Goal: Task Accomplishment & Management: Manage account settings

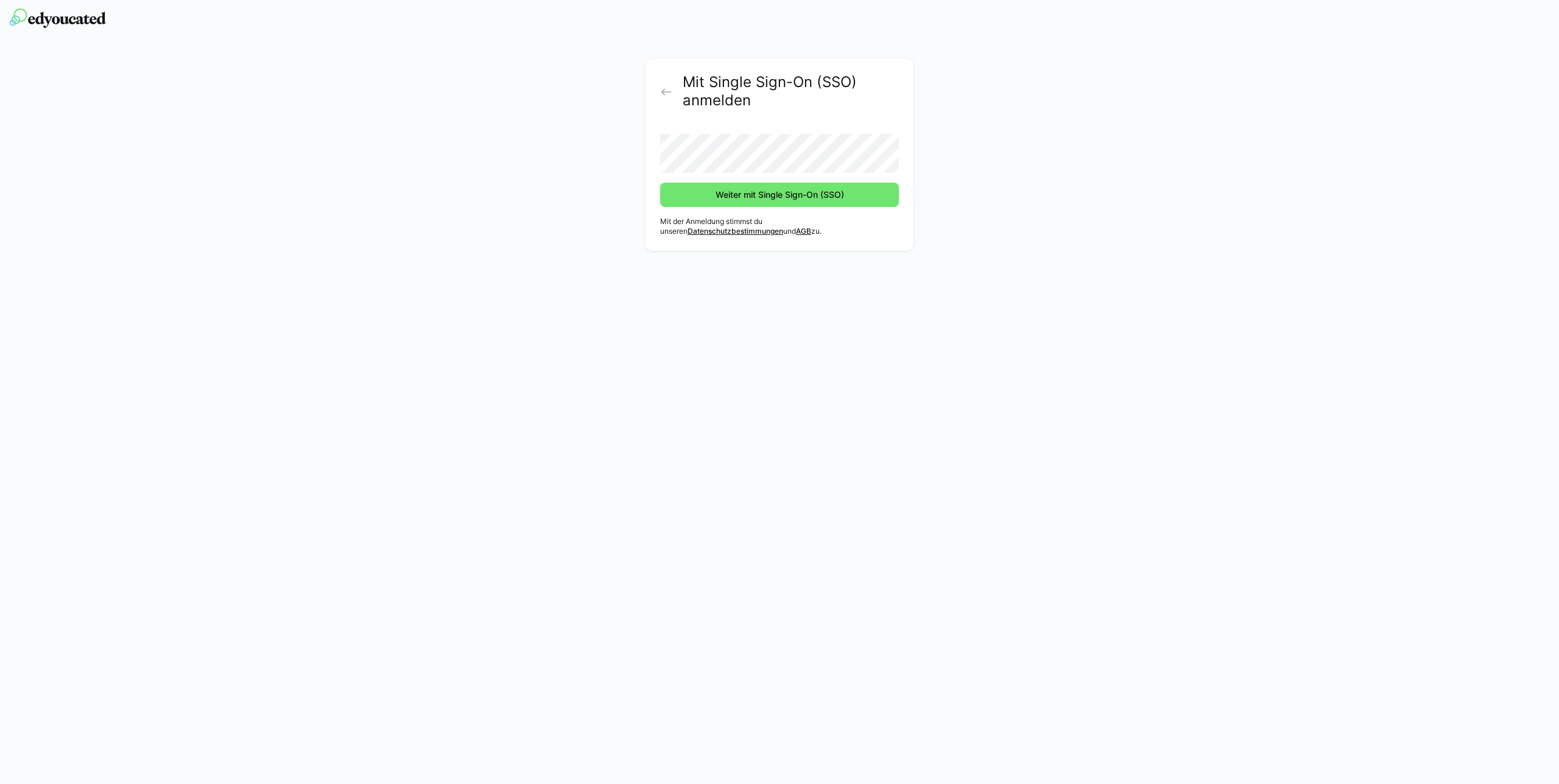
click at [660, 182] on button "Weiter mit Single Sign-On (SSO)" at bounding box center [779, 194] width 239 height 24
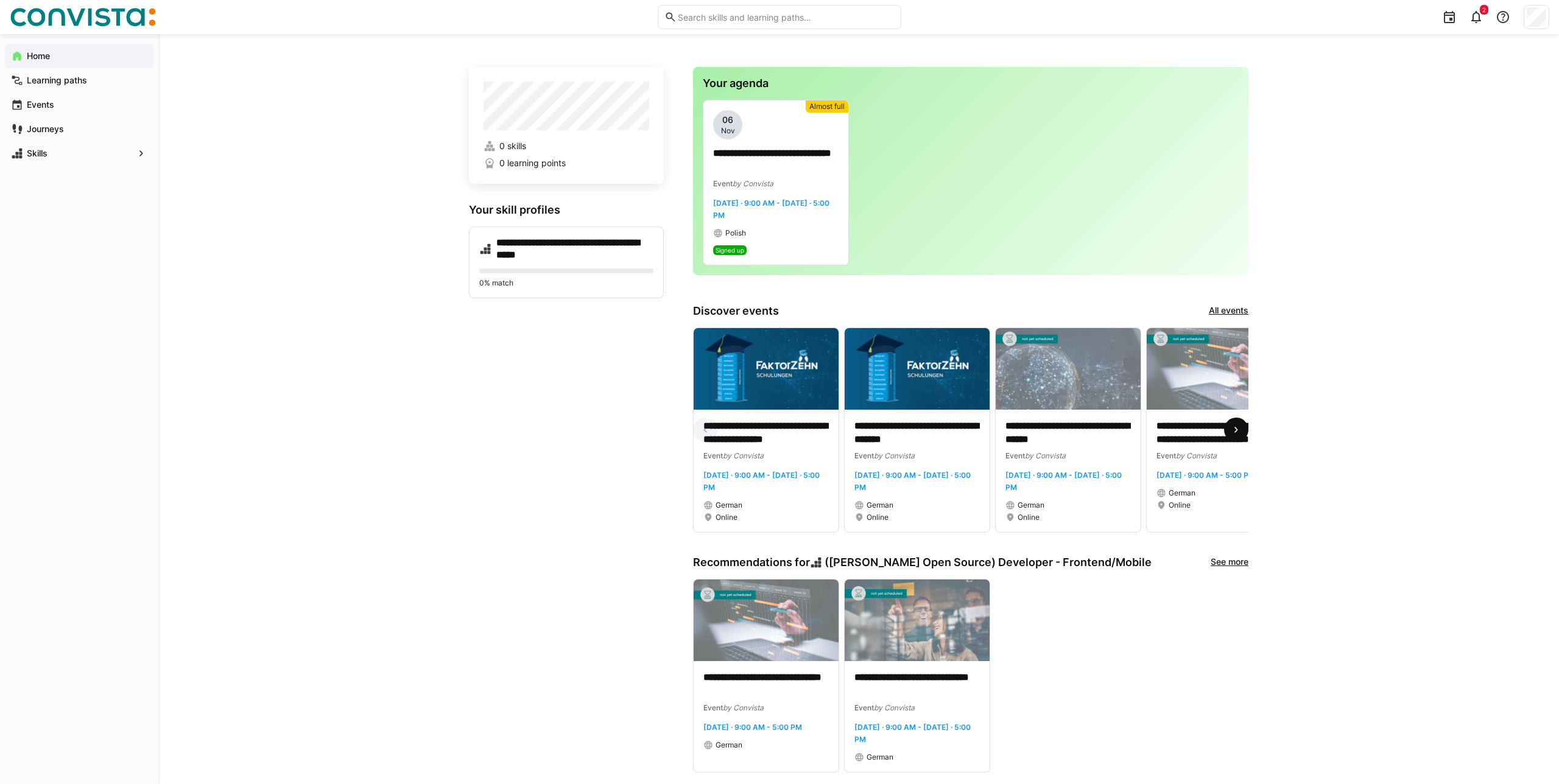
click at [1237, 426] on span at bounding box center [1236, 429] width 24 height 24
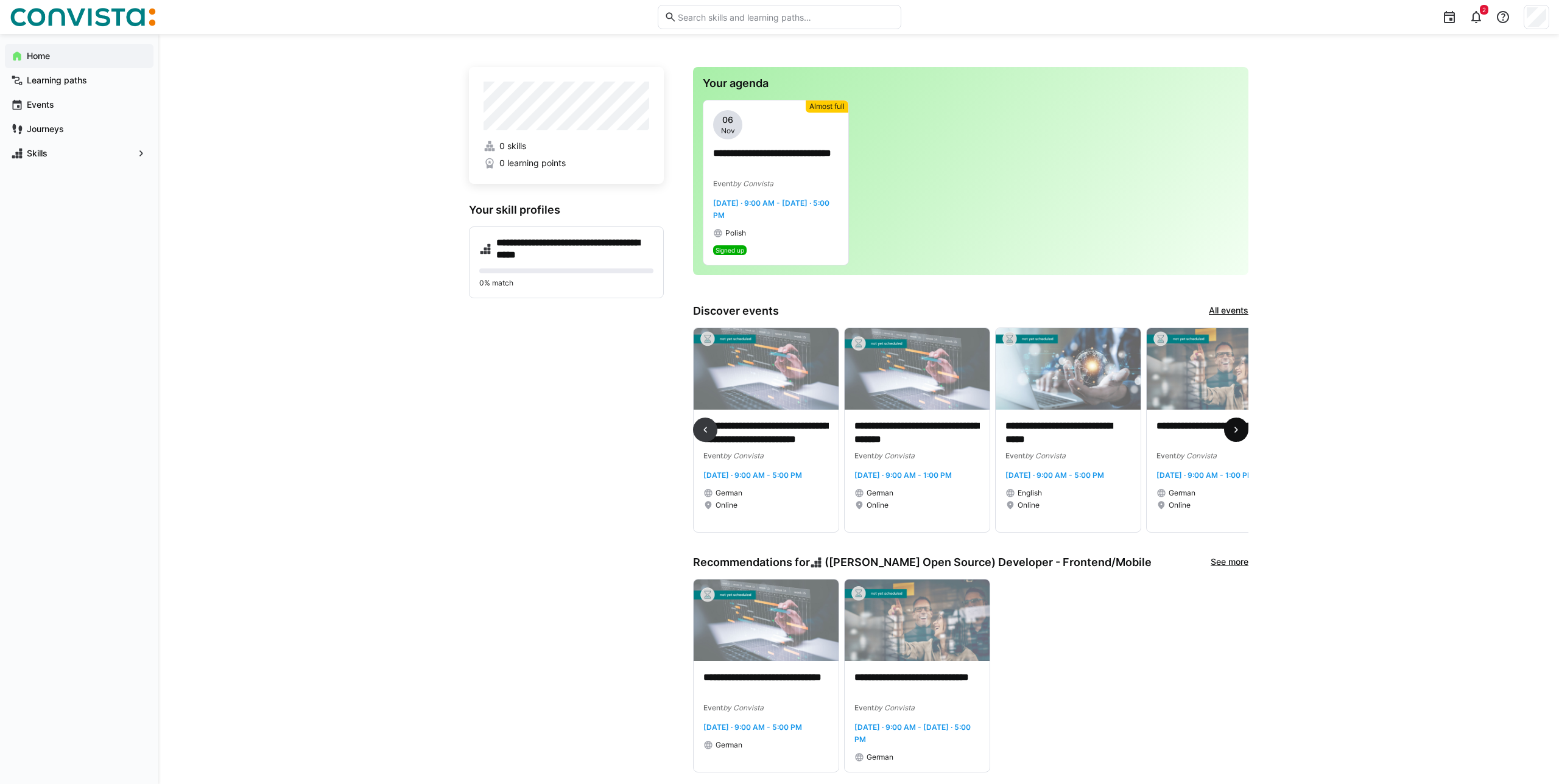
click at [1240, 428] on eds-icon at bounding box center [1236, 429] width 12 height 12
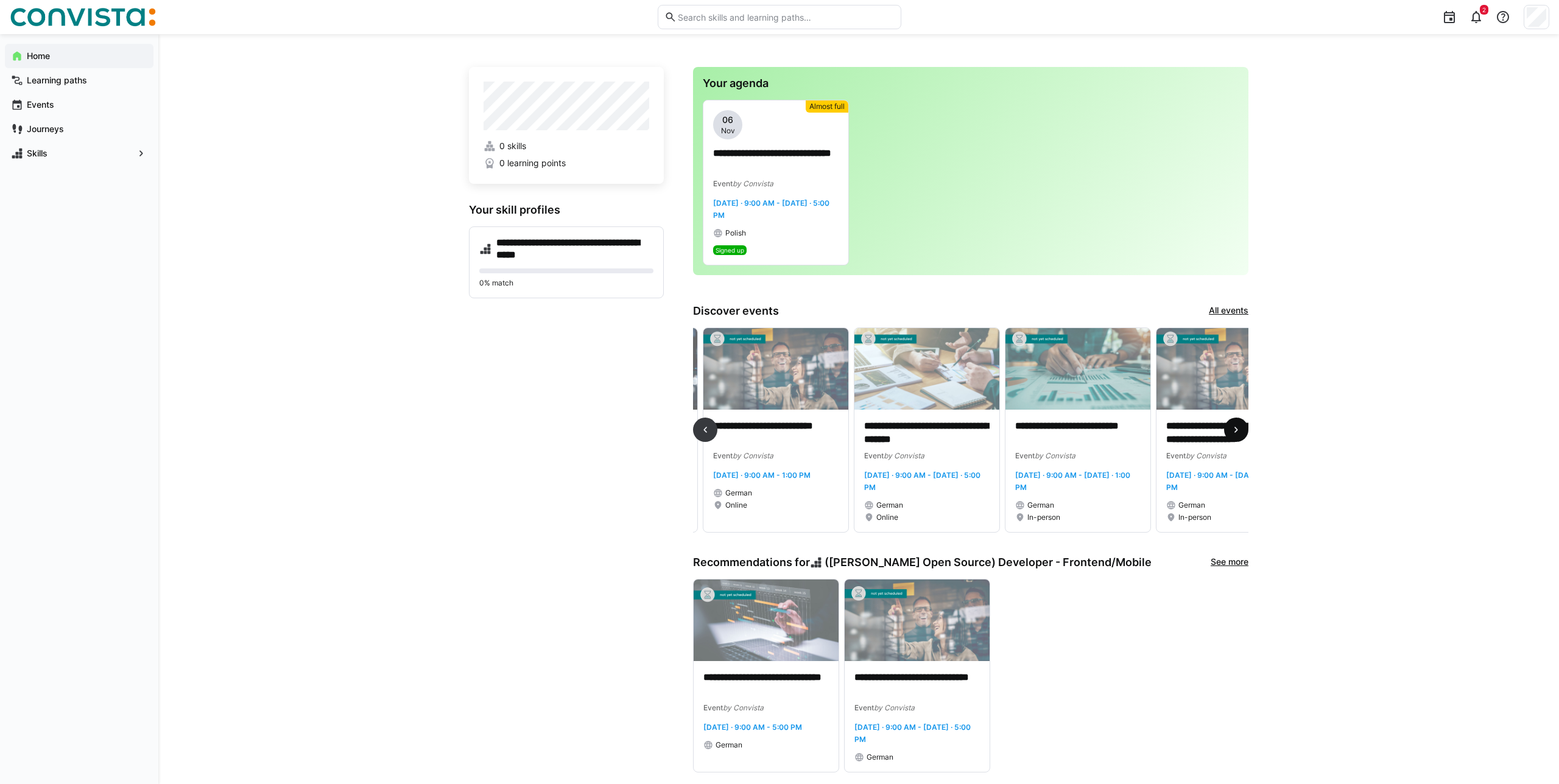
scroll to position [0, 906]
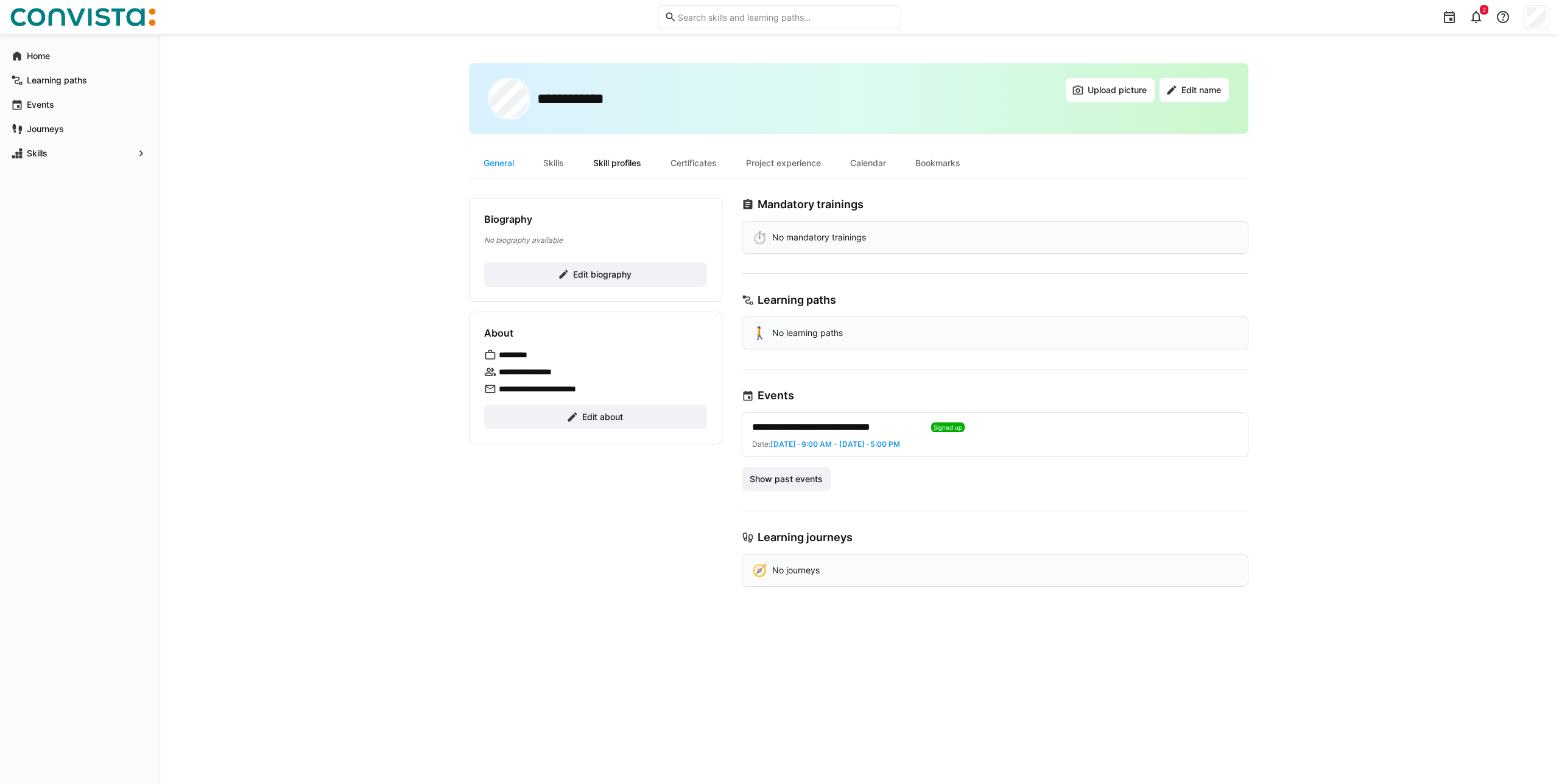
click at [596, 161] on div "Skill profiles" at bounding box center [617, 163] width 77 height 29
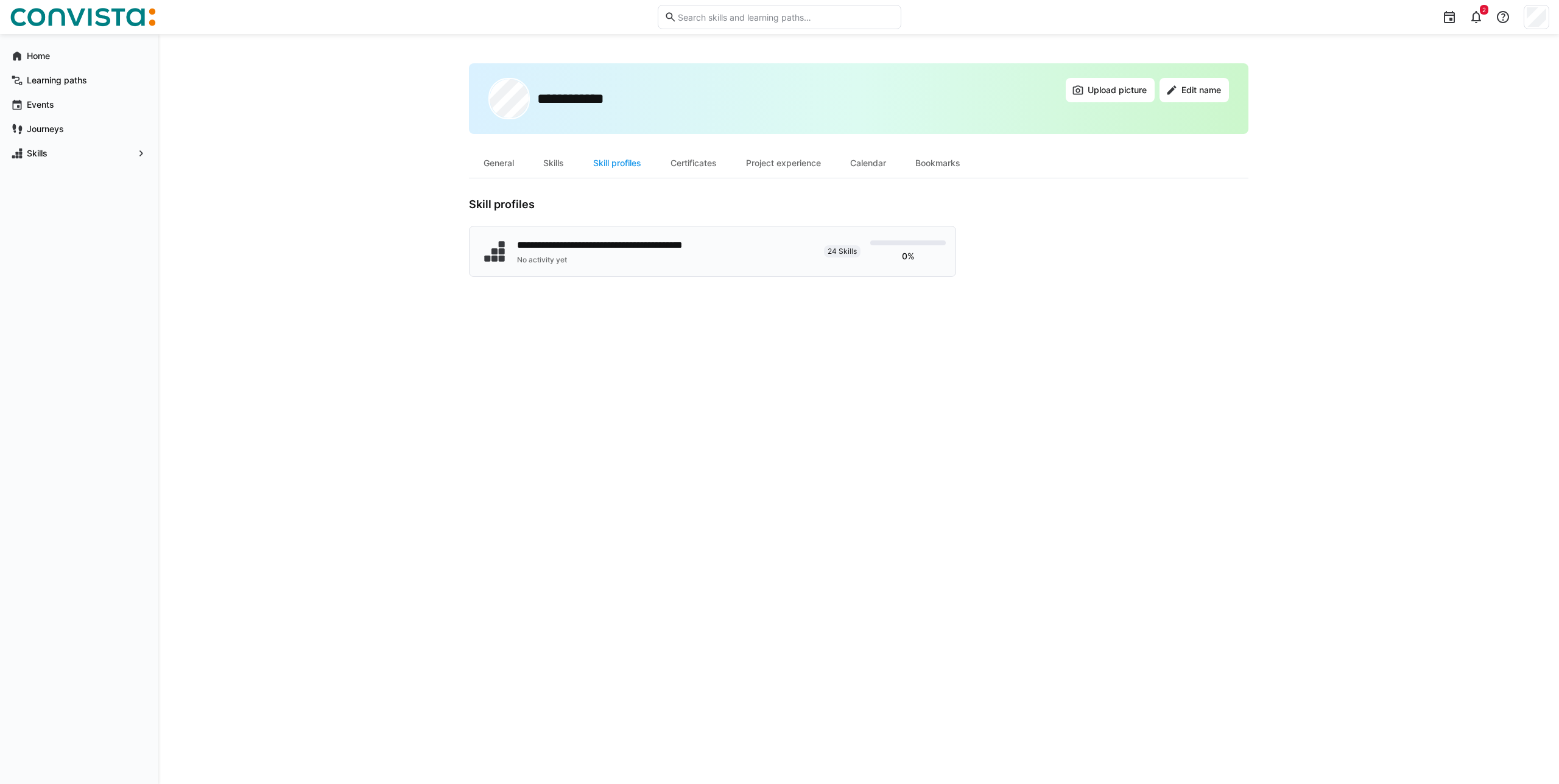
click at [623, 246] on div "**********" at bounding box center [630, 245] width 226 height 15
click at [656, 258] on div "No activity yet" at bounding box center [630, 260] width 226 height 9
click at [559, 161] on div "Skills" at bounding box center [553, 163] width 50 height 29
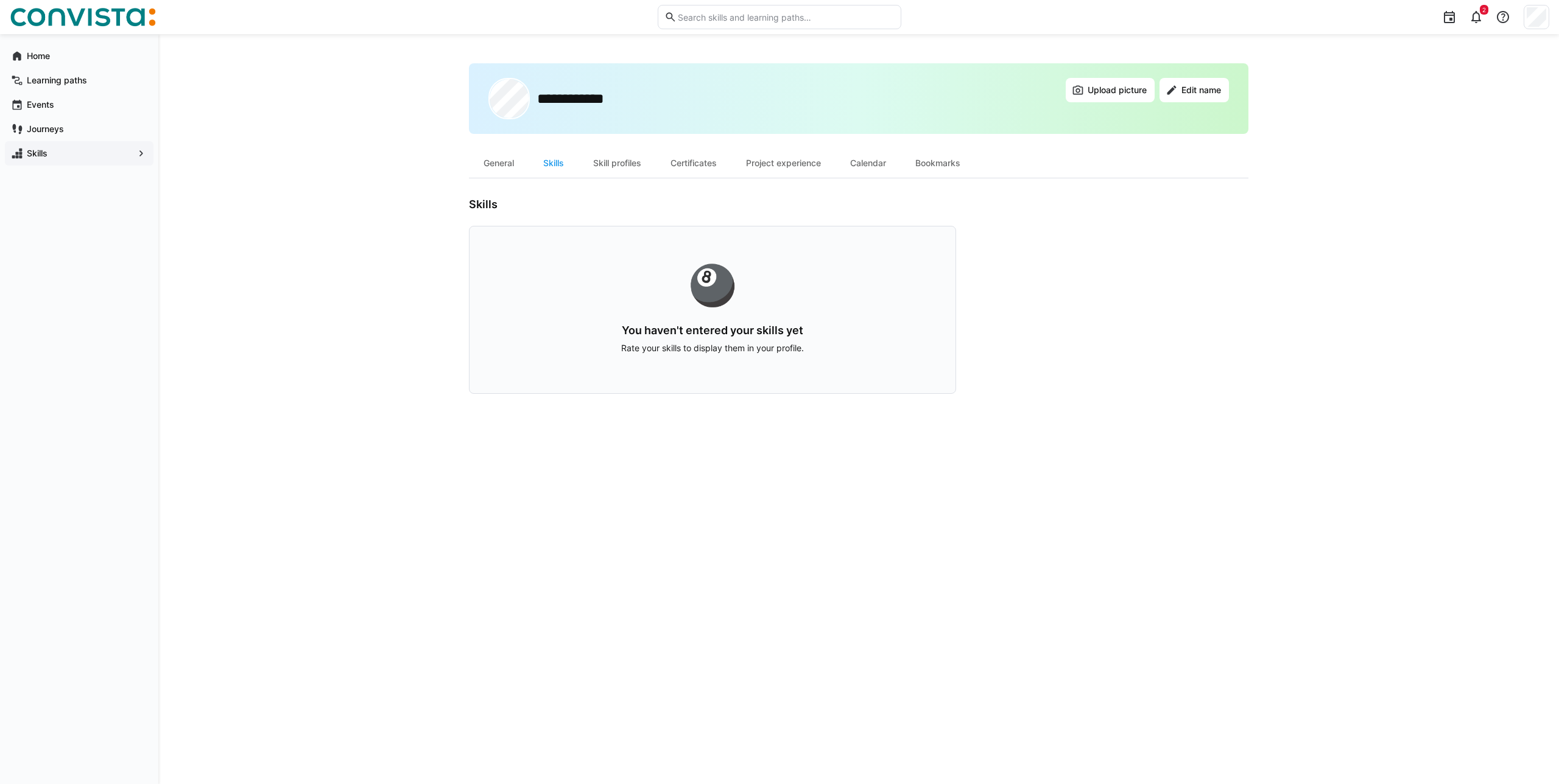
click at [0, 0] on app-navigation-label "Skills" at bounding box center [0, 0] width 0 height 0
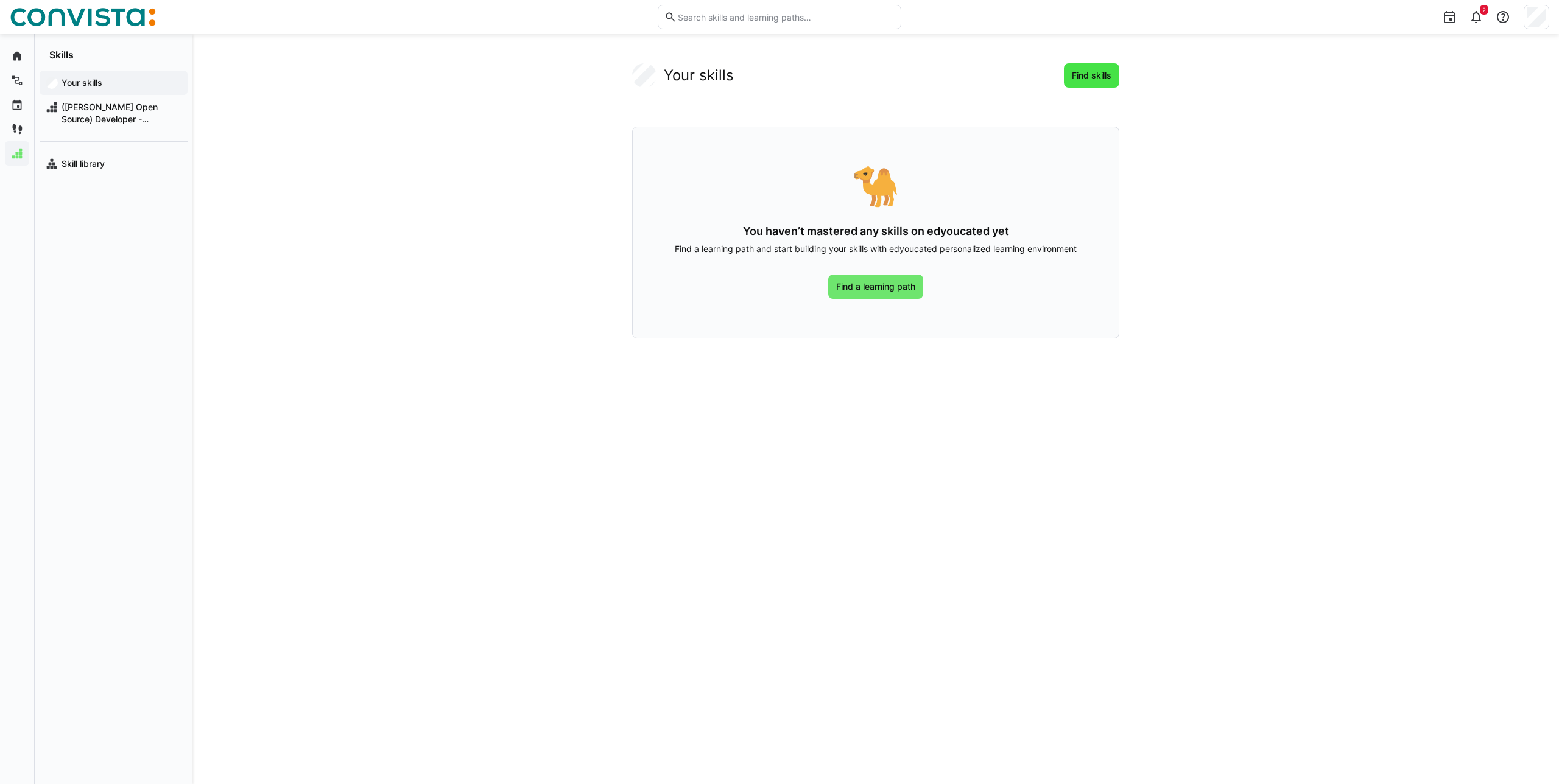
click at [1066, 77] on span "Find skills" at bounding box center [1091, 75] width 55 height 24
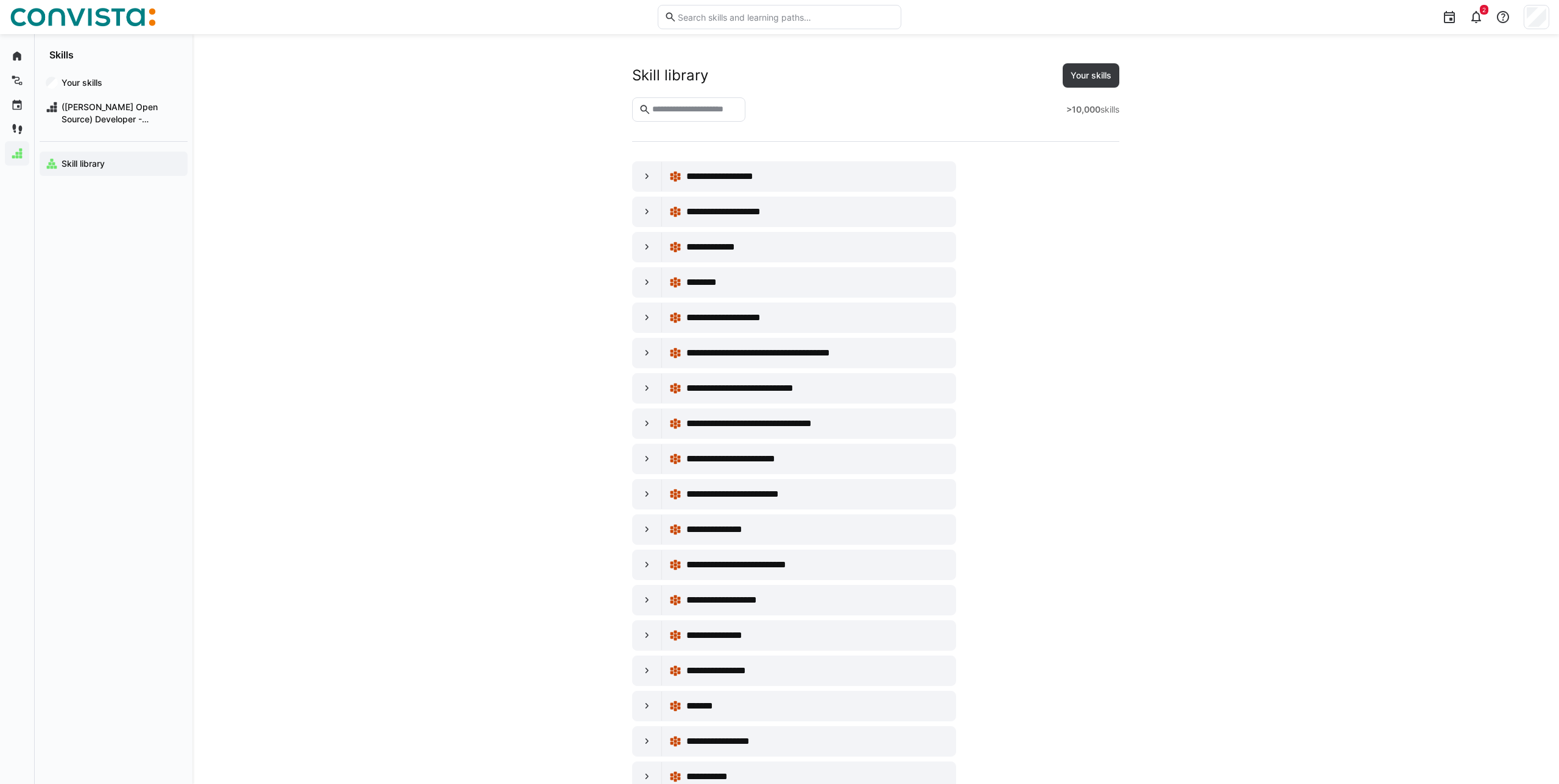
click at [665, 117] on eds-input at bounding box center [689, 110] width 113 height 24
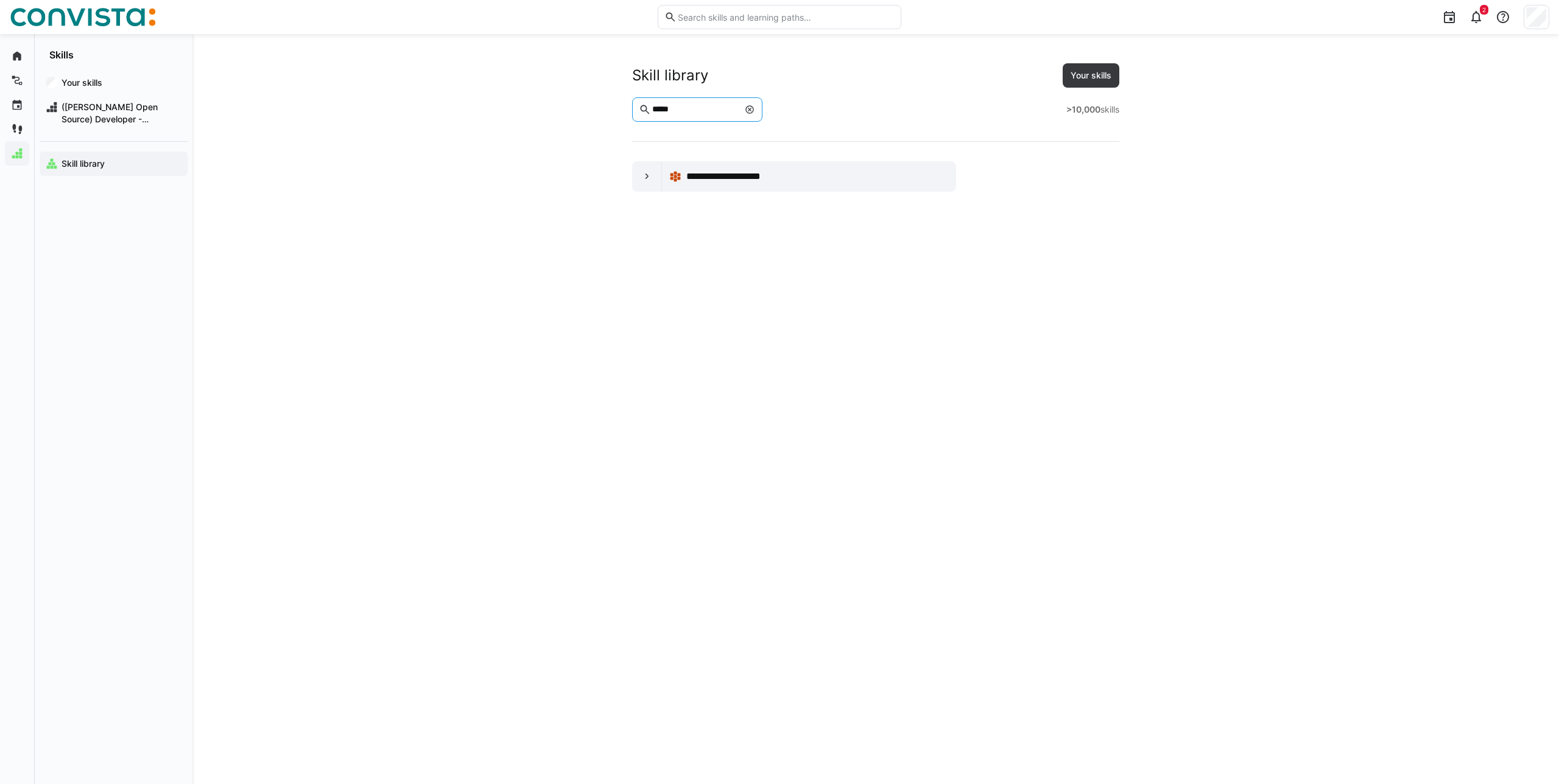
type input "*****"
click at [655, 159] on div "**********" at bounding box center [875, 127] width 487 height 129
click at [656, 194] on div "**********" at bounding box center [875, 409] width 779 height 692
click at [656, 172] on div at bounding box center [647, 177] width 29 height 29
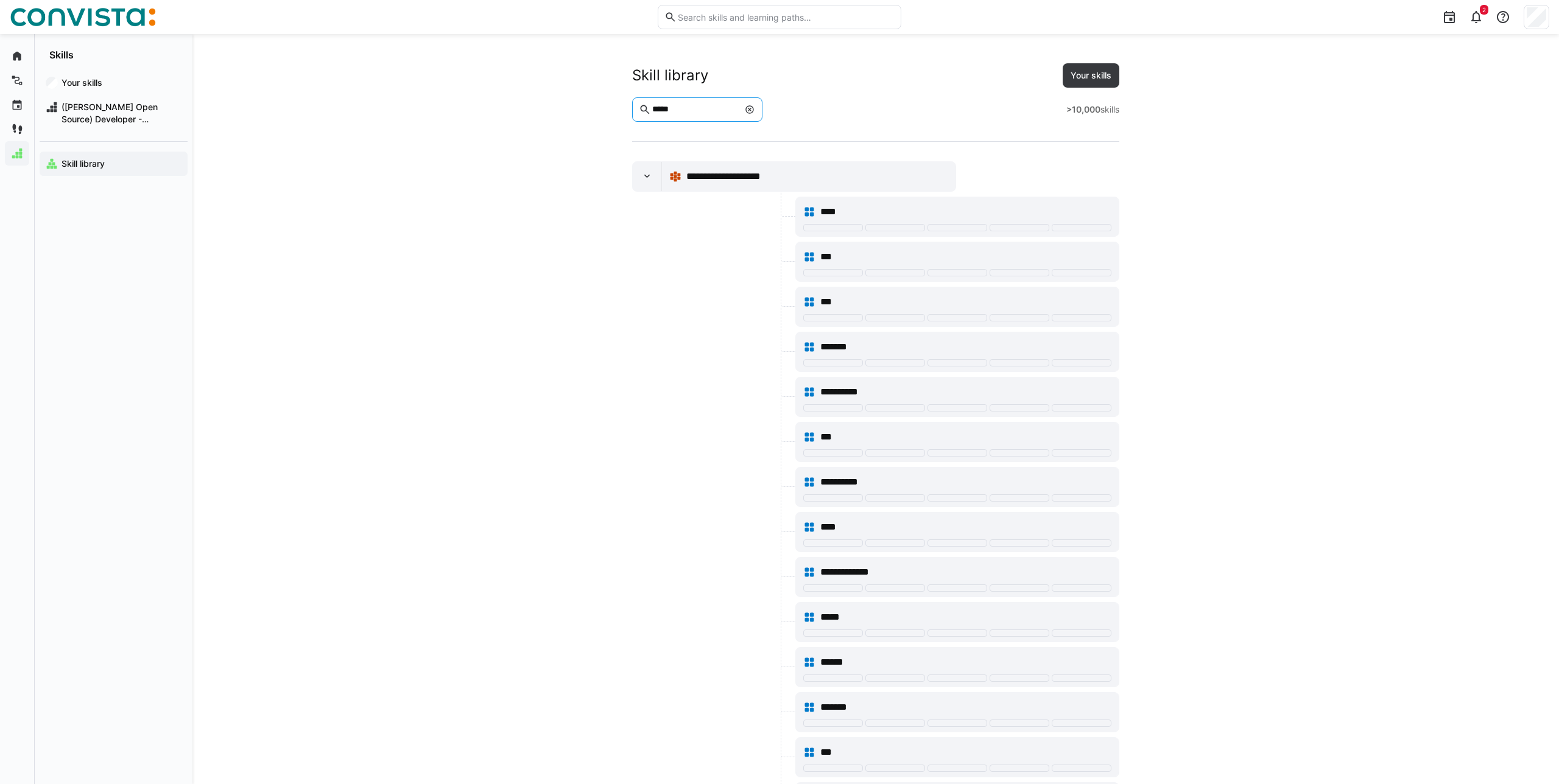
drag, startPoint x: 699, startPoint y: 111, endPoint x: 422, endPoint y: 56, distance: 282.4
click at [422, 56] on div "**********" at bounding box center [875, 555] width 1366 height 1043
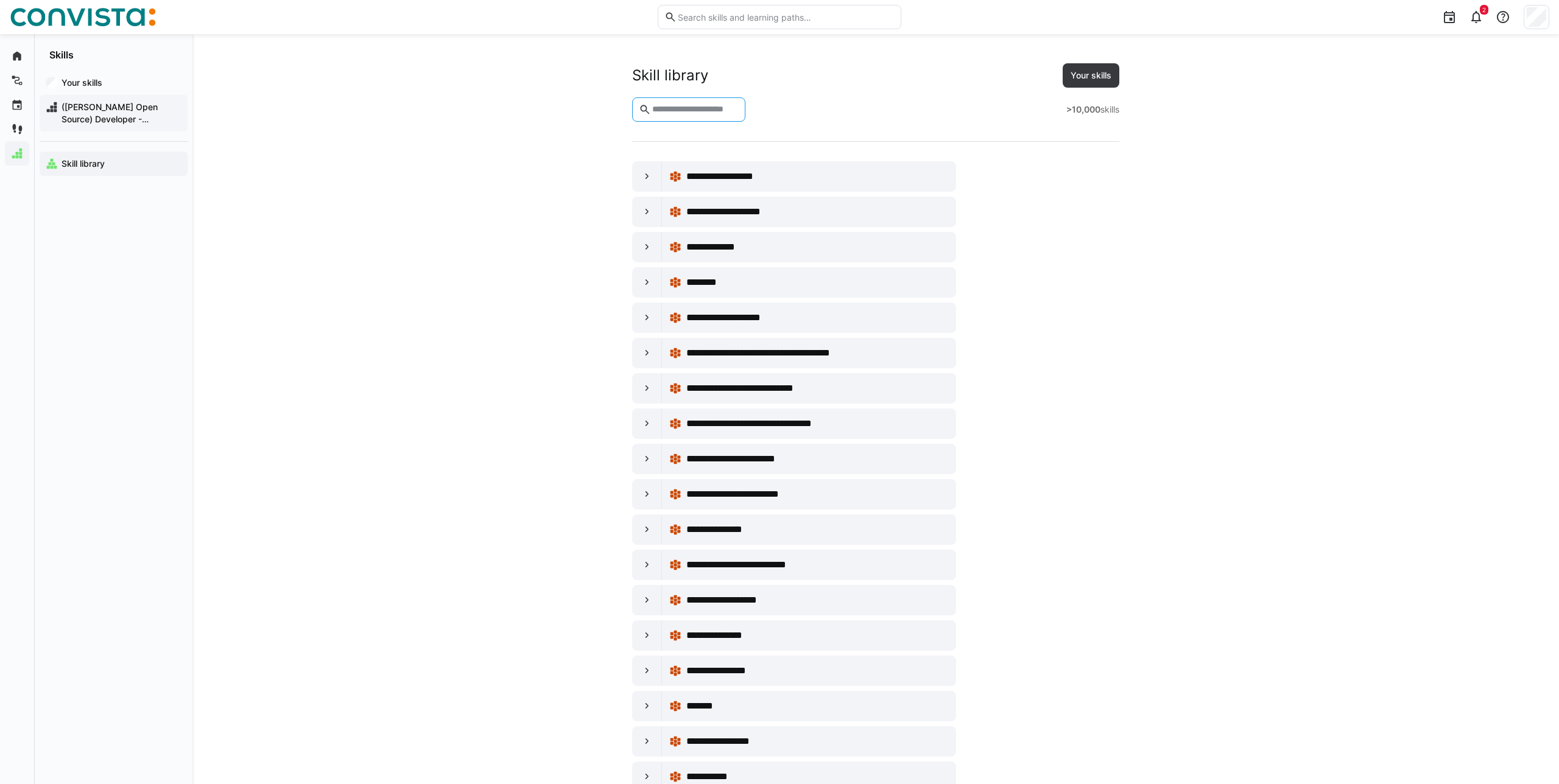
click at [77, 117] on span "([PERSON_NAME] Open Source) Developer - Frontend/Mobile" at bounding box center [120, 113] width 122 height 24
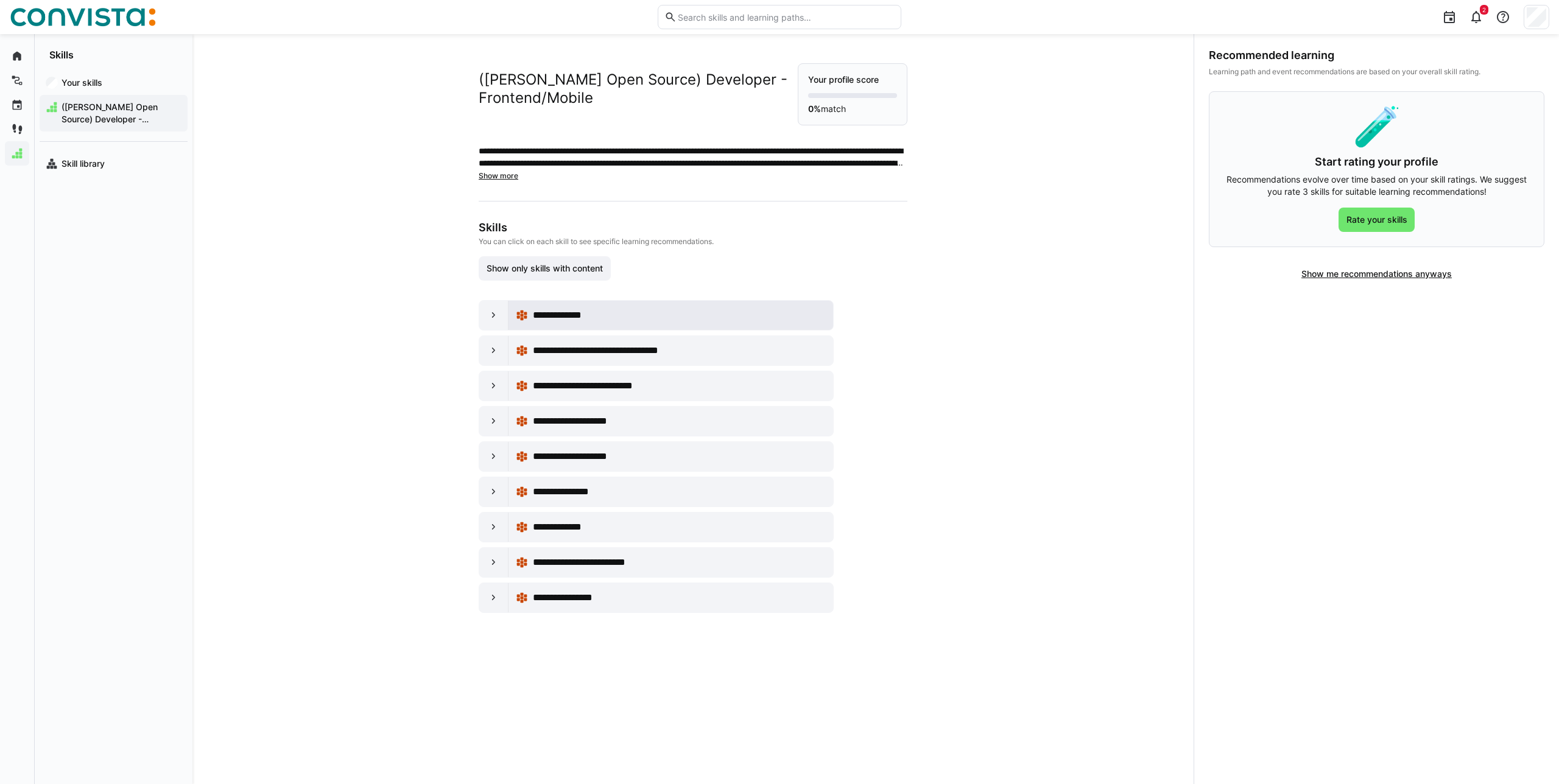
click at [611, 312] on div "**********" at bounding box center [679, 315] width 293 height 15
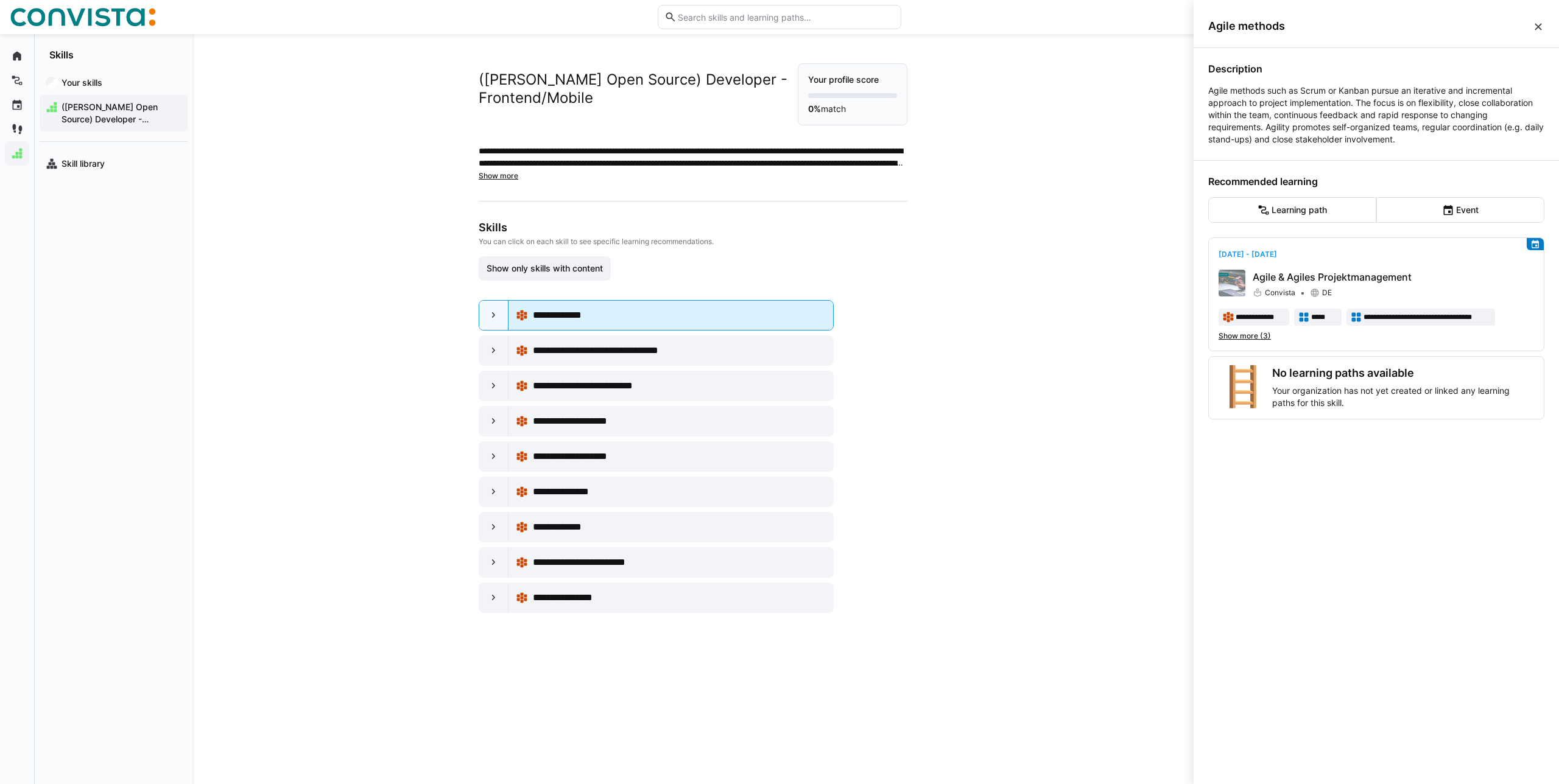
click at [620, 312] on div "**********" at bounding box center [679, 315] width 293 height 15
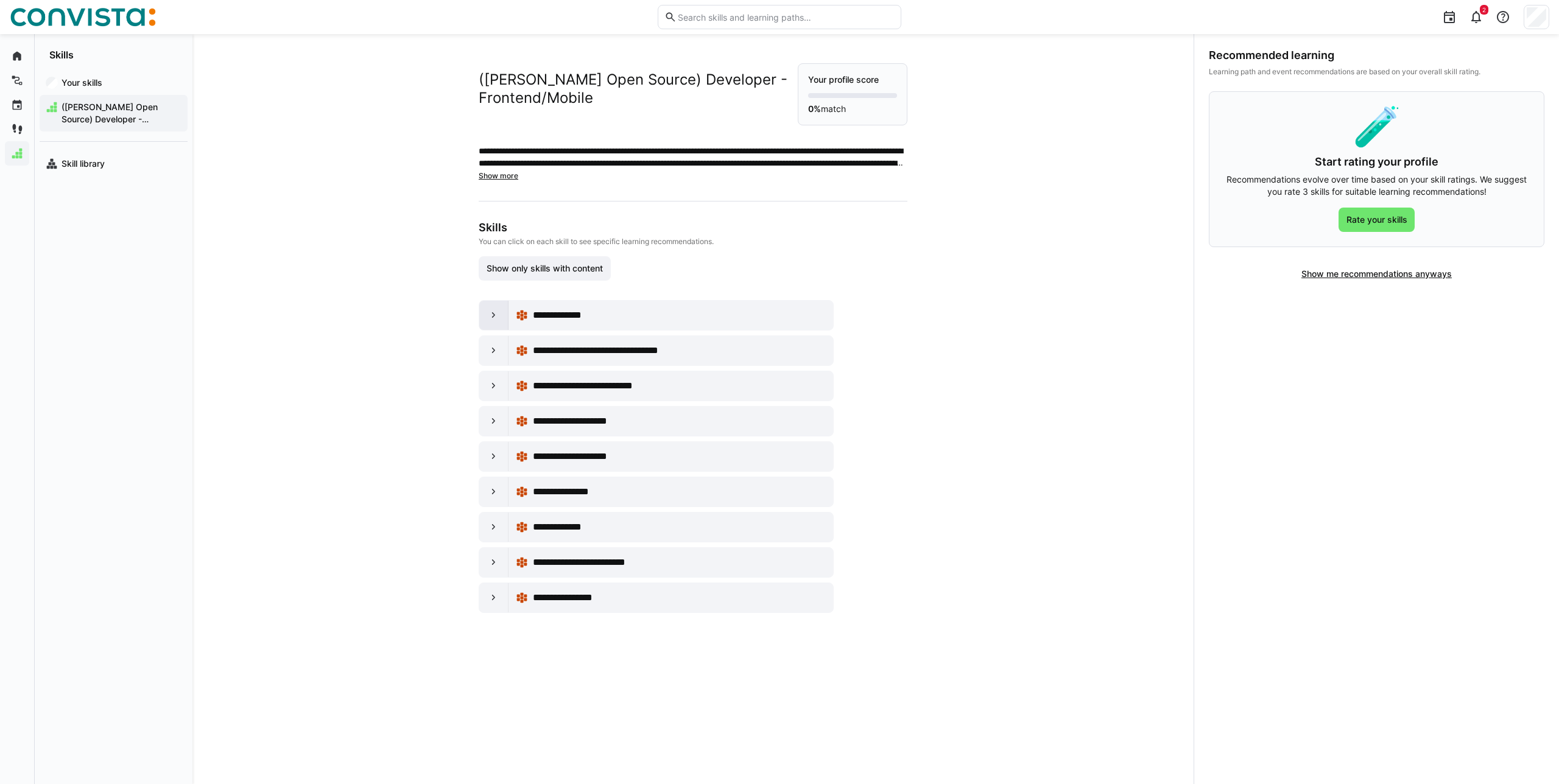
click at [481, 312] on div at bounding box center [494, 315] width 29 height 29
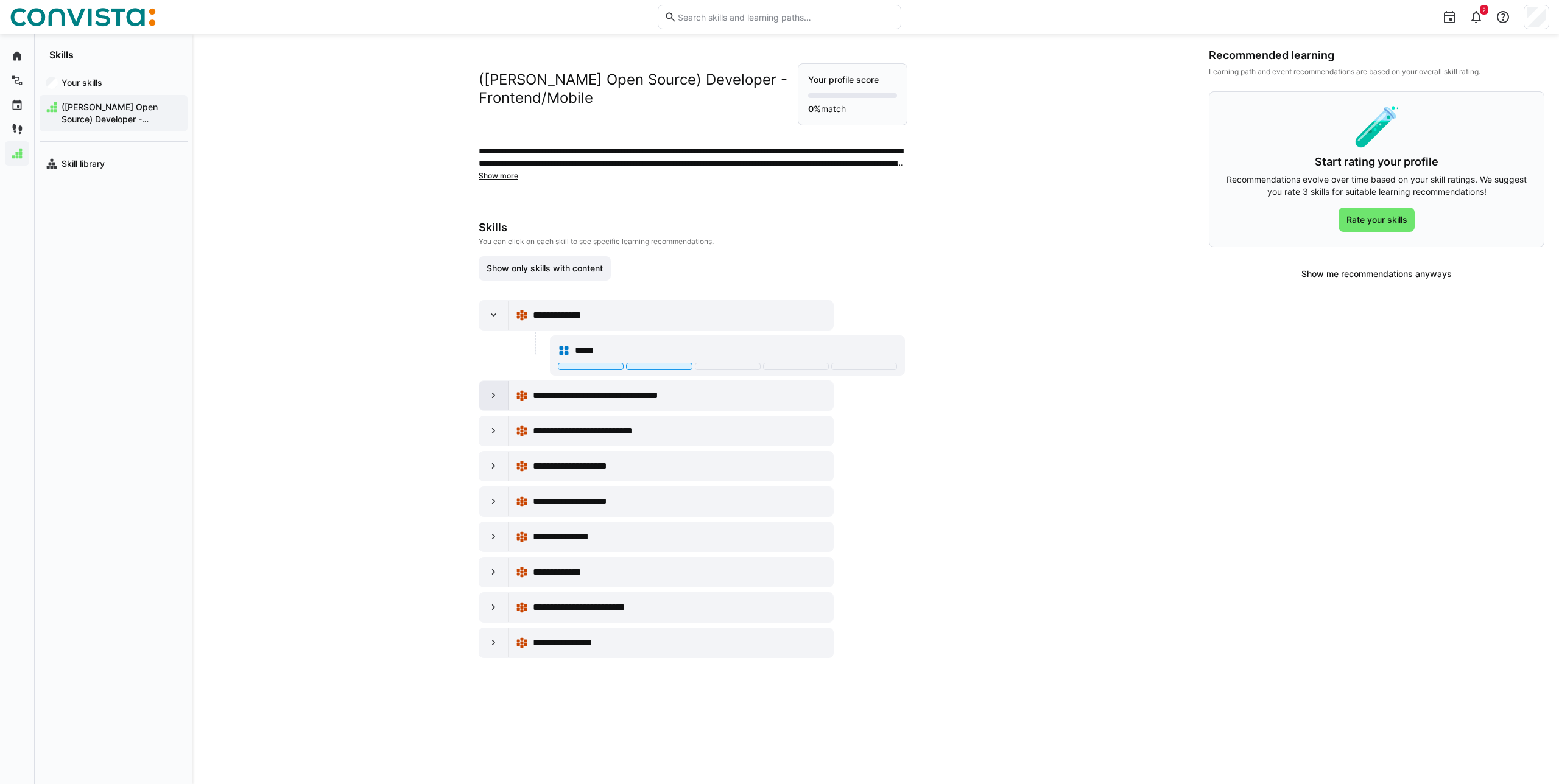
click at [495, 401] on eds-icon at bounding box center [493, 395] width 12 height 12
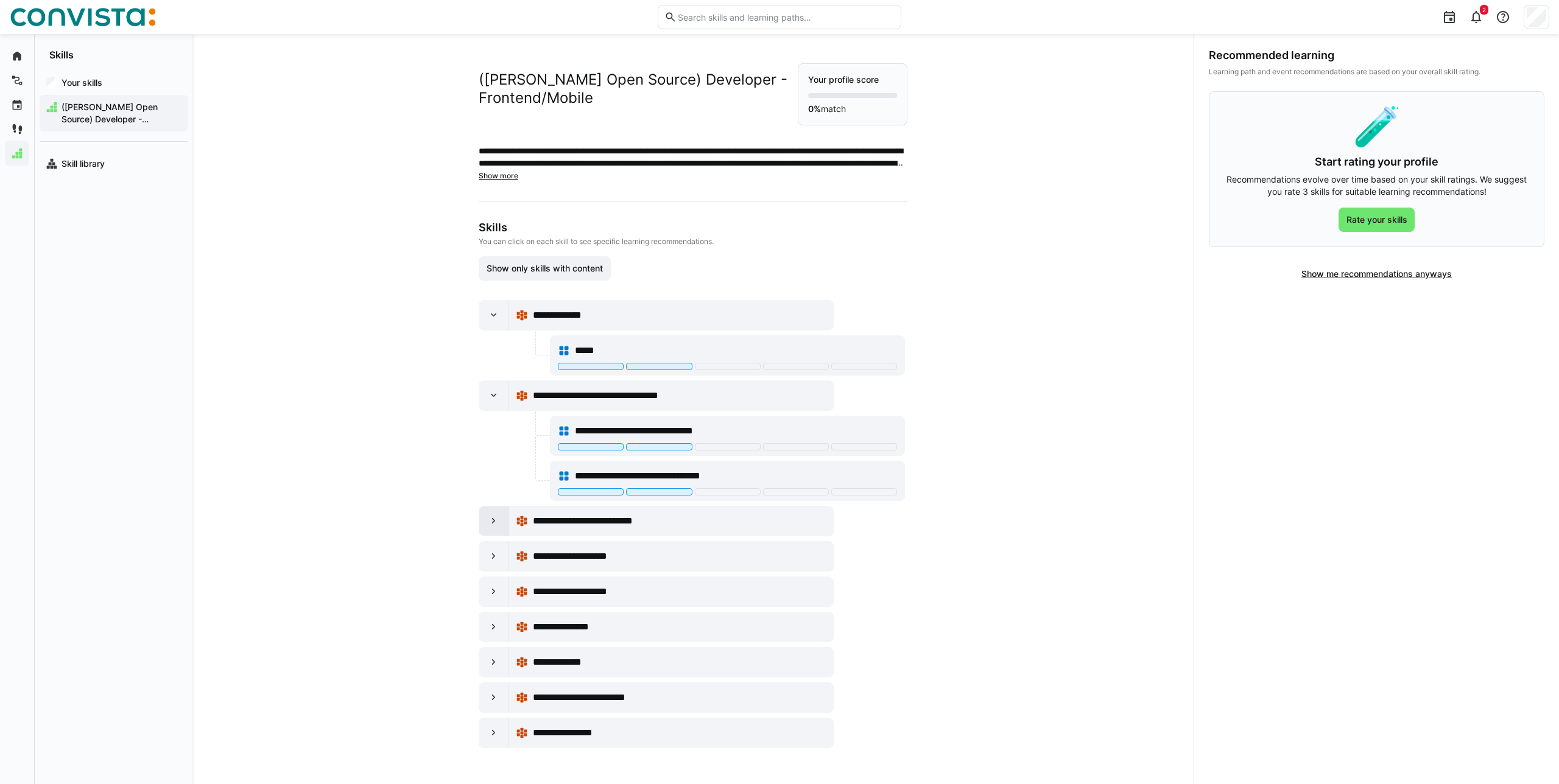
click at [492, 514] on div at bounding box center [494, 521] width 29 height 29
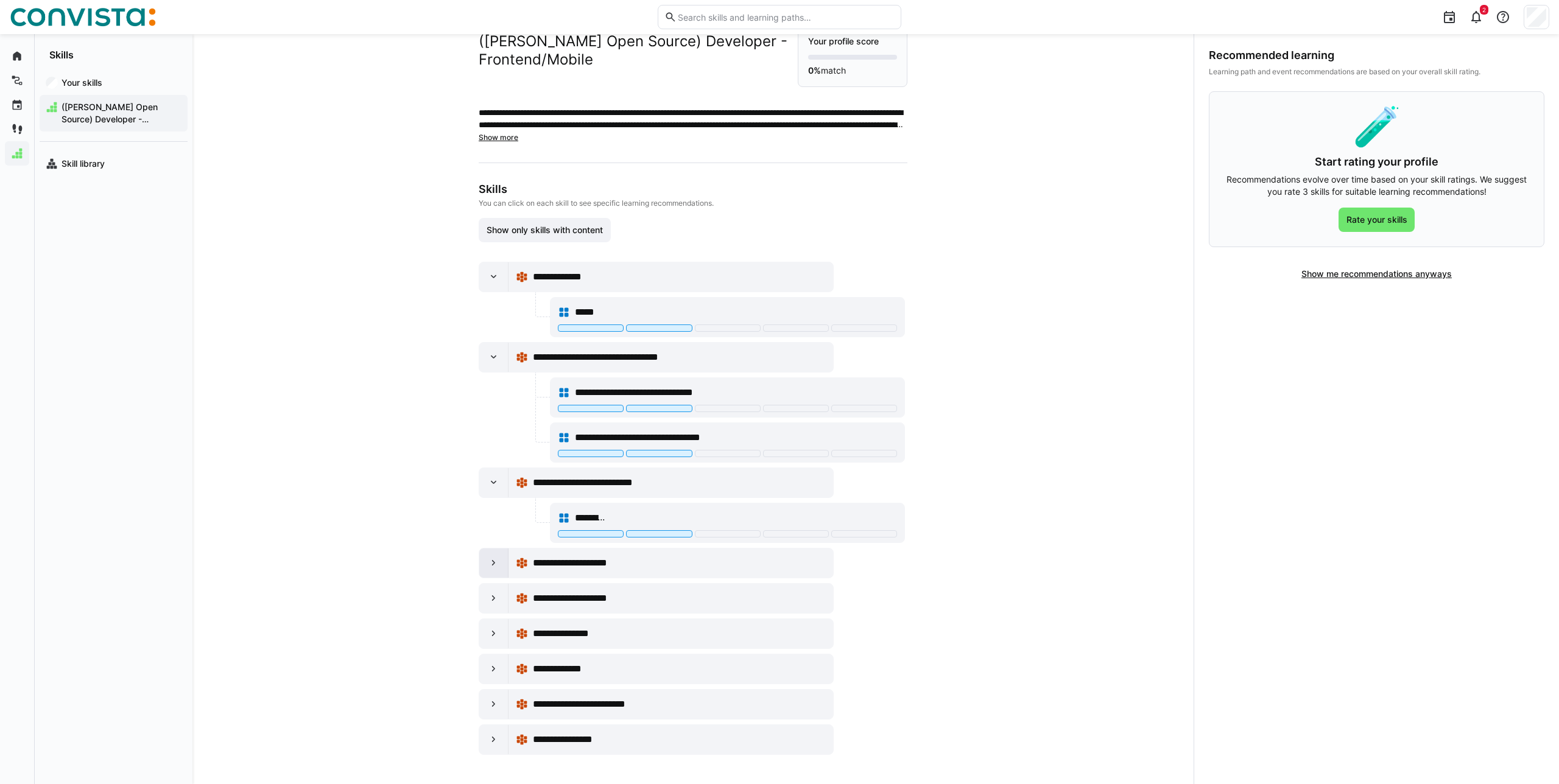
click at [483, 562] on div at bounding box center [494, 563] width 29 height 29
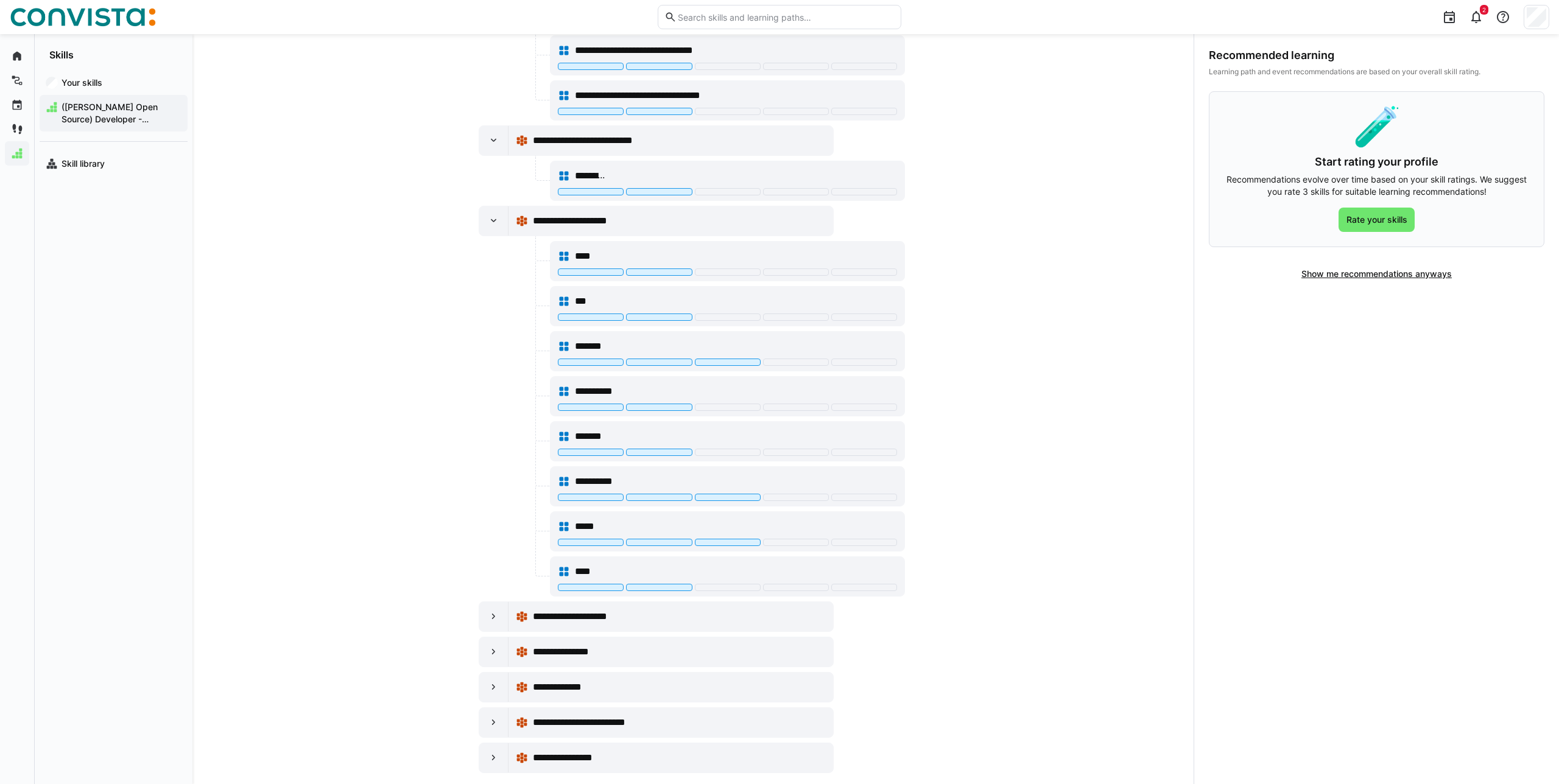
scroll to position [399, 0]
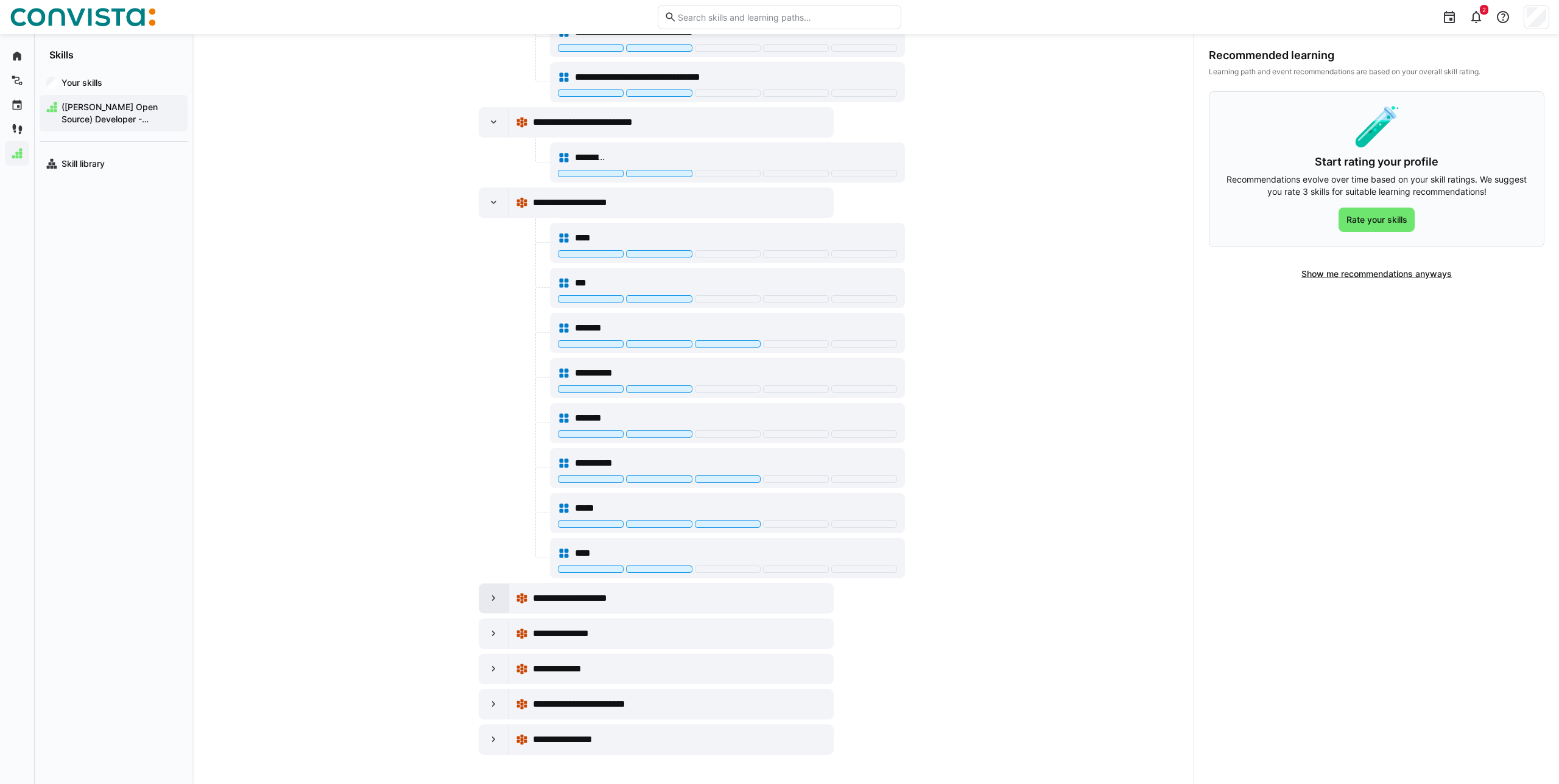
click at [490, 584] on div at bounding box center [494, 598] width 29 height 29
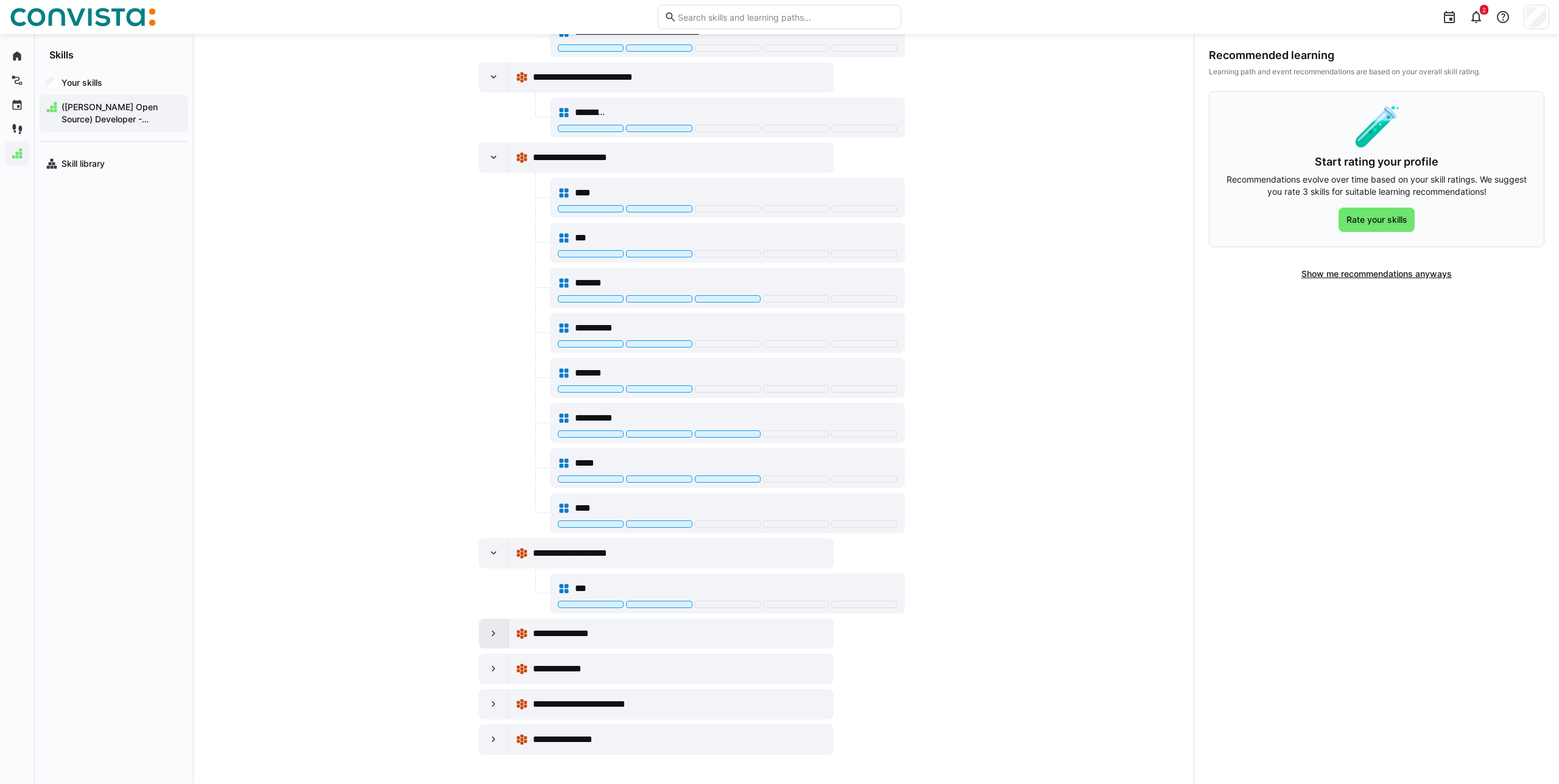
click at [492, 624] on div at bounding box center [494, 634] width 29 height 29
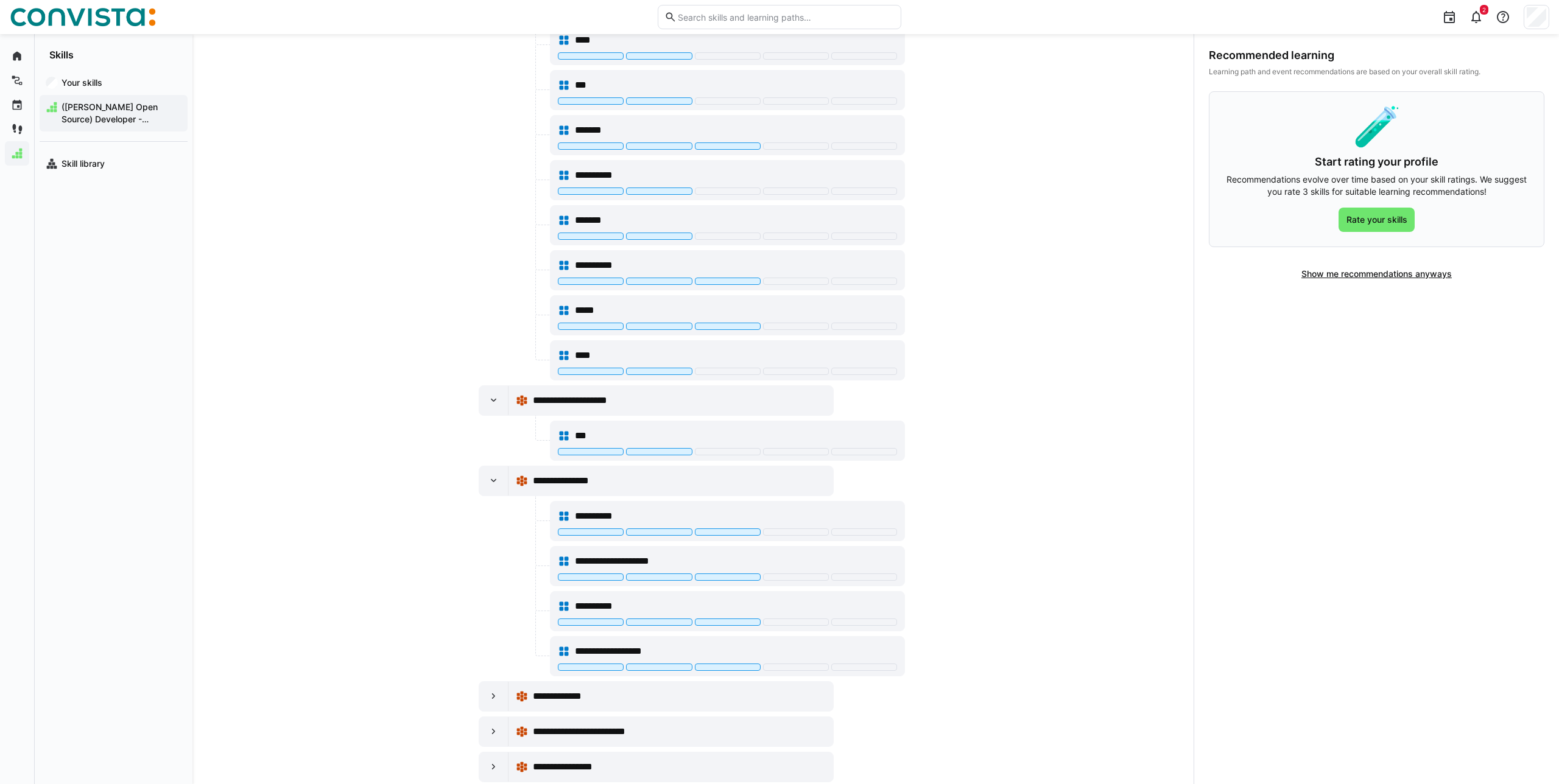
scroll to position [624, 0]
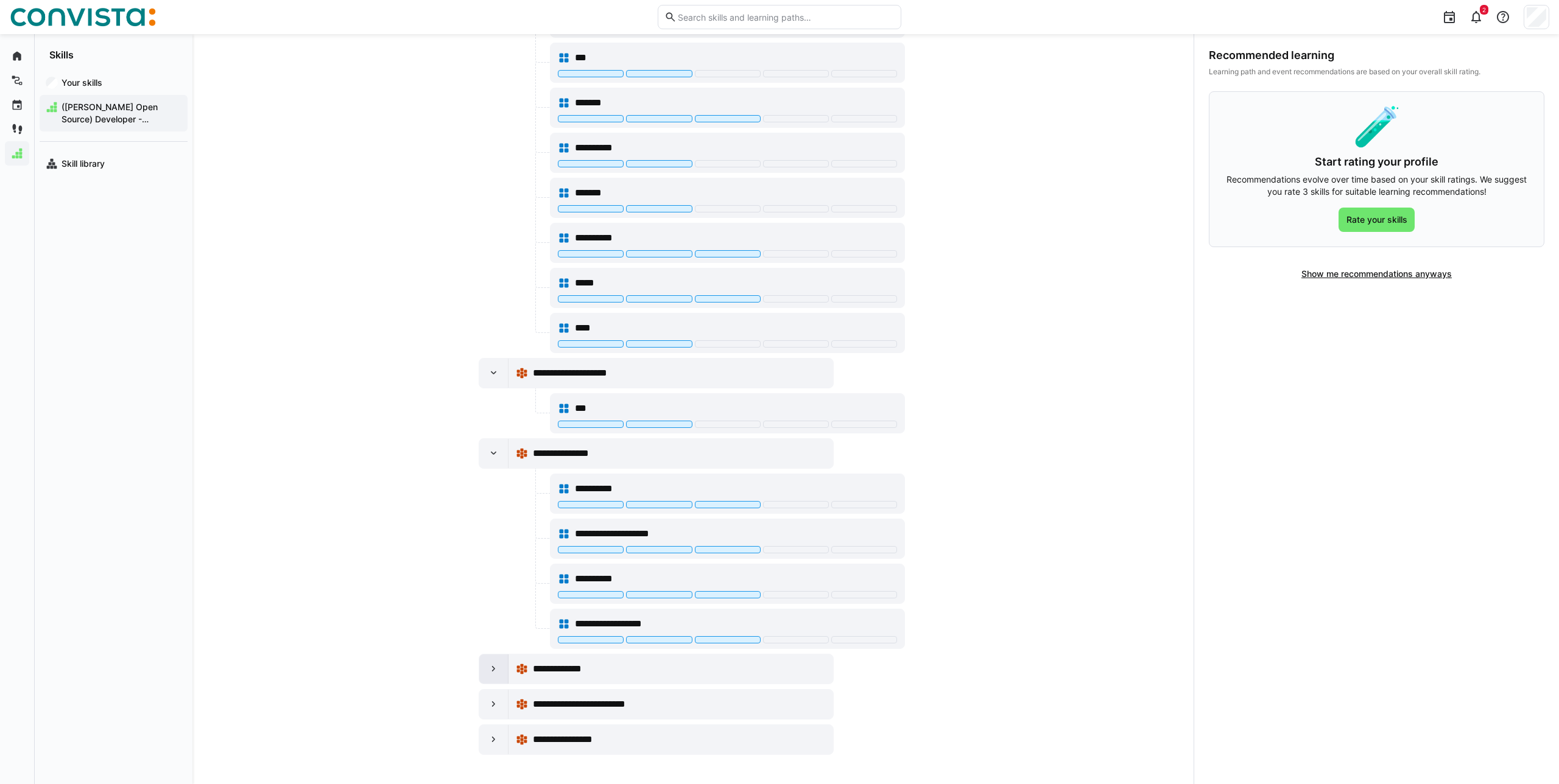
click at [490, 654] on div "**********" at bounding box center [656, 669] width 355 height 30
click at [487, 659] on div at bounding box center [494, 669] width 29 height 29
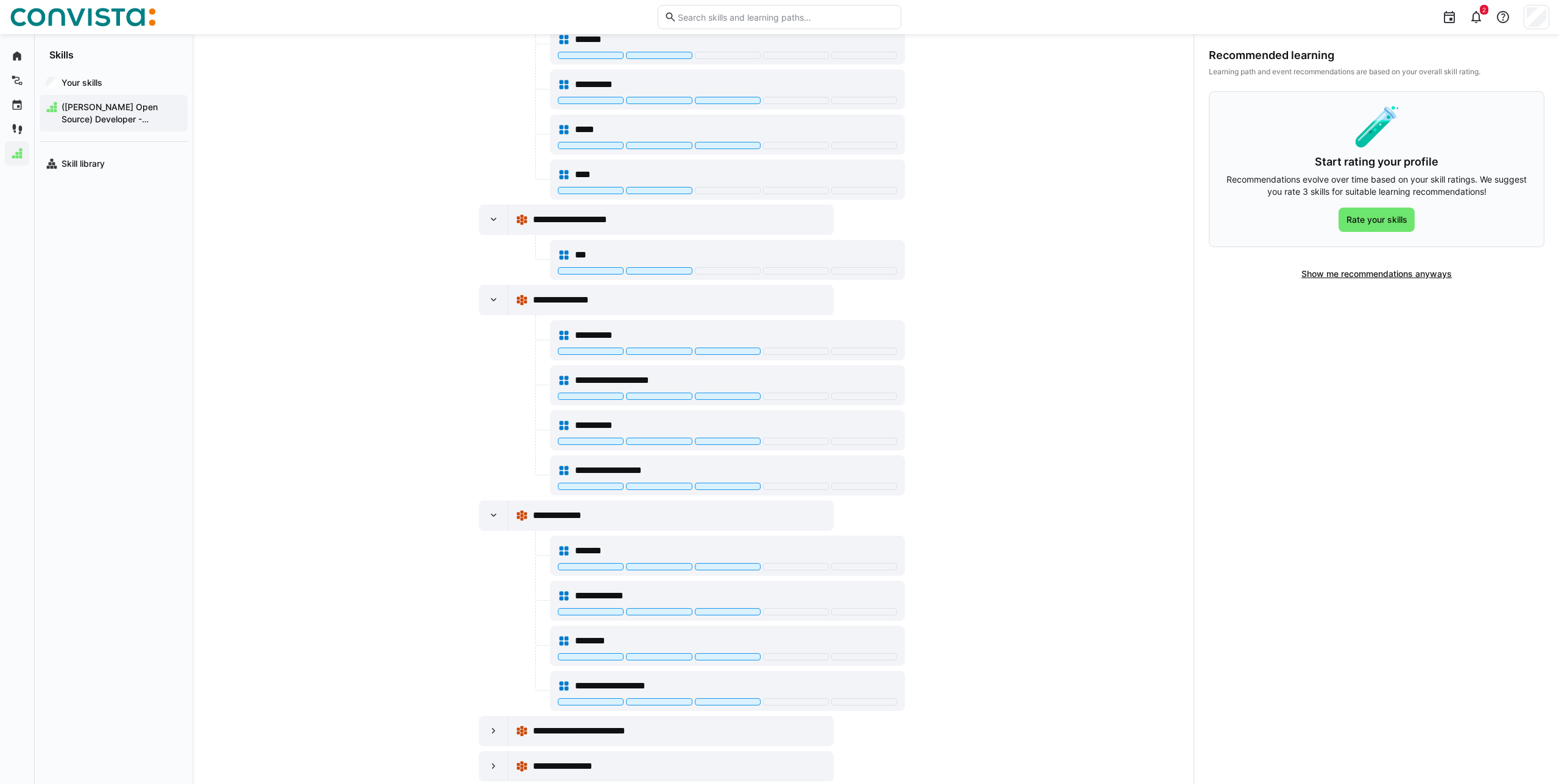
scroll to position [804, 0]
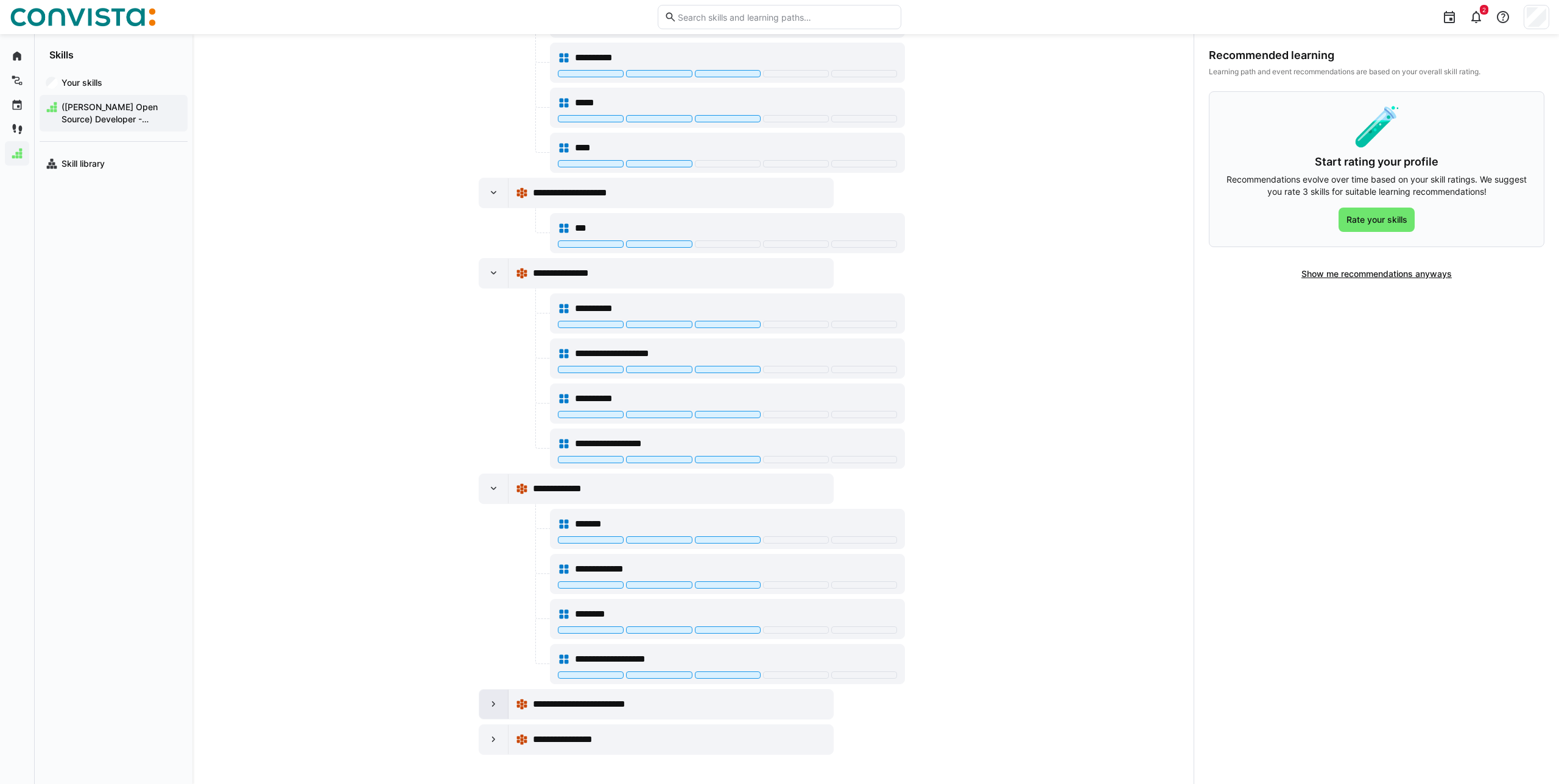
click at [499, 710] on div at bounding box center [494, 704] width 29 height 29
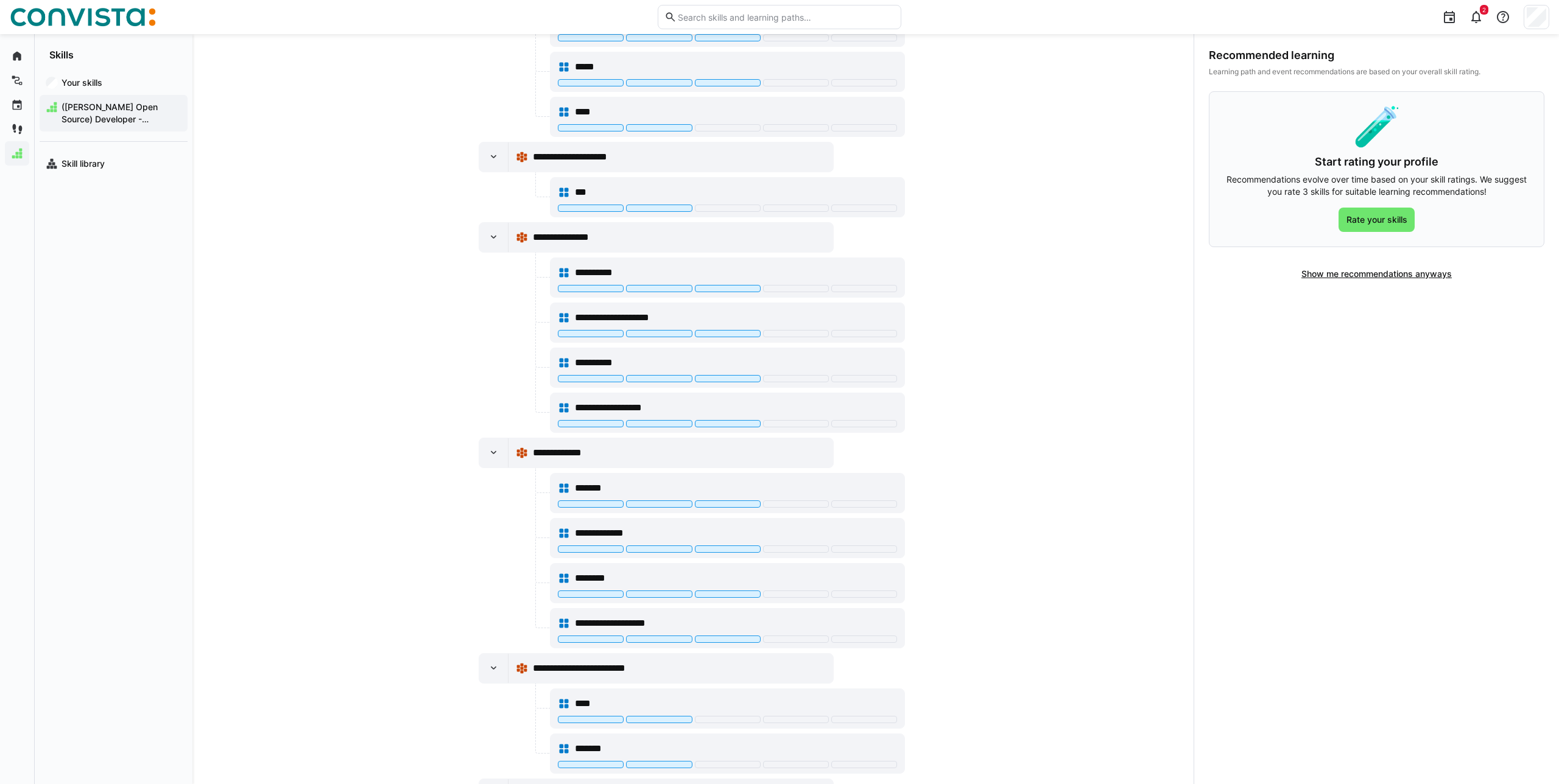
scroll to position [894, 0]
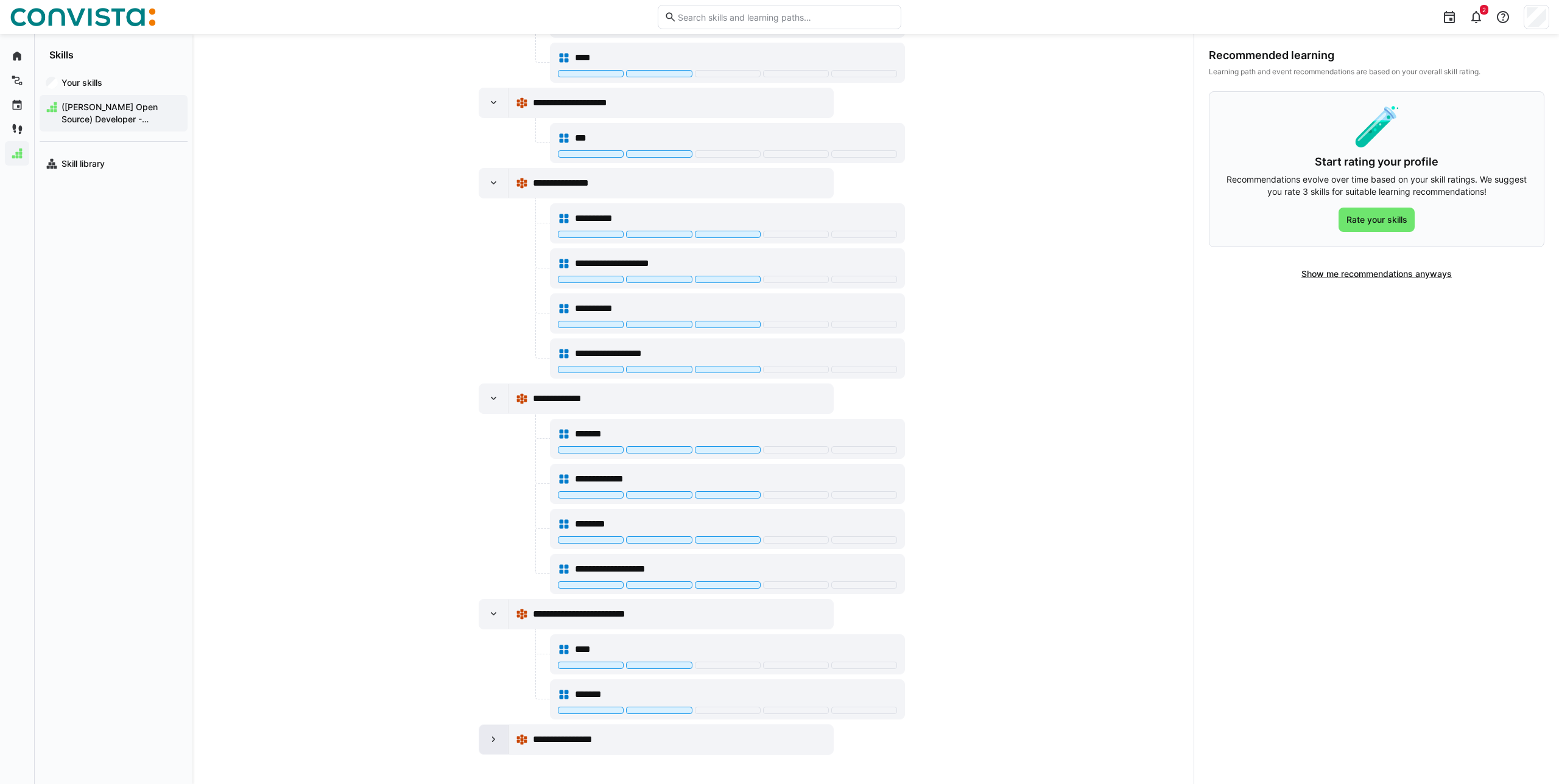
click at [493, 730] on div at bounding box center [494, 740] width 29 height 29
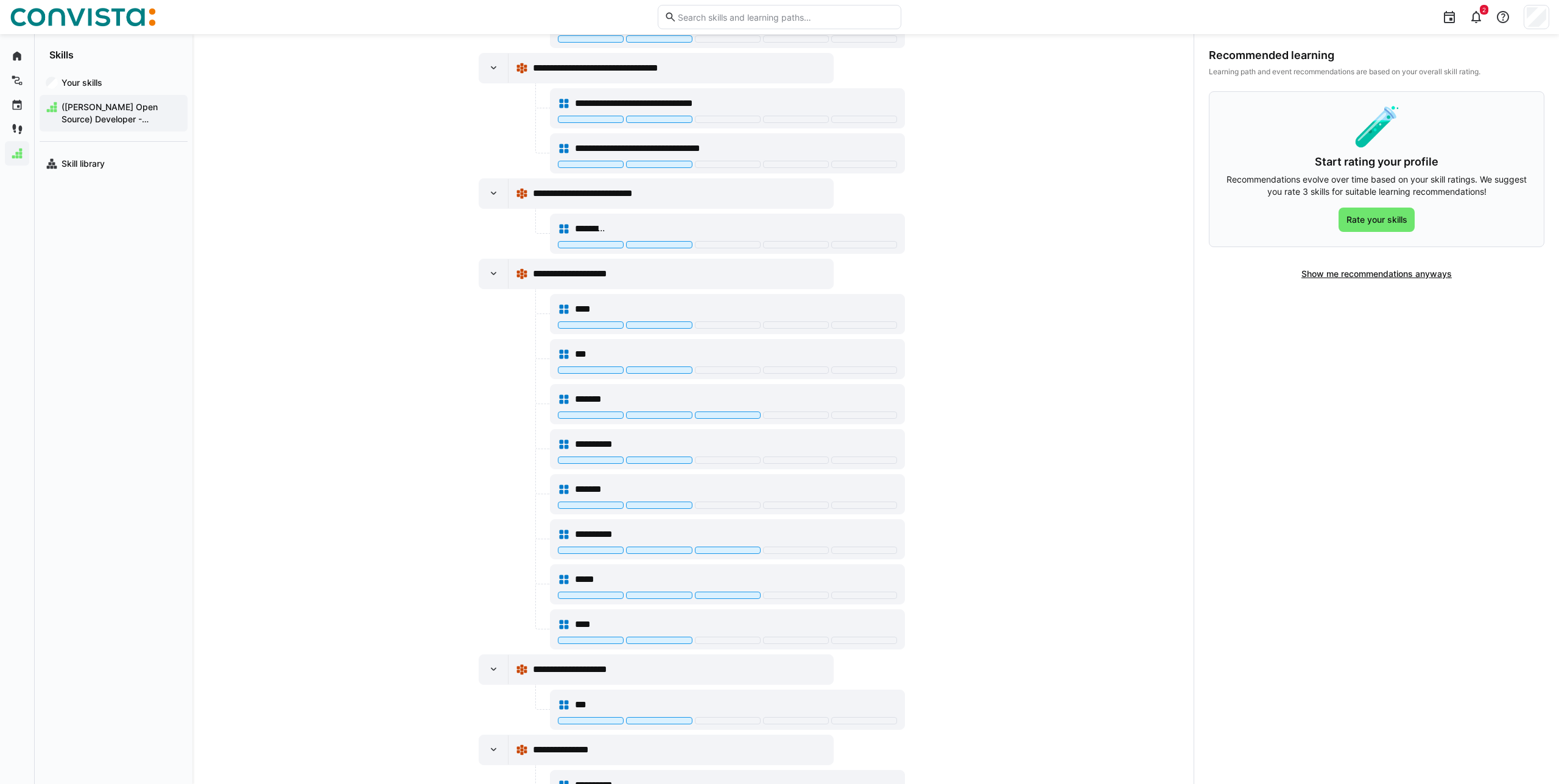
scroll to position [0, 0]
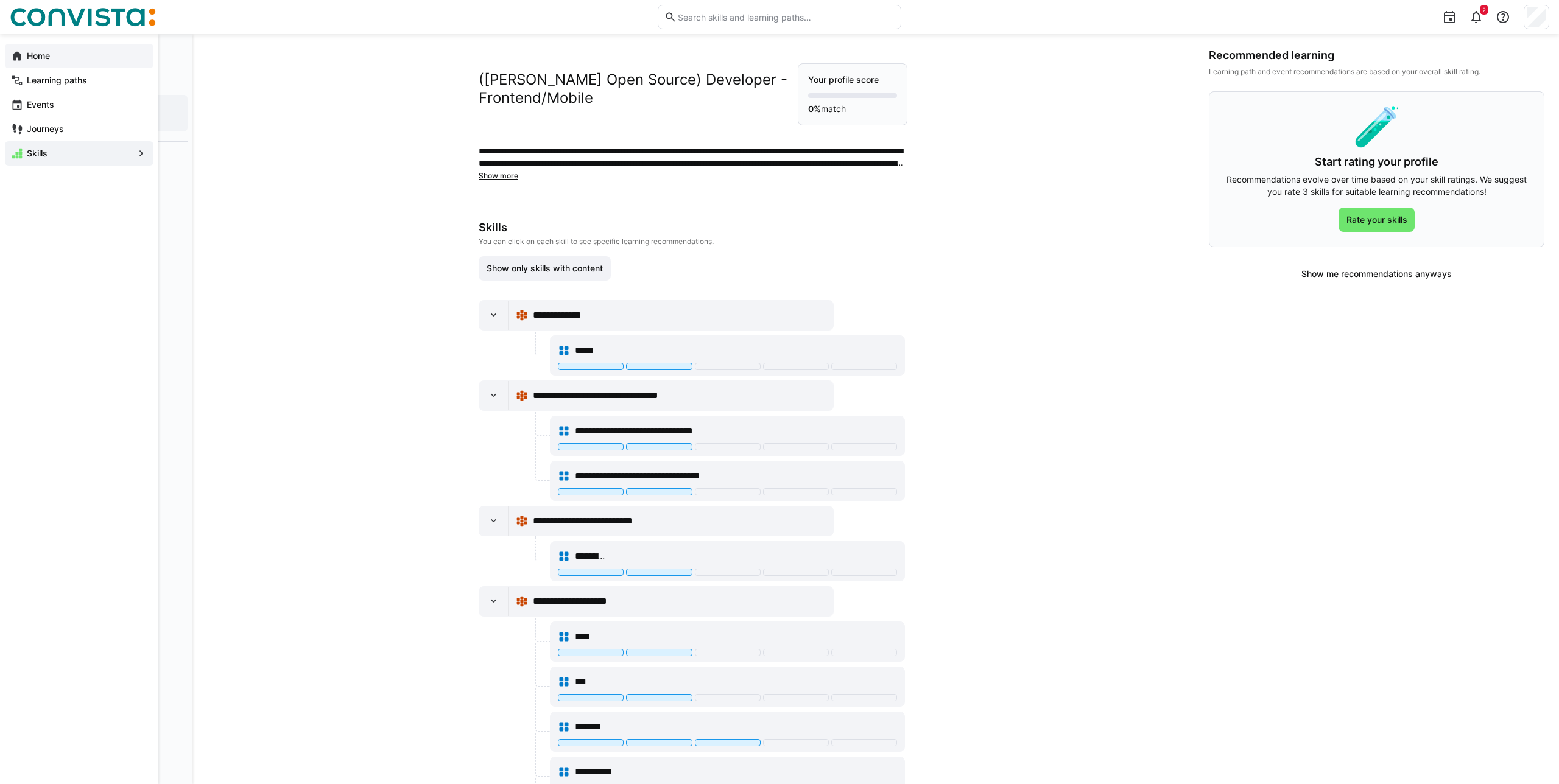
click at [53, 61] on span "Home" at bounding box center [86, 56] width 122 height 12
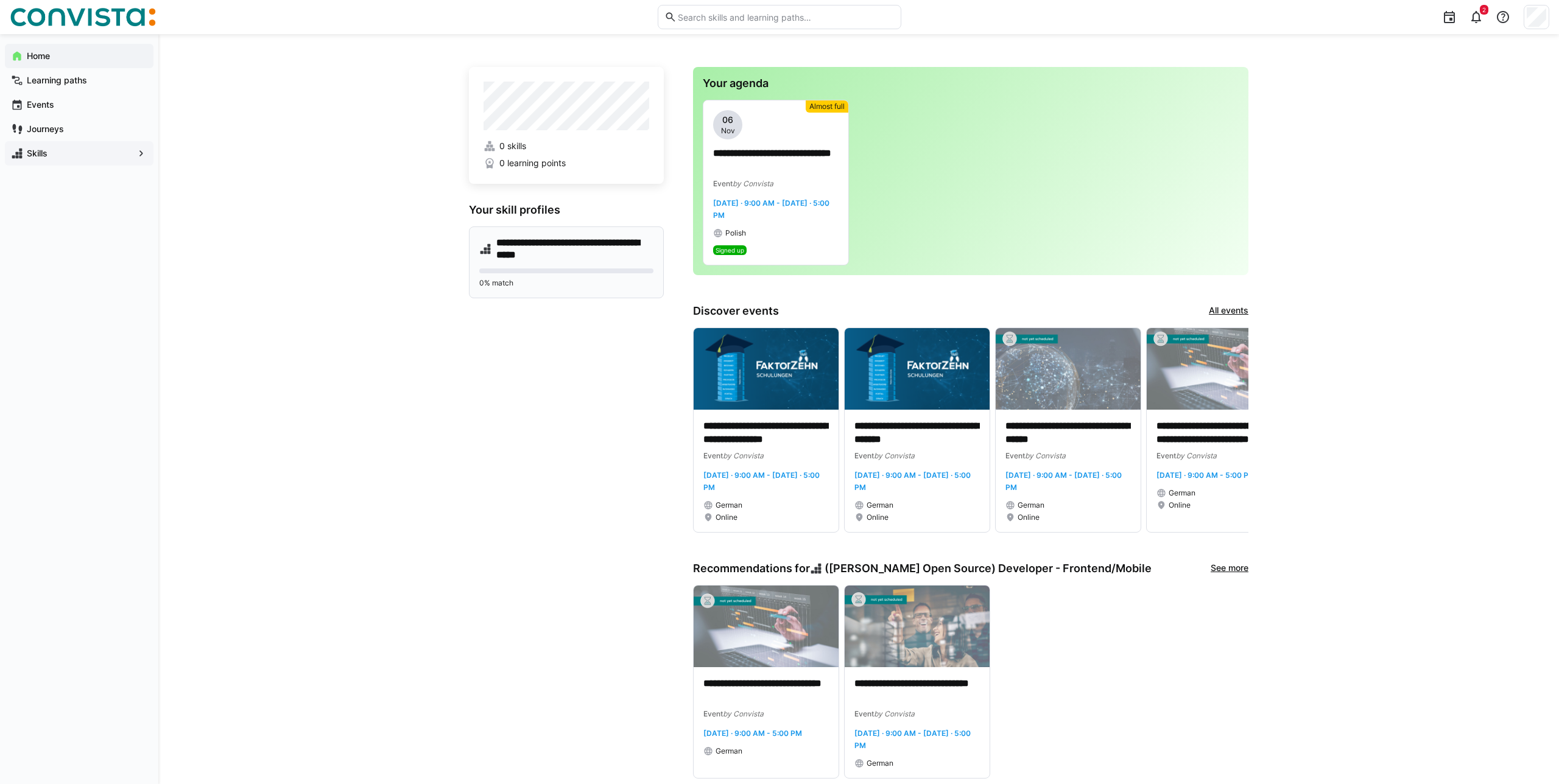
click at [564, 266] on div "**********" at bounding box center [566, 262] width 195 height 72
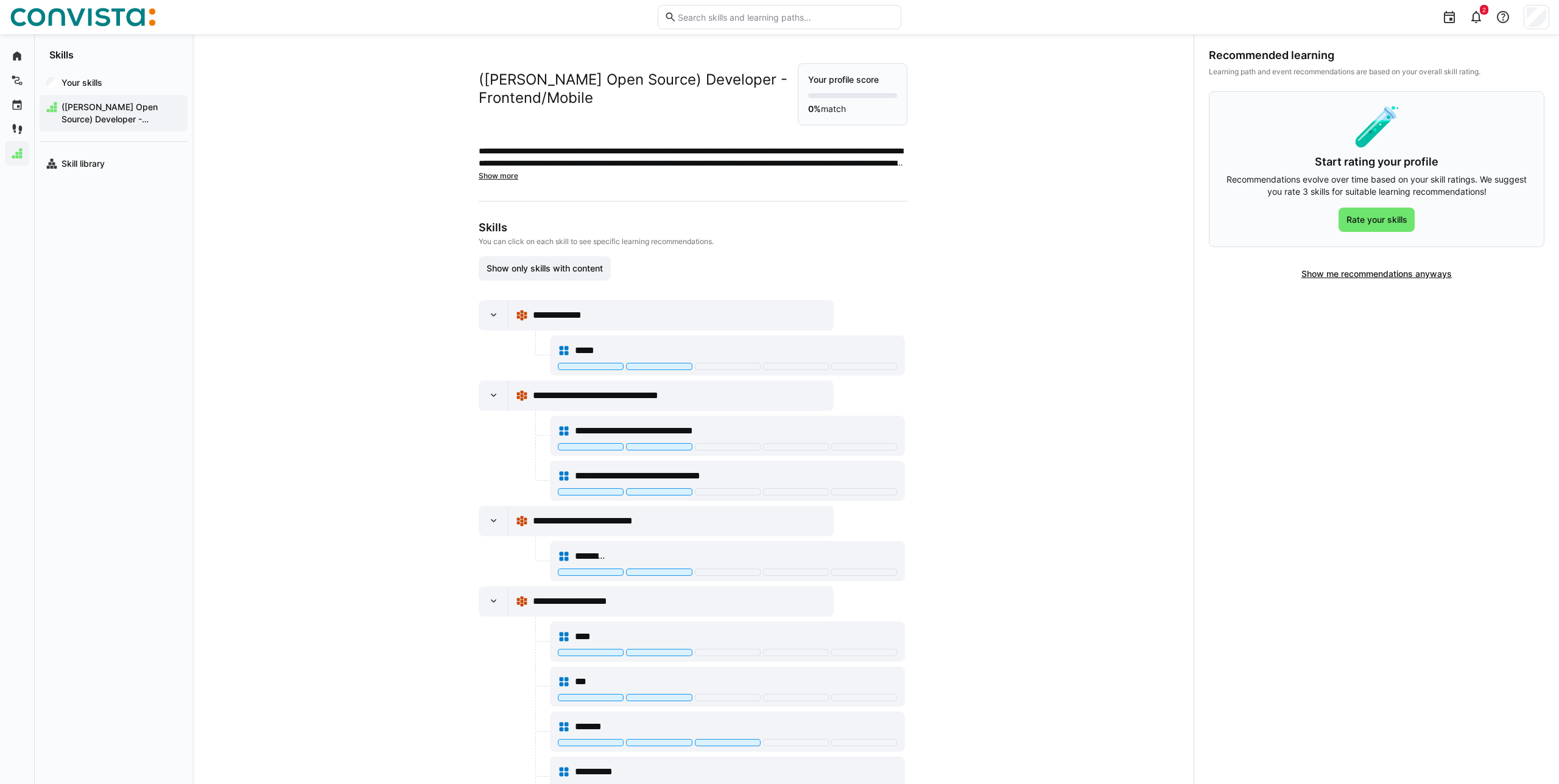
click at [37, 8] on img at bounding box center [82, 17] width 146 height 20
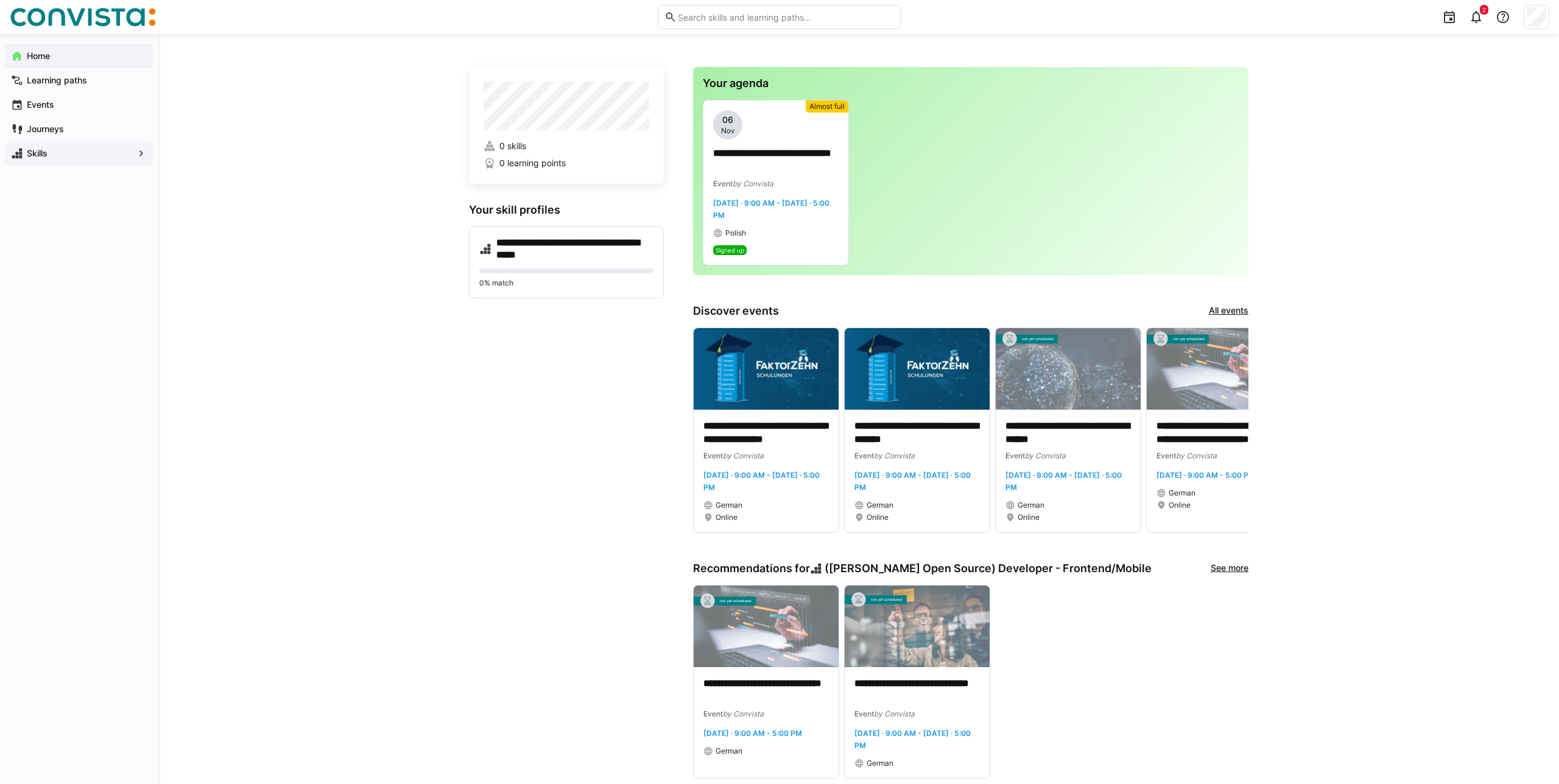
click at [106, 151] on span "Skills" at bounding box center [79, 153] width 108 height 12
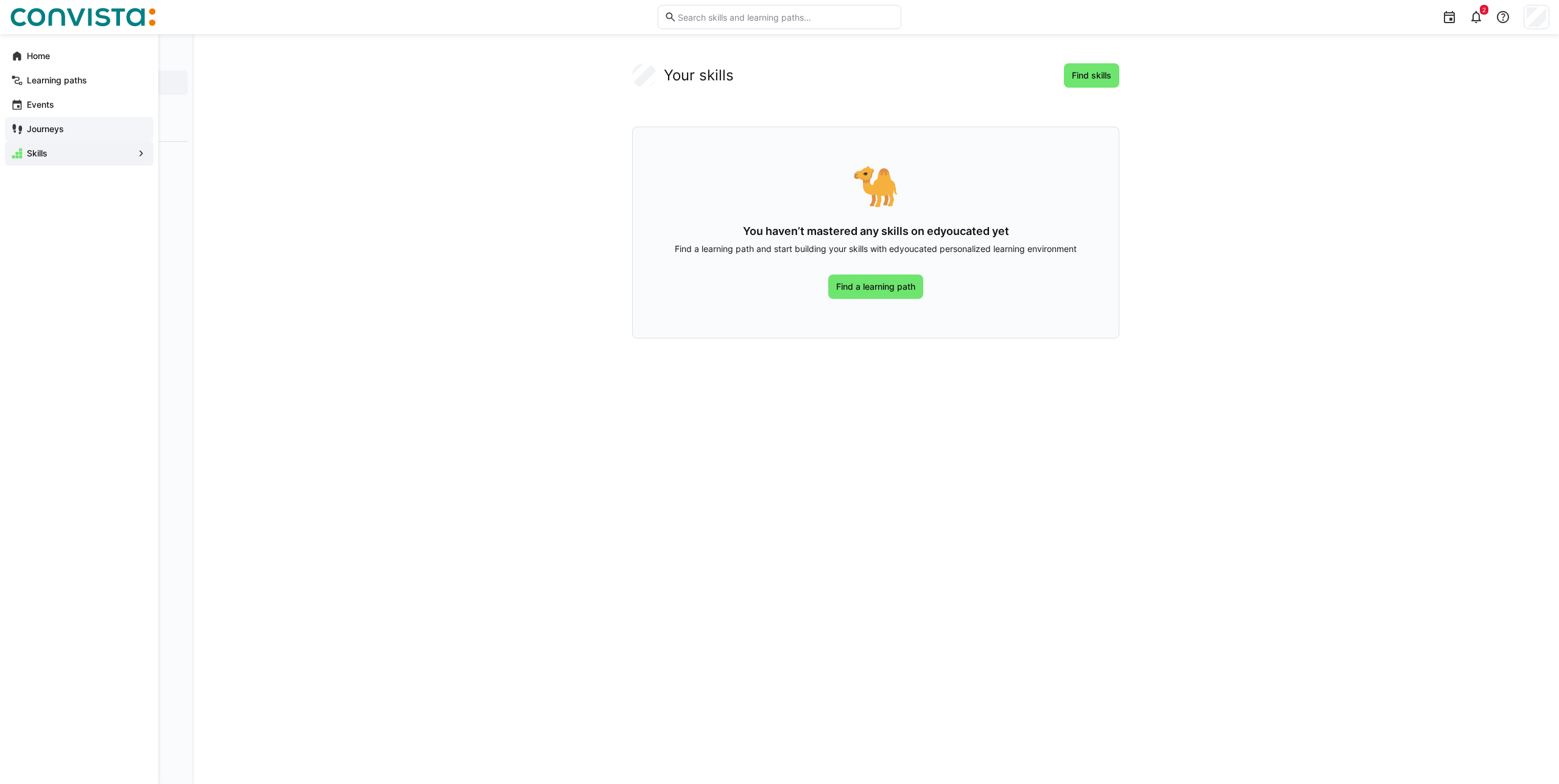
click at [112, 132] on span "Journeys" at bounding box center [86, 129] width 122 height 12
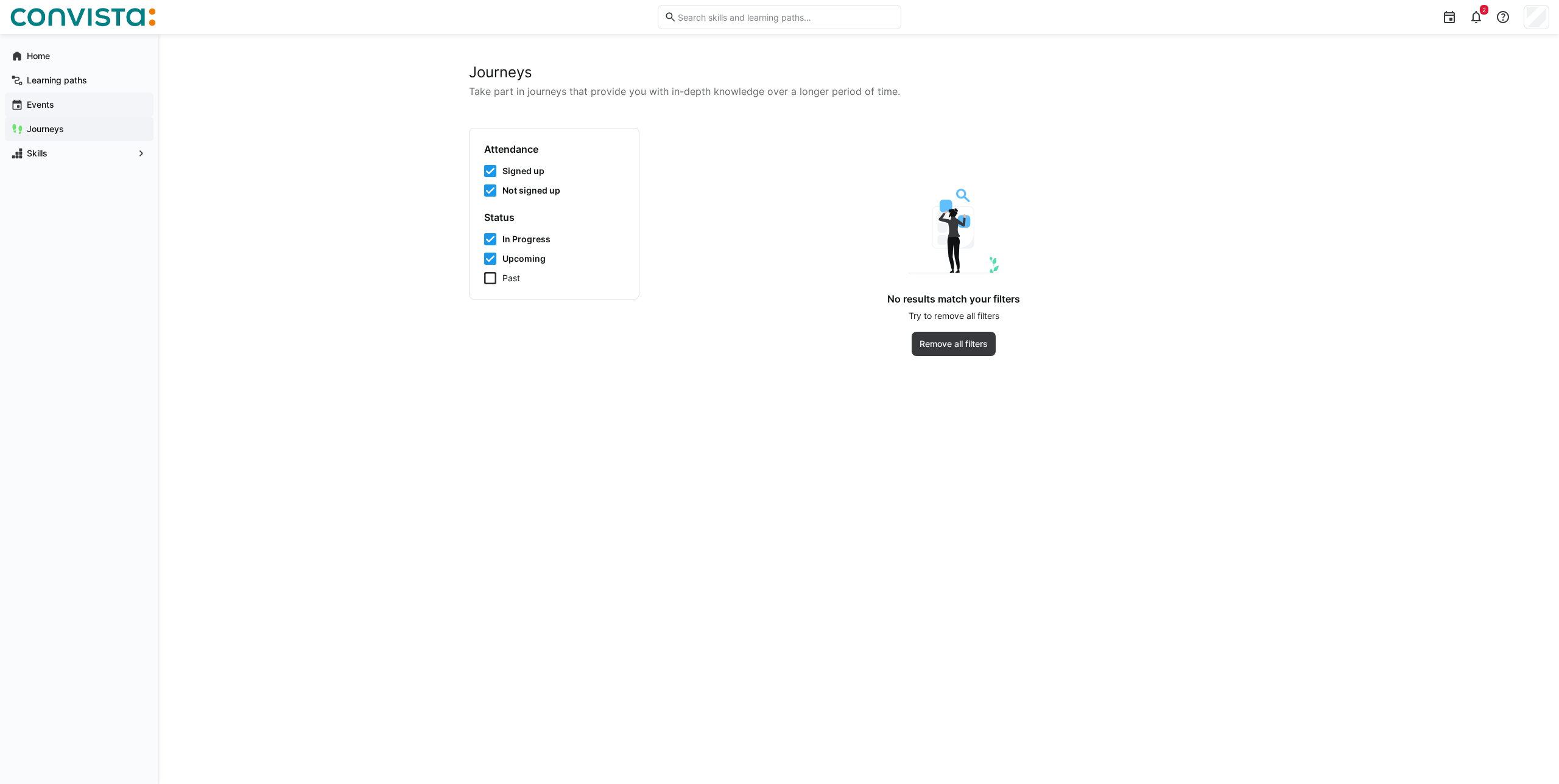
click at [106, 108] on span "Events" at bounding box center [86, 104] width 122 height 12
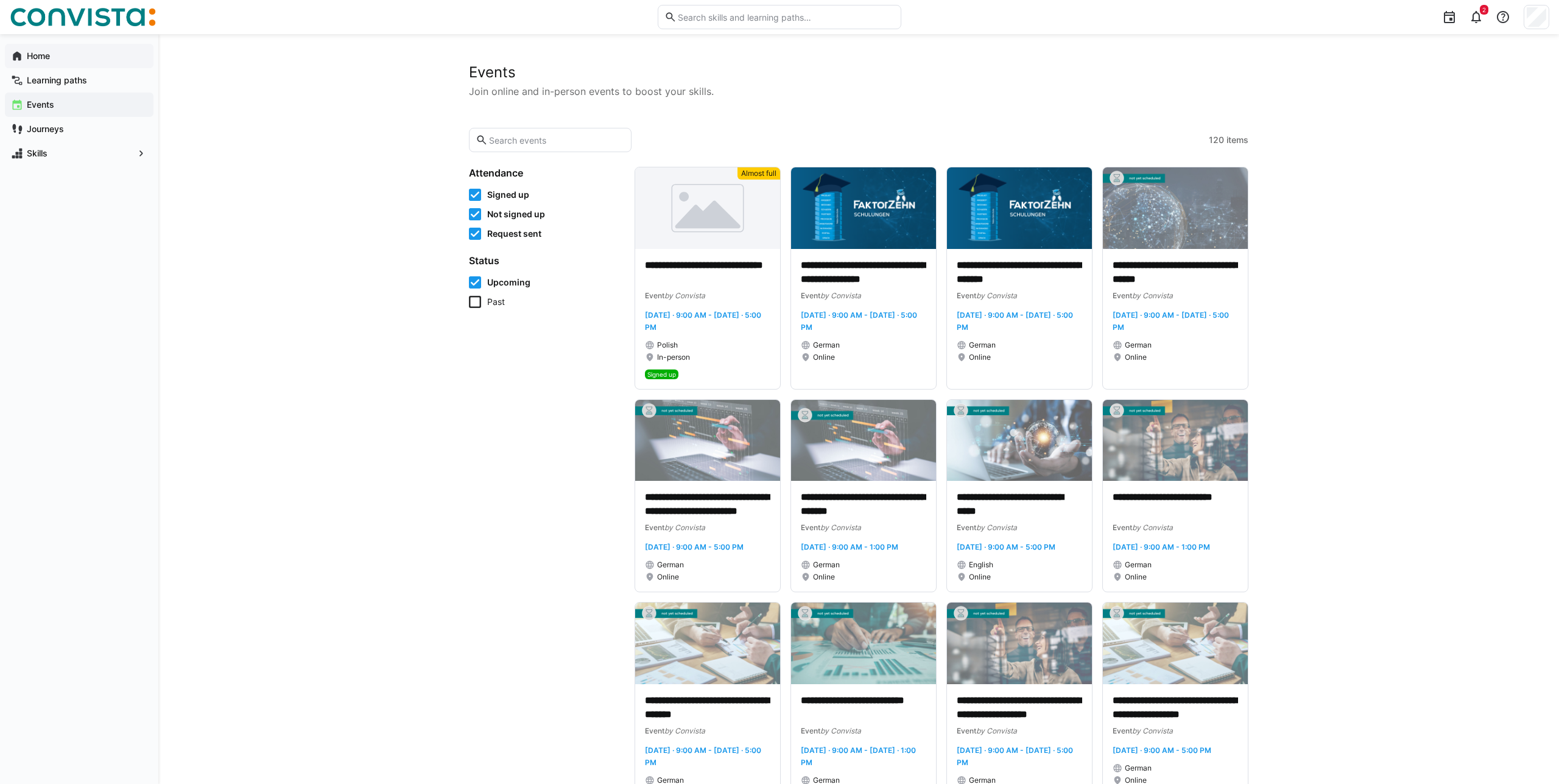
click at [86, 60] on span "Home" at bounding box center [86, 56] width 122 height 12
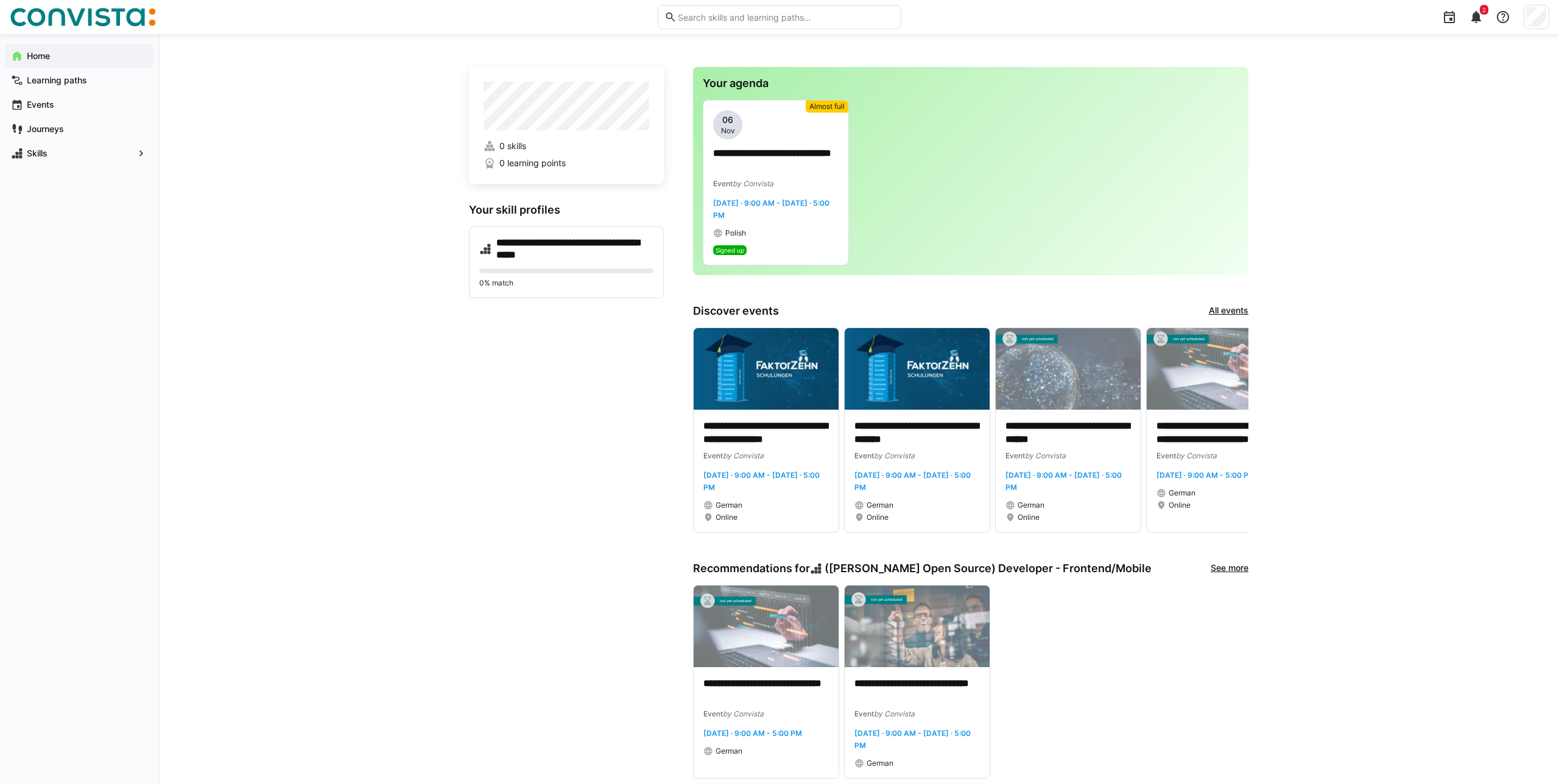
click at [1462, 17] on div "2" at bounding box center [1229, 17] width 639 height 34
click at [1495, 7] on div at bounding box center [1503, 17] width 24 height 24
click at [1468, 25] on div "2" at bounding box center [1476, 17] width 24 height 24
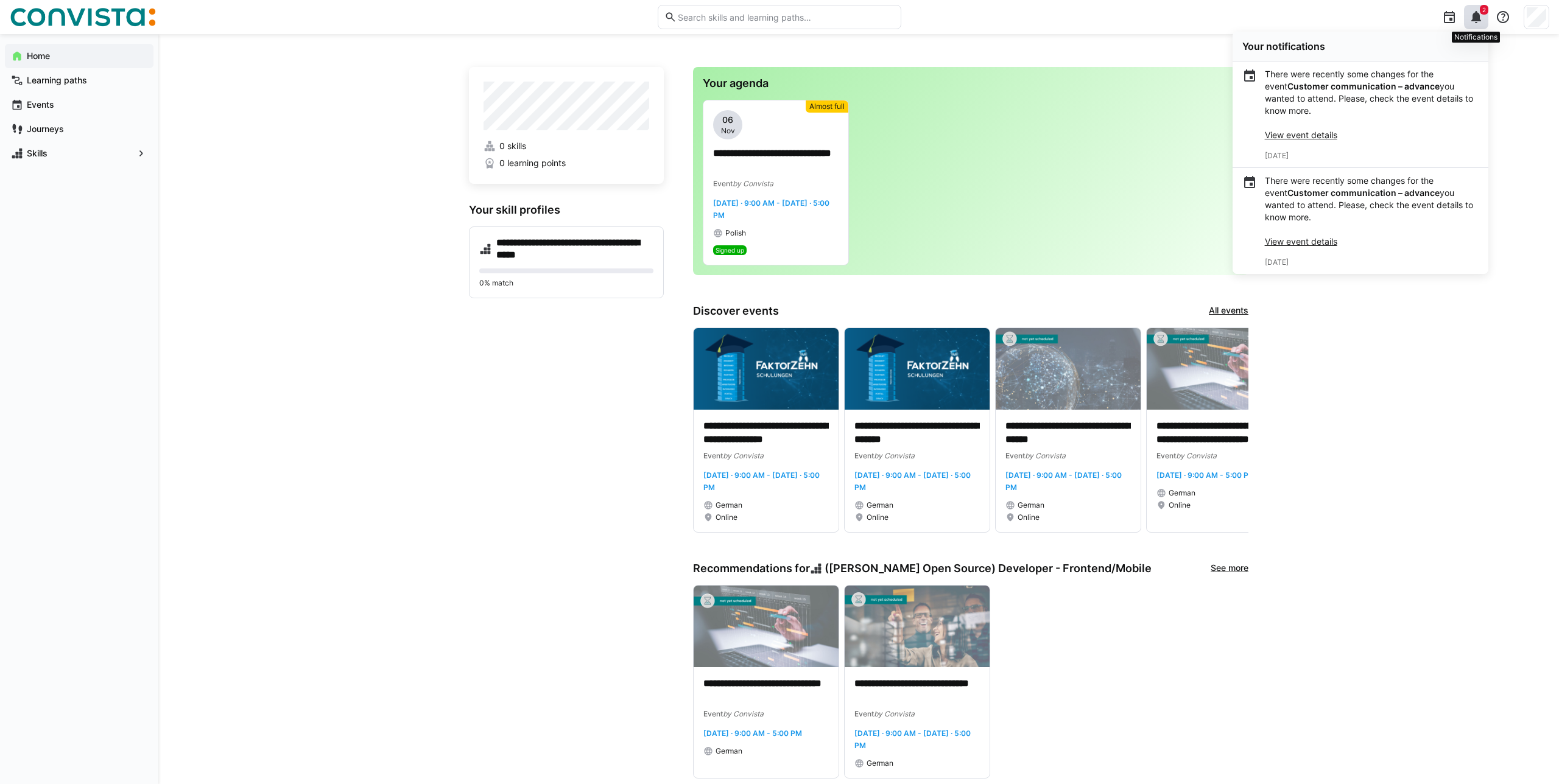
click at [1468, 25] on div "2" at bounding box center [1476, 17] width 24 height 24
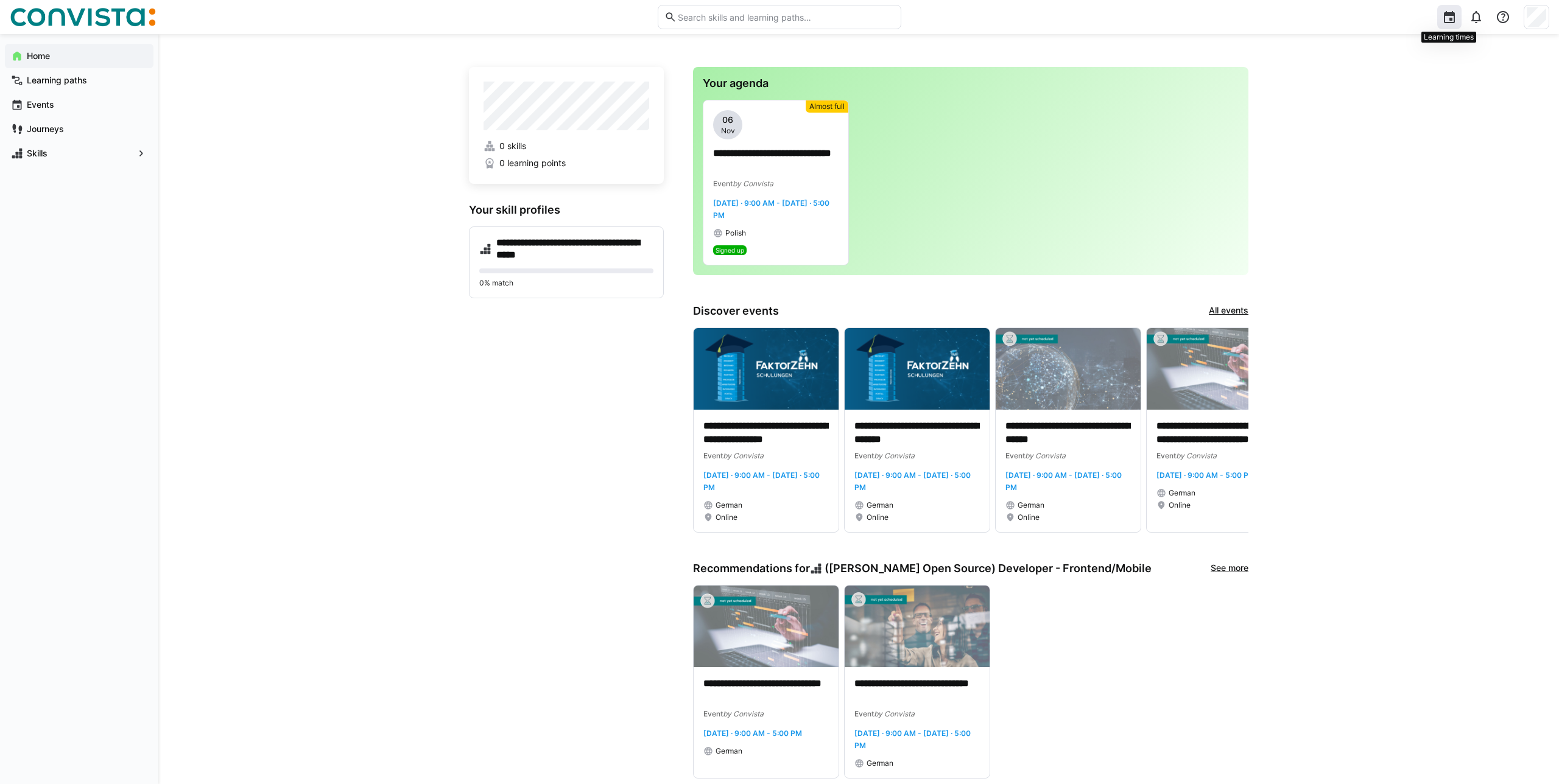
click at [1437, 21] on div at bounding box center [1449, 17] width 24 height 24
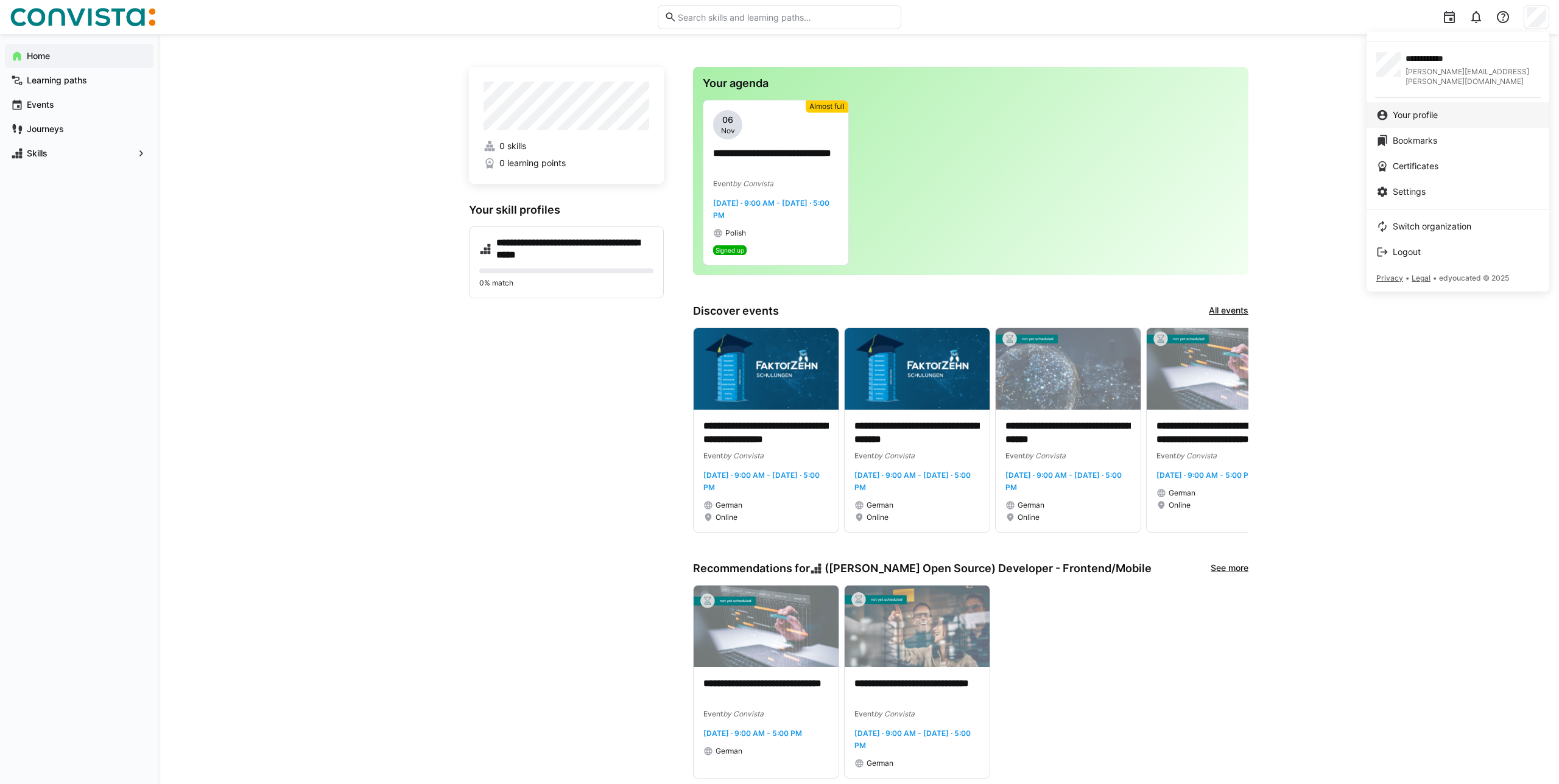
click at [1430, 102] on link "Your profile" at bounding box center [1458, 115] width 182 height 25
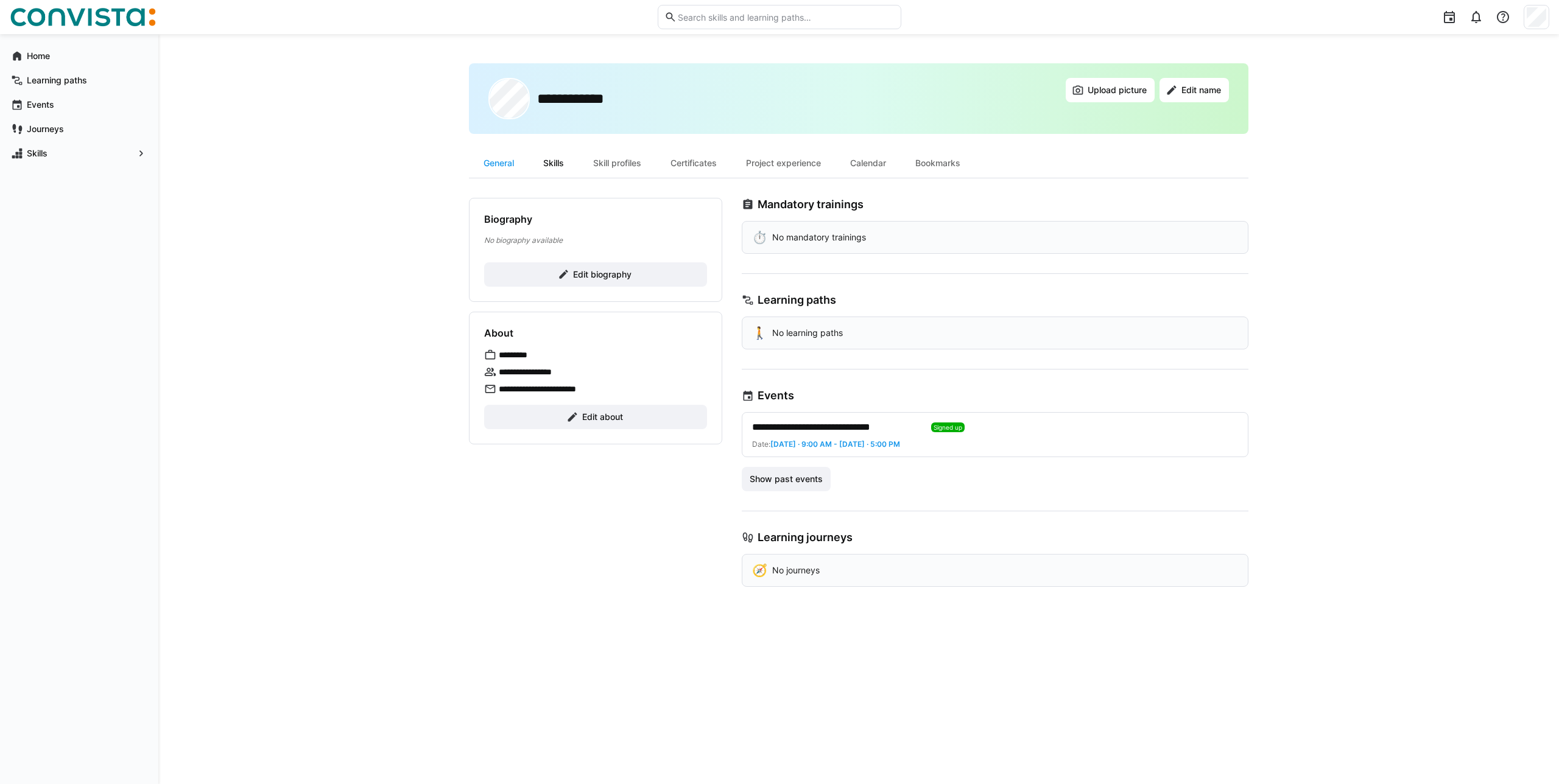
click at [558, 149] on div "Skills" at bounding box center [553, 163] width 50 height 29
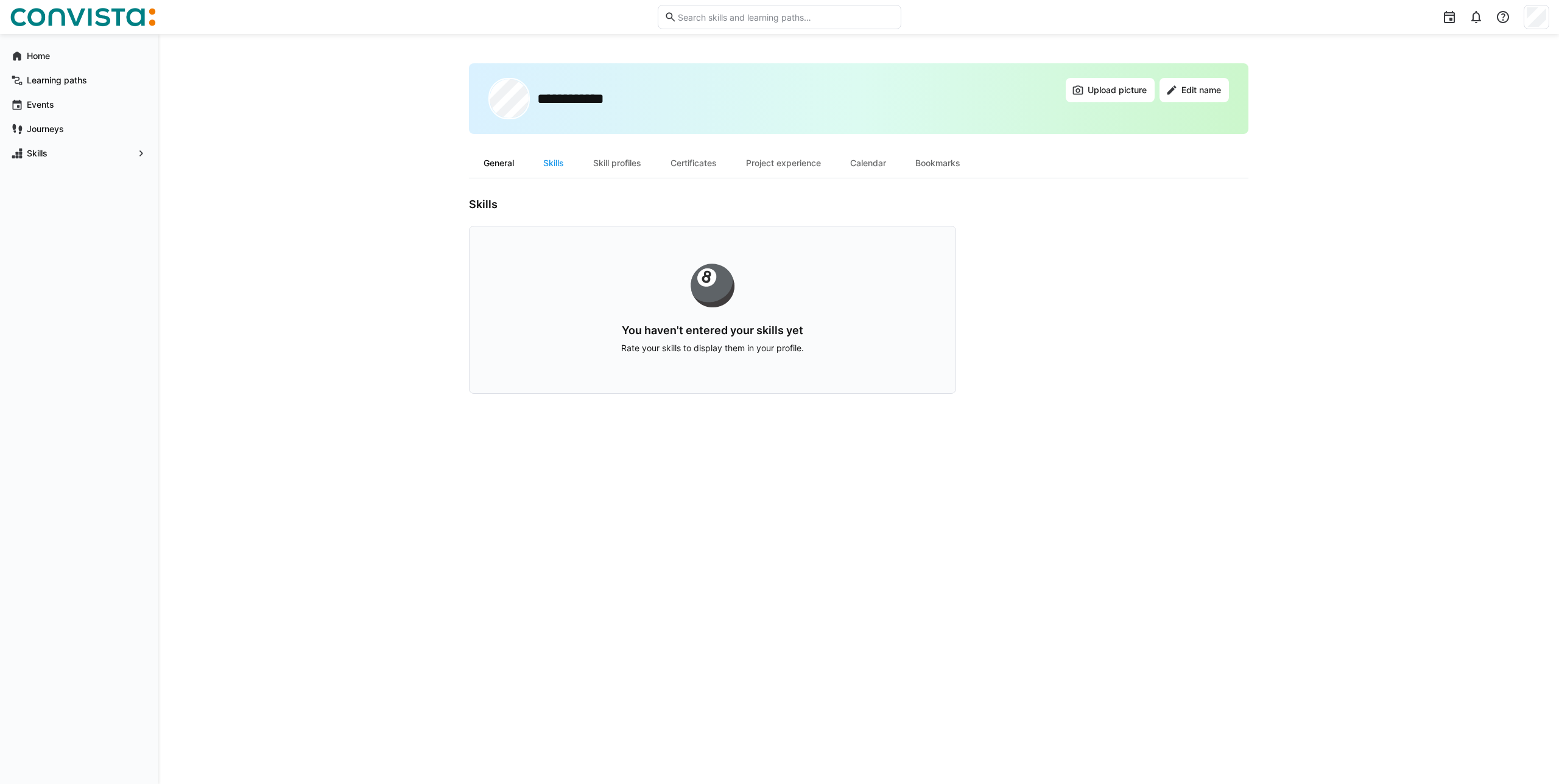
click at [507, 156] on div "General" at bounding box center [499, 163] width 60 height 29
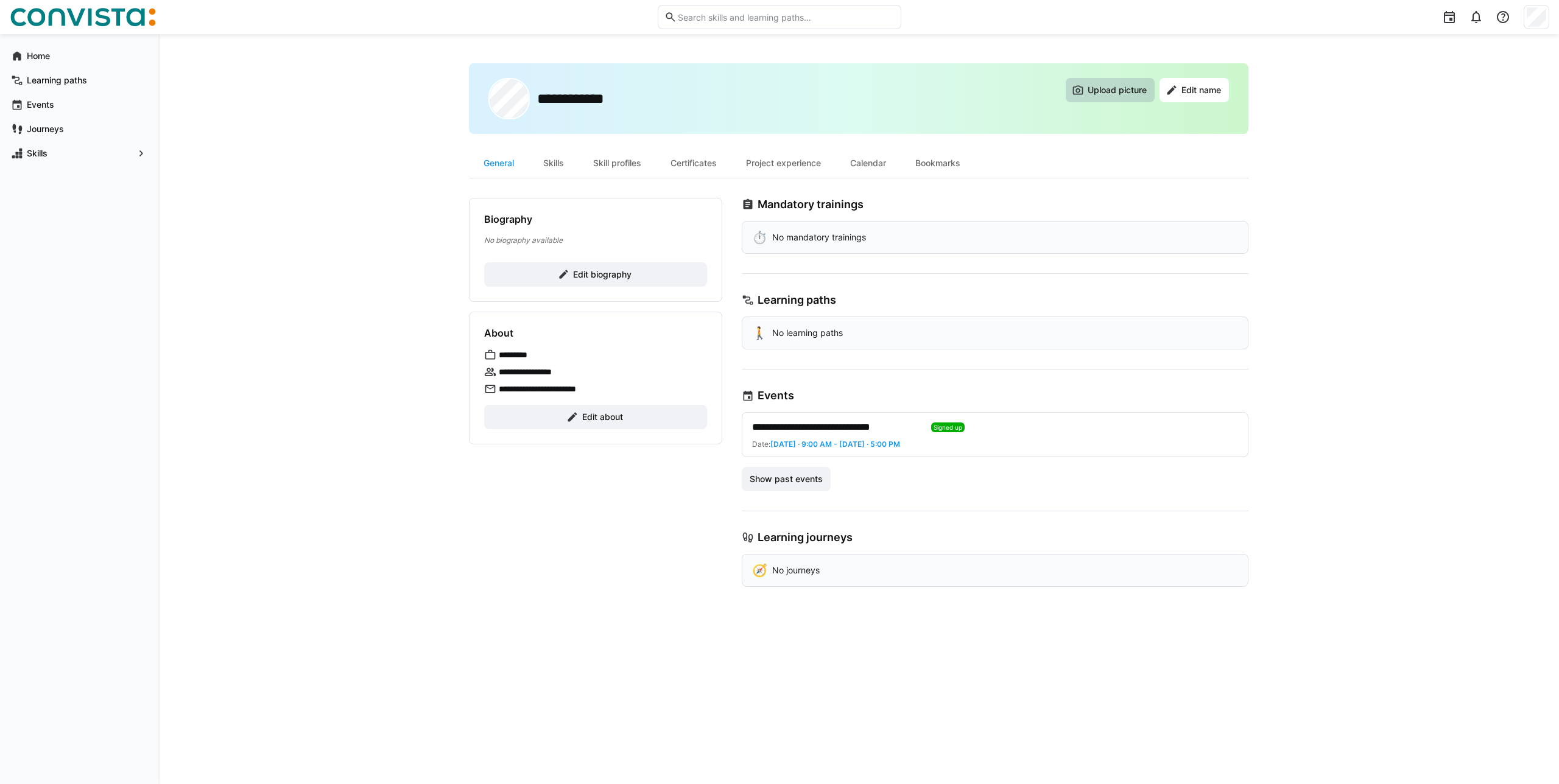
click at [1109, 92] on span "Upload picture" at bounding box center [1117, 90] width 63 height 12
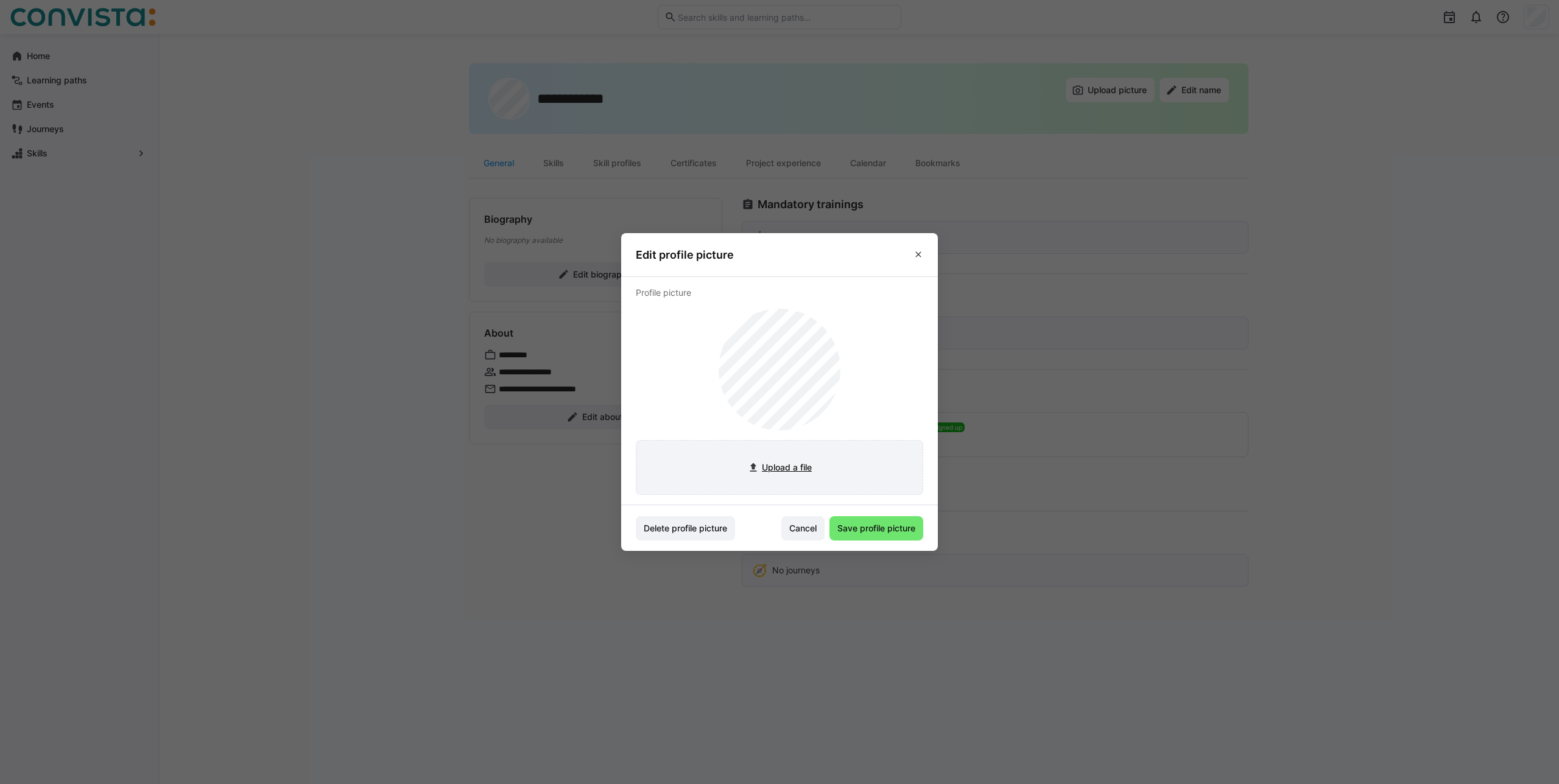
click at [810, 462] on input "file" at bounding box center [780, 467] width 286 height 54
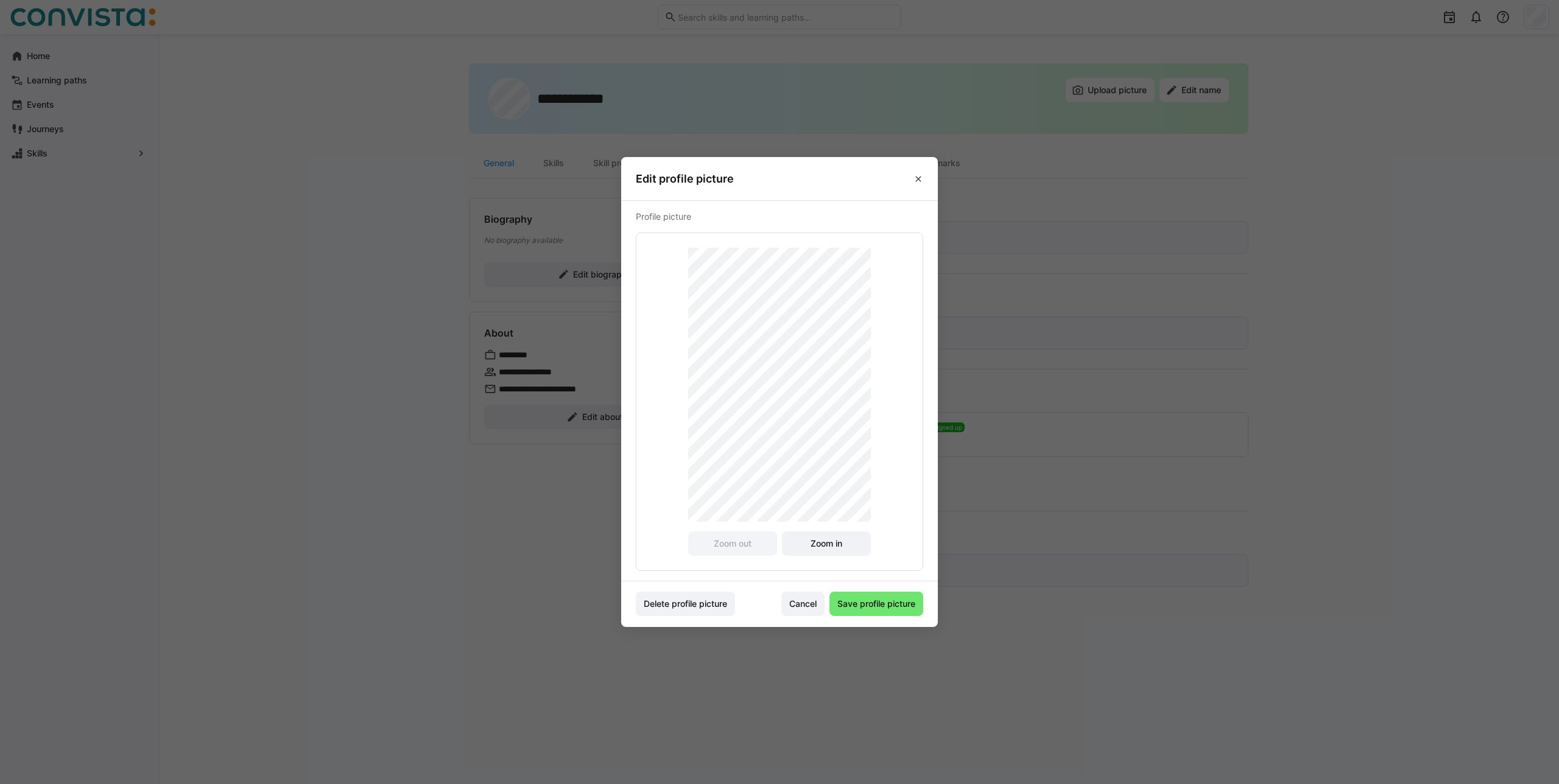
click at [809, 530] on div "Zoom out Zoom in" at bounding box center [779, 401] width 182 height 308
click at [810, 535] on span "Zoom in" at bounding box center [826, 543] width 89 height 24
click at [810, 536] on span "Zoom in" at bounding box center [826, 543] width 89 height 24
click at [977, 187] on eds-dialog "Edit profile picture Profile picture Zoom out Zoom in Delete profile picture Ca…" at bounding box center [779, 392] width 1559 height 784
click at [867, 596] on span "Save profile picture" at bounding box center [876, 604] width 94 height 24
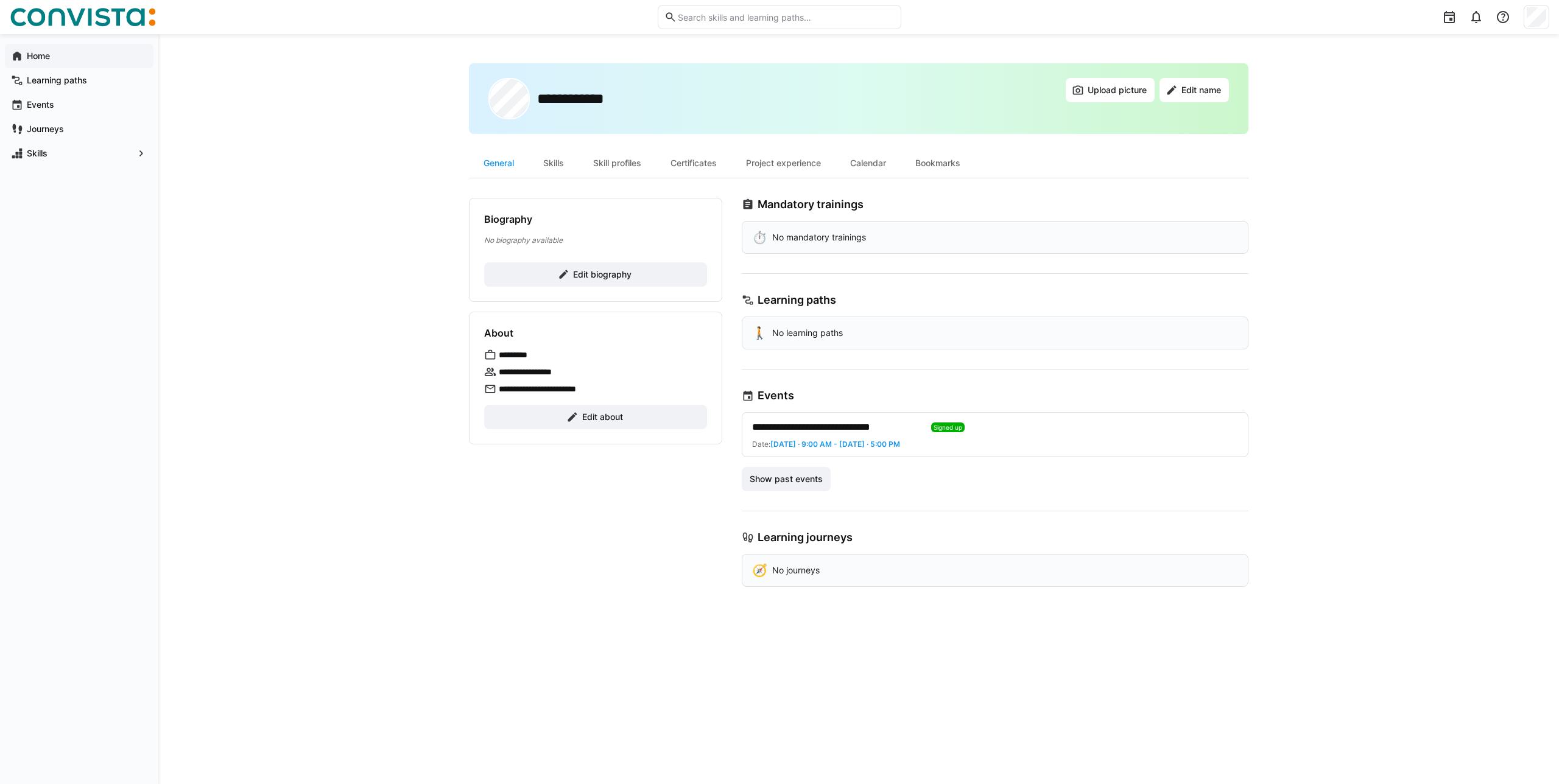
click at [71, 65] on div "Home" at bounding box center [79, 56] width 149 height 24
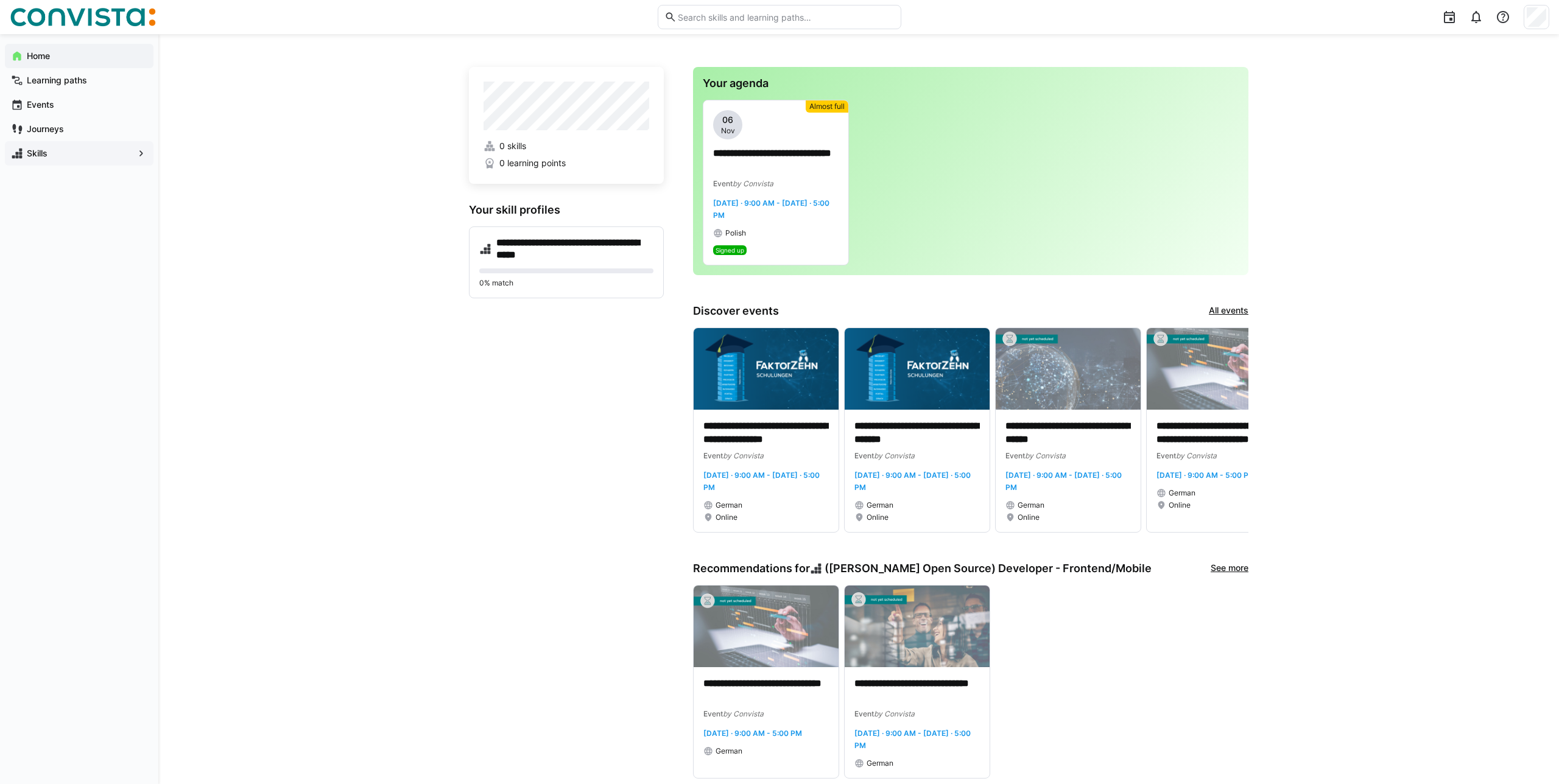
click at [72, 149] on span "Skills" at bounding box center [79, 153] width 108 height 12
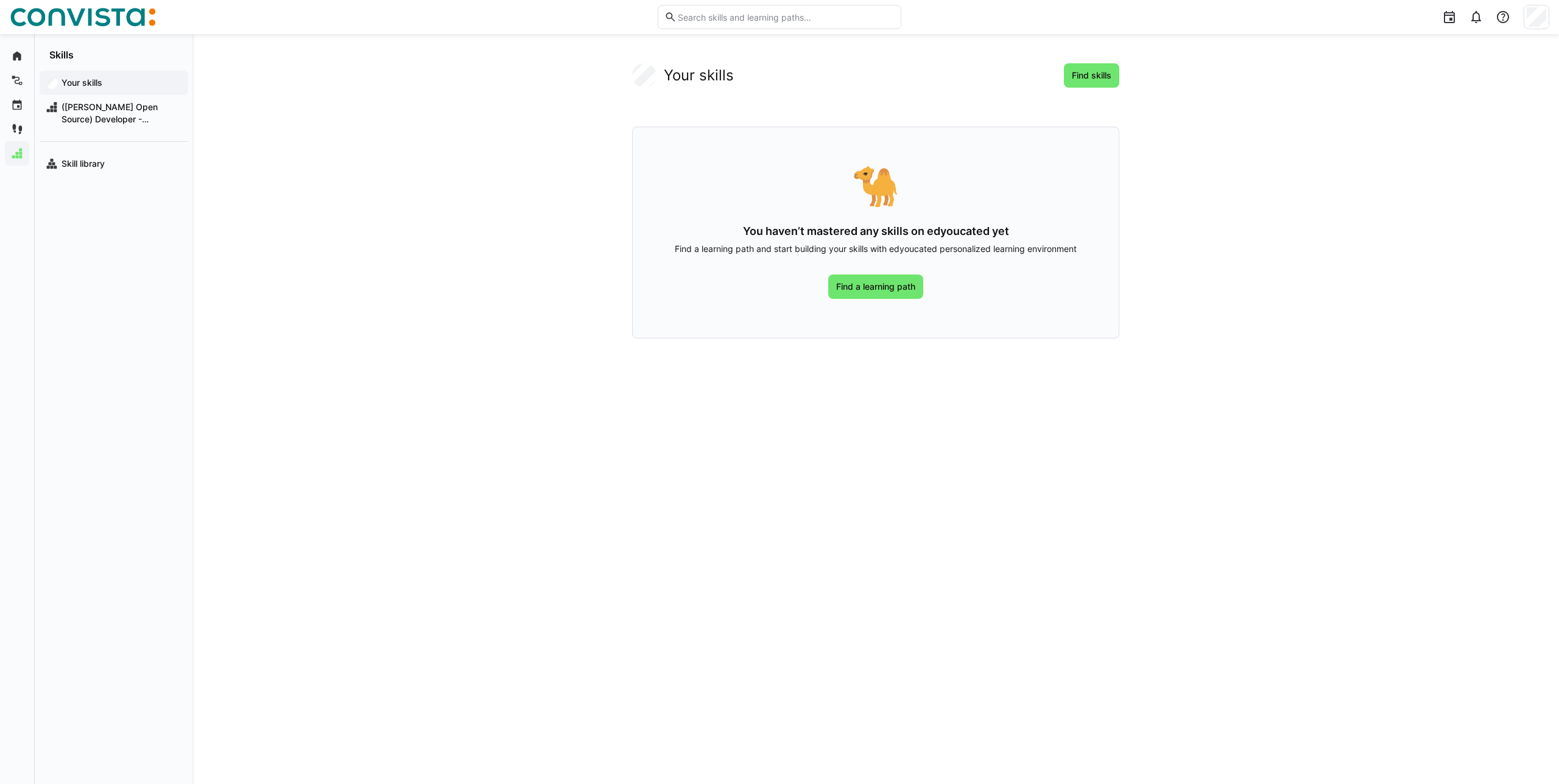
click at [1095, 54] on div "Your skills Find skills 🐪 You haven’t mastered any skills on edyoucated yet Fin…" at bounding box center [875, 409] width 1366 height 750
click at [1090, 75] on span "Find skills" at bounding box center [1091, 75] width 43 height 12
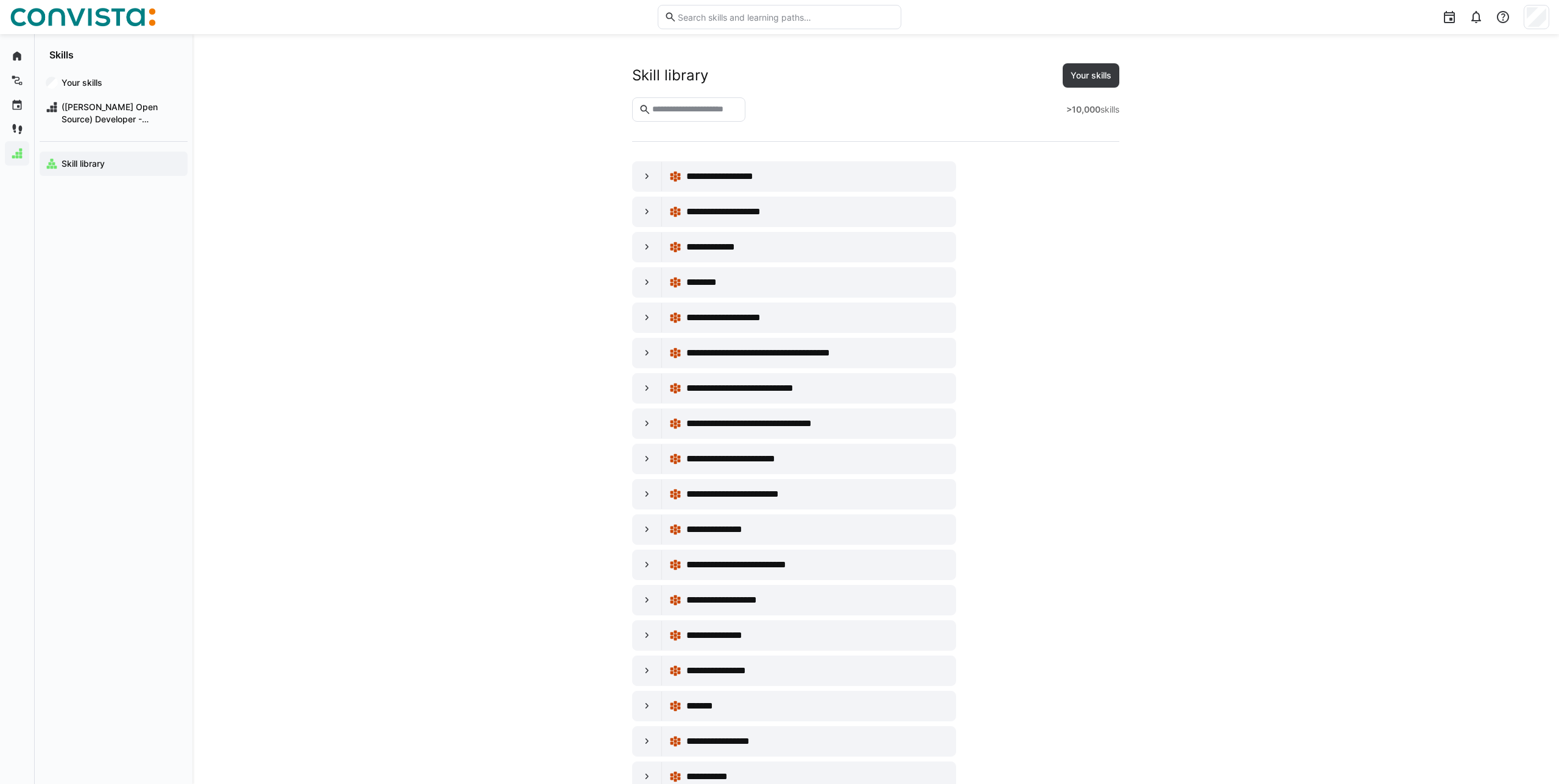
click at [727, 107] on input "text" at bounding box center [695, 109] width 87 height 11
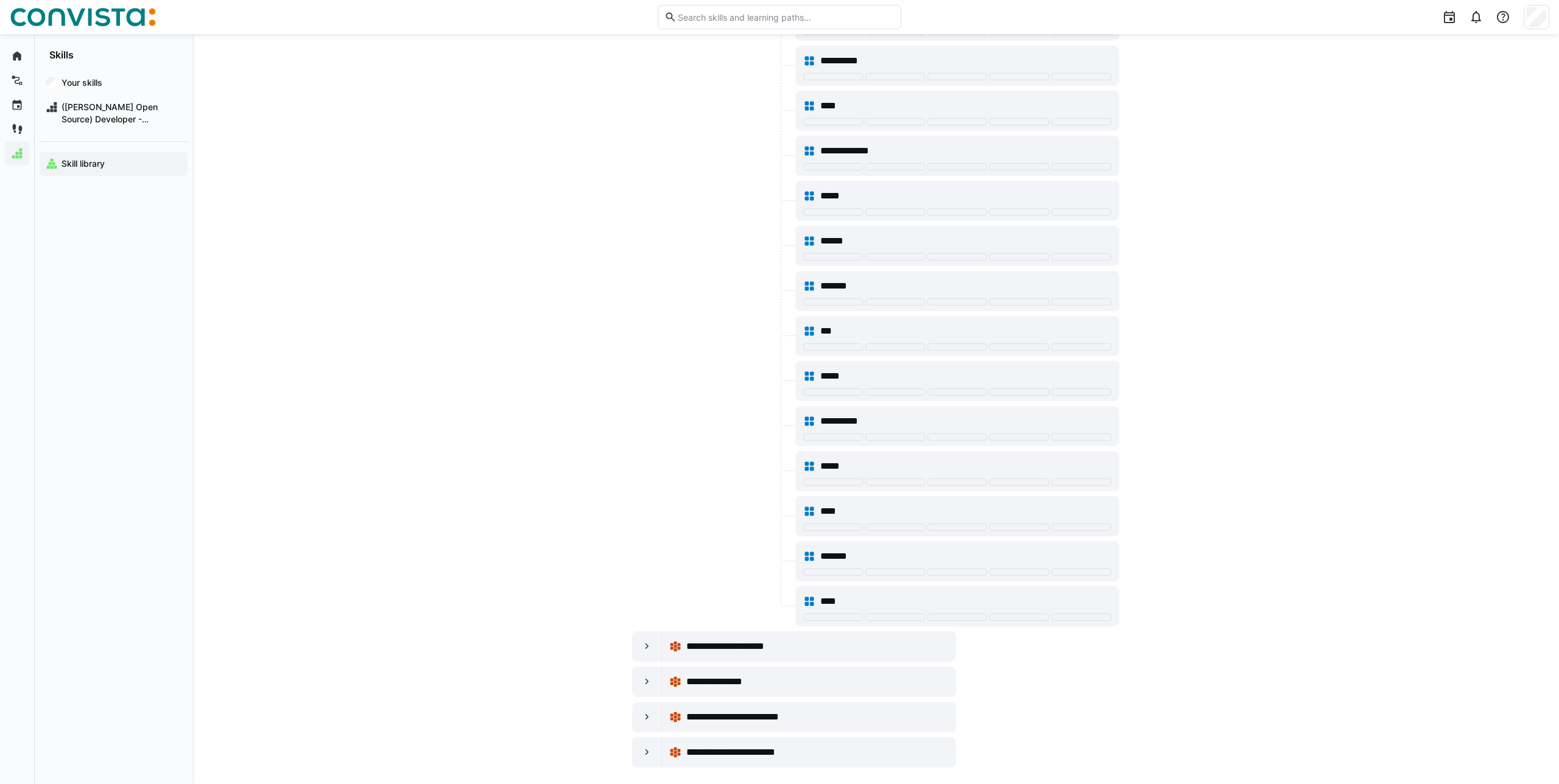
scroll to position [540, 0]
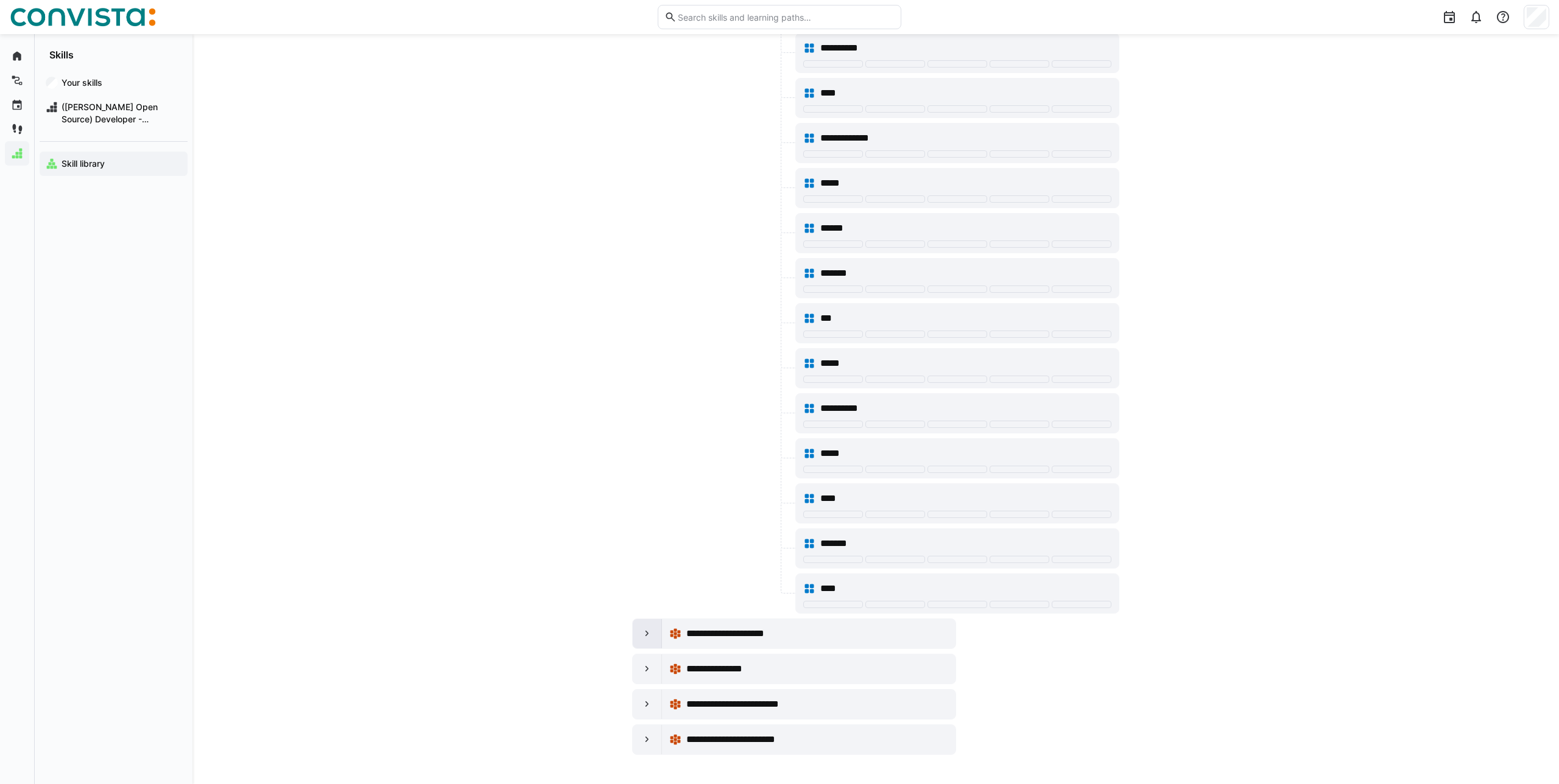
type input "****"
click at [633, 640] on div at bounding box center [647, 634] width 29 height 29
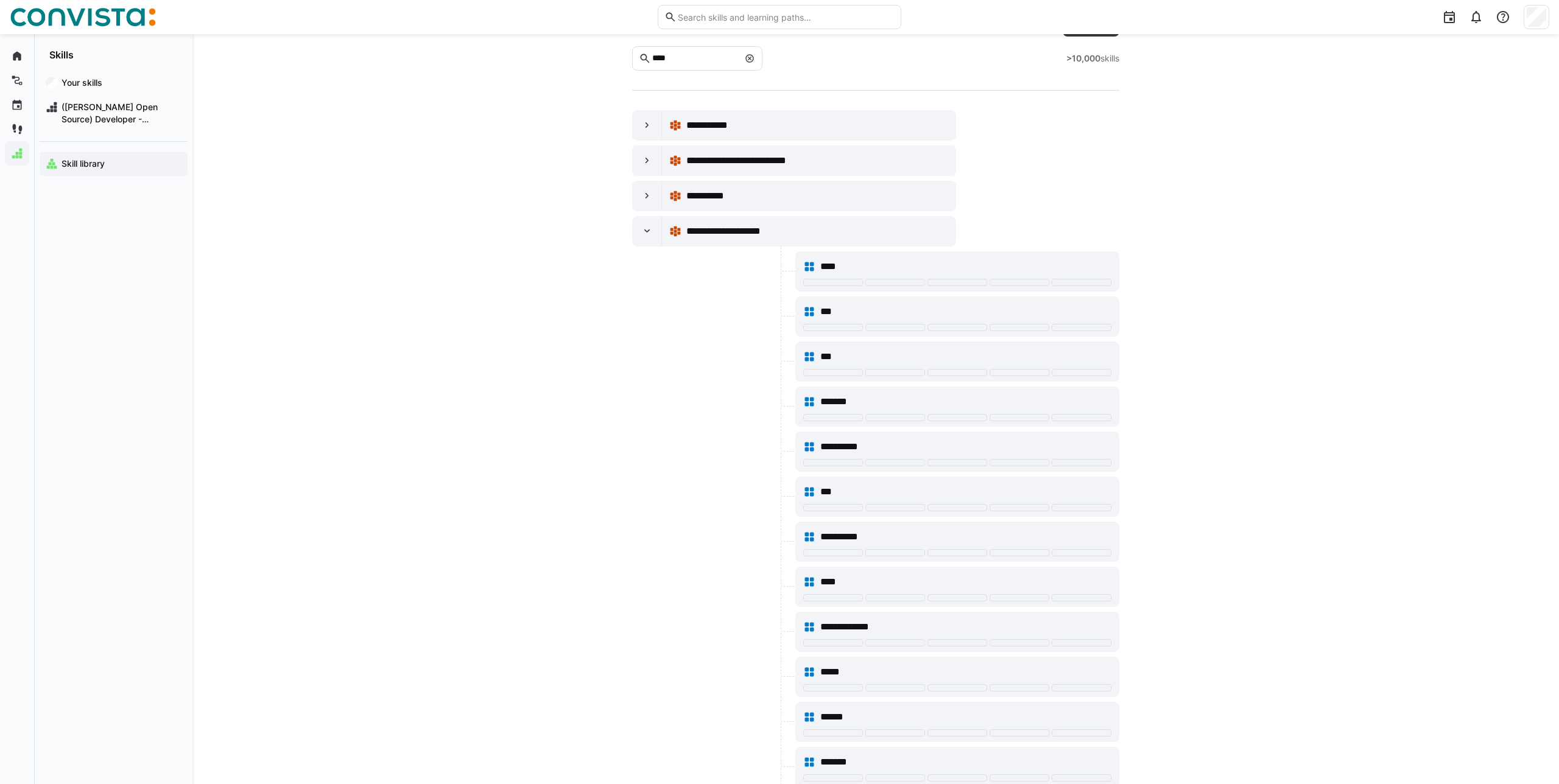
scroll to position [0, 0]
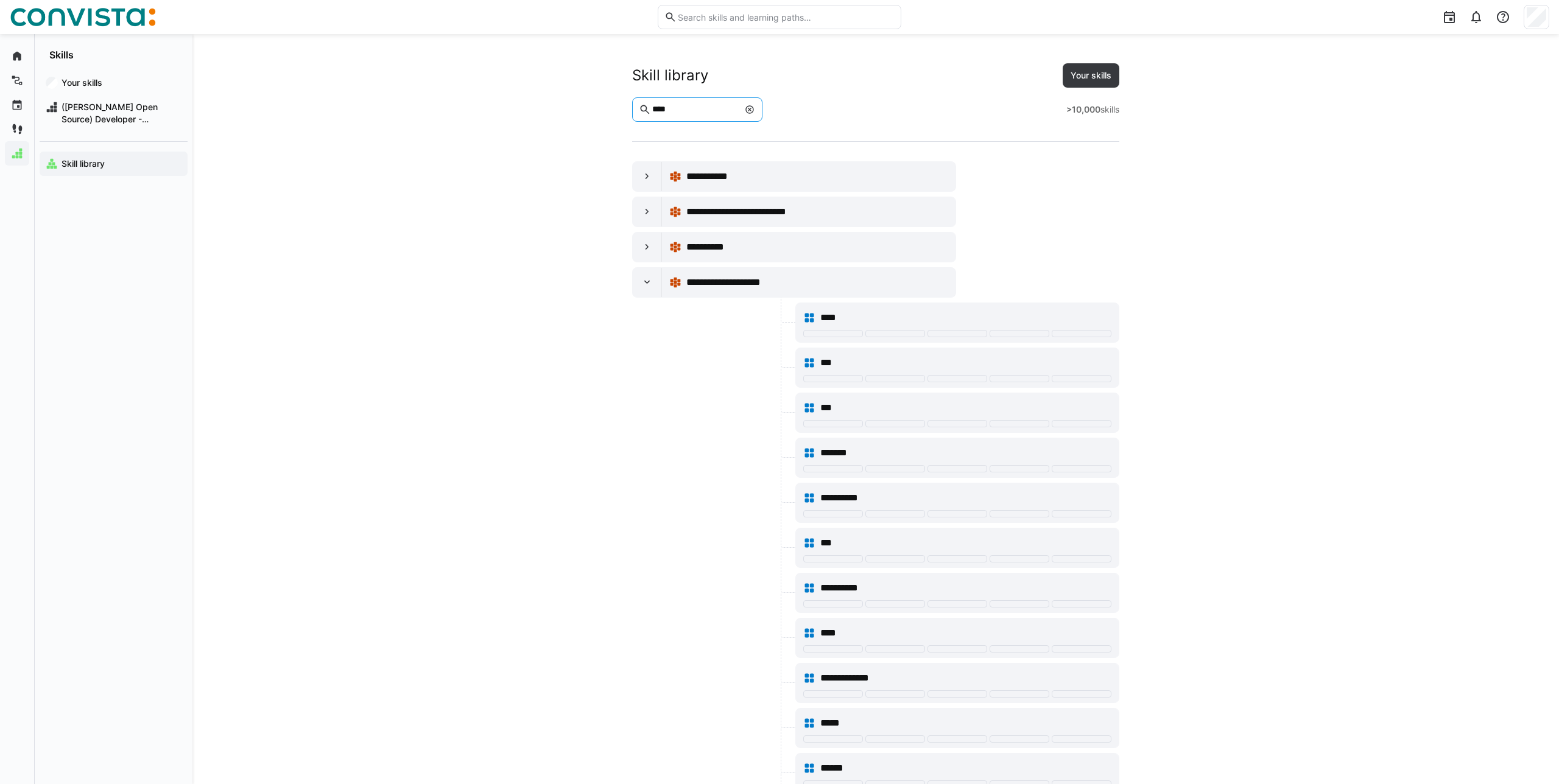
drag, startPoint x: 715, startPoint y: 111, endPoint x: 625, endPoint y: 106, distance: 90.1
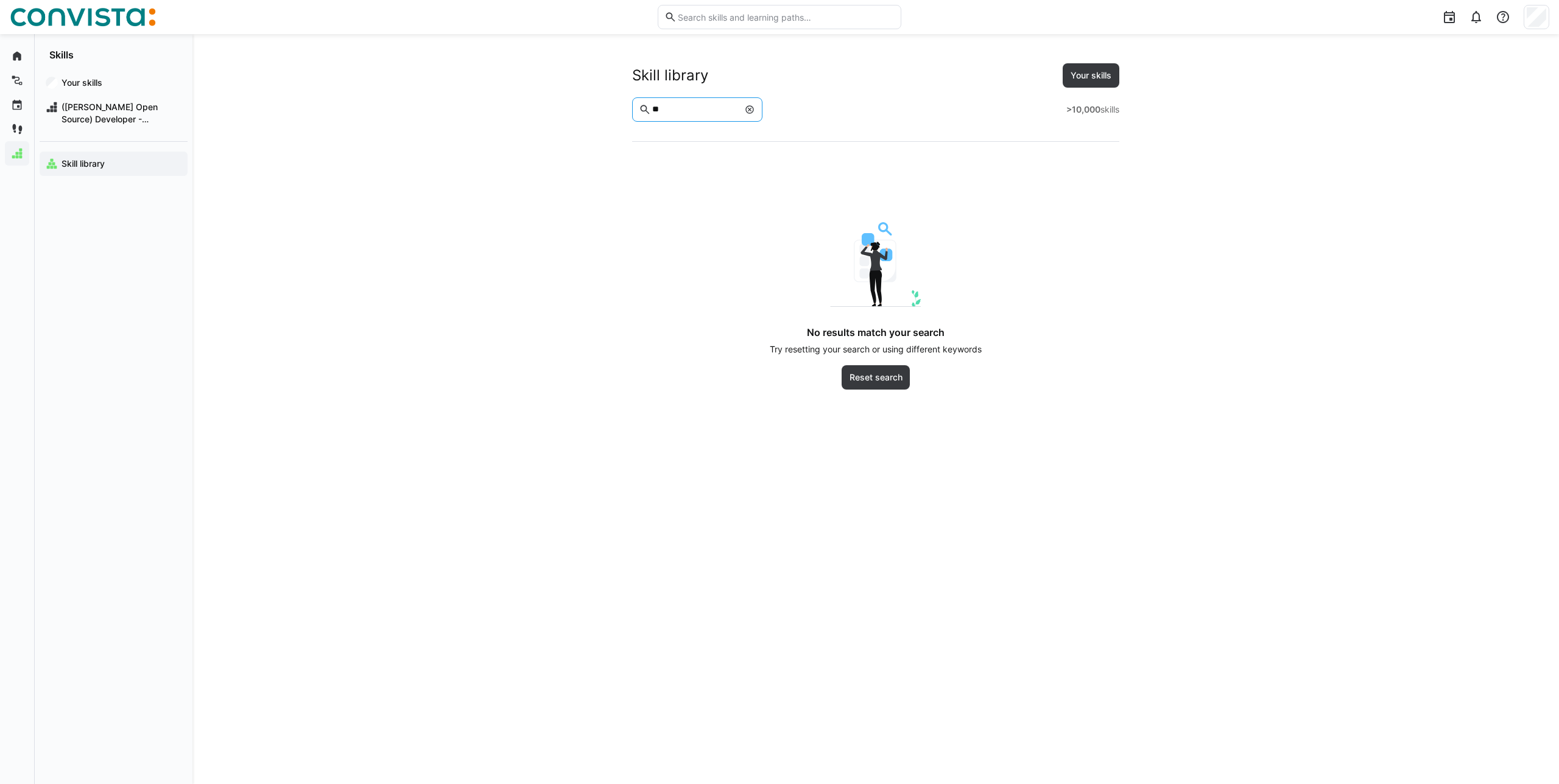
type input "*"
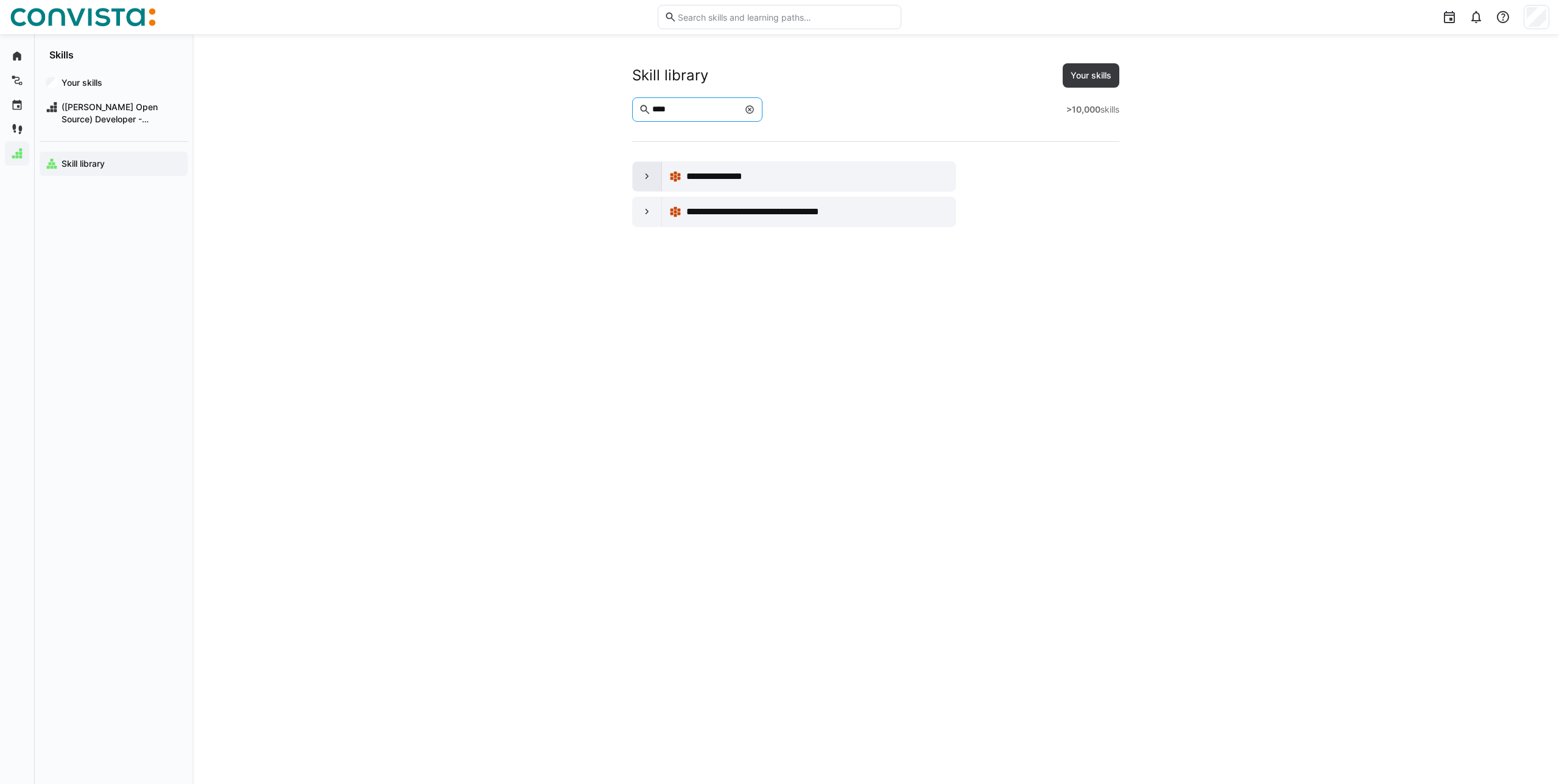
type input "****"
click at [637, 179] on div at bounding box center [647, 177] width 29 height 29
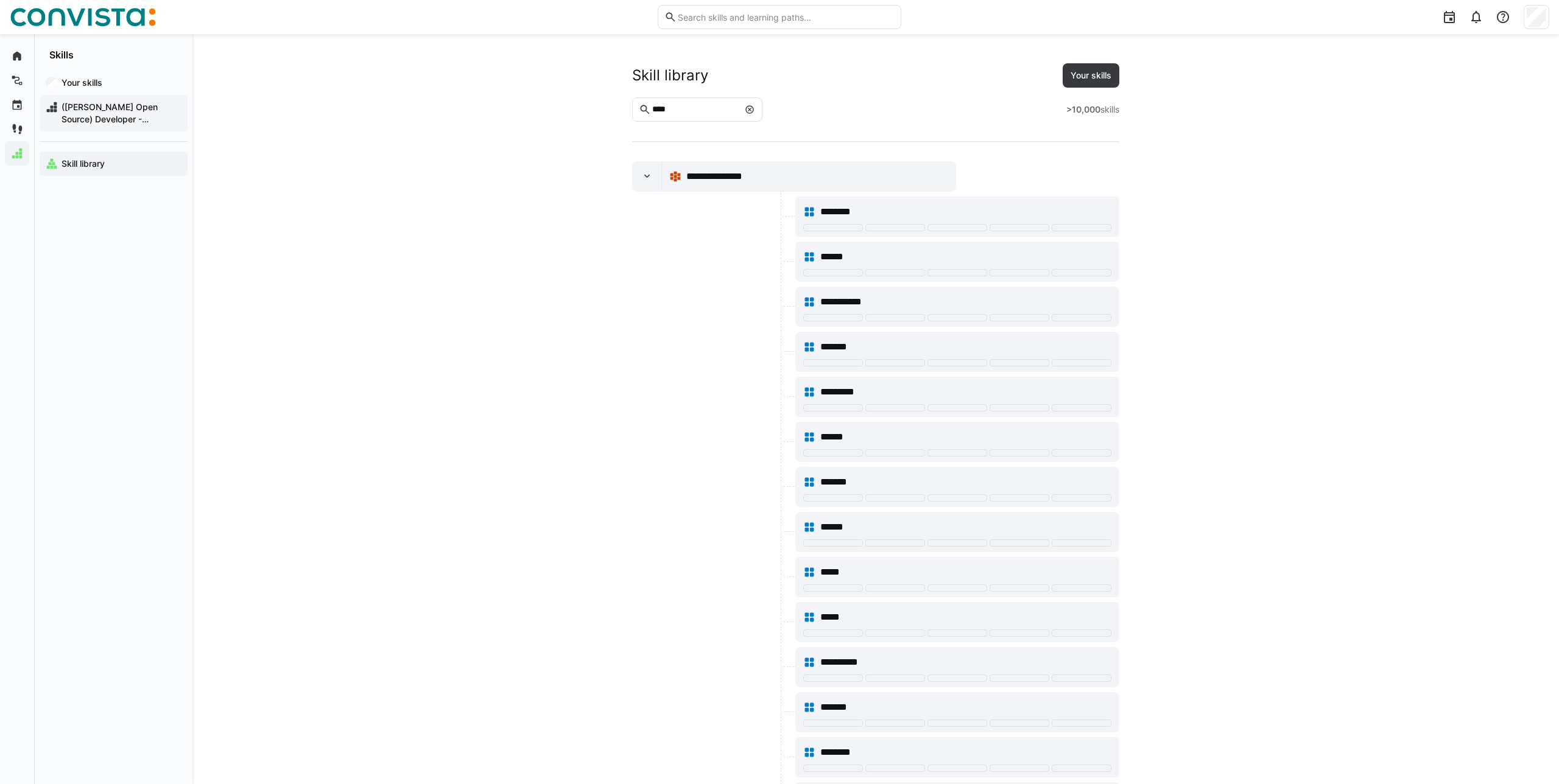
click at [98, 127] on div "([PERSON_NAME] Open Source) Developer - Frontend/Mobile" at bounding box center [113, 113] width 148 height 37
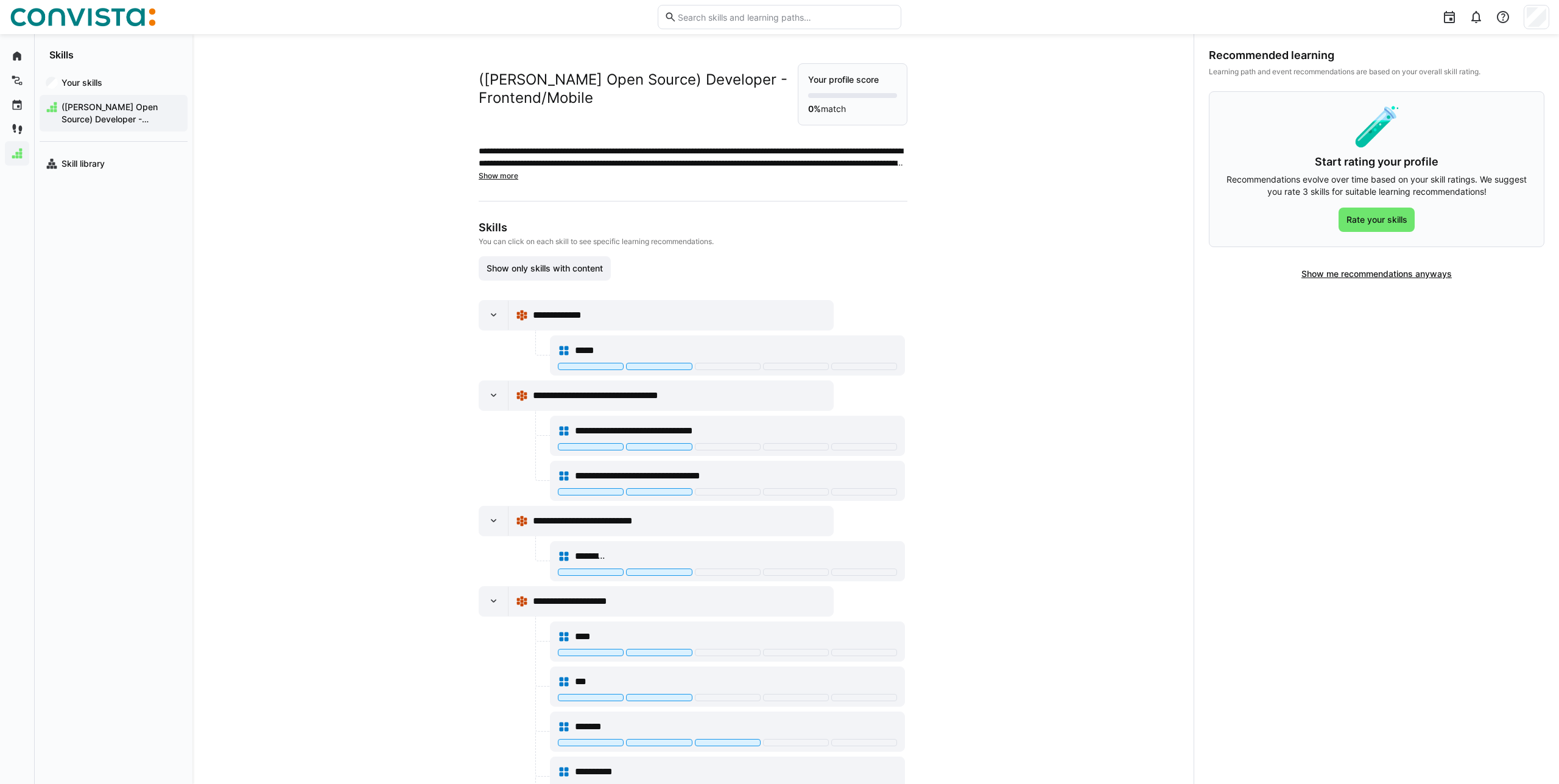
click at [129, 176] on div "Your skills ([PERSON_NAME] Open Source) Developer - Frontend/Mobile [GEOGRAPHIC…" at bounding box center [113, 123] width 158 height 125
click at [169, 164] on span "Skill library" at bounding box center [120, 163] width 122 height 12
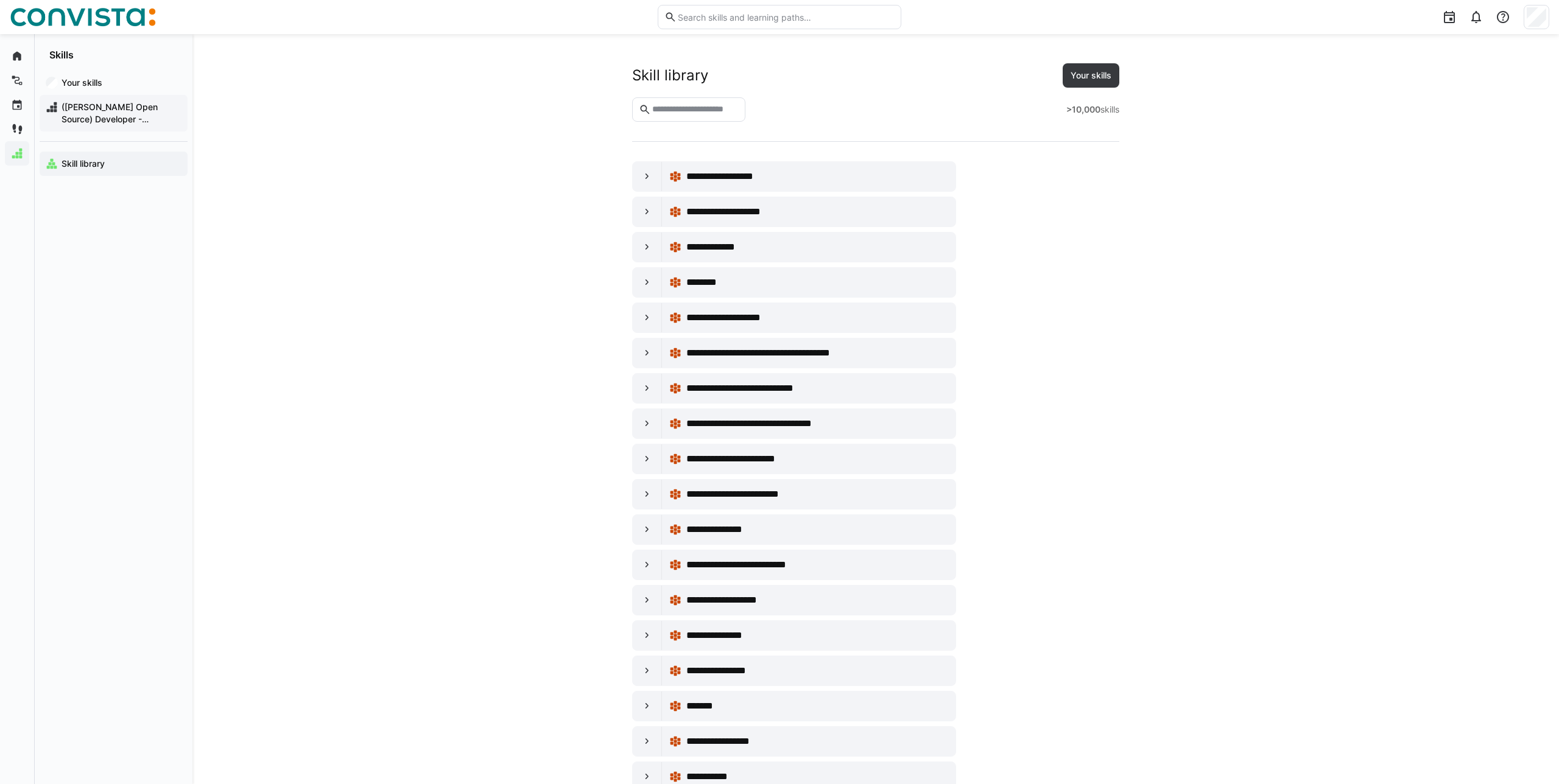
click at [154, 101] on span "([PERSON_NAME] Open Source) Developer - Frontend/Mobile" at bounding box center [120, 113] width 122 height 24
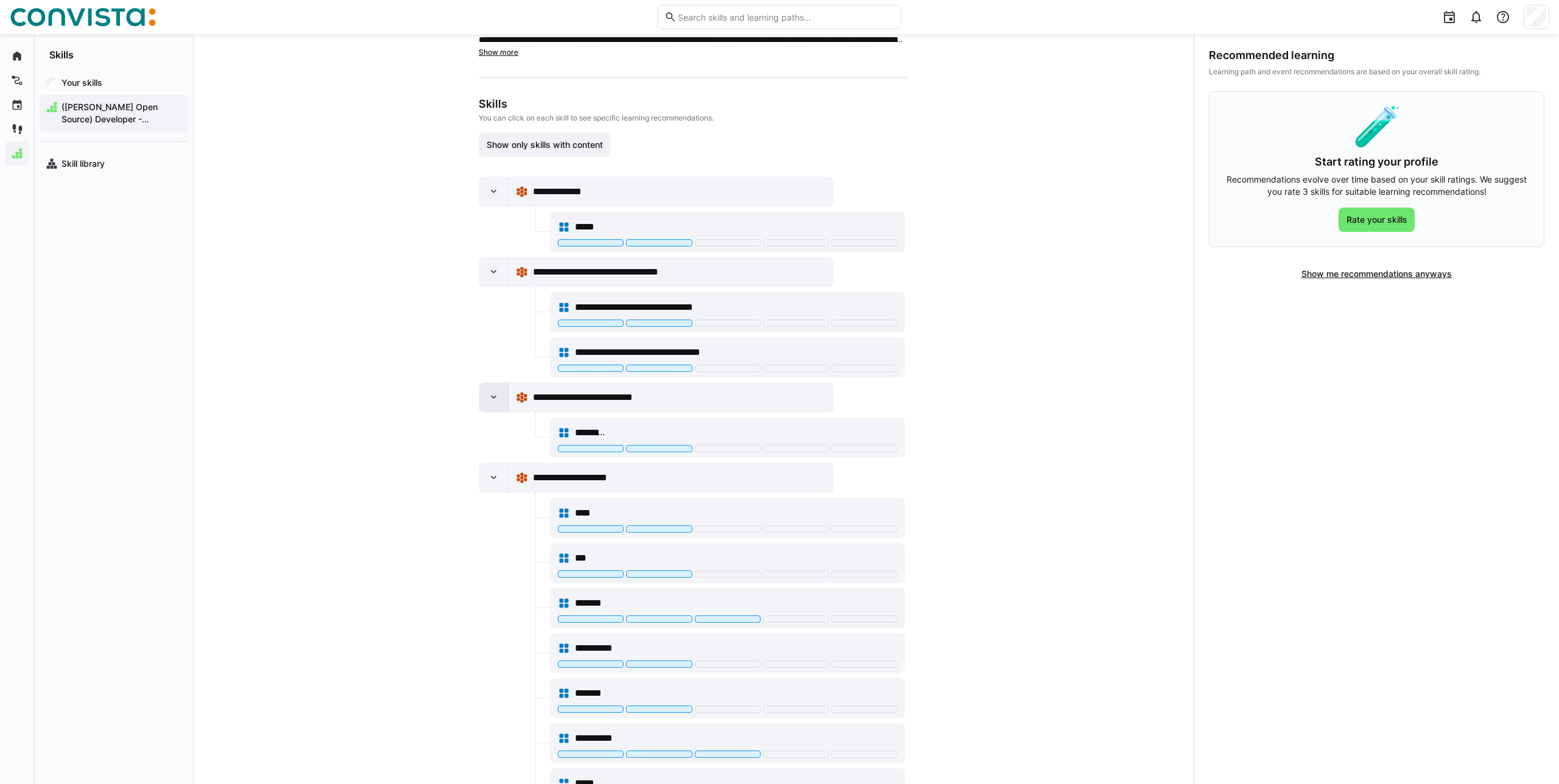
scroll to position [137, 0]
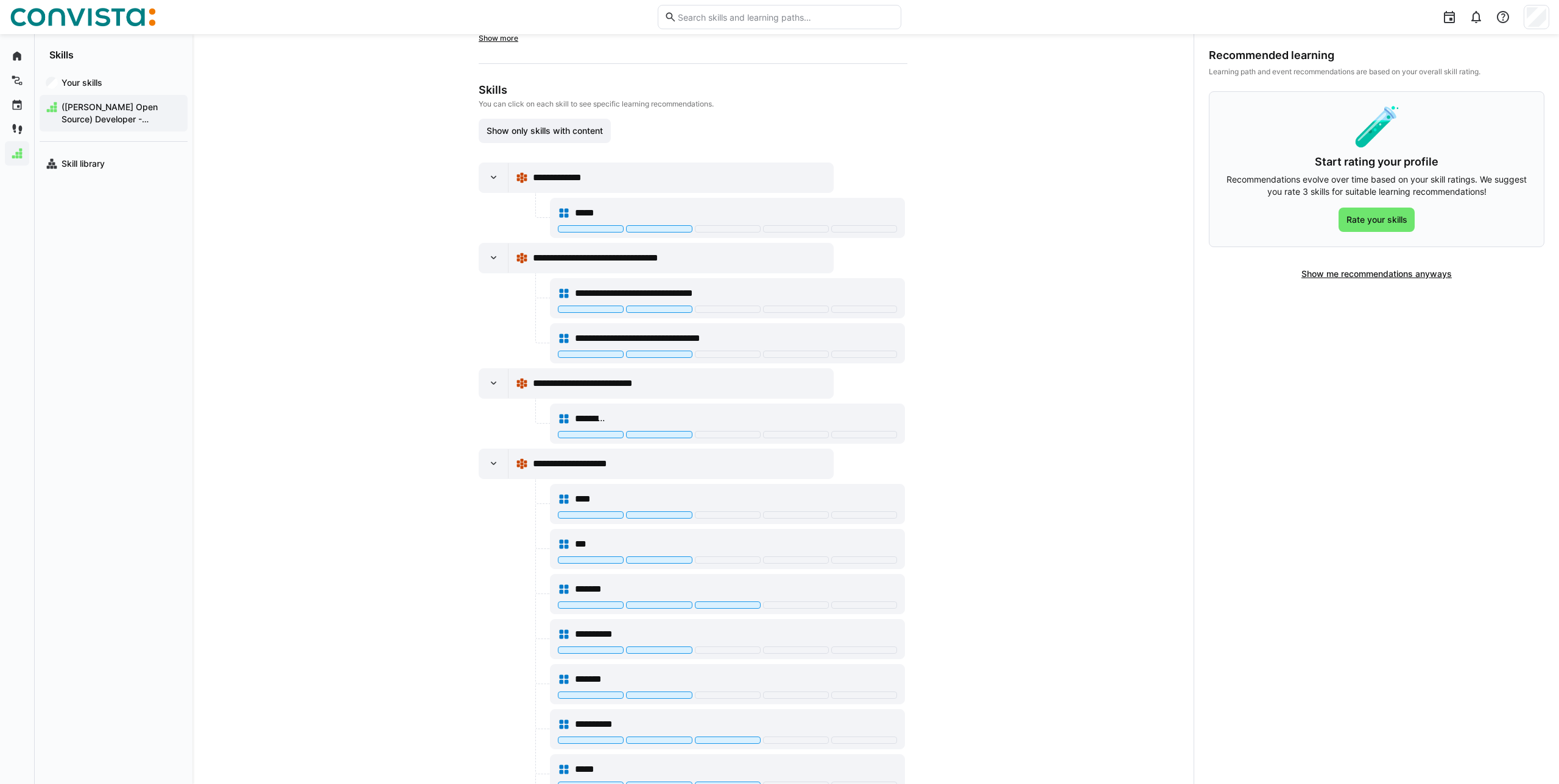
drag, startPoint x: 1373, startPoint y: 282, endPoint x: 1367, endPoint y: 288, distance: 8.5
click at [1367, 288] on div "Recommended learning Learning path and event recommendations are based on your …" at bounding box center [1376, 409] width 366 height 750
click at [1370, 283] on span "Show me recommendations anyways" at bounding box center [1377, 274] width 166 height 24
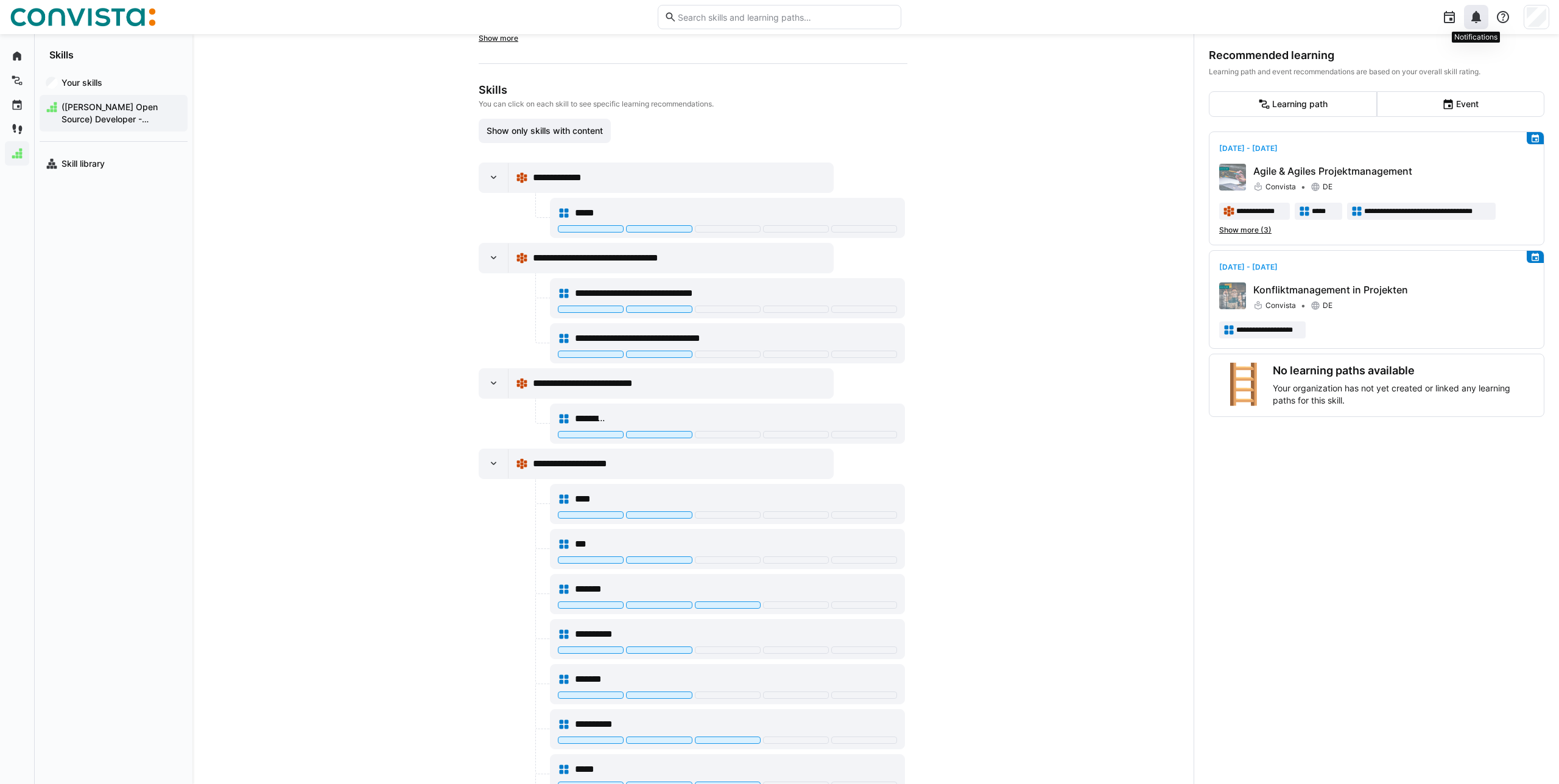
click at [1478, 8] on div at bounding box center [1476, 17] width 24 height 24
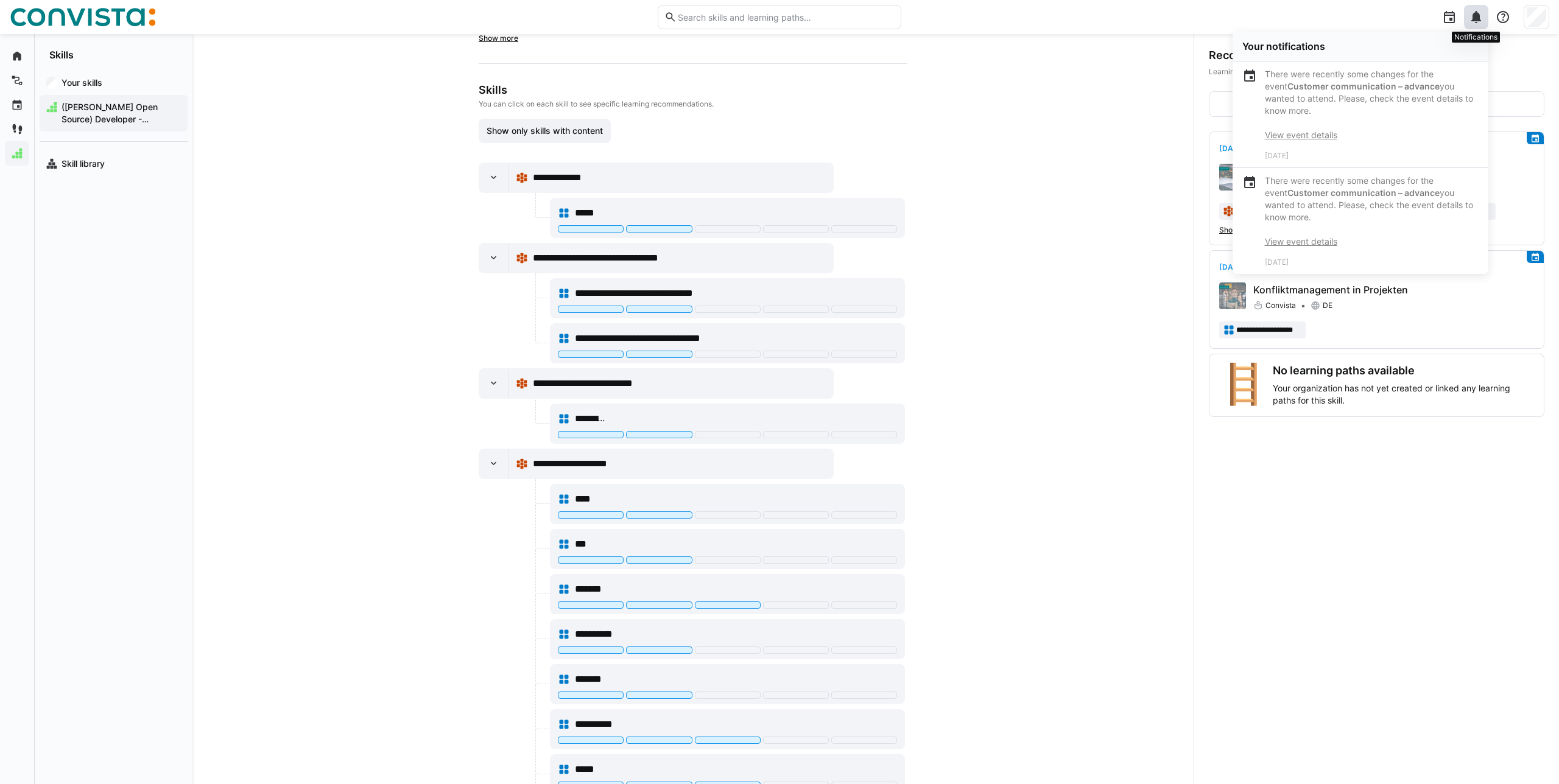
click at [1479, 10] on eds-icon at bounding box center [1476, 16] width 15 height 15
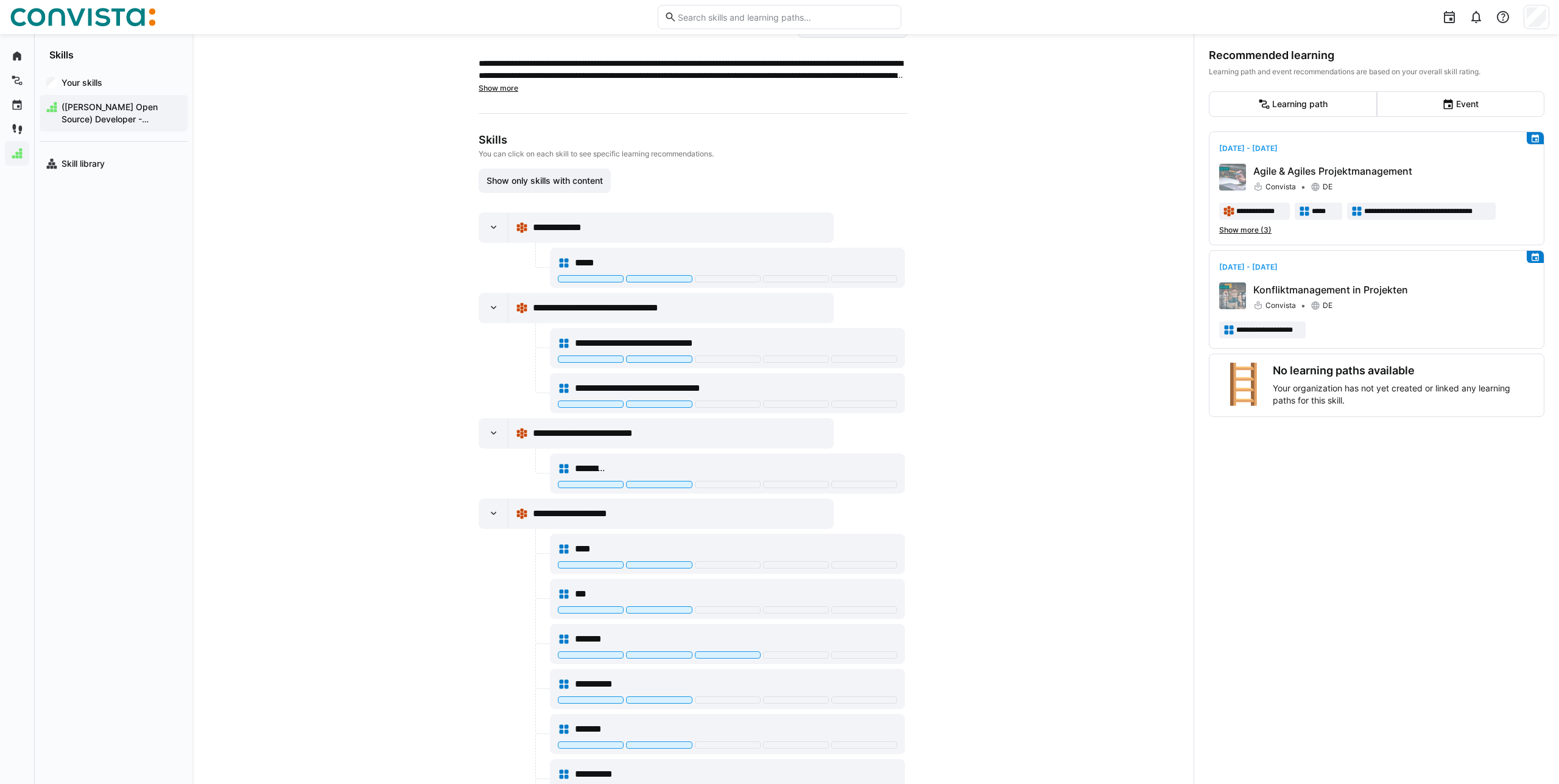
scroll to position [110, 0]
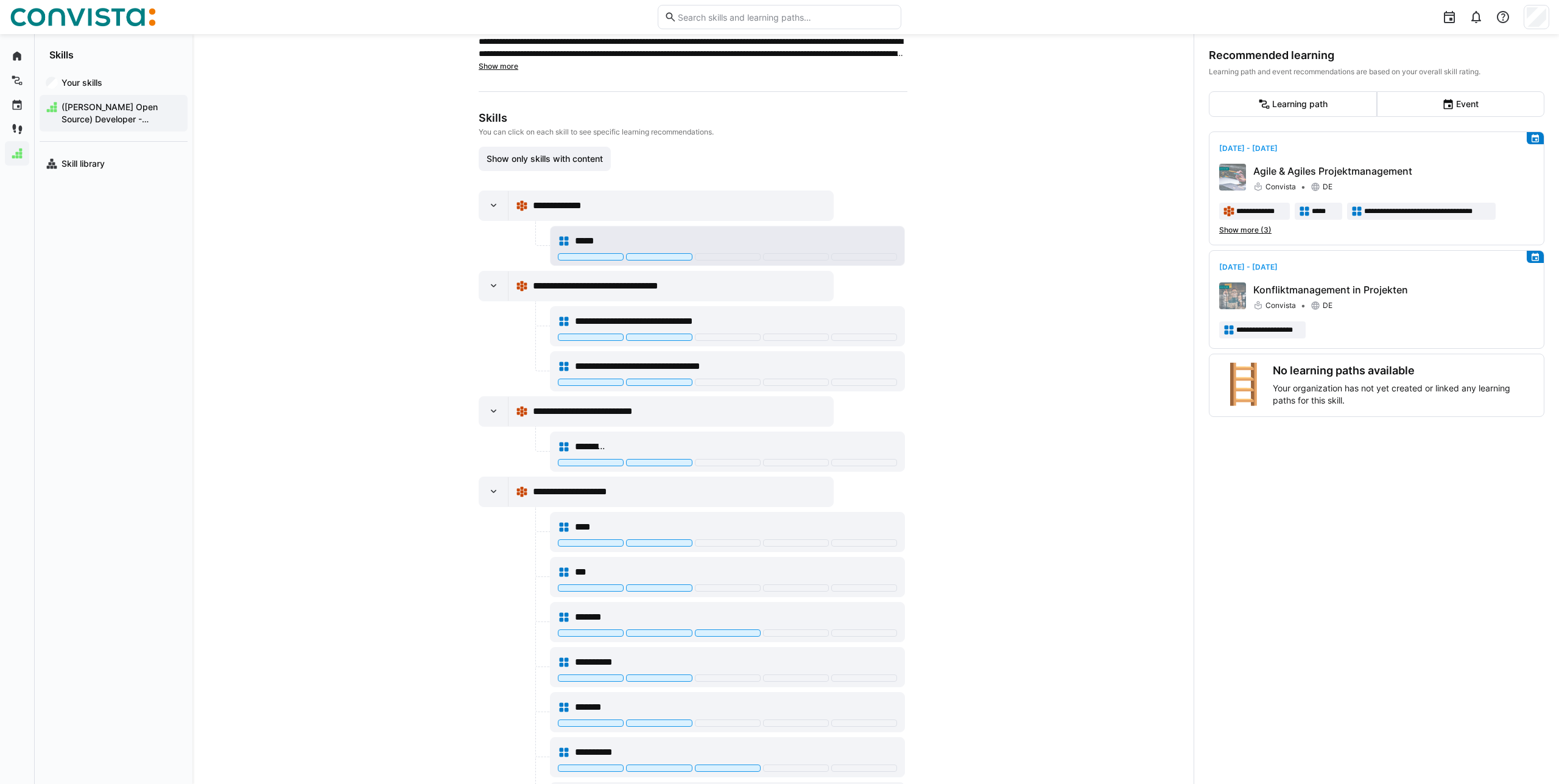
click at [848, 262] on div at bounding box center [727, 258] width 339 height 9
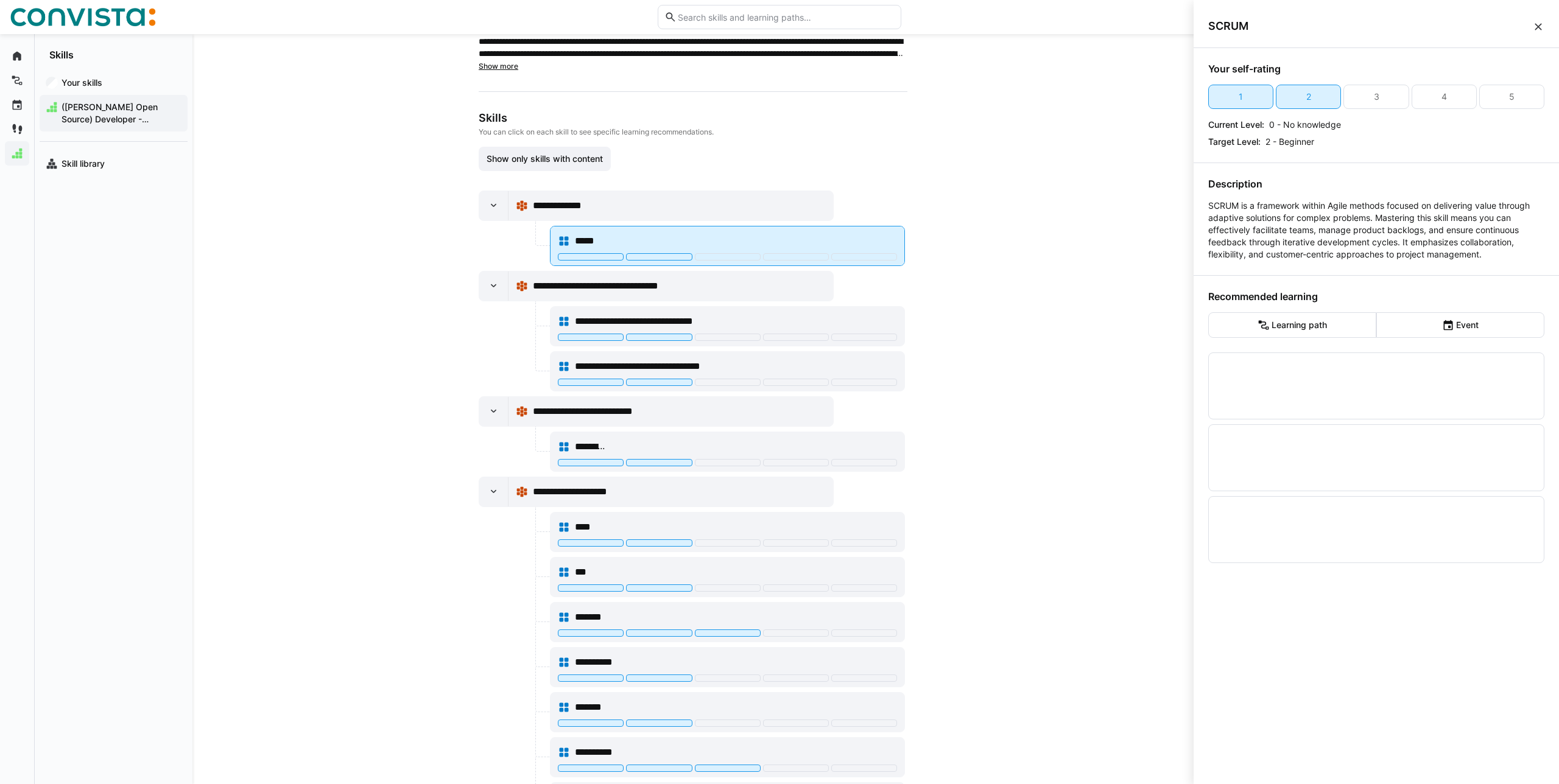
click at [848, 259] on div at bounding box center [727, 258] width 339 height 9
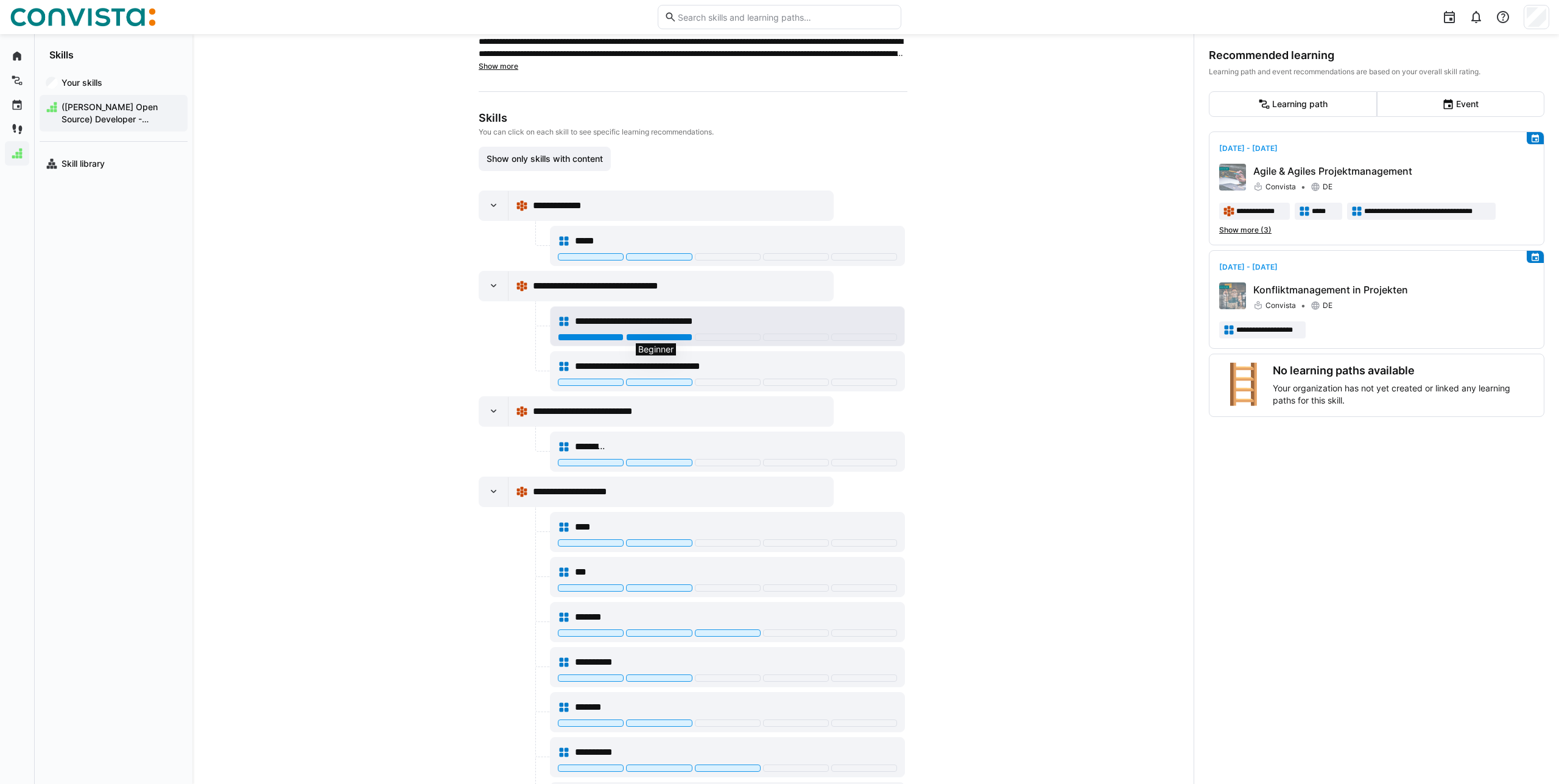
click at [665, 339] on div at bounding box center [659, 338] width 66 height 8
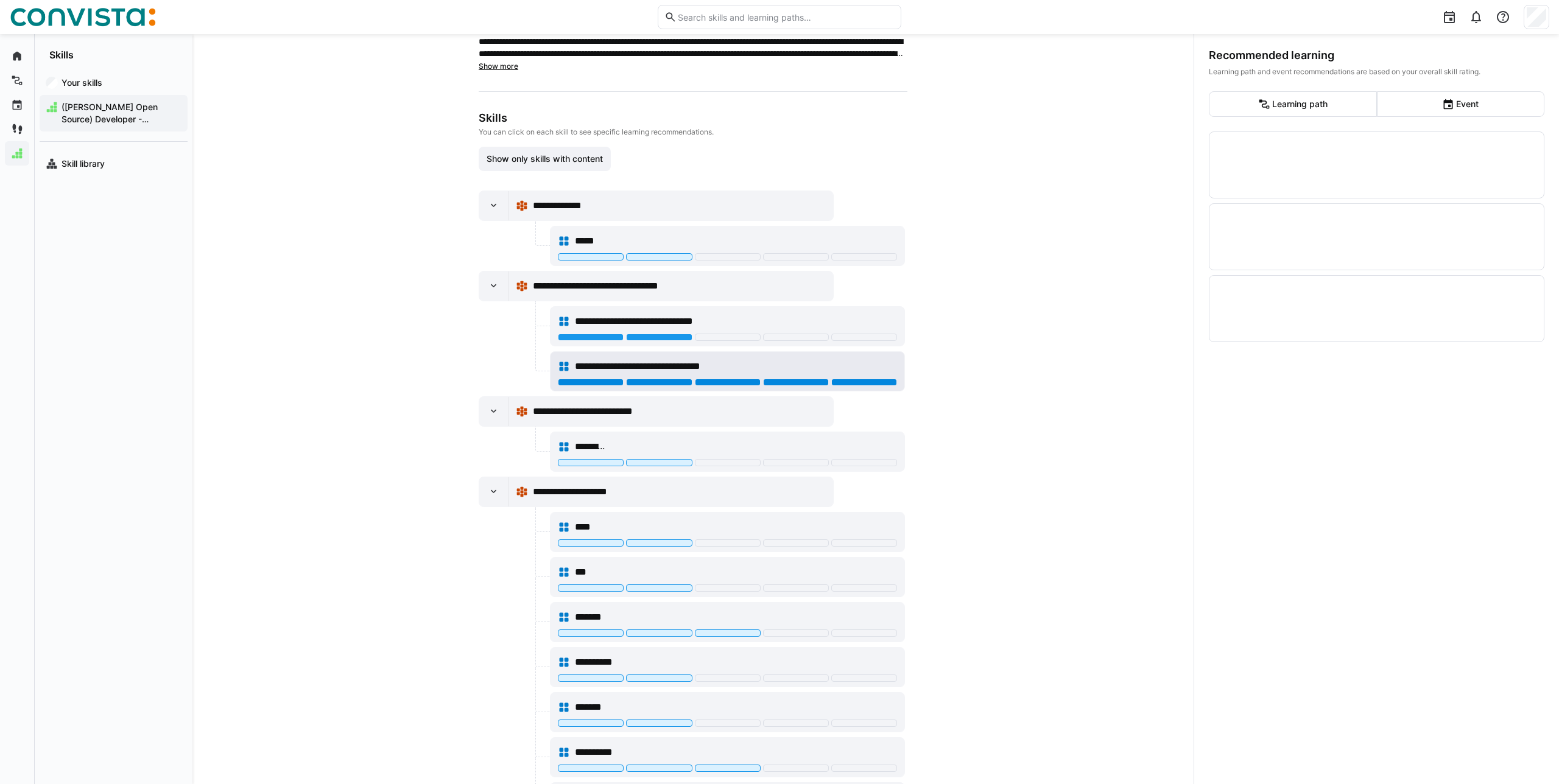
click at [851, 382] on div at bounding box center [864, 383] width 66 height 8
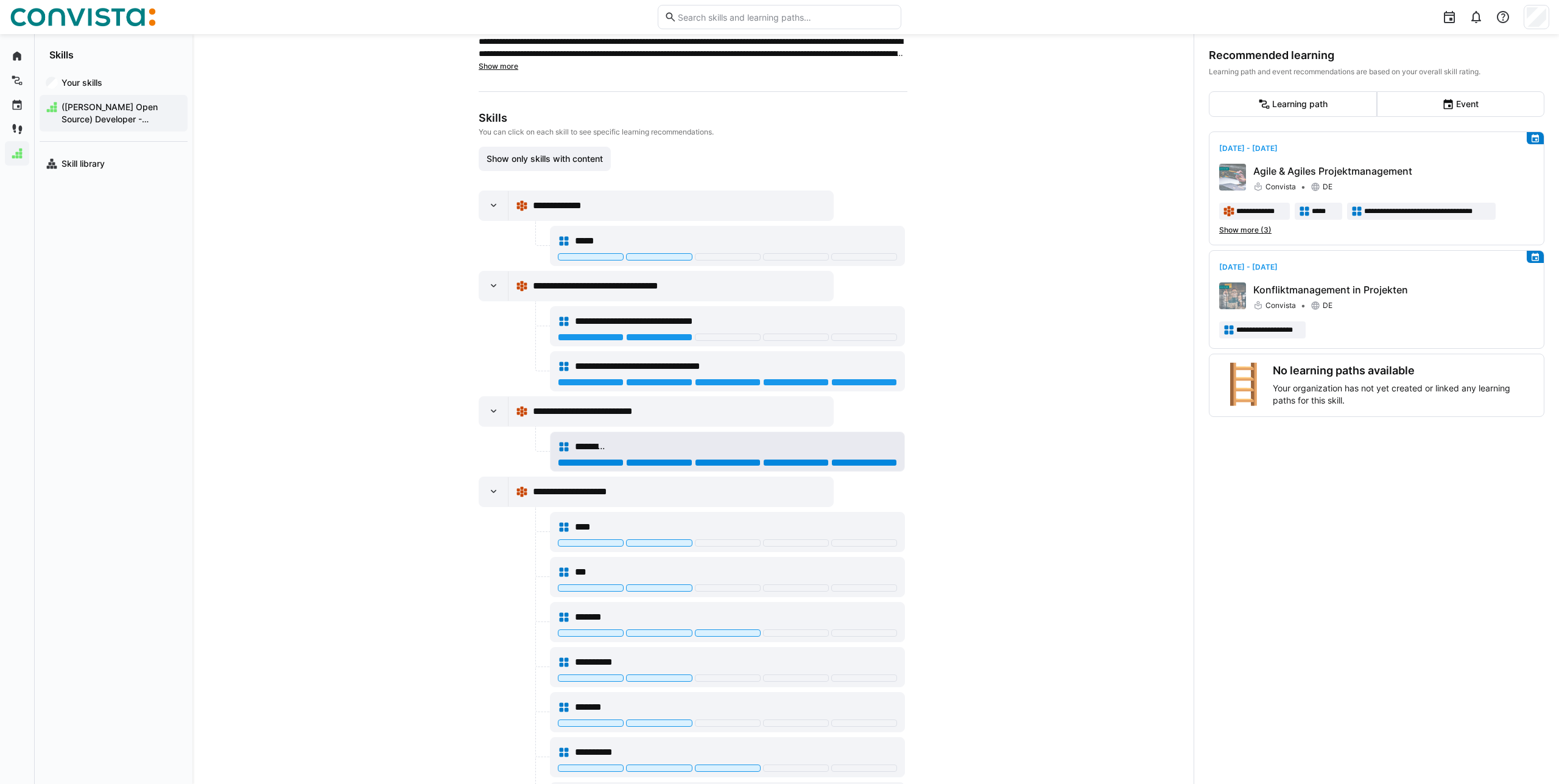
click at [863, 463] on div at bounding box center [864, 463] width 66 height 8
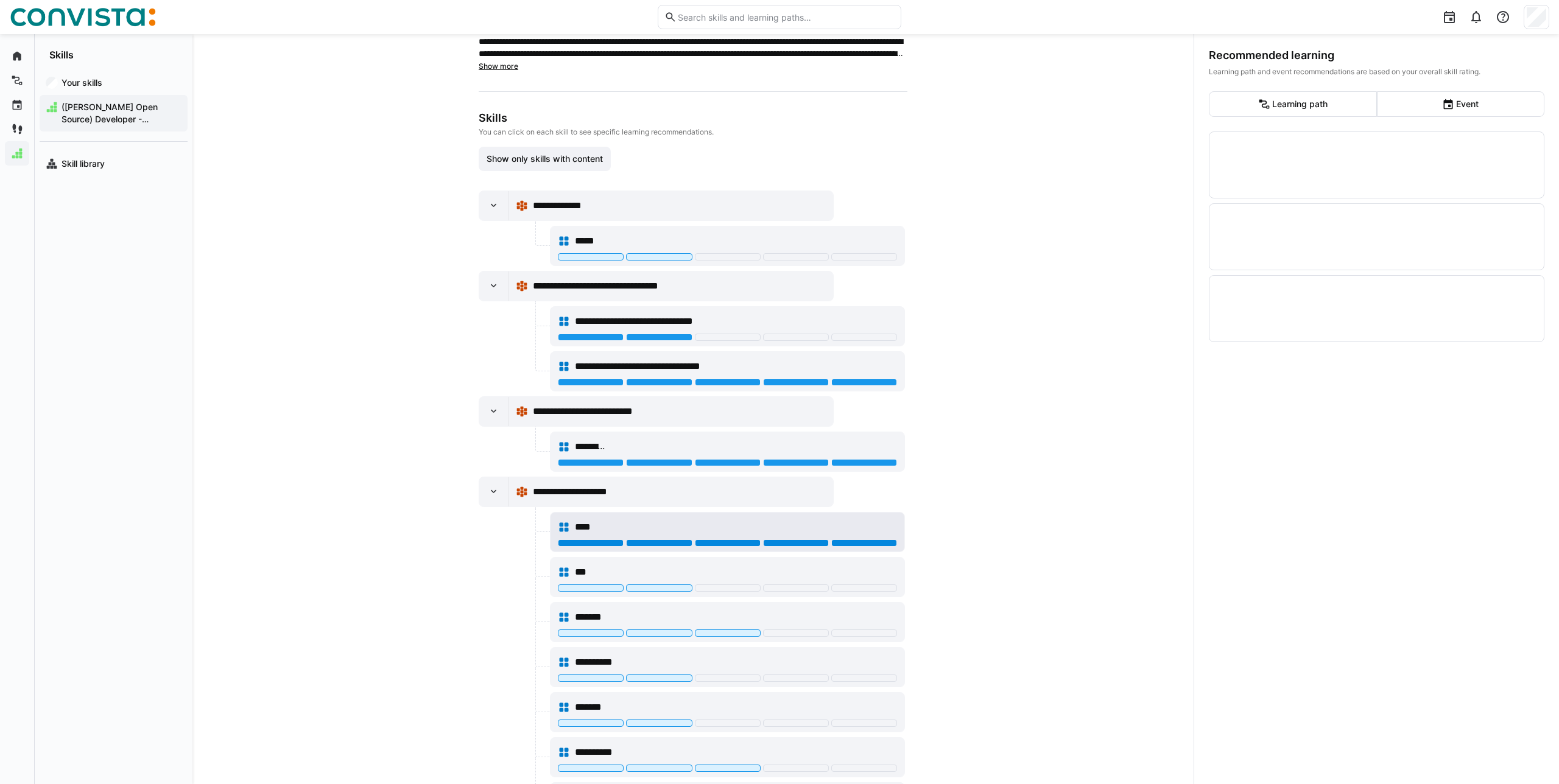
click at [843, 542] on div at bounding box center [864, 543] width 66 height 8
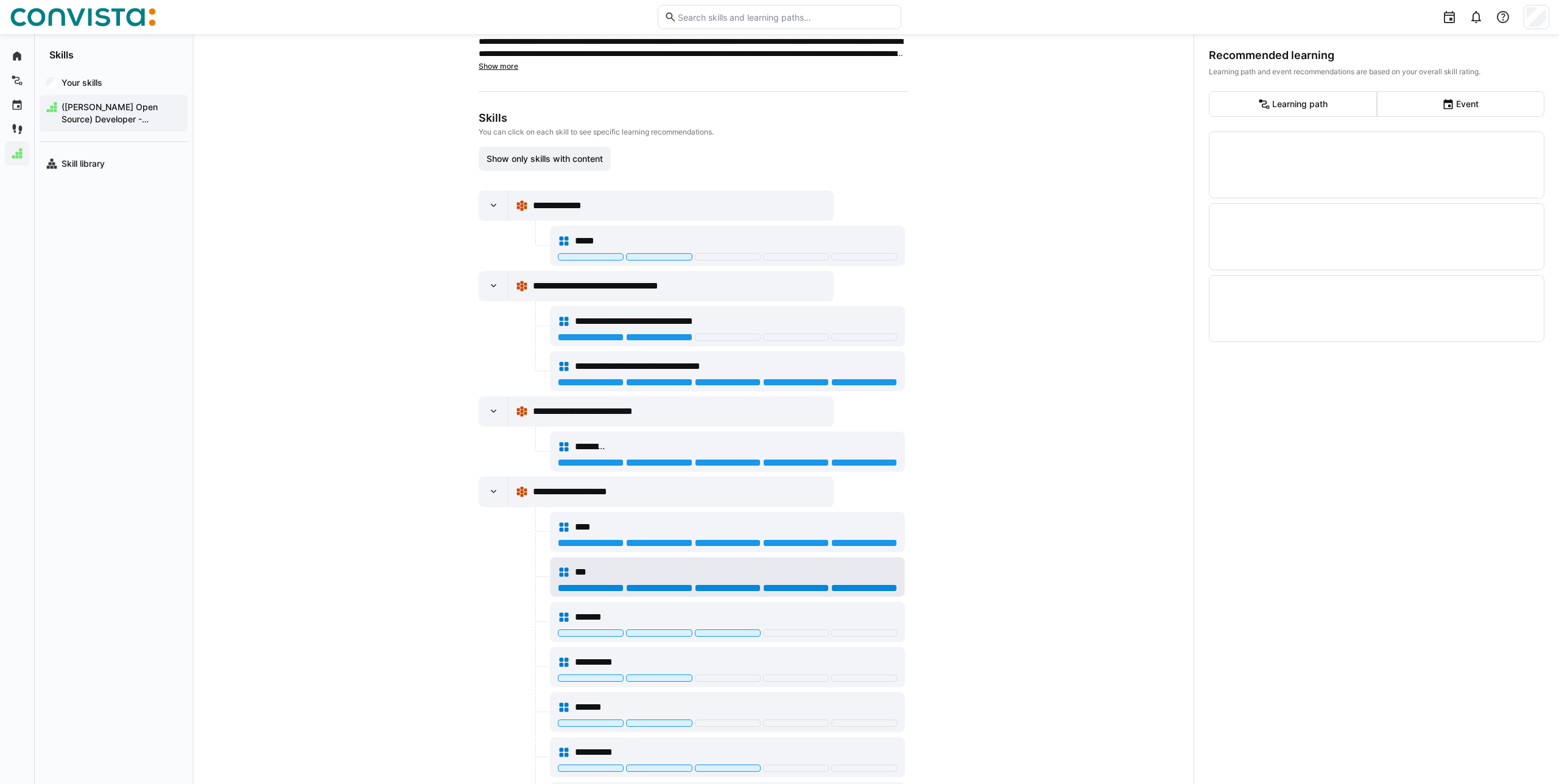
click at [844, 586] on div at bounding box center [864, 588] width 66 height 8
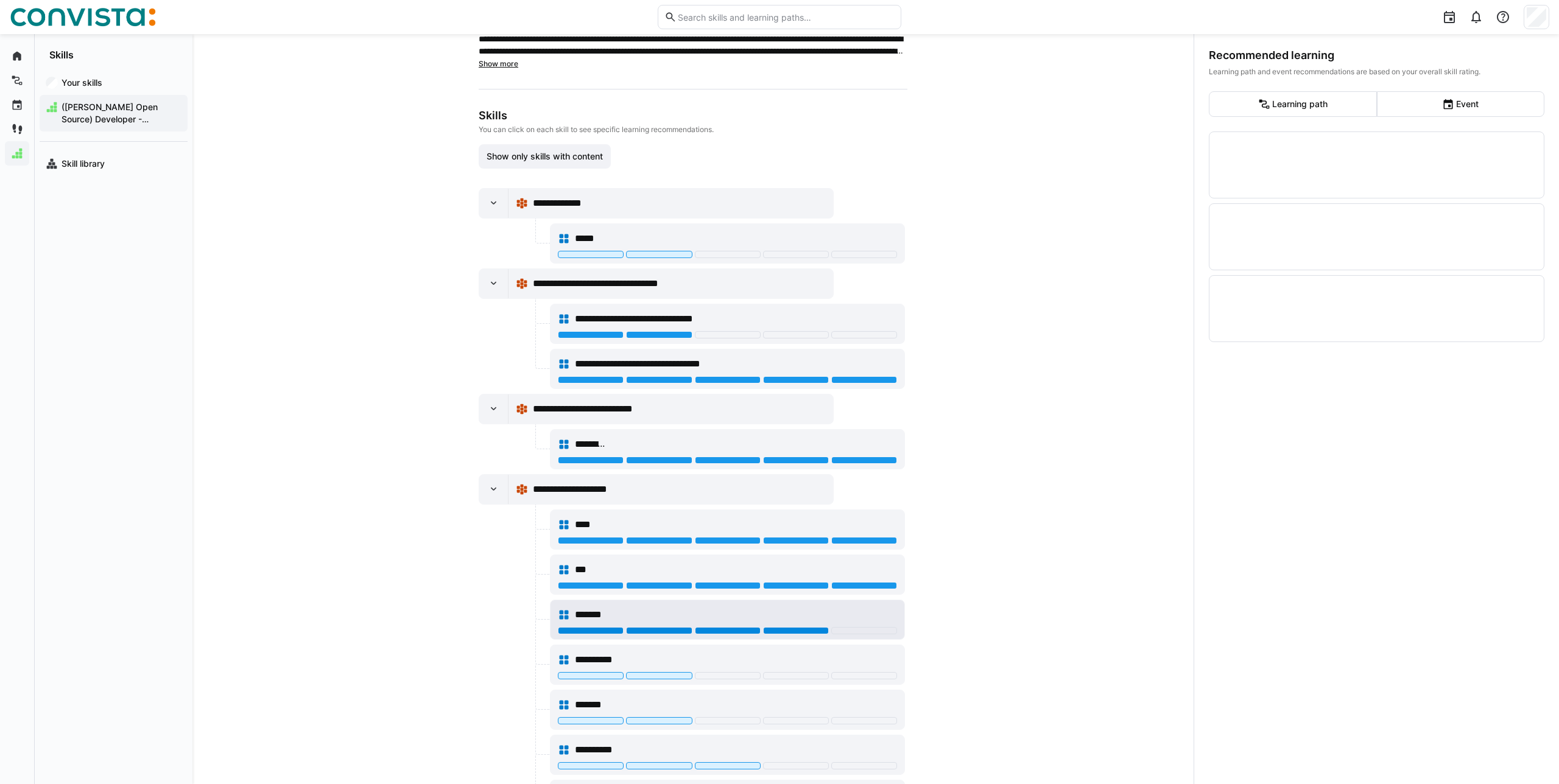
click at [810, 629] on div at bounding box center [796, 631] width 66 height 8
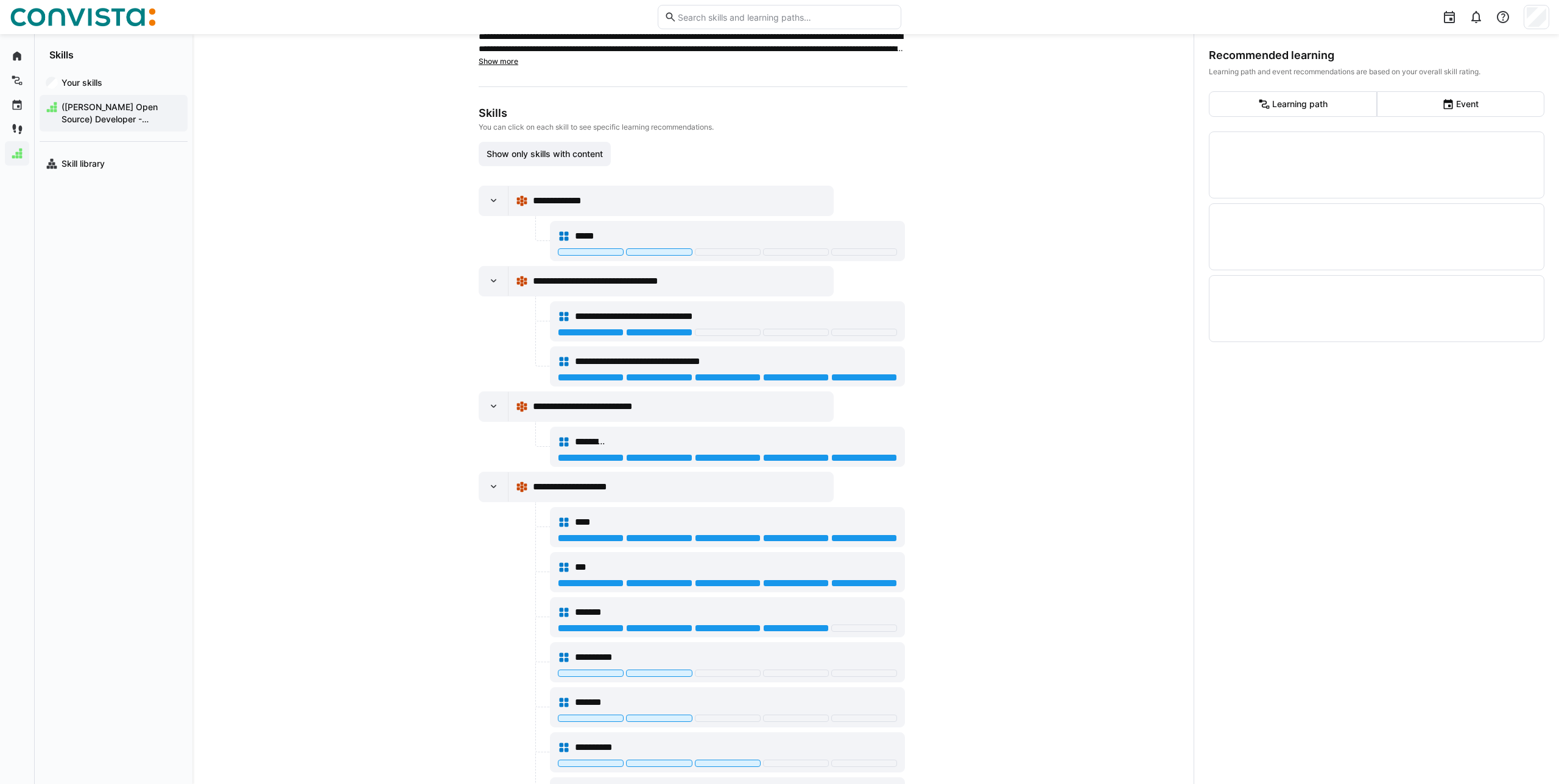
scroll to position [117, 0]
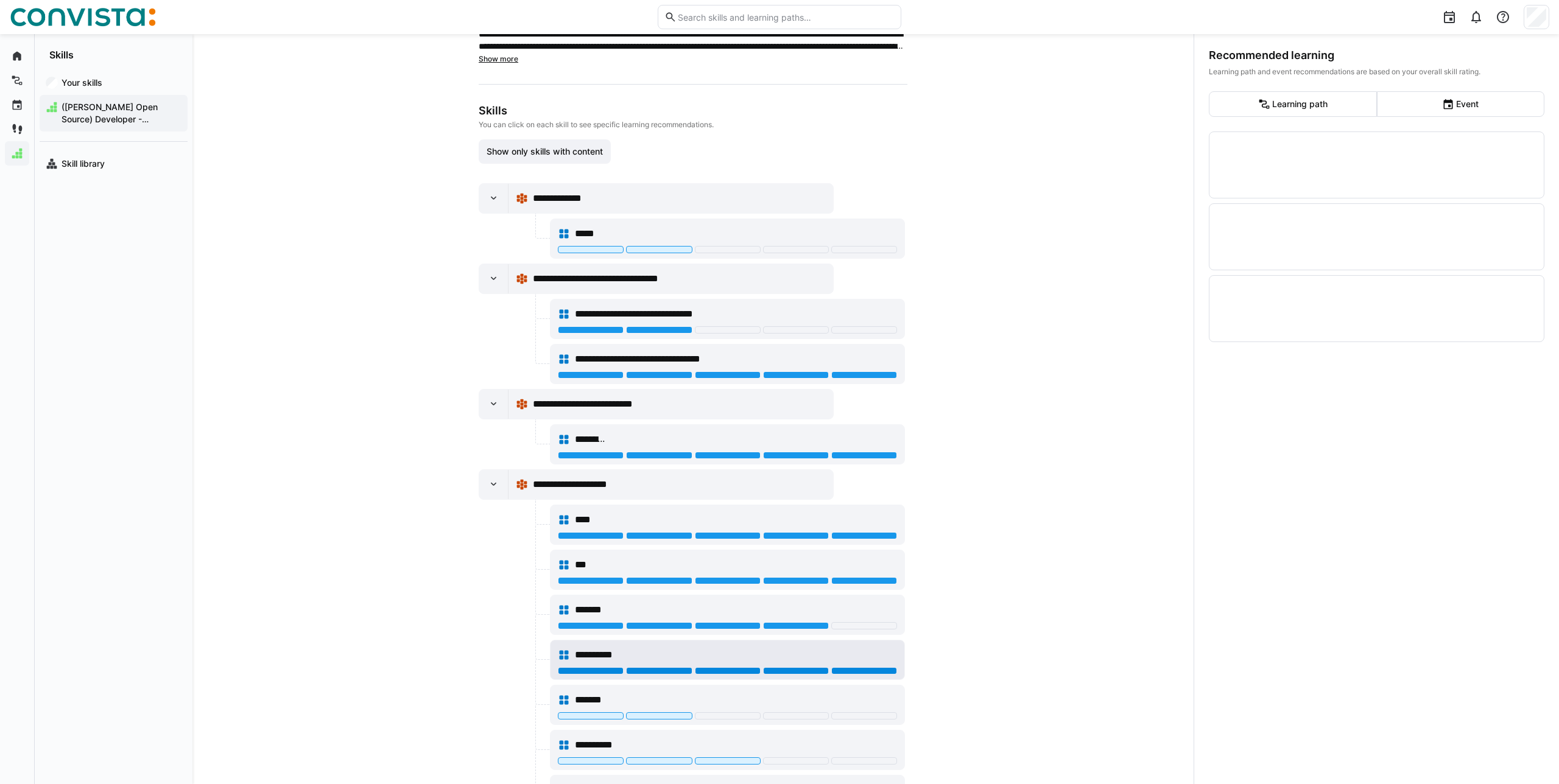
click at [879, 669] on div at bounding box center [864, 671] width 66 height 8
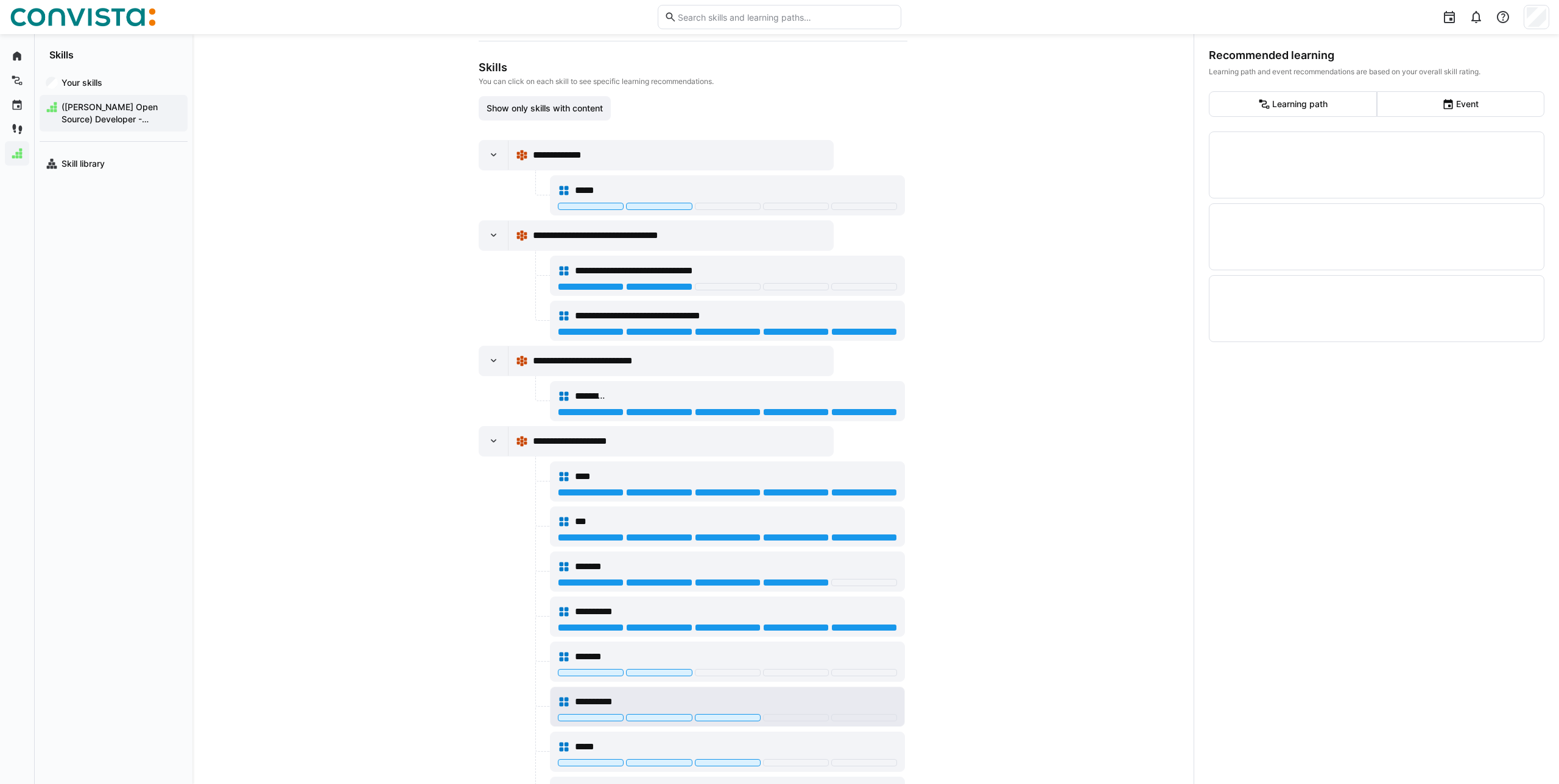
scroll to position [186, 0]
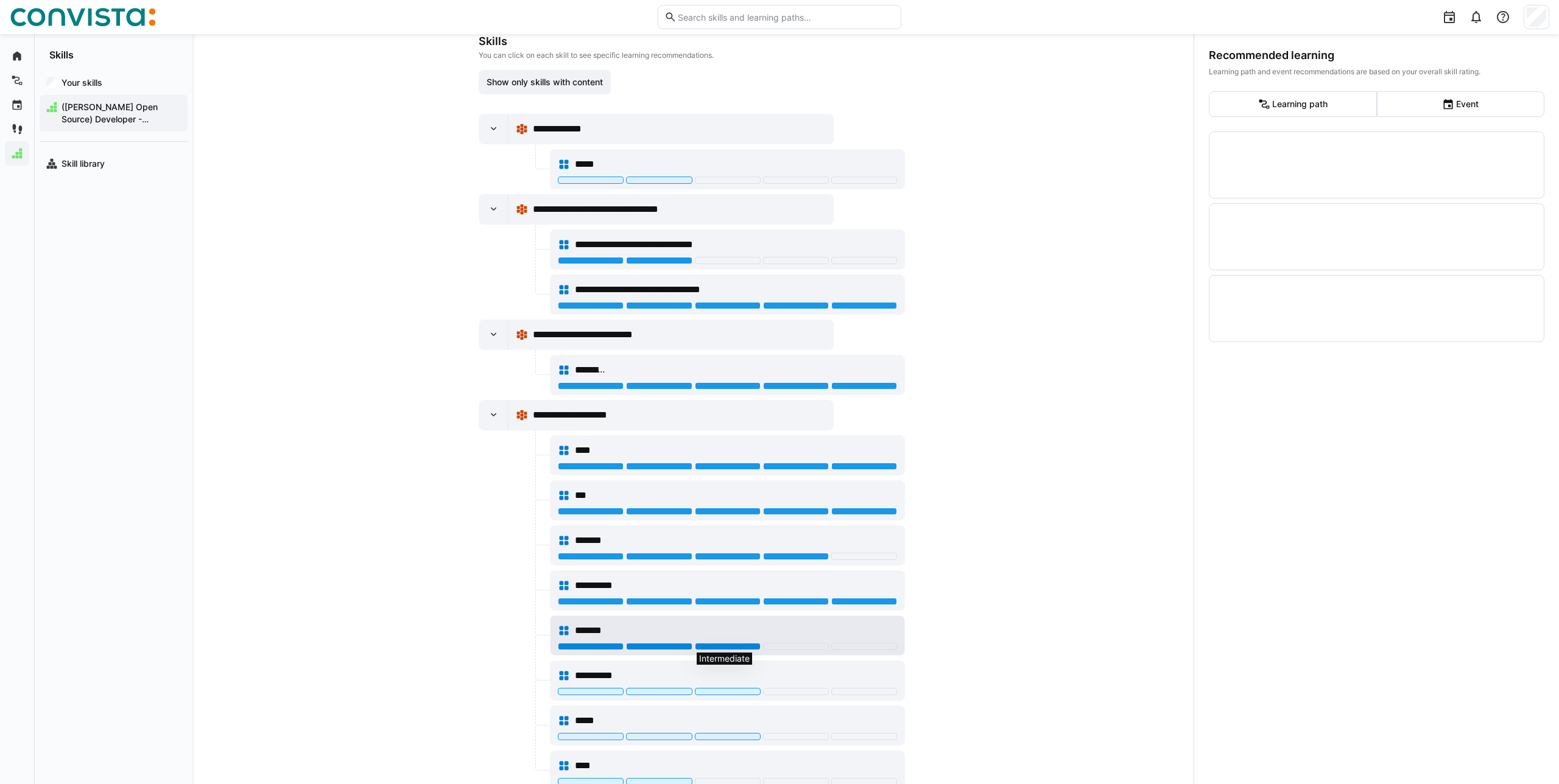
click at [734, 647] on div at bounding box center [728, 647] width 66 height 8
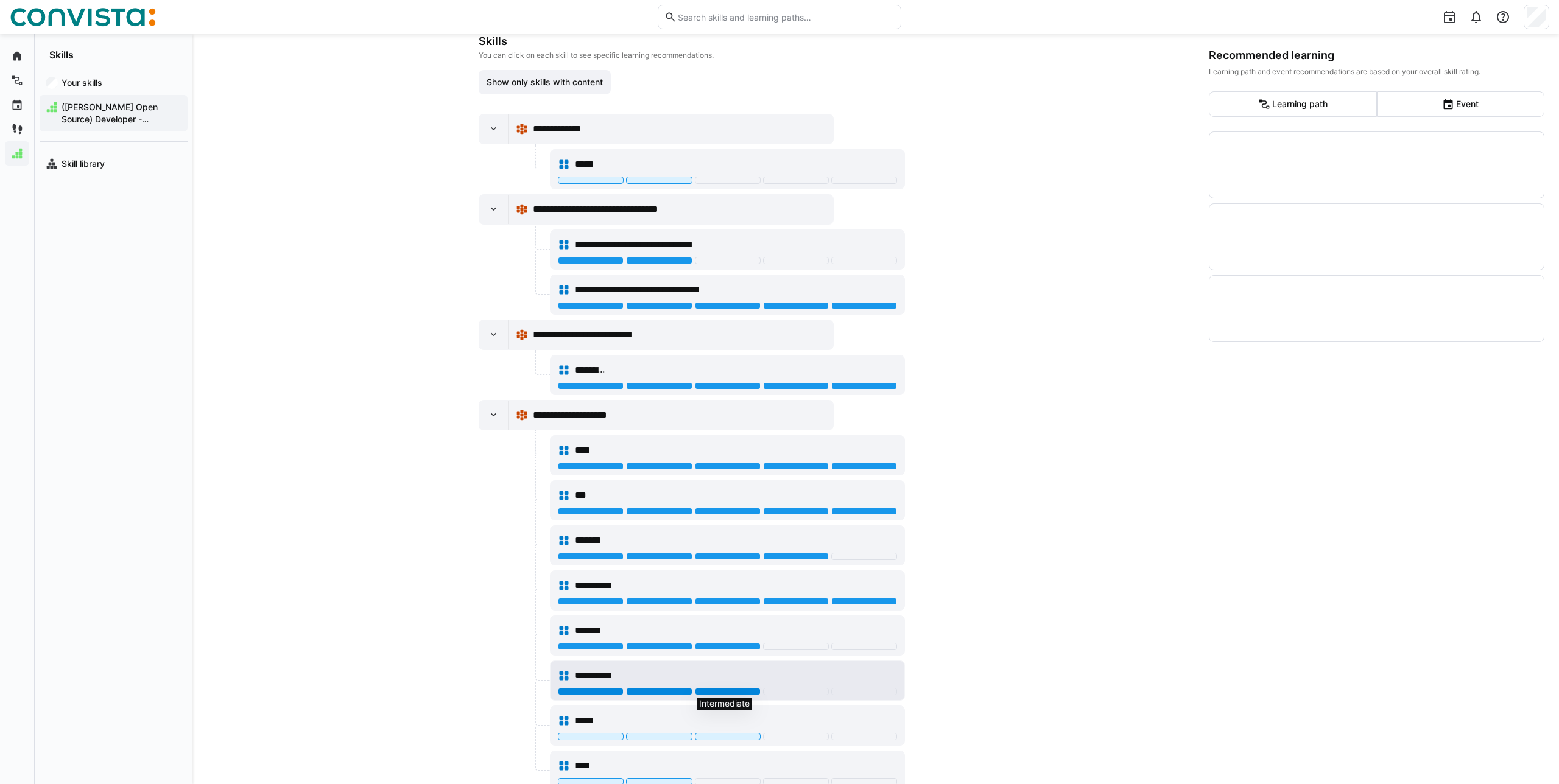
click at [739, 693] on div at bounding box center [728, 692] width 66 height 8
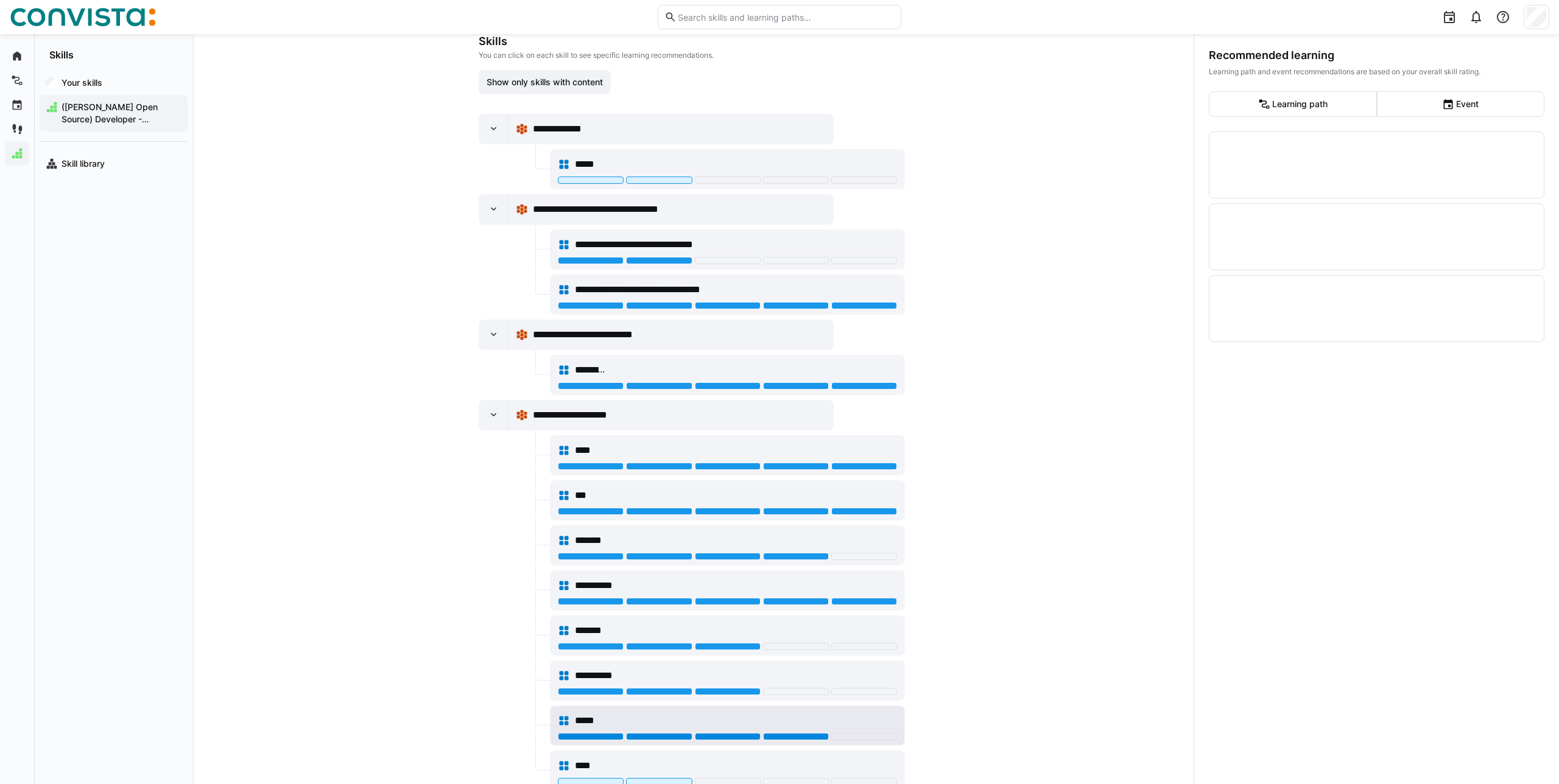
click at [791, 734] on div at bounding box center [796, 737] width 66 height 8
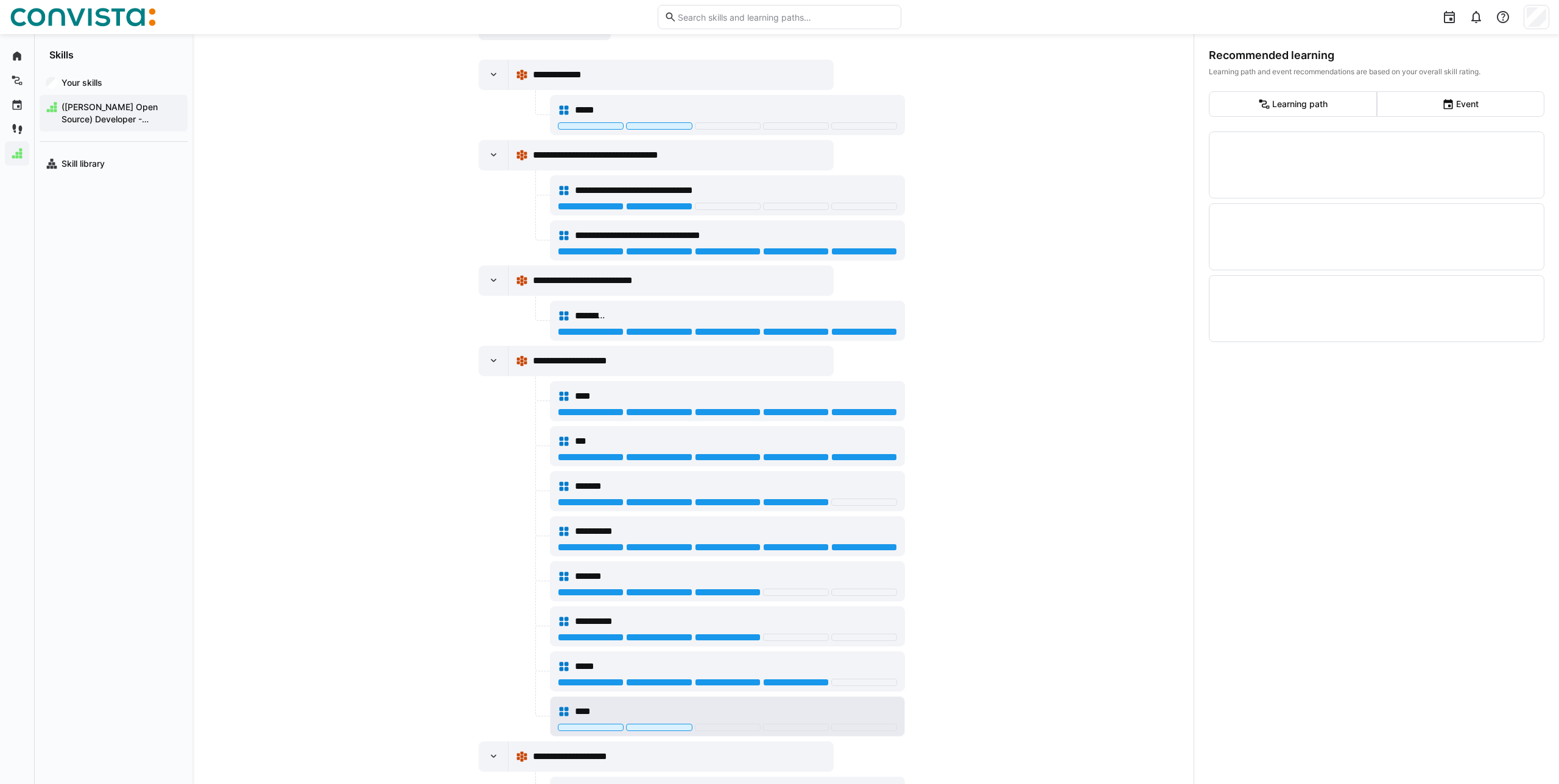
scroll to position [242, 0]
click at [749, 726] on div at bounding box center [728, 726] width 66 height 8
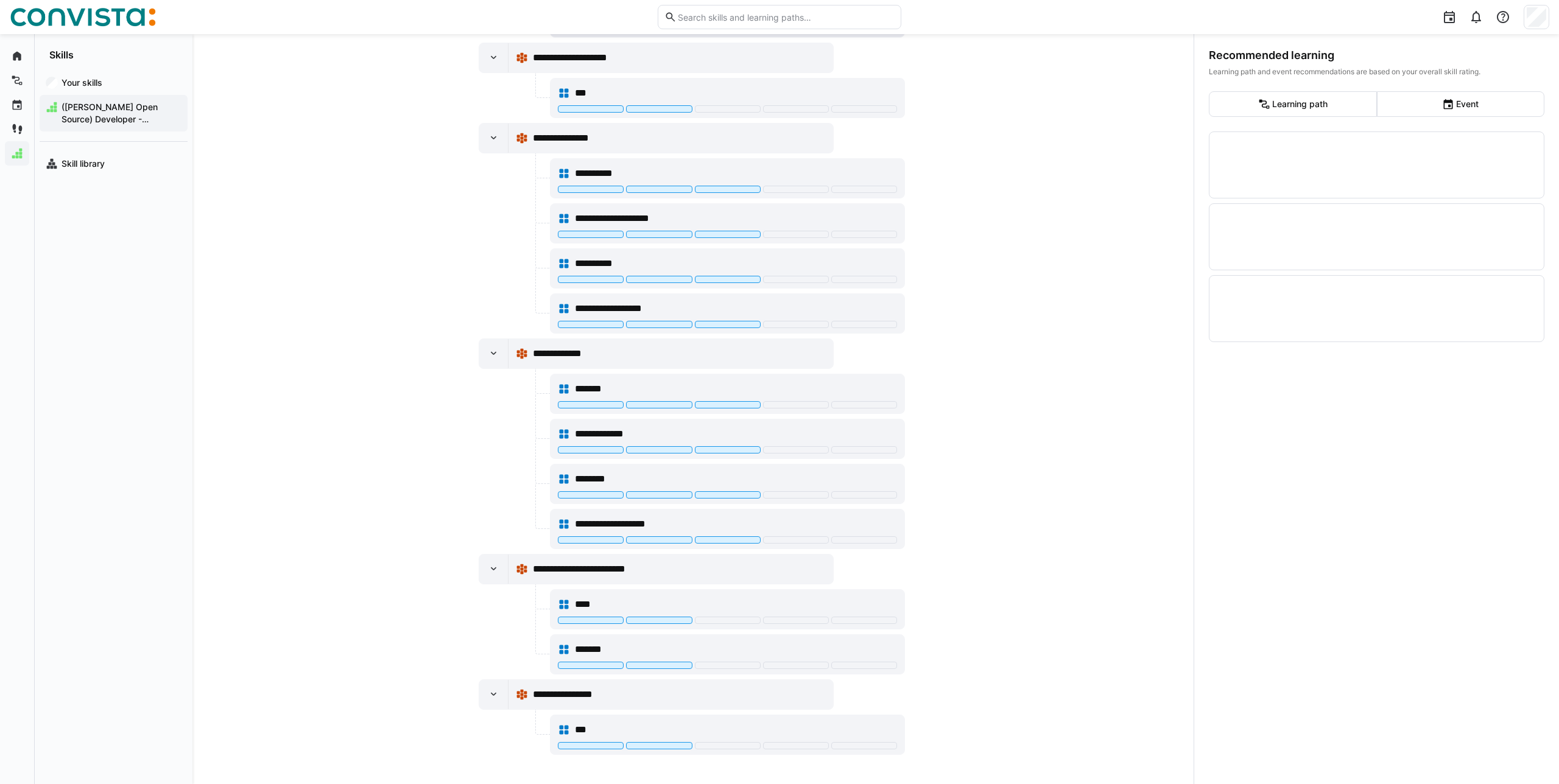
scroll to position [713, 0]
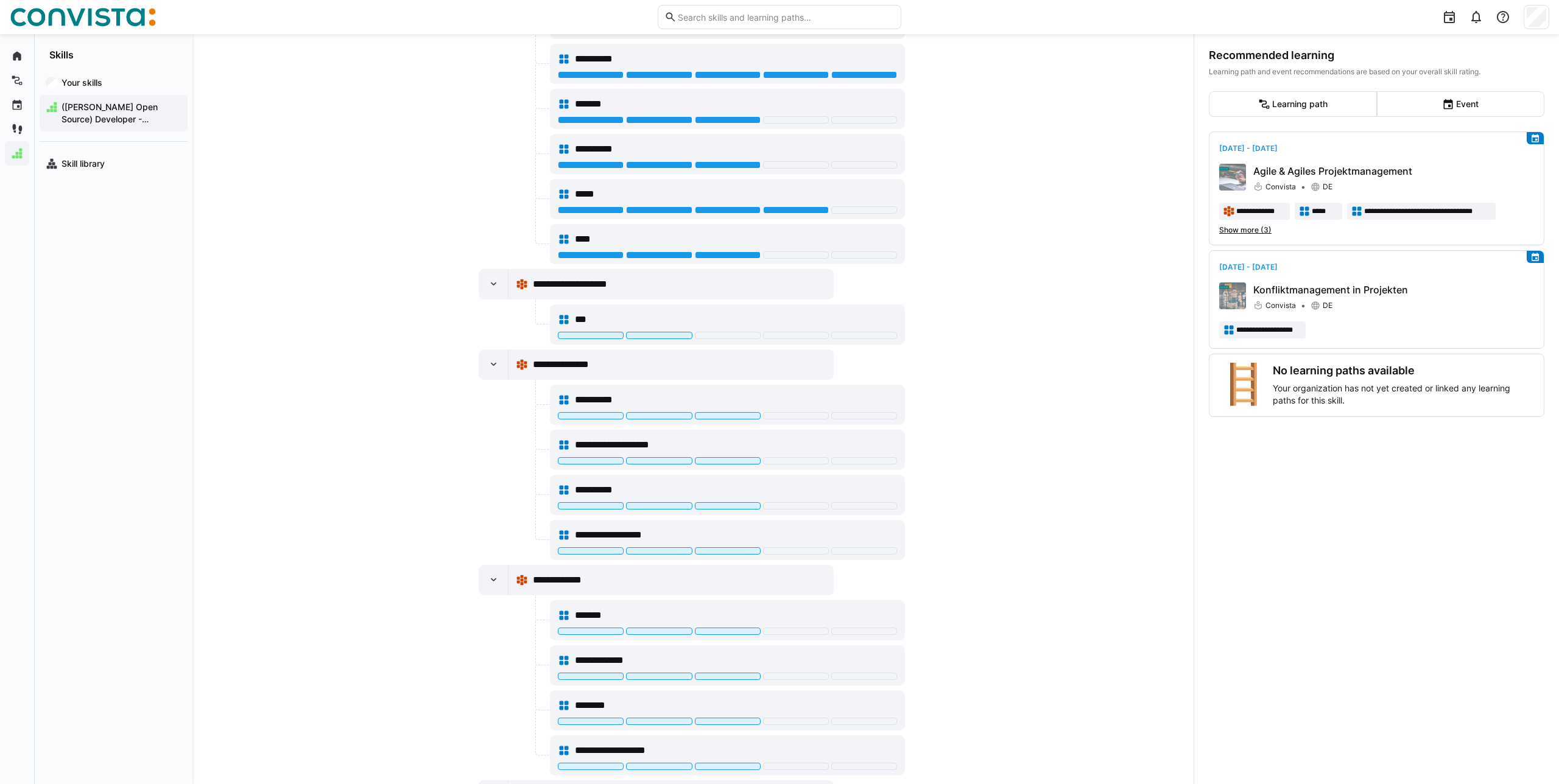
click at [483, 339] on div at bounding box center [513, 324] width 69 height 40
click at [570, 339] on div at bounding box center [727, 336] width 339 height 9
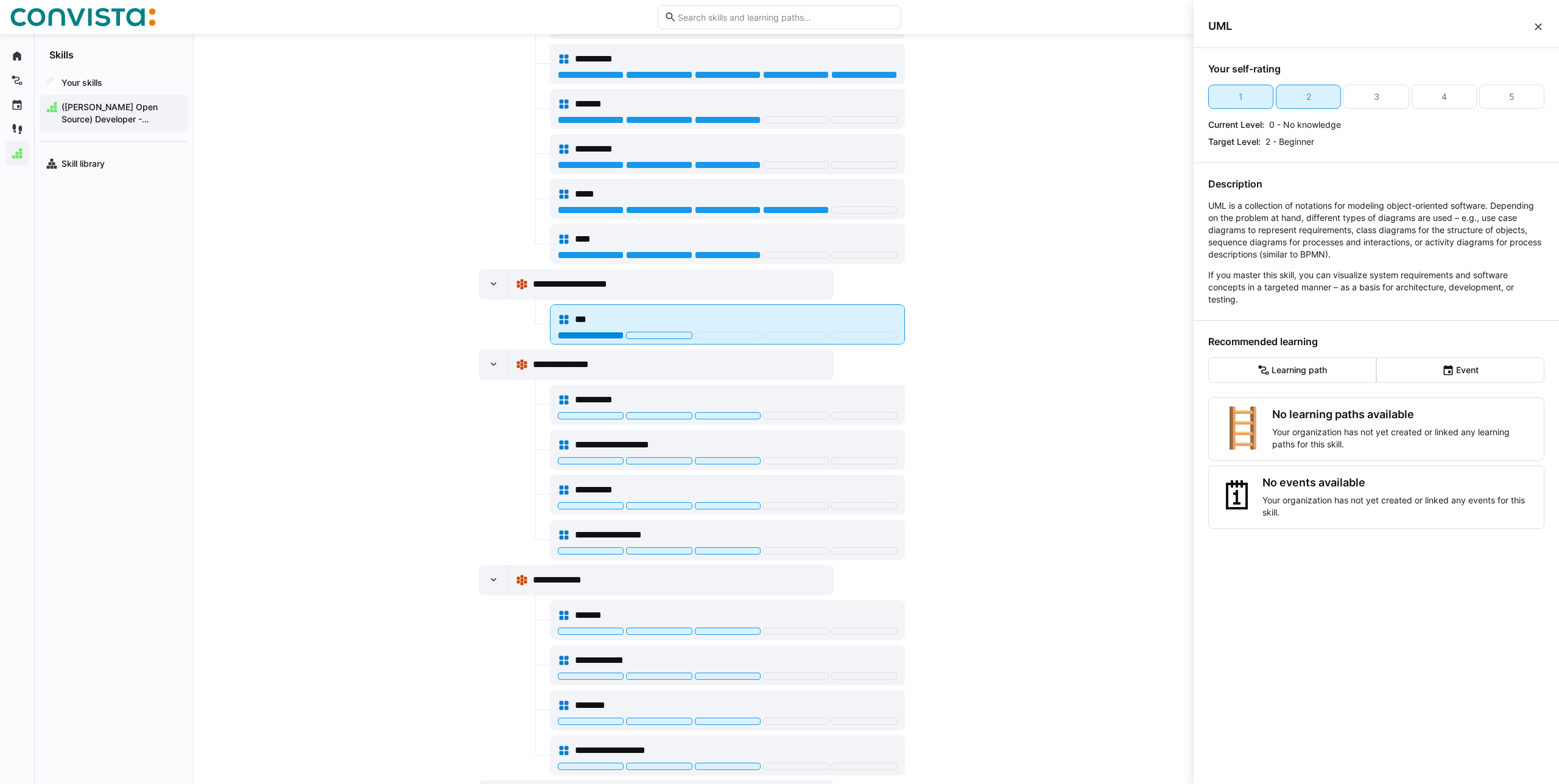
click at [580, 335] on div at bounding box center [591, 336] width 66 height 8
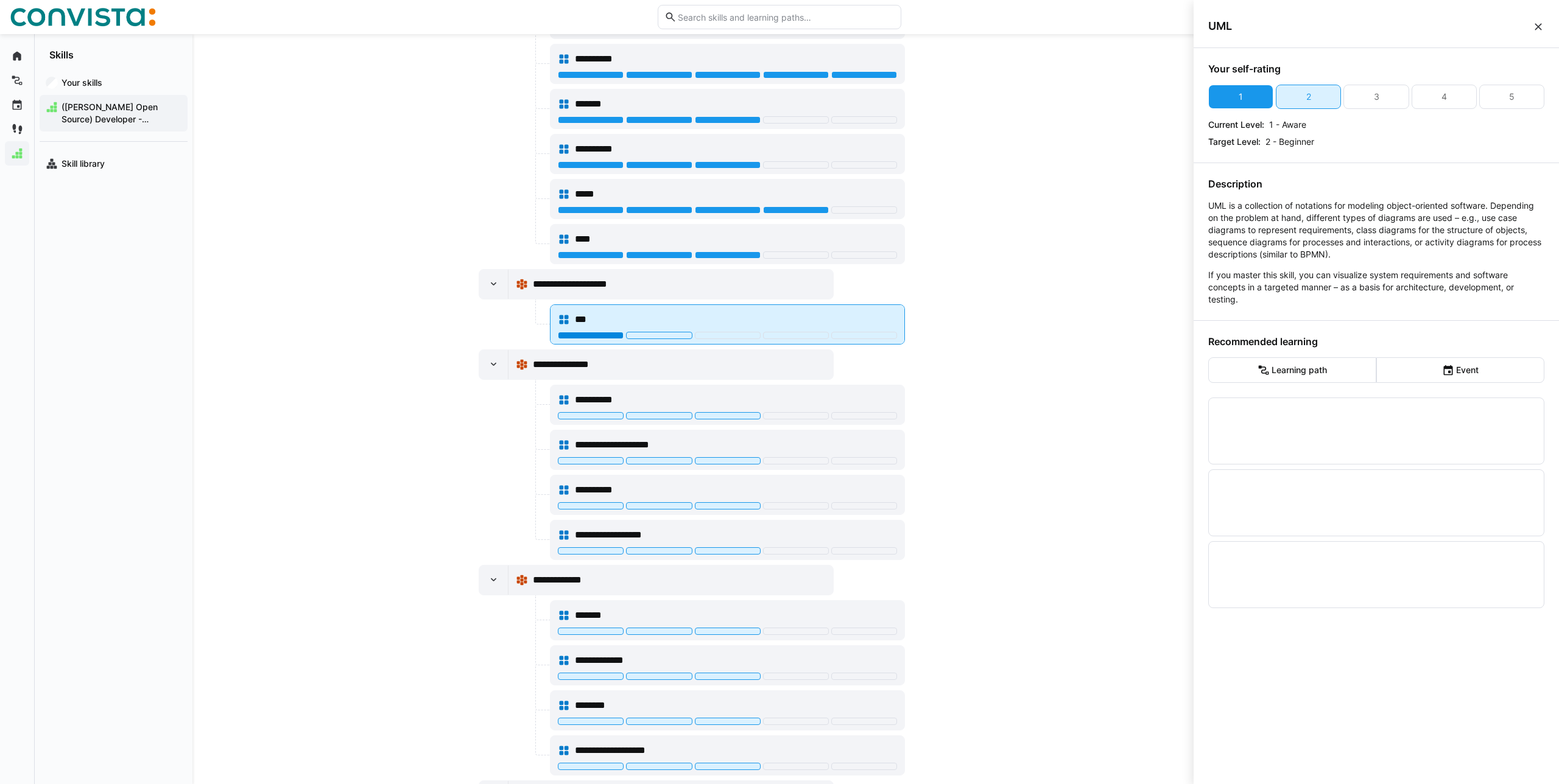
click at [595, 336] on div at bounding box center [591, 336] width 66 height 8
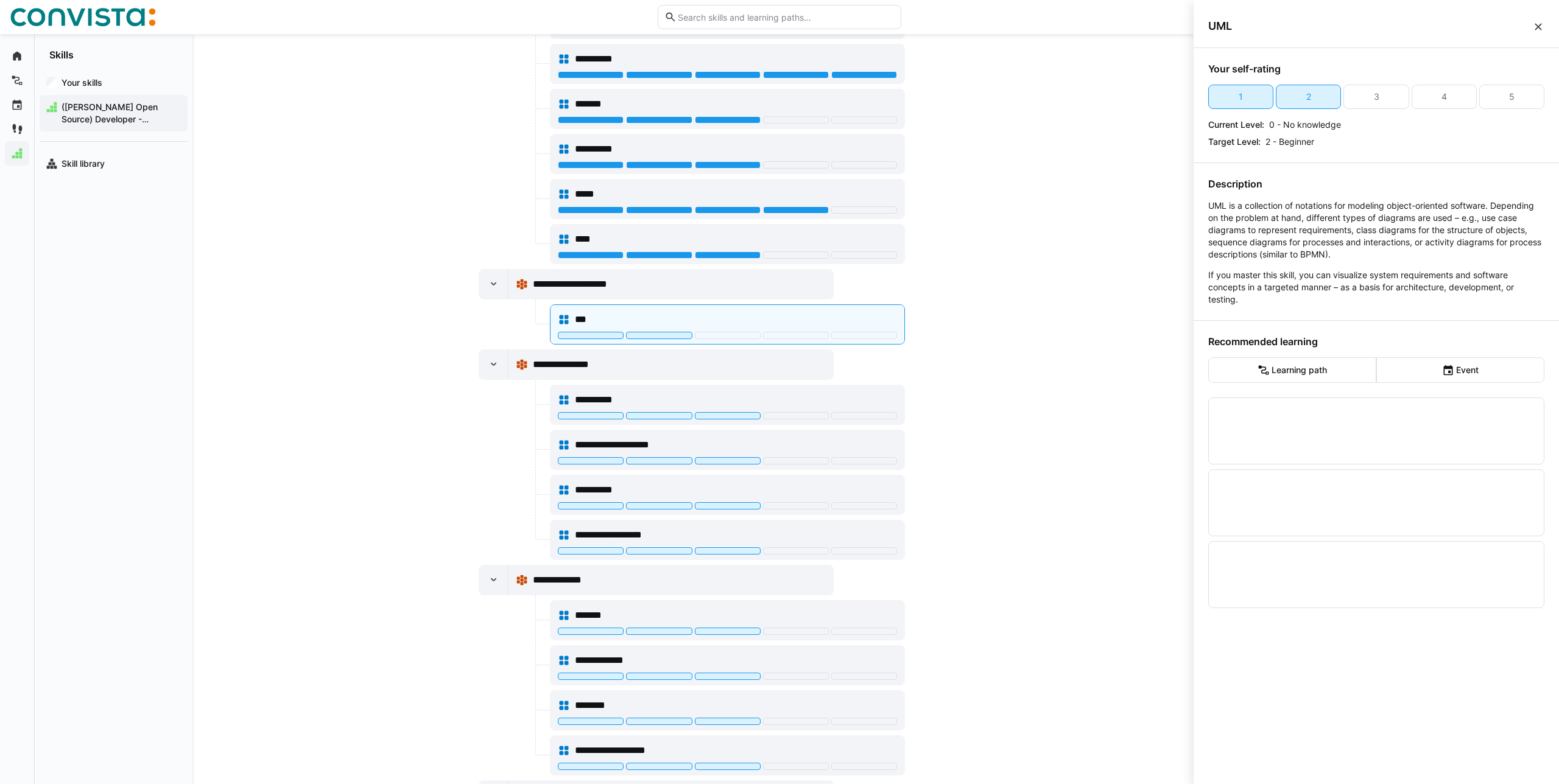
click at [1534, 30] on eds-icon at bounding box center [1538, 27] width 12 height 12
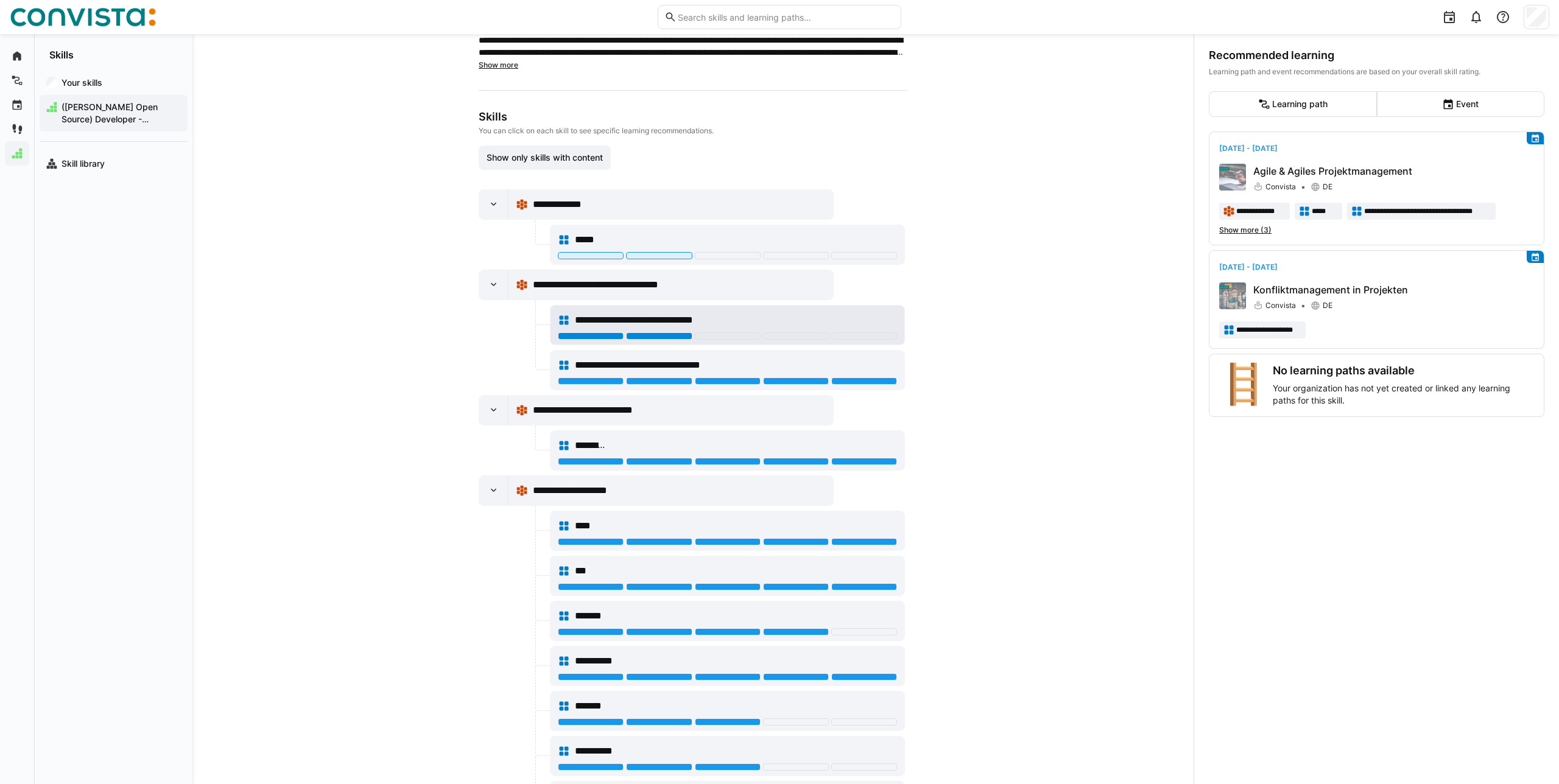
scroll to position [122, 0]
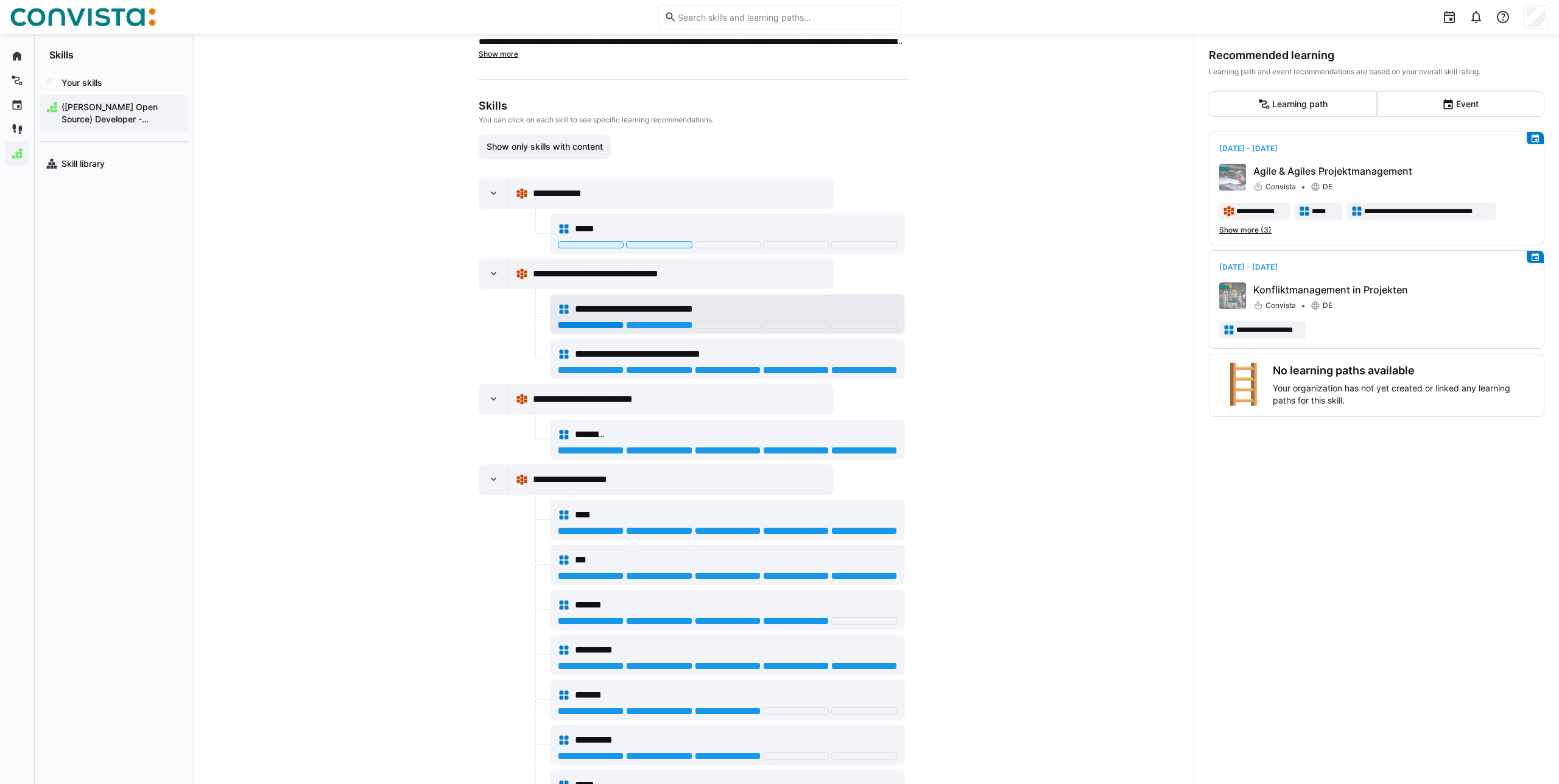
click at [589, 324] on div at bounding box center [591, 326] width 66 height 8
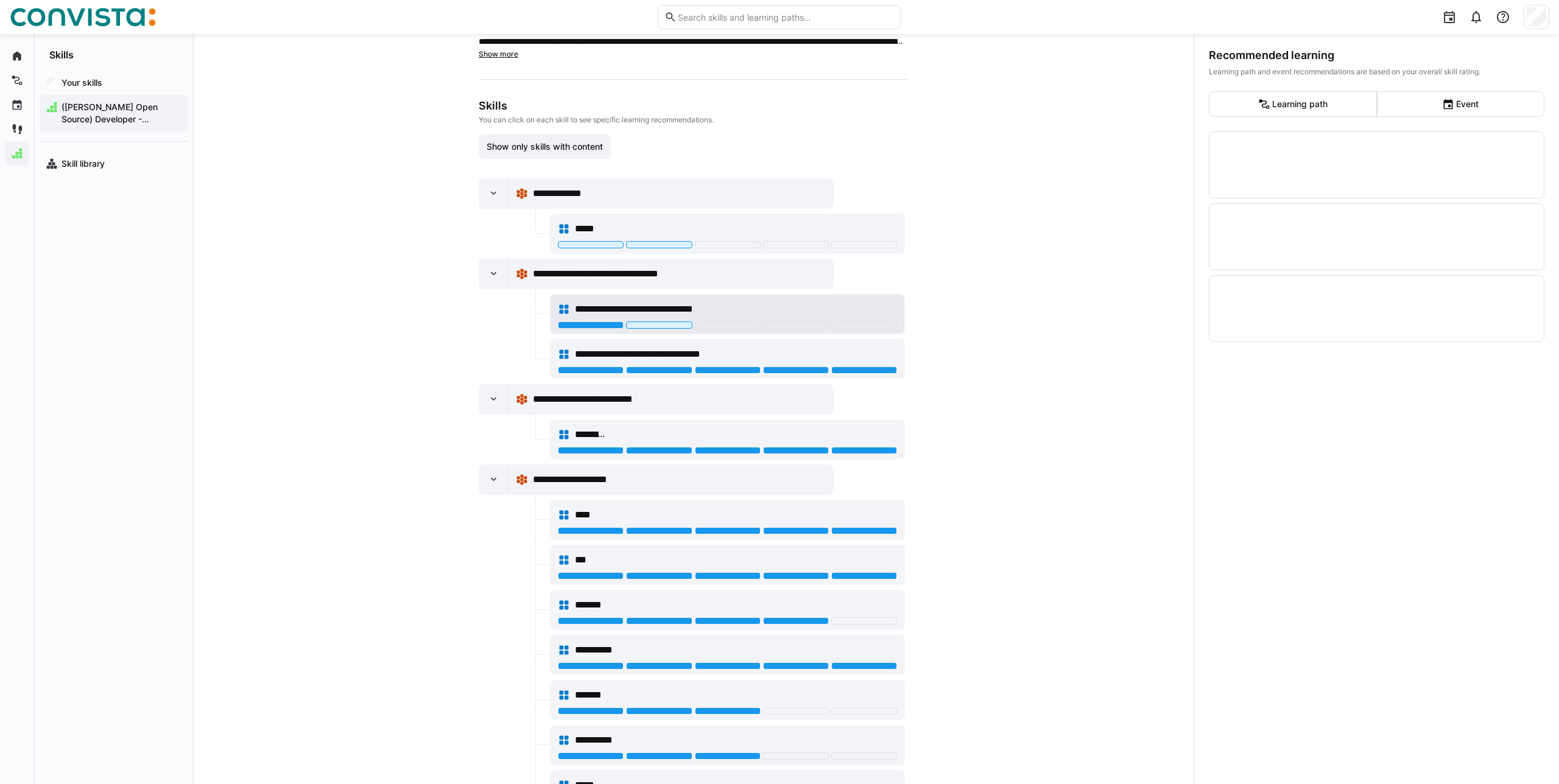
click at [558, 310] on eds-icon at bounding box center [564, 309] width 12 height 12
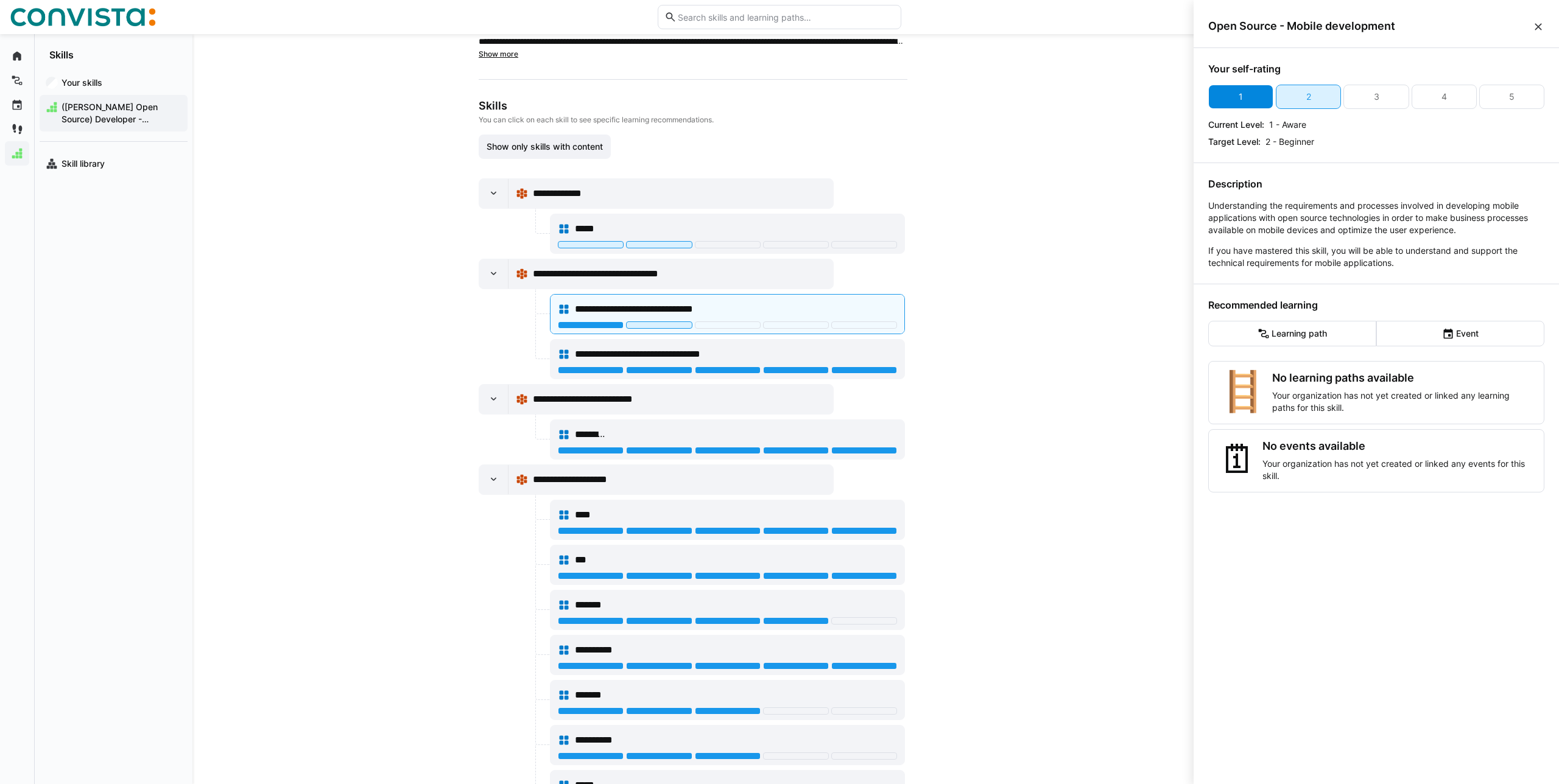
click at [1217, 103] on div "1" at bounding box center [1240, 97] width 65 height 24
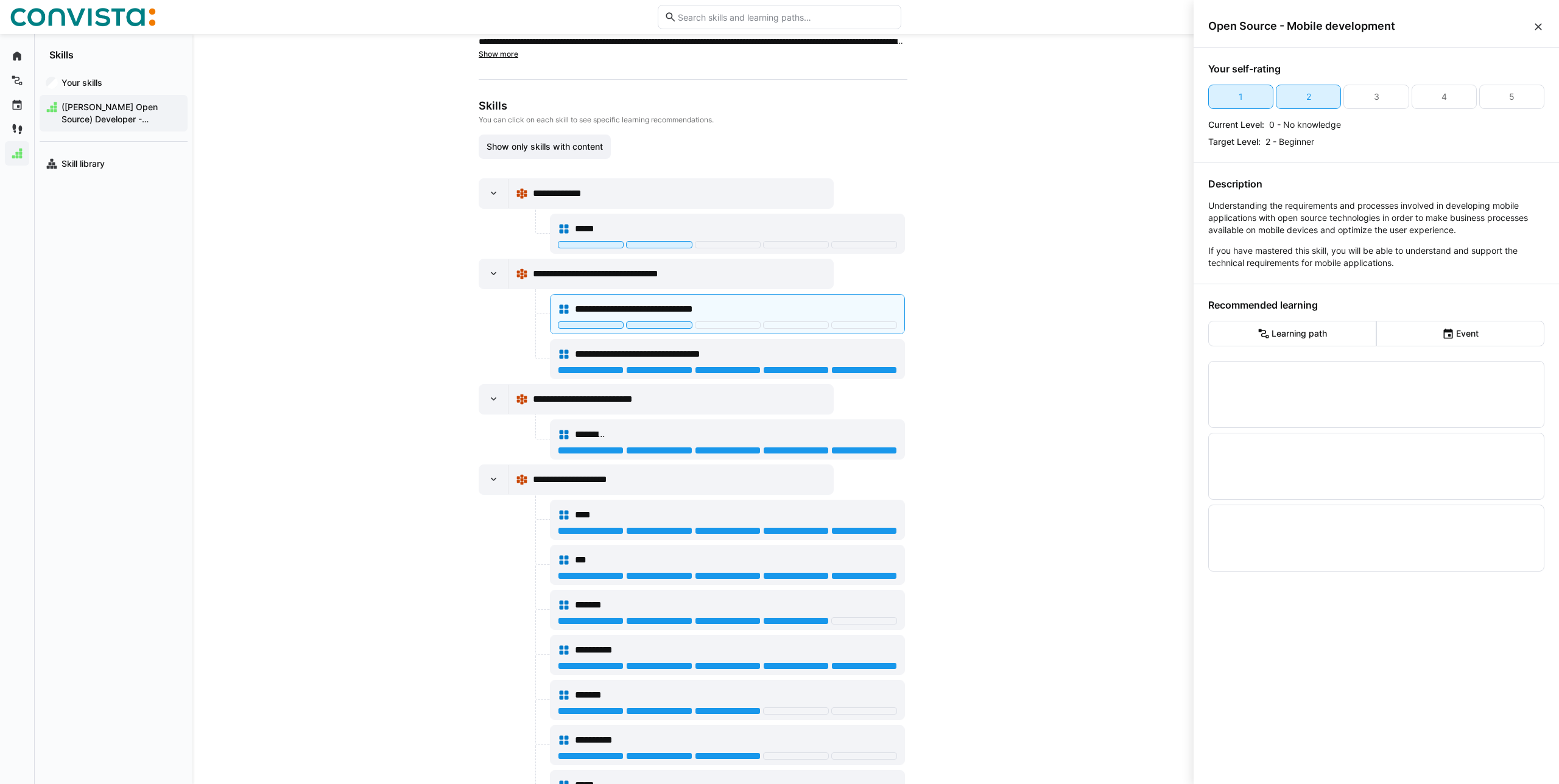
click at [1061, 307] on div "**********" at bounding box center [693, 409] width 1001 height 750
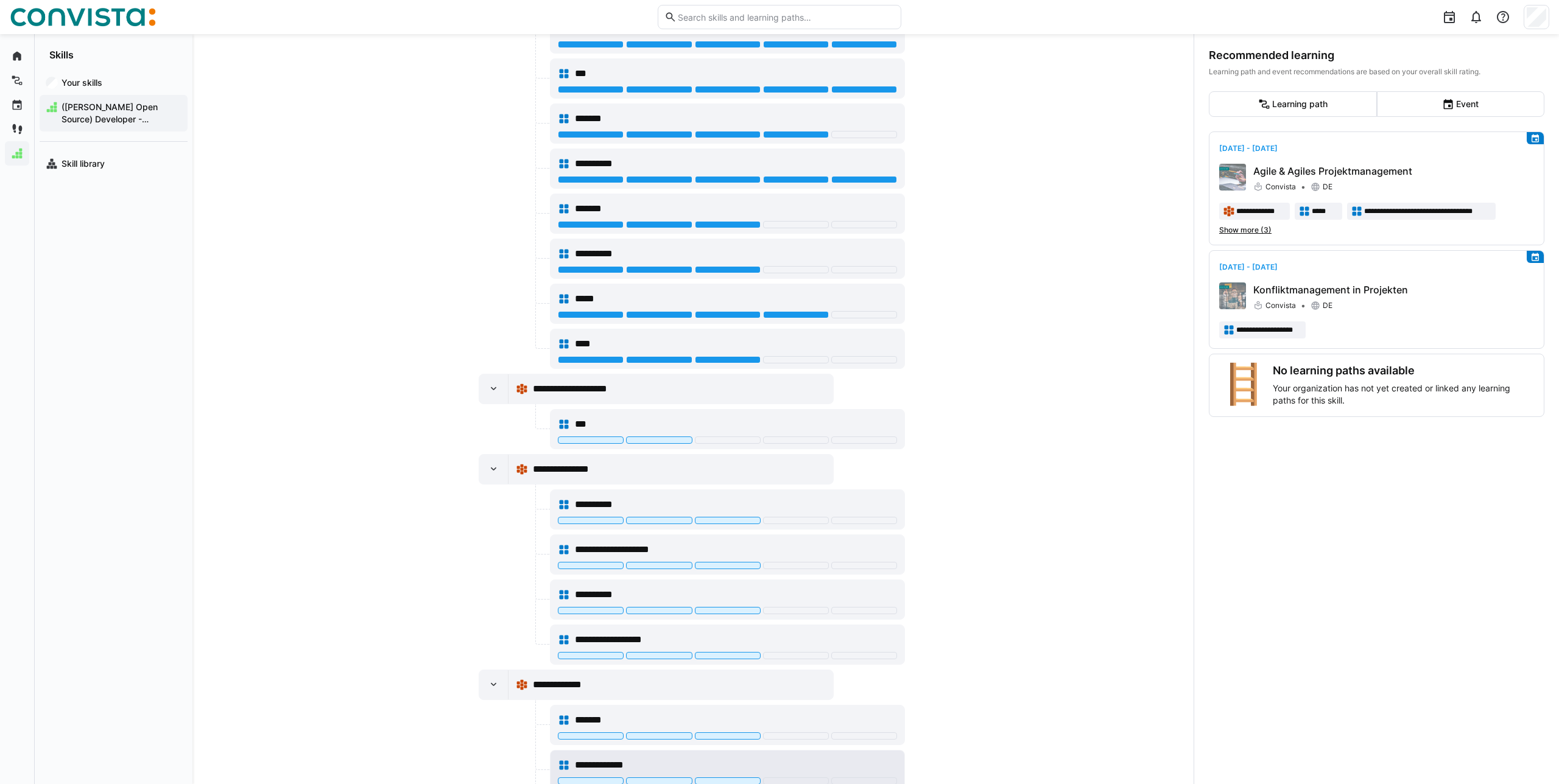
scroll to position [880, 0]
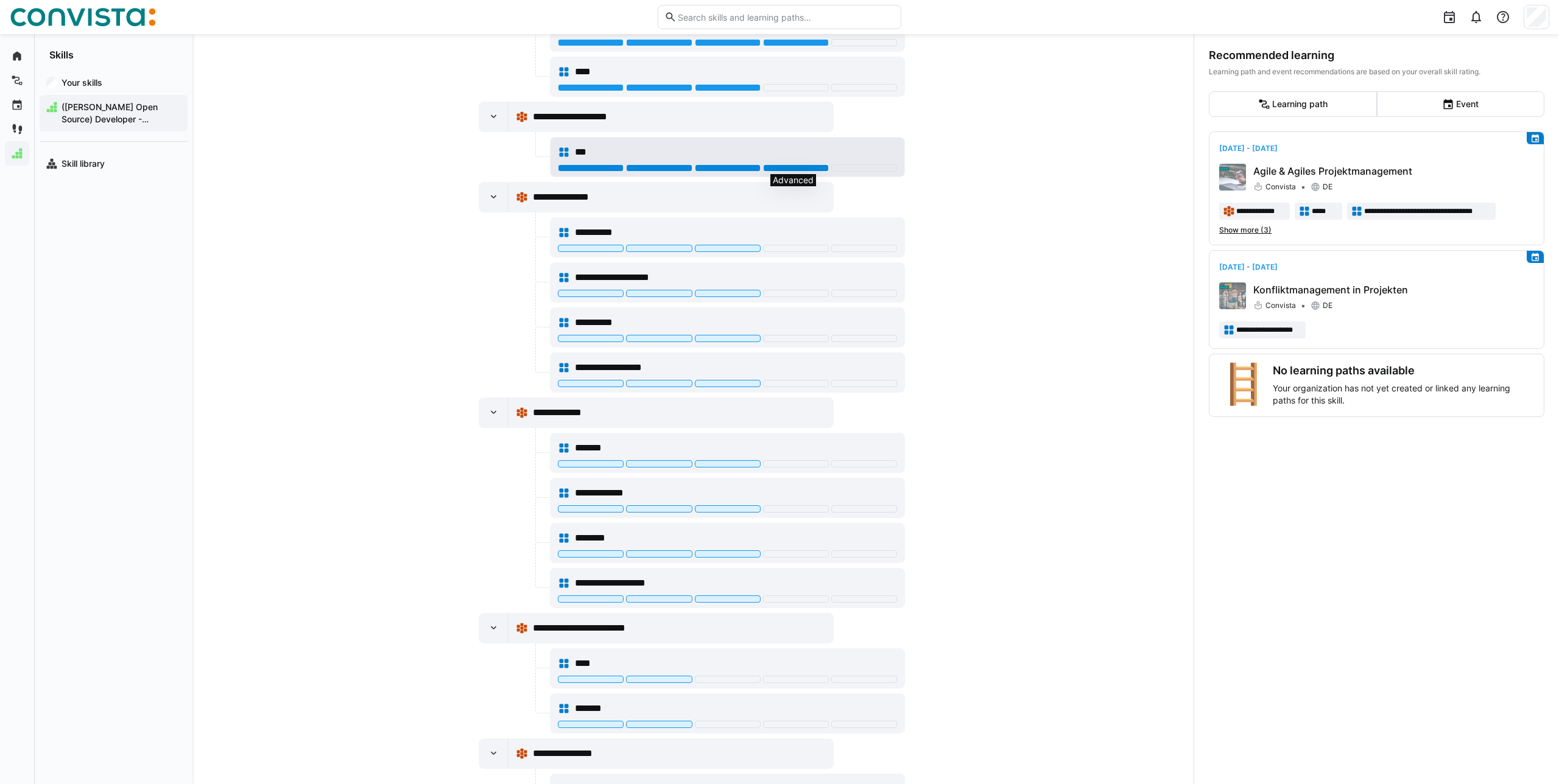
click at [785, 167] on div at bounding box center [796, 168] width 66 height 8
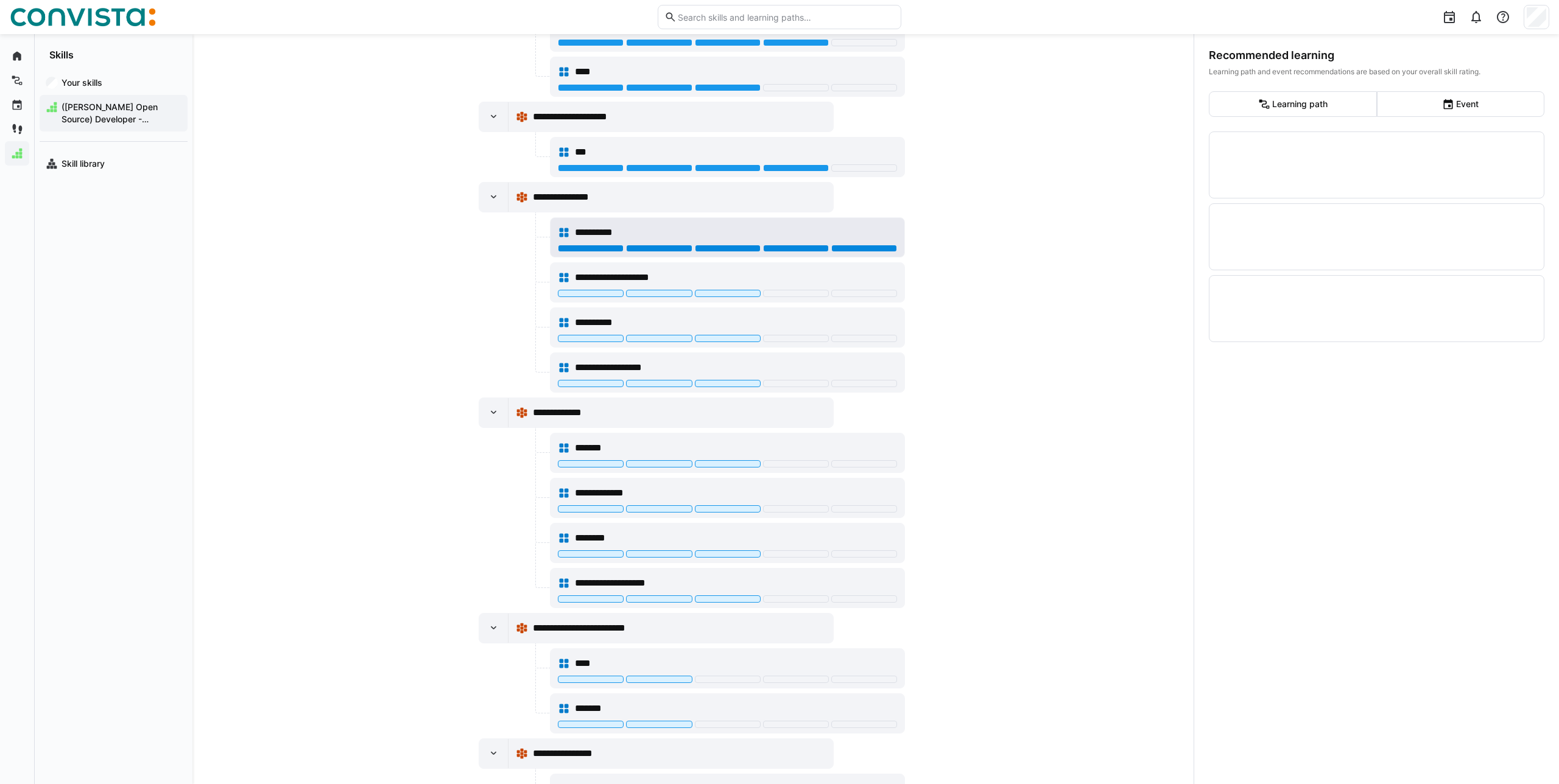
click at [889, 248] on div at bounding box center [864, 248] width 66 height 8
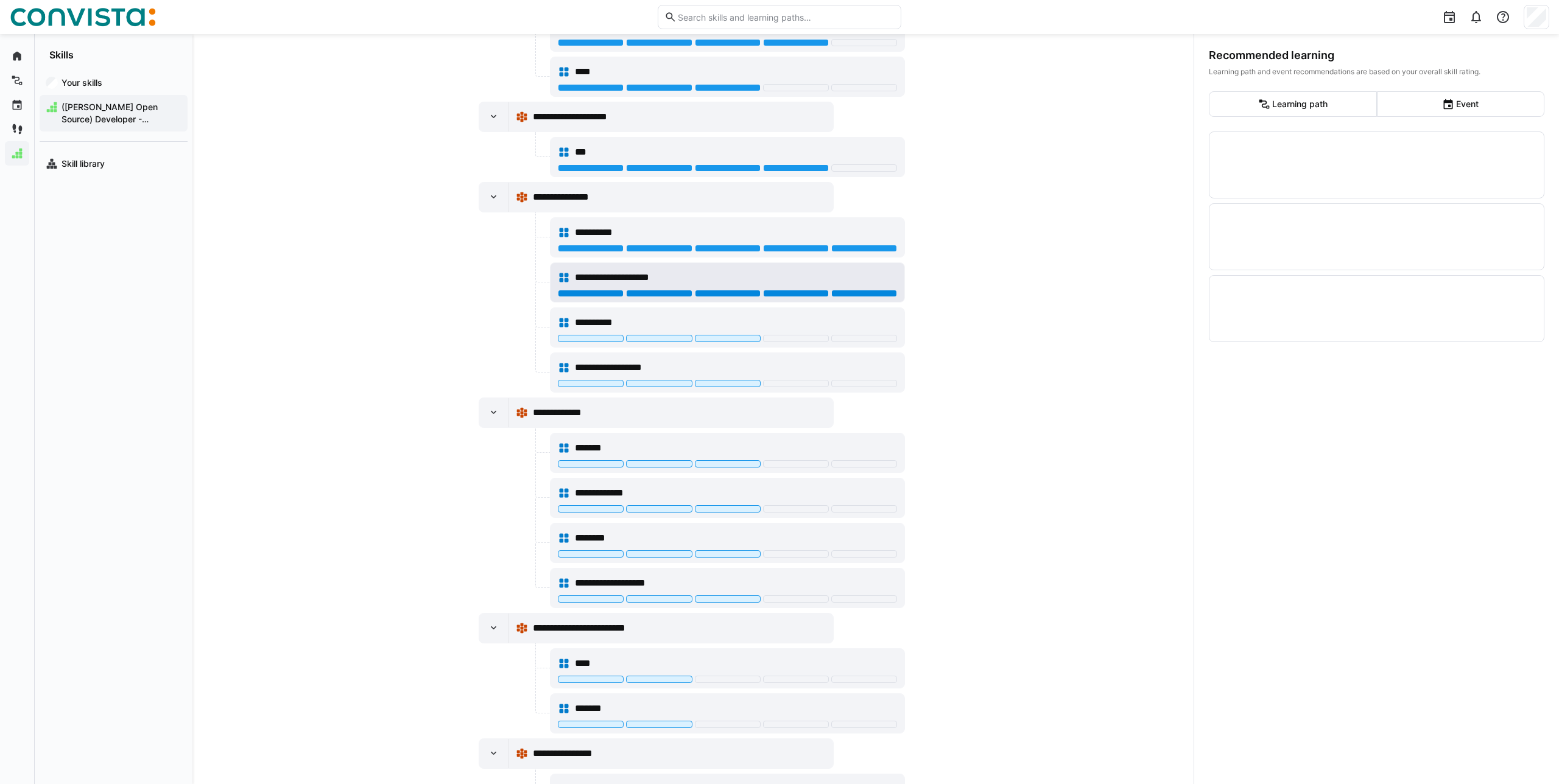
click at [873, 294] on div at bounding box center [864, 294] width 66 height 8
click at [637, 339] on div at bounding box center [659, 339] width 66 height 8
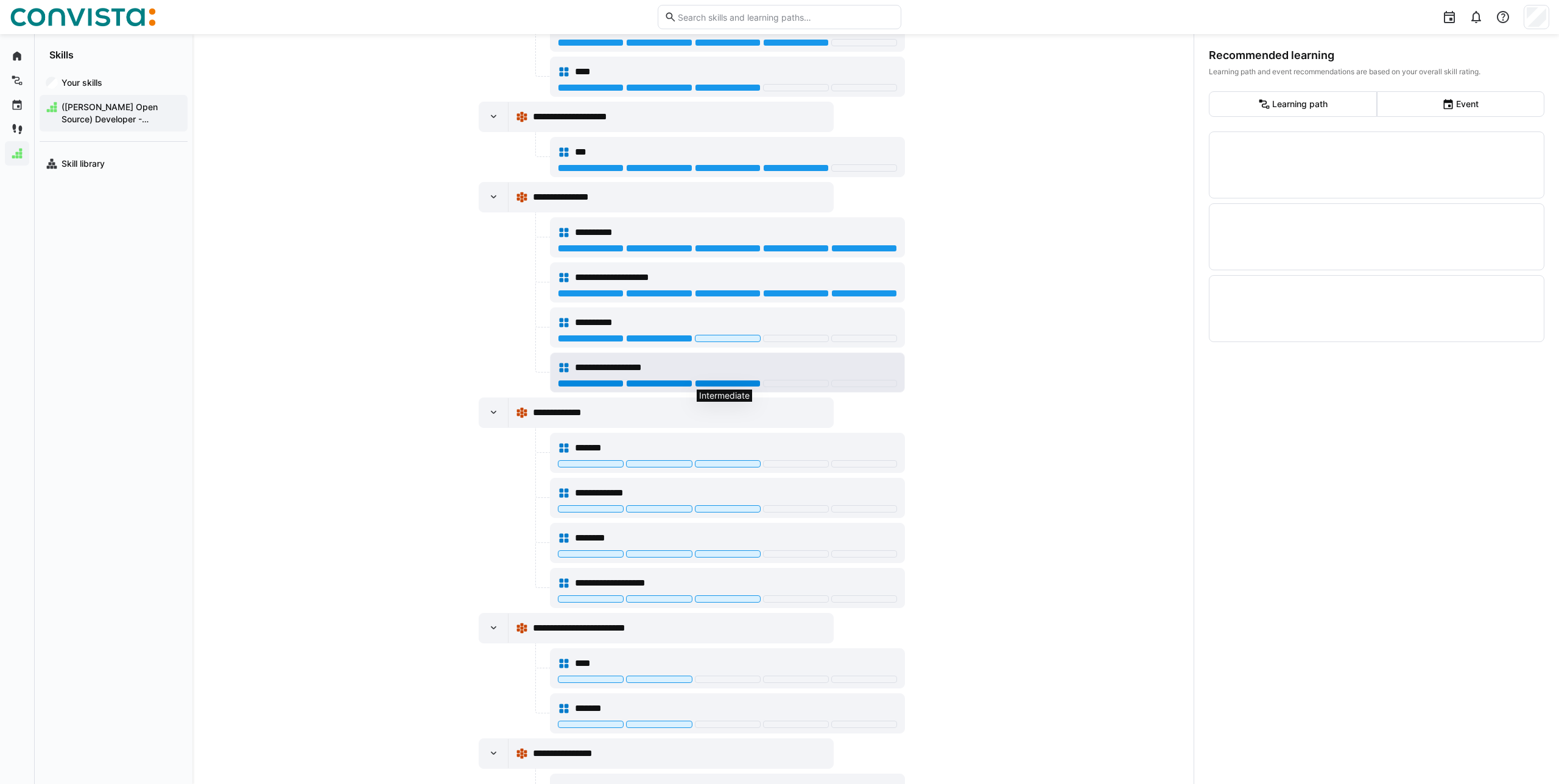
click at [711, 382] on div at bounding box center [728, 384] width 66 height 8
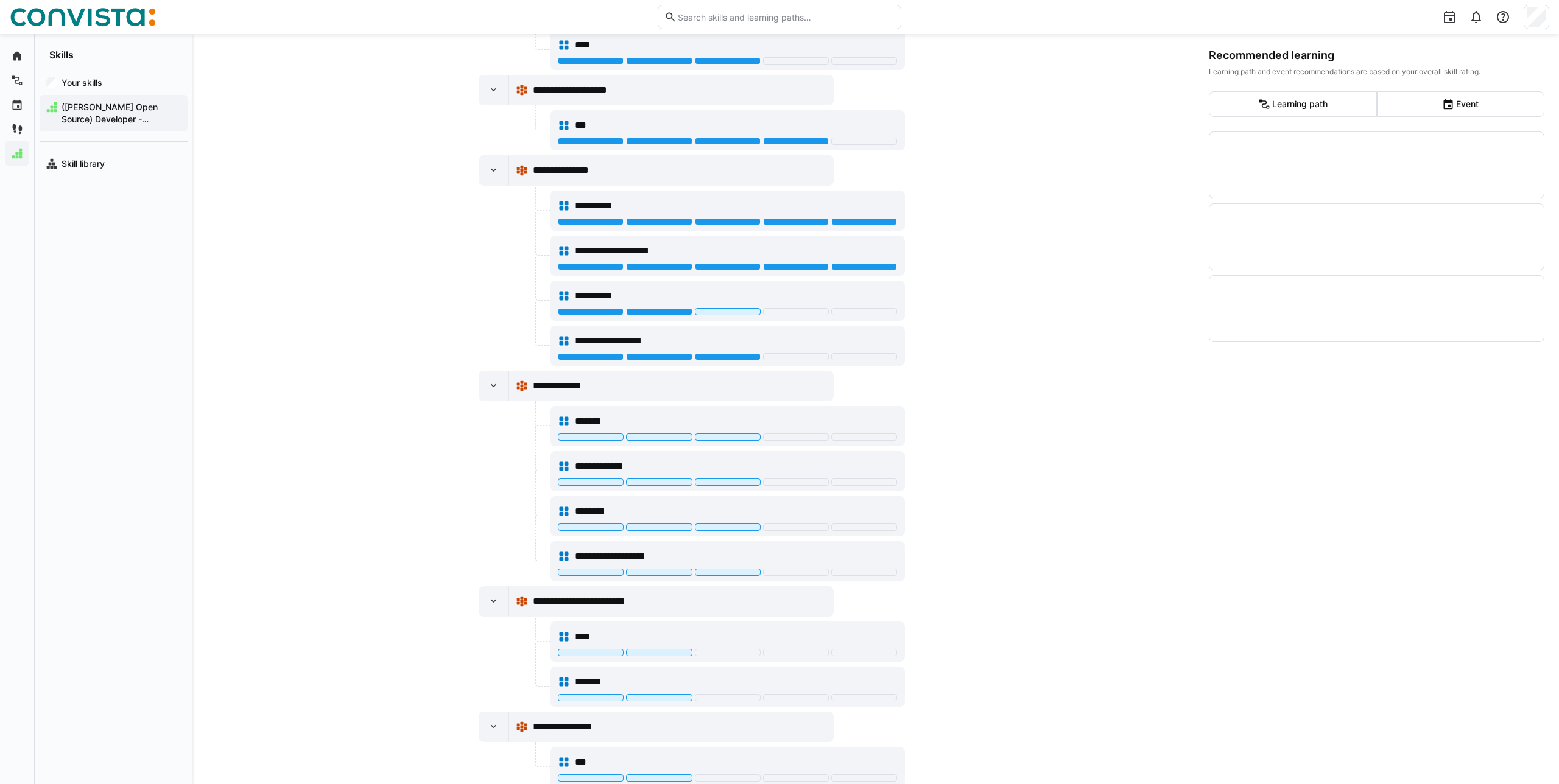
scroll to position [909, 0]
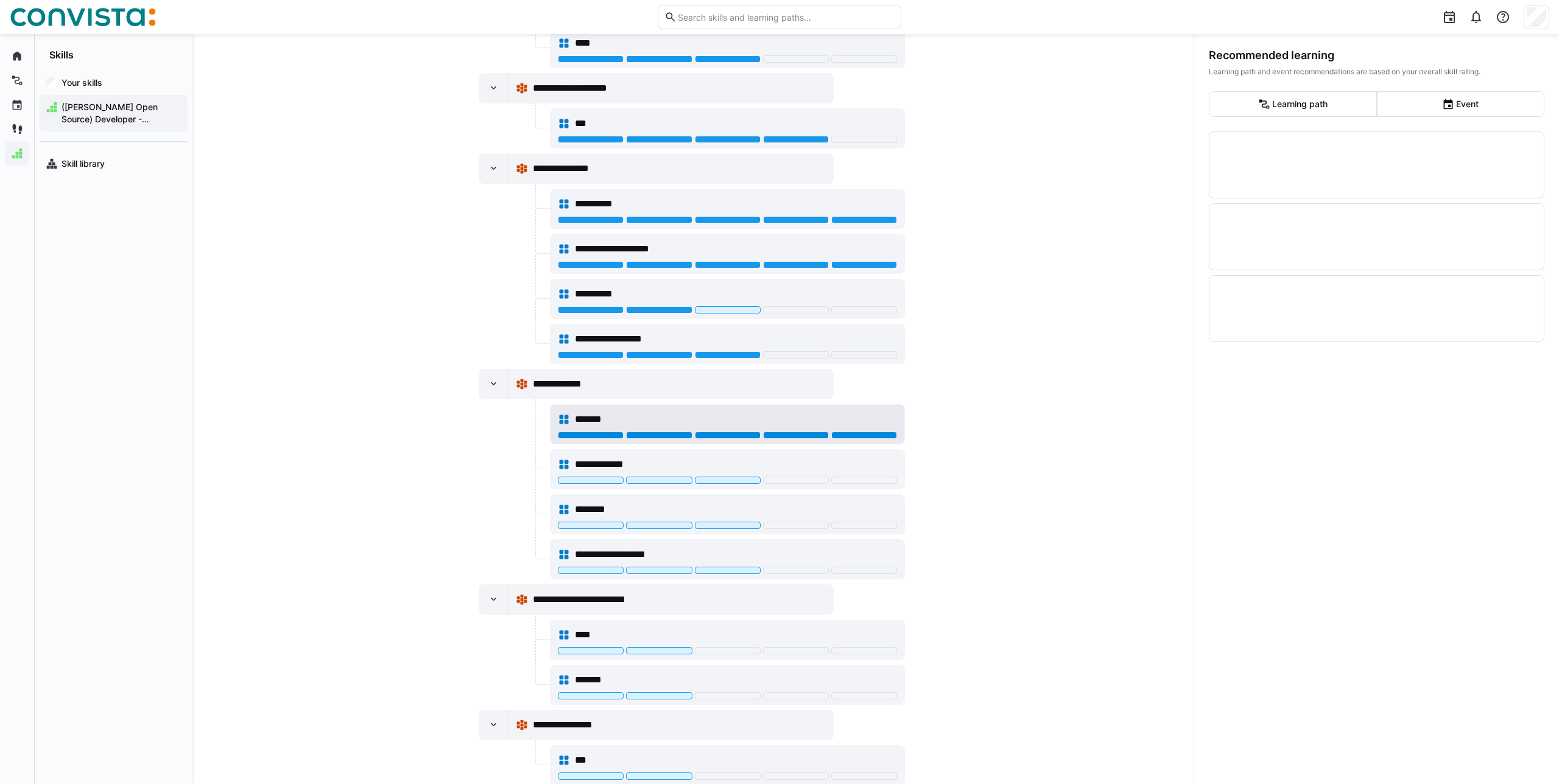
click at [865, 433] on div at bounding box center [864, 436] width 66 height 8
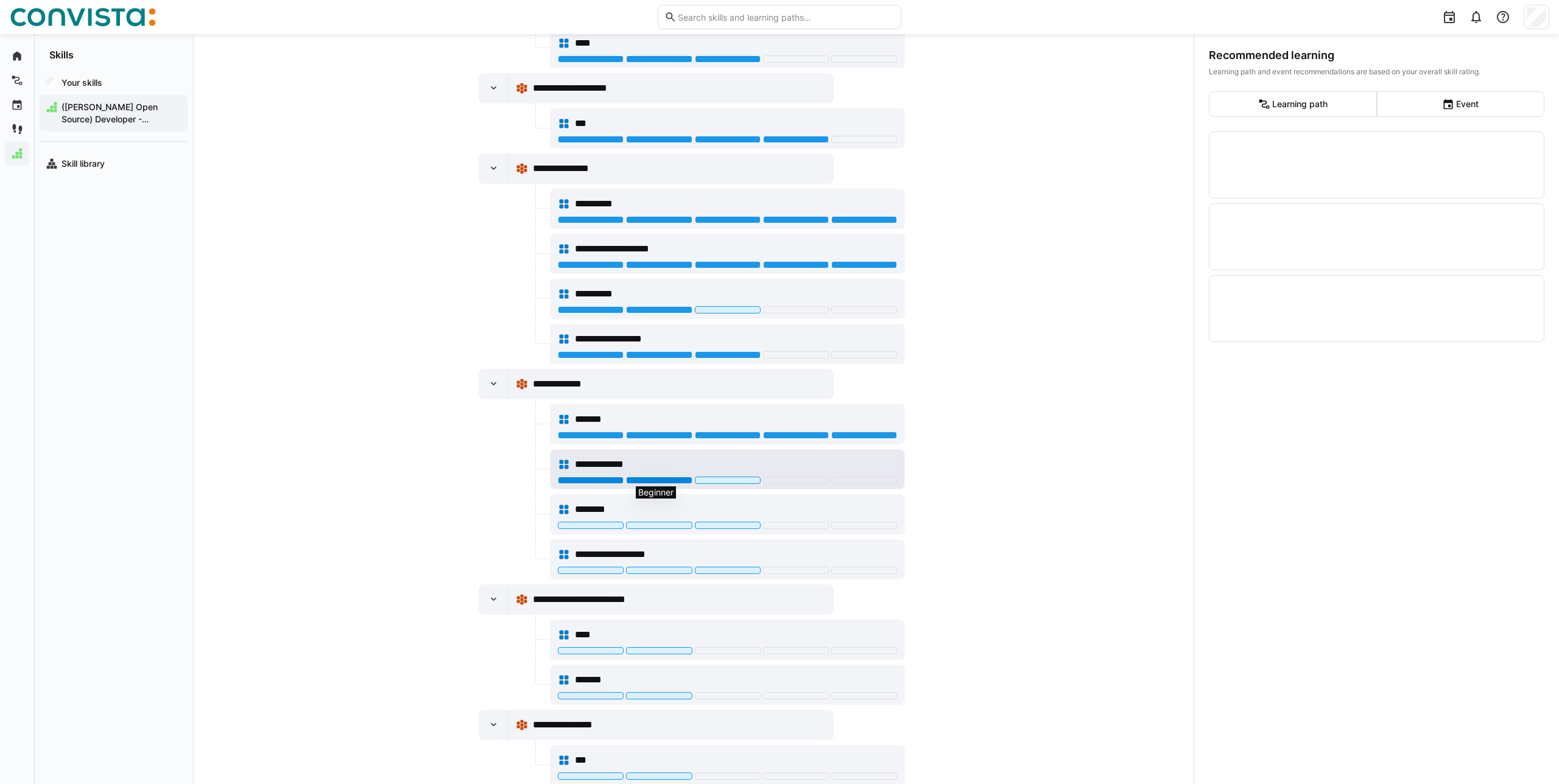
click at [671, 481] on div at bounding box center [659, 481] width 66 height 8
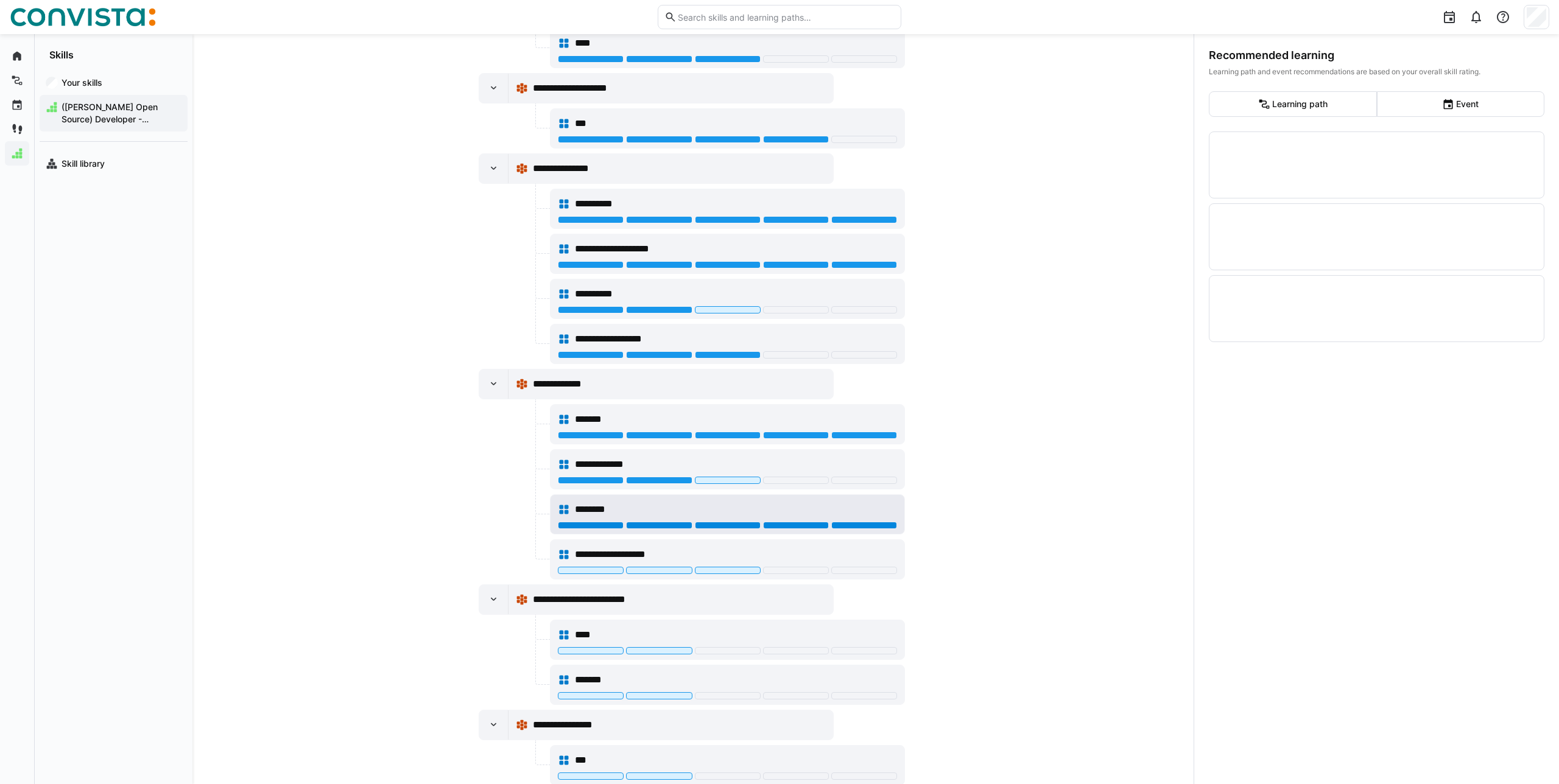
click at [884, 525] on div at bounding box center [864, 526] width 66 height 8
click at [707, 573] on div at bounding box center [728, 571] width 66 height 8
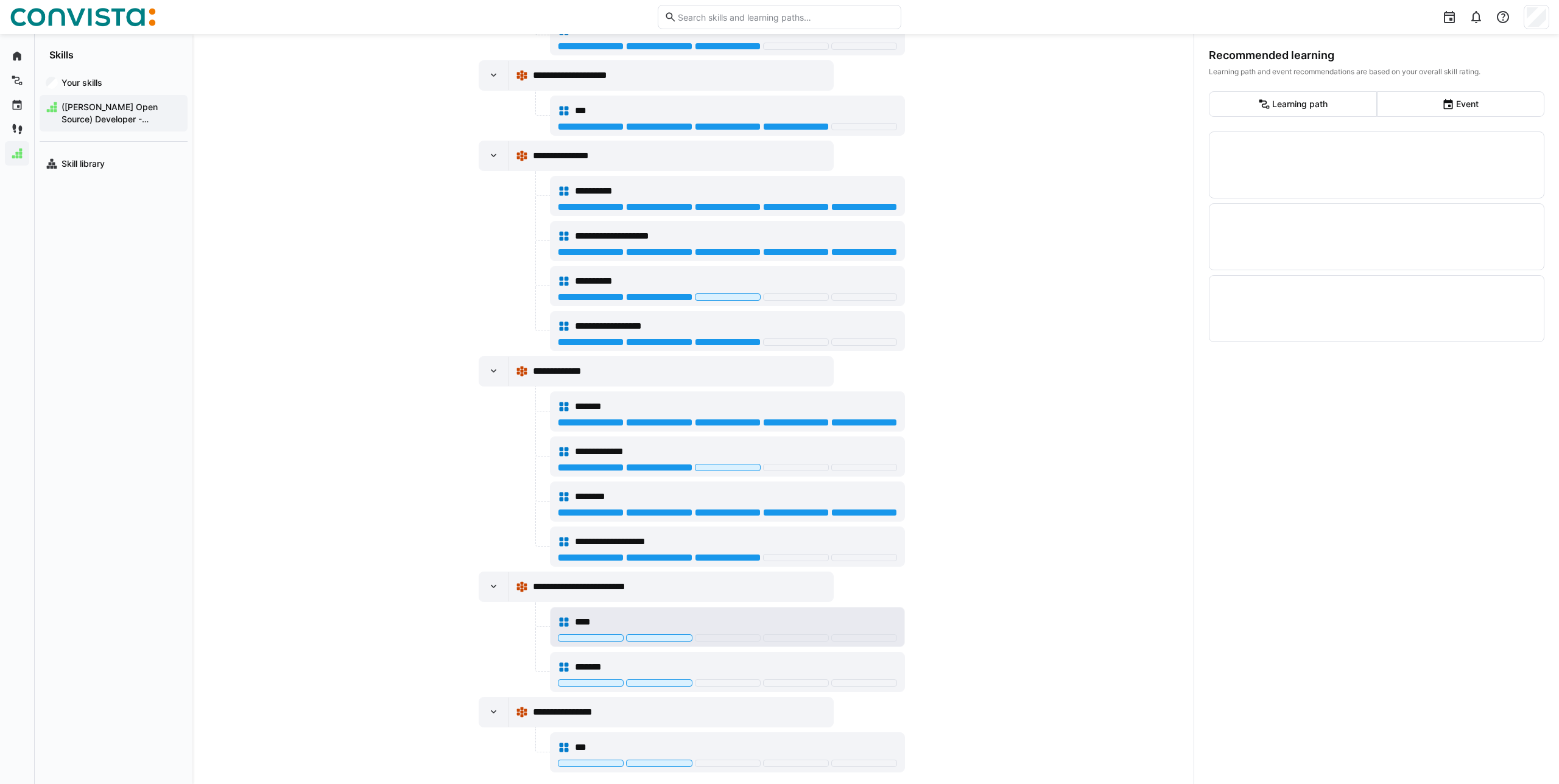
scroll to position [939, 0]
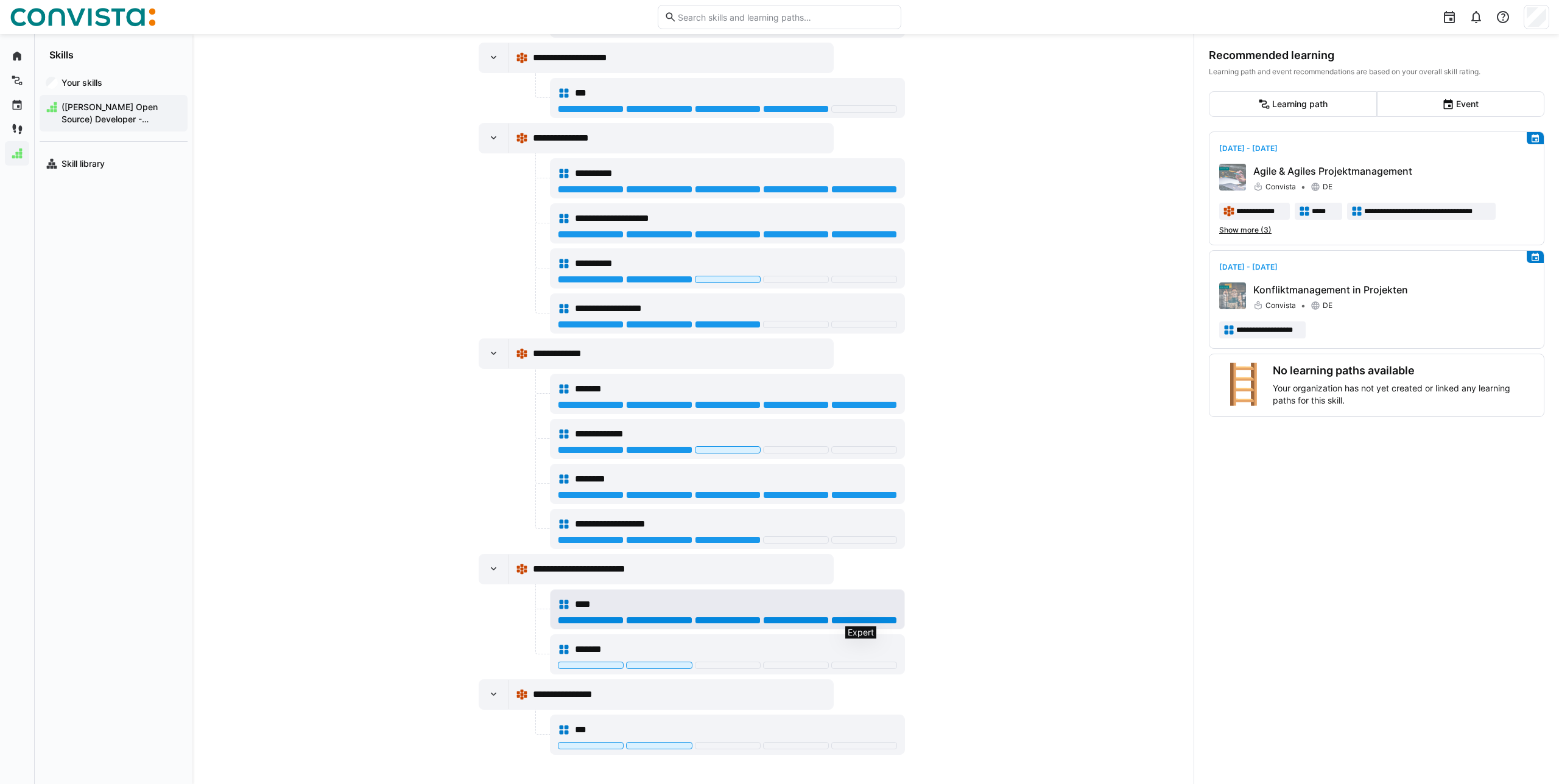
click at [886, 619] on div at bounding box center [864, 621] width 66 height 8
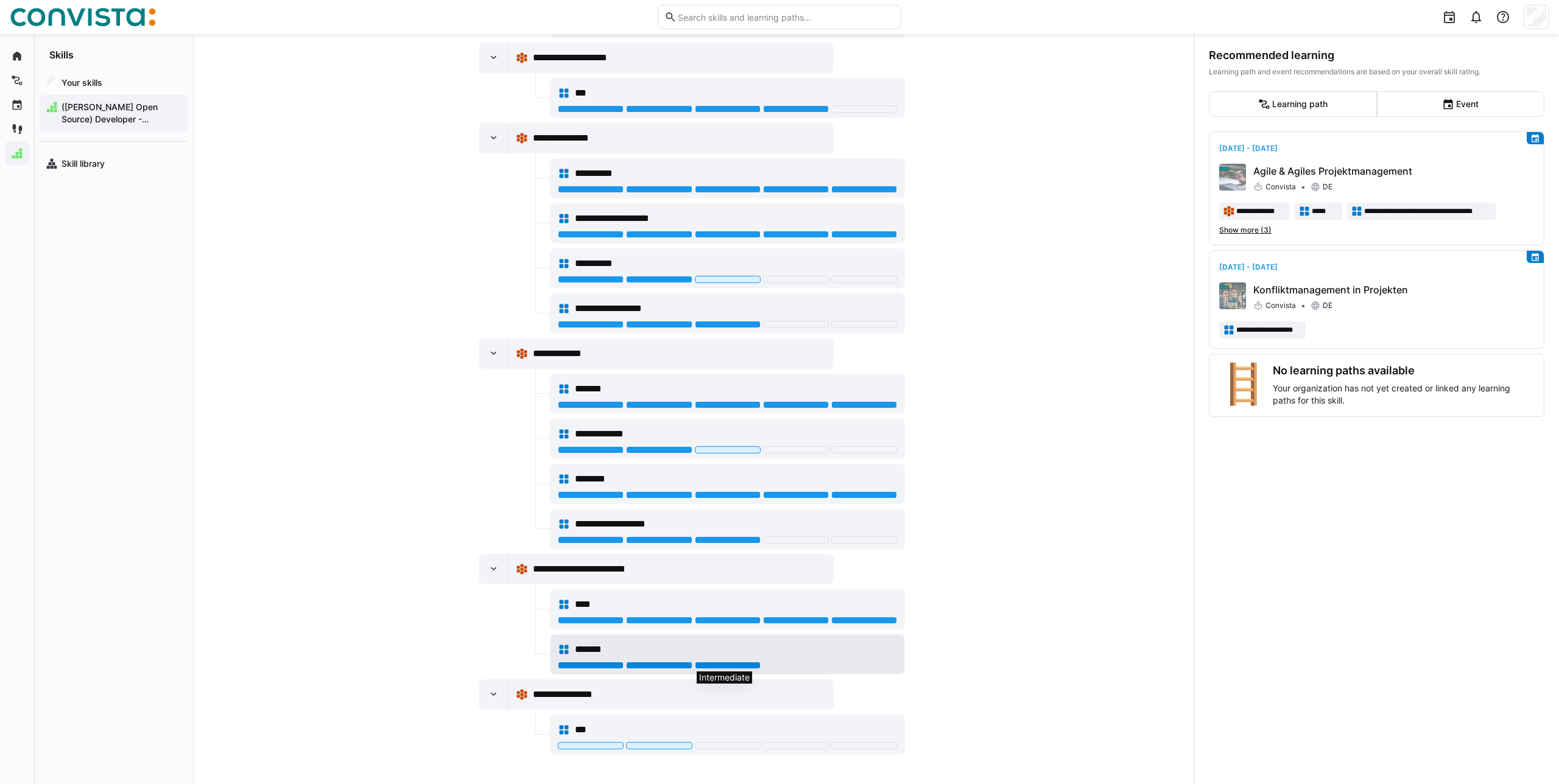
click at [699, 664] on div at bounding box center [728, 666] width 66 height 8
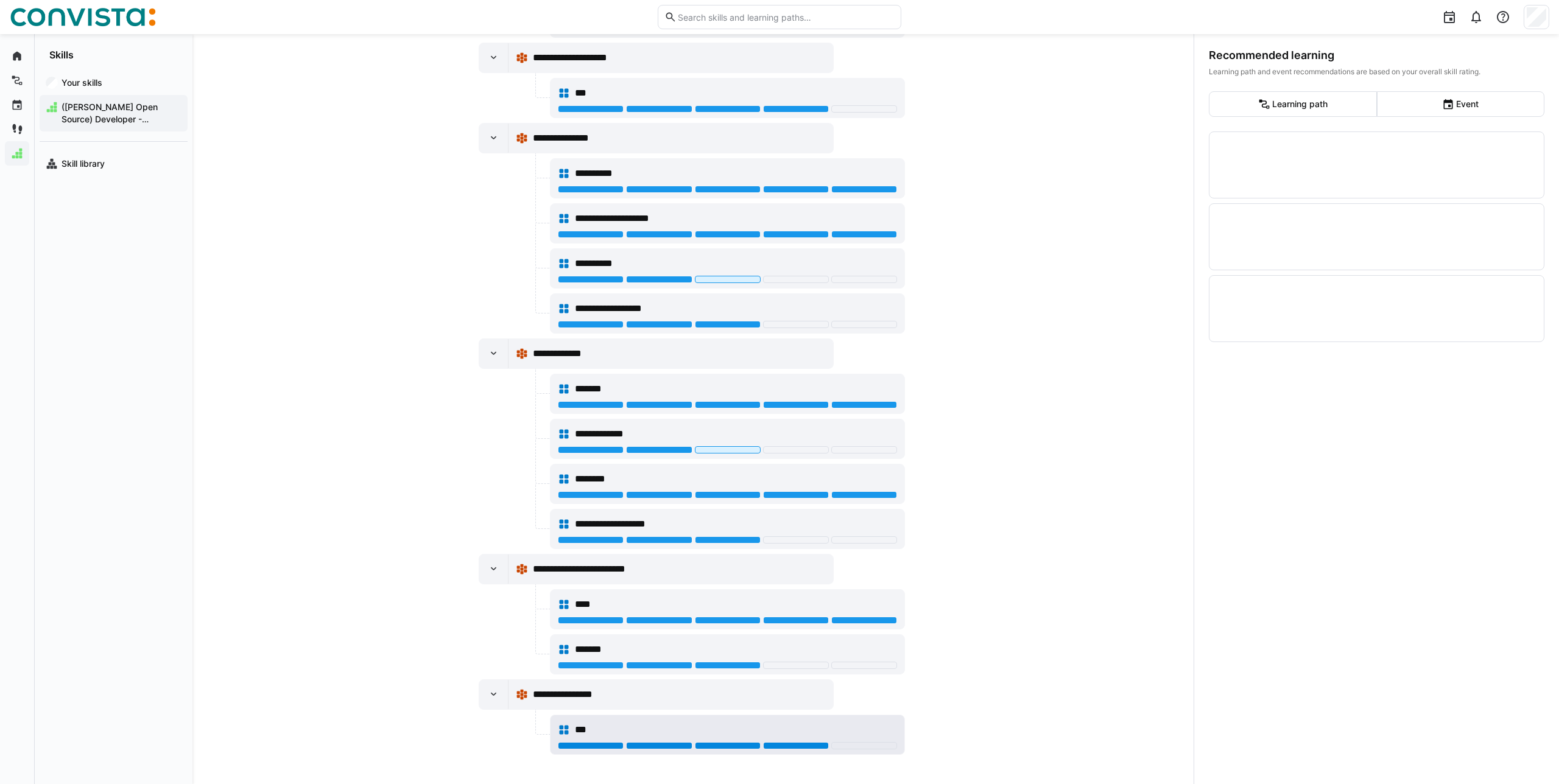
click at [765, 749] on div at bounding box center [796, 746] width 66 height 8
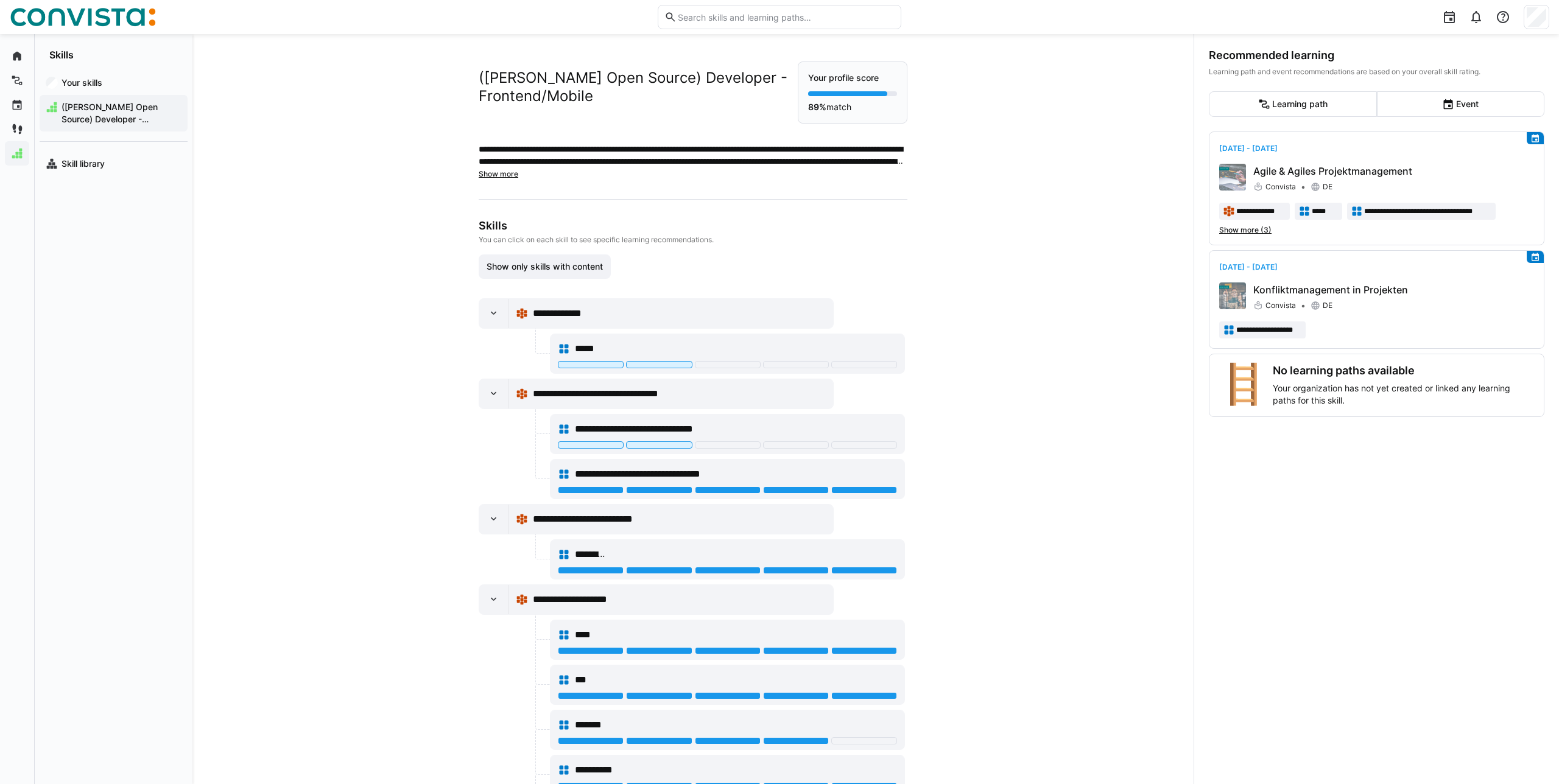
scroll to position [41, 0]
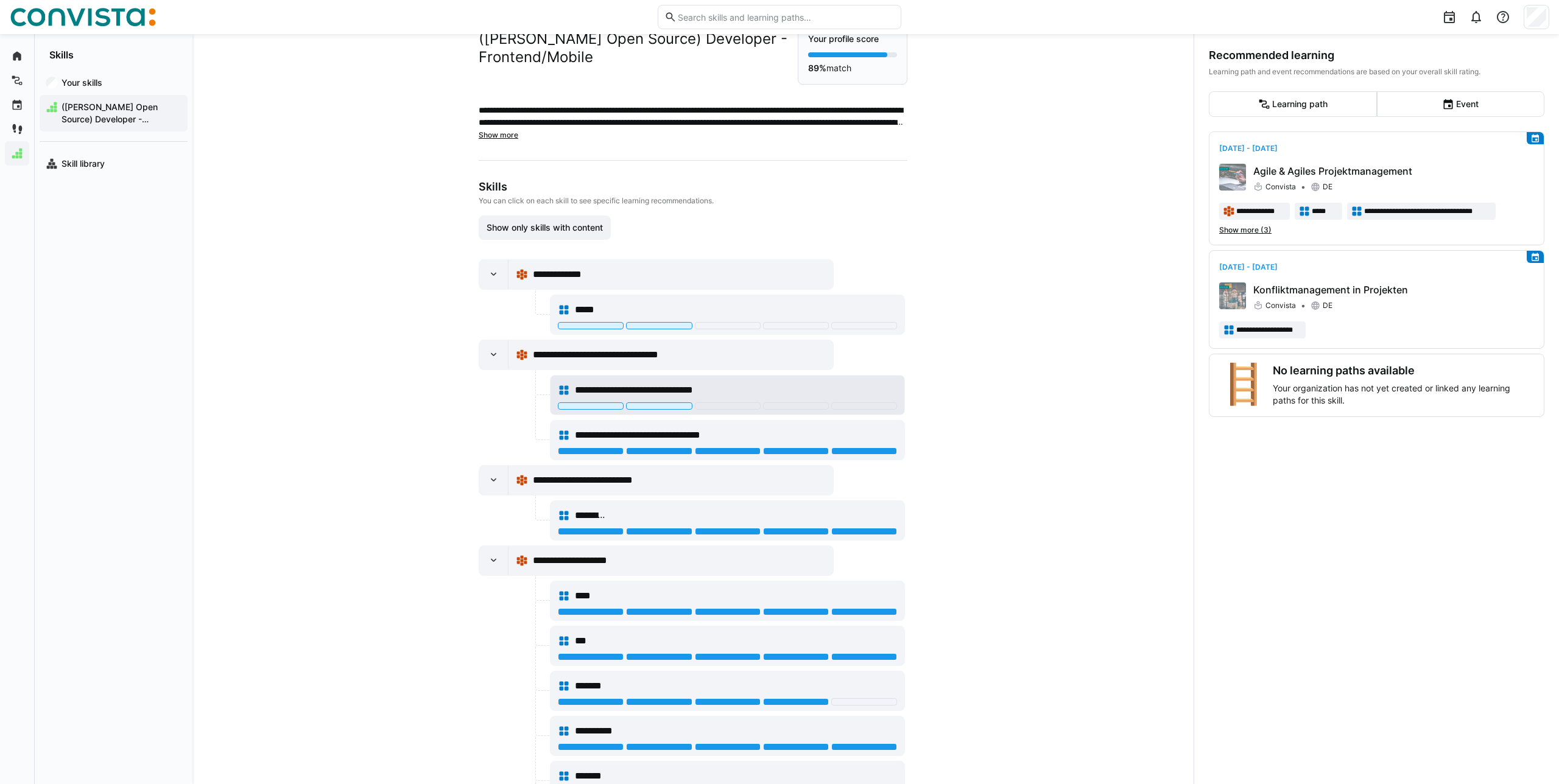
click at [558, 388] on eds-icon at bounding box center [564, 390] width 12 height 12
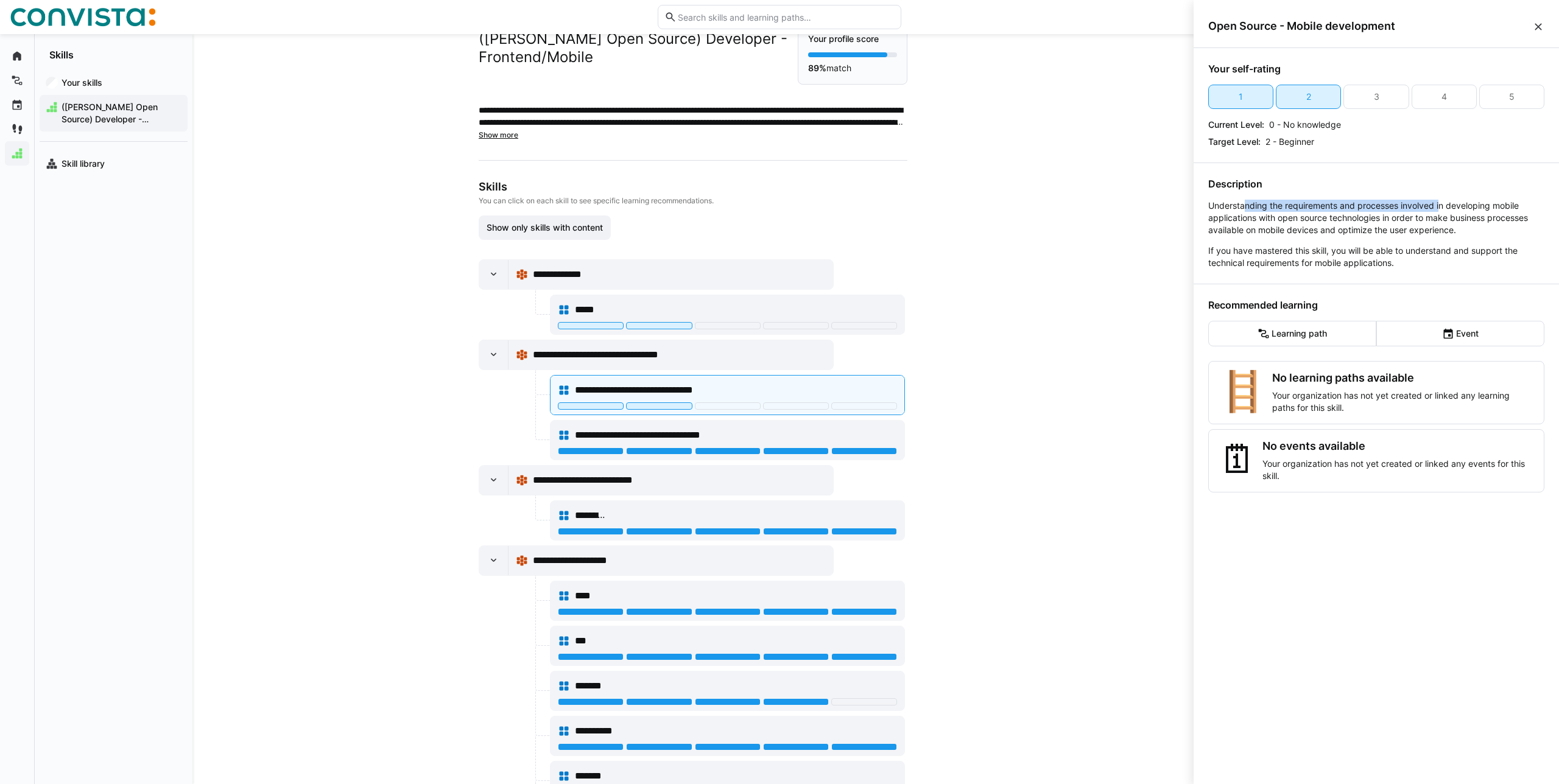
drag, startPoint x: 1251, startPoint y: 206, endPoint x: 1441, endPoint y: 203, distance: 190.0
click at [1441, 203] on p "Understanding the requirements and processes involved in developing mobile appl…" at bounding box center [1376, 218] width 336 height 37
drag, startPoint x: 1212, startPoint y: 208, endPoint x: 1439, endPoint y: 229, distance: 228.0
click at [1439, 230] on p "Understanding the requirements and processes involved in developing mobile appl…" at bounding box center [1376, 218] width 336 height 37
drag, startPoint x: 1205, startPoint y: 252, endPoint x: 1359, endPoint y: 266, distance: 154.6
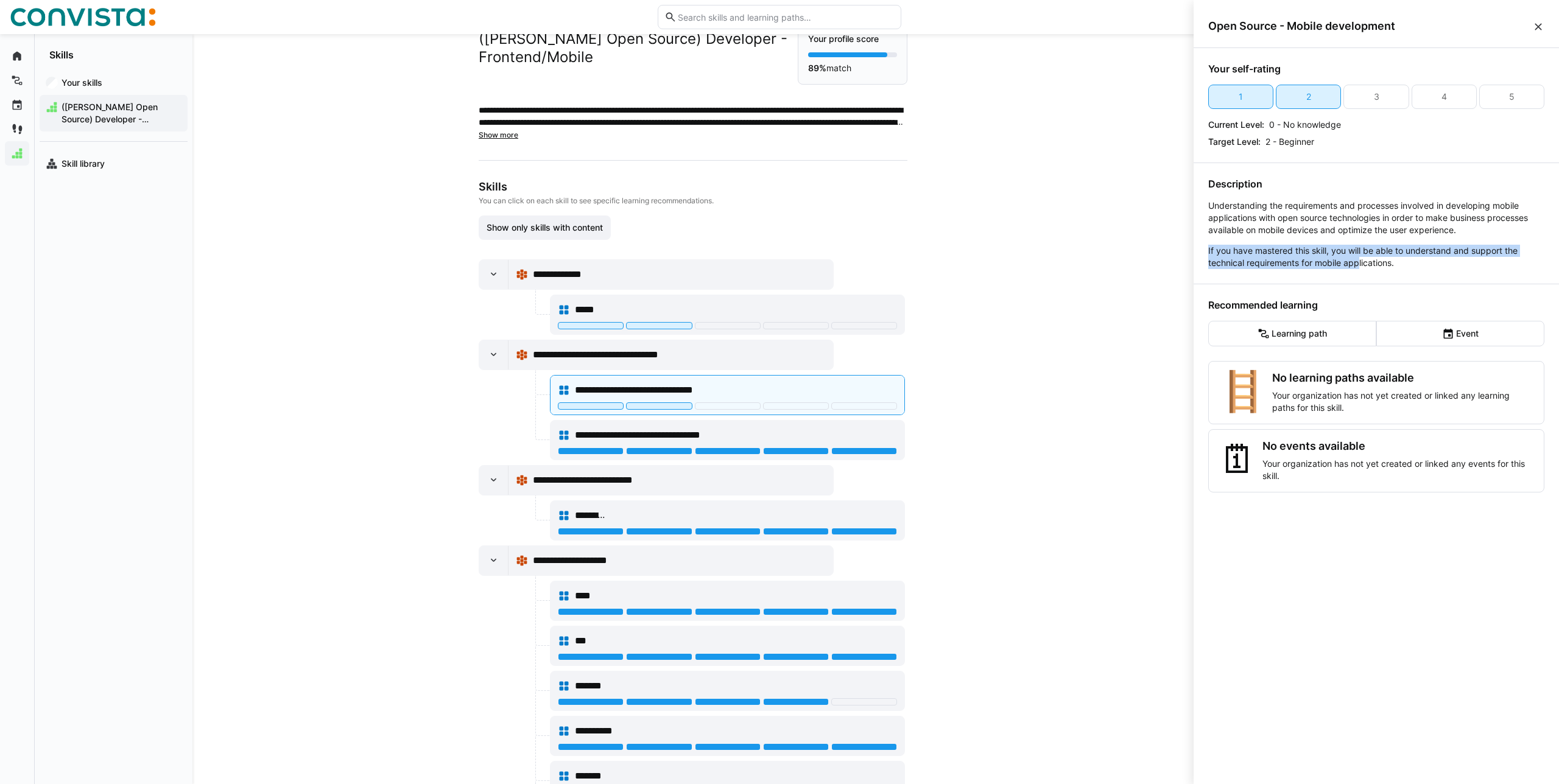
click at [1359, 266] on div "Your self-rating 1 2 3 4 5 Current Level: 0 - No knowledge Target Level: 2 - Be…" at bounding box center [1376, 414] width 366 height 731
click at [1042, 285] on div "**********" at bounding box center [693, 409] width 1001 height 750
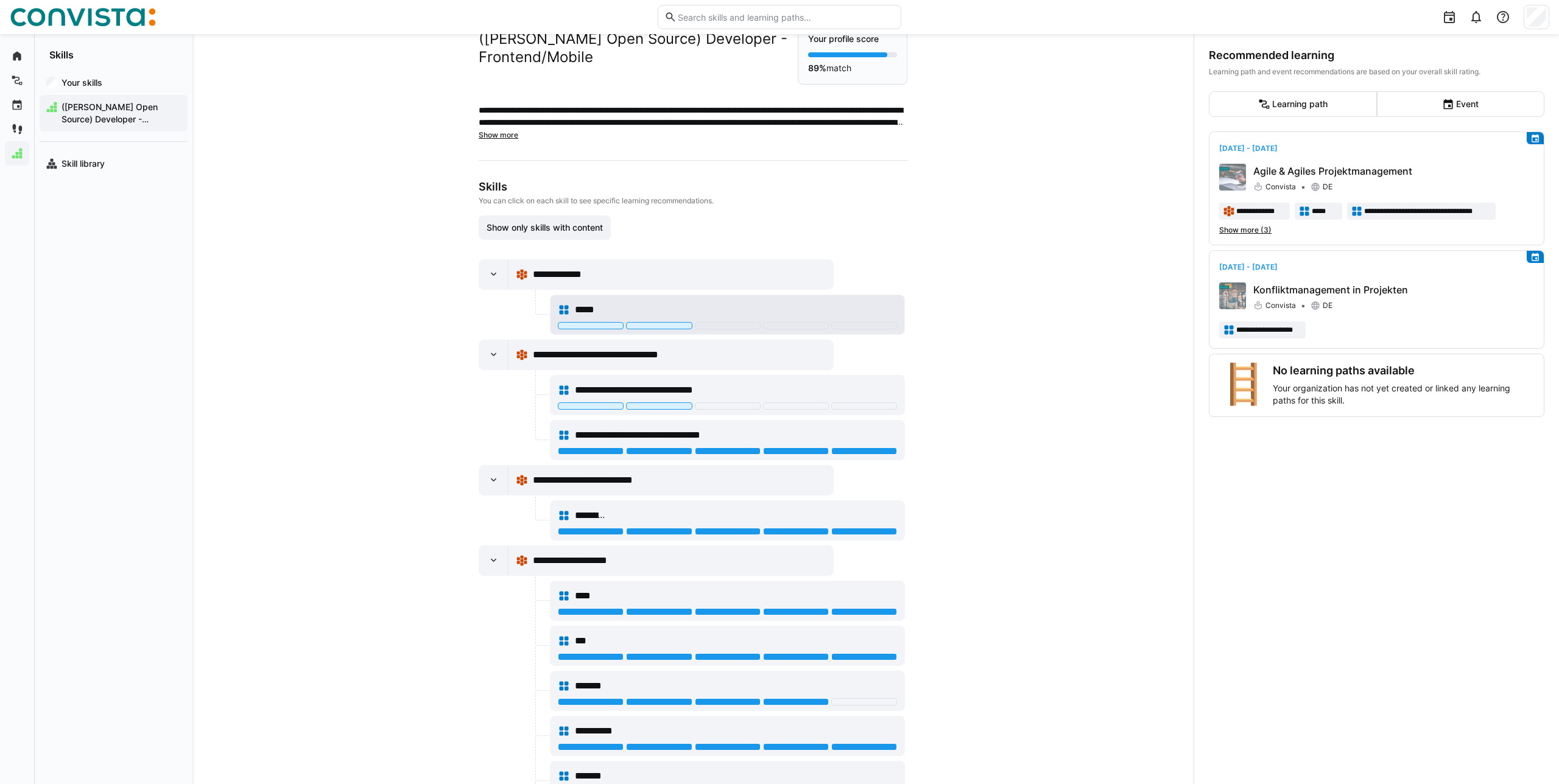
click at [645, 296] on div "*****" at bounding box center [727, 315] width 353 height 39
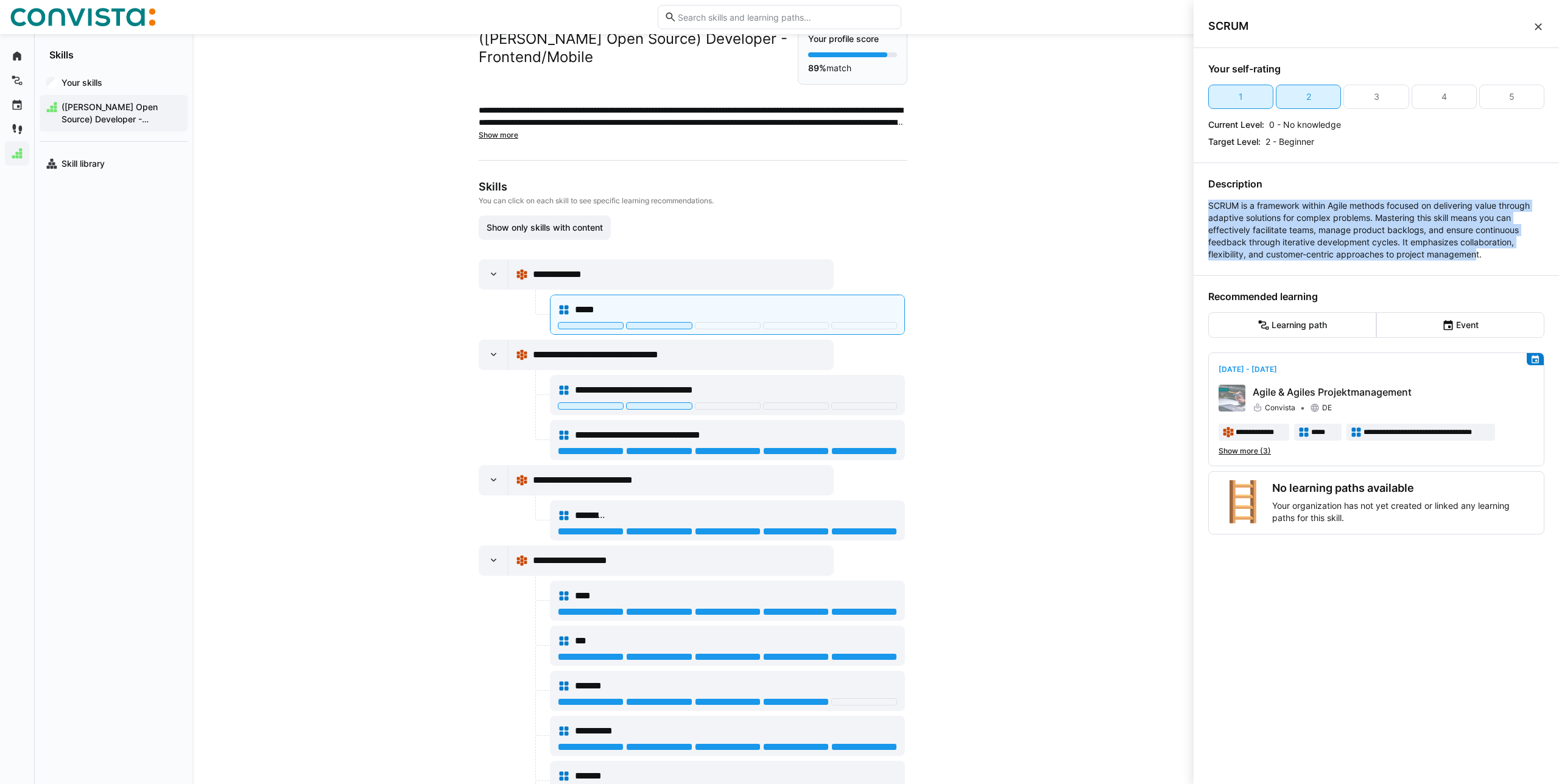
drag, startPoint x: 1205, startPoint y: 203, endPoint x: 1477, endPoint y: 252, distance: 276.4
click at [1477, 252] on div "**********" at bounding box center [1376, 414] width 366 height 731
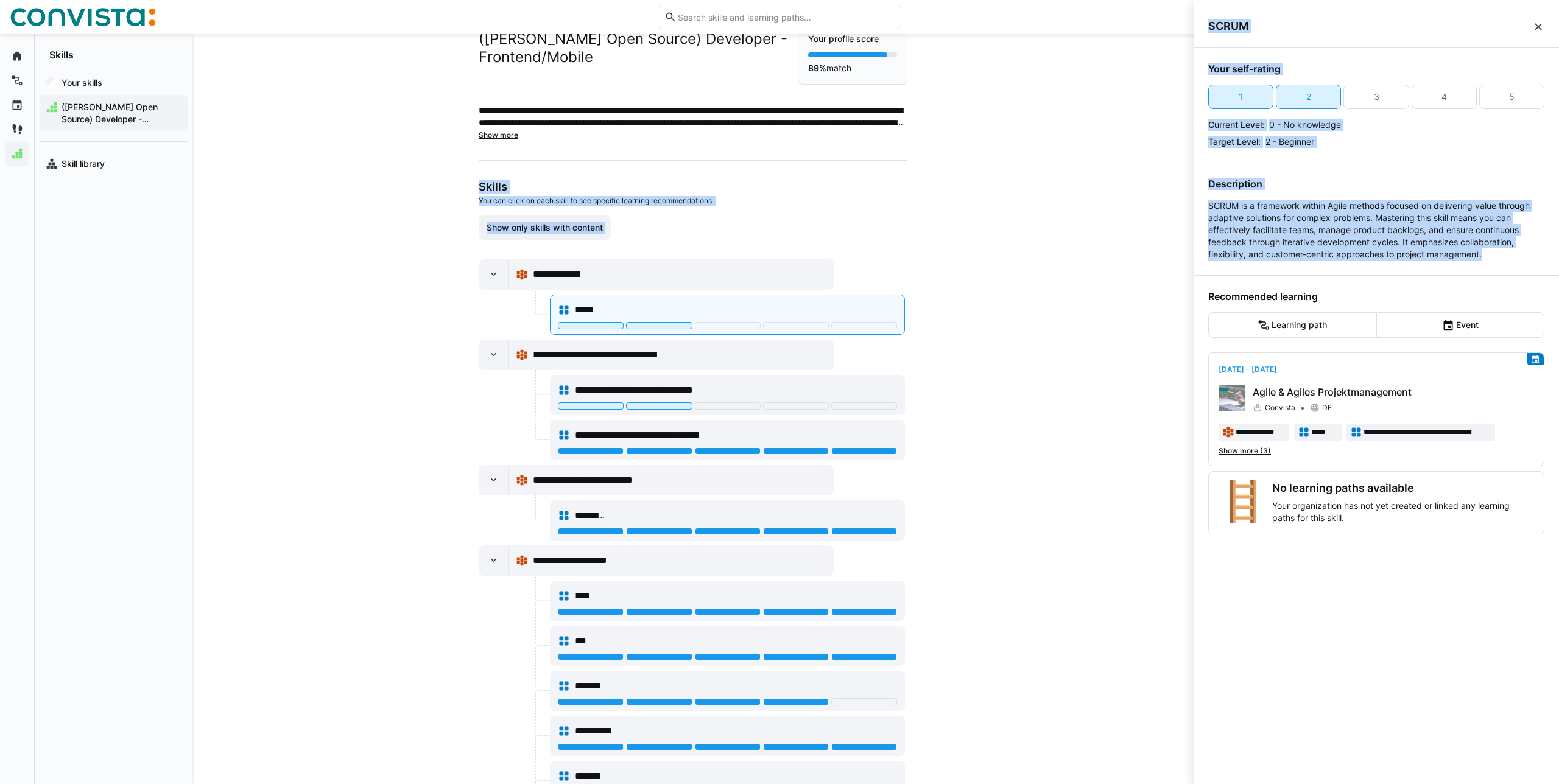
drag, startPoint x: 1517, startPoint y: 255, endPoint x: 844, endPoint y: 92, distance: 692.5
click at [888, 104] on body "**********" at bounding box center [779, 392] width 1559 height 784
click at [962, 307] on div "**********" at bounding box center [693, 409] width 1001 height 750
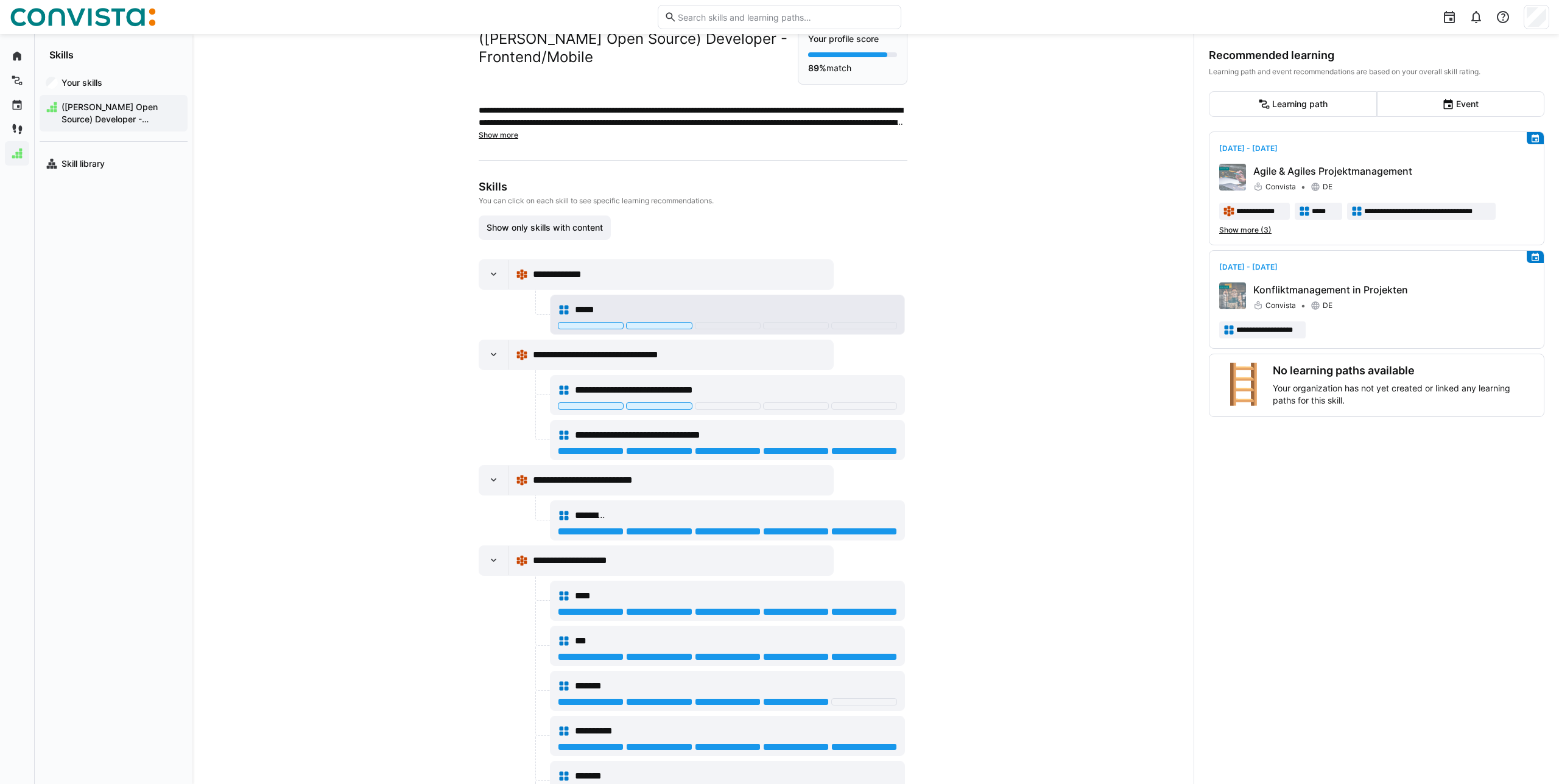
click at [787, 329] on div at bounding box center [796, 326] width 66 height 8
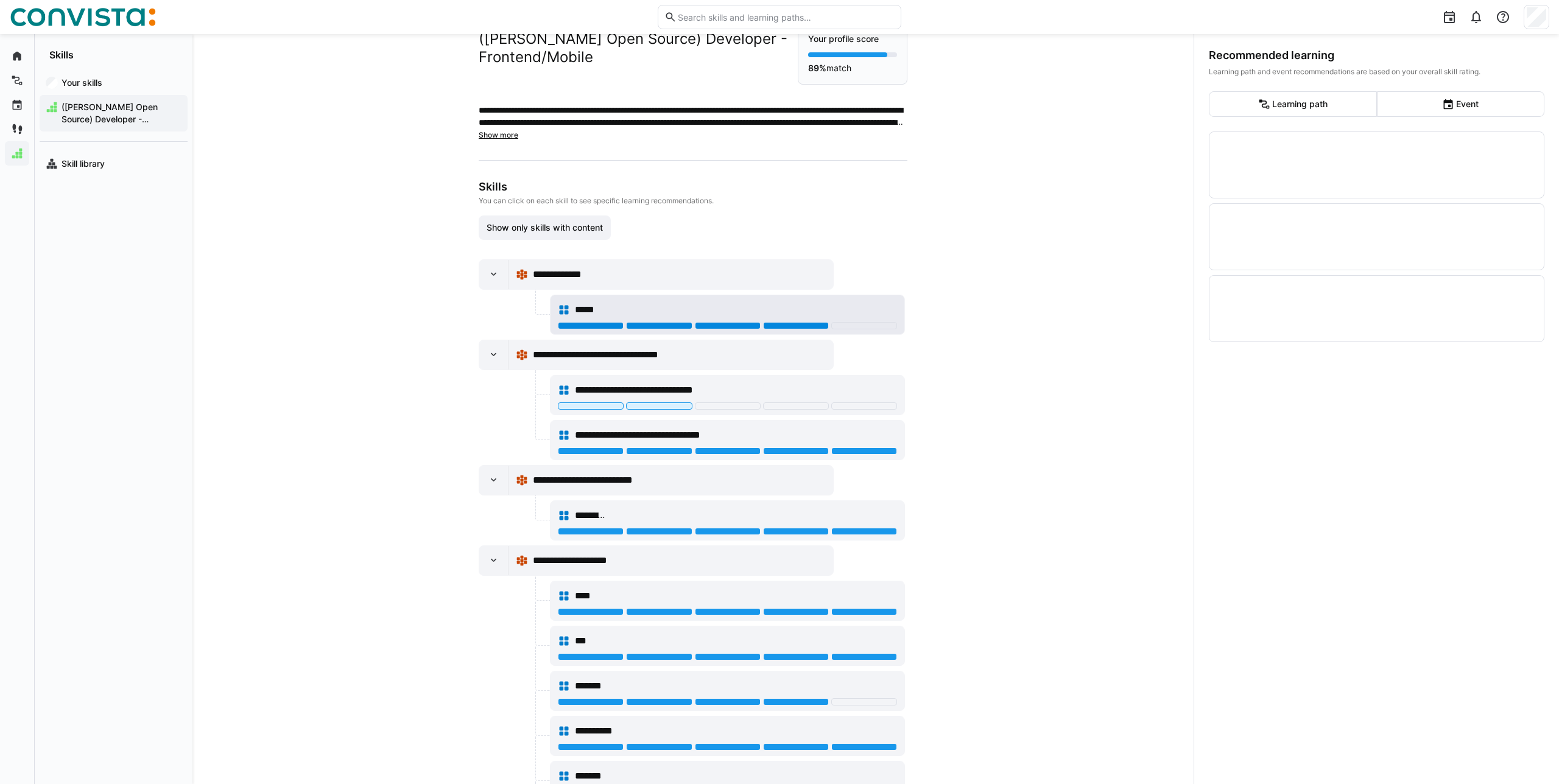
click at [787, 329] on div at bounding box center [796, 326] width 66 height 8
click at [801, 326] on div at bounding box center [796, 326] width 66 height 8
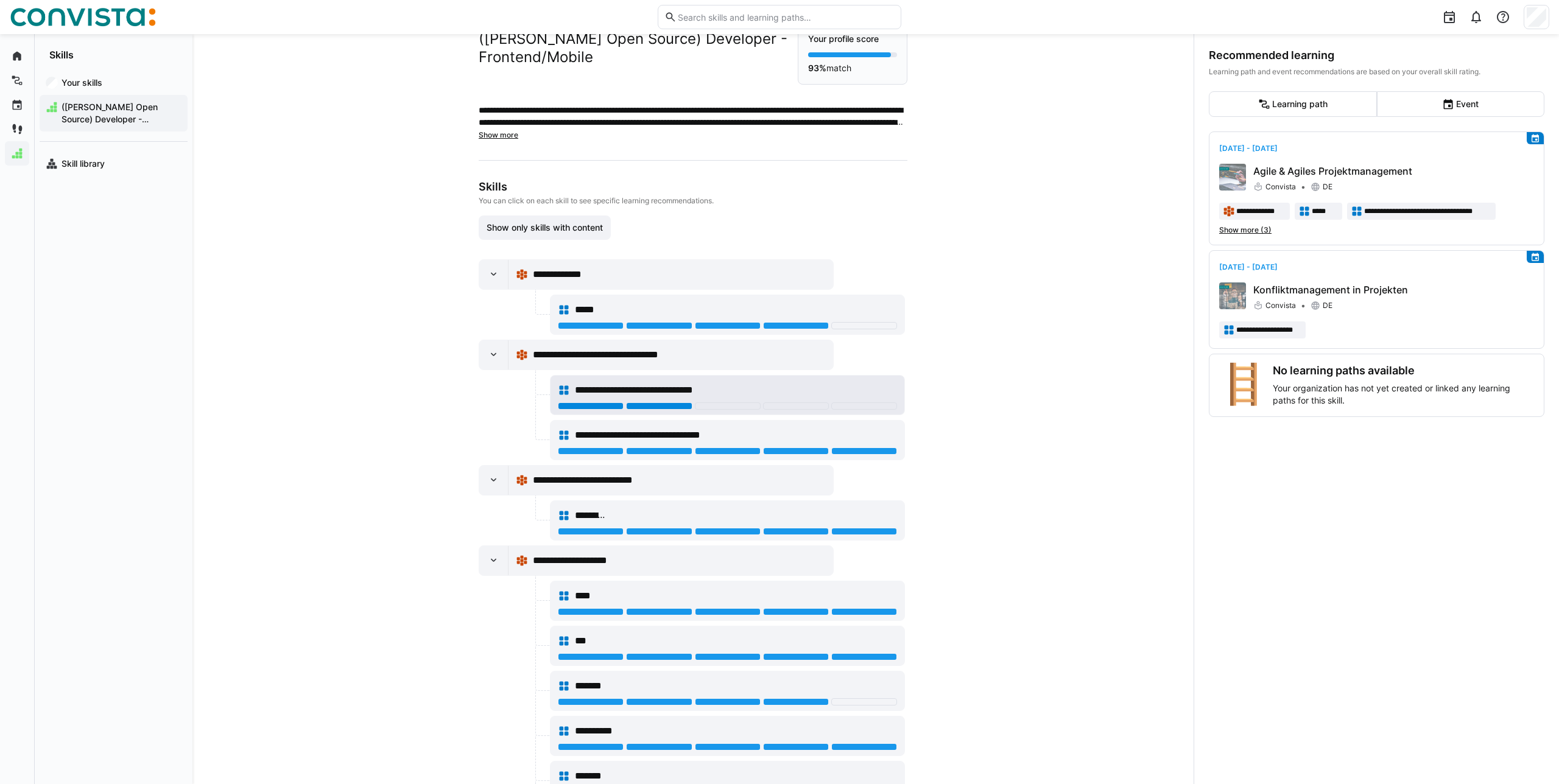
click at [682, 407] on div at bounding box center [659, 406] width 66 height 8
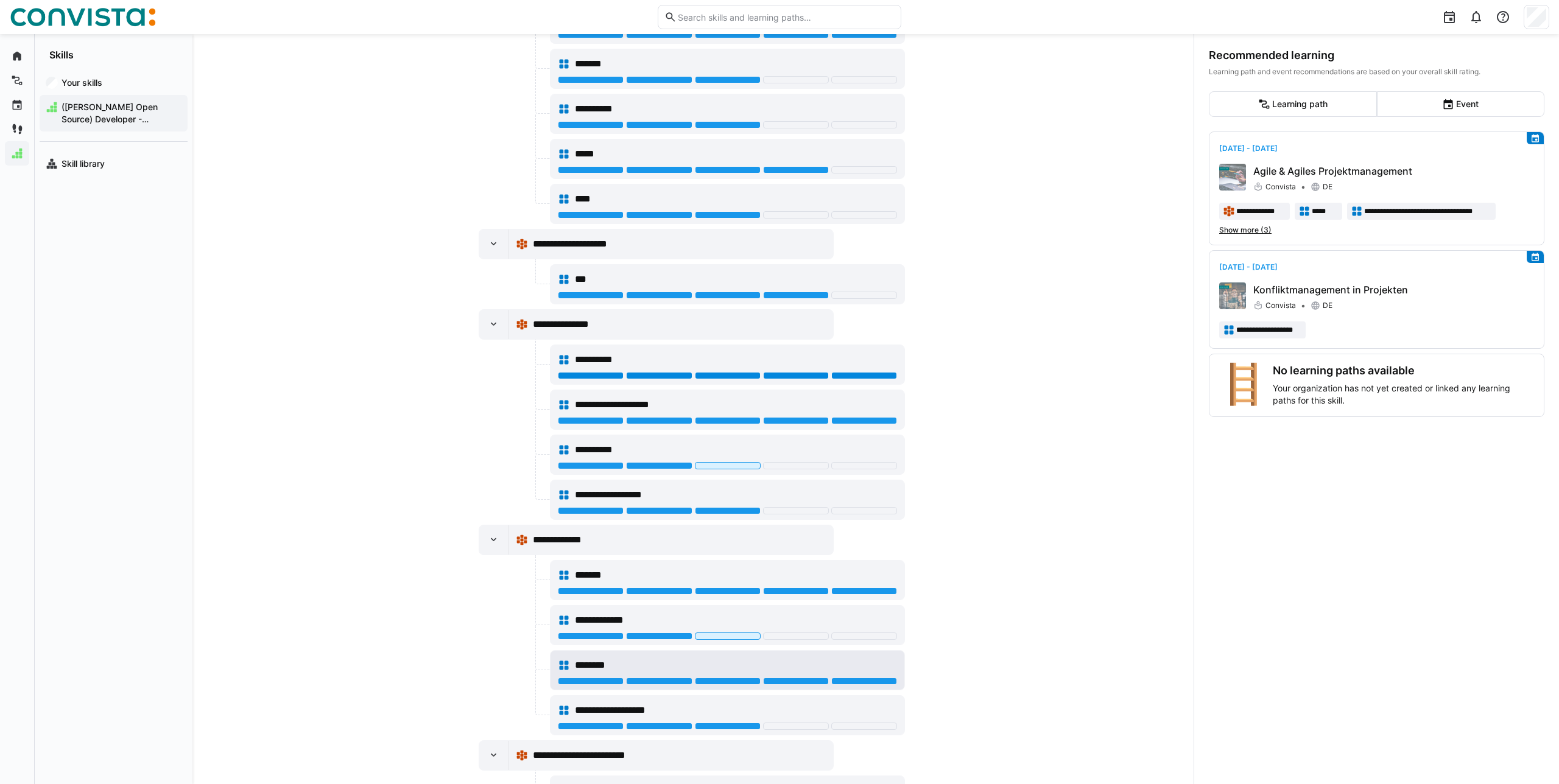
scroll to position [939, 0]
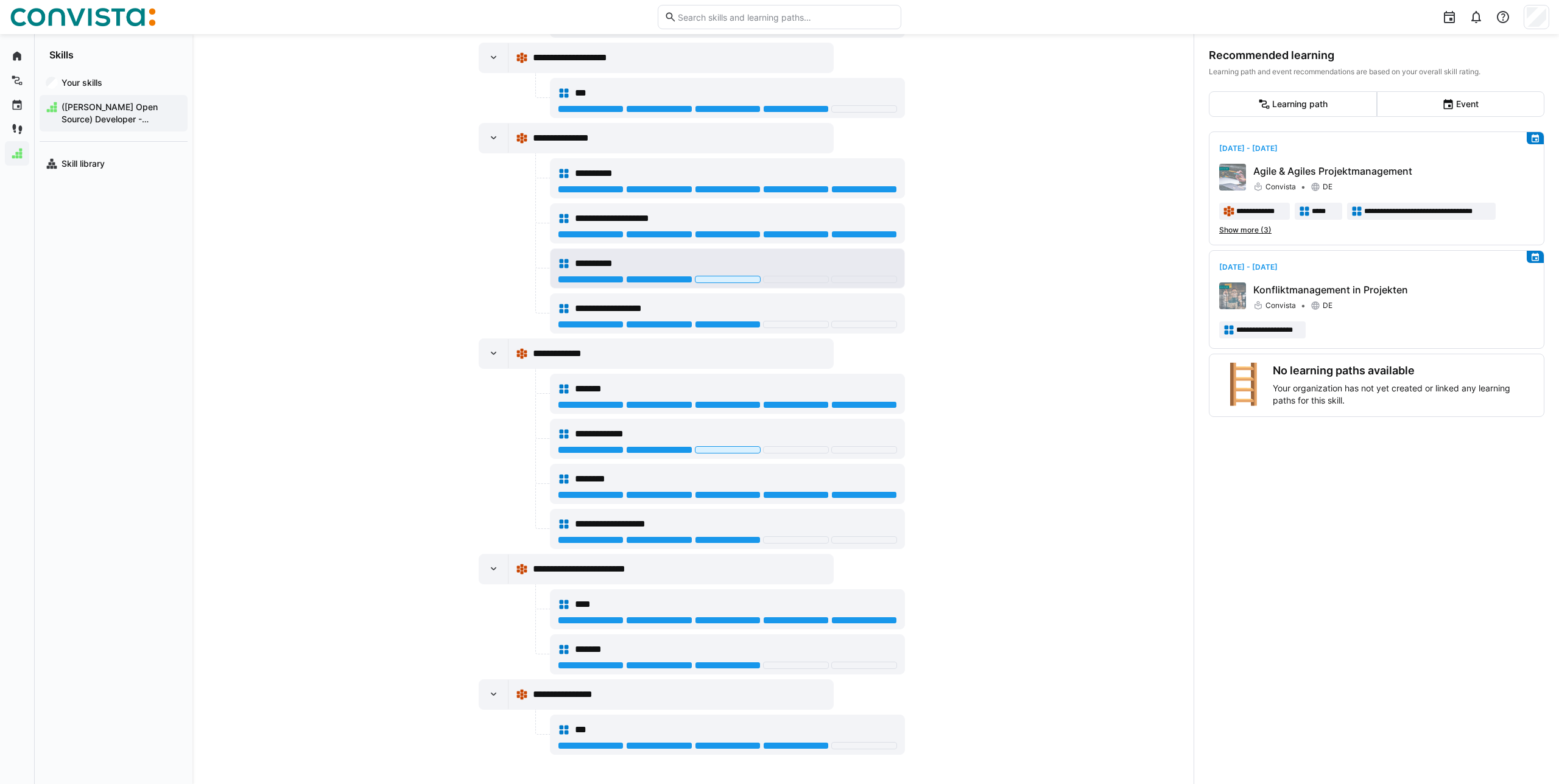
click at [766, 255] on div "**********" at bounding box center [727, 263] width 339 height 24
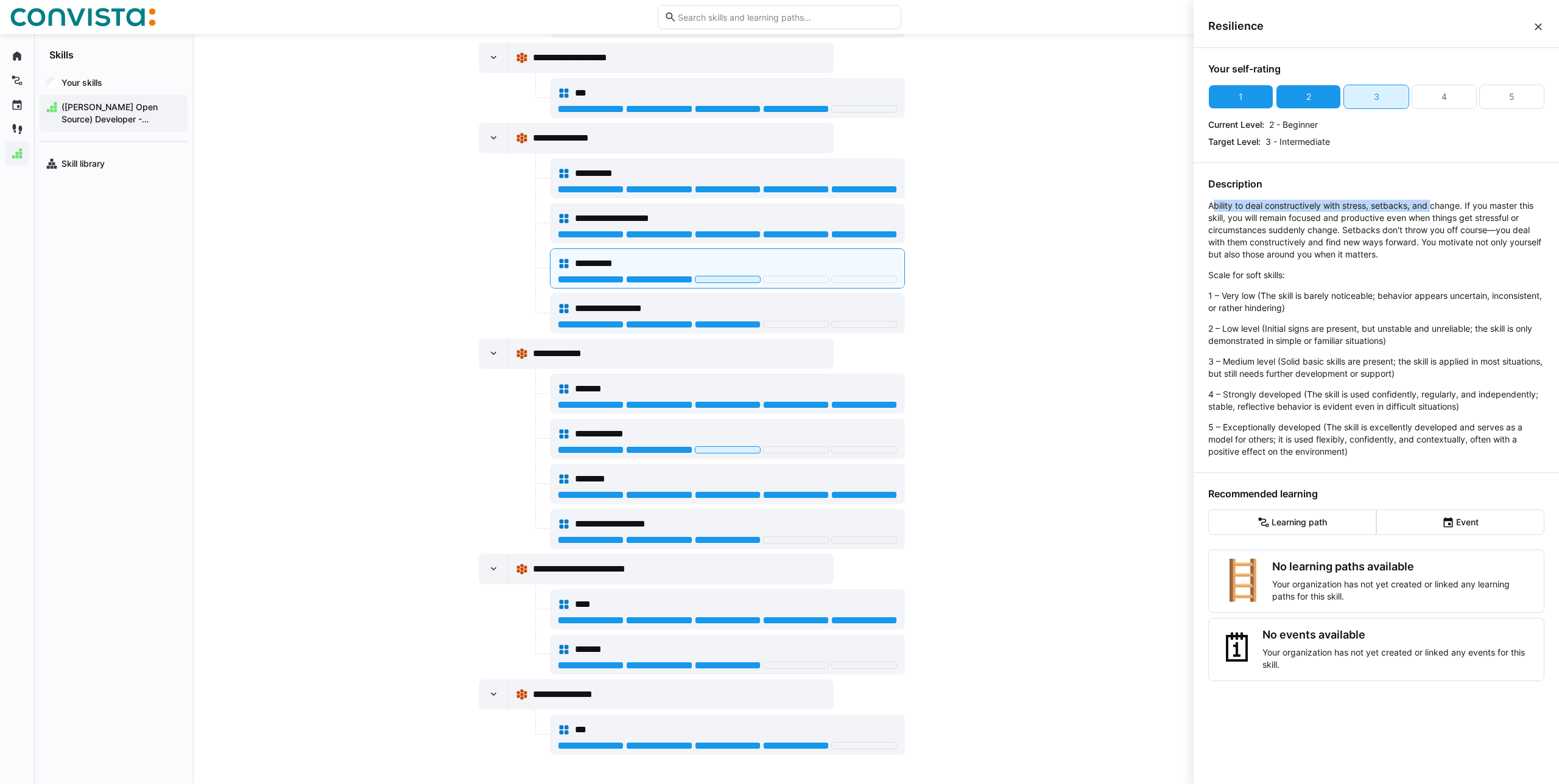
drag, startPoint x: 1213, startPoint y: 206, endPoint x: 1432, endPoint y: 209, distance: 219.0
click at [1432, 209] on p "Ability to deal constructively with stress, setbacks, and change. If you master…" at bounding box center [1376, 230] width 336 height 61
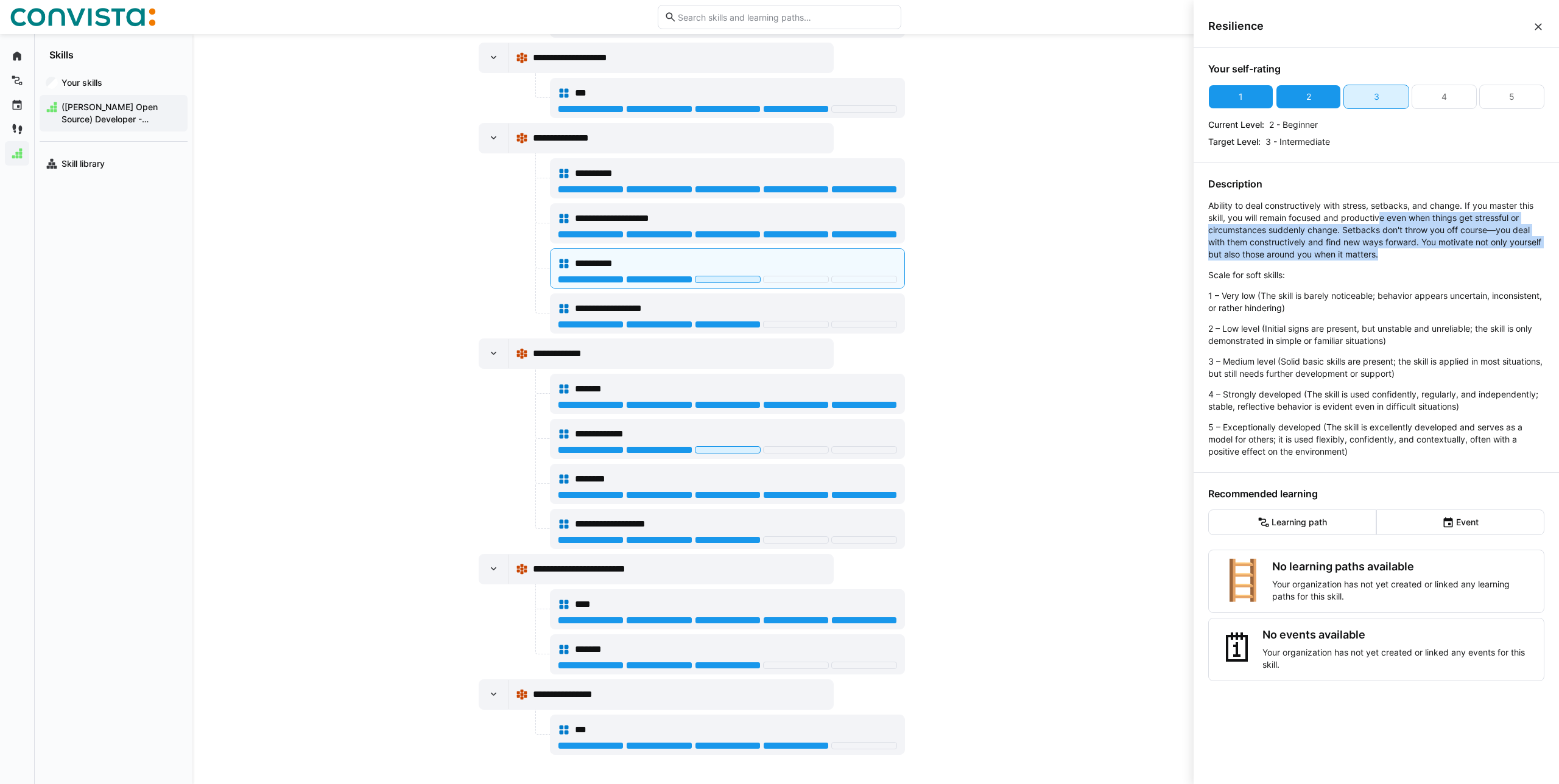
drag, startPoint x: 1444, startPoint y: 253, endPoint x: 1378, endPoint y: 212, distance: 77.7
click at [1378, 212] on p "Ability to deal constructively with stress, setbacks, and change. If you master…" at bounding box center [1376, 230] width 336 height 61
click at [1461, 244] on p "Ability to deal constructively with stress, setbacks, and change. If you master…" at bounding box center [1376, 230] width 336 height 61
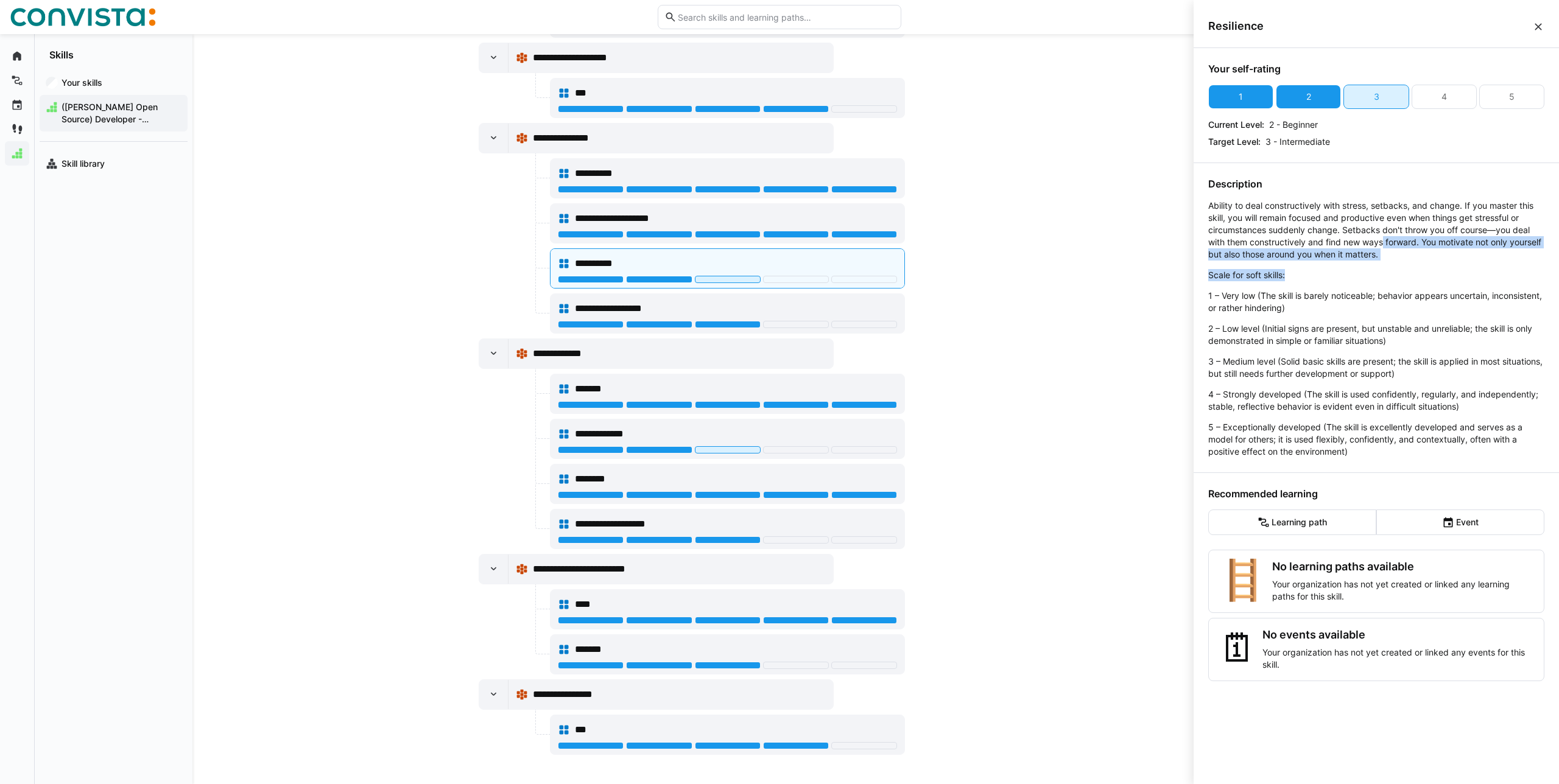
drag, startPoint x: 1444, startPoint y: 270, endPoint x: 1259, endPoint y: 223, distance: 190.9
click at [1296, 230] on p "Ability to deal constructively with stress, setbacks, and change. If you master…" at bounding box center [1376, 329] width 336 height 258
click at [1390, 256] on p "Ability to deal constructively with stress, setbacks, and change. If you master…" at bounding box center [1376, 230] width 336 height 61
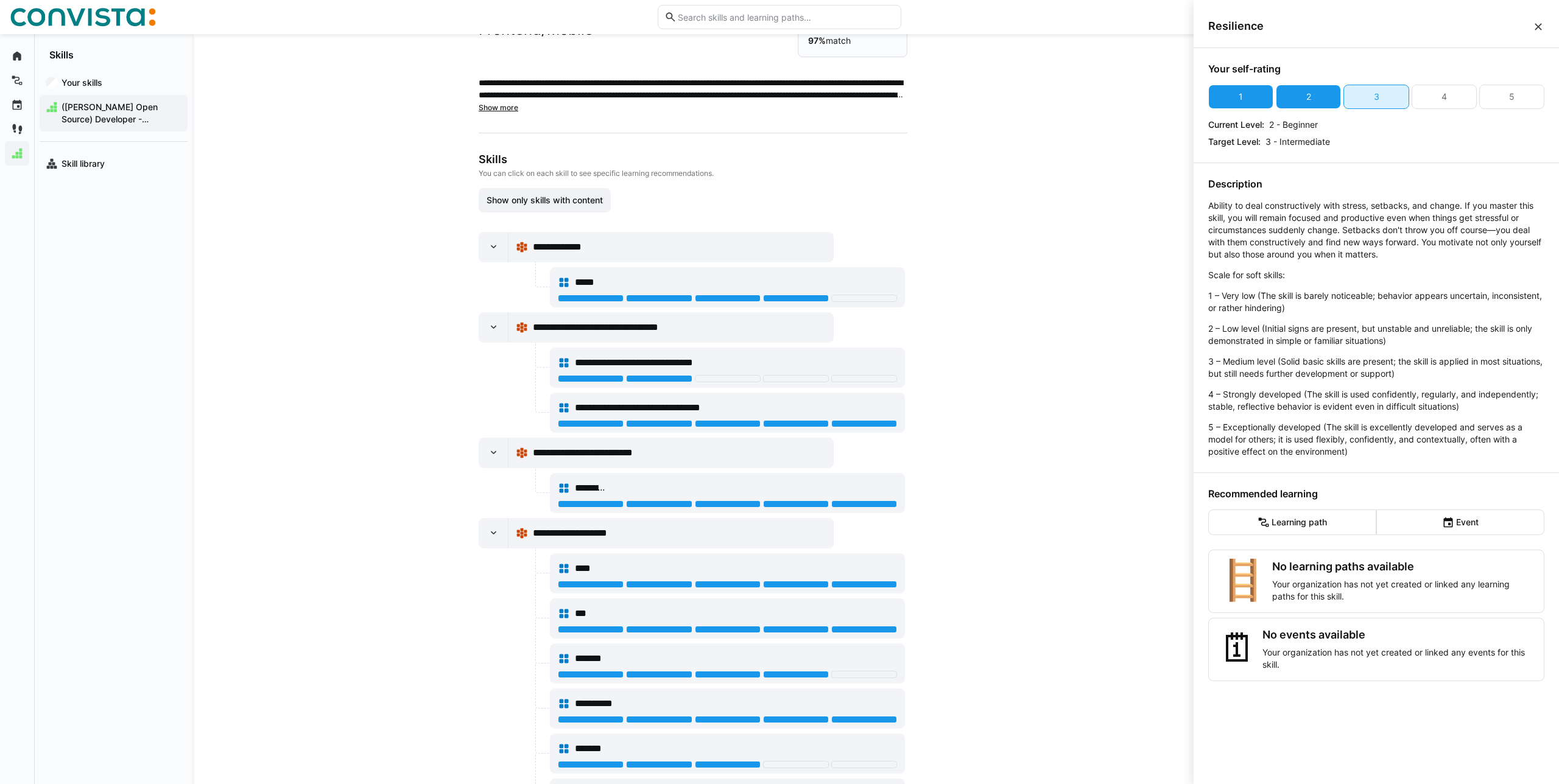
scroll to position [0, 0]
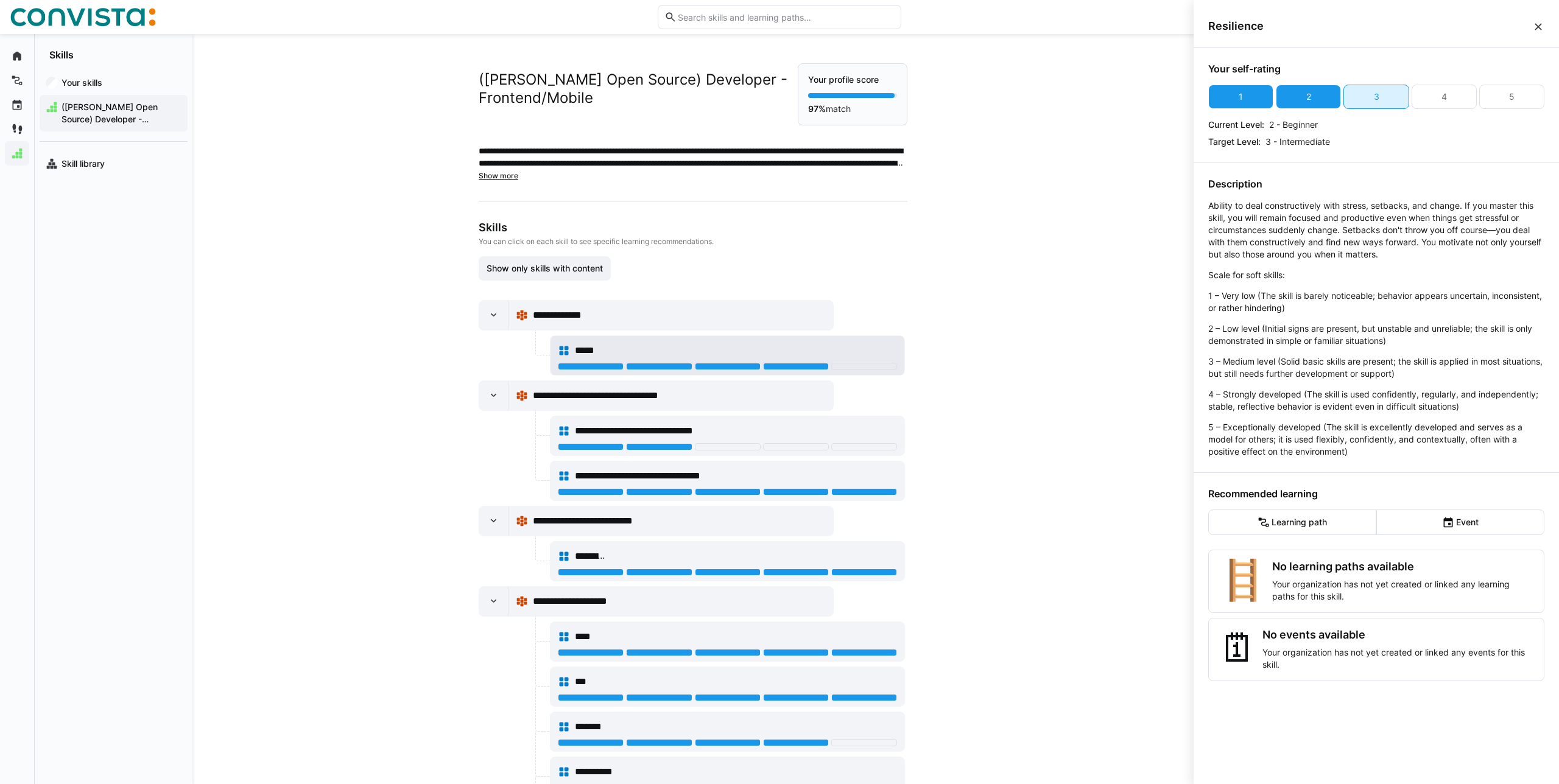
click at [590, 350] on span "*****" at bounding box center [592, 350] width 36 height 15
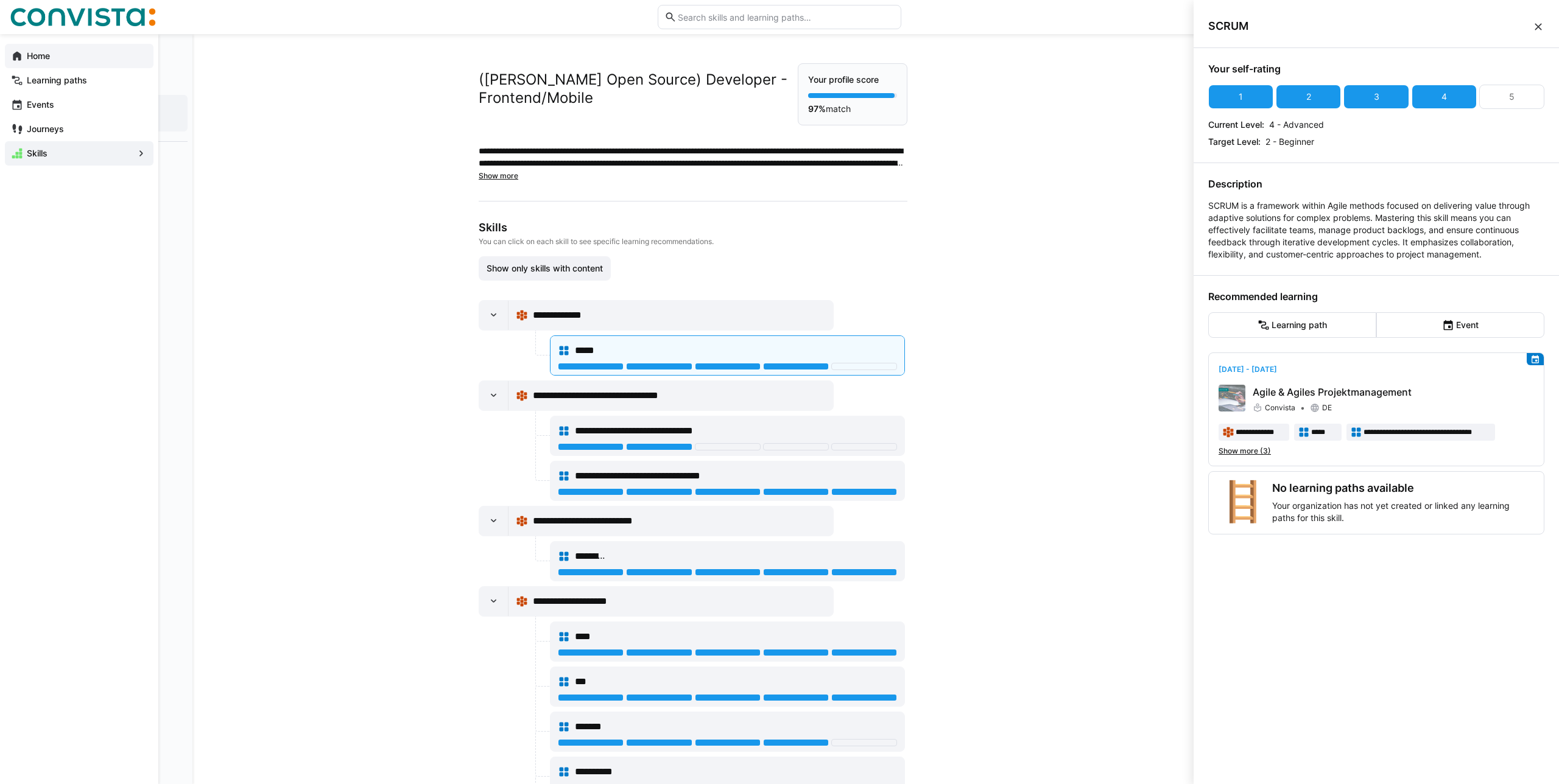
click at [122, 53] on span "Home" at bounding box center [86, 56] width 122 height 12
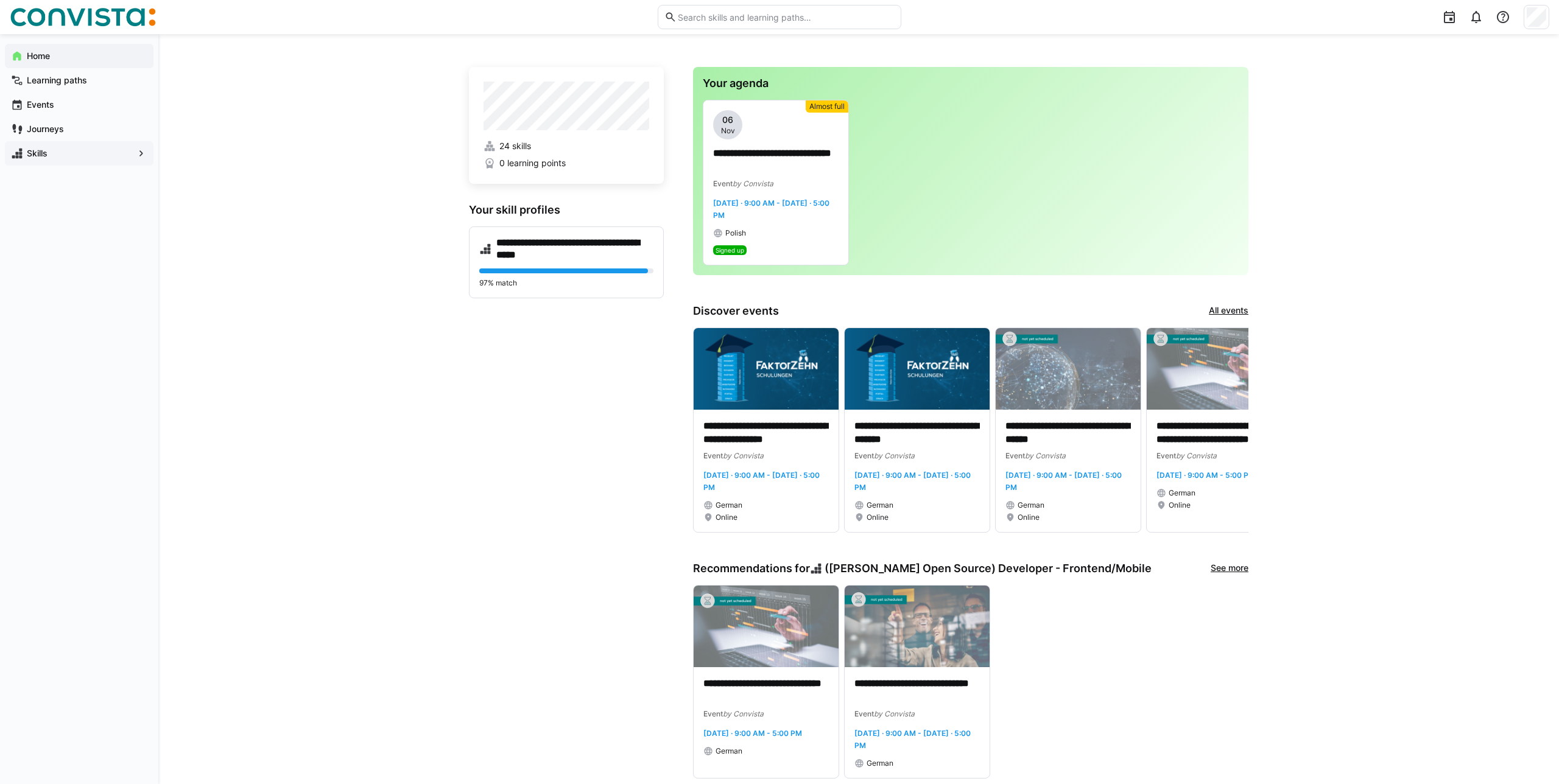
click at [115, 61] on span "Home" at bounding box center [86, 56] width 122 height 12
click at [592, 243] on h4 "**********" at bounding box center [575, 249] width 157 height 24
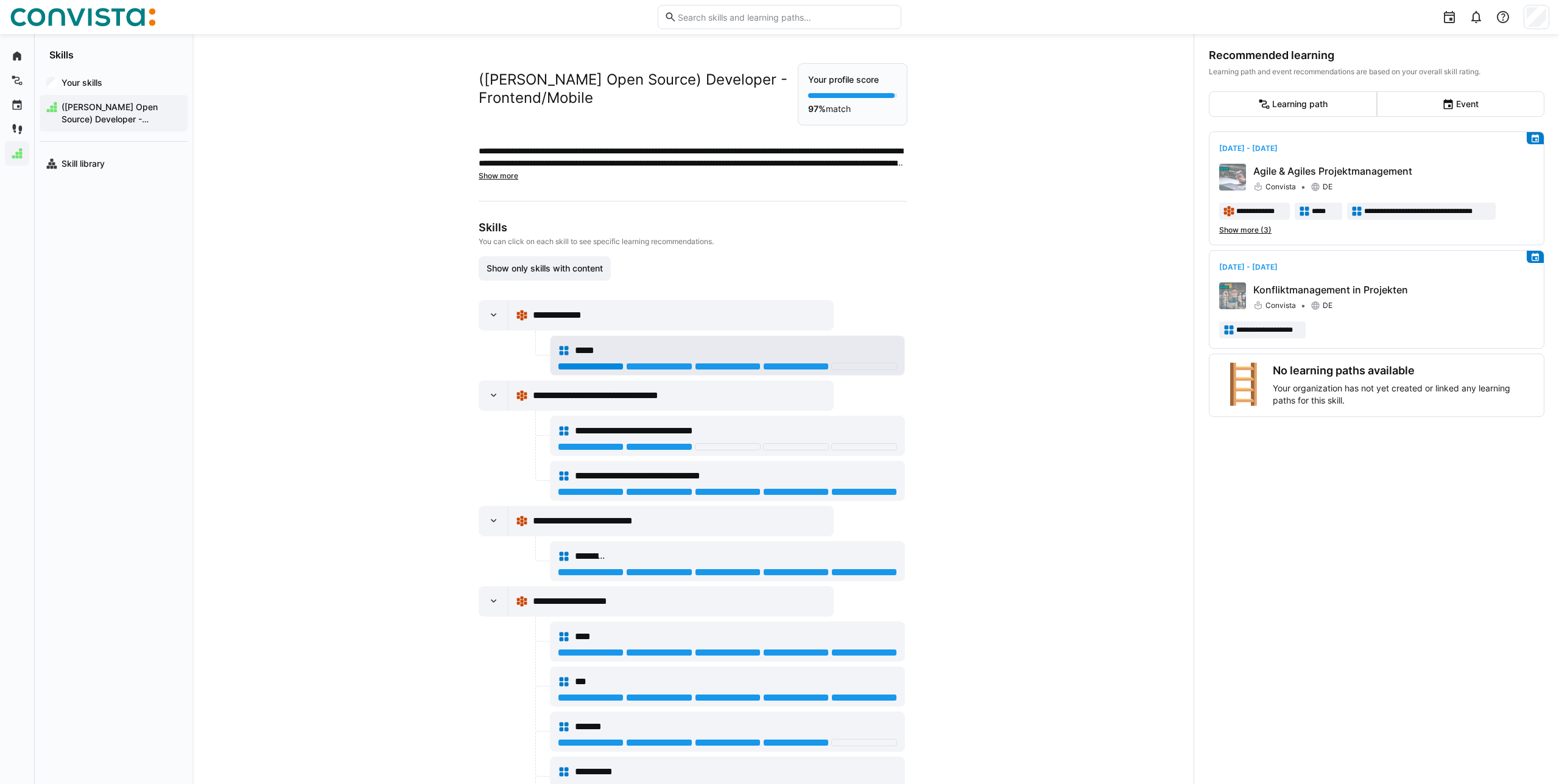
click at [585, 363] on div at bounding box center [591, 367] width 66 height 8
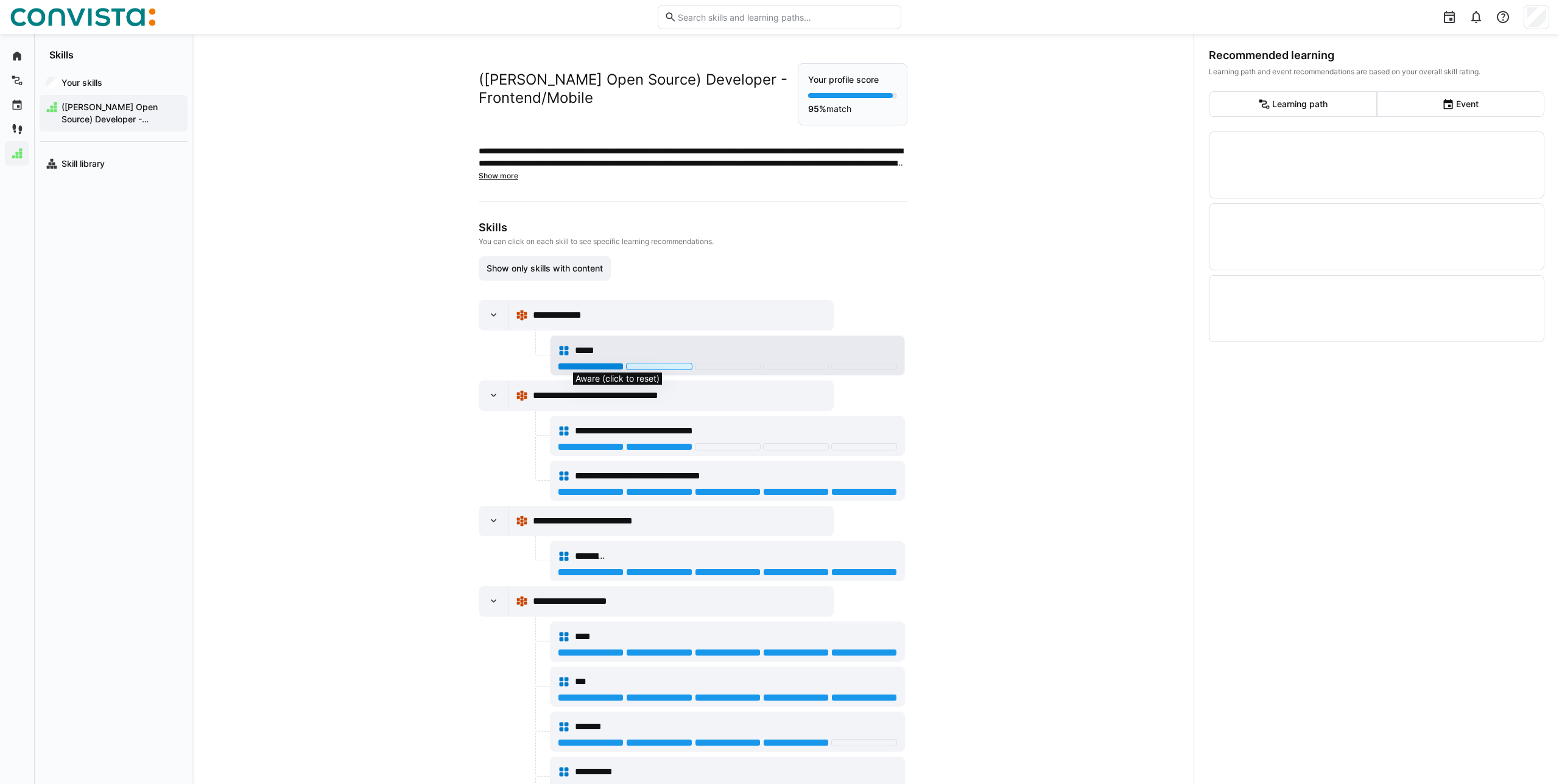
click at [585, 363] on div at bounding box center [591, 367] width 66 height 8
click at [586, 364] on div at bounding box center [591, 367] width 66 height 8
click at [587, 364] on div at bounding box center [591, 367] width 66 height 8
click at [715, 363] on div at bounding box center [728, 367] width 66 height 8
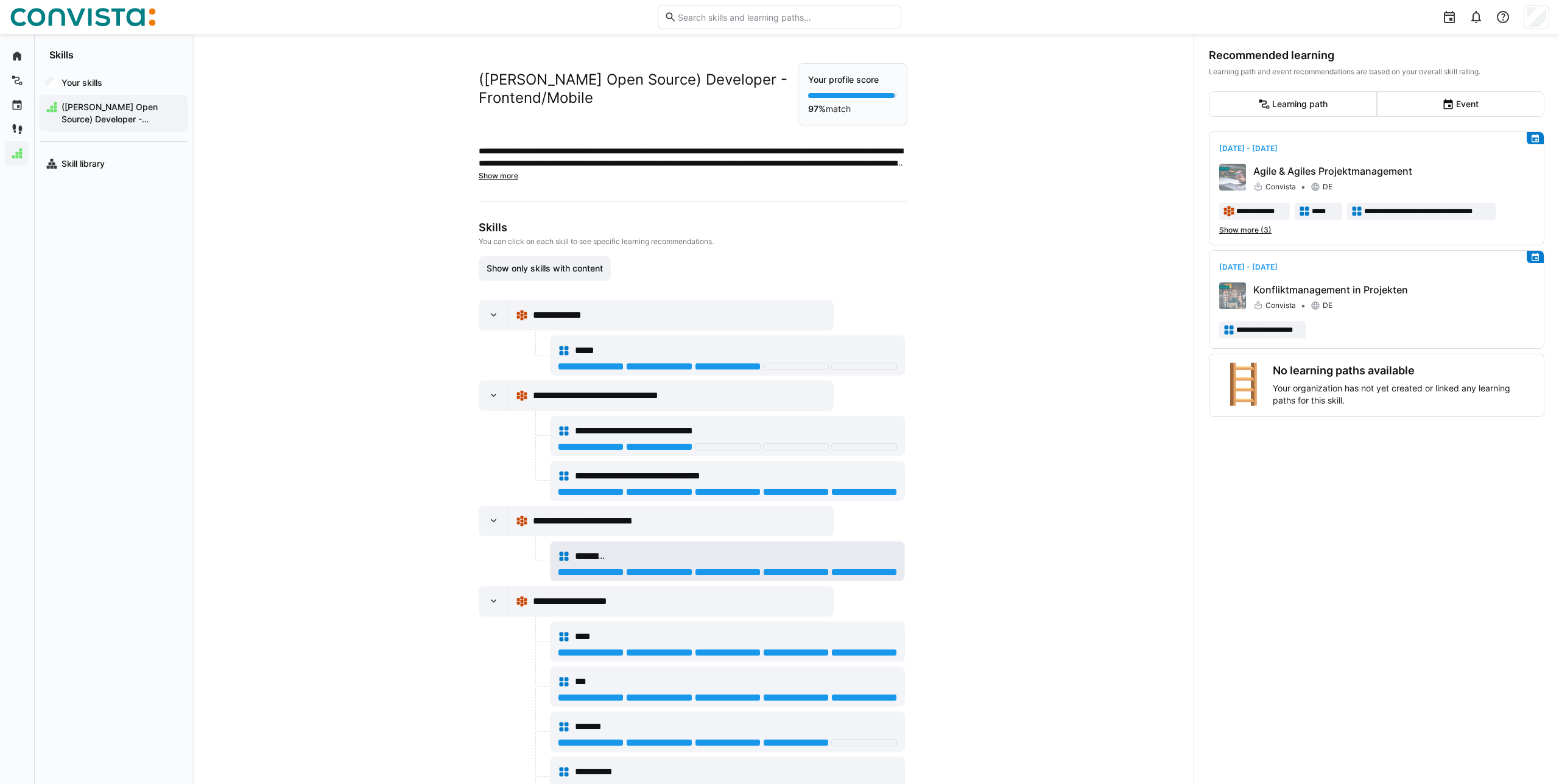
click at [697, 552] on div "********" at bounding box center [735, 556] width 322 height 15
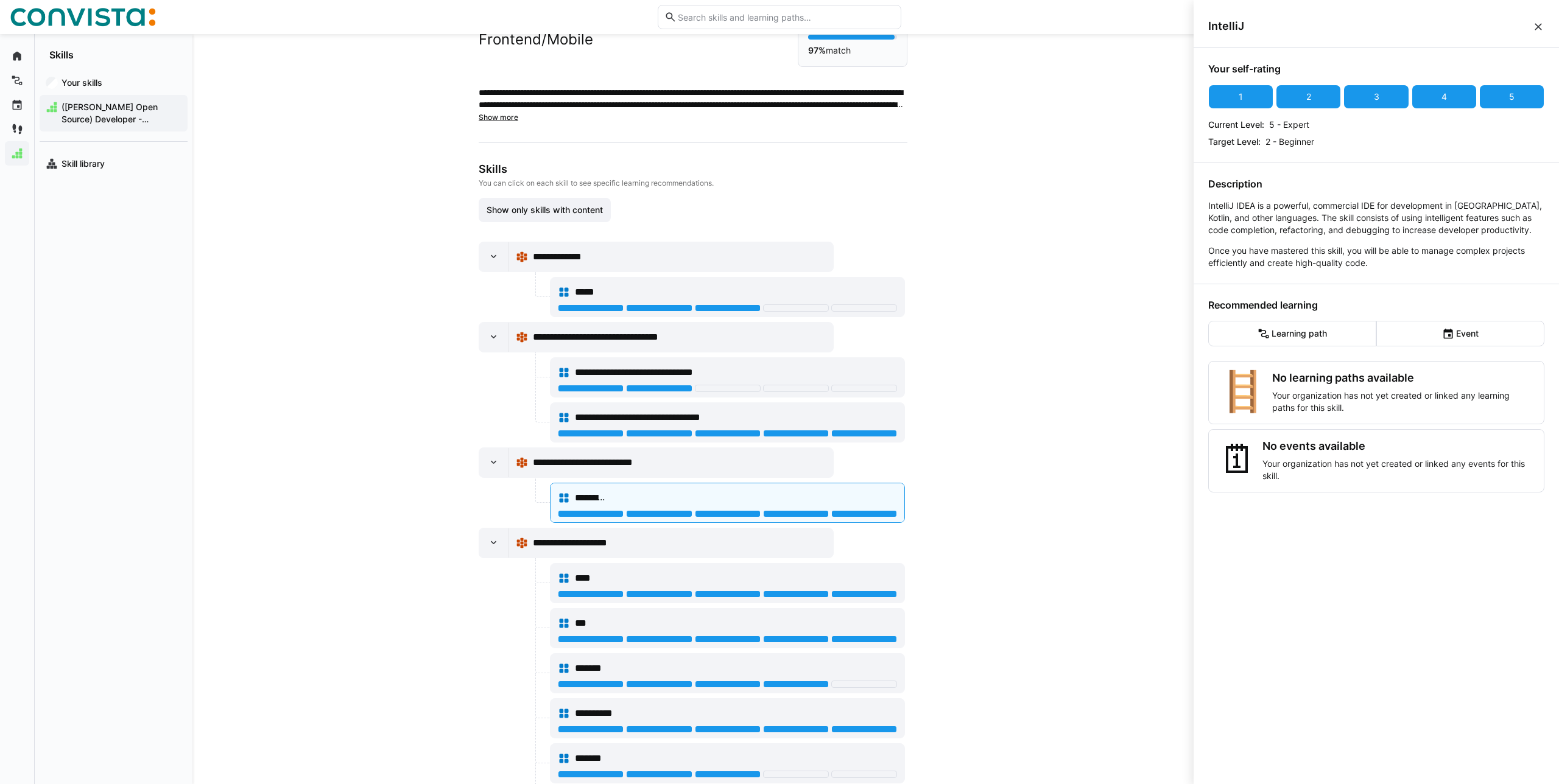
scroll to position [177, 0]
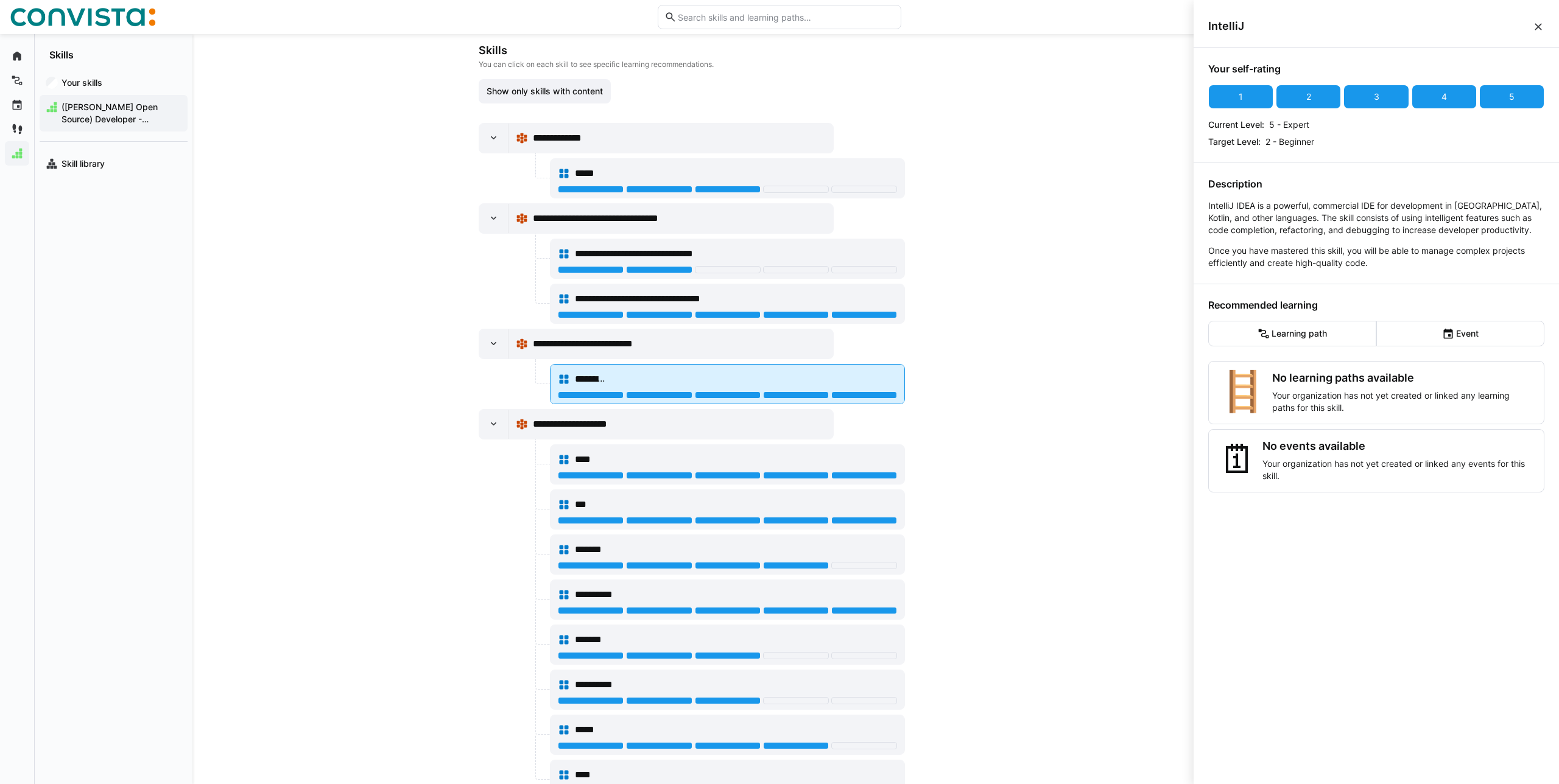
click at [815, 401] on div "********" at bounding box center [727, 384] width 353 height 39
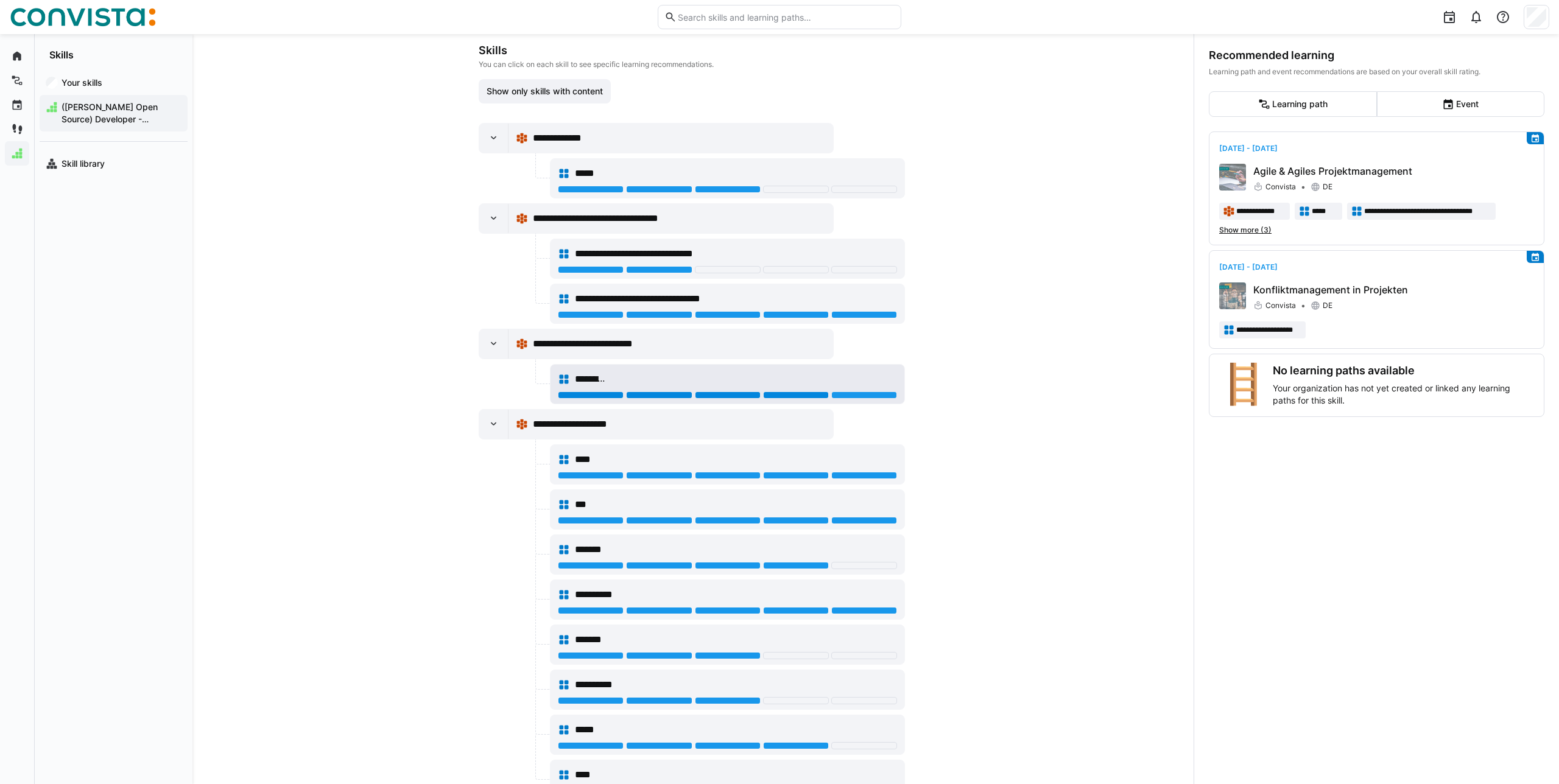
click at [808, 397] on div at bounding box center [796, 395] width 66 height 8
click at [827, 450] on div "****" at bounding box center [727, 460] width 339 height 24
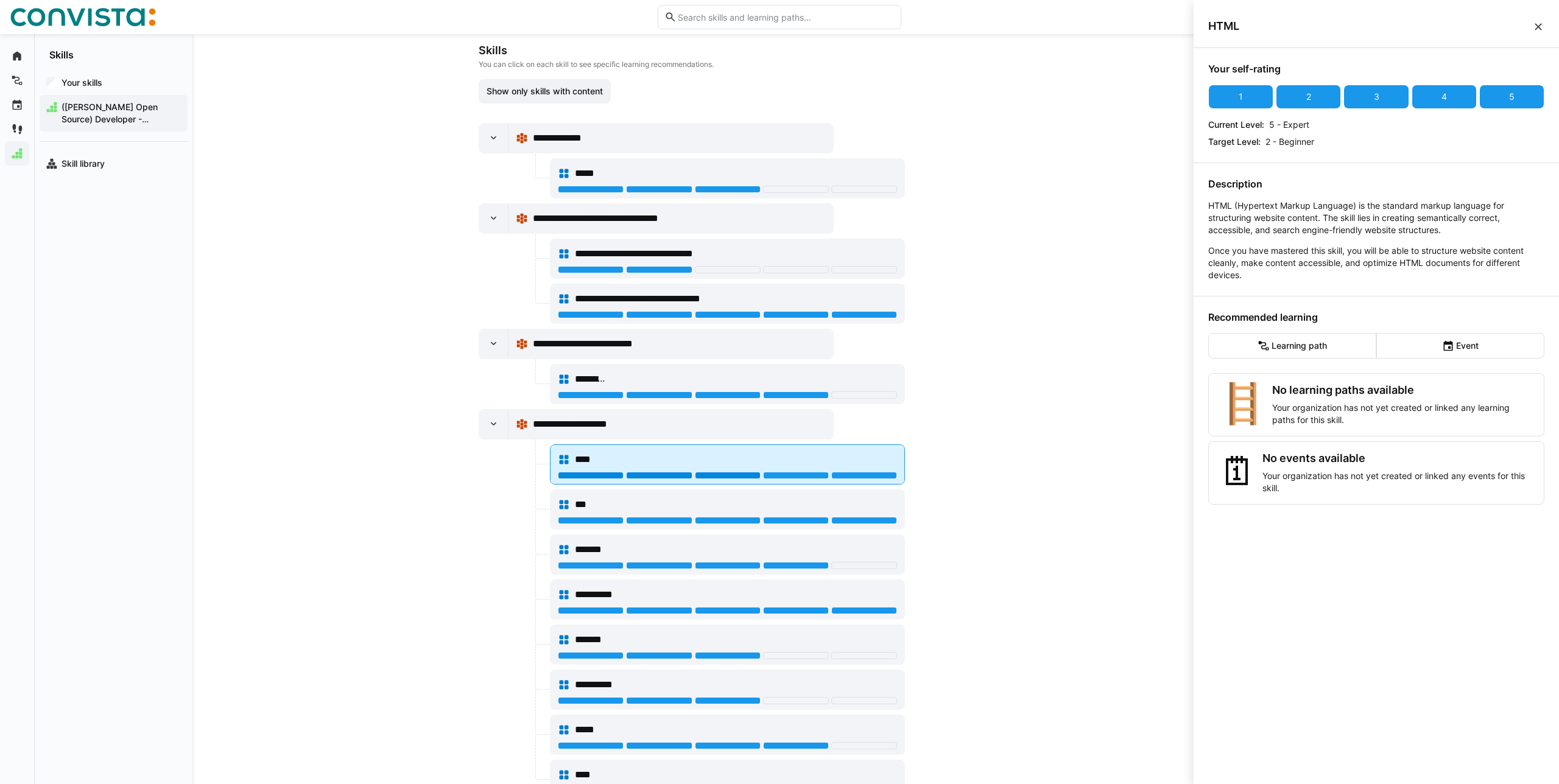
click at [739, 473] on div at bounding box center [728, 476] width 66 height 8
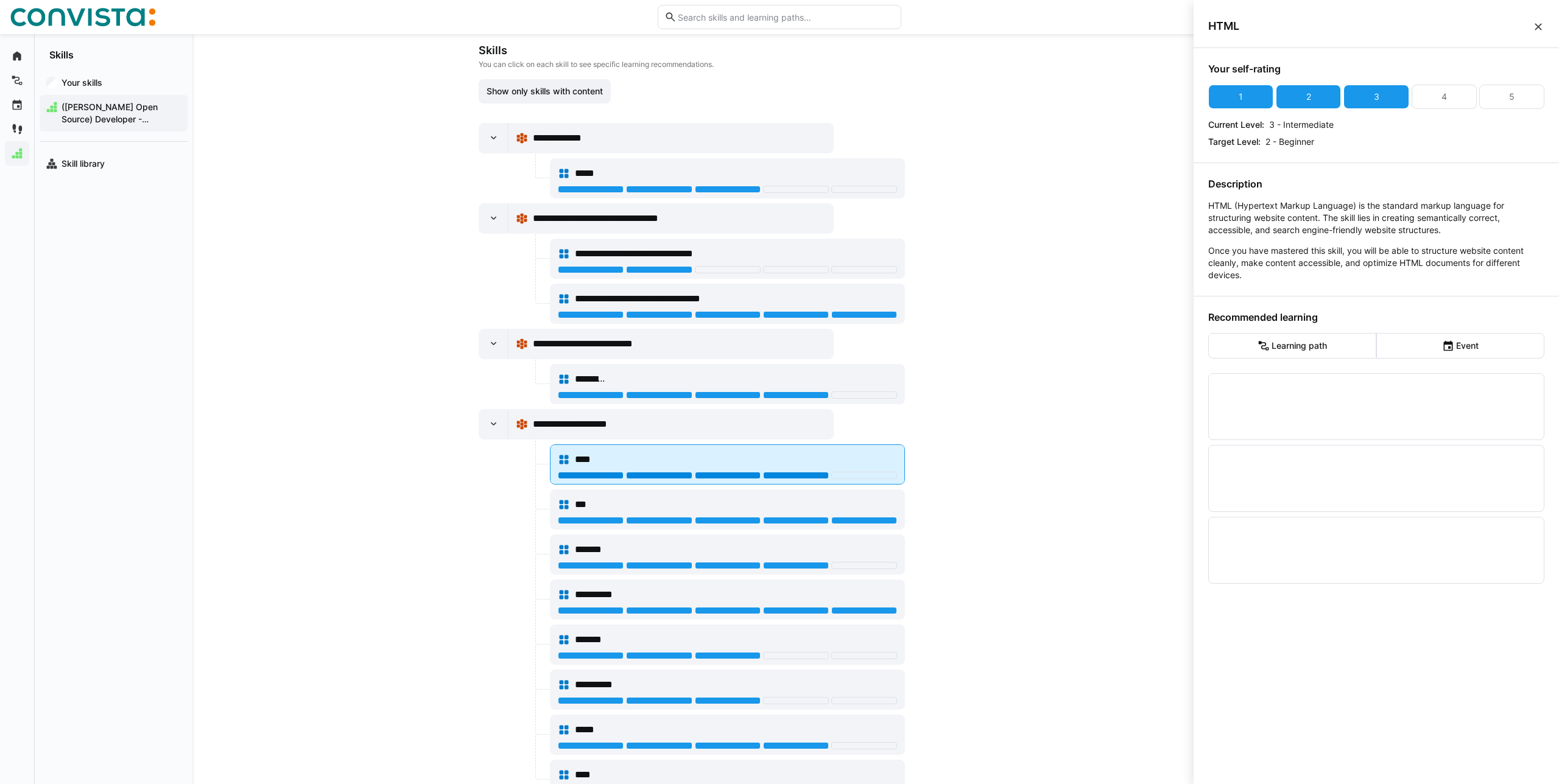
click at [788, 475] on div at bounding box center [796, 476] width 66 height 8
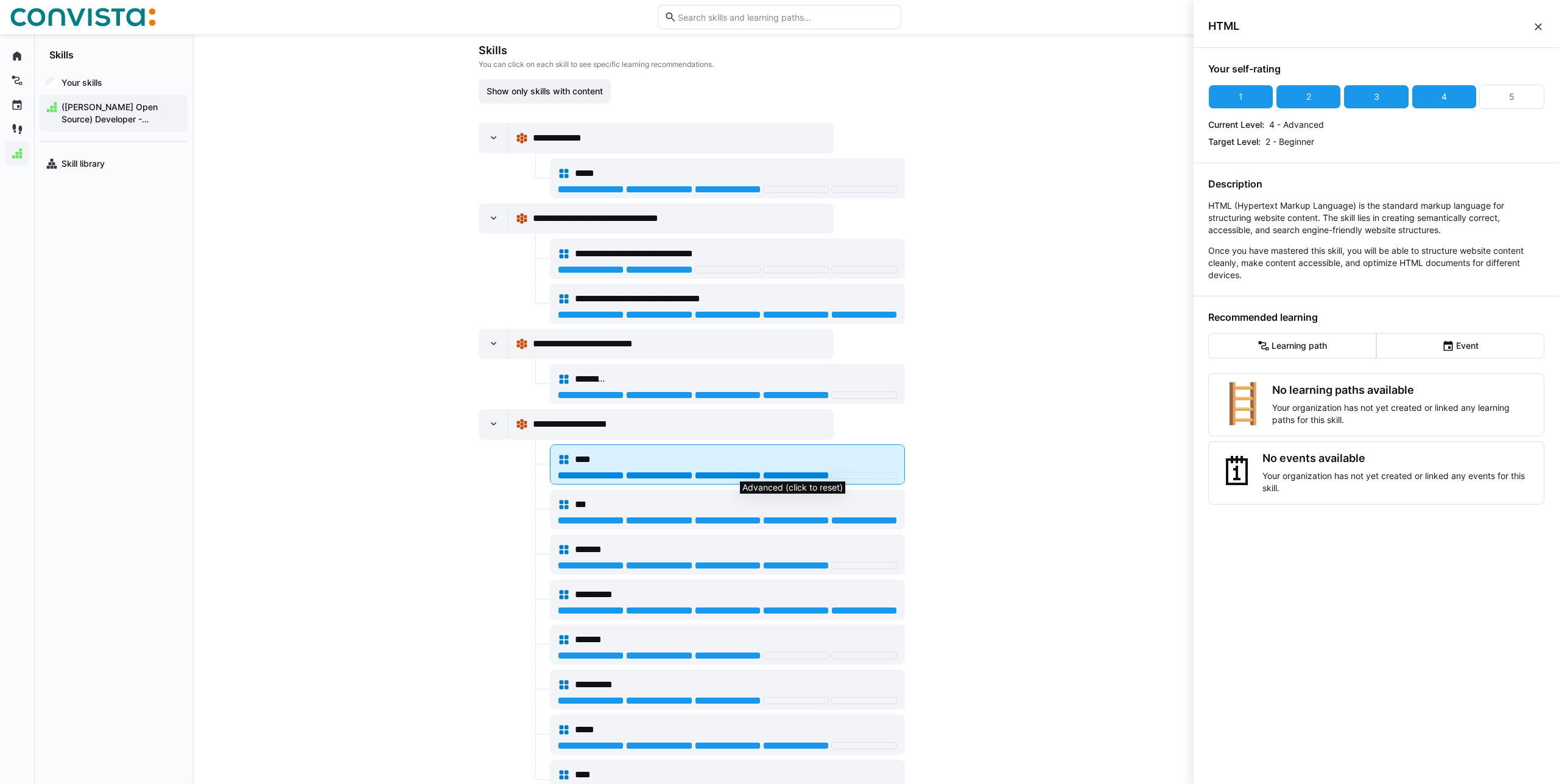
click at [824, 473] on div at bounding box center [796, 476] width 66 height 8
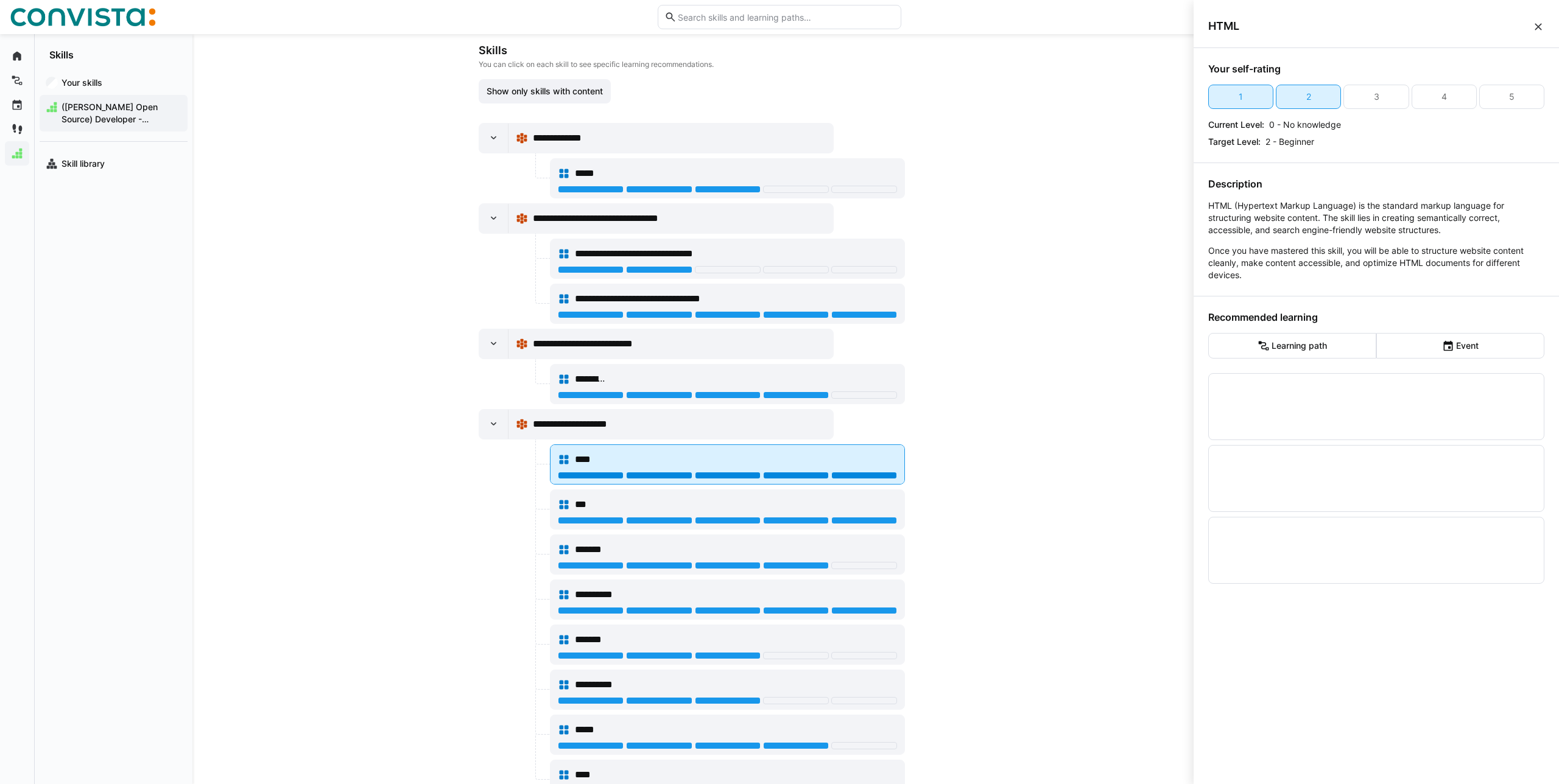
click at [834, 472] on div at bounding box center [864, 476] width 66 height 8
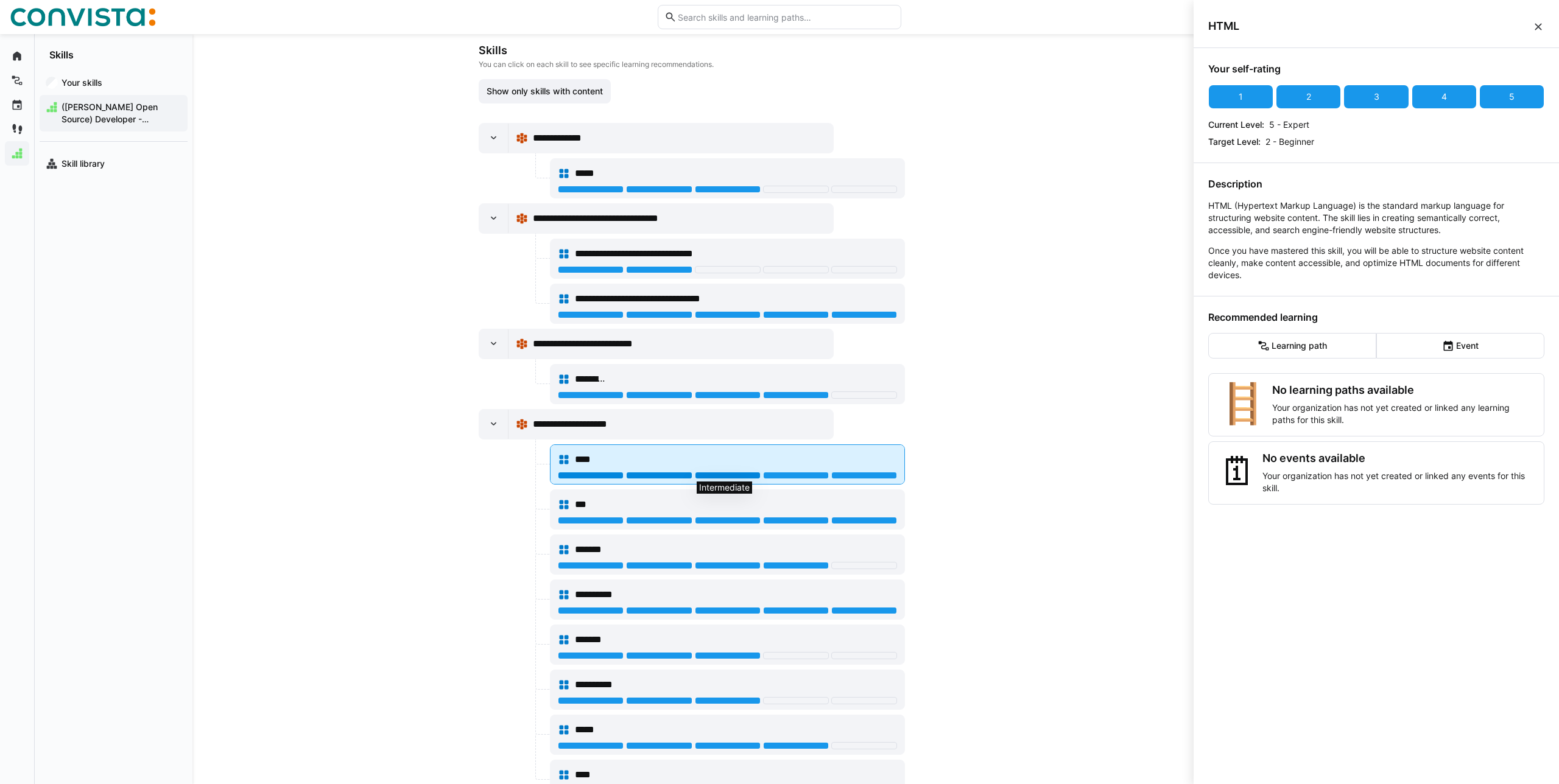
click at [708, 476] on div at bounding box center [728, 476] width 66 height 8
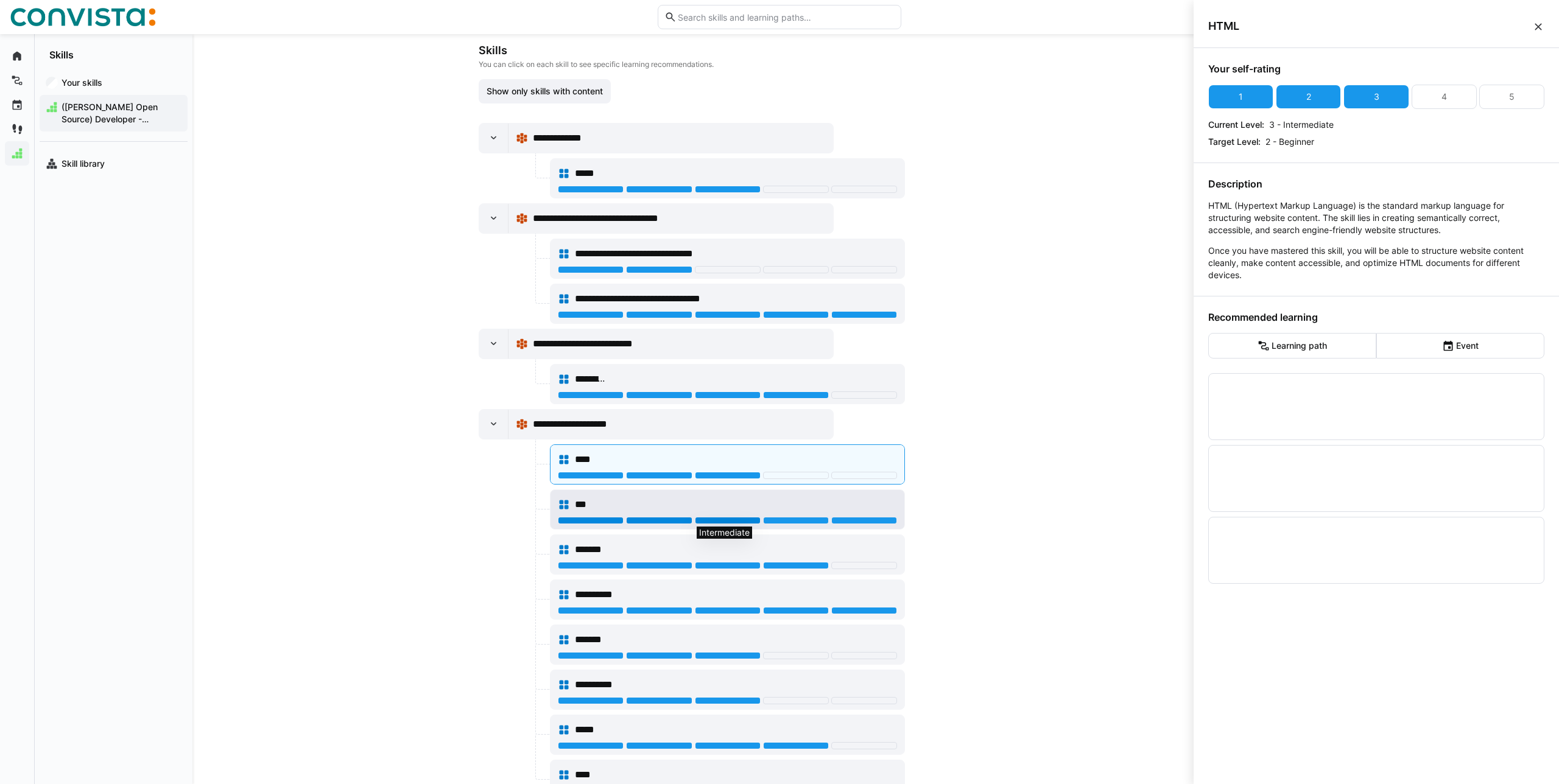
click at [721, 520] on div at bounding box center [728, 521] width 66 height 8
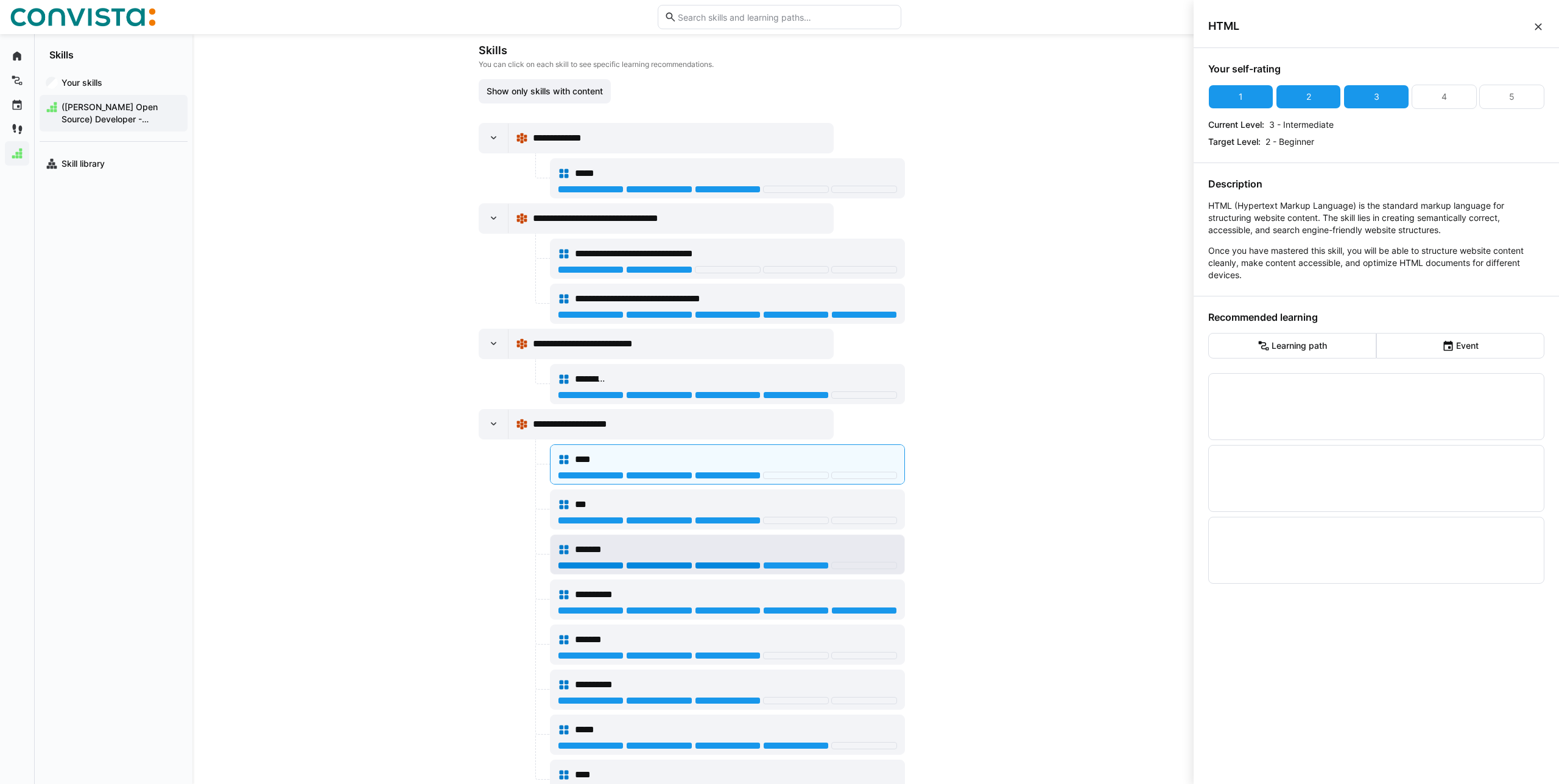
click at [749, 567] on div at bounding box center [728, 566] width 66 height 8
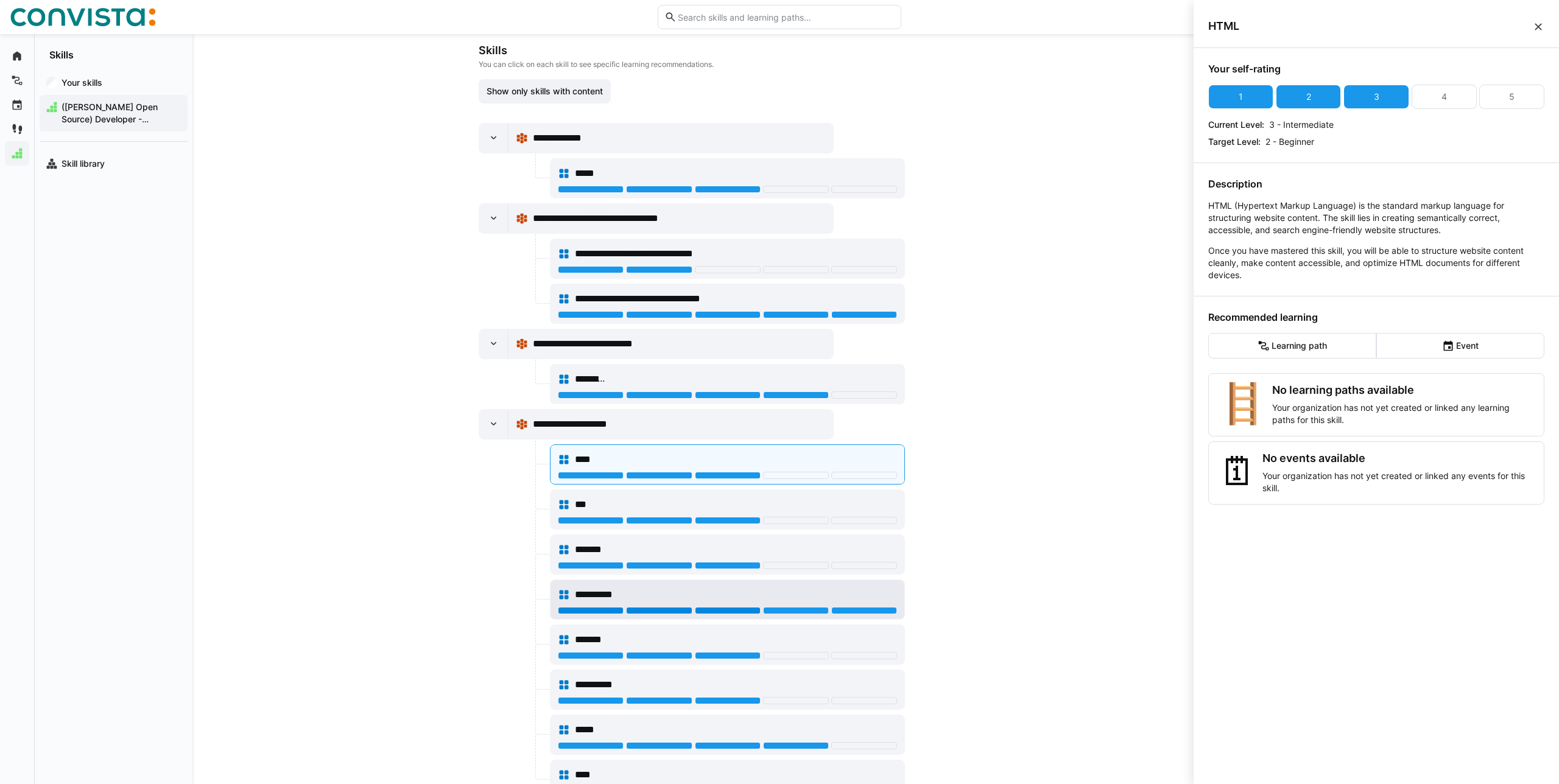
click at [747, 609] on div at bounding box center [728, 610] width 66 height 8
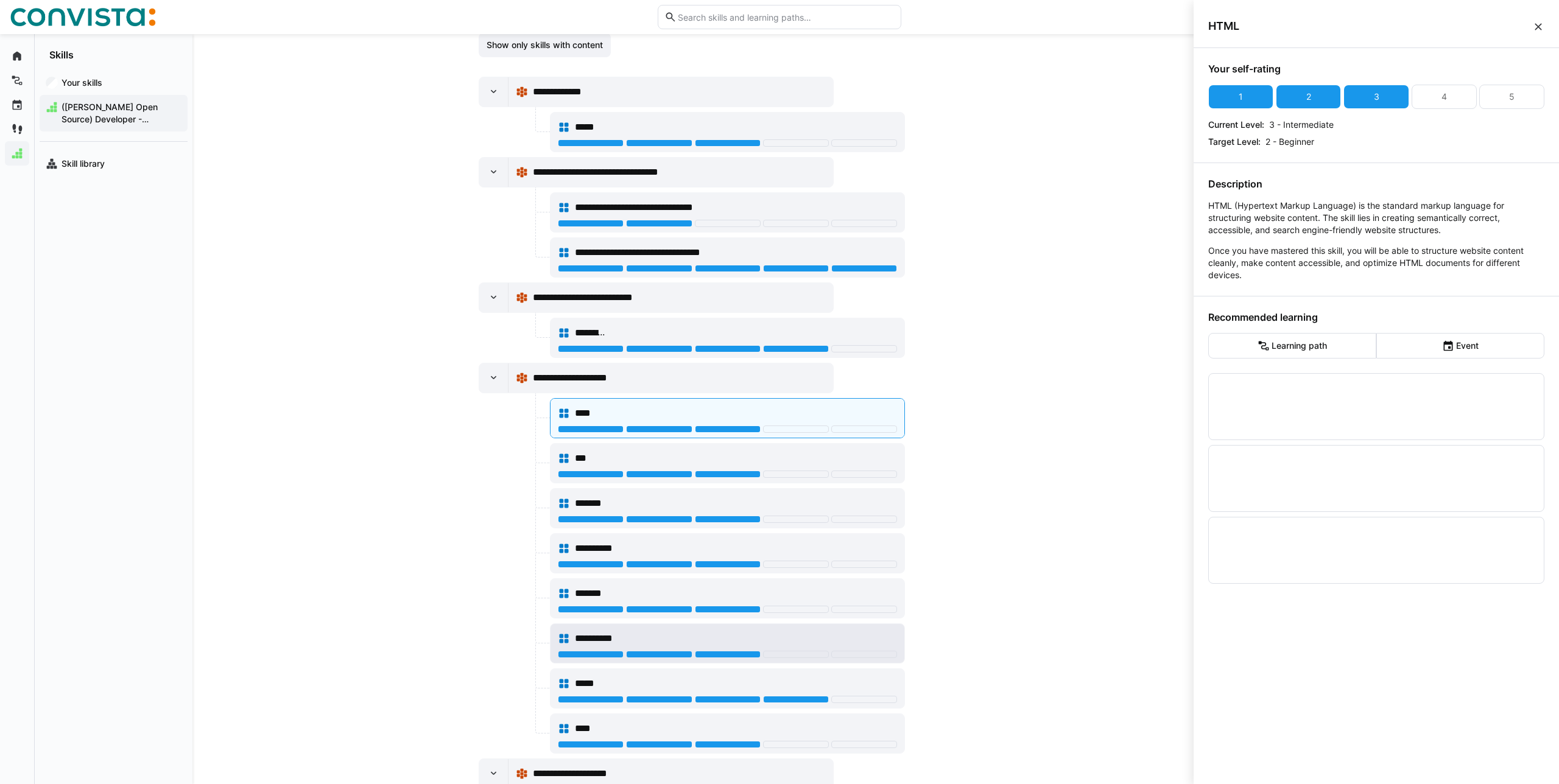
scroll to position [235, 0]
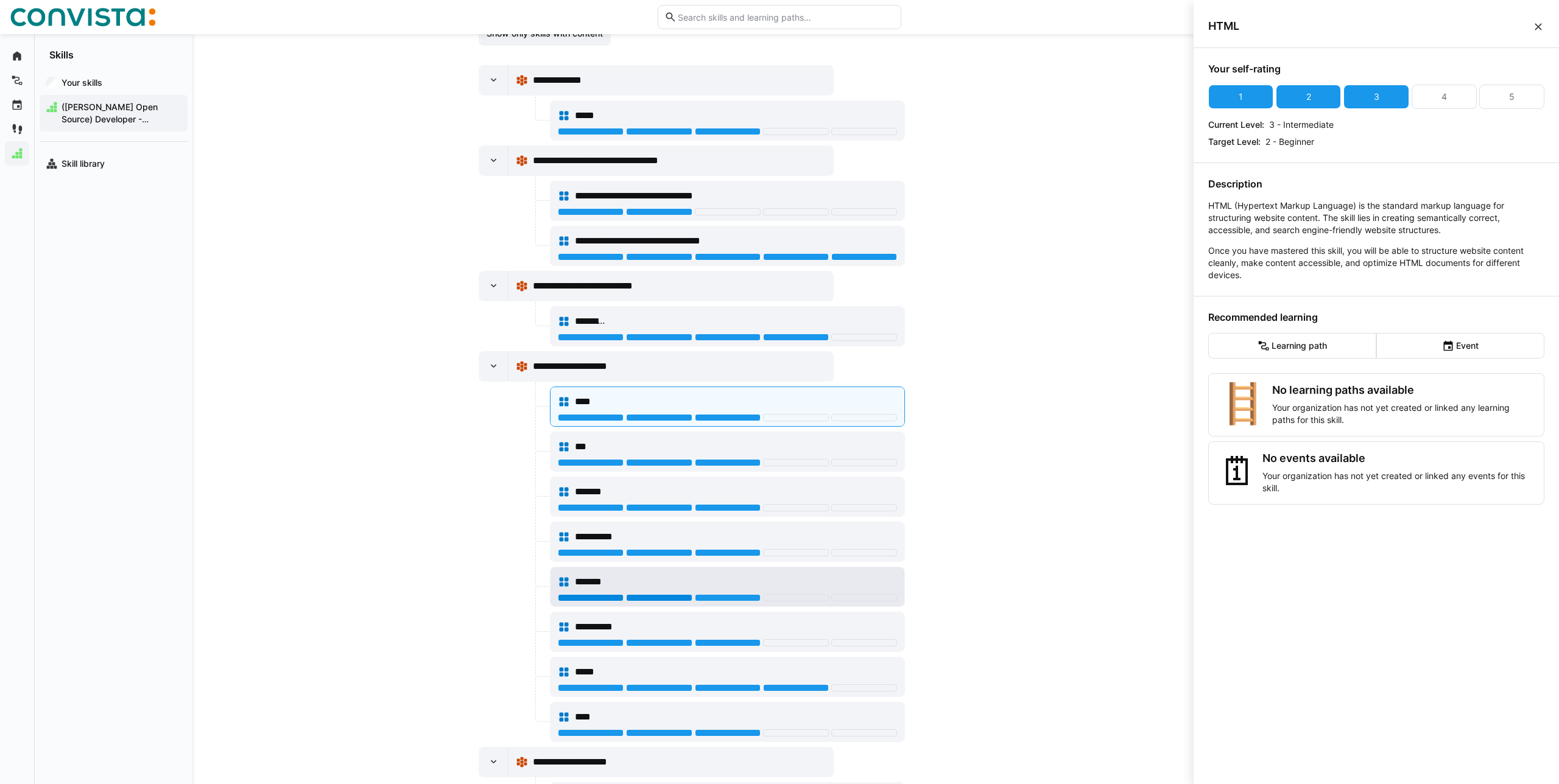
click at [678, 595] on div at bounding box center [659, 598] width 66 height 8
click at [665, 661] on div "*****" at bounding box center [727, 672] width 339 height 24
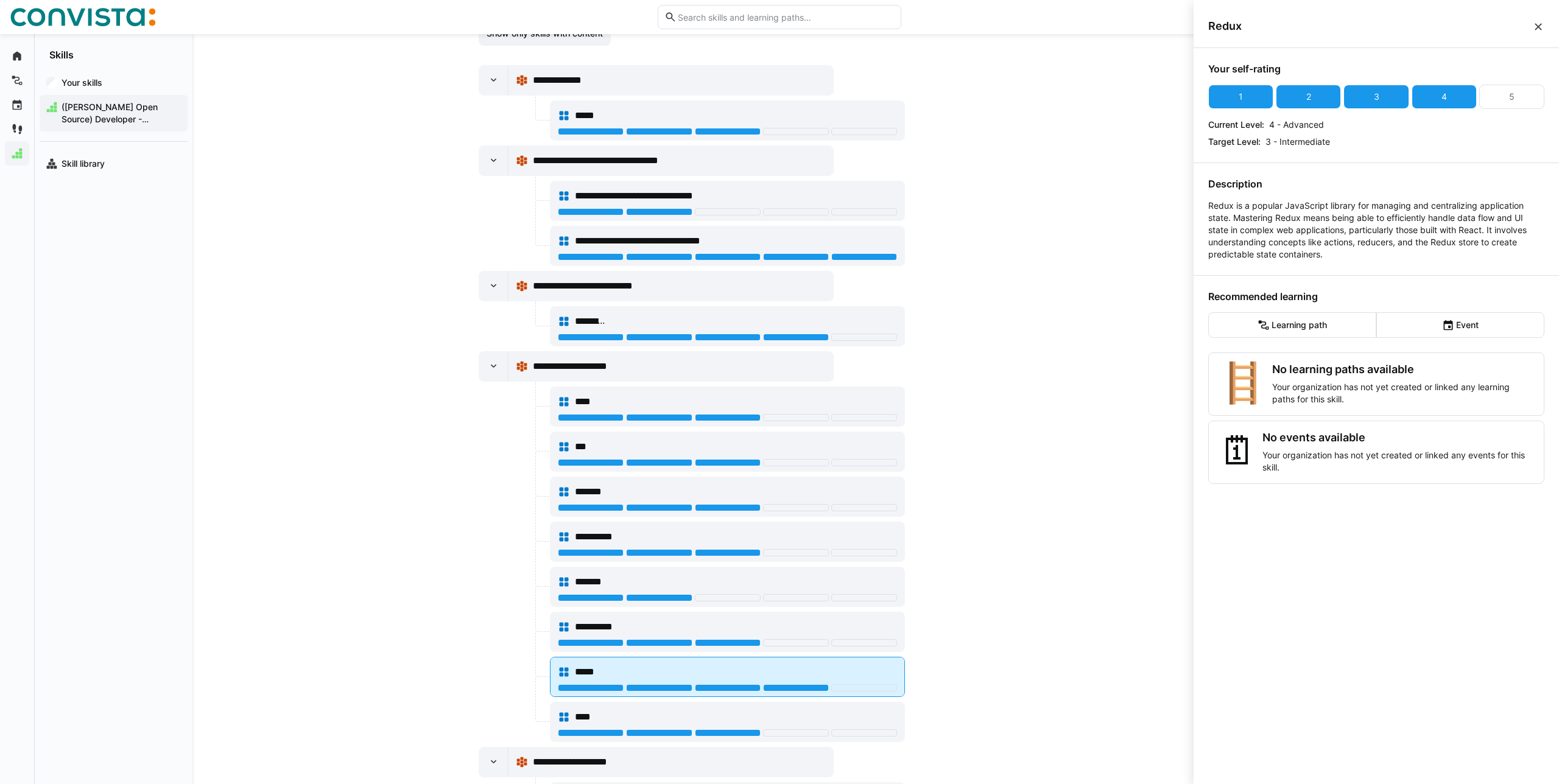
click at [710, 683] on div "*****" at bounding box center [727, 672] width 339 height 24
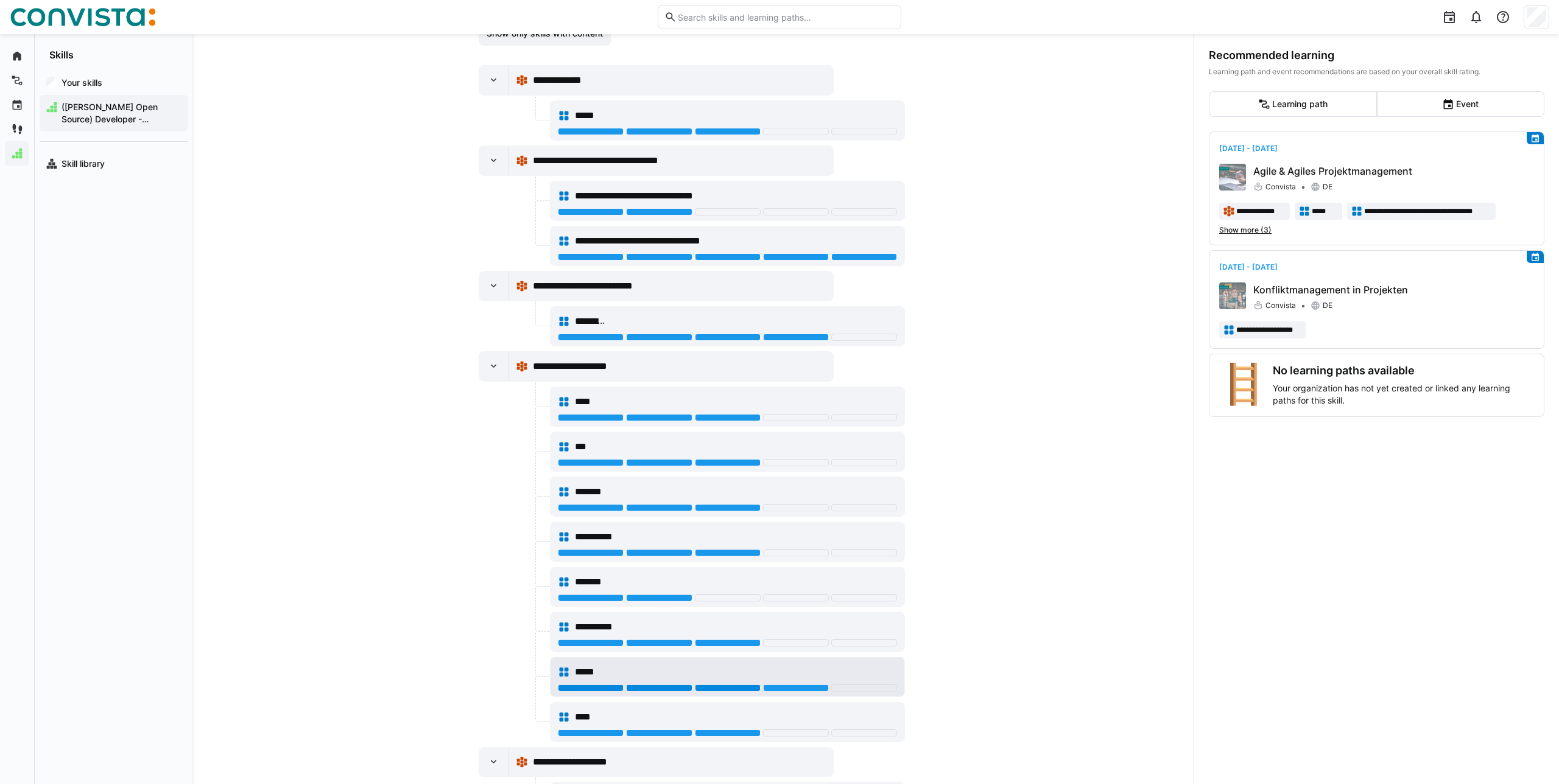
click at [710, 685] on div at bounding box center [728, 688] width 66 height 8
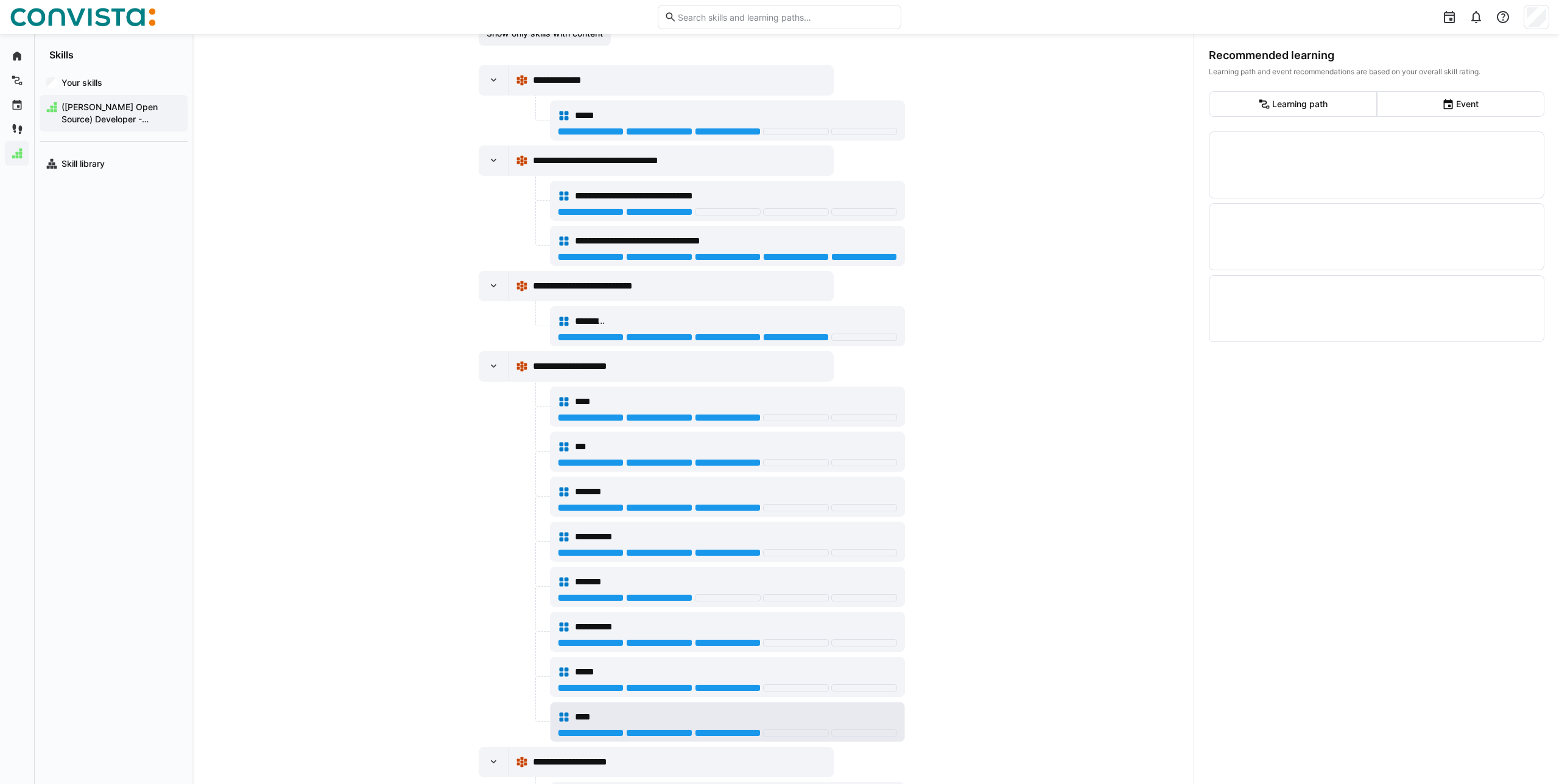
click at [792, 718] on div "****" at bounding box center [735, 717] width 322 height 15
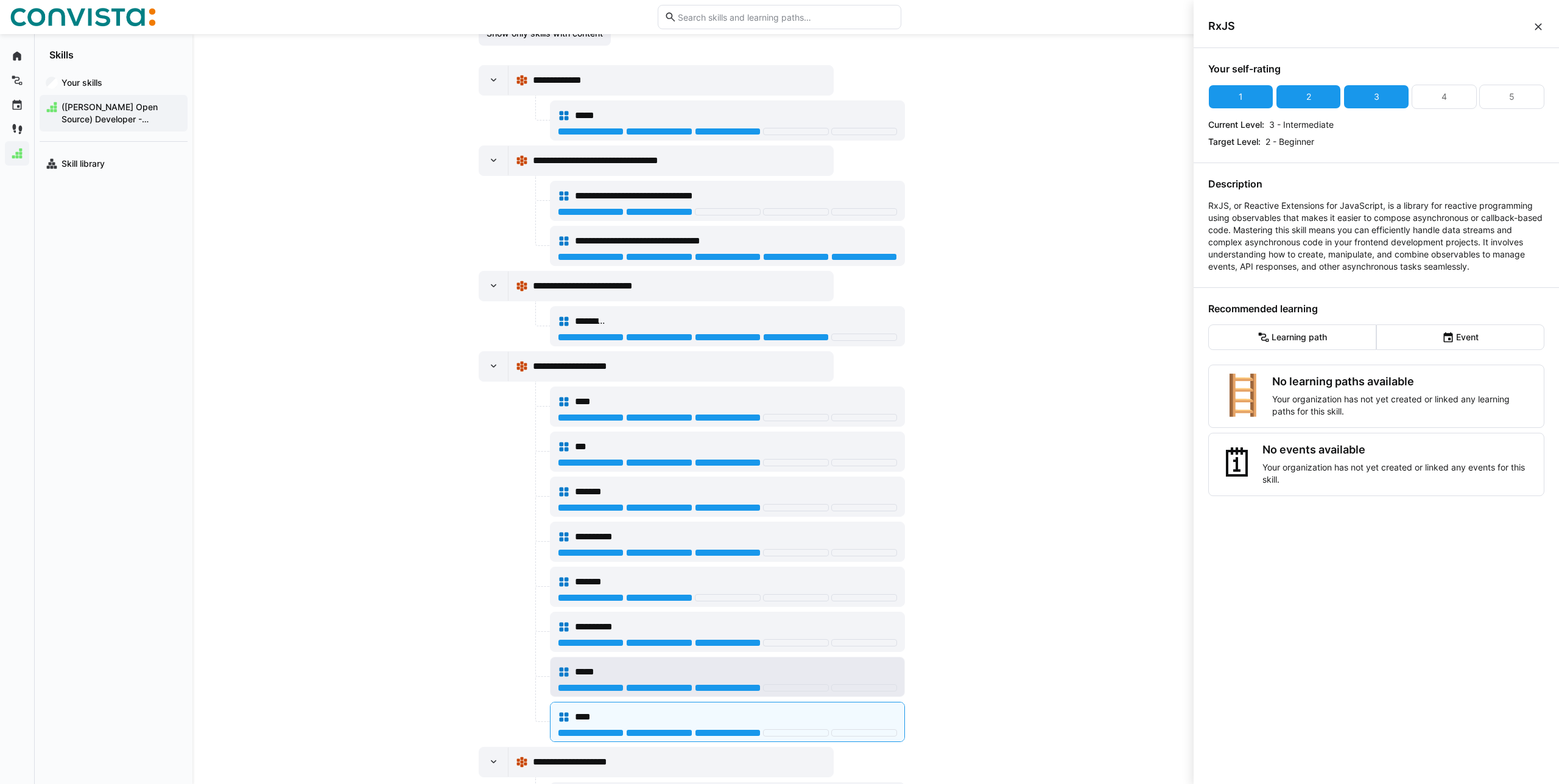
click at [673, 674] on div "*****" at bounding box center [735, 672] width 322 height 15
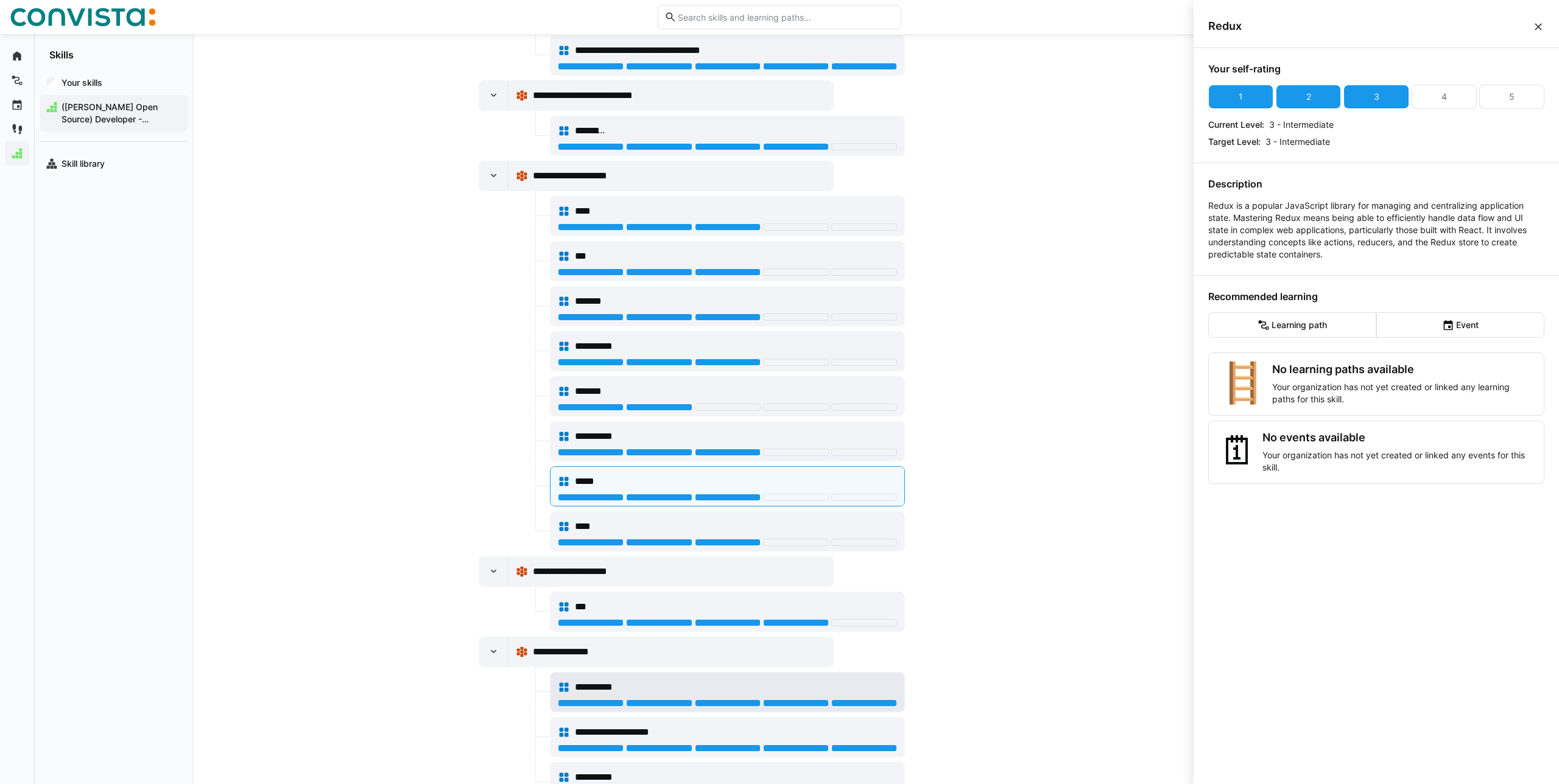
scroll to position [436, 0]
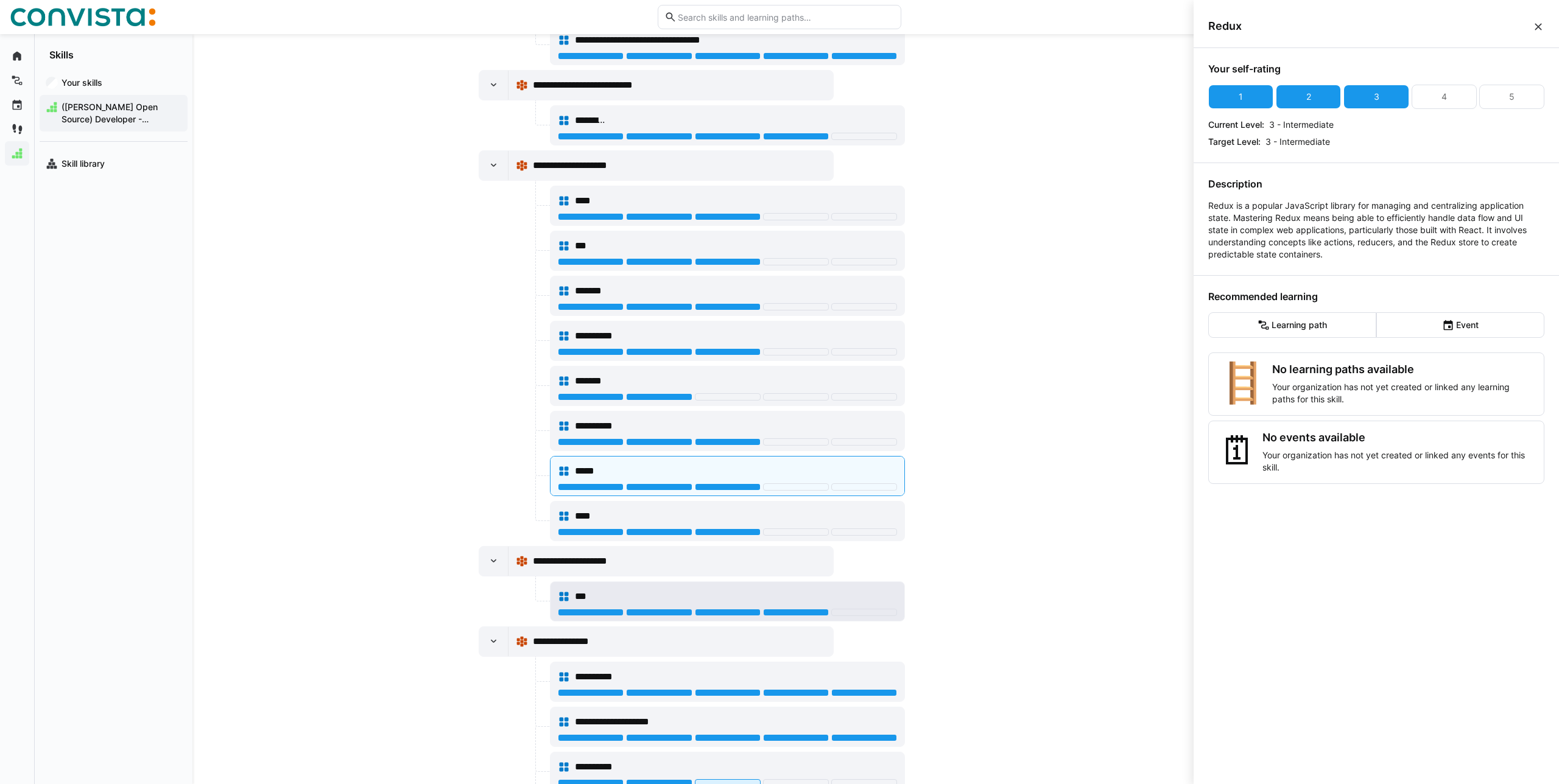
click at [724, 593] on div "***" at bounding box center [735, 597] width 322 height 15
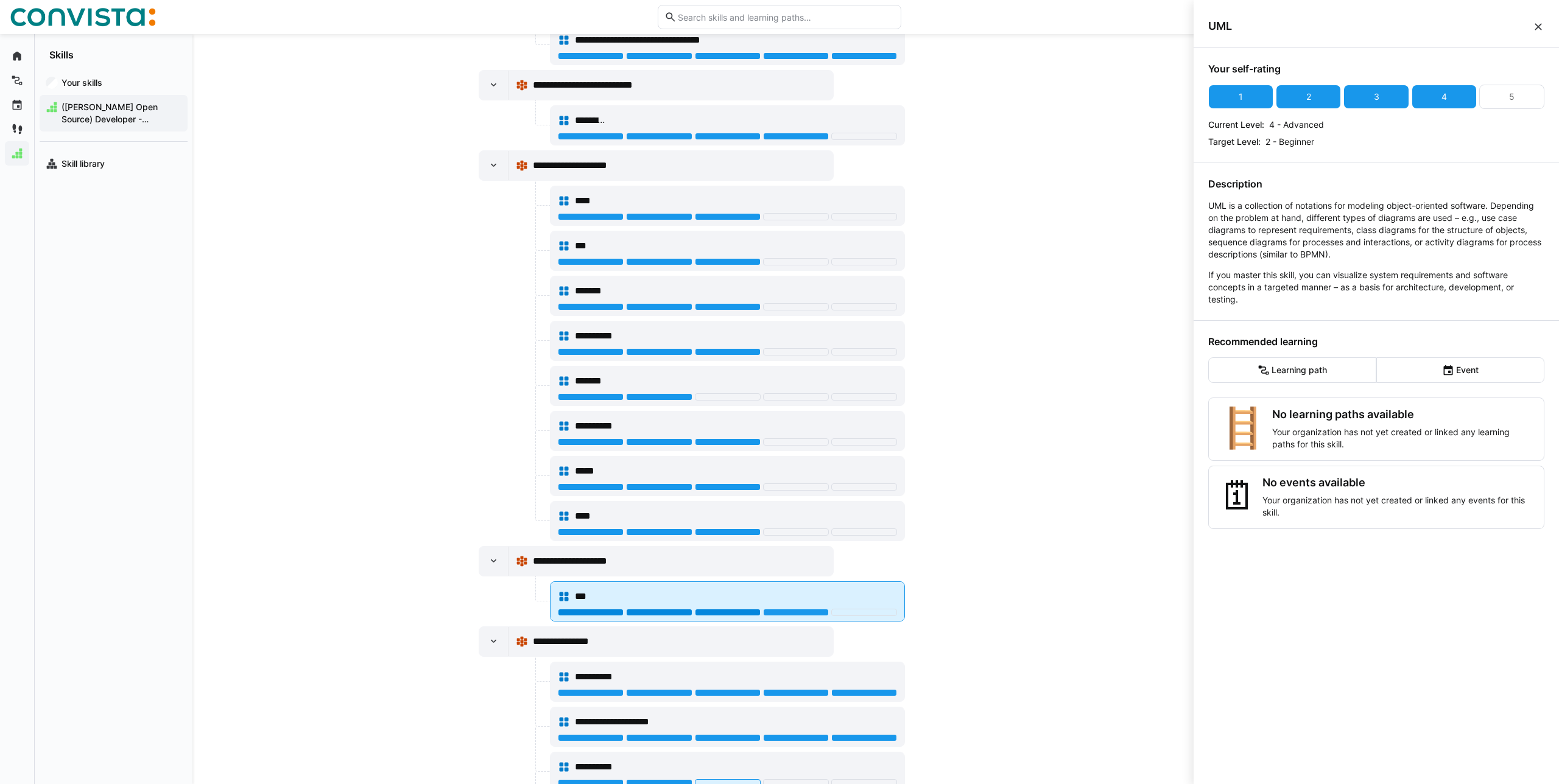
click at [732, 612] on div at bounding box center [728, 612] width 66 height 8
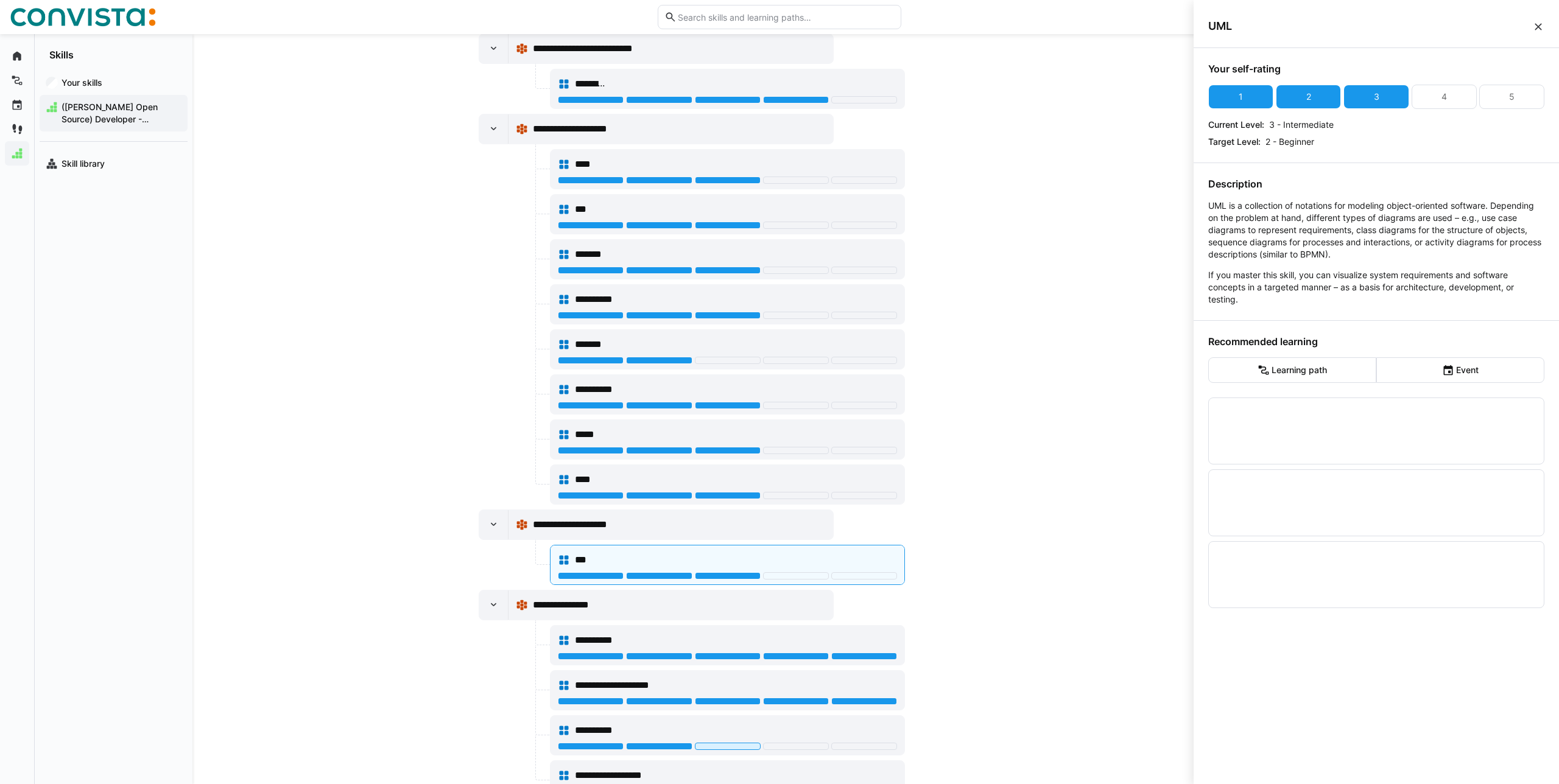
scroll to position [718, 0]
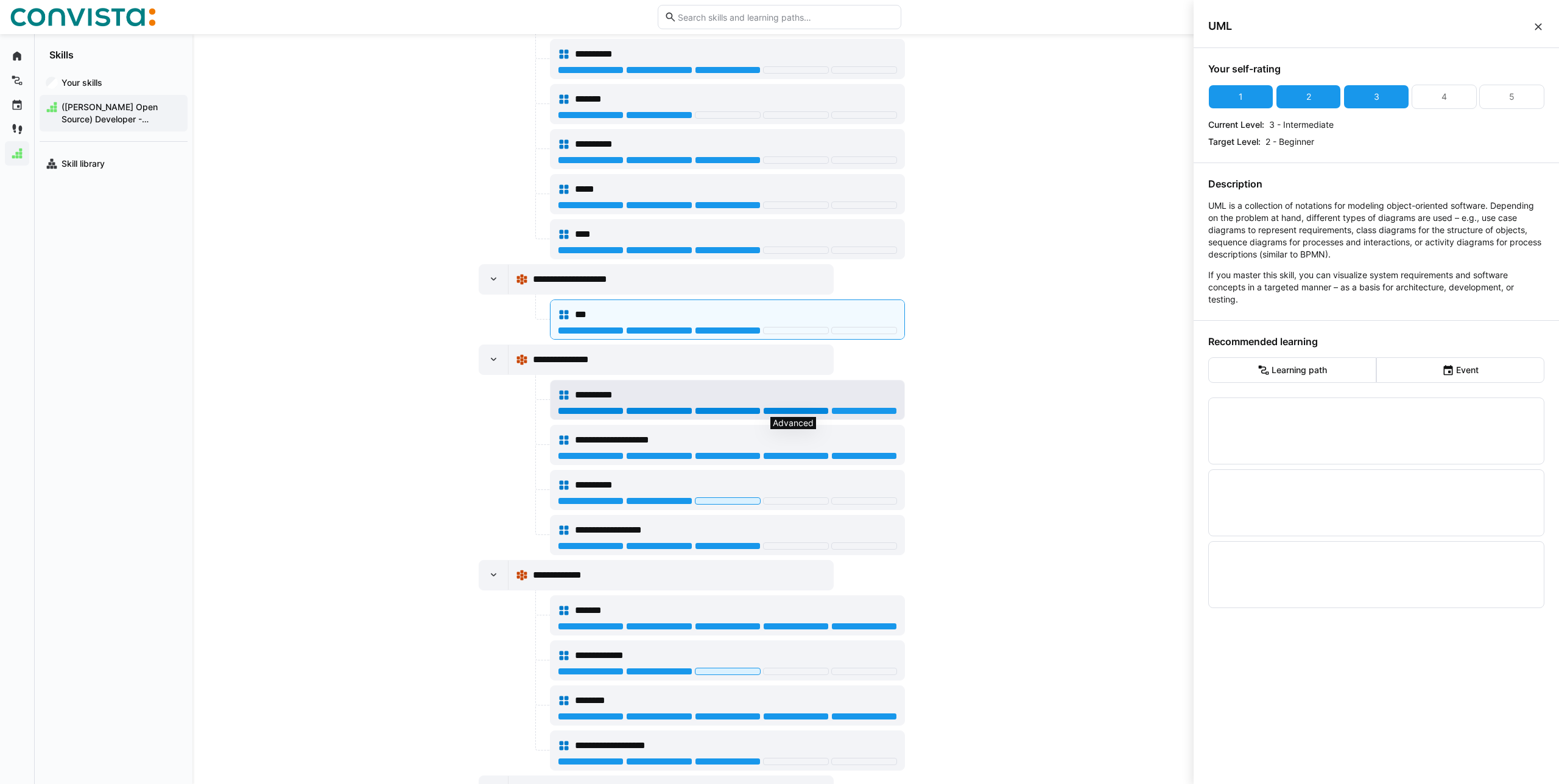
click at [777, 410] on div at bounding box center [796, 411] width 66 height 8
click at [774, 395] on div "**********" at bounding box center [735, 395] width 322 height 15
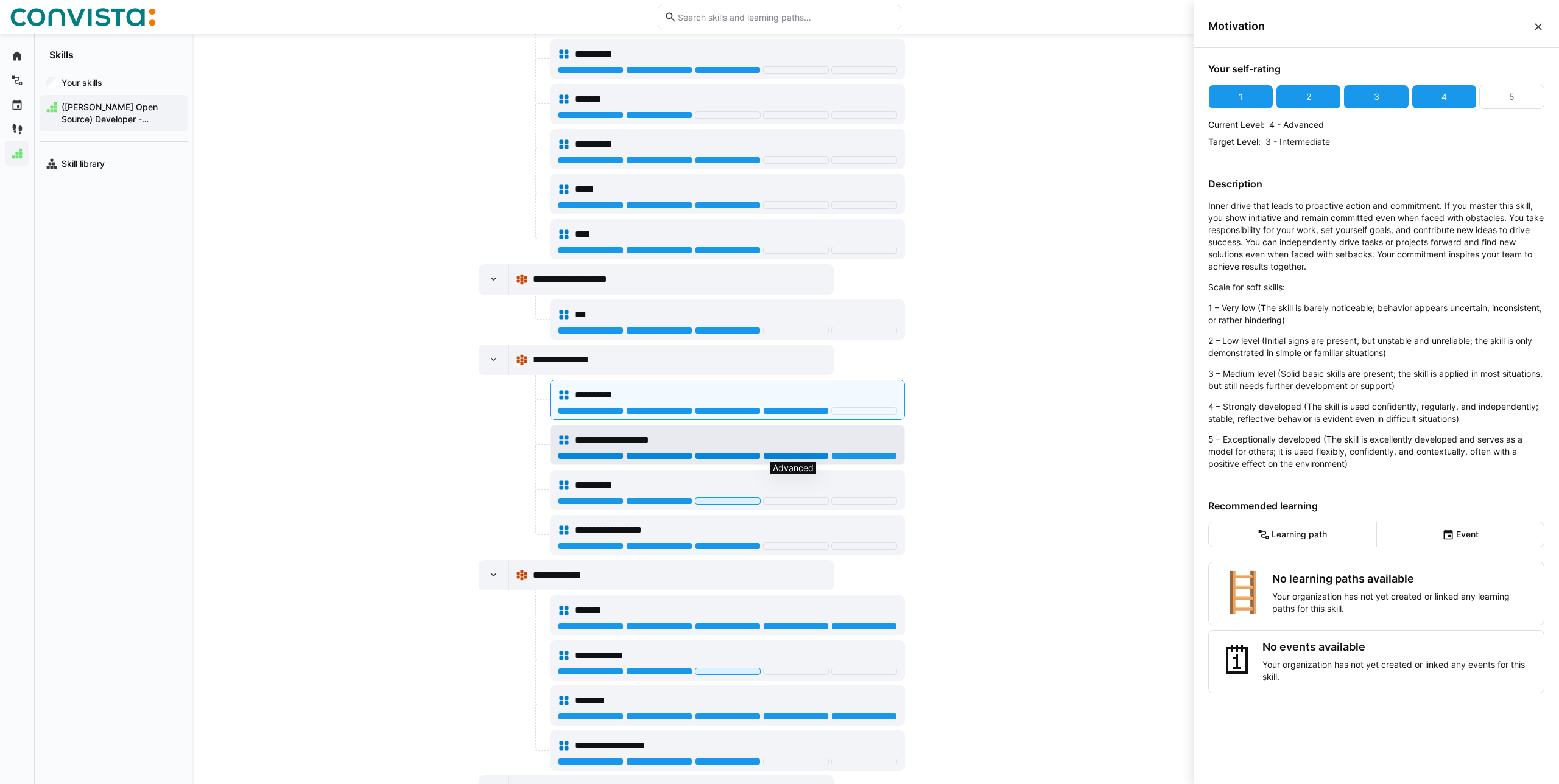
click at [803, 453] on div at bounding box center [796, 456] width 66 height 8
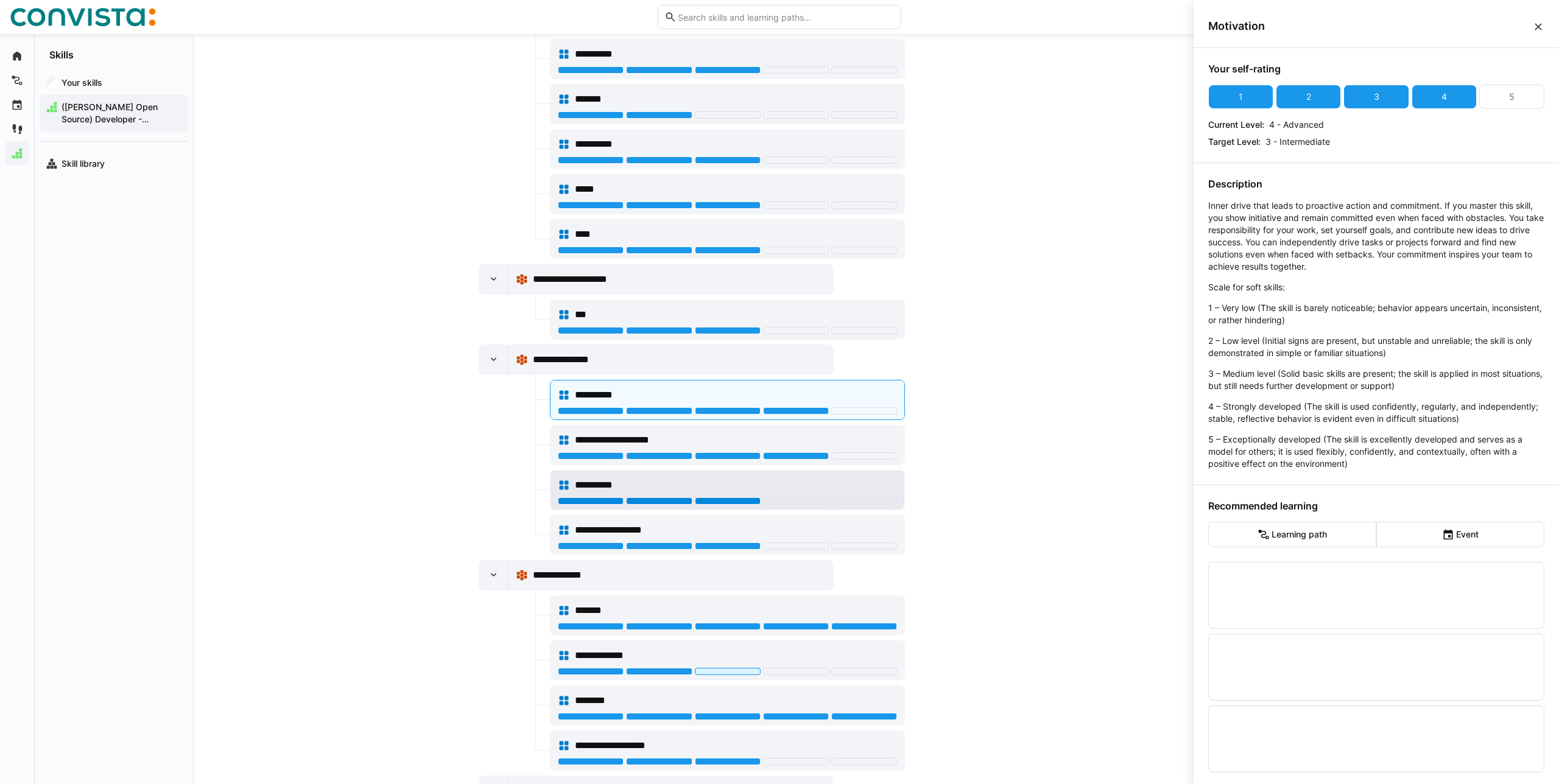
click at [737, 501] on div at bounding box center [728, 501] width 66 height 8
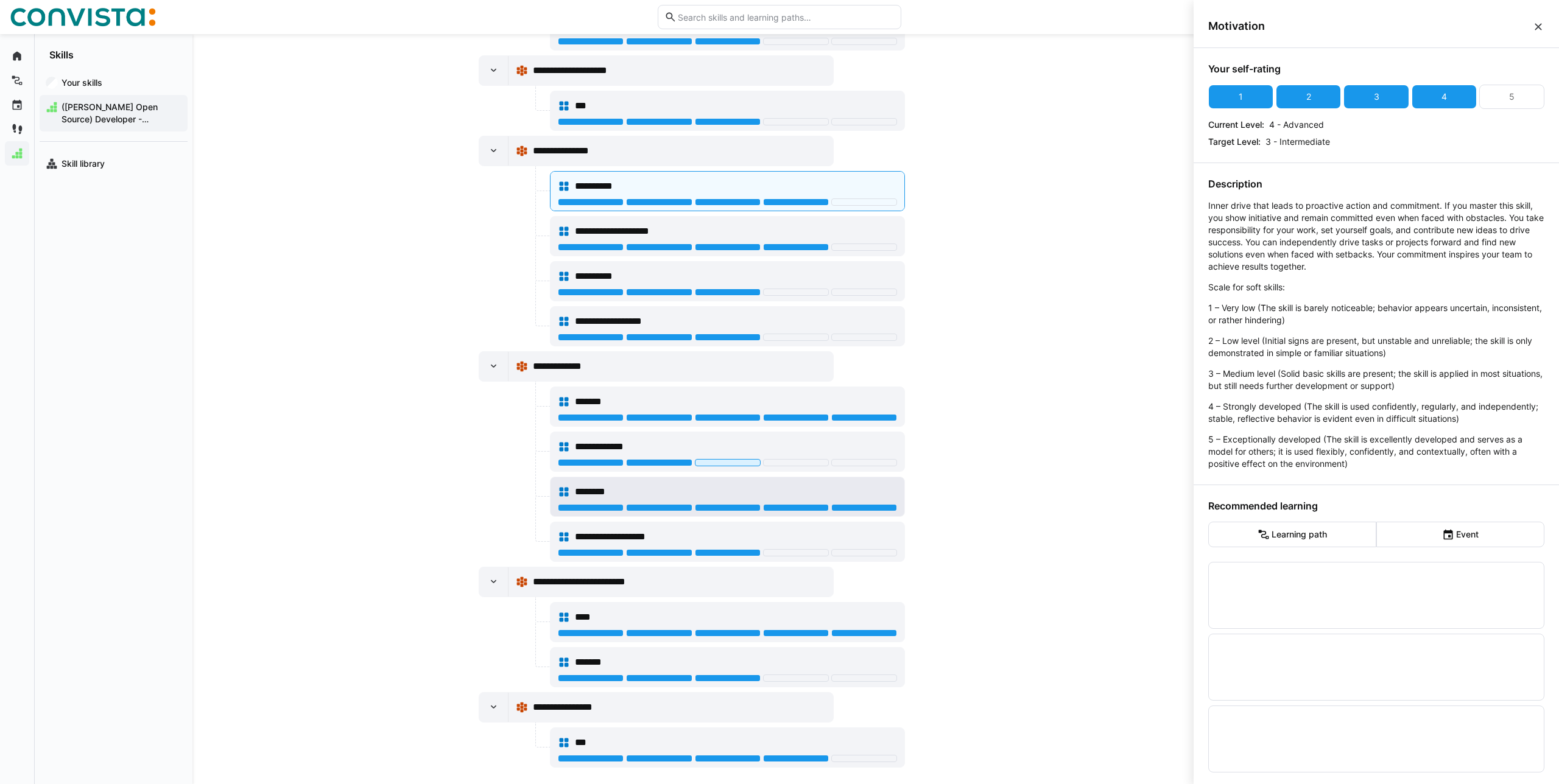
scroll to position [939, 0]
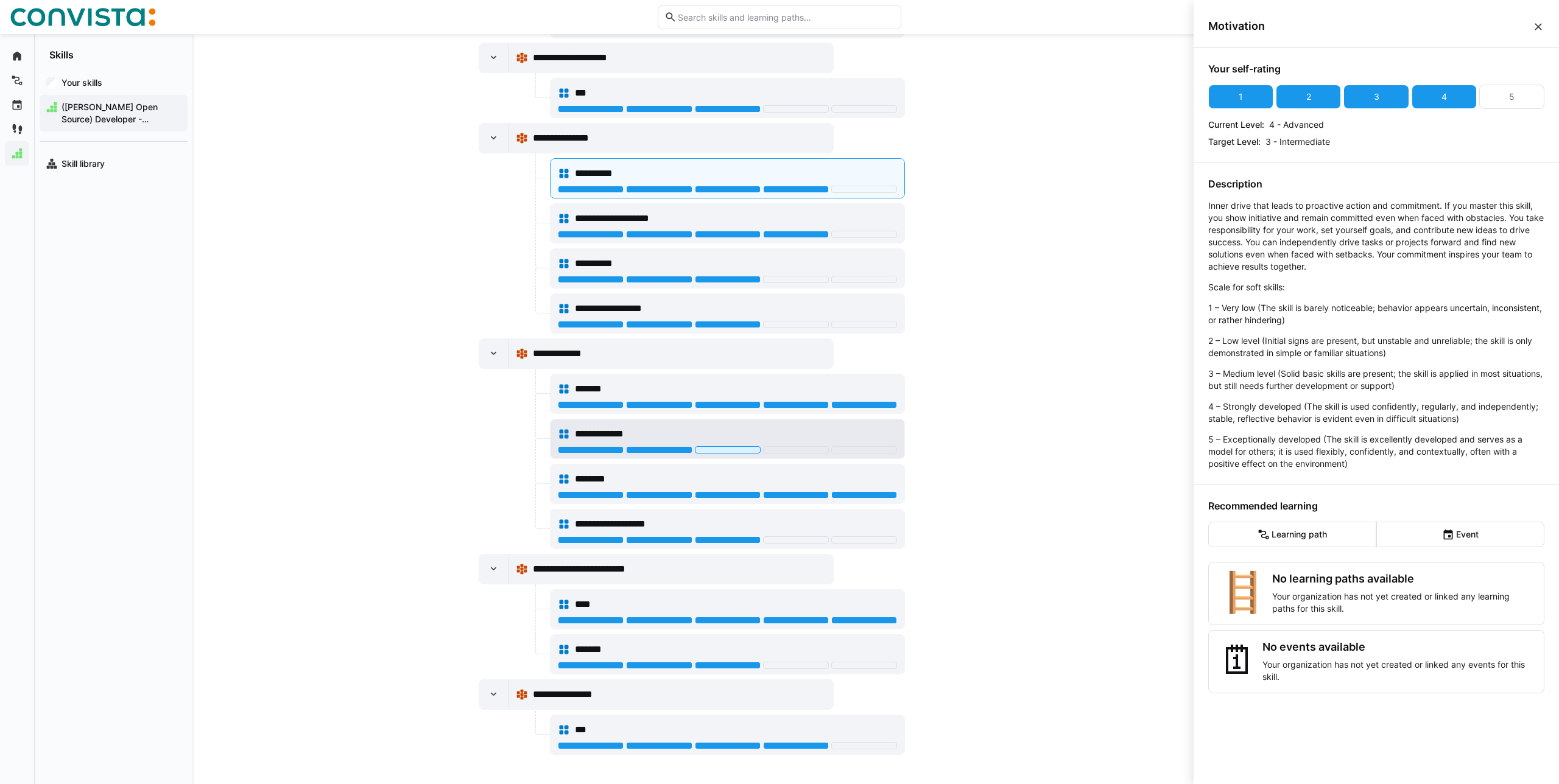
click at [777, 420] on div "**********" at bounding box center [727, 439] width 353 height 39
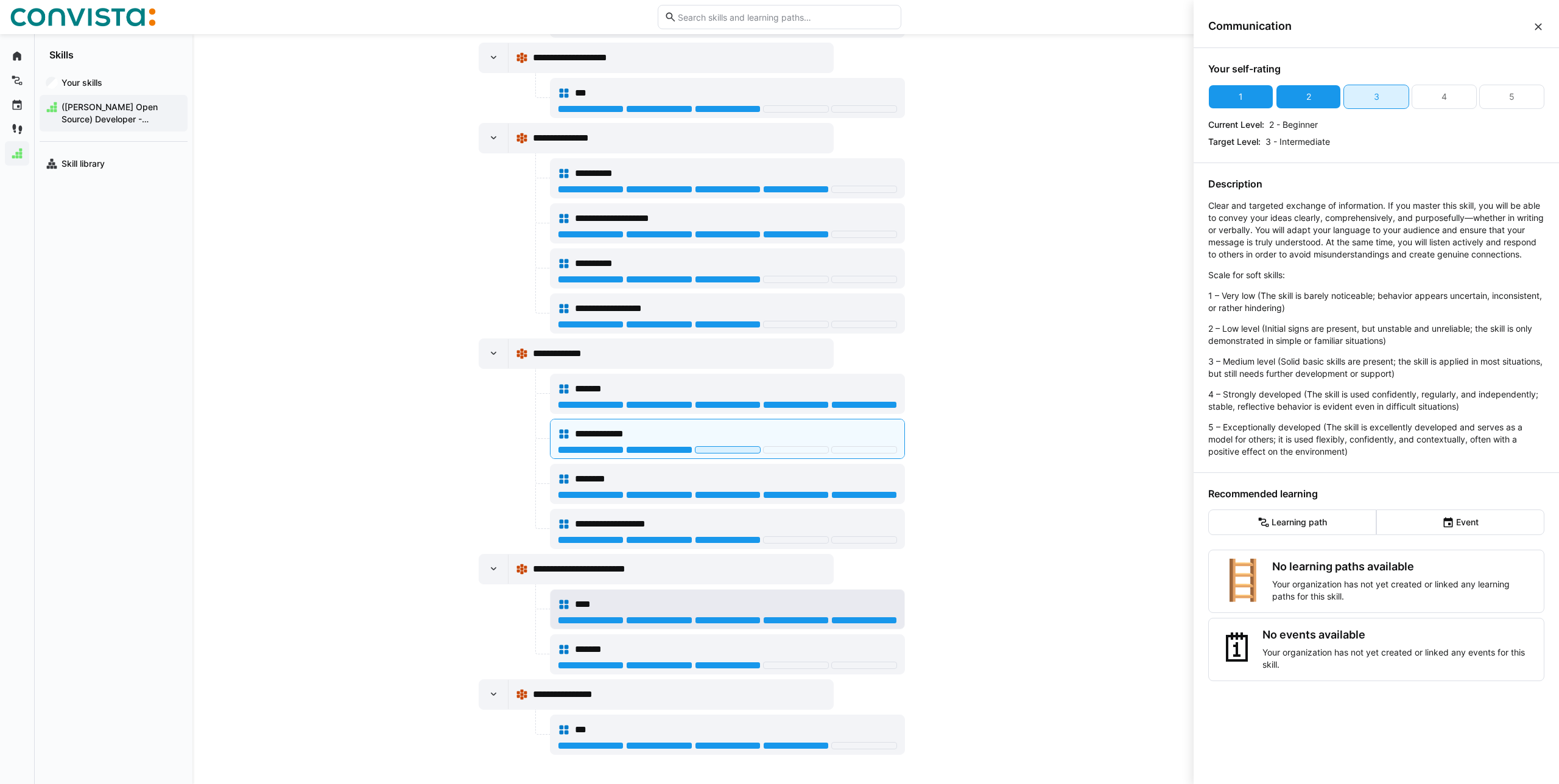
click at [756, 594] on div "****" at bounding box center [727, 604] width 339 height 24
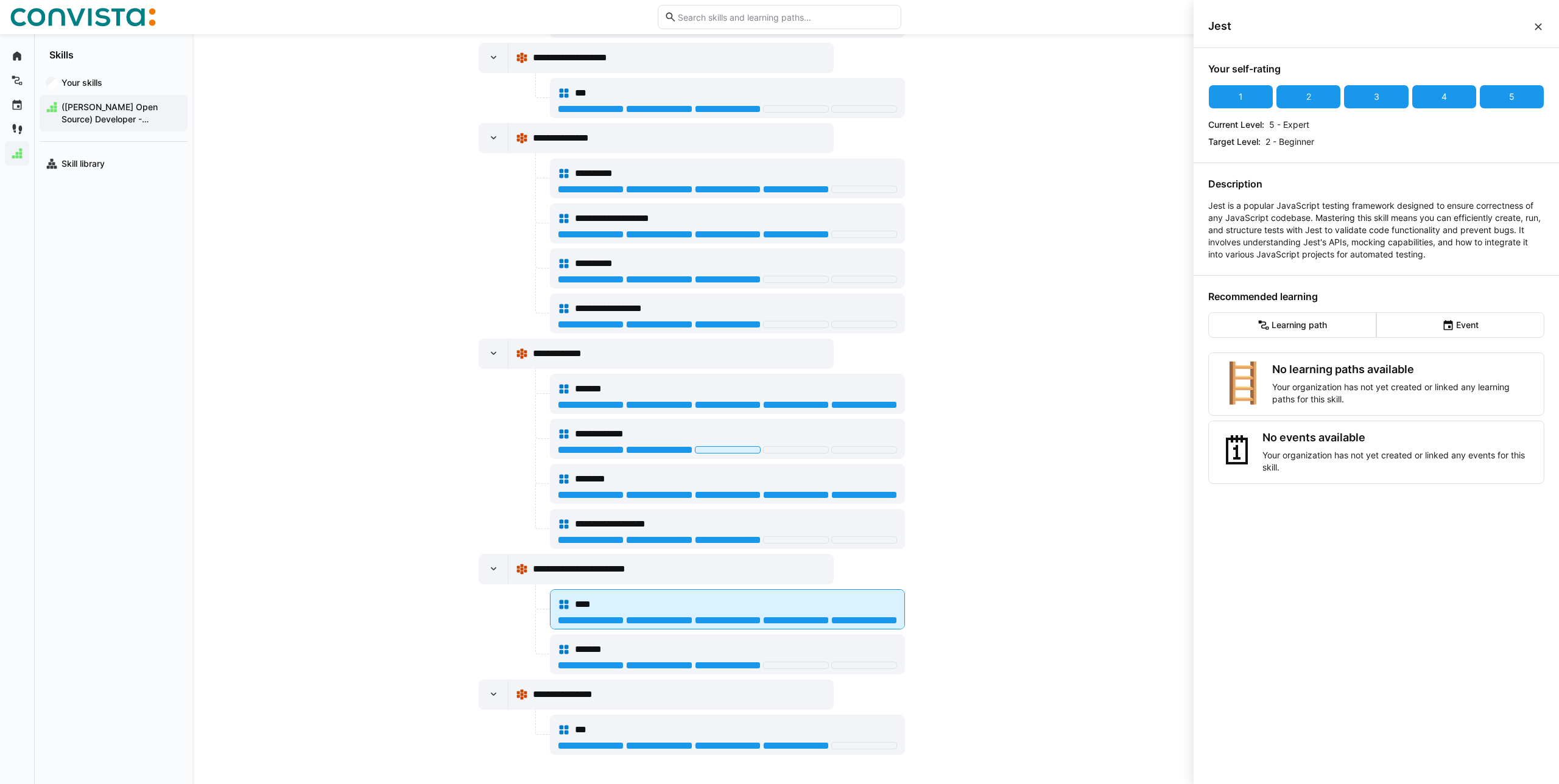
click at [617, 601] on div "****" at bounding box center [735, 604] width 322 height 15
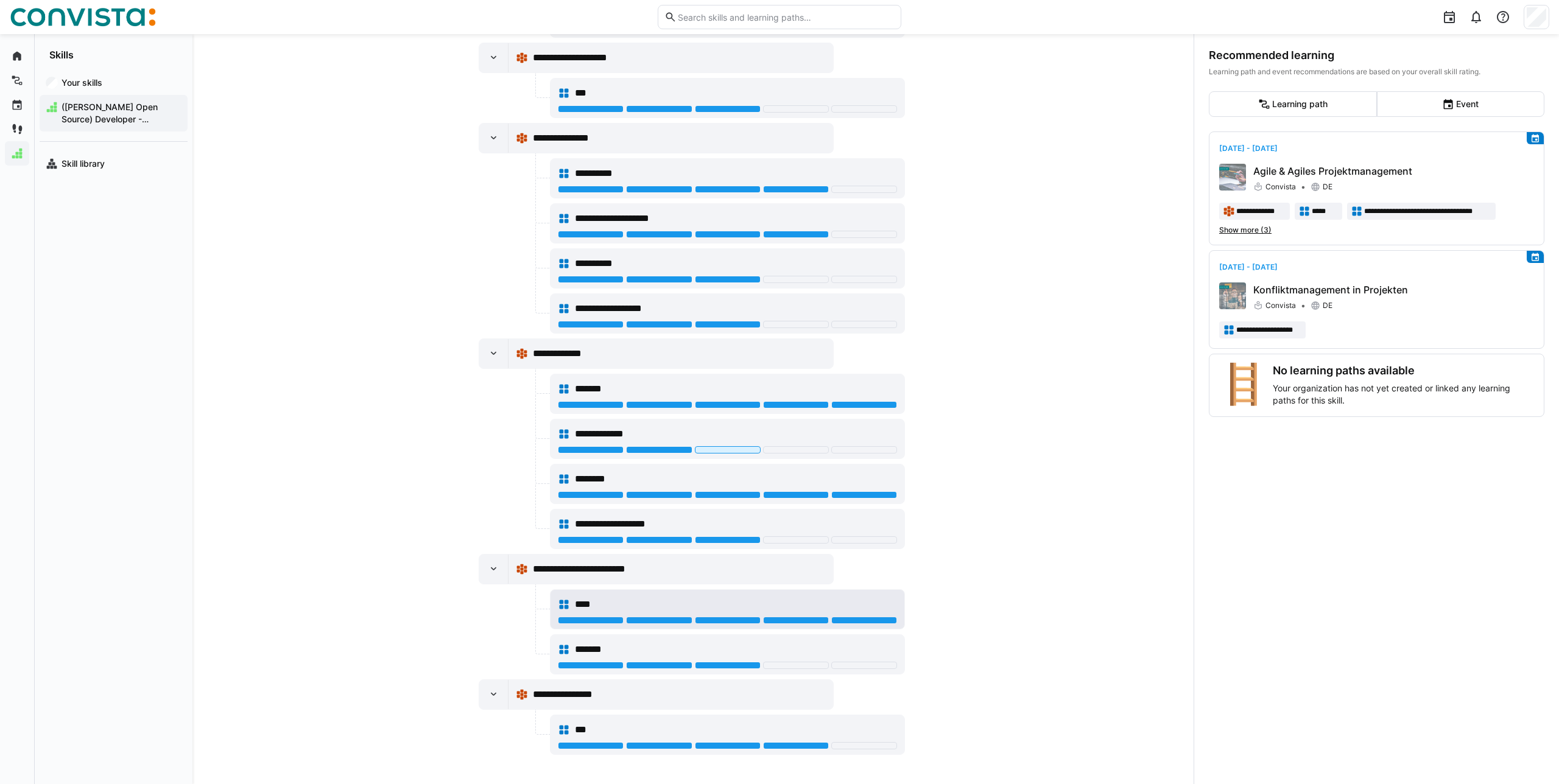
click at [617, 601] on div "****" at bounding box center [735, 604] width 322 height 15
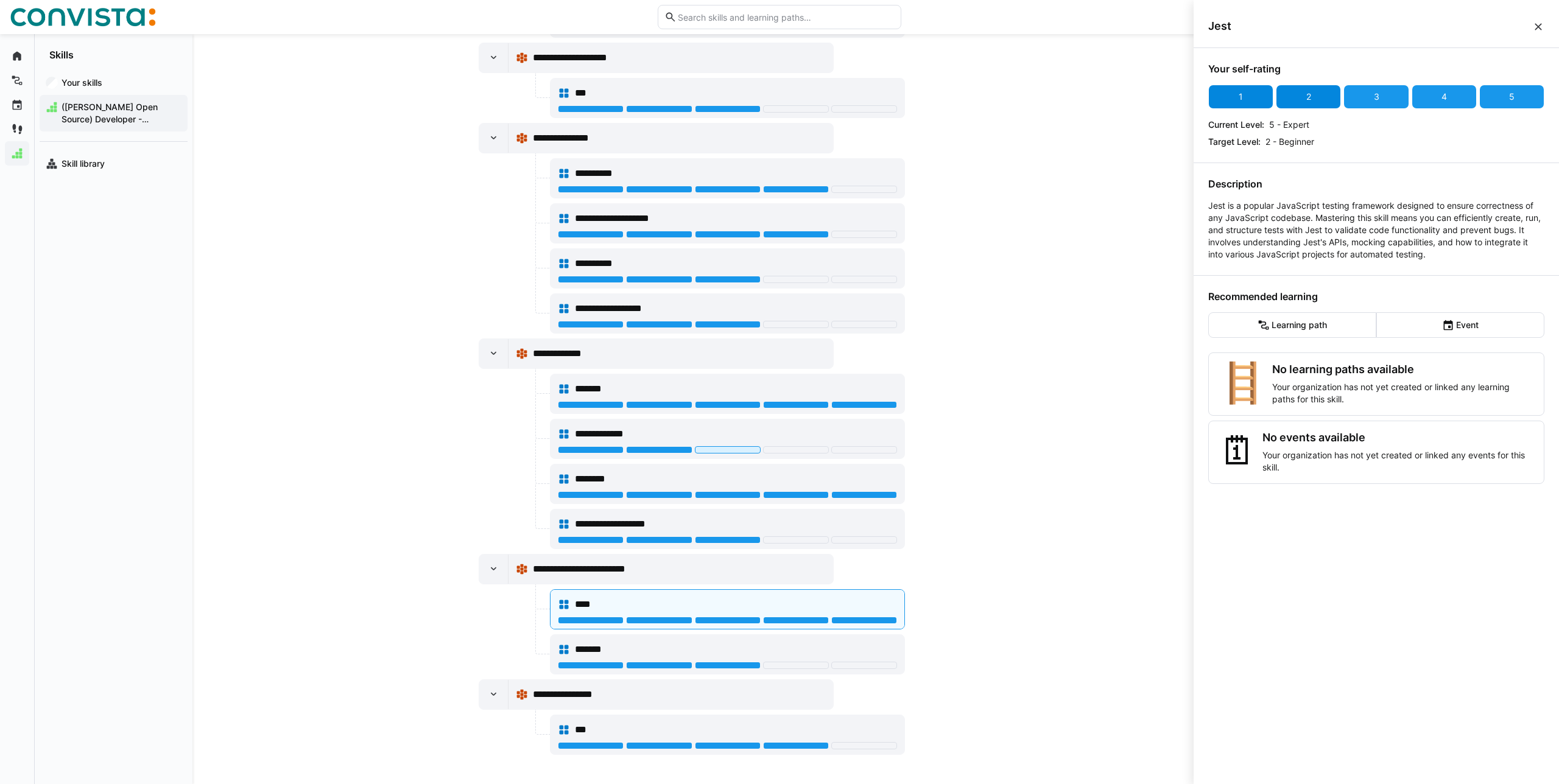
click at [1321, 103] on div "2" at bounding box center [1308, 97] width 65 height 24
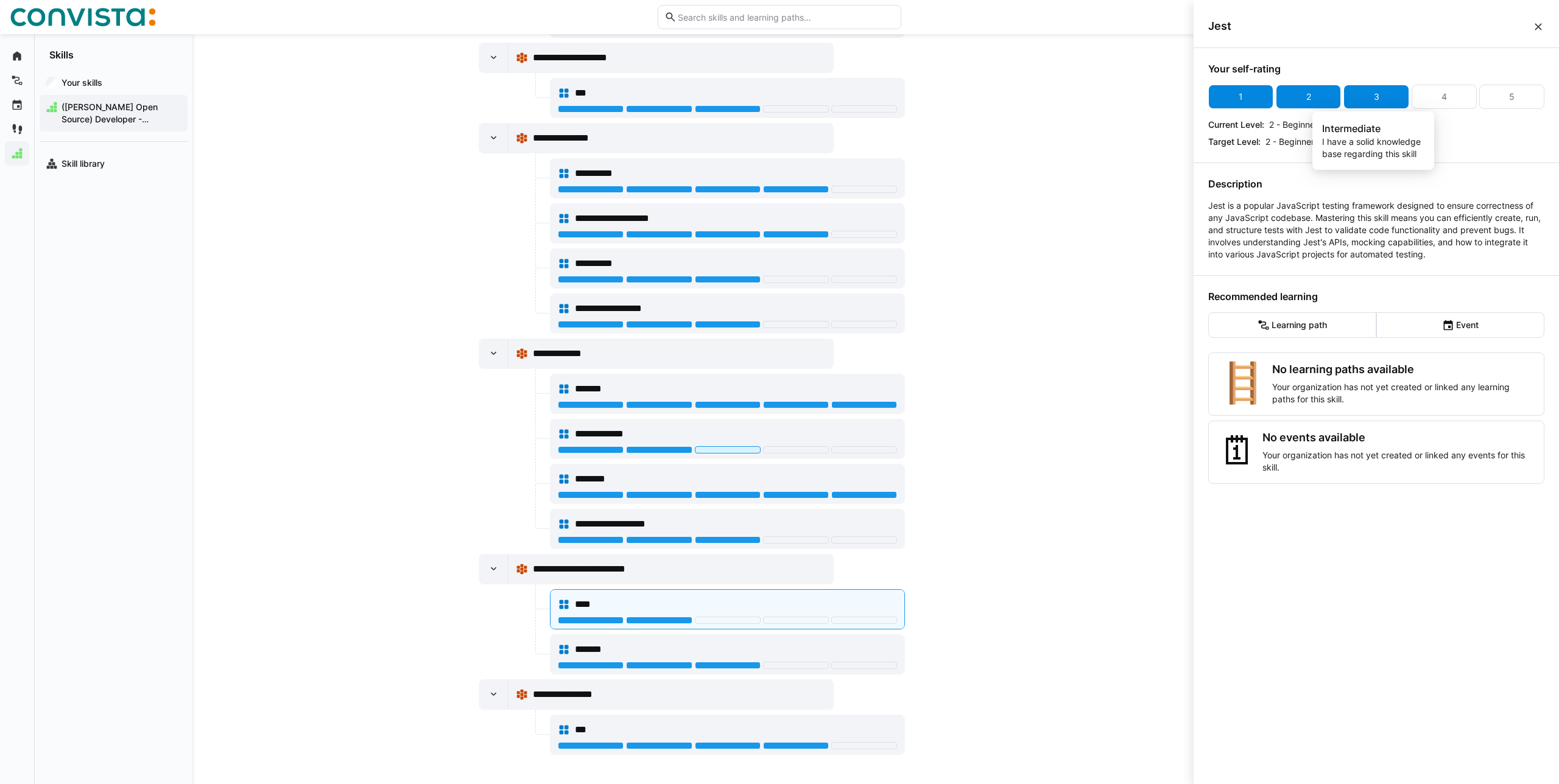
click at [1345, 99] on div "3" at bounding box center [1376, 97] width 65 height 24
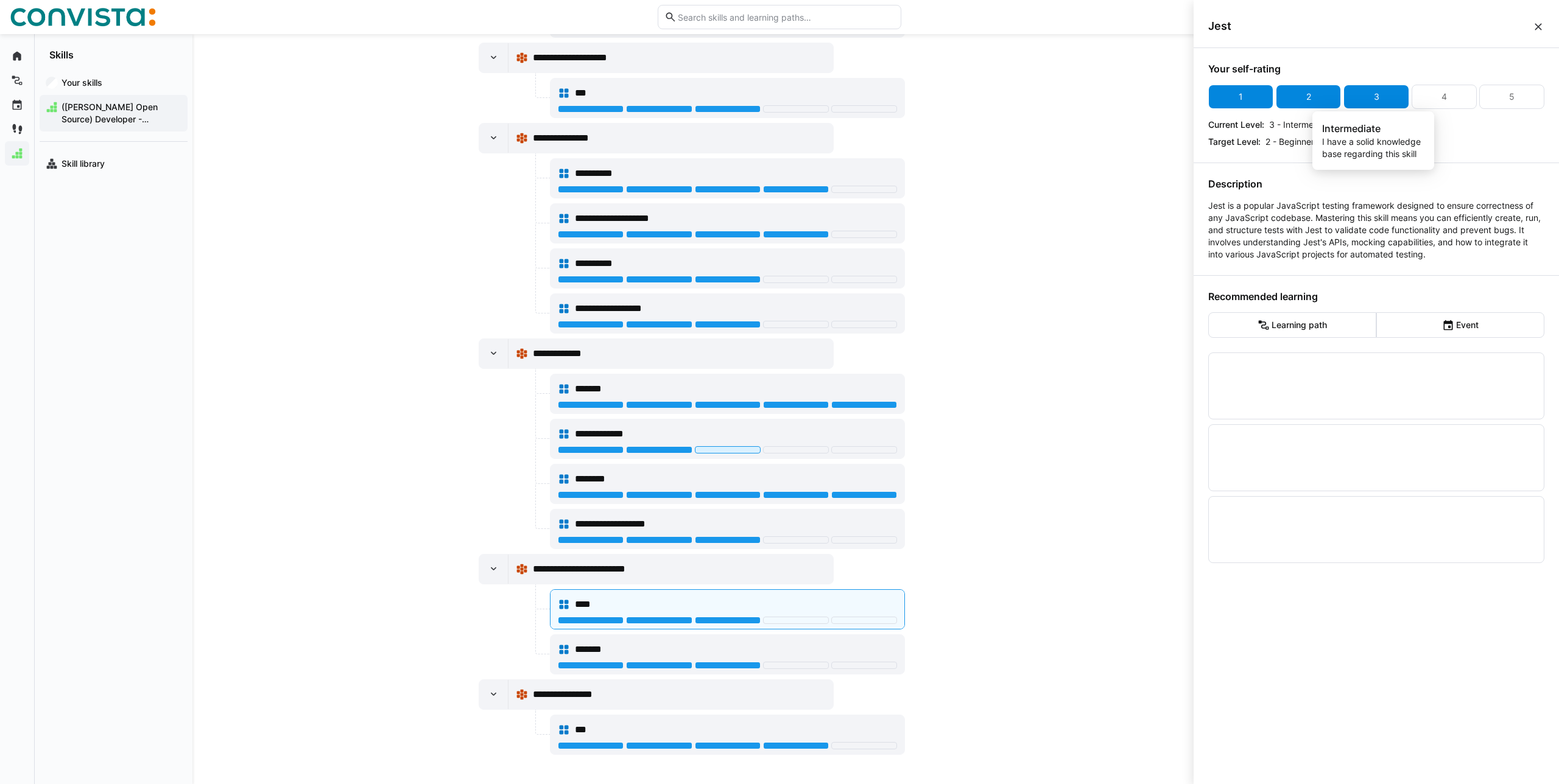
click at [1345, 99] on div "3" at bounding box center [1376, 97] width 65 height 24
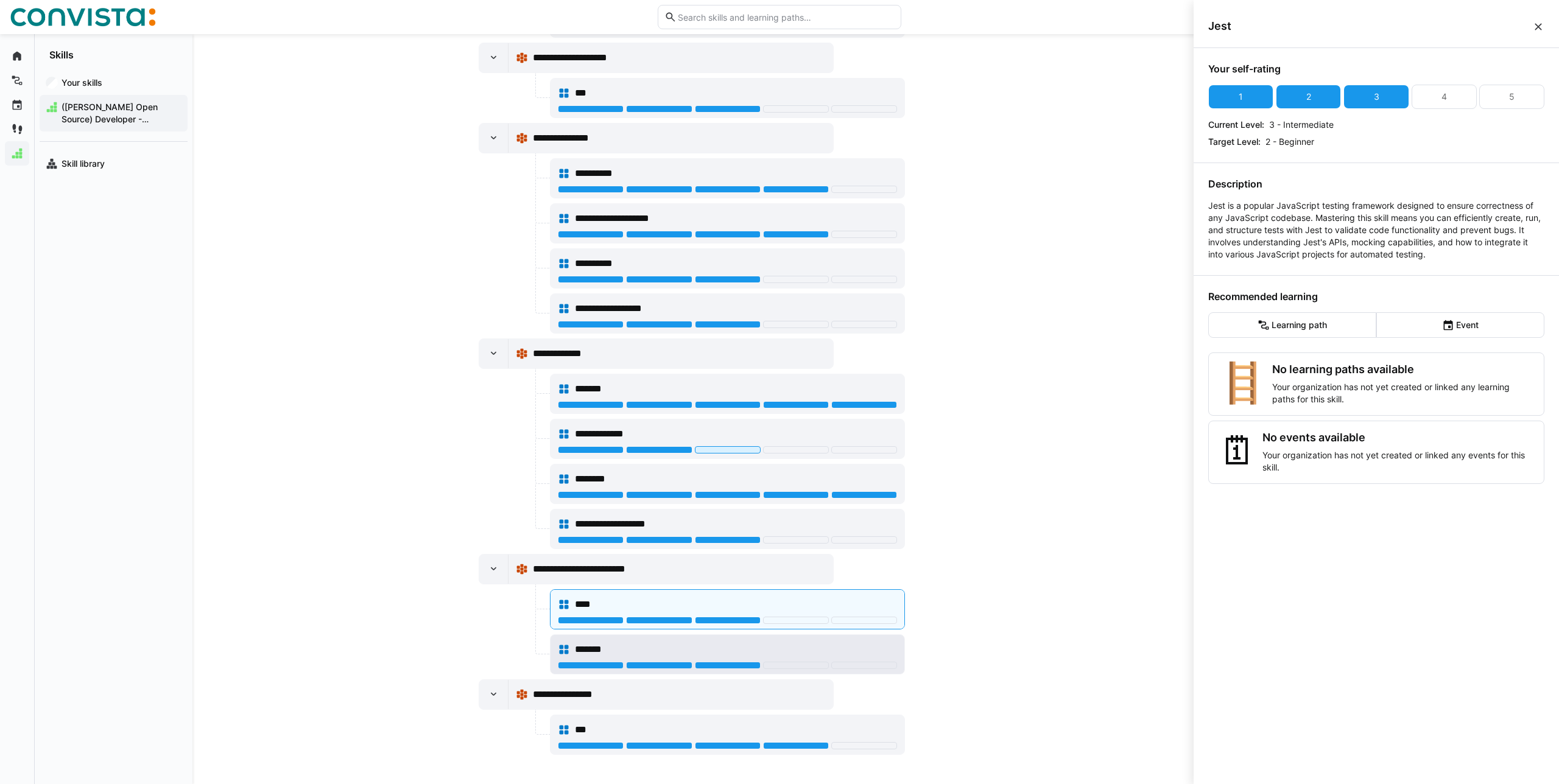
click at [792, 639] on div "*******" at bounding box center [727, 649] width 339 height 24
drag, startPoint x: 1301, startPoint y: 197, endPoint x: 1399, endPoint y: 203, distance: 98.2
click at [1400, 201] on div "Description Cypress is a powerful tool for test automation, specifically design…" at bounding box center [1376, 219] width 336 height 83
click at [1093, 445] on div "**********" at bounding box center [693, 409] width 1001 height 750
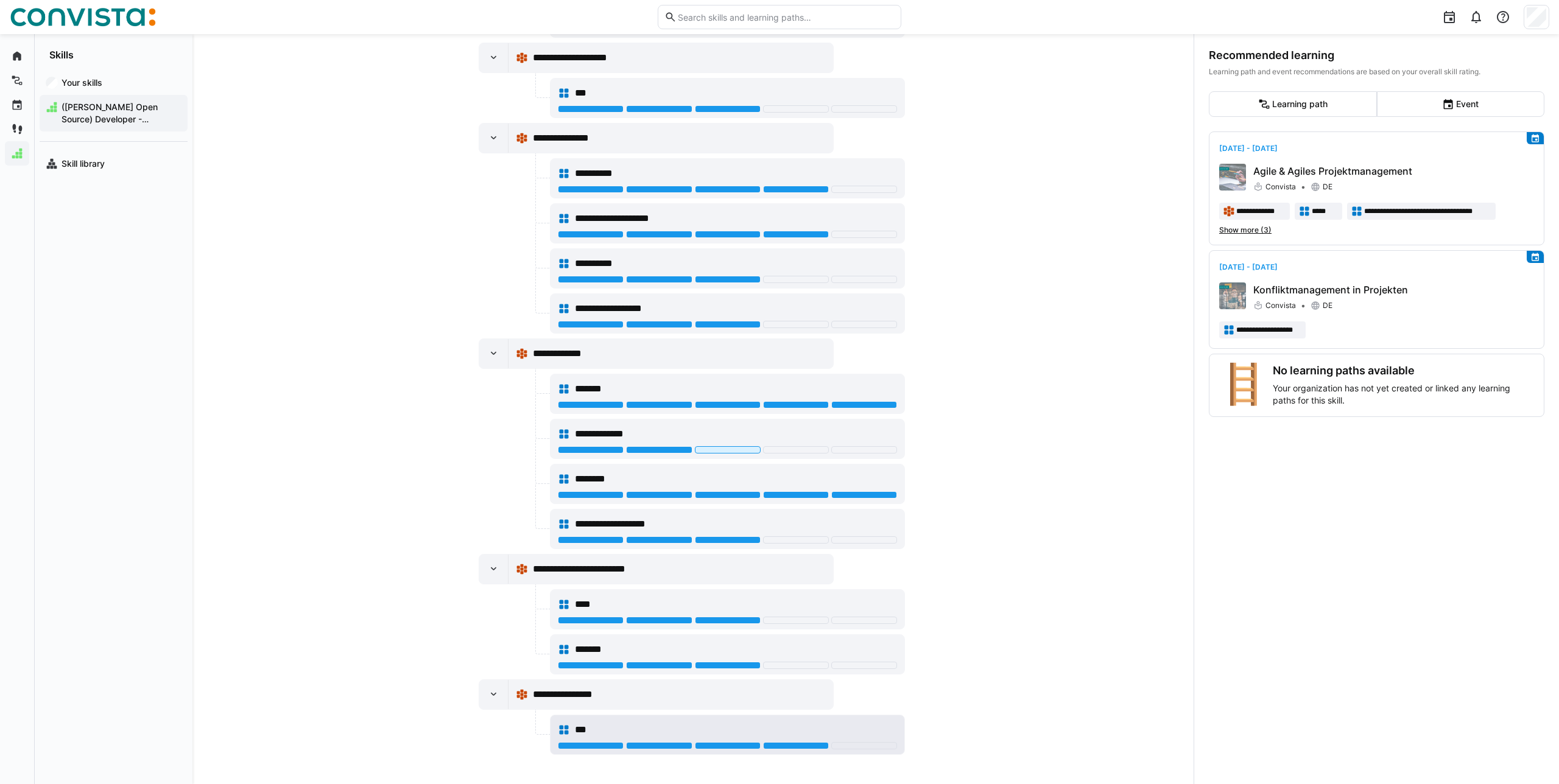
click at [673, 721] on div "***" at bounding box center [727, 730] width 339 height 24
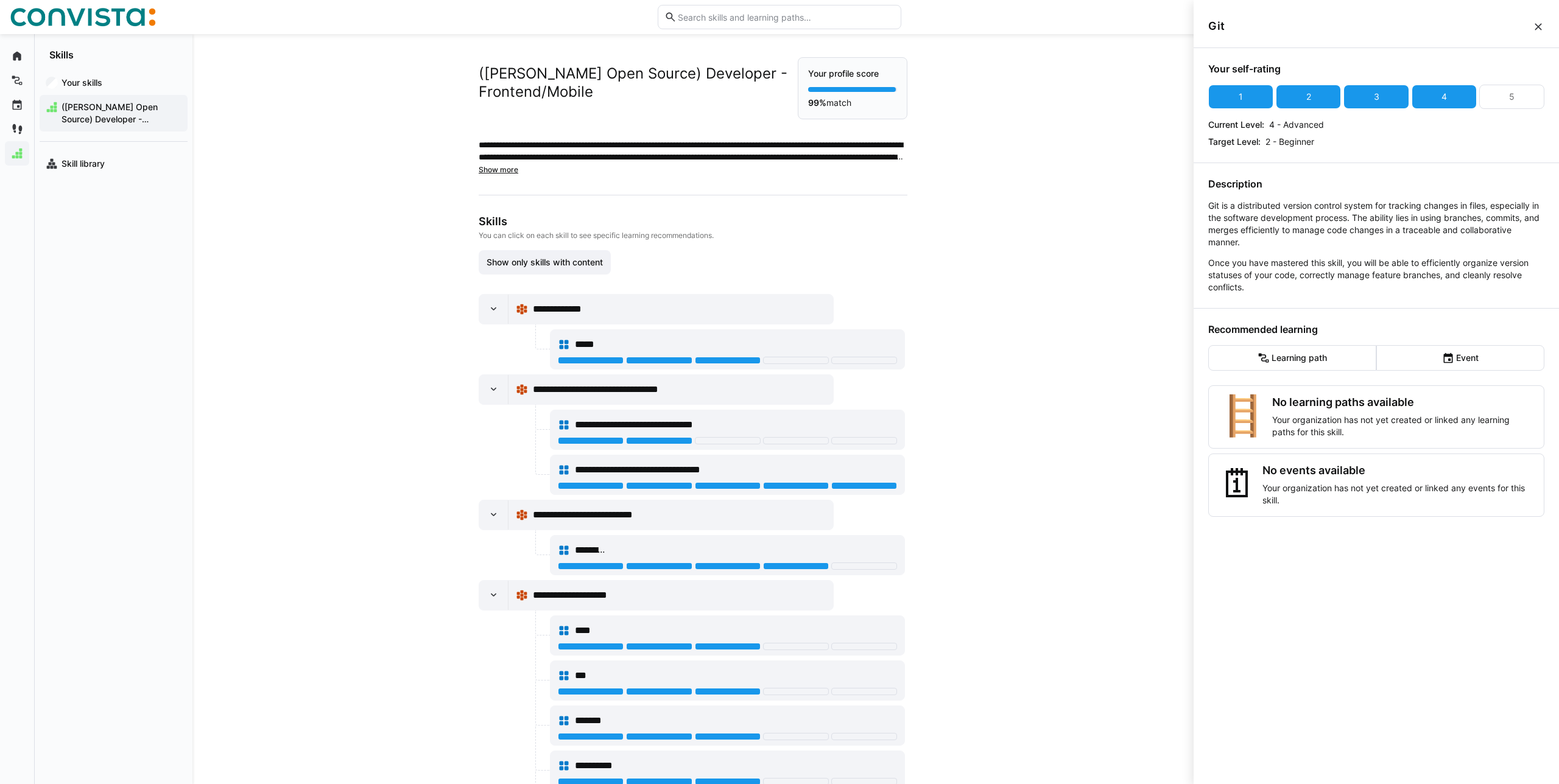
scroll to position [0, 0]
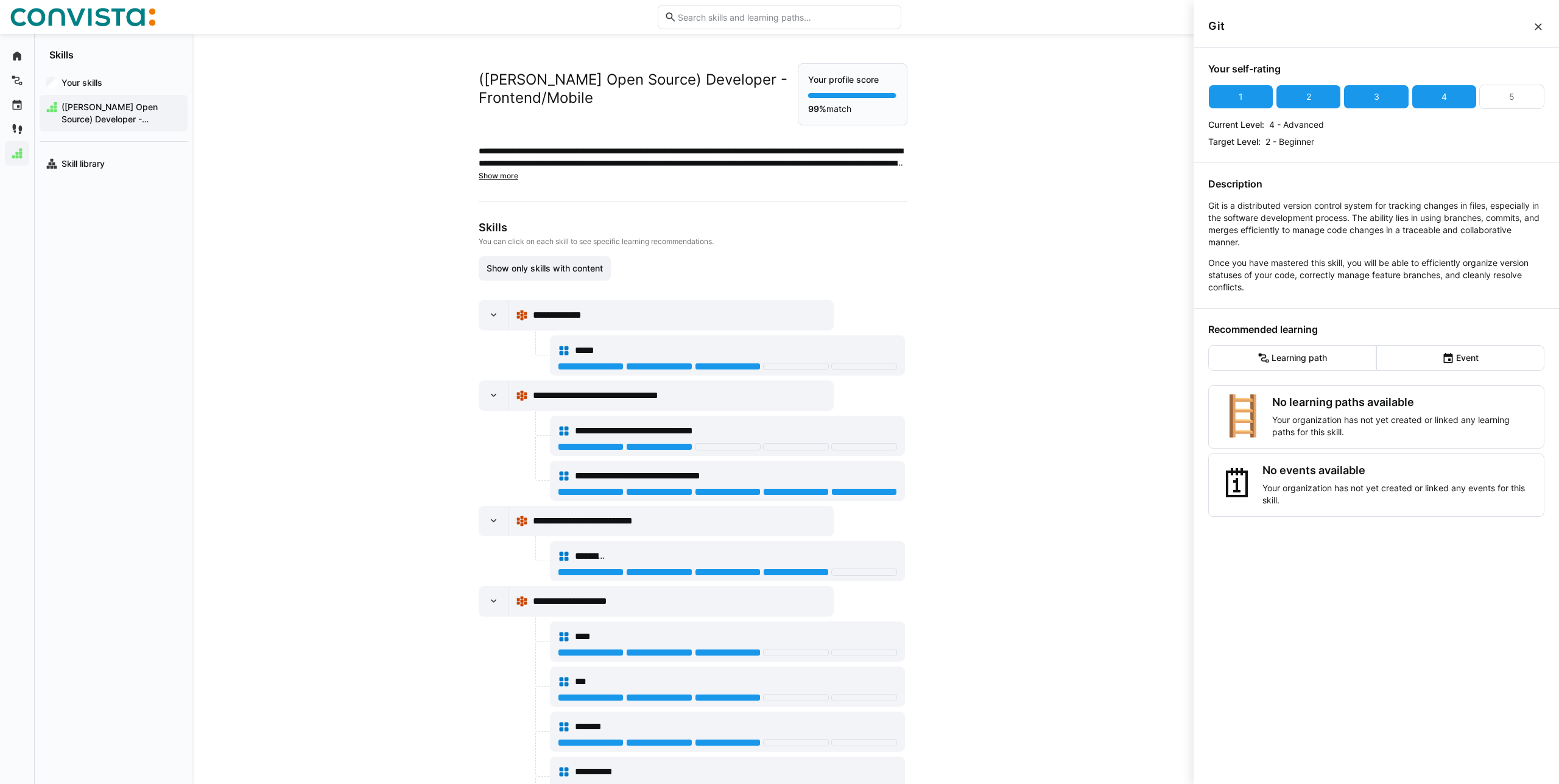
click at [1088, 484] on div "**********" at bounding box center [693, 409] width 1001 height 750
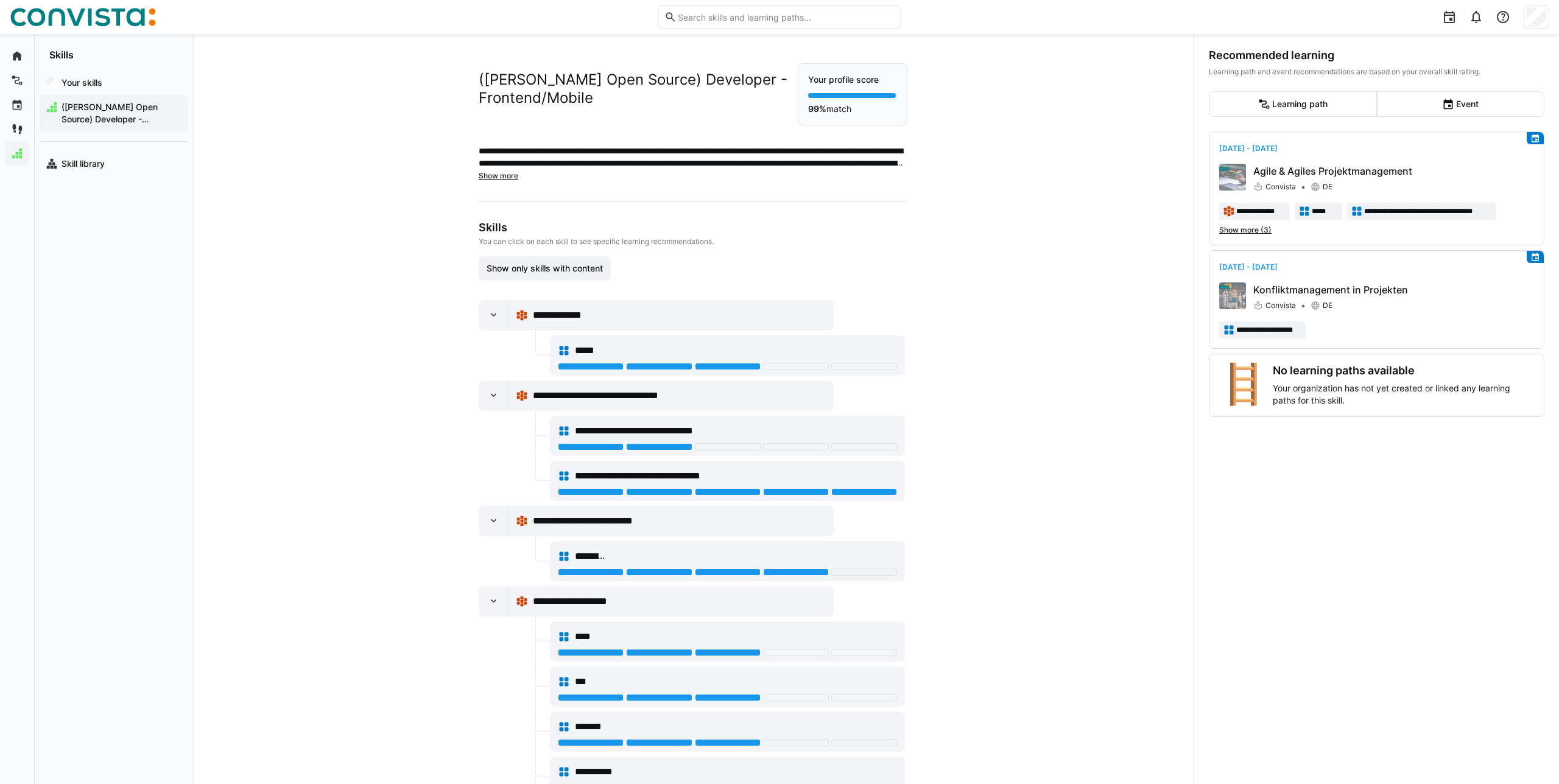
click at [89, 13] on img at bounding box center [82, 17] width 146 height 20
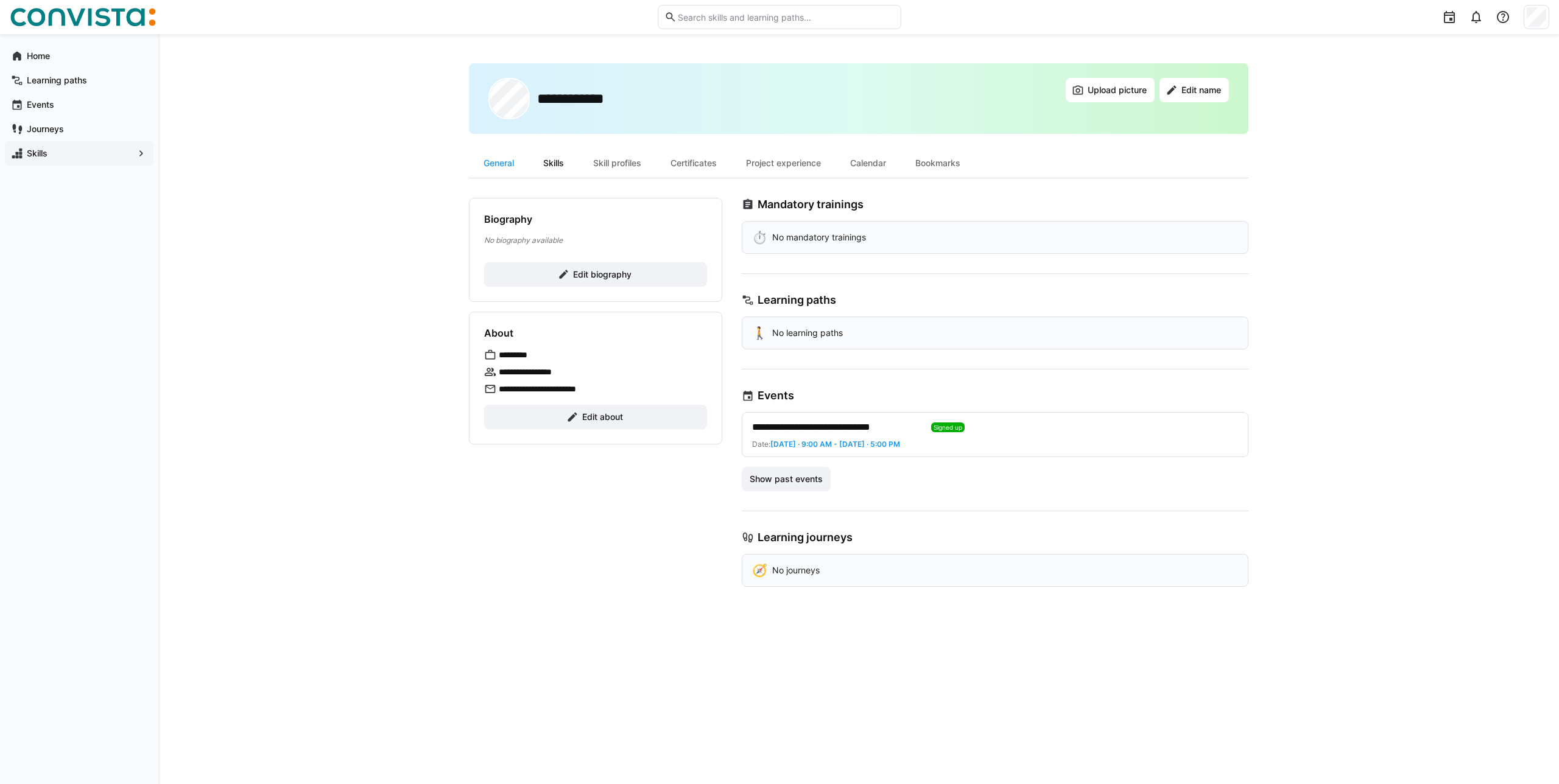
click at [553, 166] on div "Skills" at bounding box center [553, 163] width 50 height 29
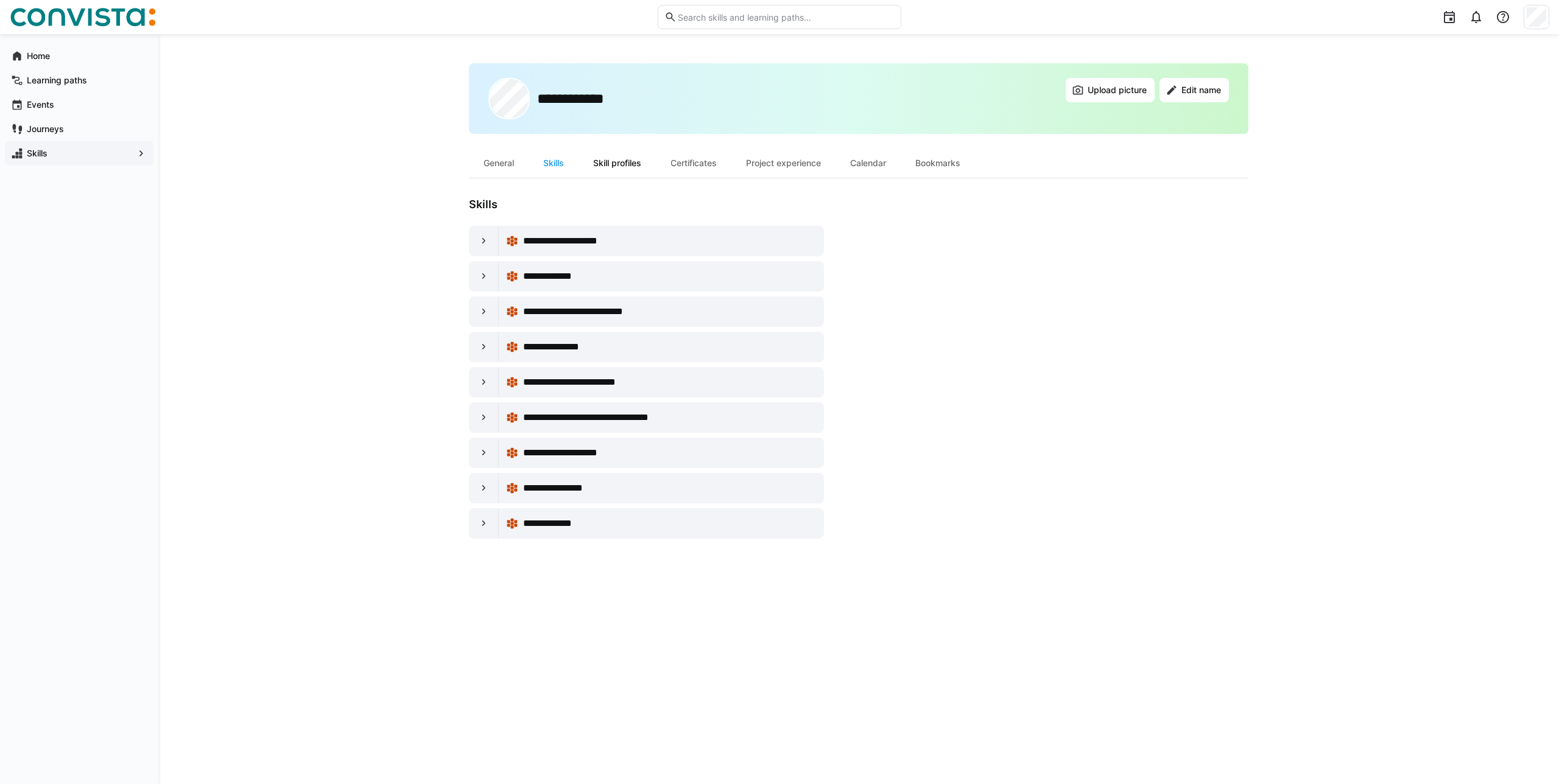
click at [614, 171] on div "Skill profiles" at bounding box center [617, 163] width 77 height 29
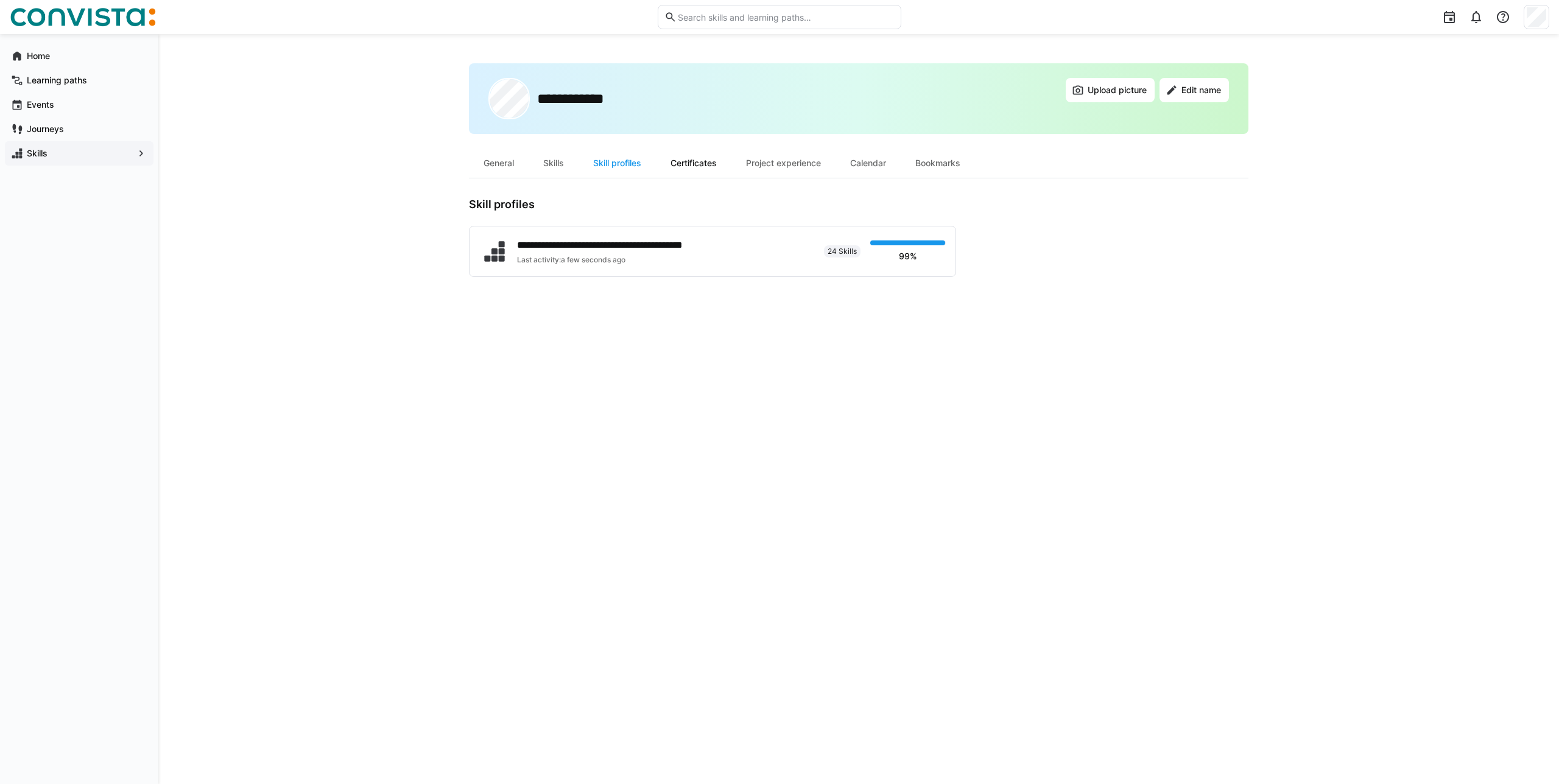
click at [685, 162] on div "Certificates" at bounding box center [693, 163] width 75 height 29
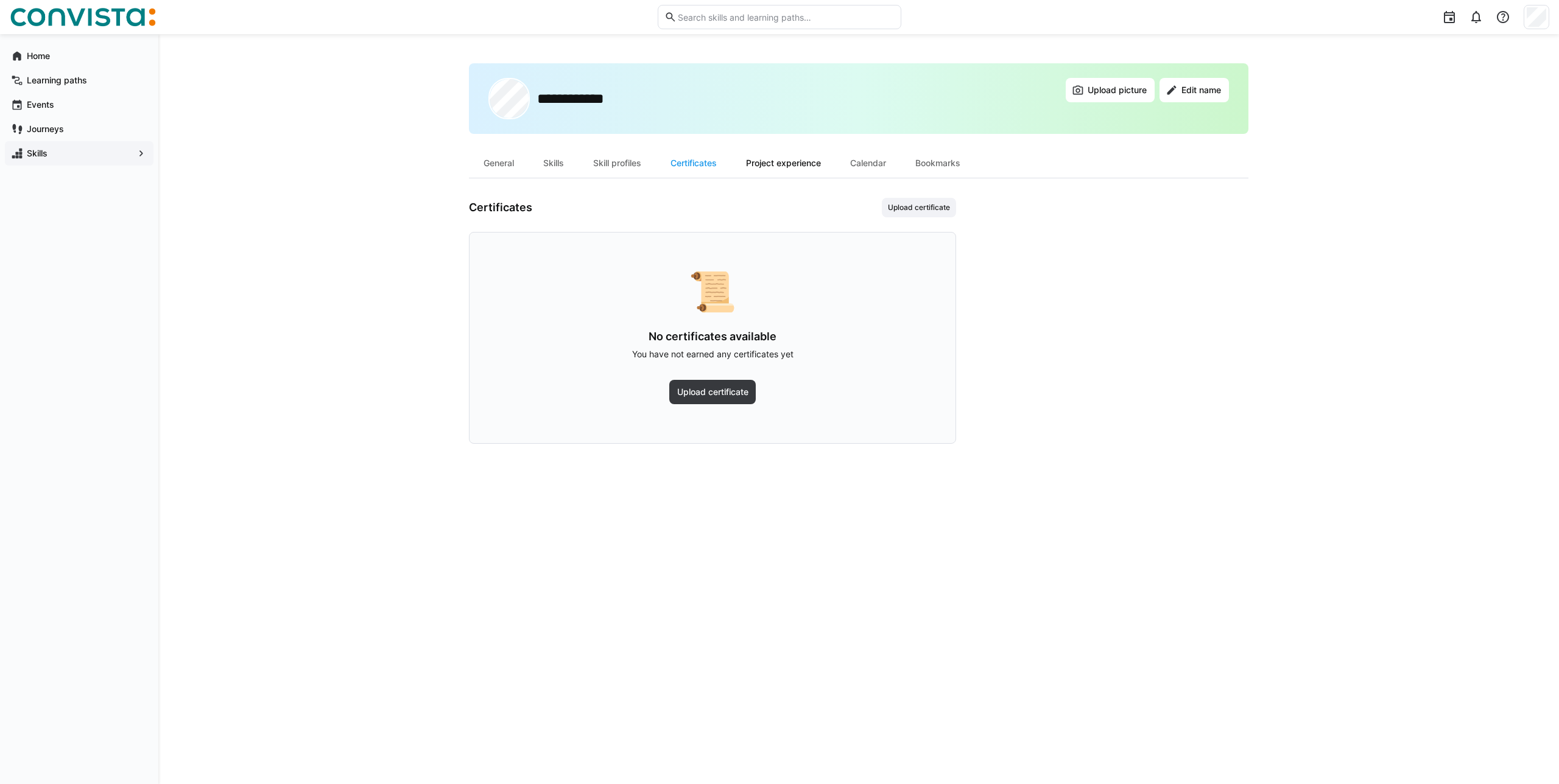
click at [774, 157] on div "Project experience" at bounding box center [783, 163] width 104 height 29
click at [877, 152] on div "Calendar" at bounding box center [868, 163] width 65 height 29
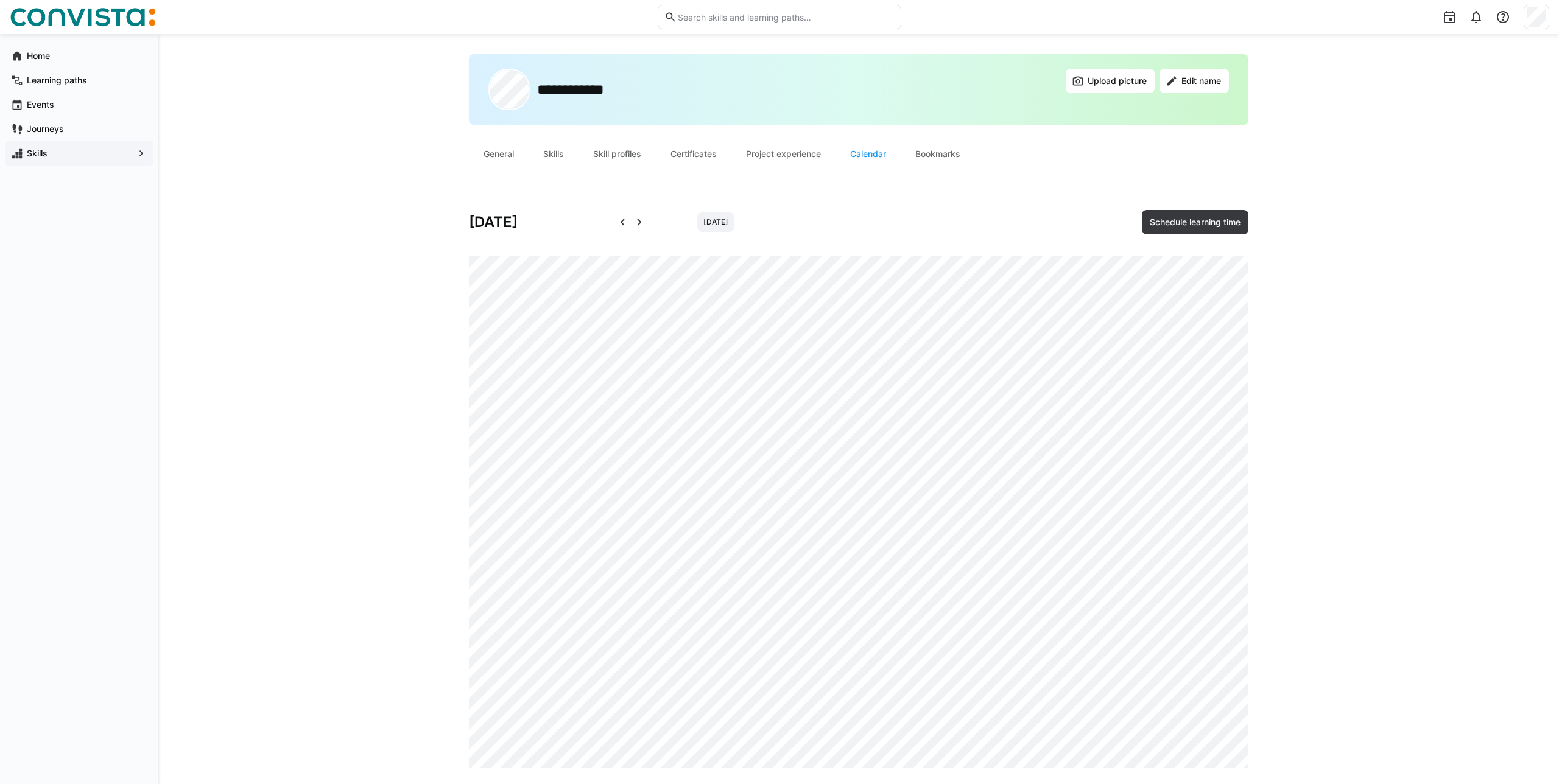
scroll to position [22, 0]
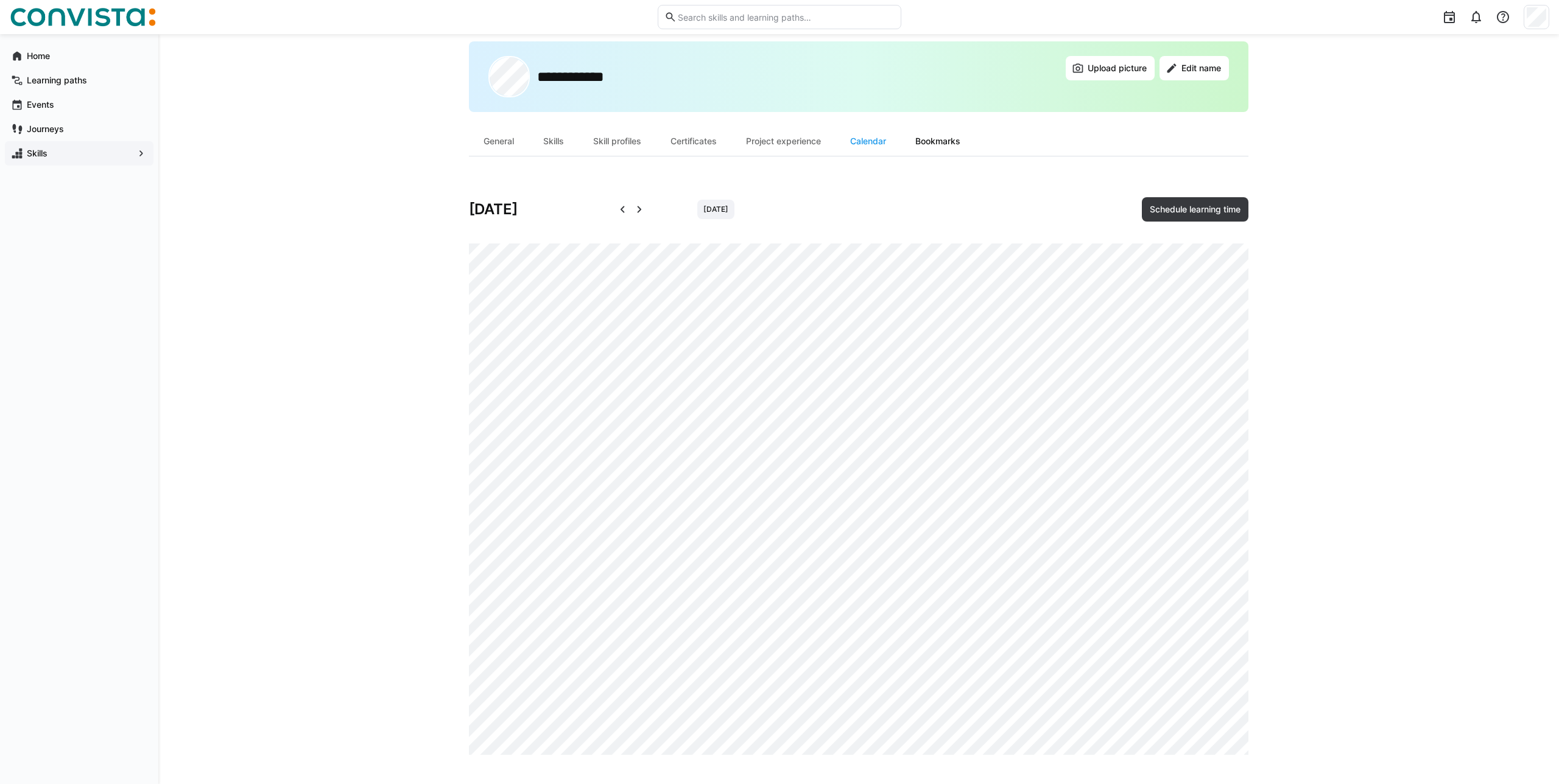
click at [929, 141] on div "Bookmarks" at bounding box center [938, 141] width 74 height 29
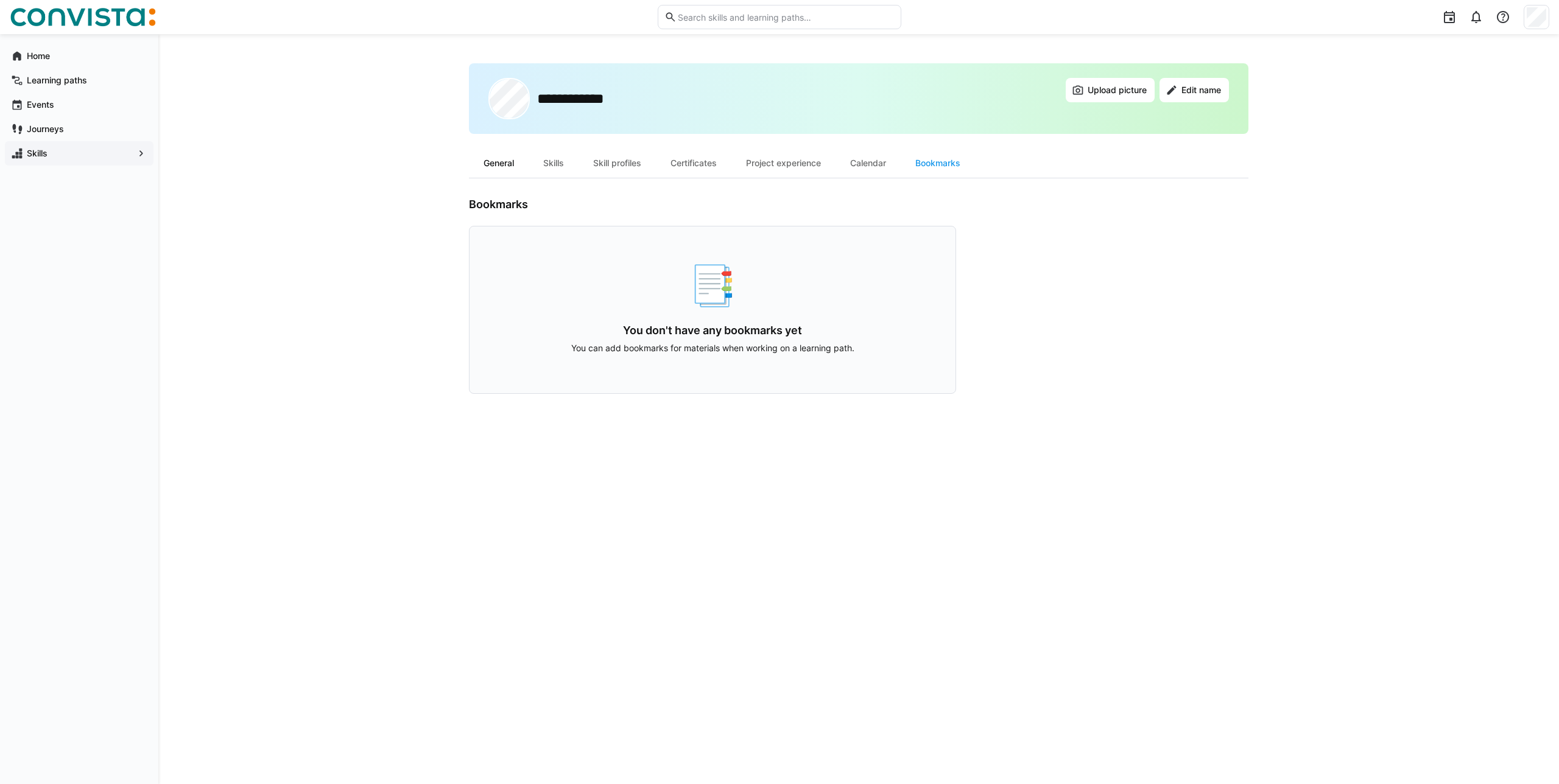
click at [519, 158] on div "General" at bounding box center [499, 163] width 60 height 29
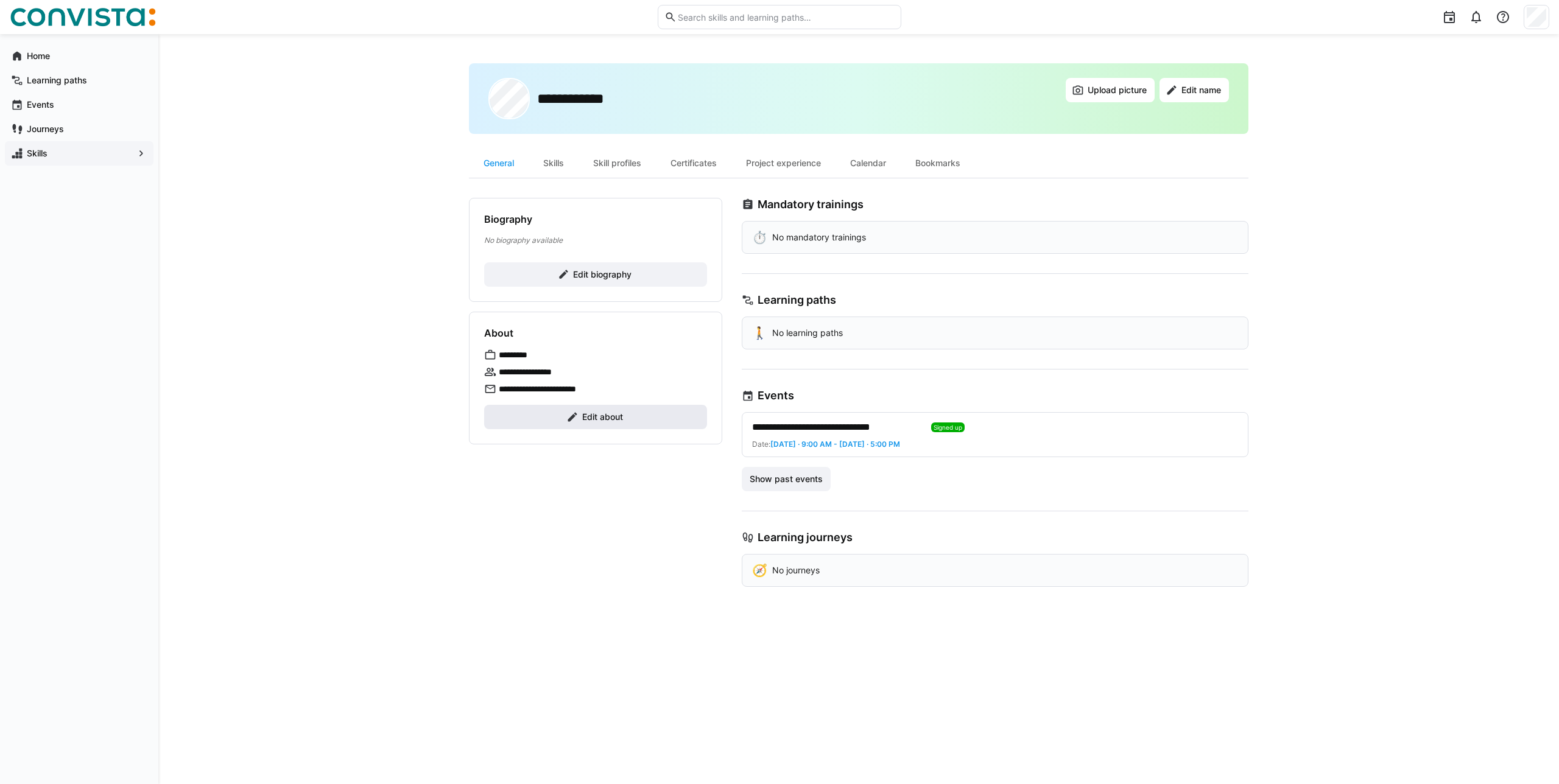
click at [632, 416] on span "Edit about" at bounding box center [595, 417] width 223 height 24
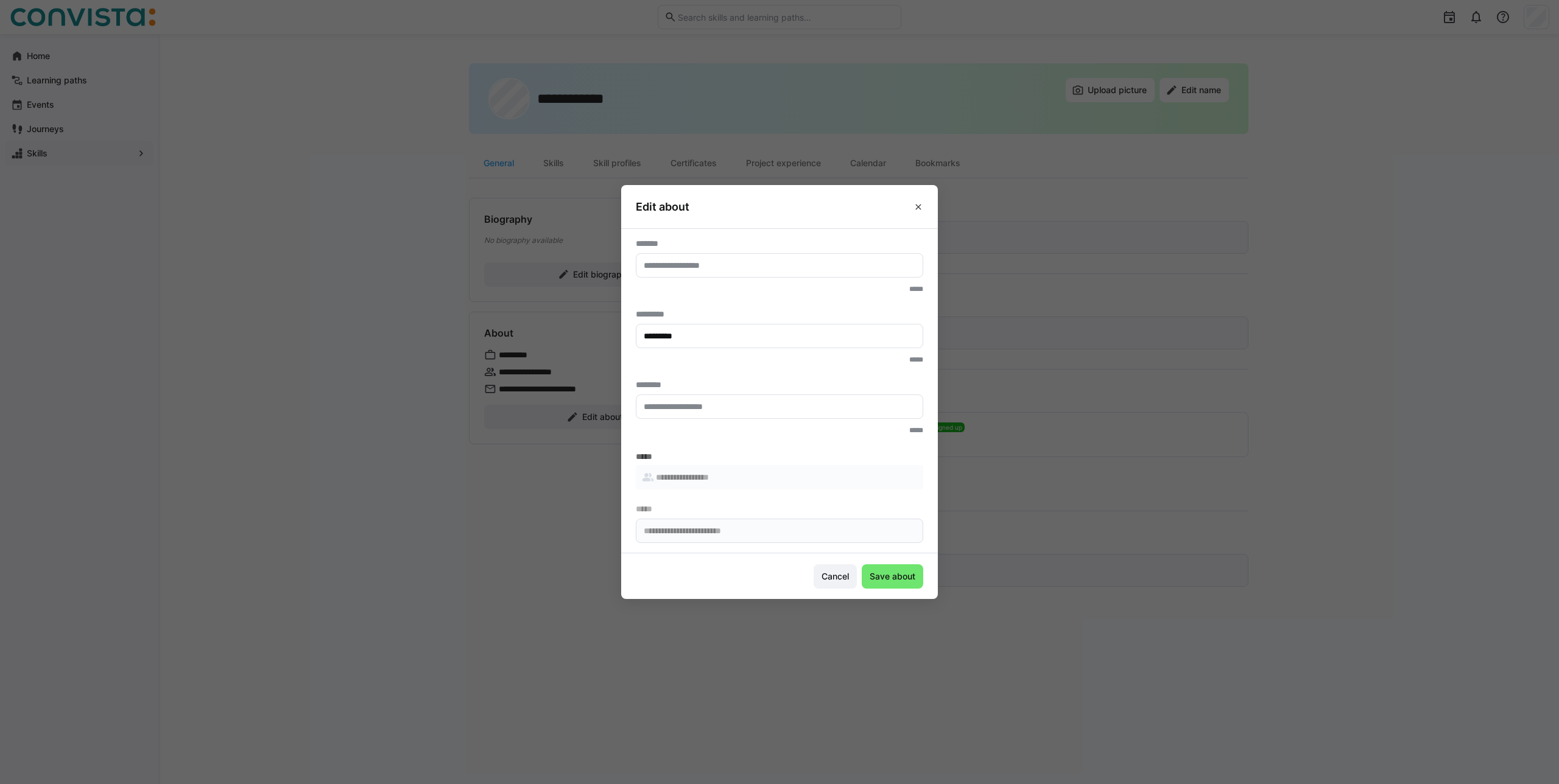
click at [720, 256] on eds-input at bounding box center [780, 265] width 288 height 24
click at [724, 273] on eds-input at bounding box center [780, 265] width 288 height 24
click at [755, 411] on input "text" at bounding box center [779, 406] width 274 height 11
click at [748, 399] on eds-input at bounding box center [780, 407] width 288 height 24
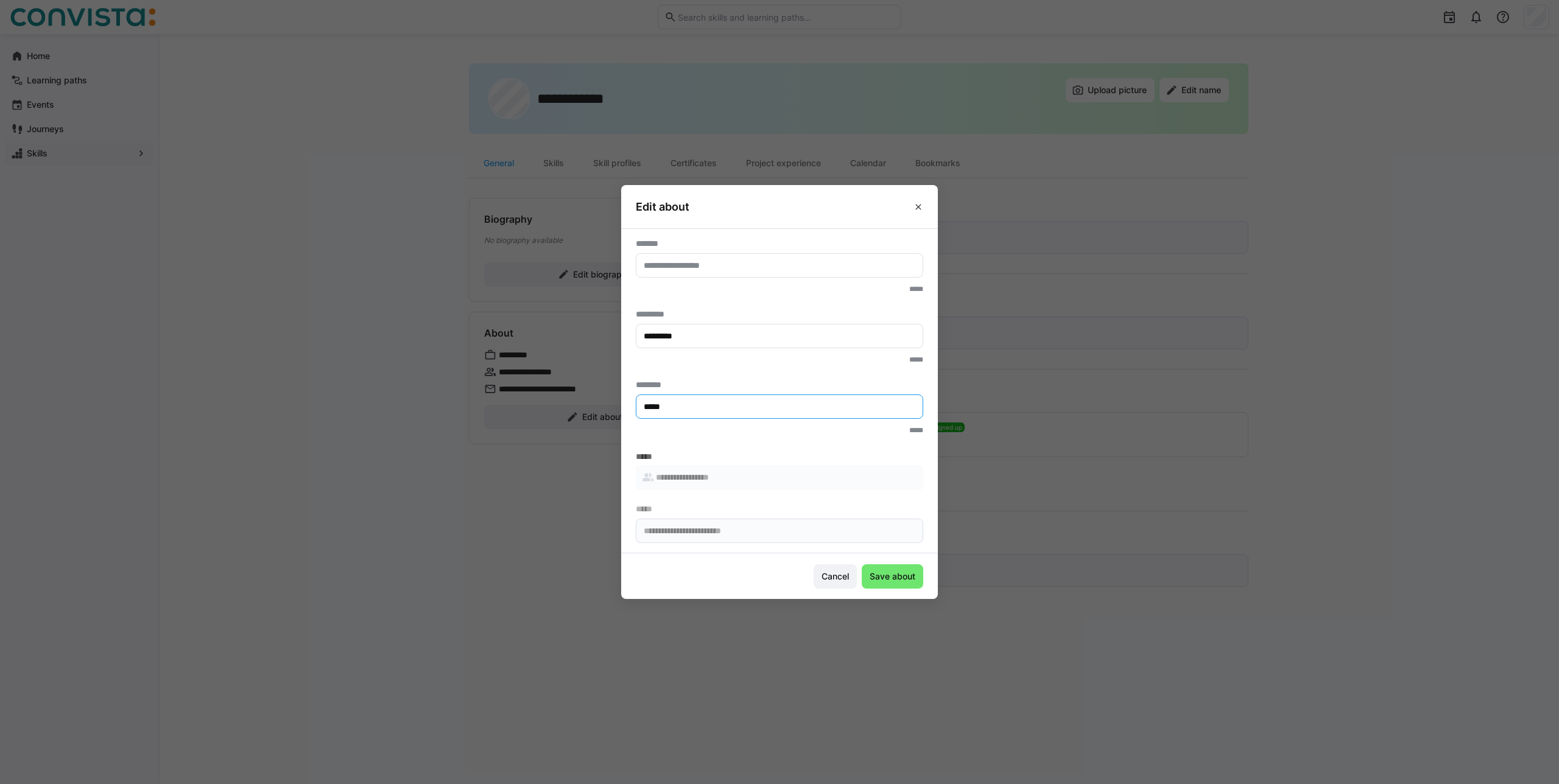
type input "*****"
type input "********"
click at [898, 577] on span "Save about" at bounding box center [893, 576] width 49 height 12
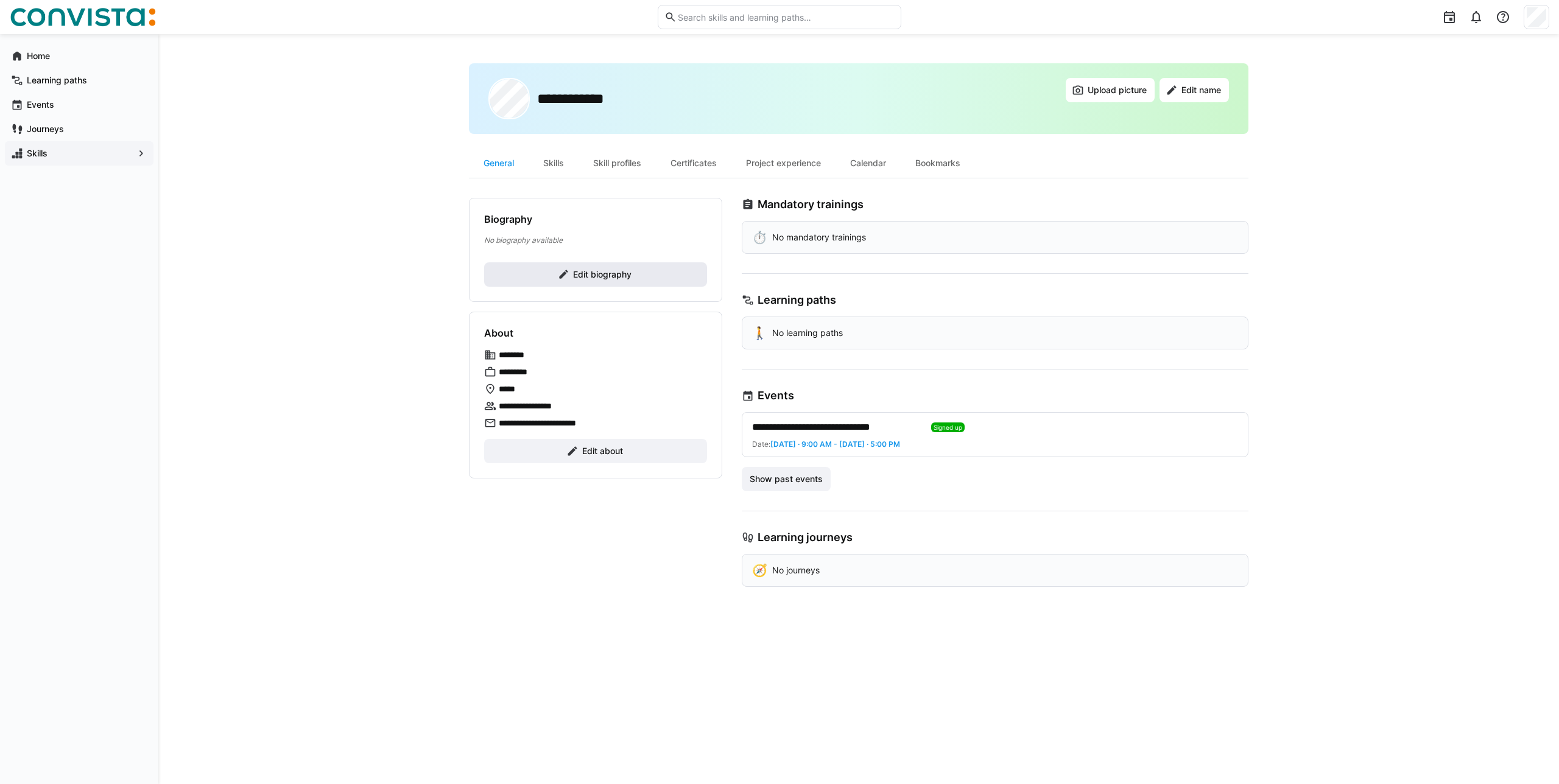
click at [533, 284] on span "Edit biography" at bounding box center [595, 274] width 223 height 24
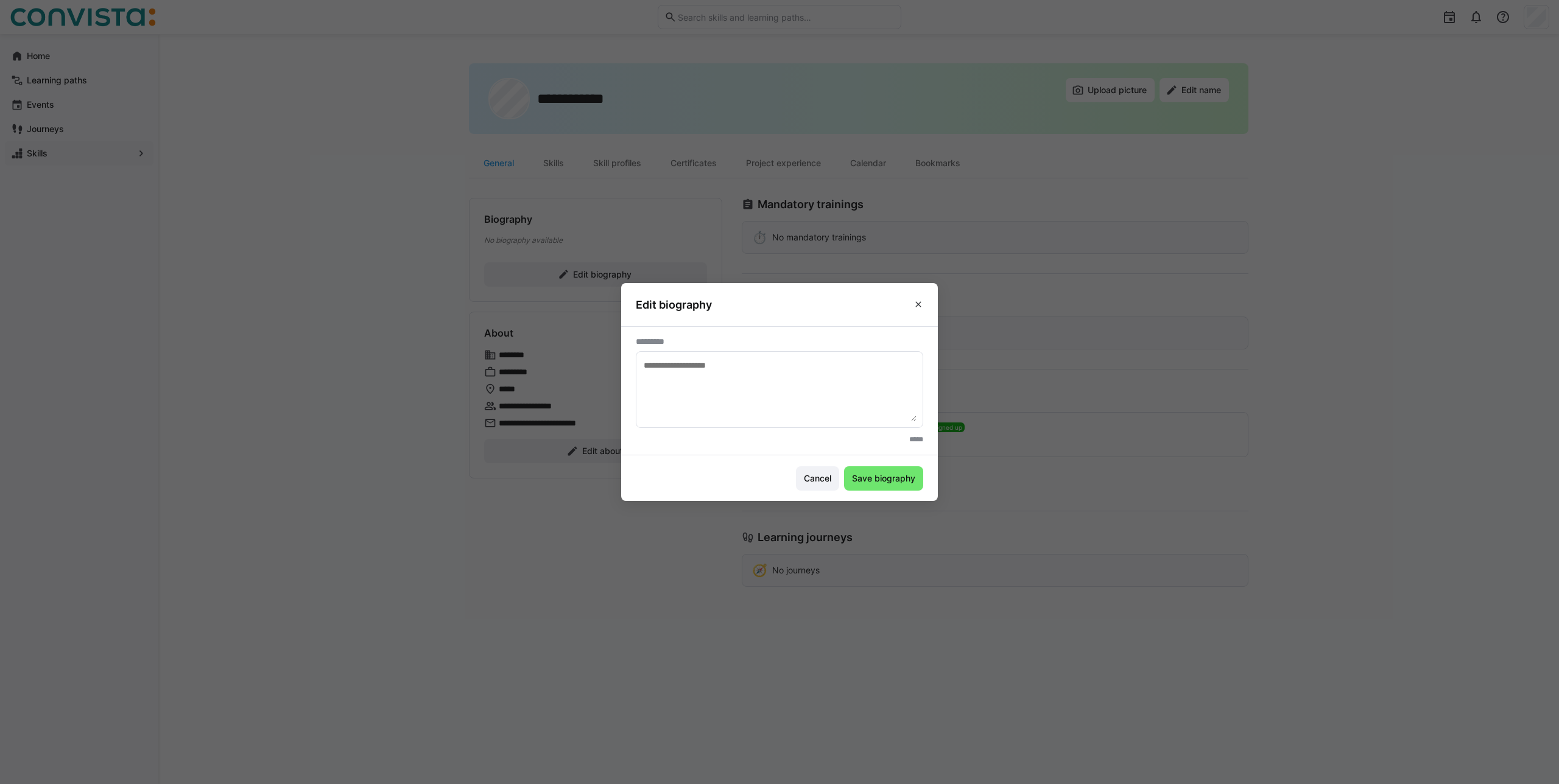
click at [694, 395] on textarea at bounding box center [779, 389] width 274 height 63
click at [918, 298] on span at bounding box center [918, 304] width 20 height 20
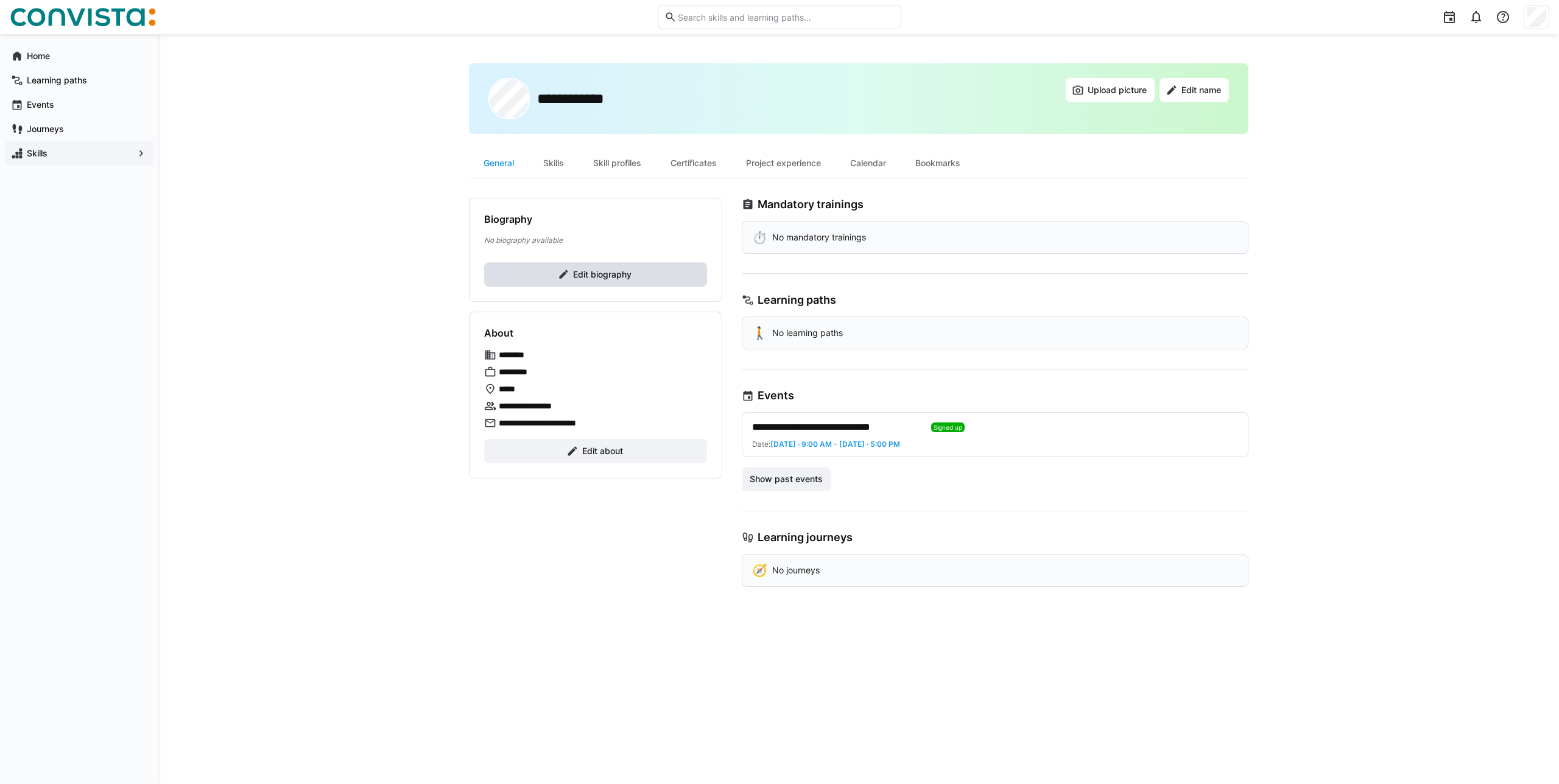
click at [570, 275] on span "Edit biography" at bounding box center [596, 274] width 76 height 12
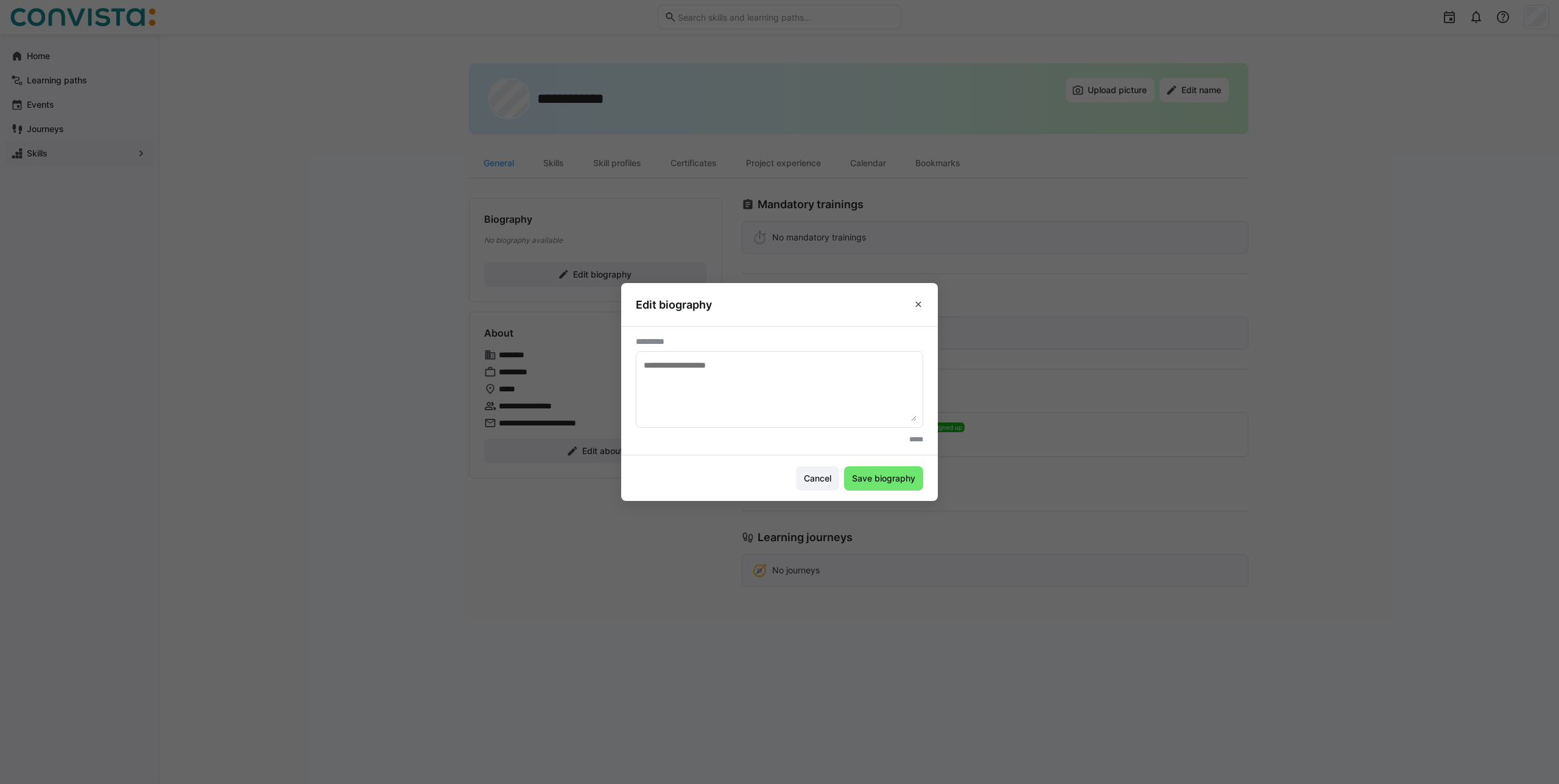
click at [798, 374] on textarea at bounding box center [779, 389] width 274 height 63
type textarea "********"
click at [918, 301] on eds-icon at bounding box center [918, 304] width 10 height 9
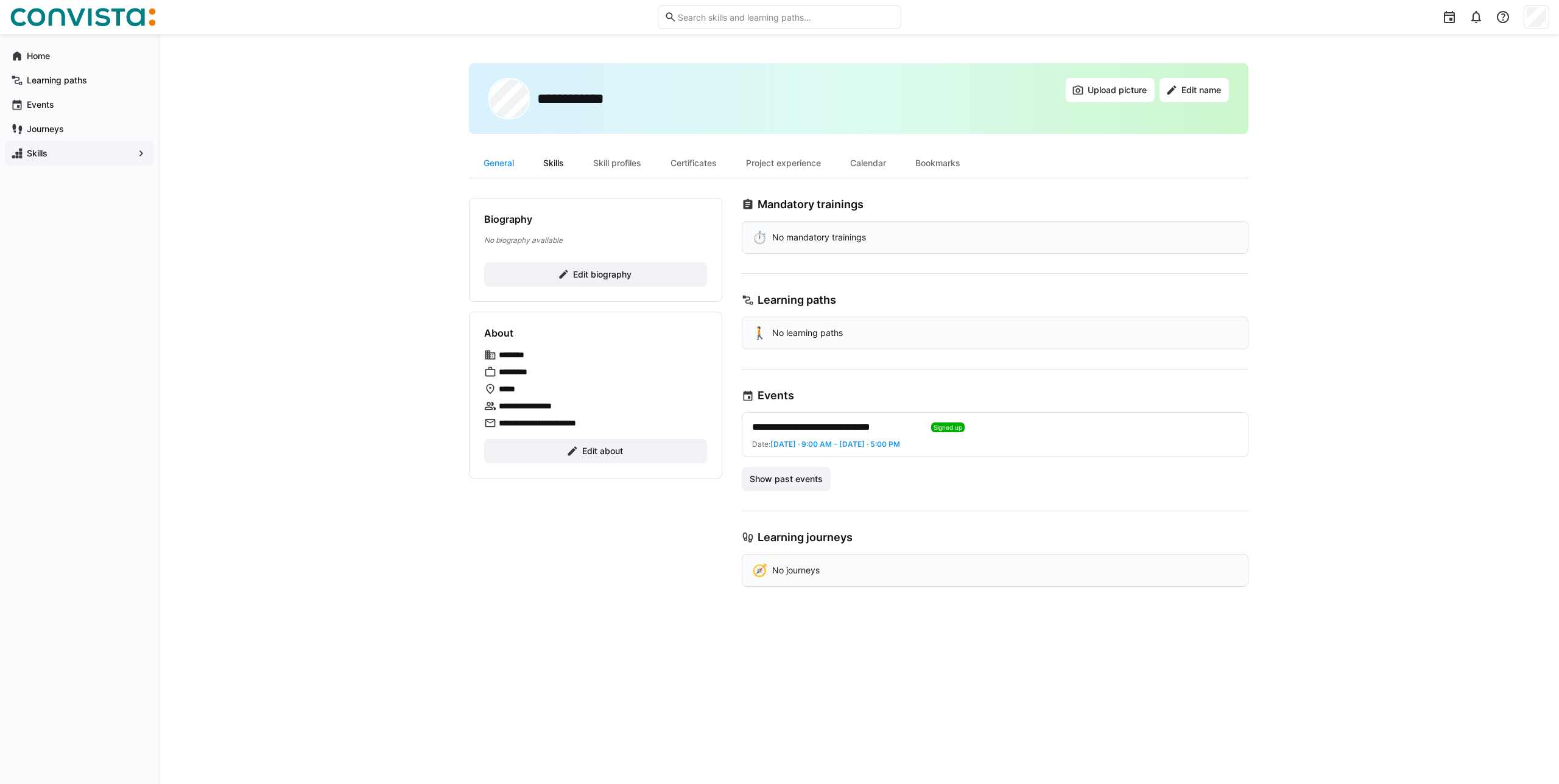
click at [545, 168] on div "Skills" at bounding box center [553, 163] width 50 height 29
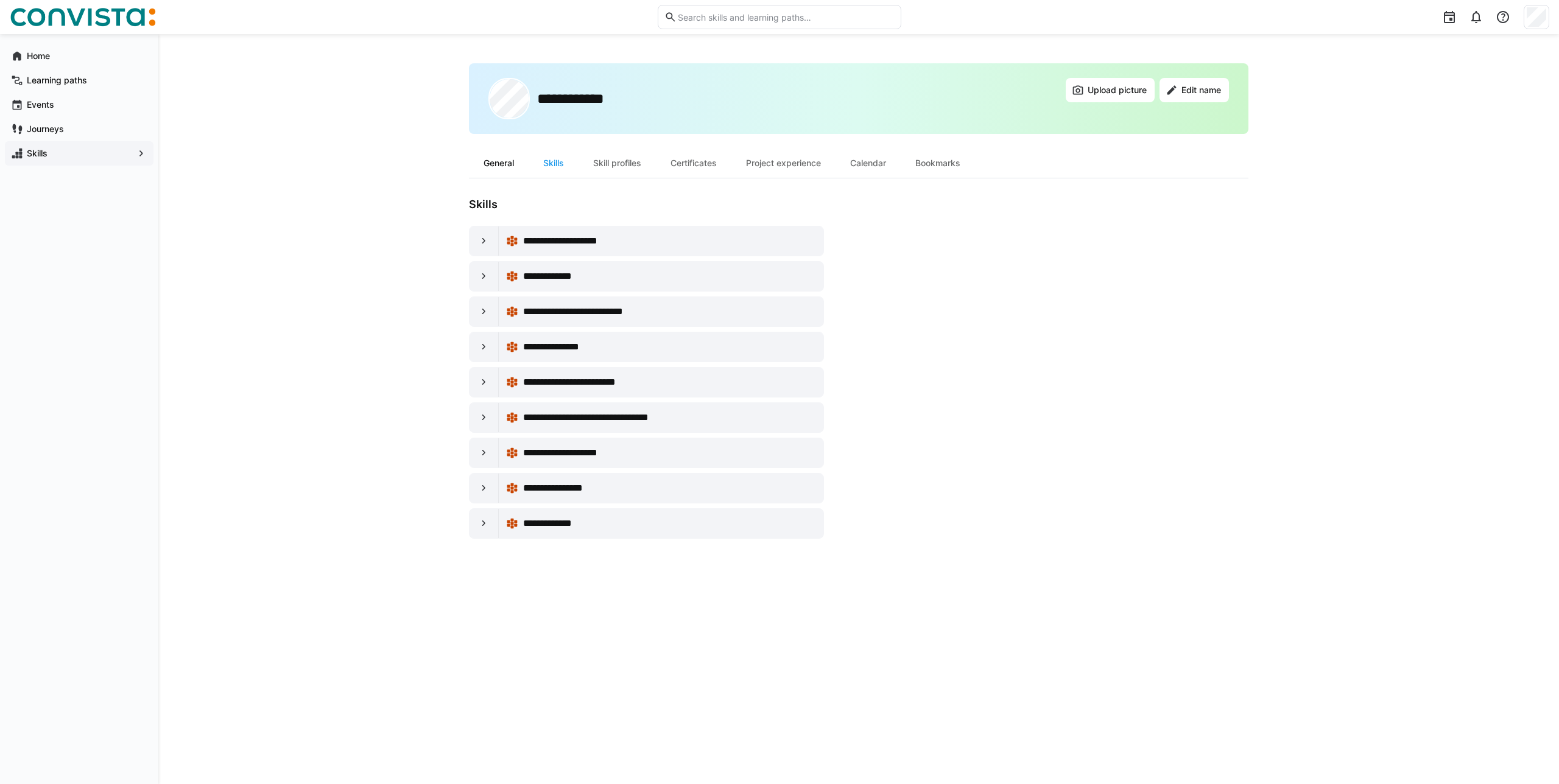
click at [508, 156] on div "General" at bounding box center [499, 163] width 60 height 29
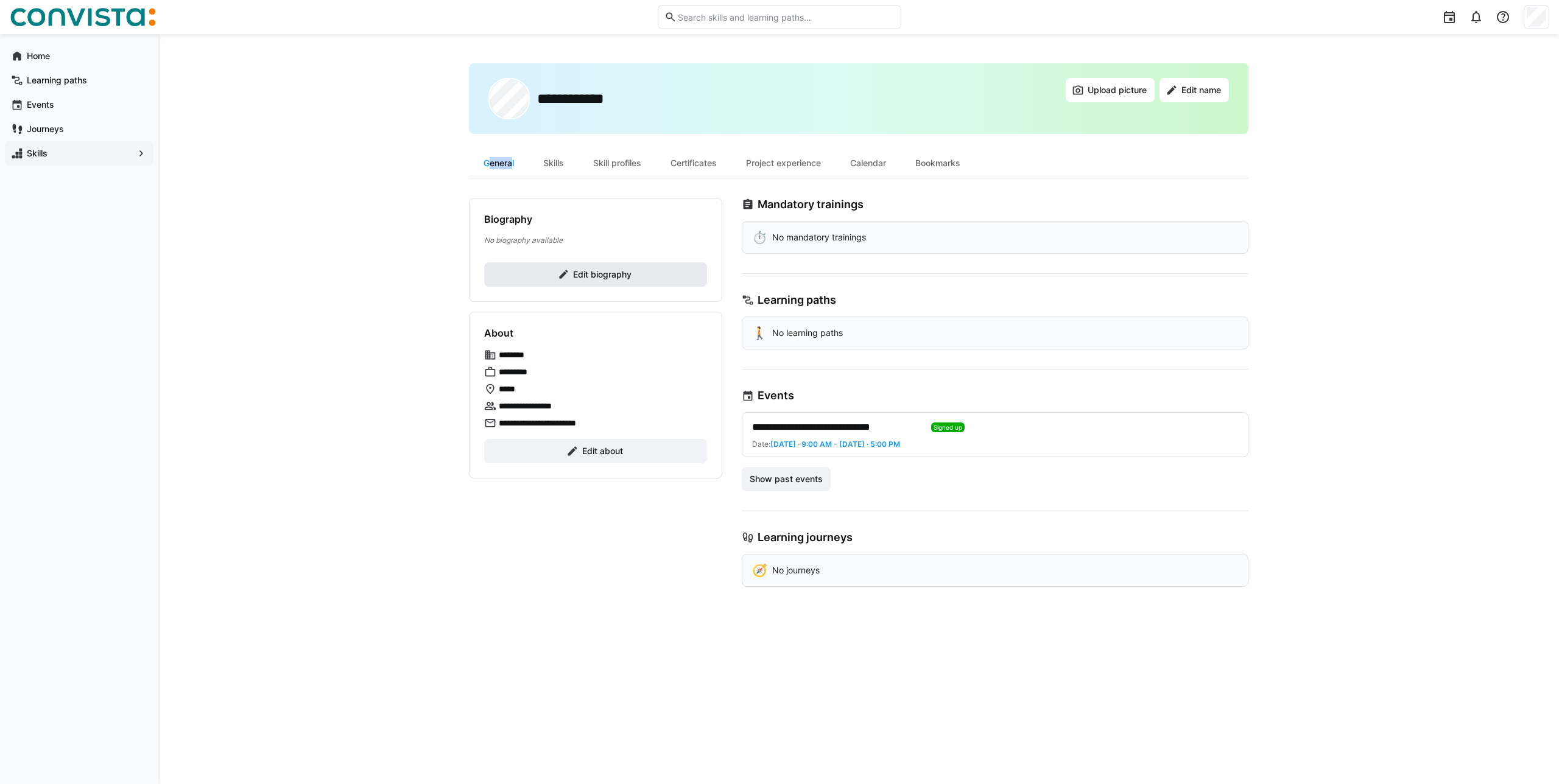
click at [561, 267] on span "Edit biography" at bounding box center [595, 274] width 223 height 24
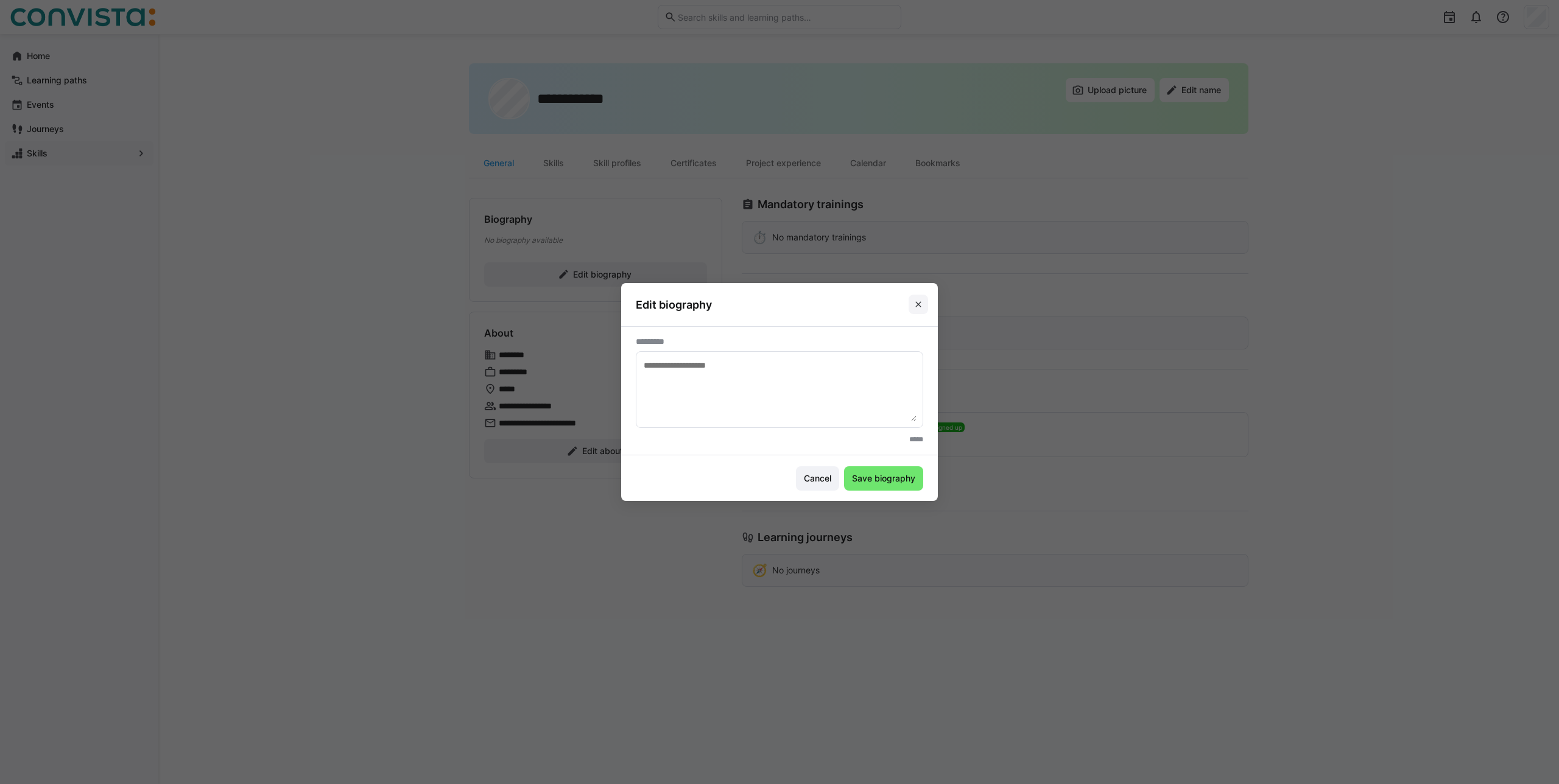
click at [916, 294] on header "Edit biography" at bounding box center [779, 305] width 317 height 43
click at [910, 307] on span at bounding box center [918, 304] width 20 height 20
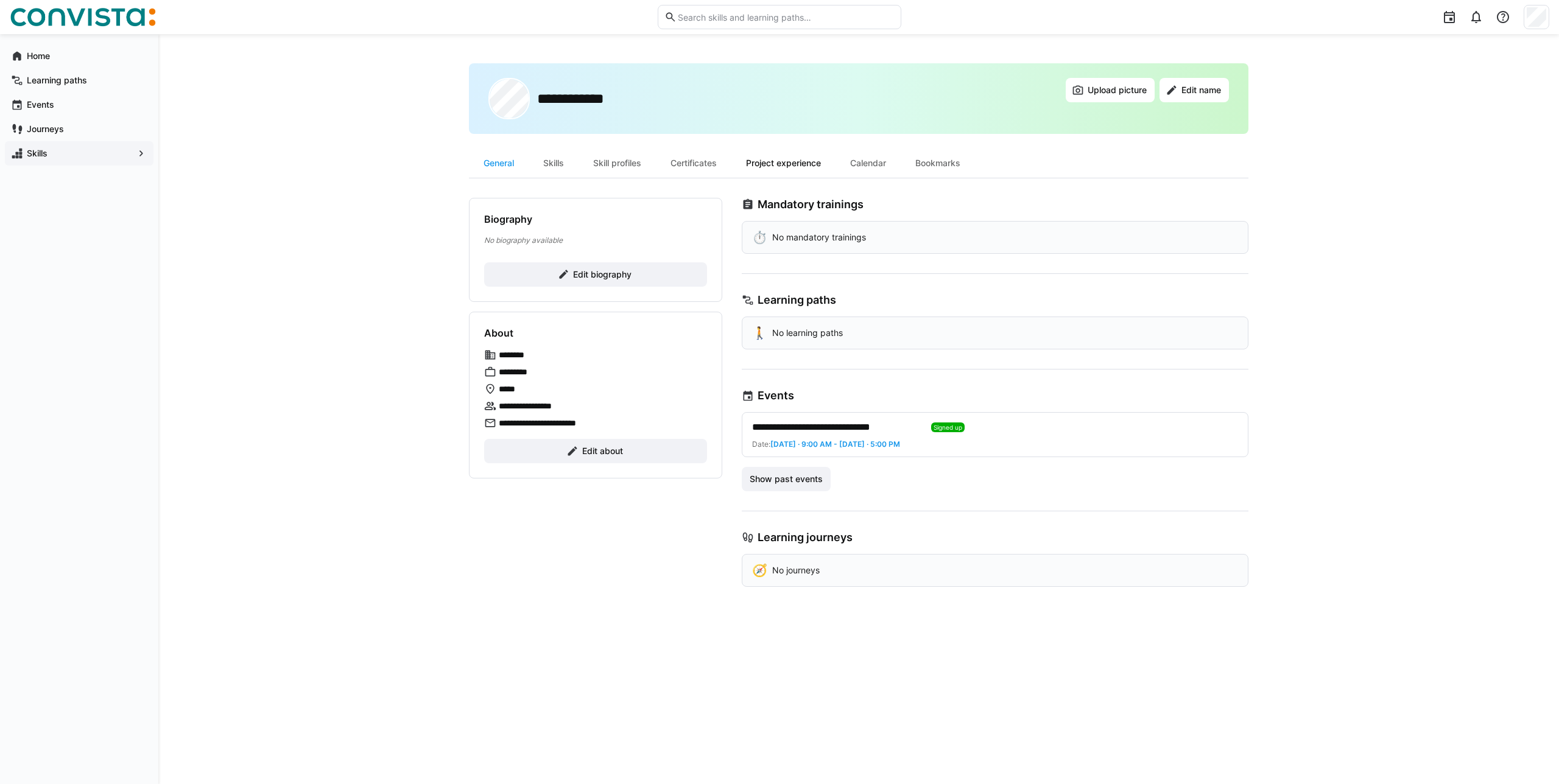
click at [753, 153] on div "Project experience" at bounding box center [783, 163] width 104 height 29
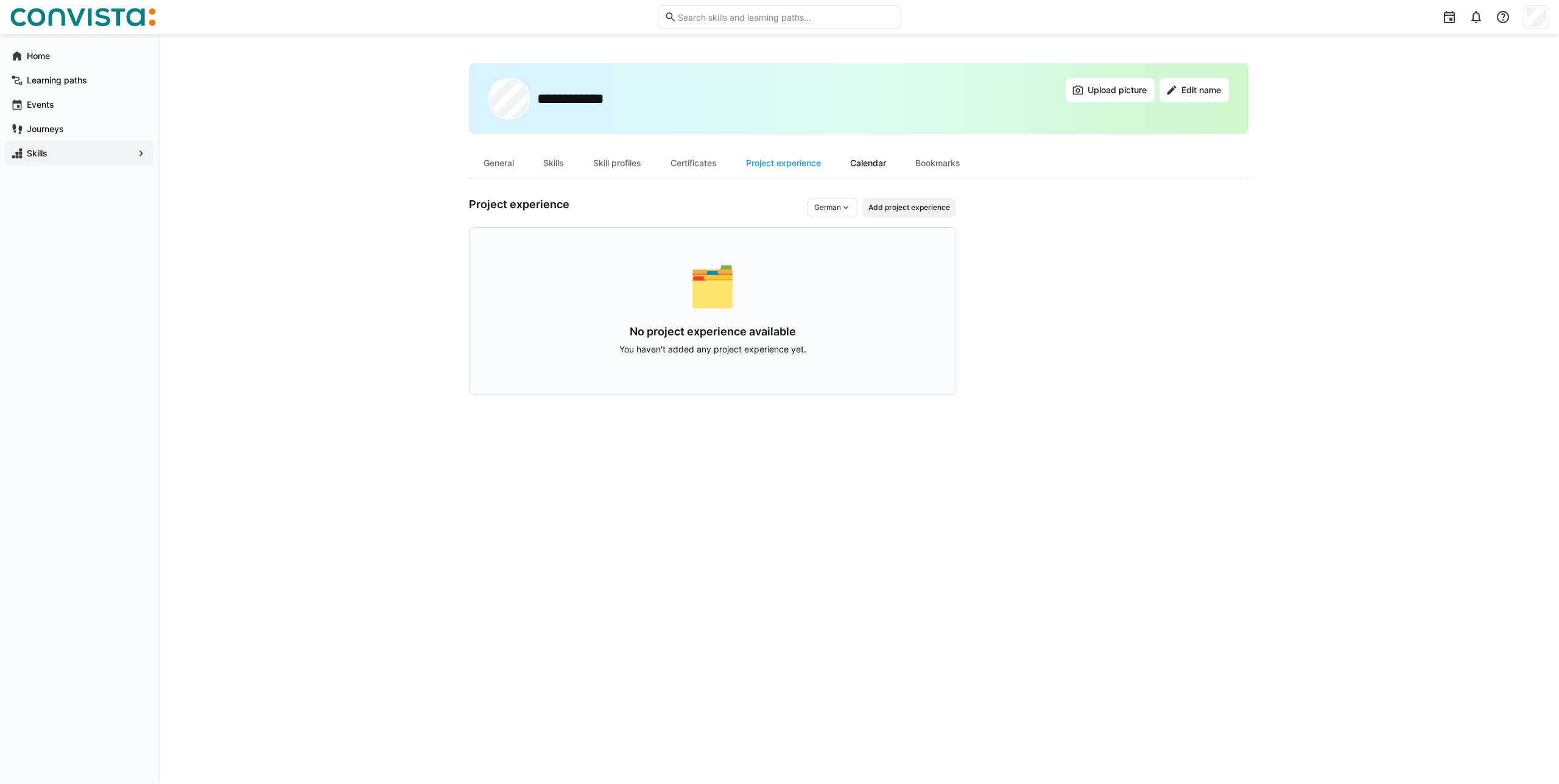
click at [858, 166] on div "Calendar" at bounding box center [868, 163] width 65 height 29
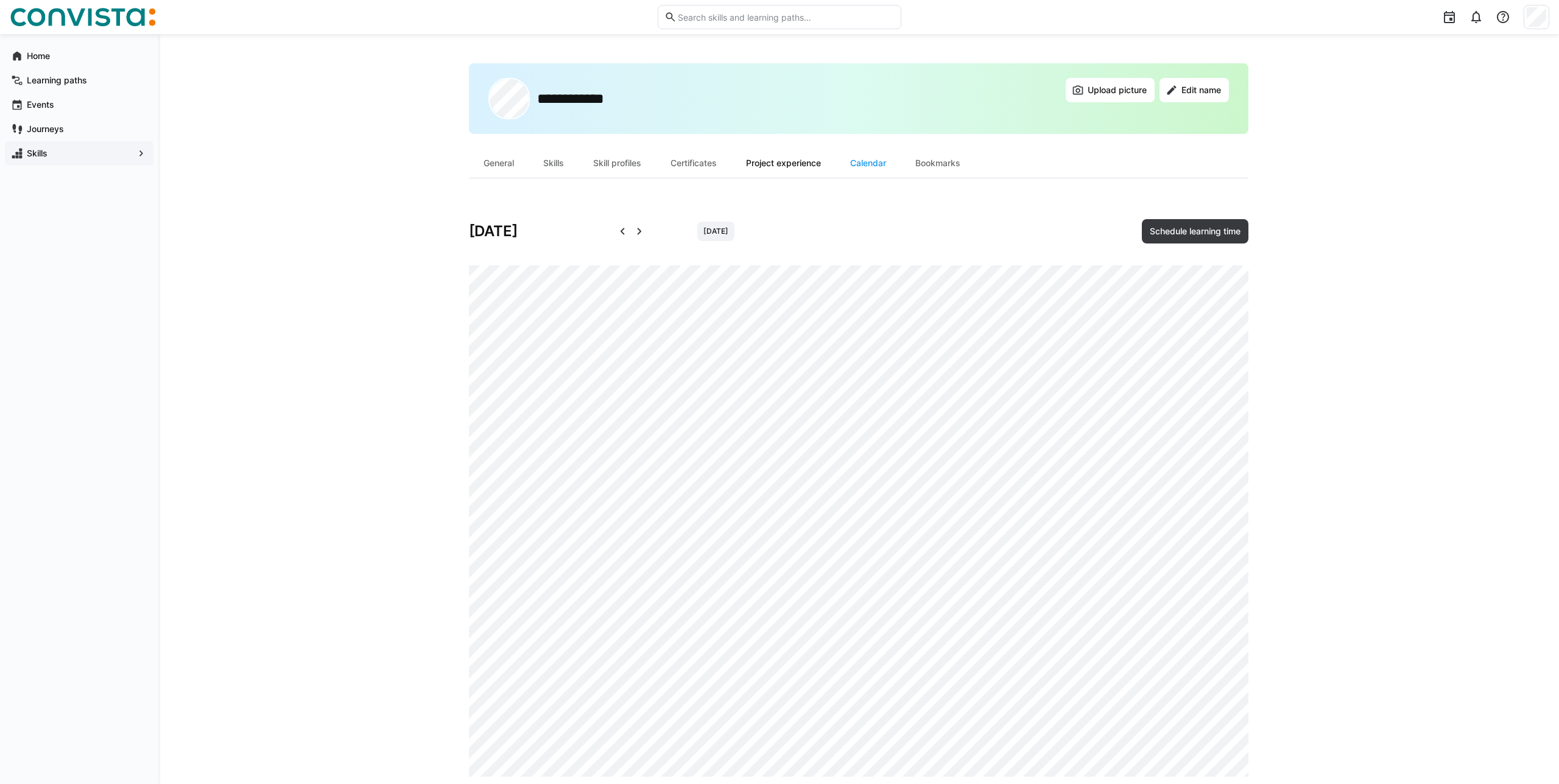
click at [830, 160] on div "Project experience" at bounding box center [783, 163] width 104 height 29
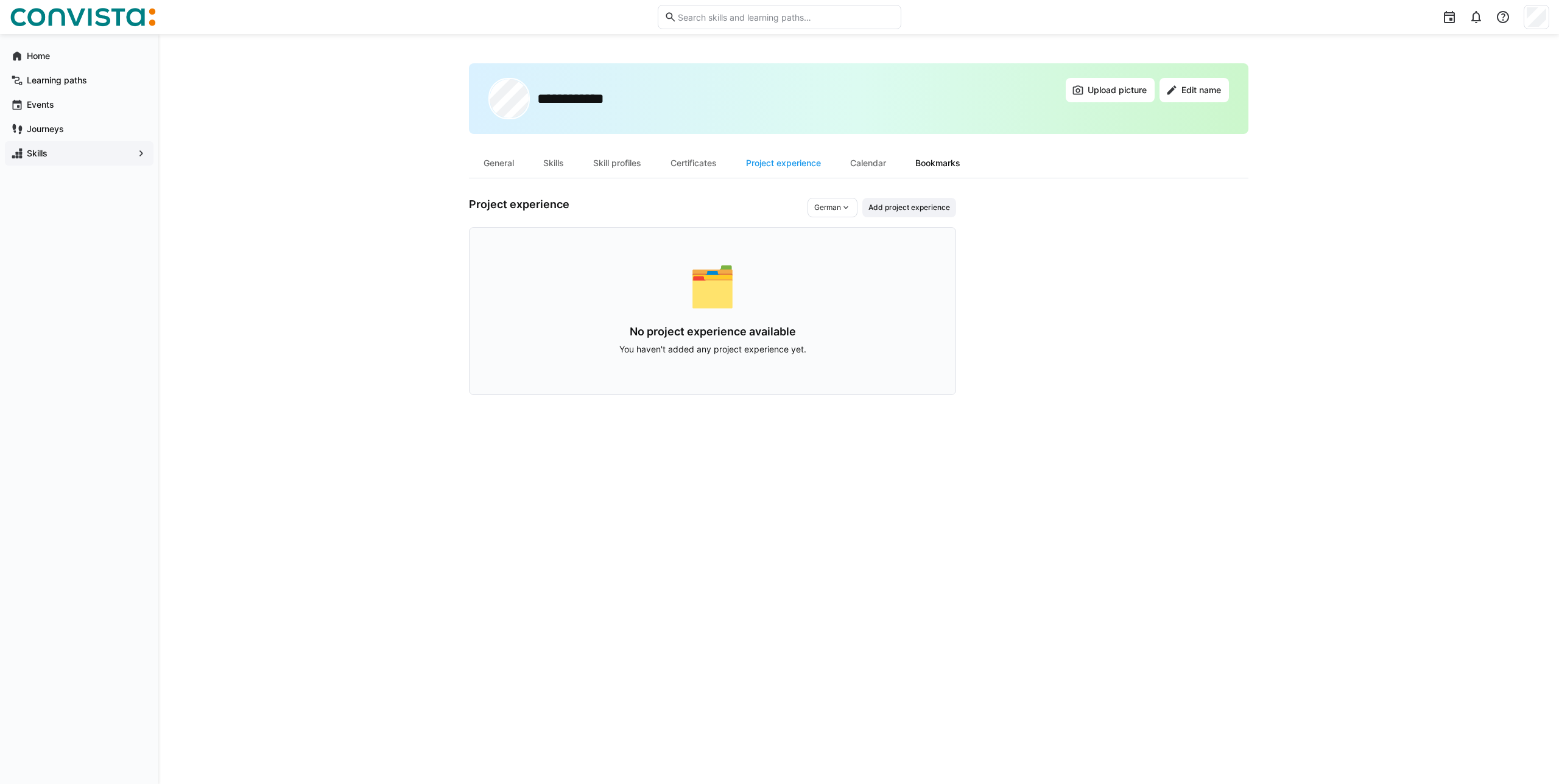
click at [933, 170] on div "Bookmarks" at bounding box center [938, 163] width 74 height 29
click at [715, 160] on div "Certificates" at bounding box center [693, 163] width 75 height 29
click at [642, 160] on div "Skill profiles" at bounding box center [617, 163] width 77 height 29
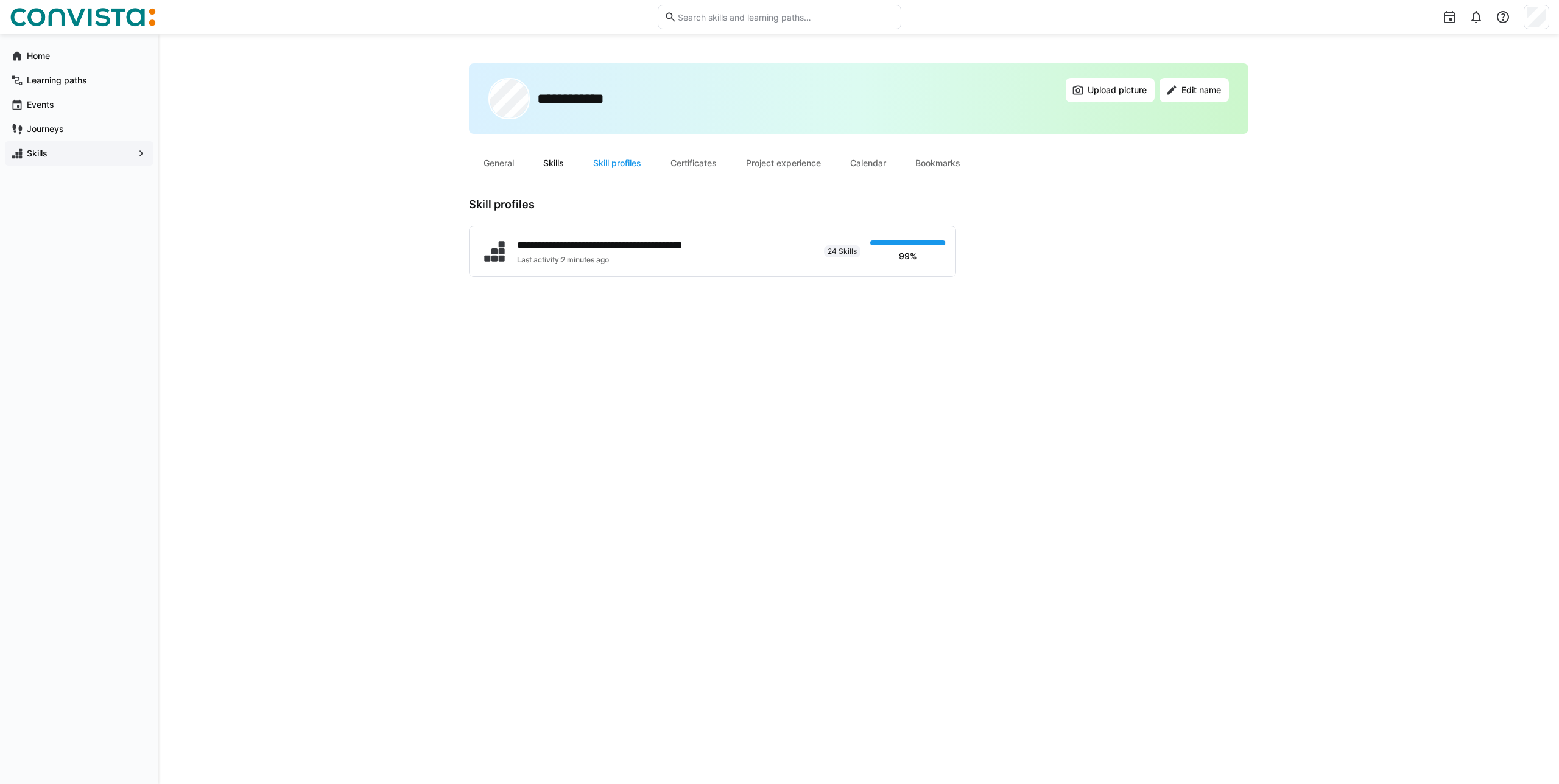
click at [557, 175] on div "Skills" at bounding box center [553, 163] width 50 height 29
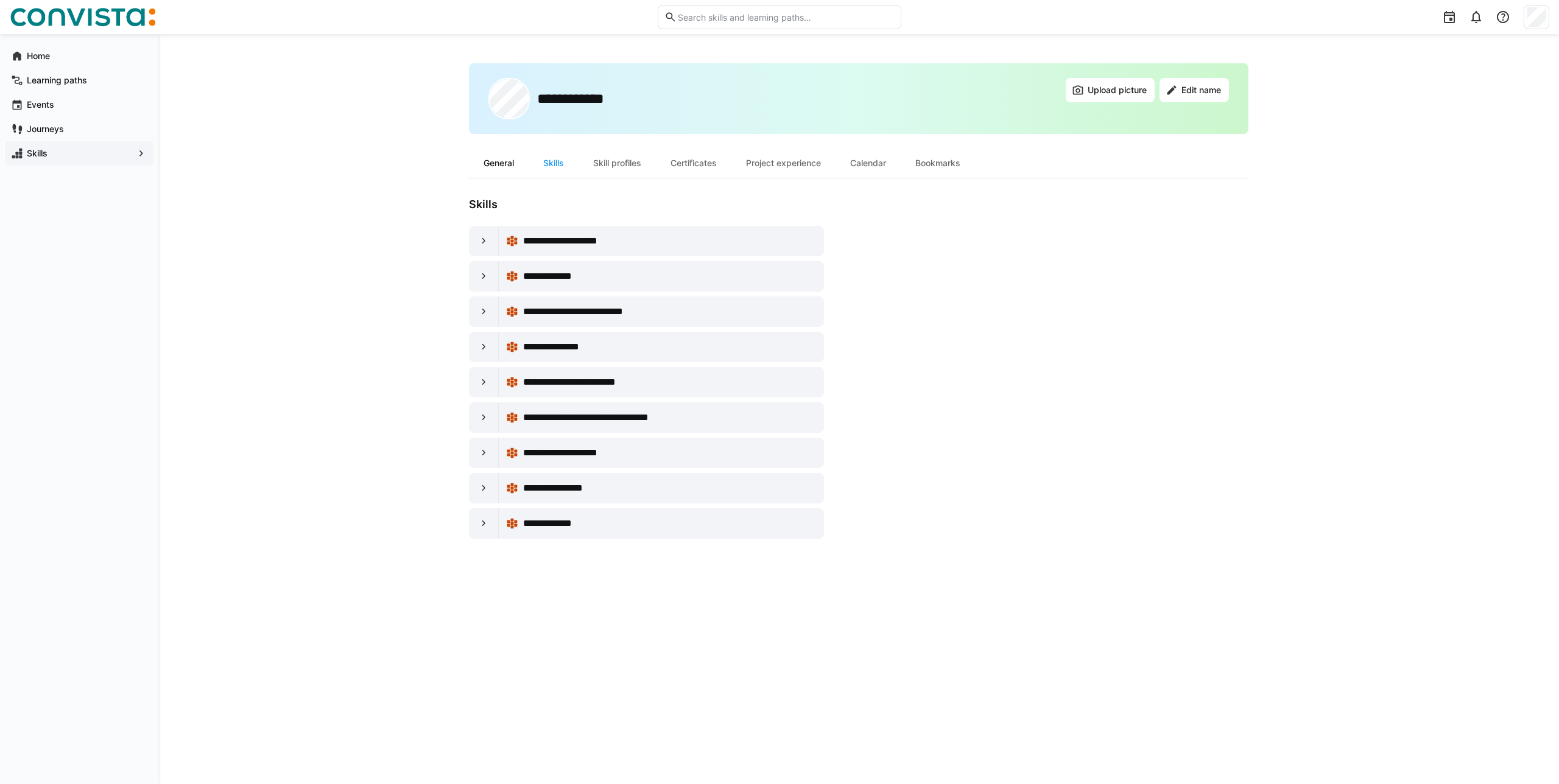
click at [513, 159] on div "General" at bounding box center [499, 163] width 60 height 29
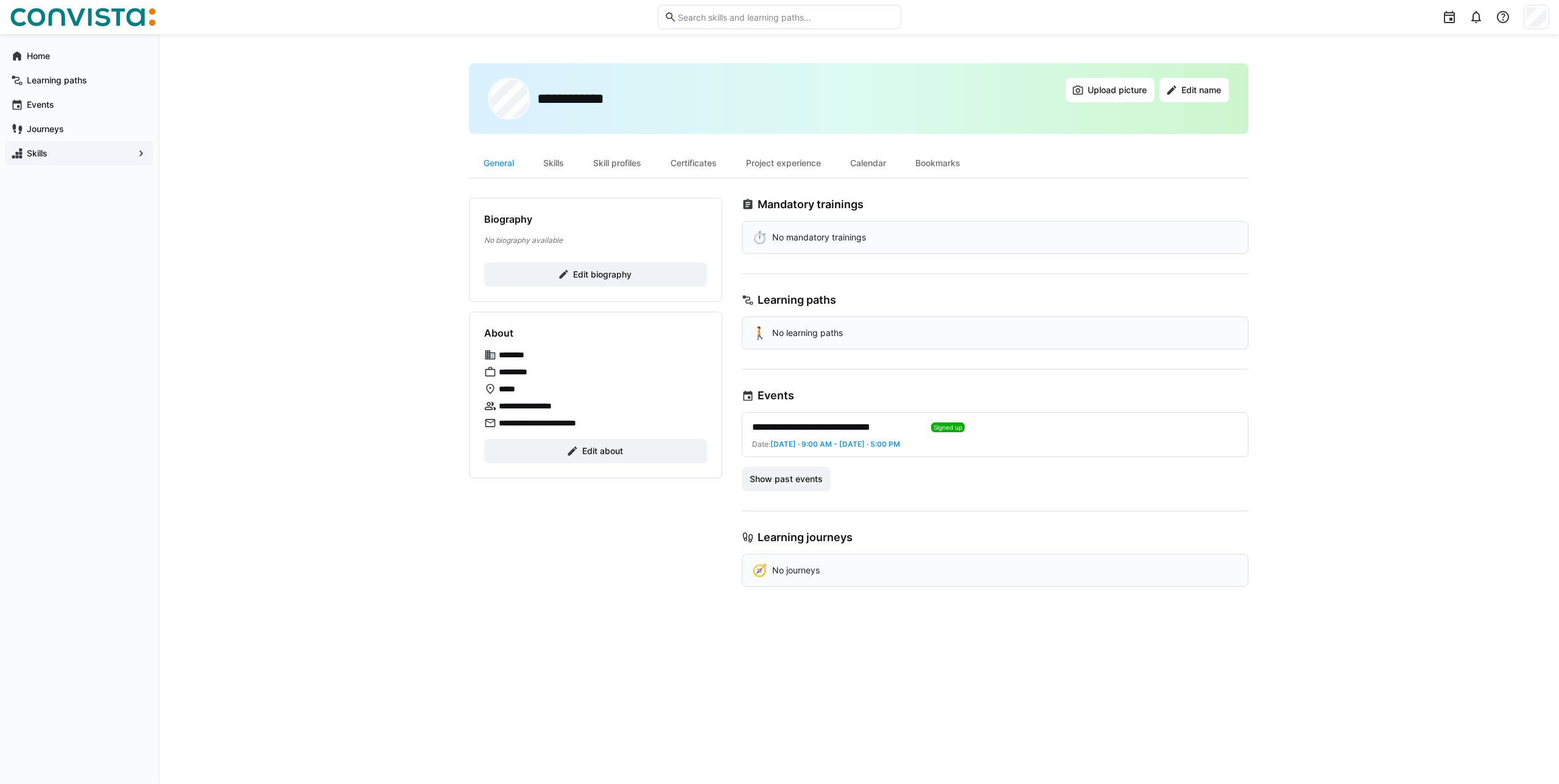
click at [701, 49] on div "**********" at bounding box center [858, 409] width 1401 height 750
click at [696, 84] on div "**********" at bounding box center [858, 99] width 779 height 71
click at [133, 150] on span "Skills" at bounding box center [79, 153] width 108 height 12
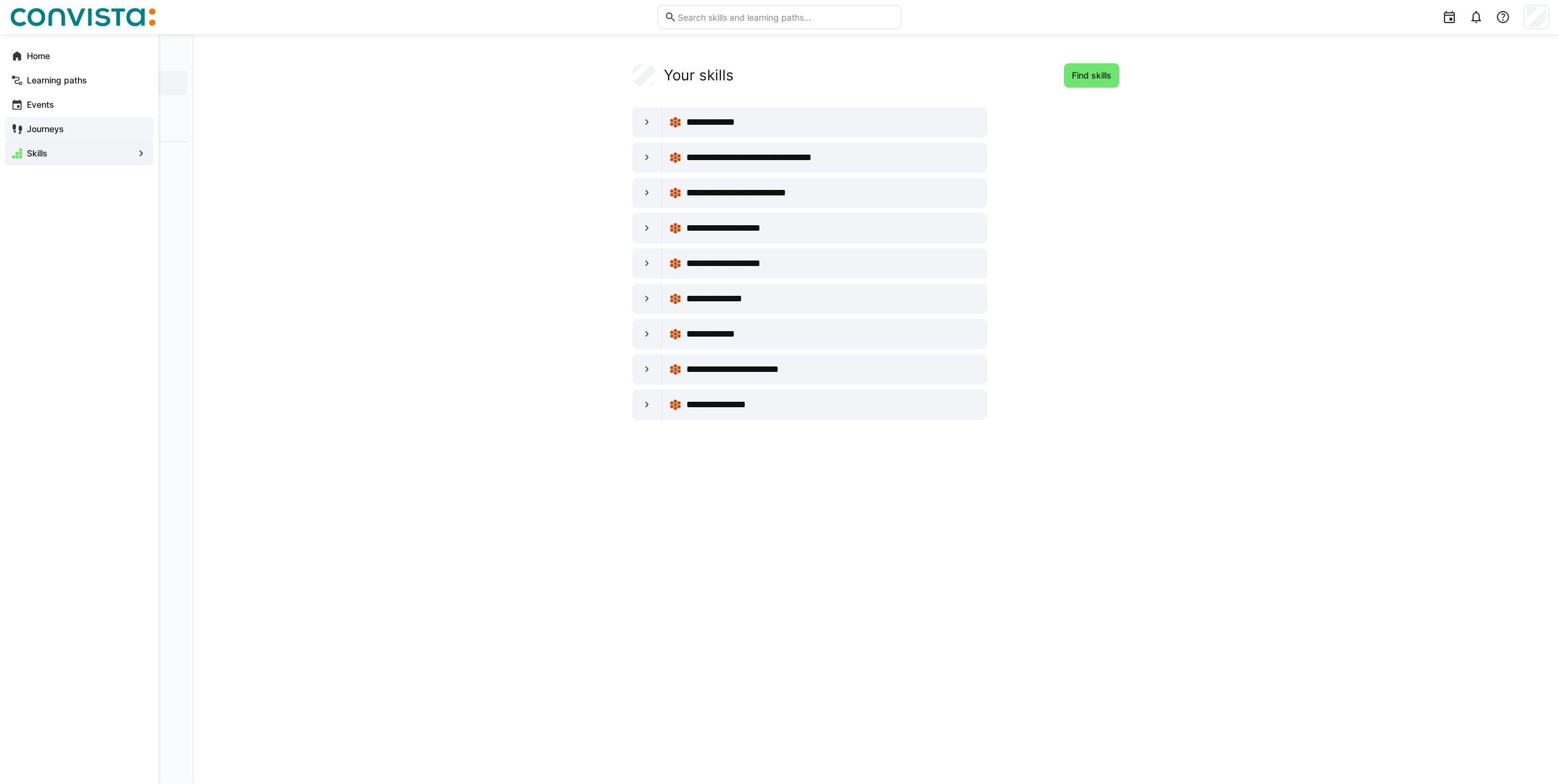
click at [0, 0] on app-navigation-label "Journeys" at bounding box center [0, 0] width 0 height 0
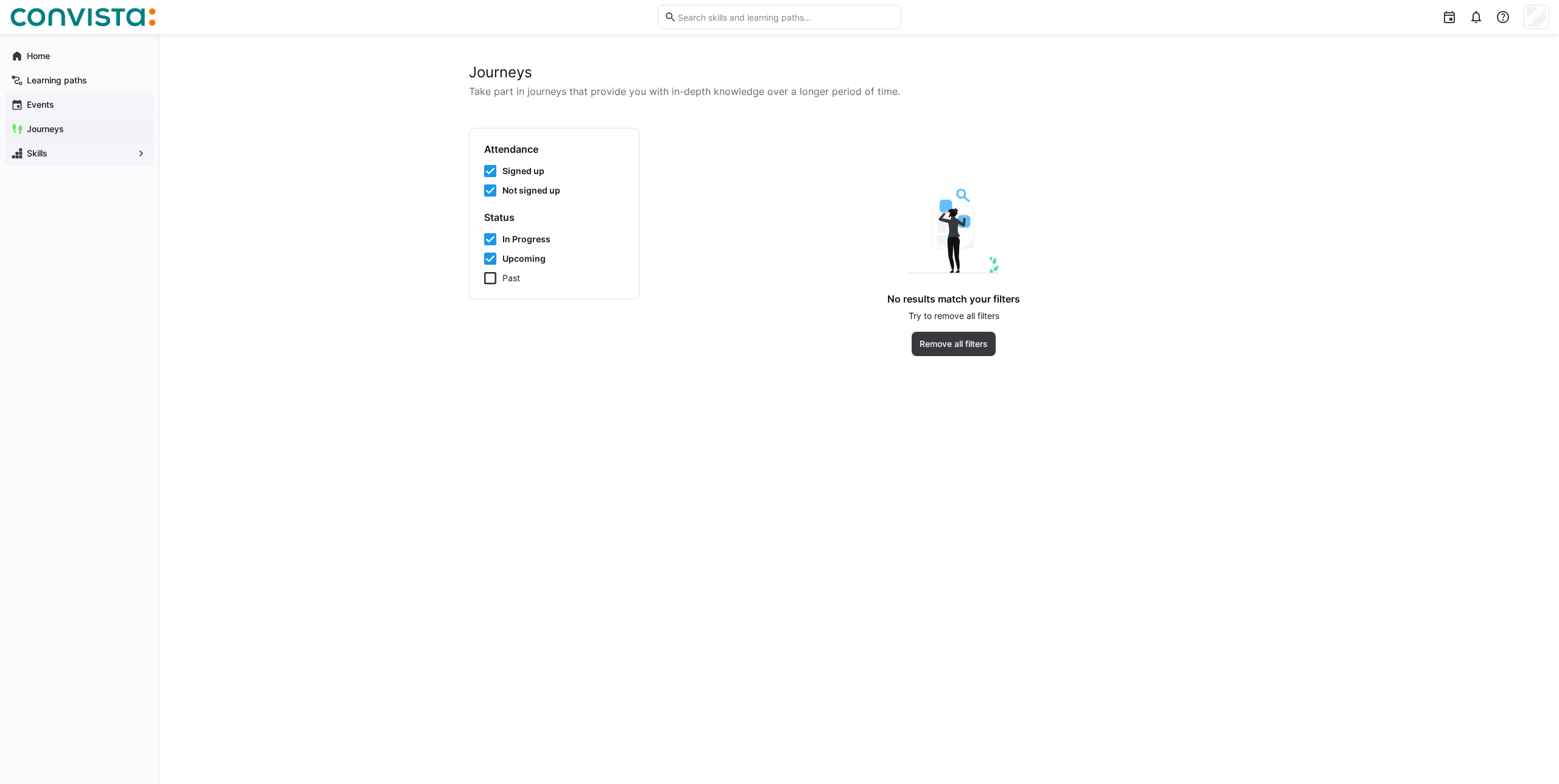
click at [58, 104] on span "Events" at bounding box center [86, 104] width 122 height 12
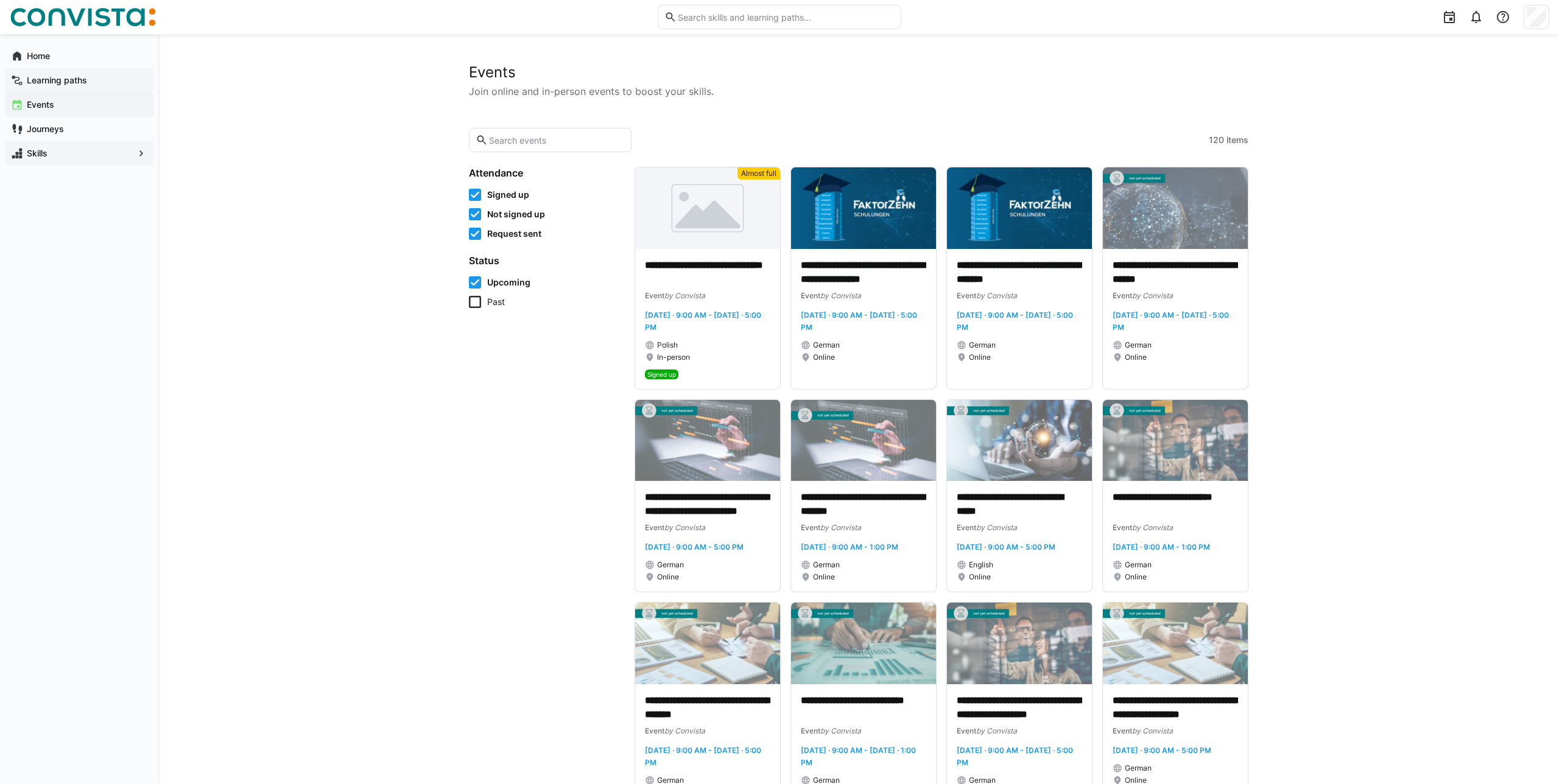
click at [56, 85] on span "Learning paths" at bounding box center [86, 80] width 122 height 12
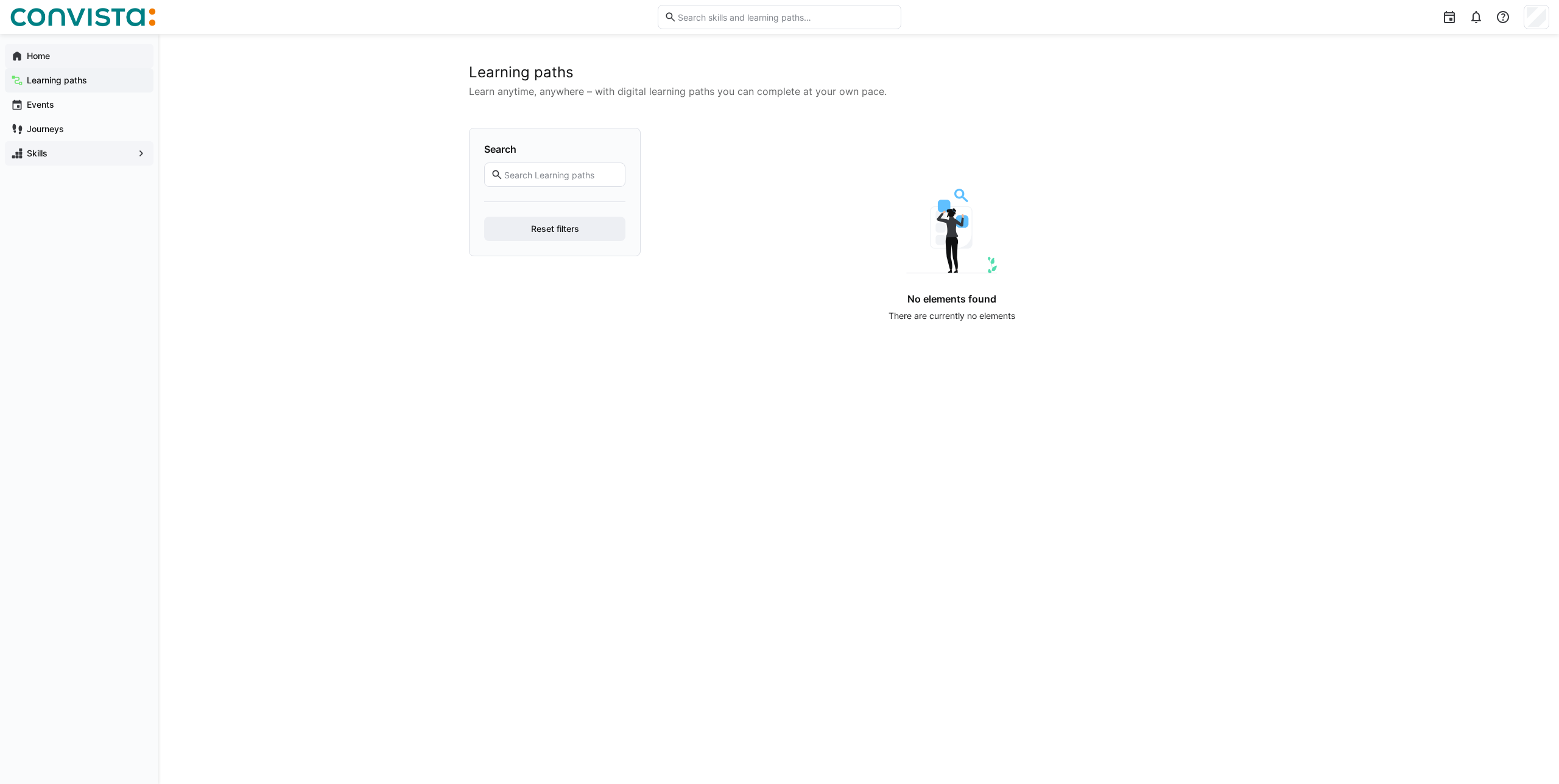
click at [72, 52] on span "Home" at bounding box center [86, 56] width 122 height 12
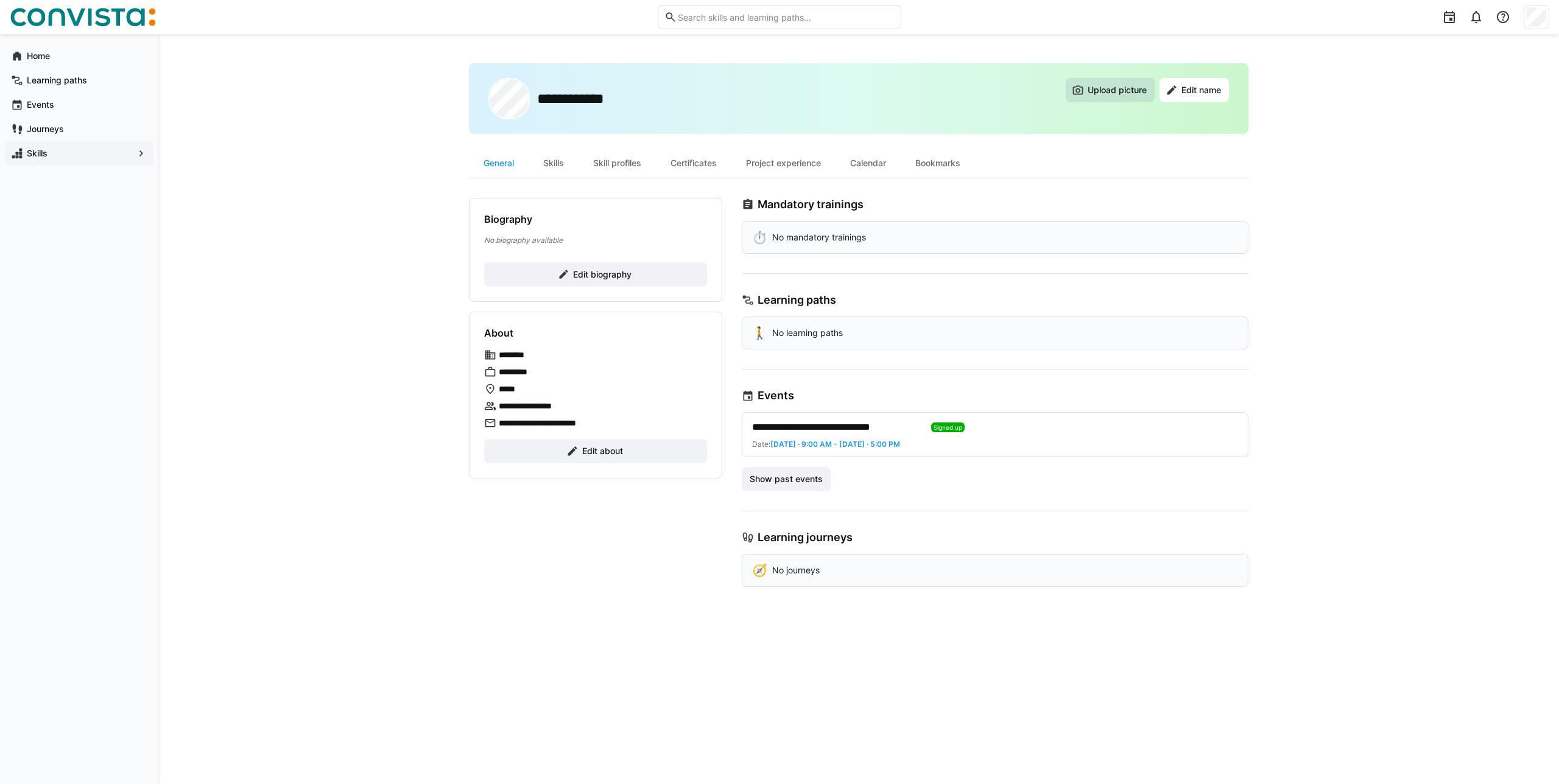
click at [1117, 90] on span "Upload picture" at bounding box center [1117, 90] width 63 height 12
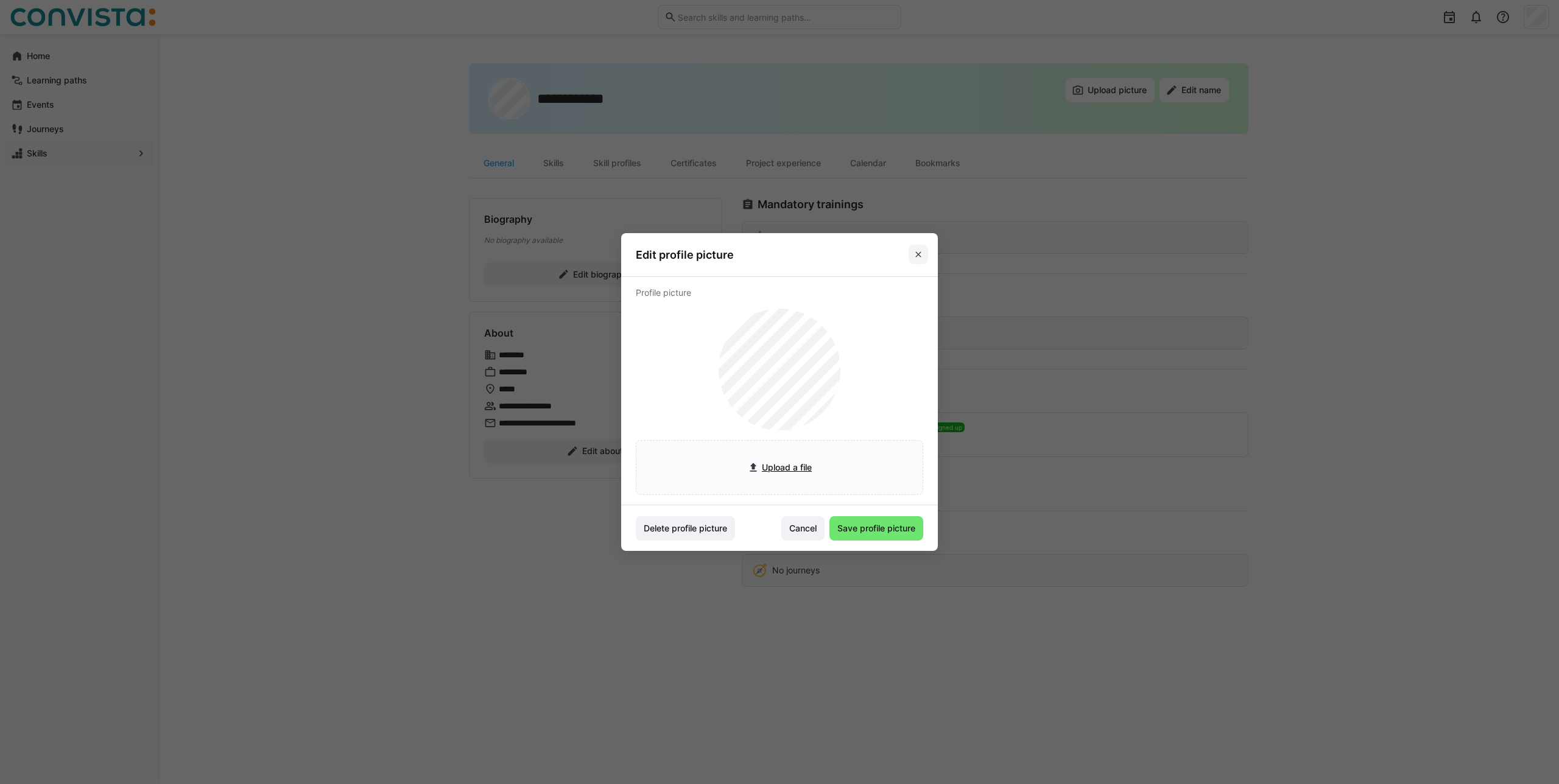
click at [922, 250] on eds-icon at bounding box center [918, 254] width 10 height 9
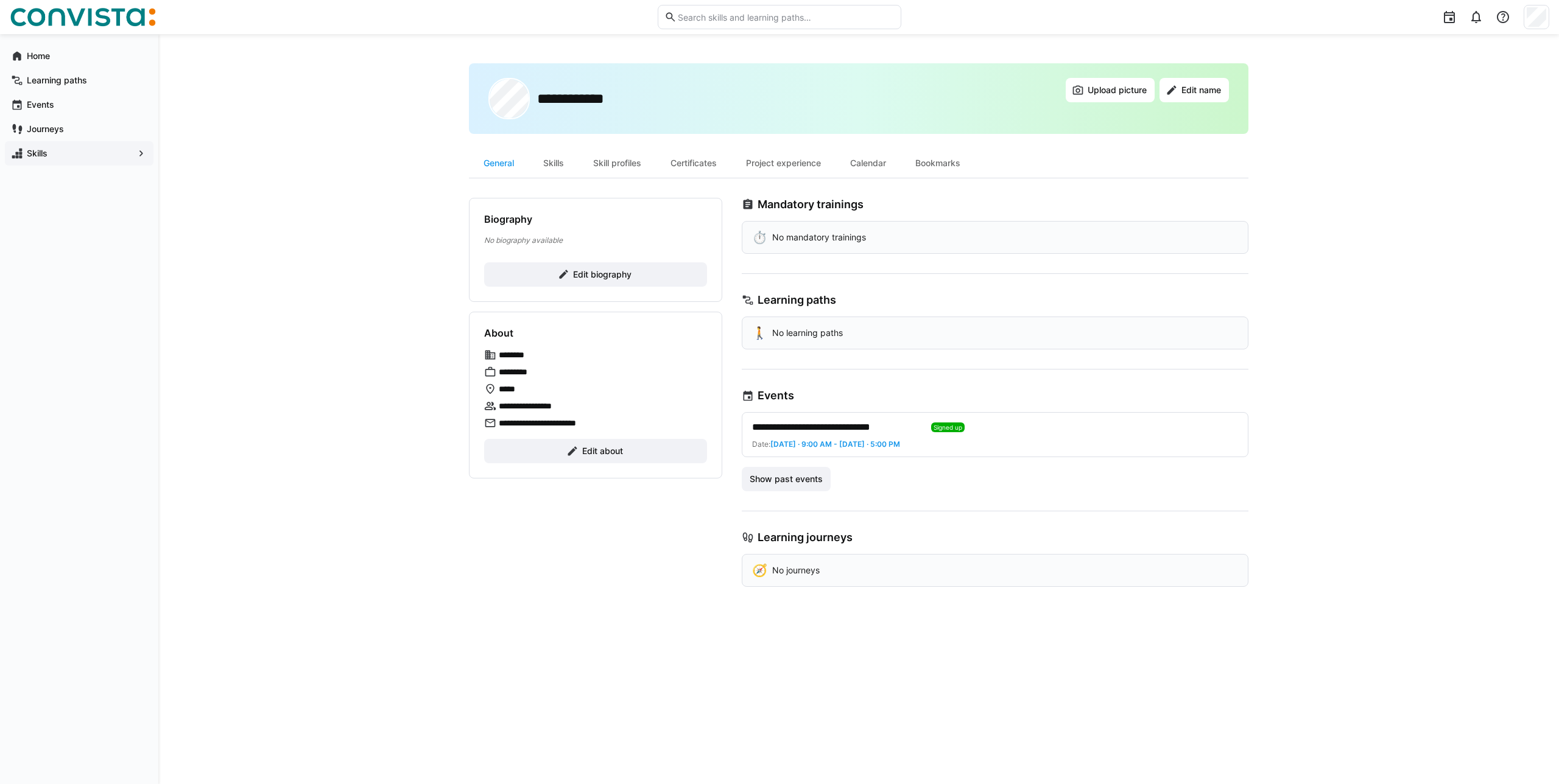
click at [1205, 73] on div "**********" at bounding box center [858, 99] width 779 height 71
click at [1181, 88] on span "Edit name" at bounding box center [1201, 90] width 43 height 12
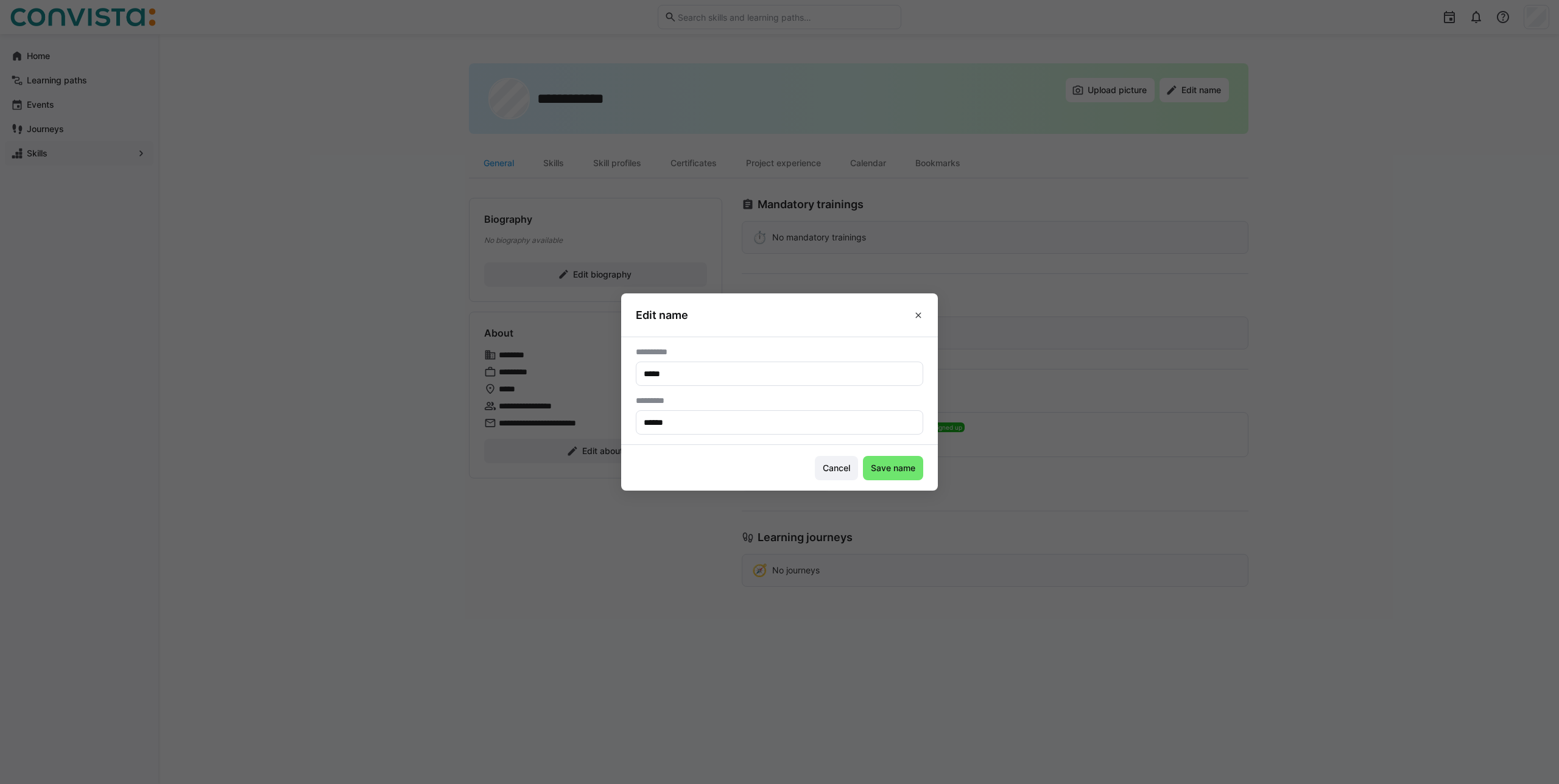
click at [712, 422] on input "******" at bounding box center [779, 422] width 274 height 11
type input "******"
click at [913, 319] on eds-icon at bounding box center [918, 315] width 10 height 9
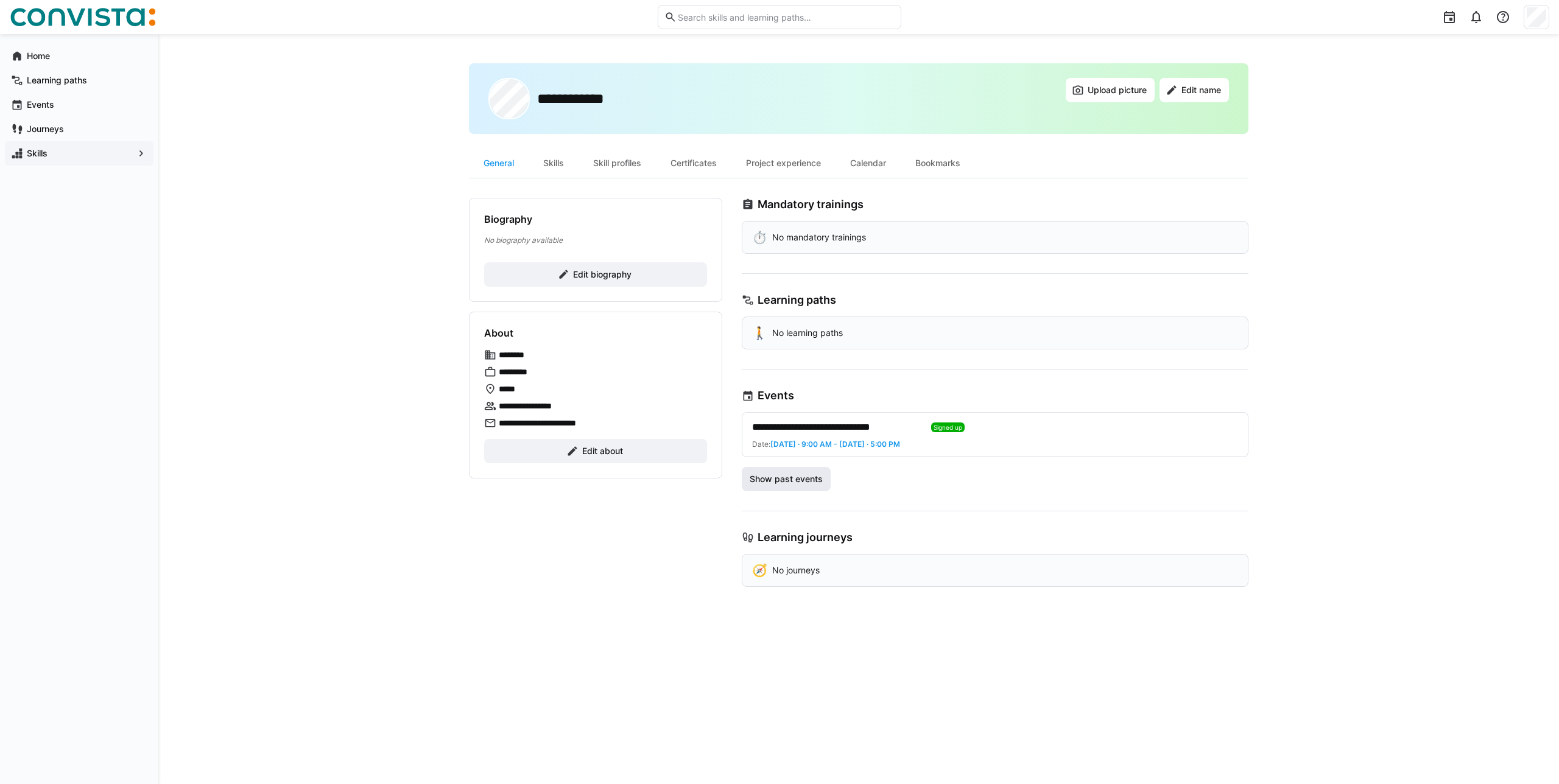
click at [813, 478] on span "Show past events" at bounding box center [786, 479] width 77 height 12
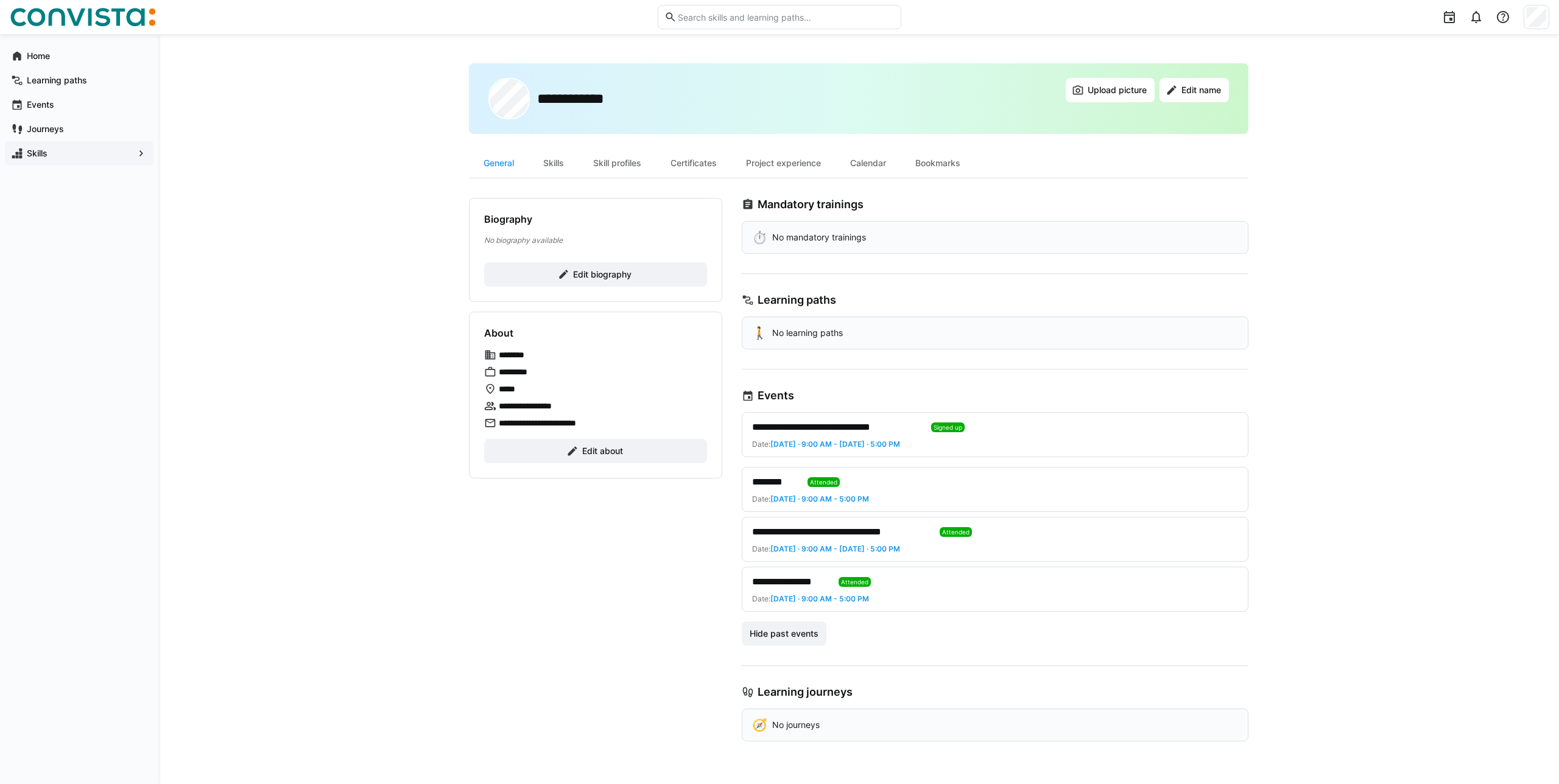
drag, startPoint x: 1005, startPoint y: 545, endPoint x: 889, endPoint y: 480, distance: 133.0
click at [882, 481] on div "**********" at bounding box center [995, 539] width 507 height 145
click at [1120, 464] on div "**********" at bounding box center [995, 529] width 507 height 234
click at [556, 173] on div "Skills" at bounding box center [553, 163] width 50 height 29
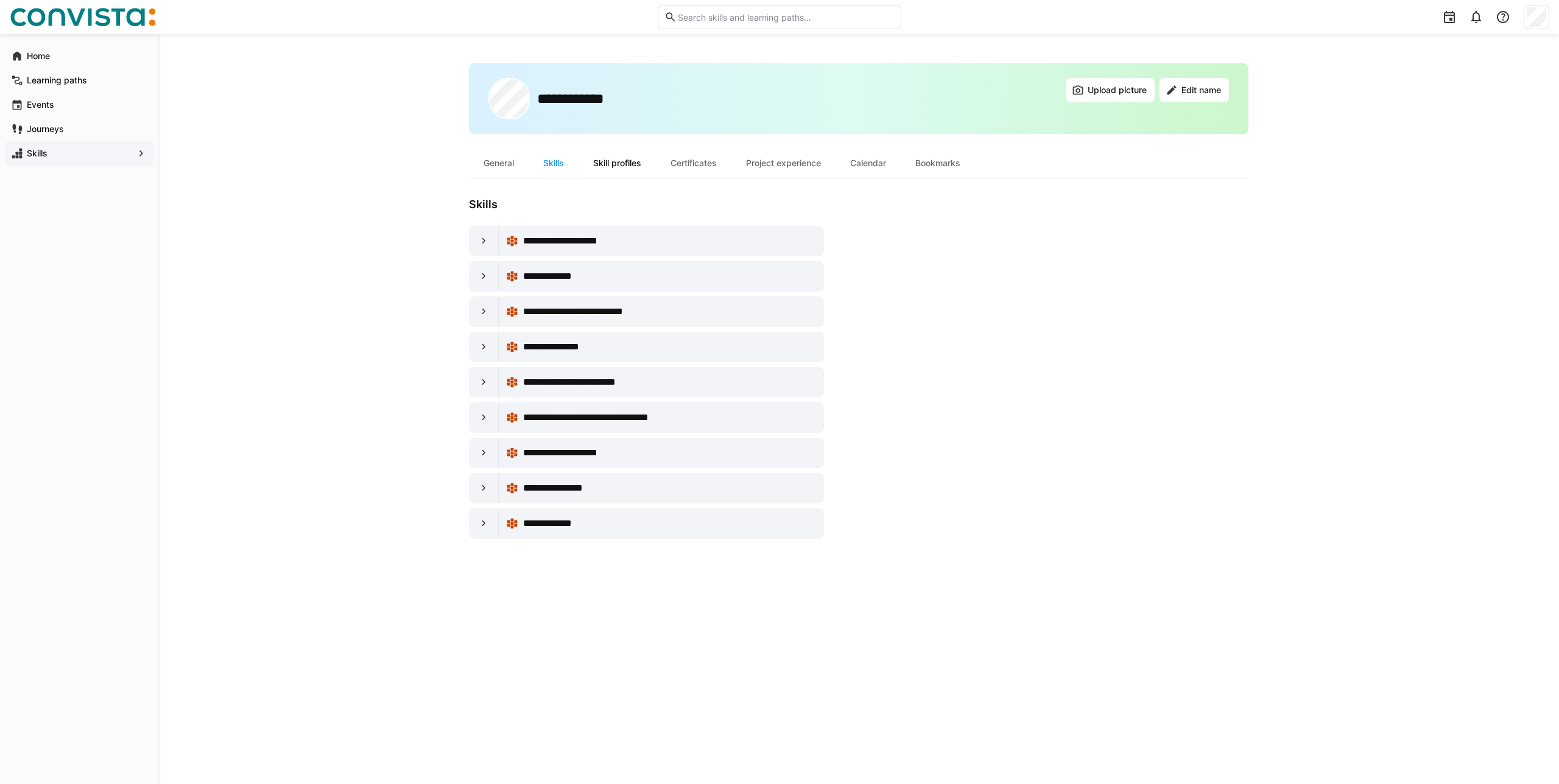
click at [617, 172] on div "Skill profiles" at bounding box center [617, 163] width 77 height 29
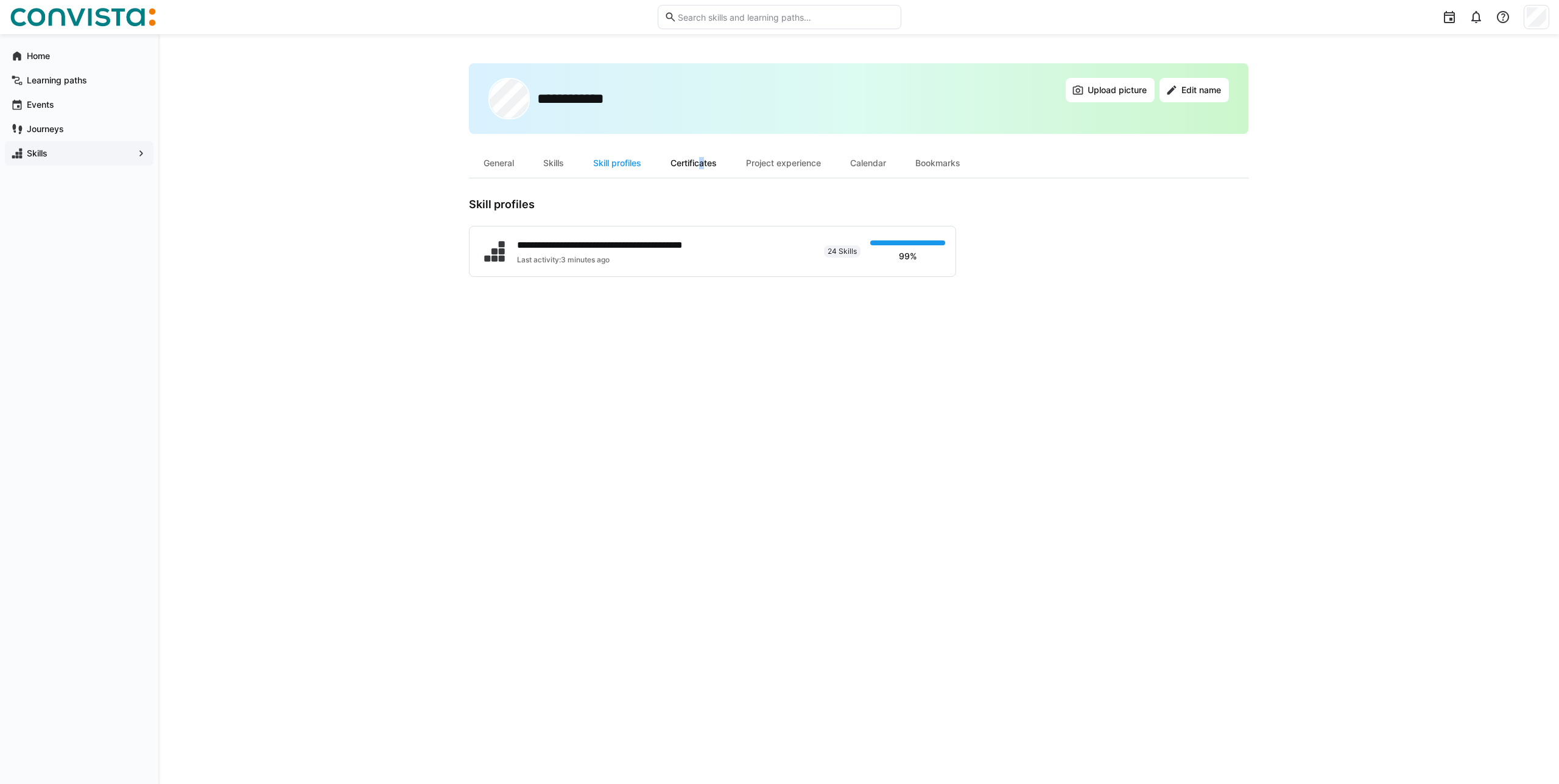
click at [700, 164] on div "Certificates" at bounding box center [693, 163] width 75 height 29
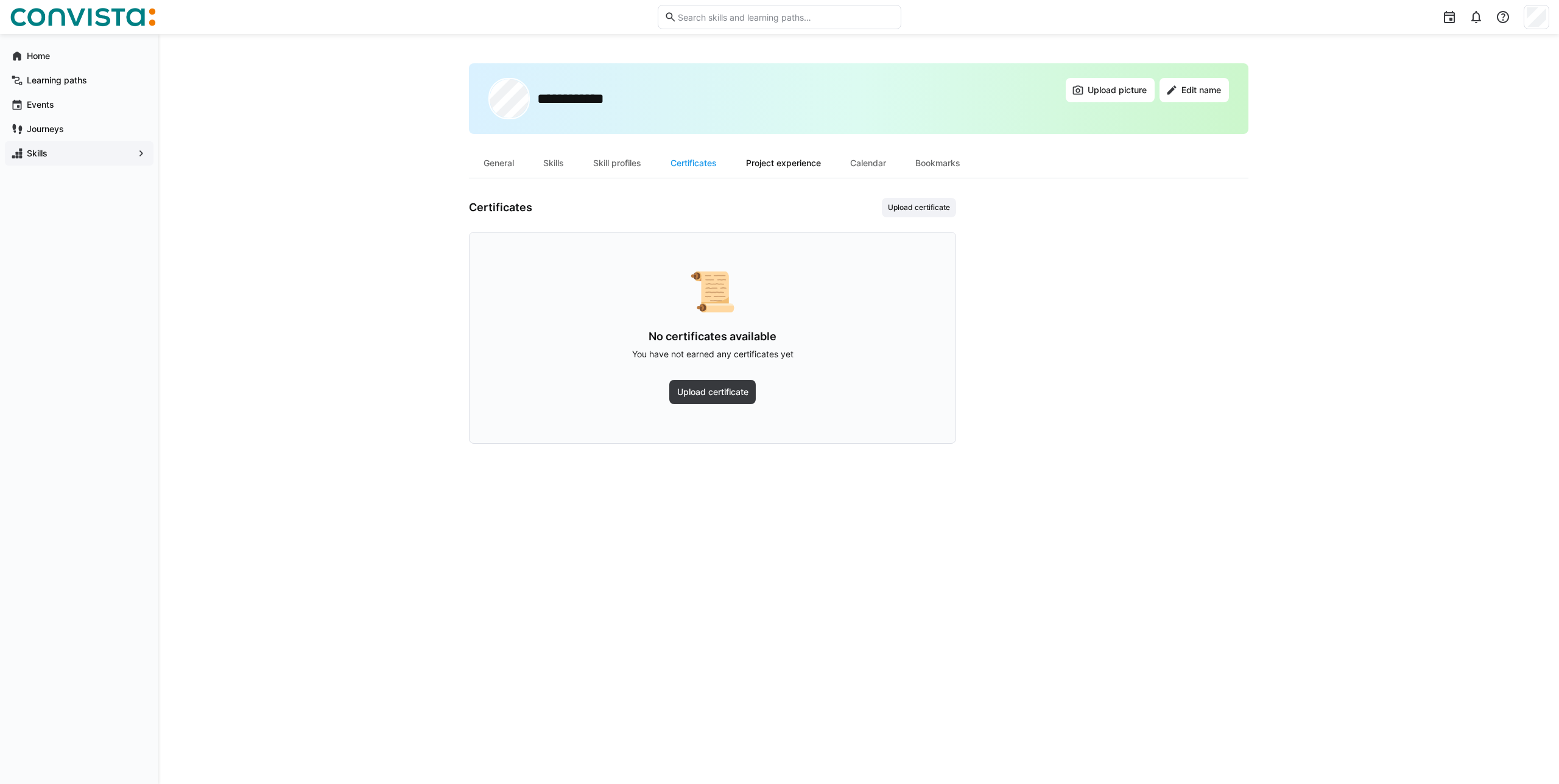
click at [791, 155] on div "Project experience" at bounding box center [783, 163] width 104 height 29
click at [725, 164] on div "Certificates" at bounding box center [693, 163] width 75 height 29
click at [801, 169] on div "Project experience" at bounding box center [783, 163] width 104 height 29
click at [919, 213] on span "Add project experience" at bounding box center [909, 207] width 94 height 20
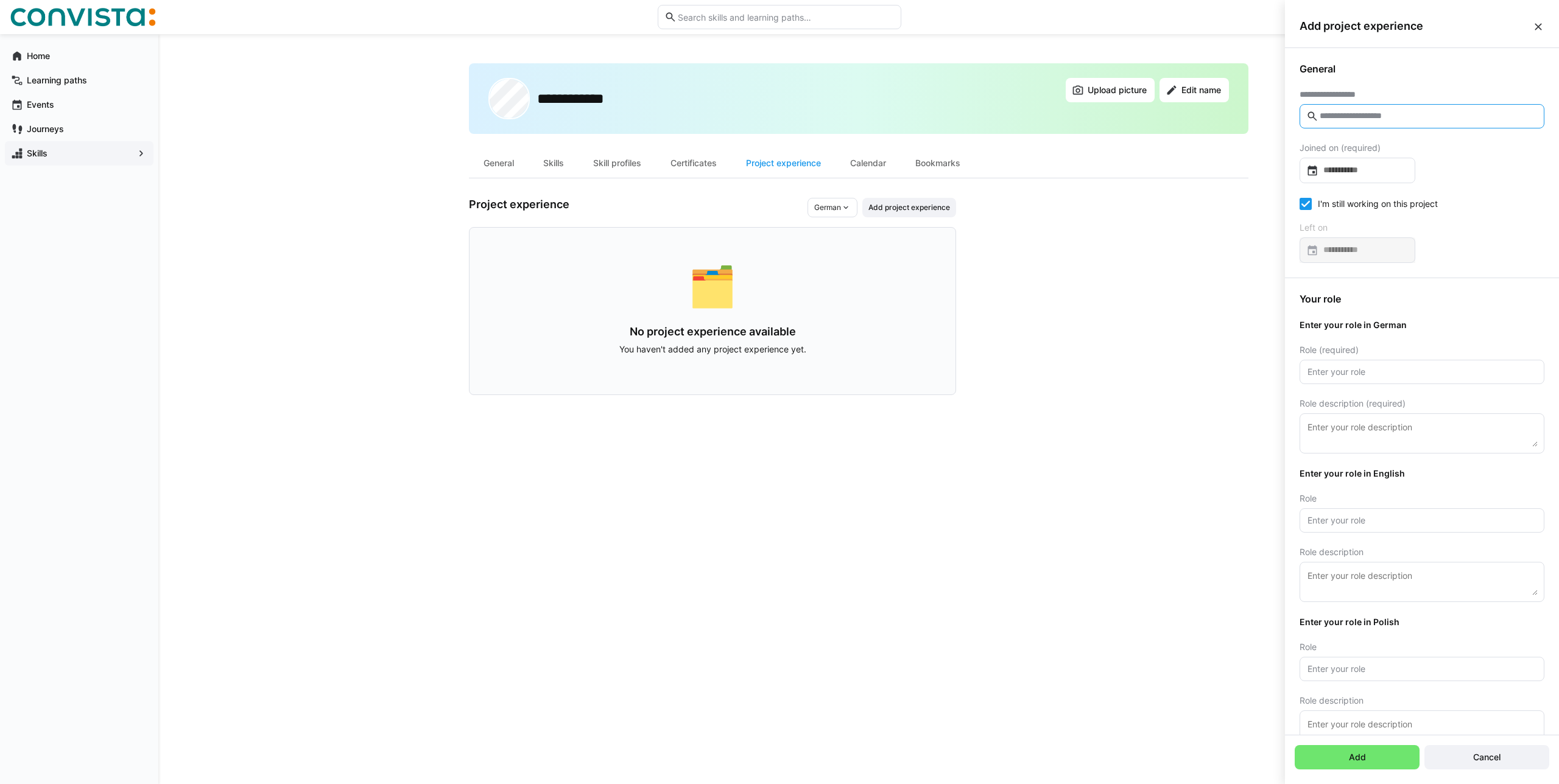
click at [1355, 118] on input "text" at bounding box center [1428, 116] width 219 height 11
click at [1539, 28] on eds-icon at bounding box center [1538, 27] width 12 height 12
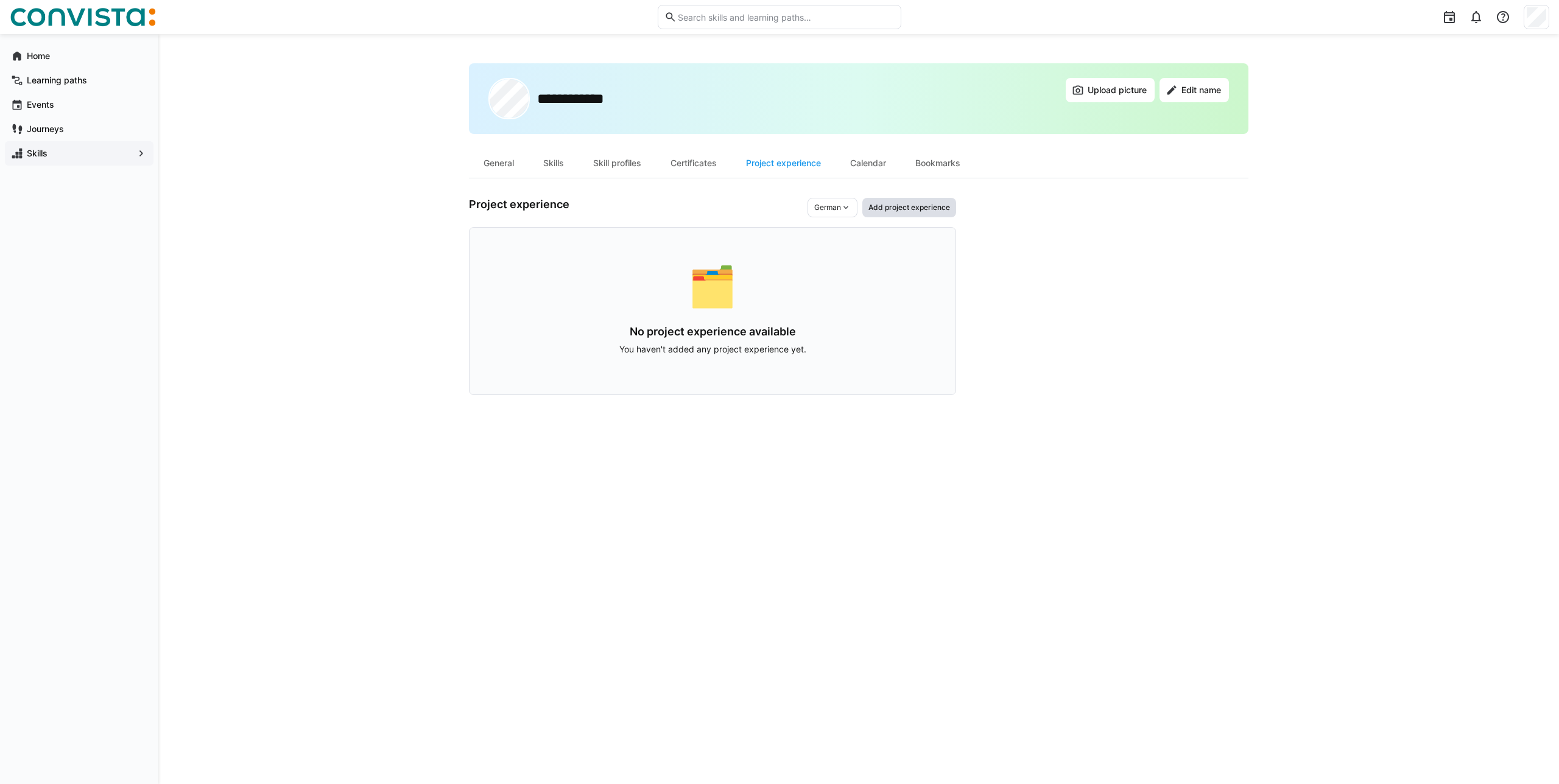
click at [926, 198] on span "Add project experience" at bounding box center [909, 207] width 94 height 20
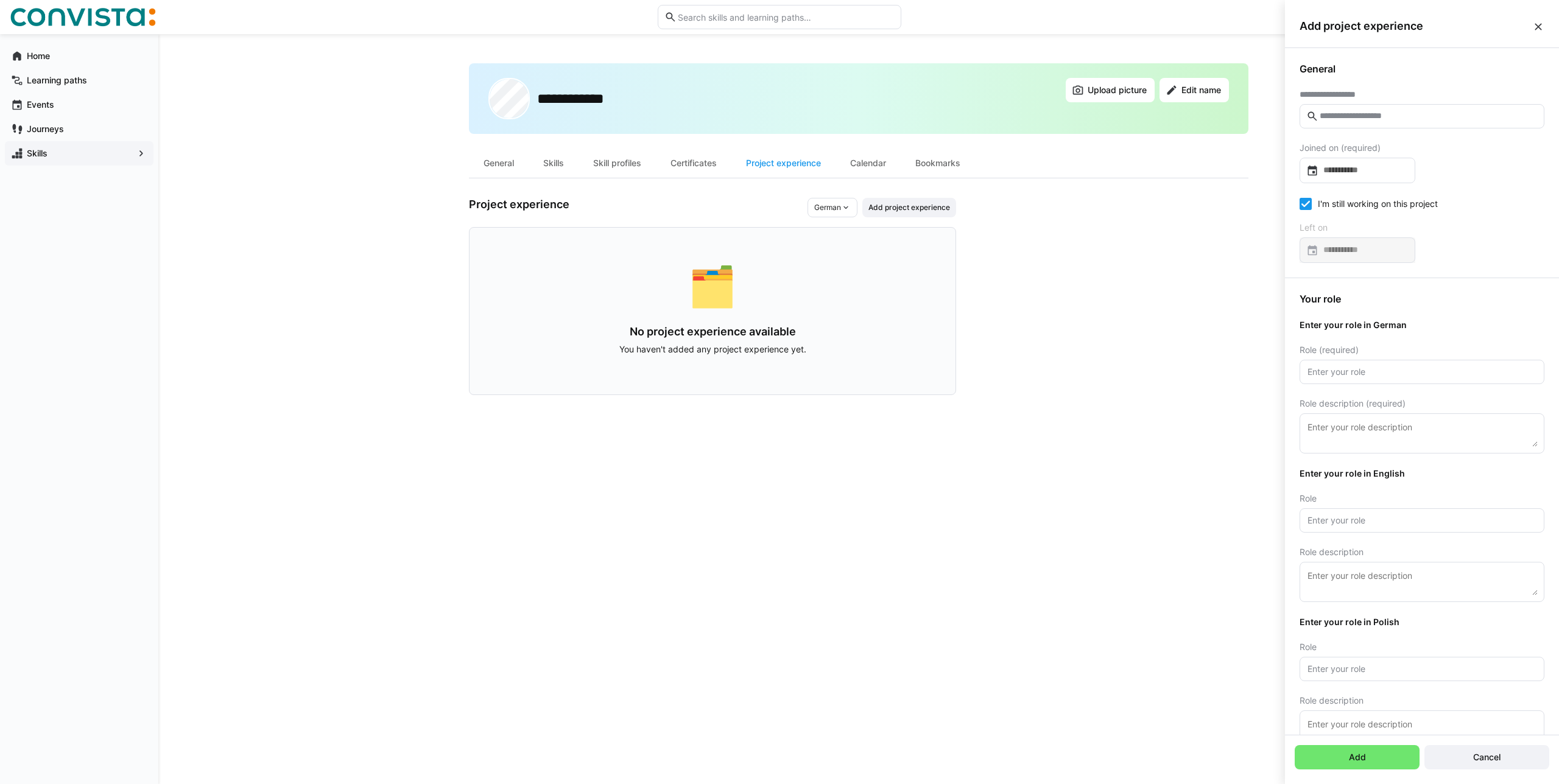
click at [1133, 315] on app-user-profile-inner-container "Project experience German Add project experience 🗂️ No project experience avail…" at bounding box center [858, 296] width 779 height 197
click at [945, 215] on span "Add project experience" at bounding box center [909, 207] width 94 height 20
click at [1529, 32] on span "Add project experience" at bounding box center [1415, 26] width 232 height 13
click at [1534, 29] on eds-icon at bounding box center [1538, 27] width 12 height 12
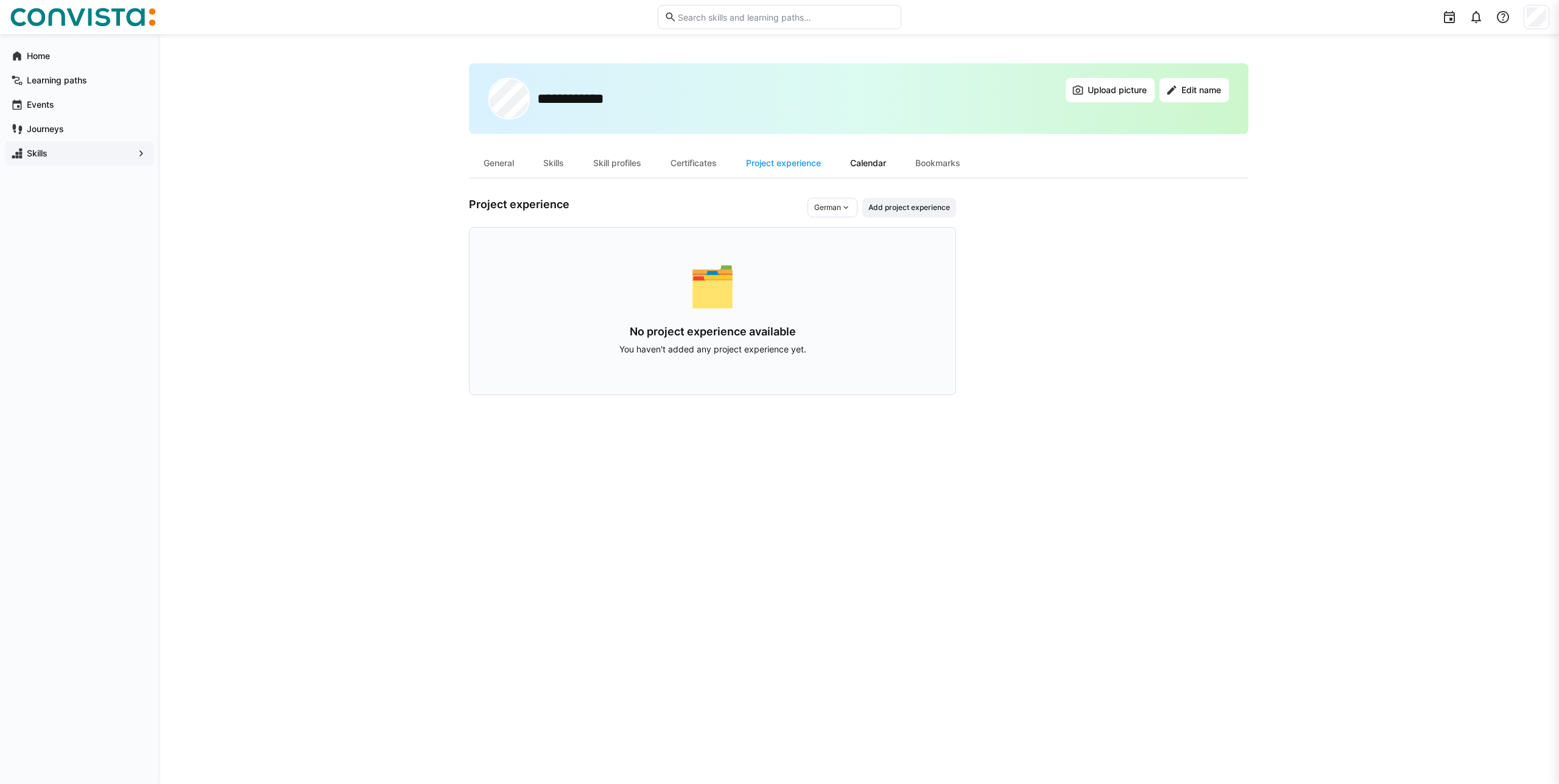
drag, startPoint x: 881, startPoint y: 158, endPoint x: 894, endPoint y: 158, distance: 13.0
click at [879, 158] on div "Calendar" at bounding box center [868, 163] width 65 height 29
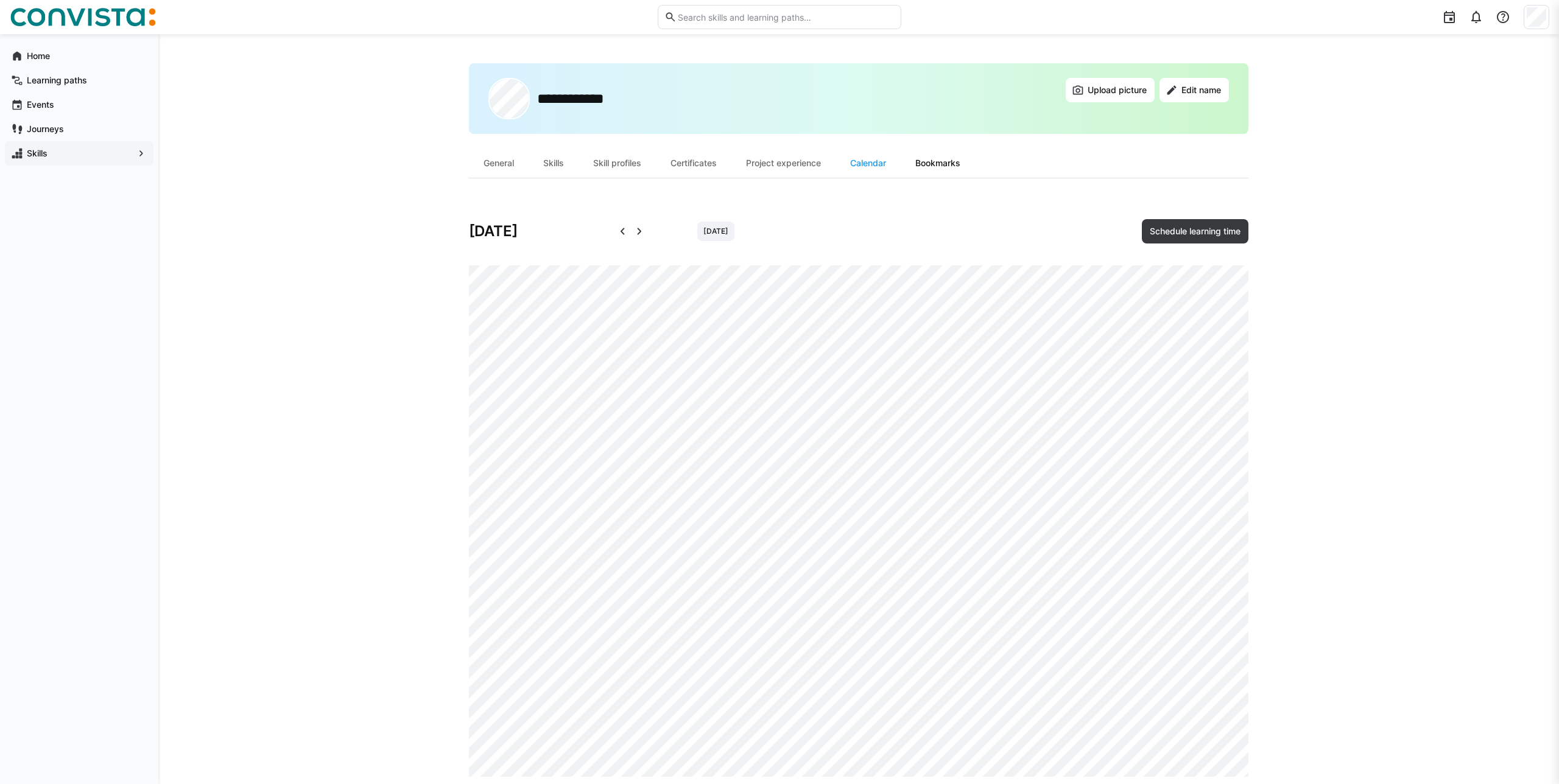
click at [932, 158] on div "Bookmarks" at bounding box center [938, 163] width 74 height 29
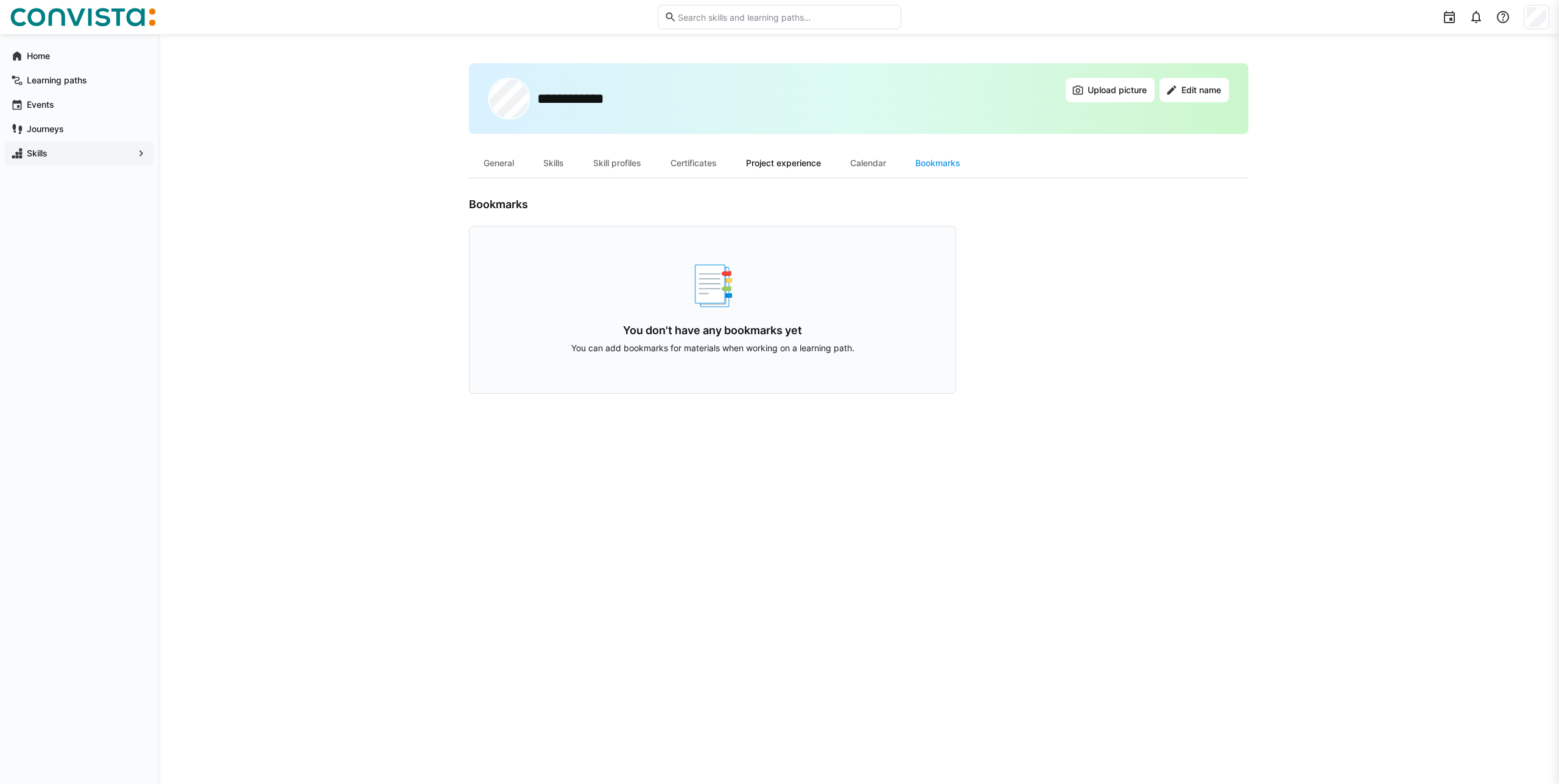
click at [782, 167] on div "Project experience" at bounding box center [783, 163] width 104 height 29
click at [825, 217] on div "Project experience German Add project experience 🗂️ No project experience avail…" at bounding box center [712, 296] width 487 height 197
click at [831, 210] on span "German" at bounding box center [827, 207] width 27 height 9
click at [718, 209] on h3 "Project experience" at bounding box center [638, 207] width 338 height 20
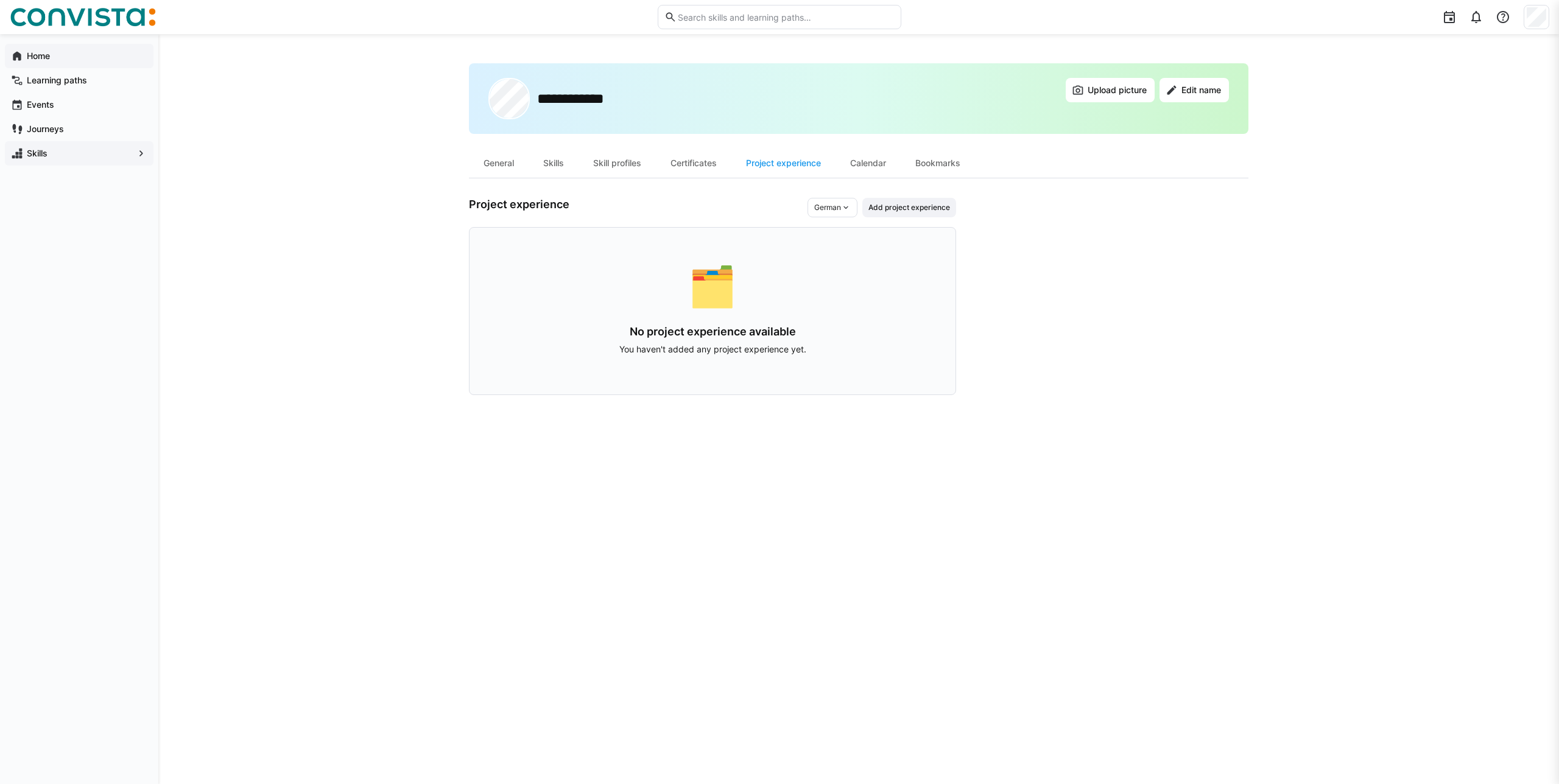
click at [84, 62] on div "Home" at bounding box center [79, 56] width 149 height 24
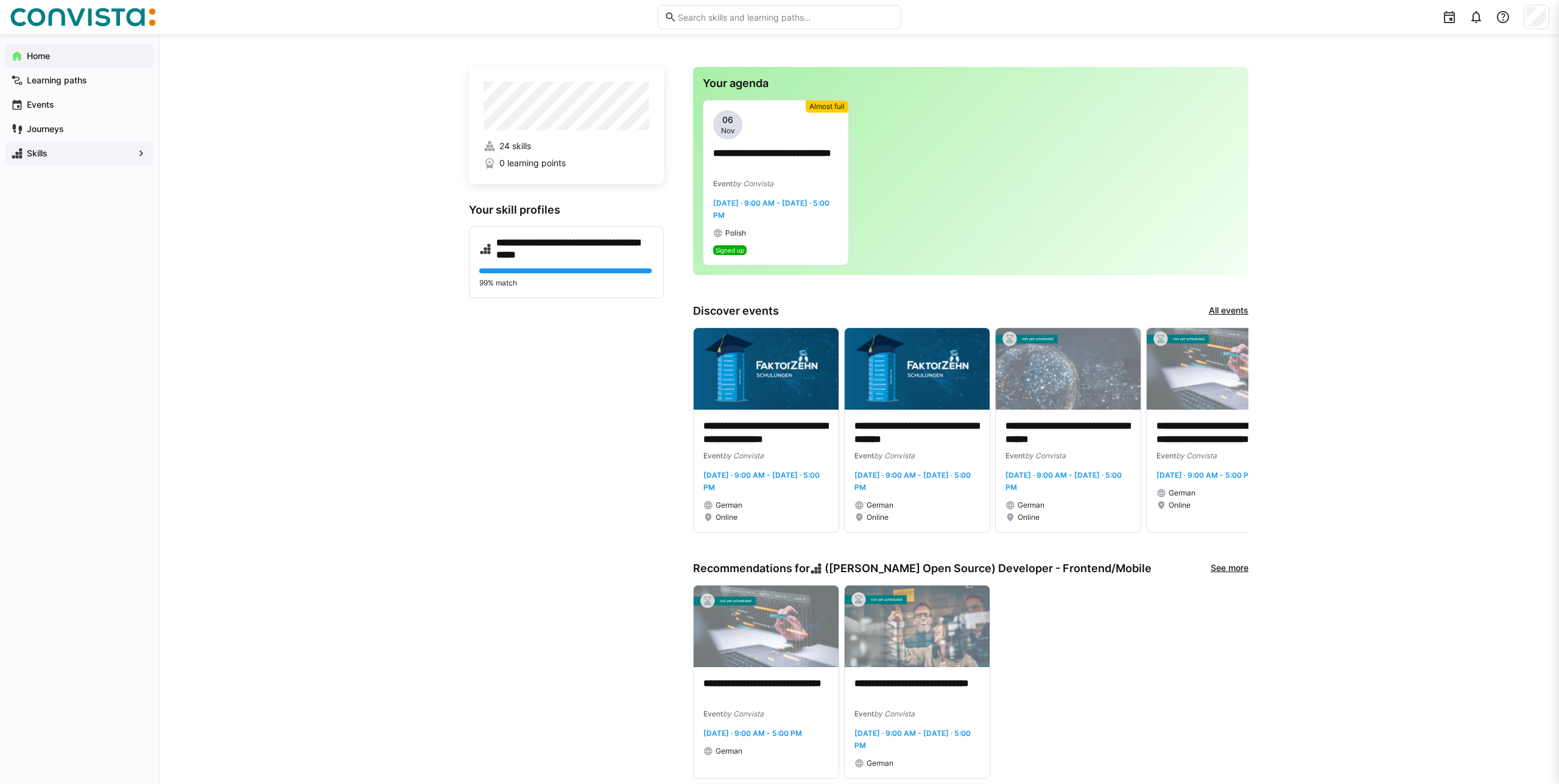
click at [99, 167] on div "Home Learning paths Events Journeys Skills" at bounding box center [79, 104] width 158 height 141
click at [105, 153] on span "Skills" at bounding box center [79, 153] width 108 height 12
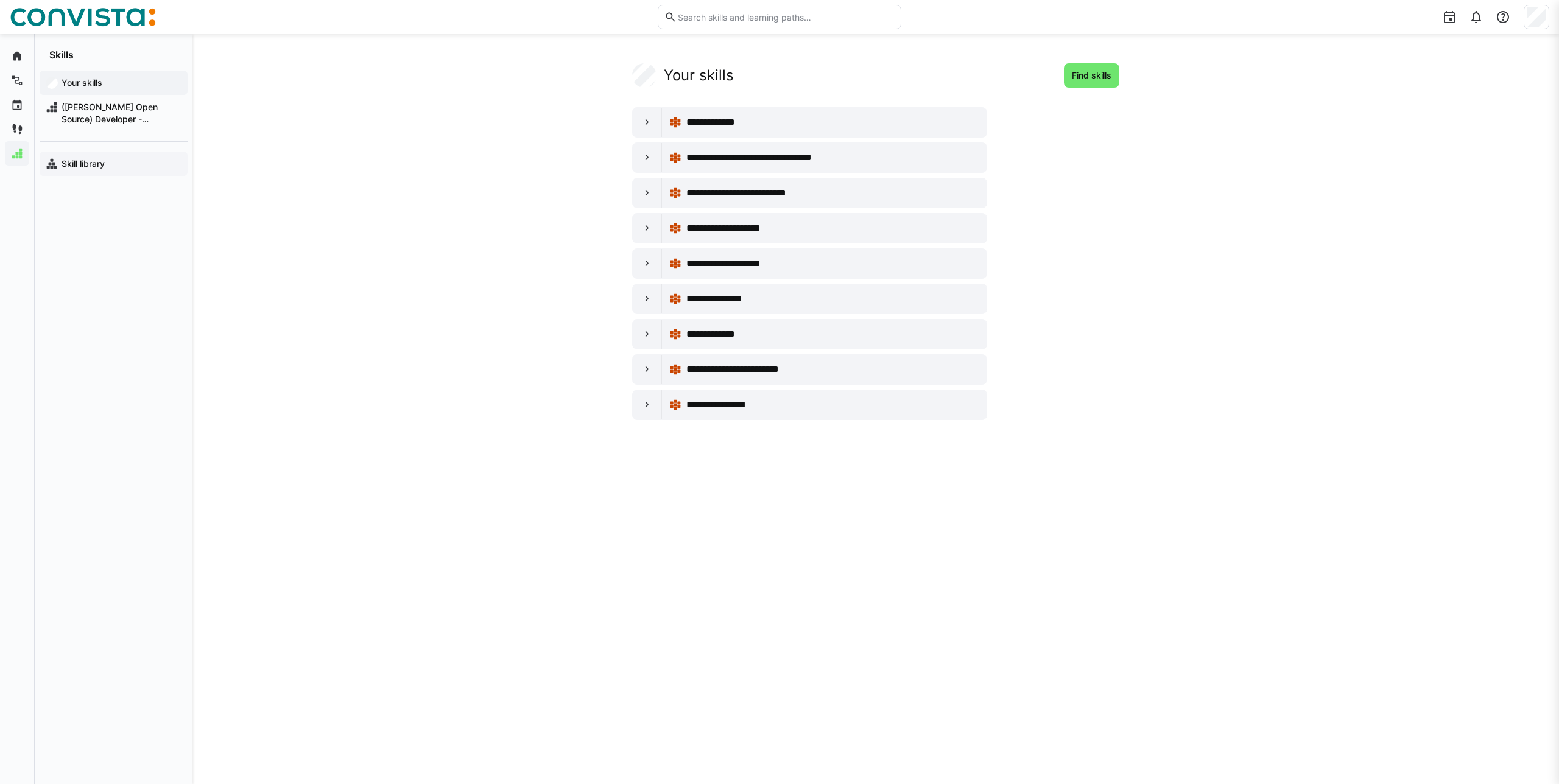
click at [86, 168] on span "Skill library" at bounding box center [120, 163] width 122 height 12
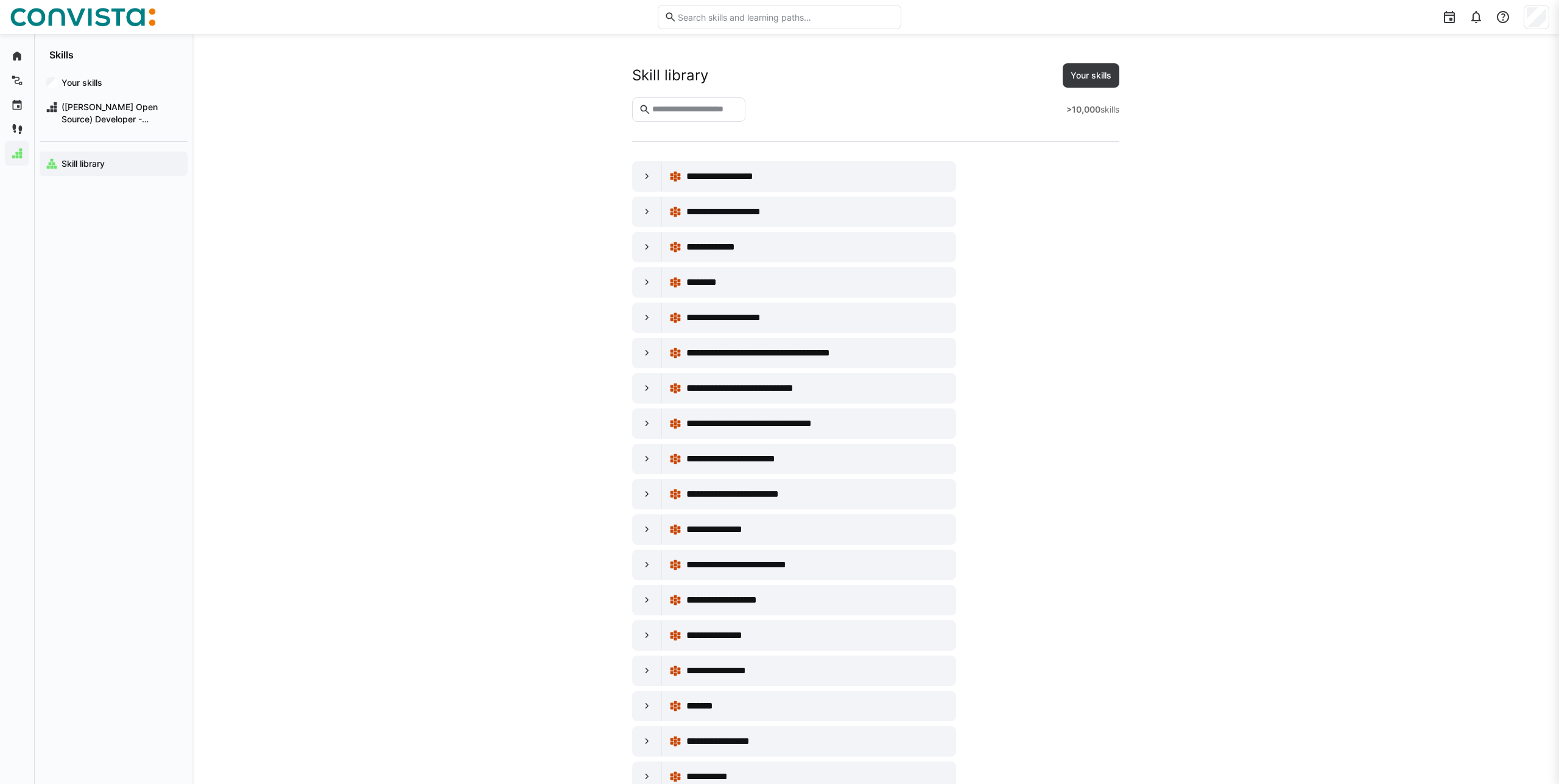
click at [915, 22] on div at bounding box center [1229, 17] width 639 height 34
click at [901, 27] on div at bounding box center [779, 17] width 1539 height 34
click at [715, 100] on eds-input at bounding box center [689, 110] width 113 height 24
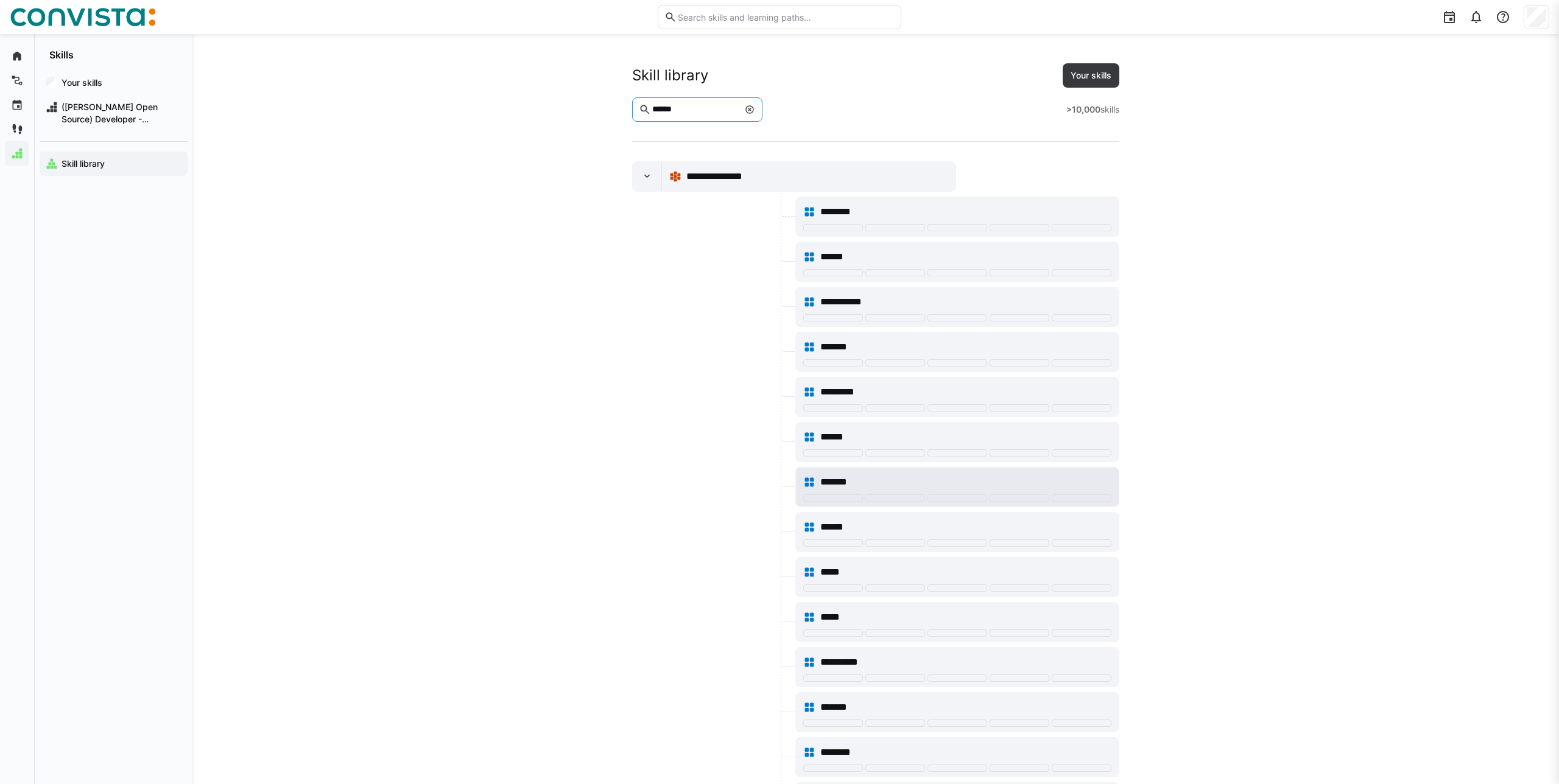
scroll to position [3, 0]
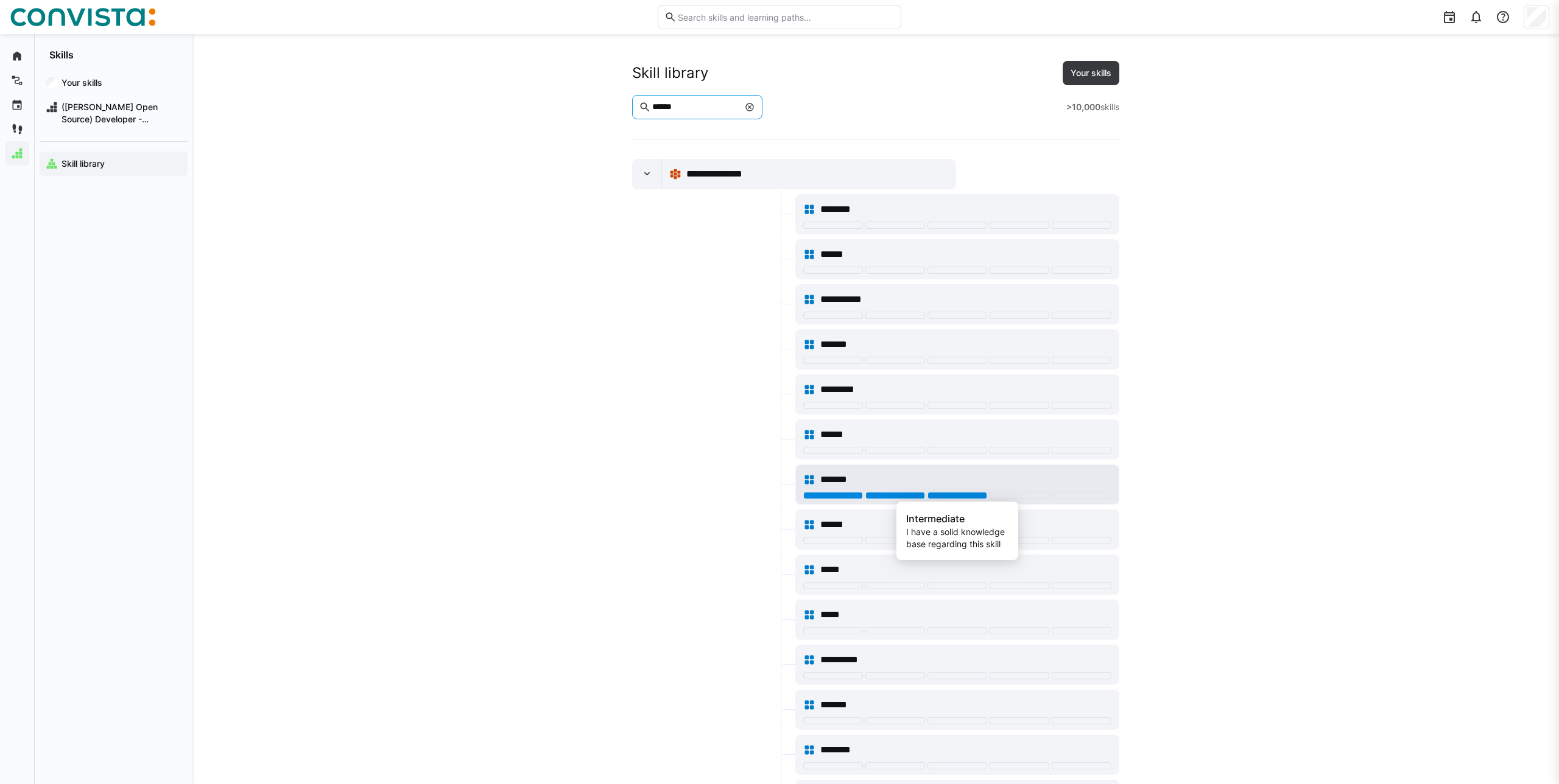
type input "******"
click at [958, 496] on div at bounding box center [957, 496] width 60 height 8
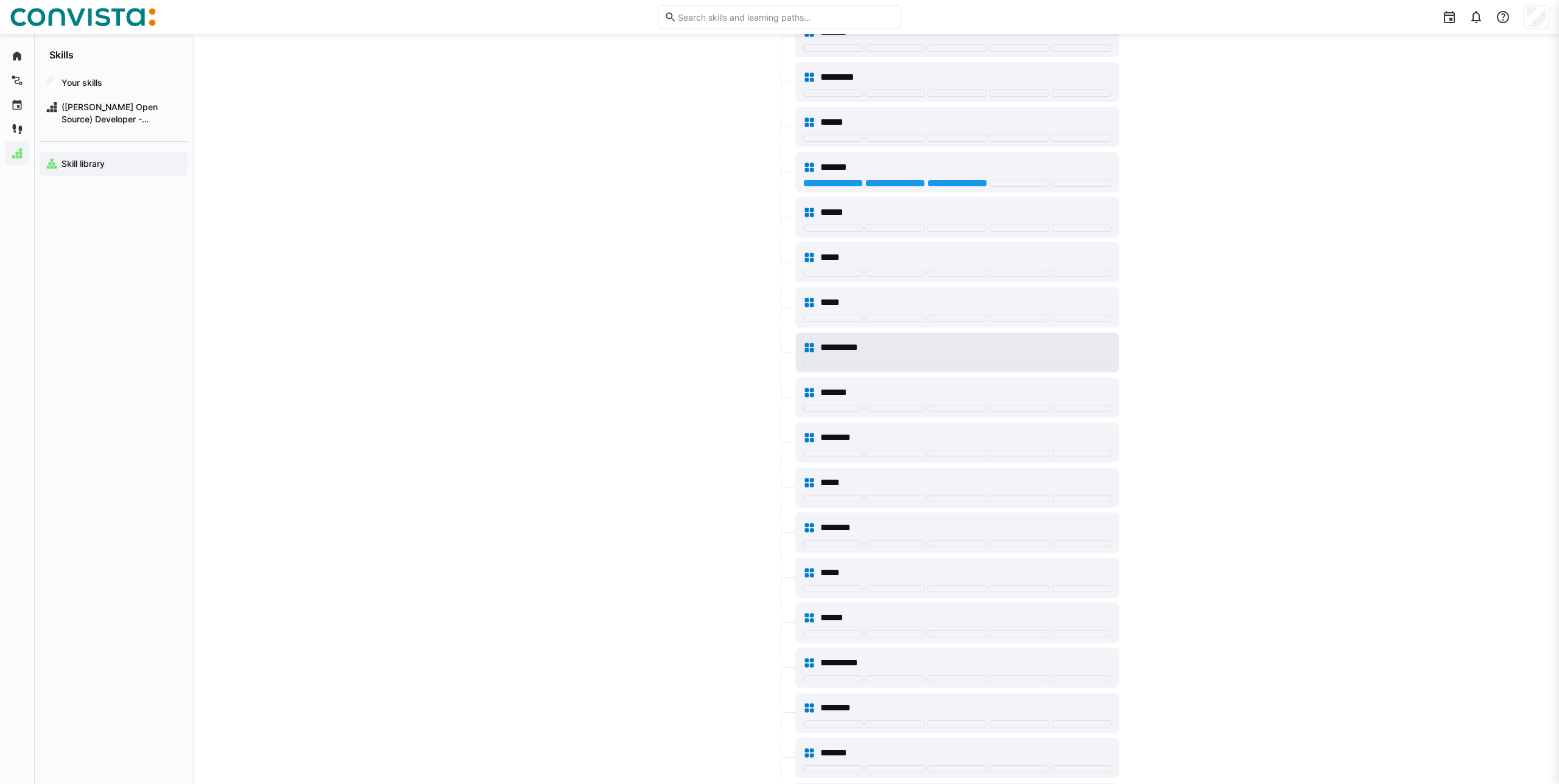
scroll to position [120, 0]
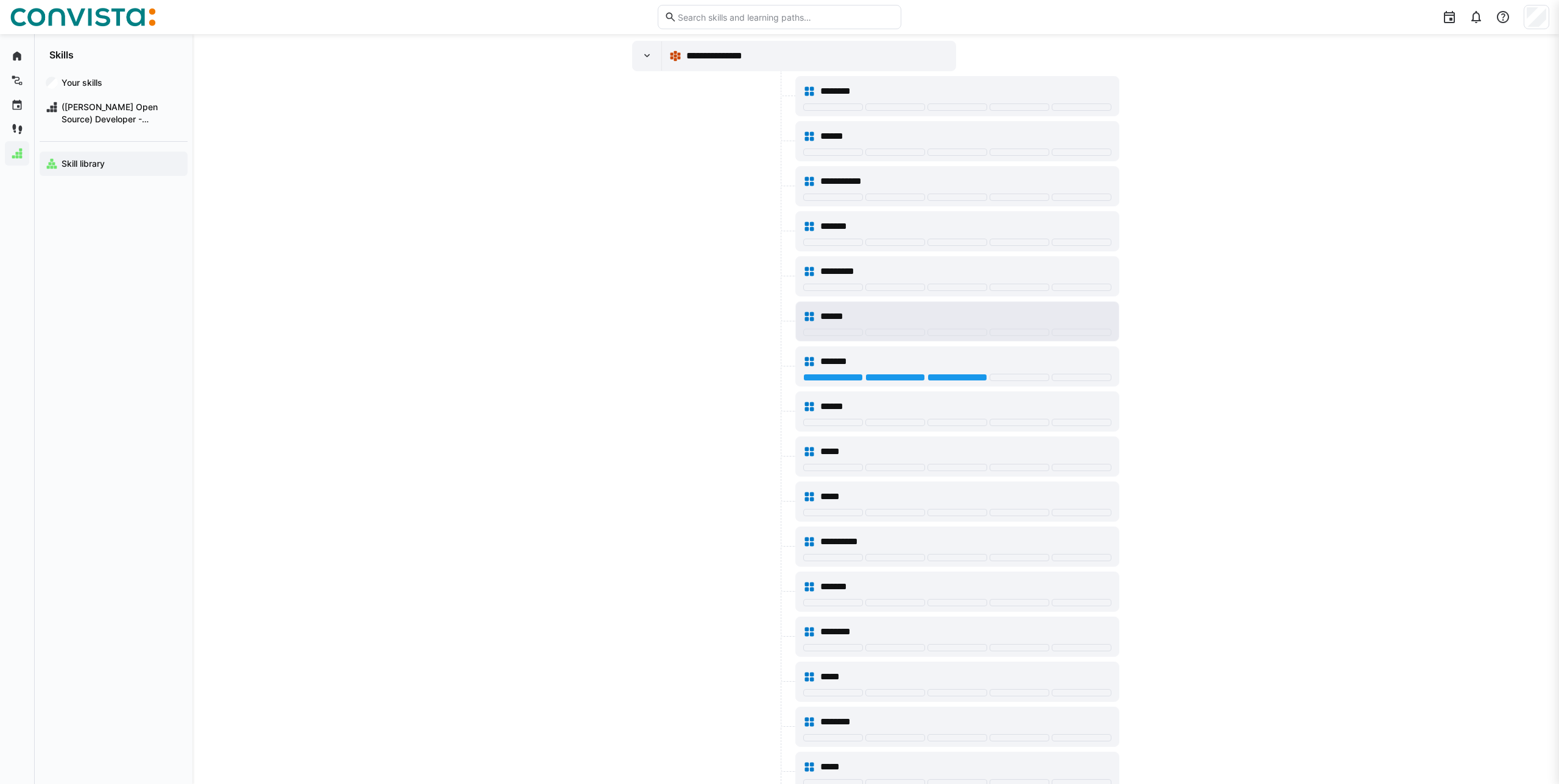
click at [826, 313] on span "******" at bounding box center [839, 316] width 37 height 15
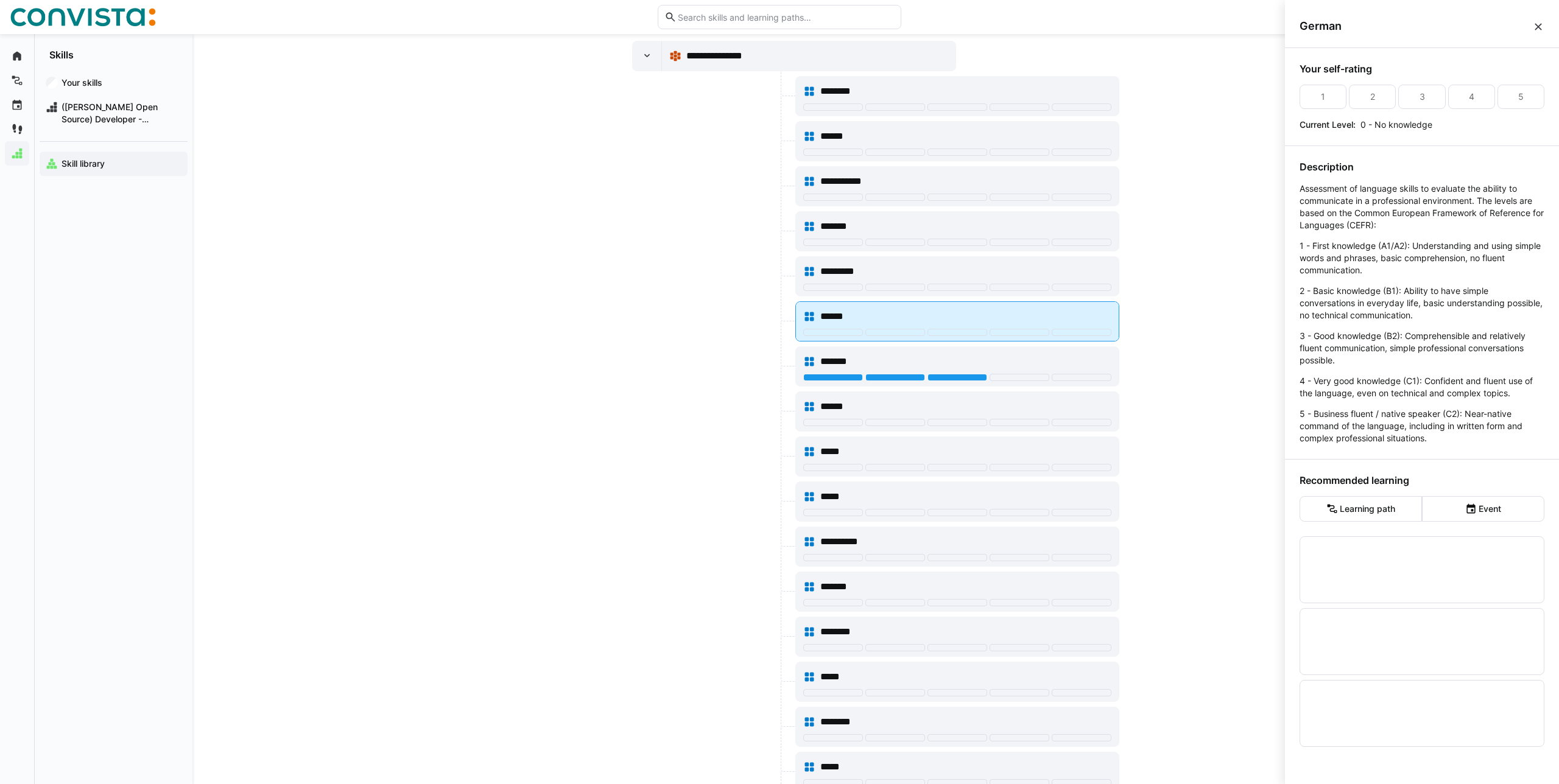
scroll to position [0, 0]
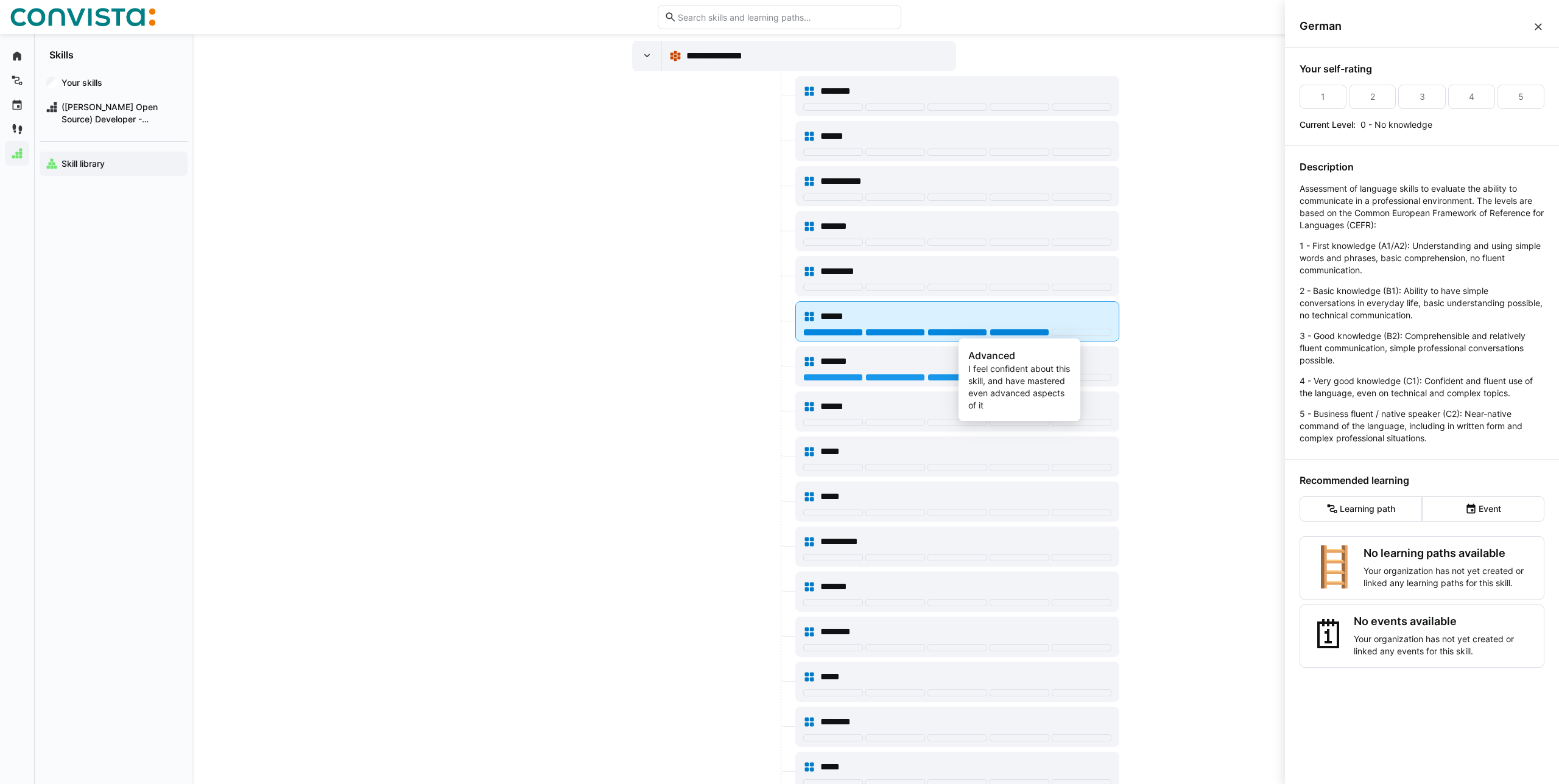
click at [1027, 334] on div at bounding box center [1019, 332] width 60 height 8
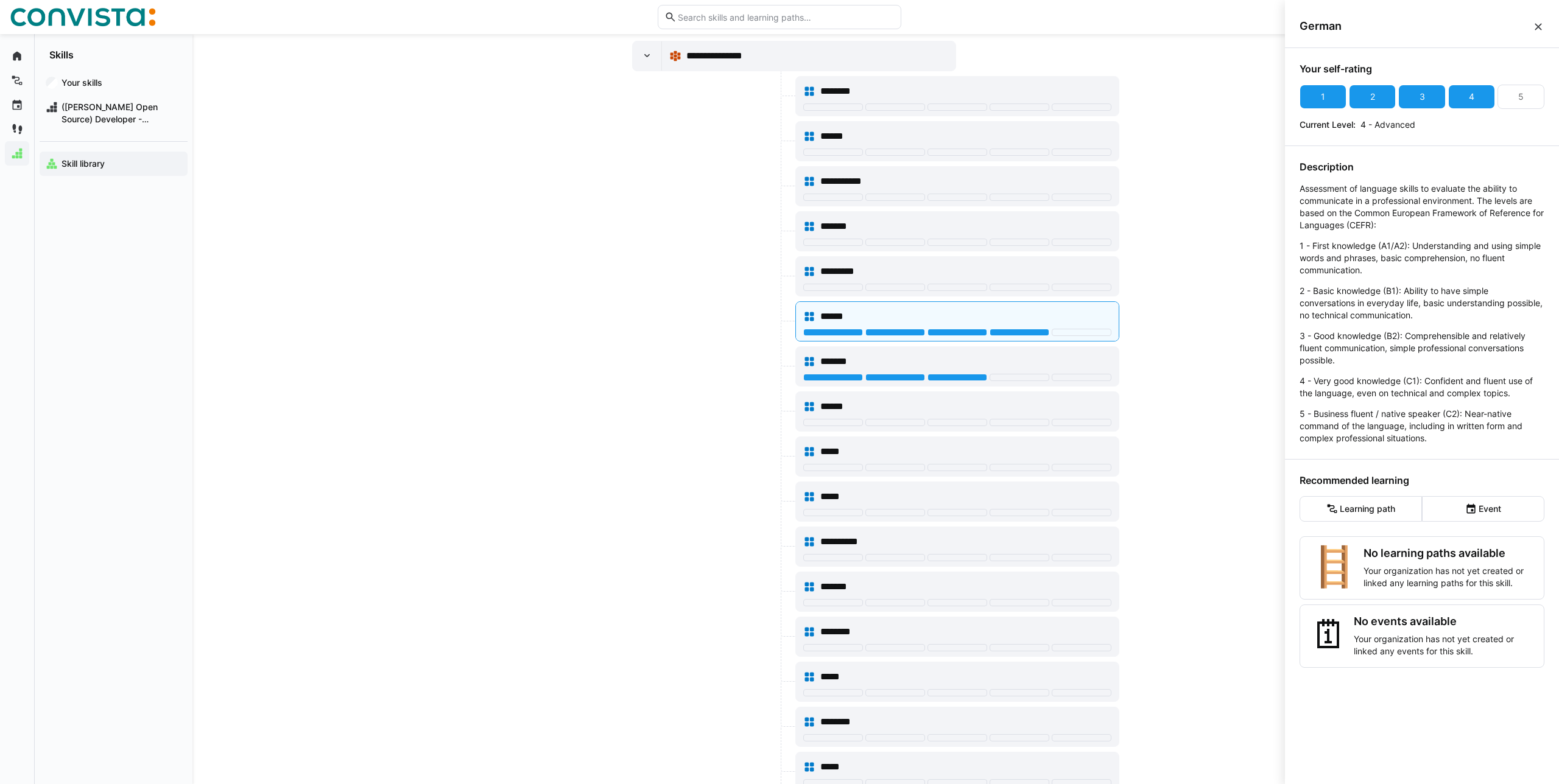
click at [1178, 317] on app-skills-library "**********" at bounding box center [875, 655] width 779 height 1425
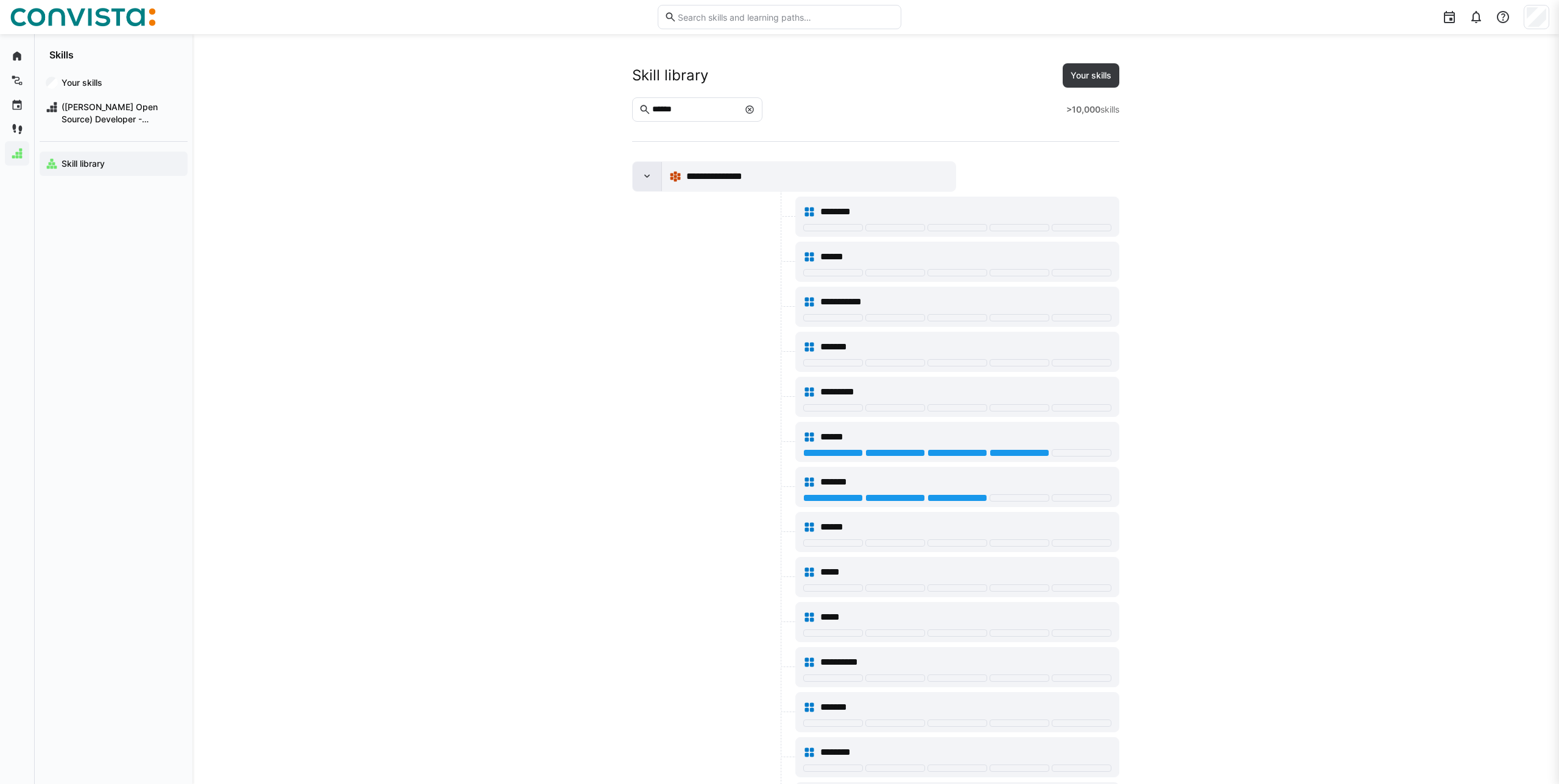
click at [638, 180] on div at bounding box center [647, 177] width 29 height 29
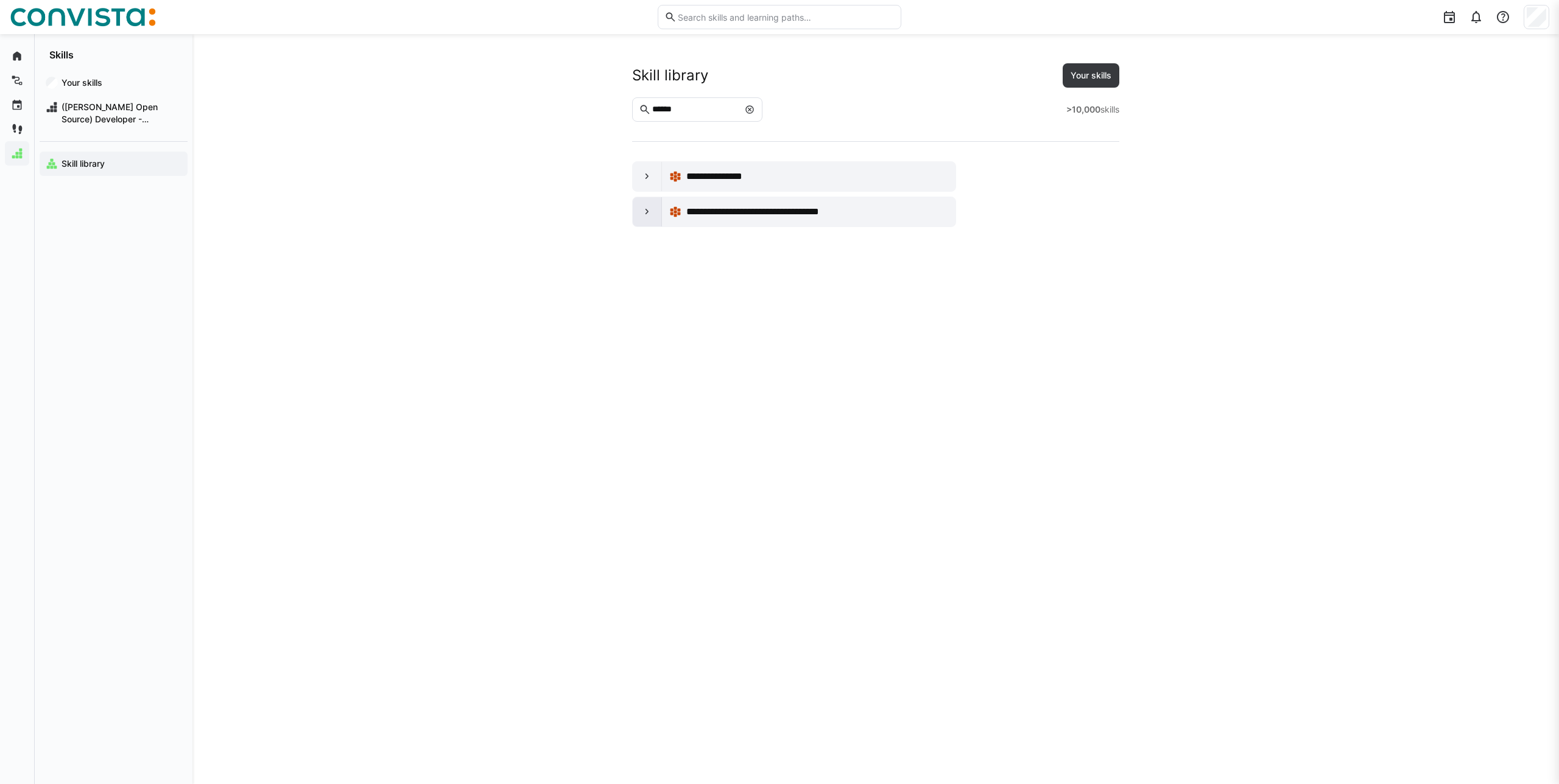
click at [649, 206] on eds-icon at bounding box center [647, 212] width 12 height 12
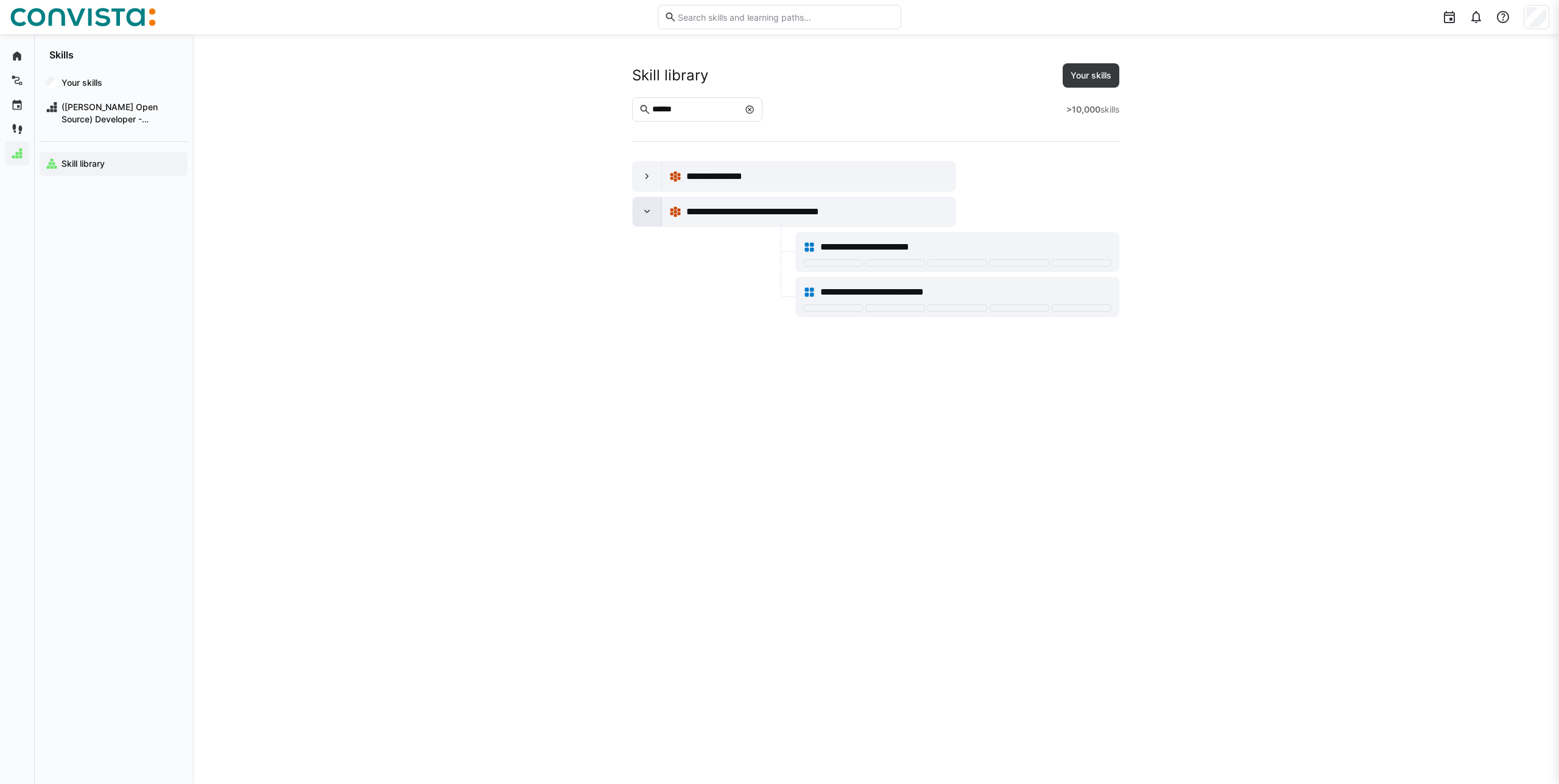
click at [644, 222] on div at bounding box center [647, 212] width 29 height 29
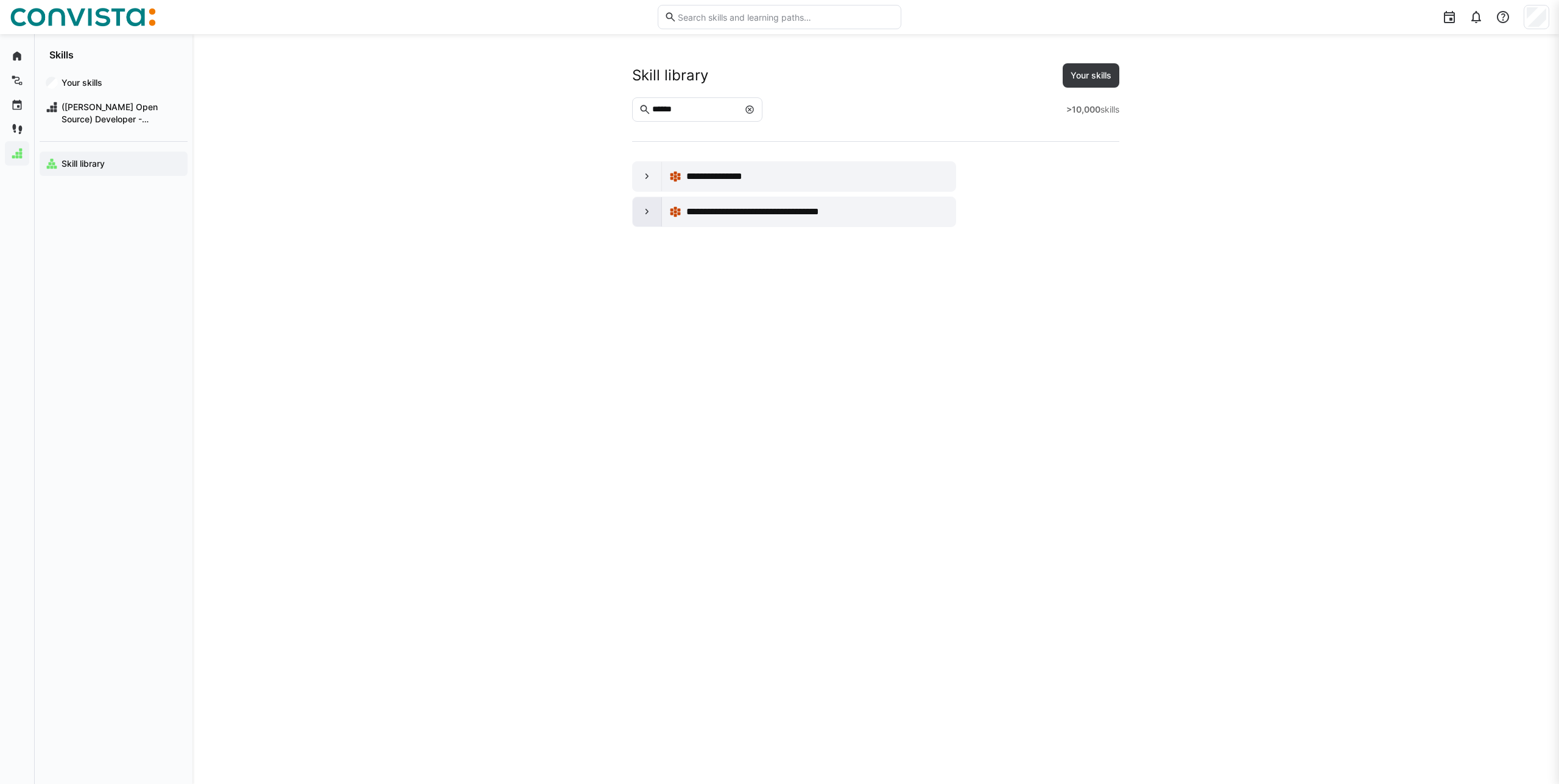
click at [649, 211] on eds-icon at bounding box center [647, 212] width 12 height 12
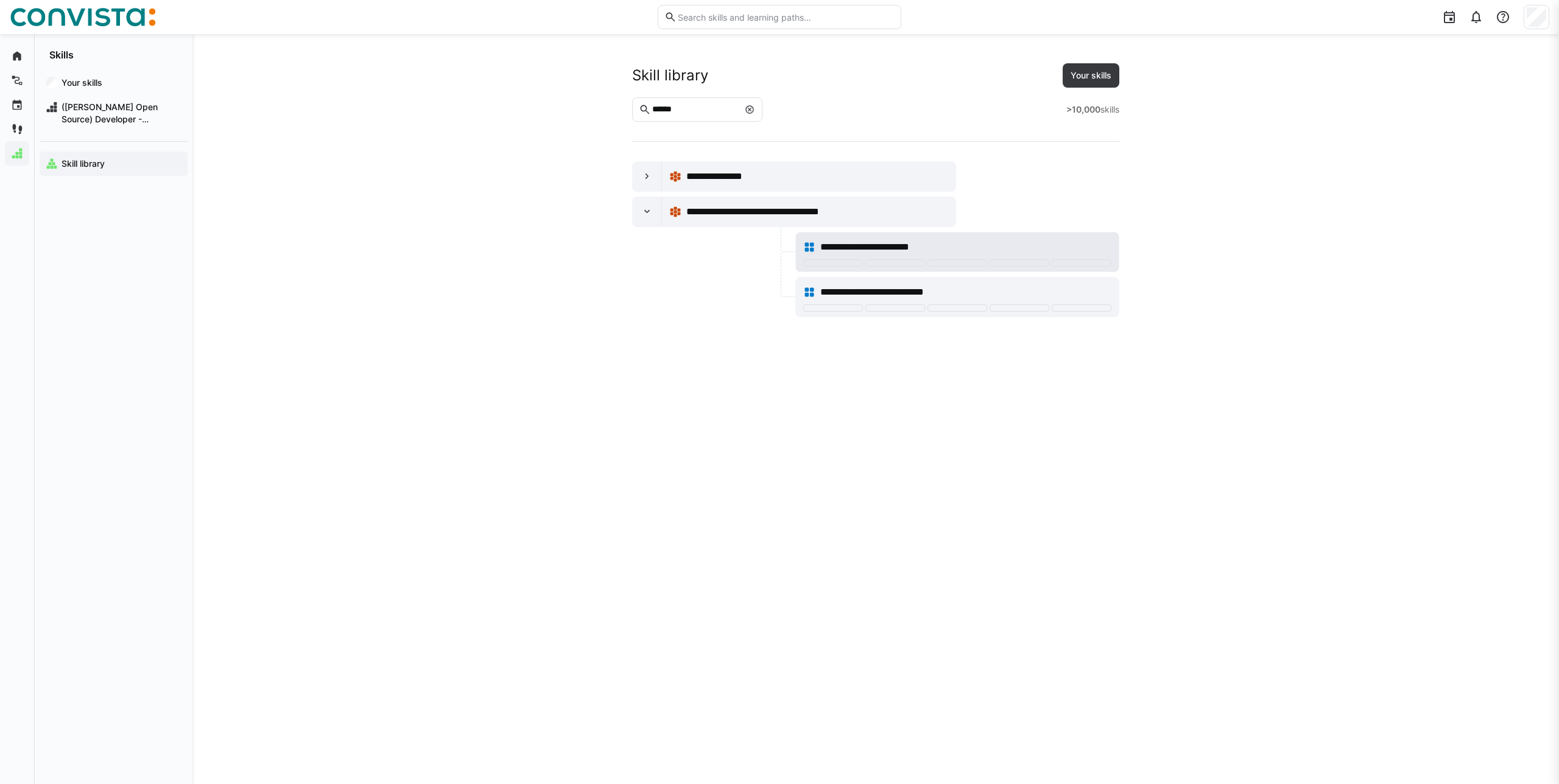
click at [864, 243] on span "**********" at bounding box center [882, 247] width 125 height 15
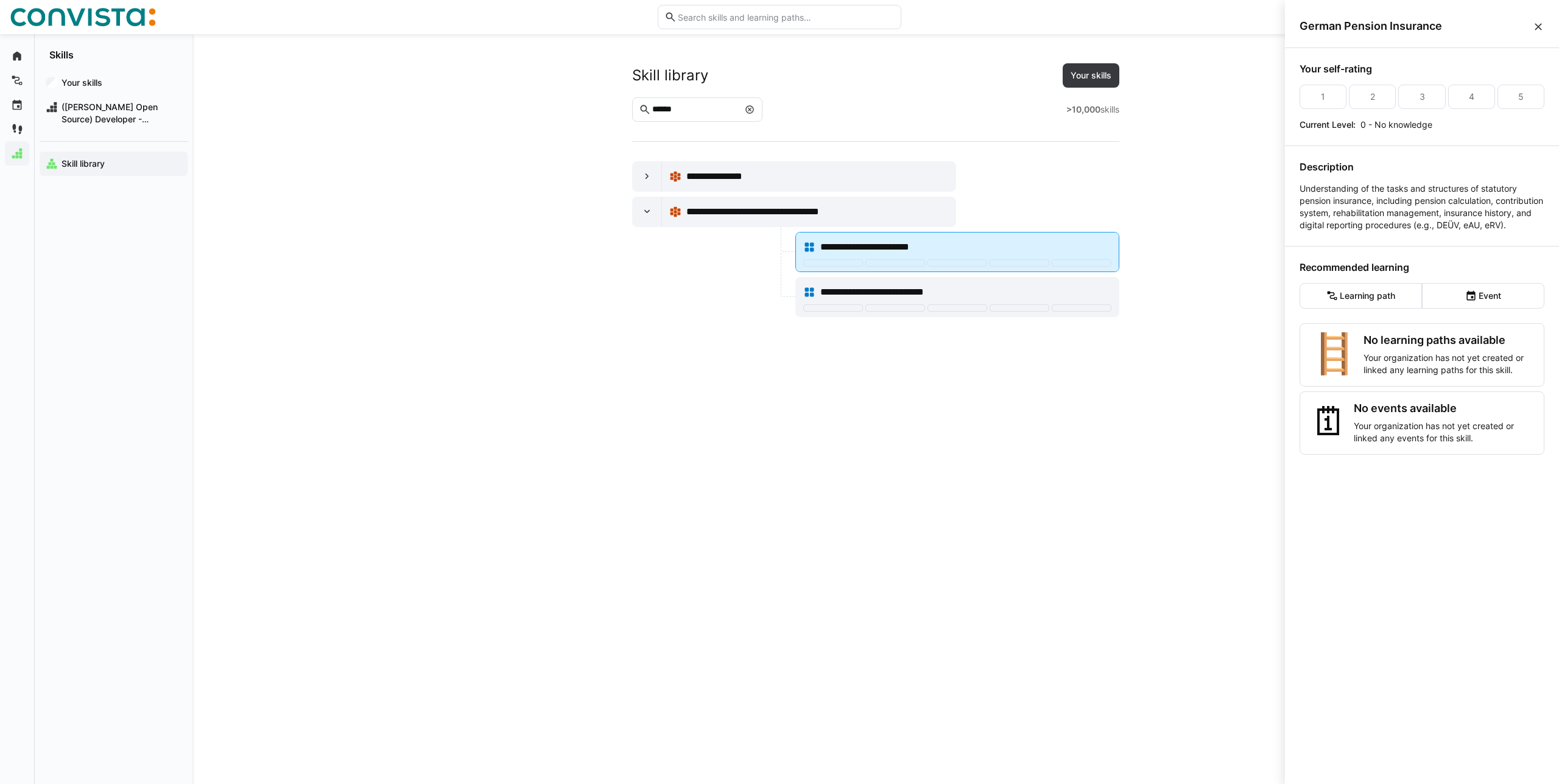
click at [862, 243] on span "**********" at bounding box center [882, 247] width 125 height 15
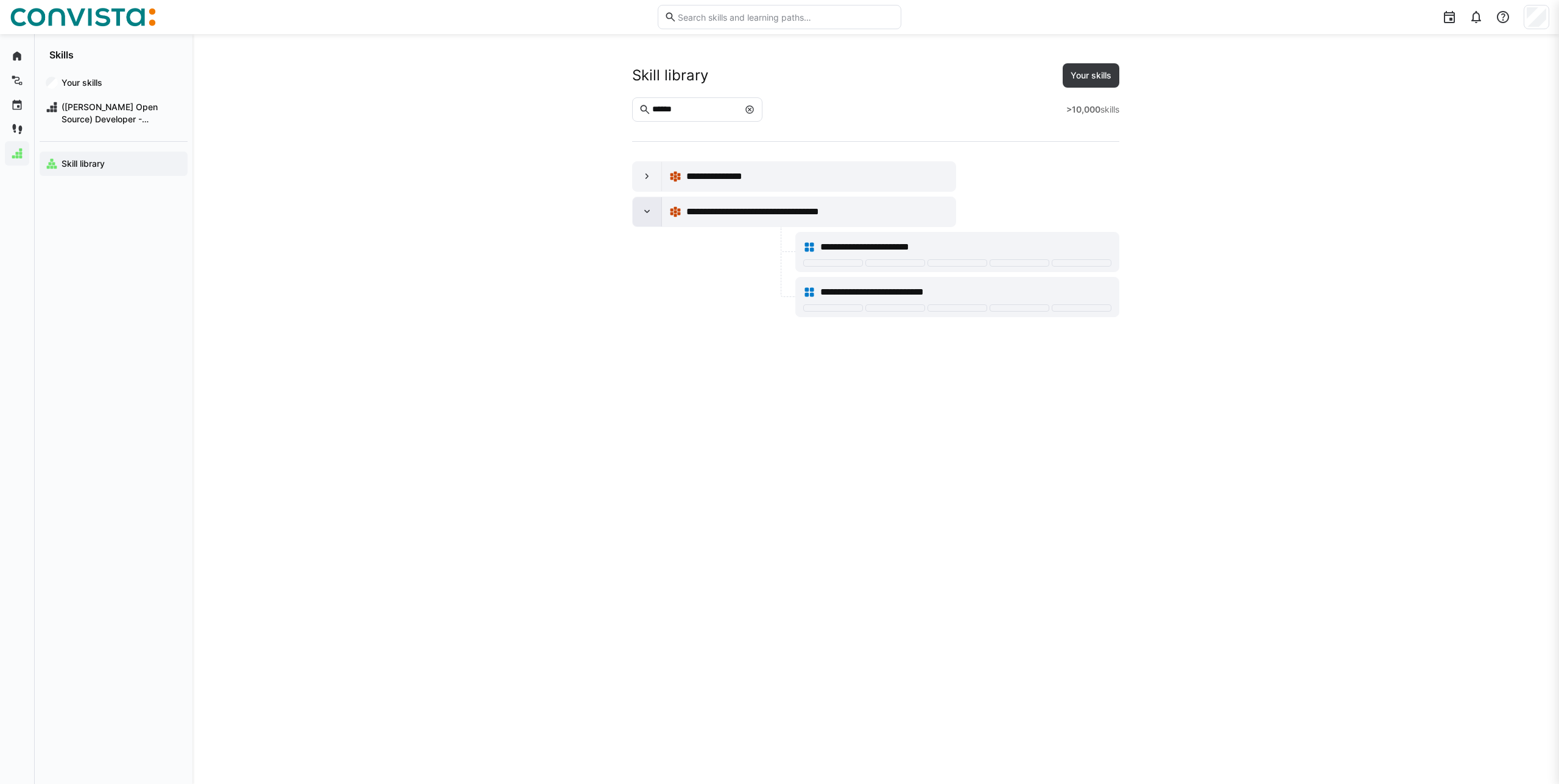
click at [644, 212] on eds-icon at bounding box center [647, 212] width 12 height 12
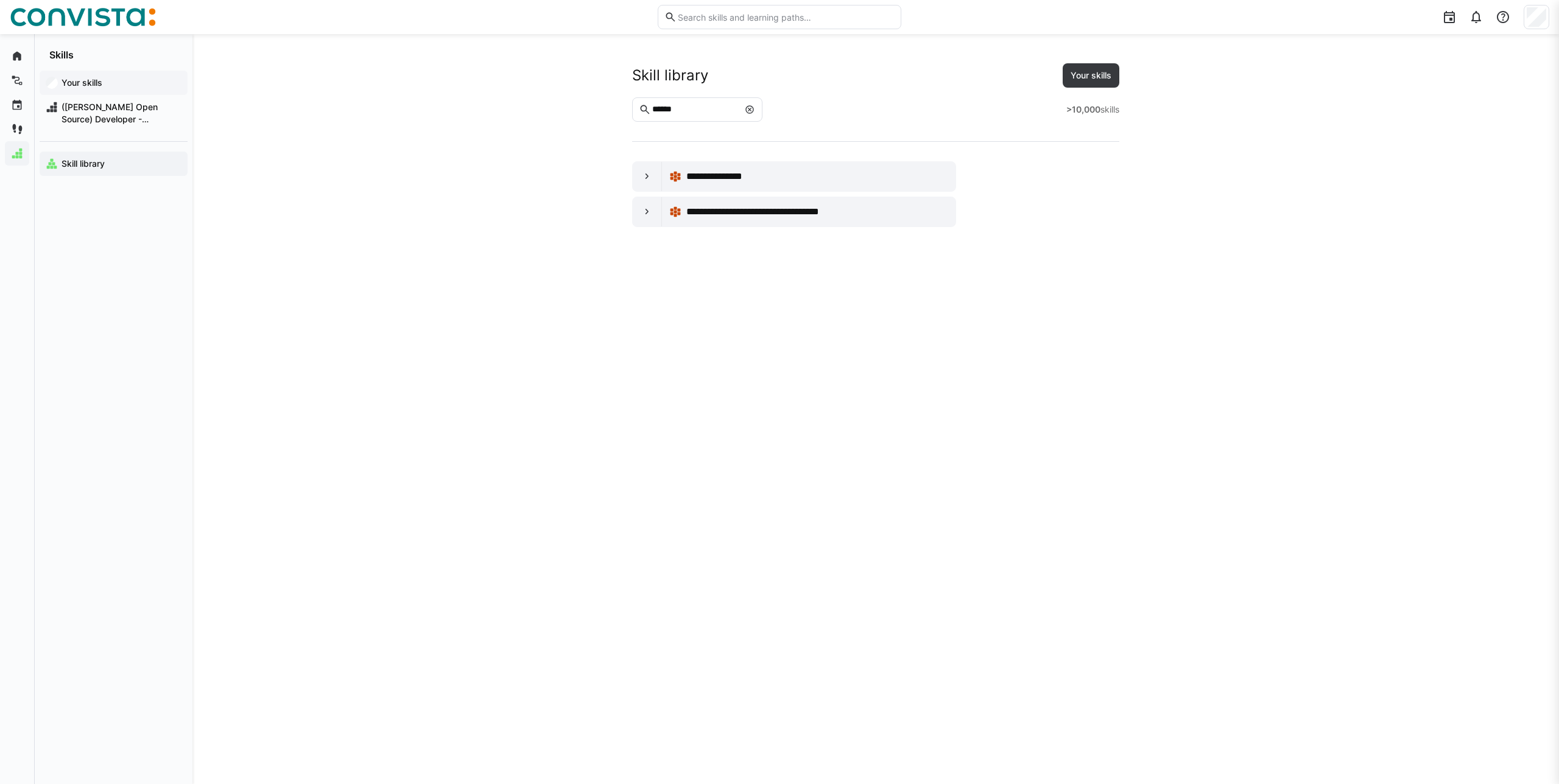
click at [89, 90] on div "Your skills" at bounding box center [113, 83] width 148 height 24
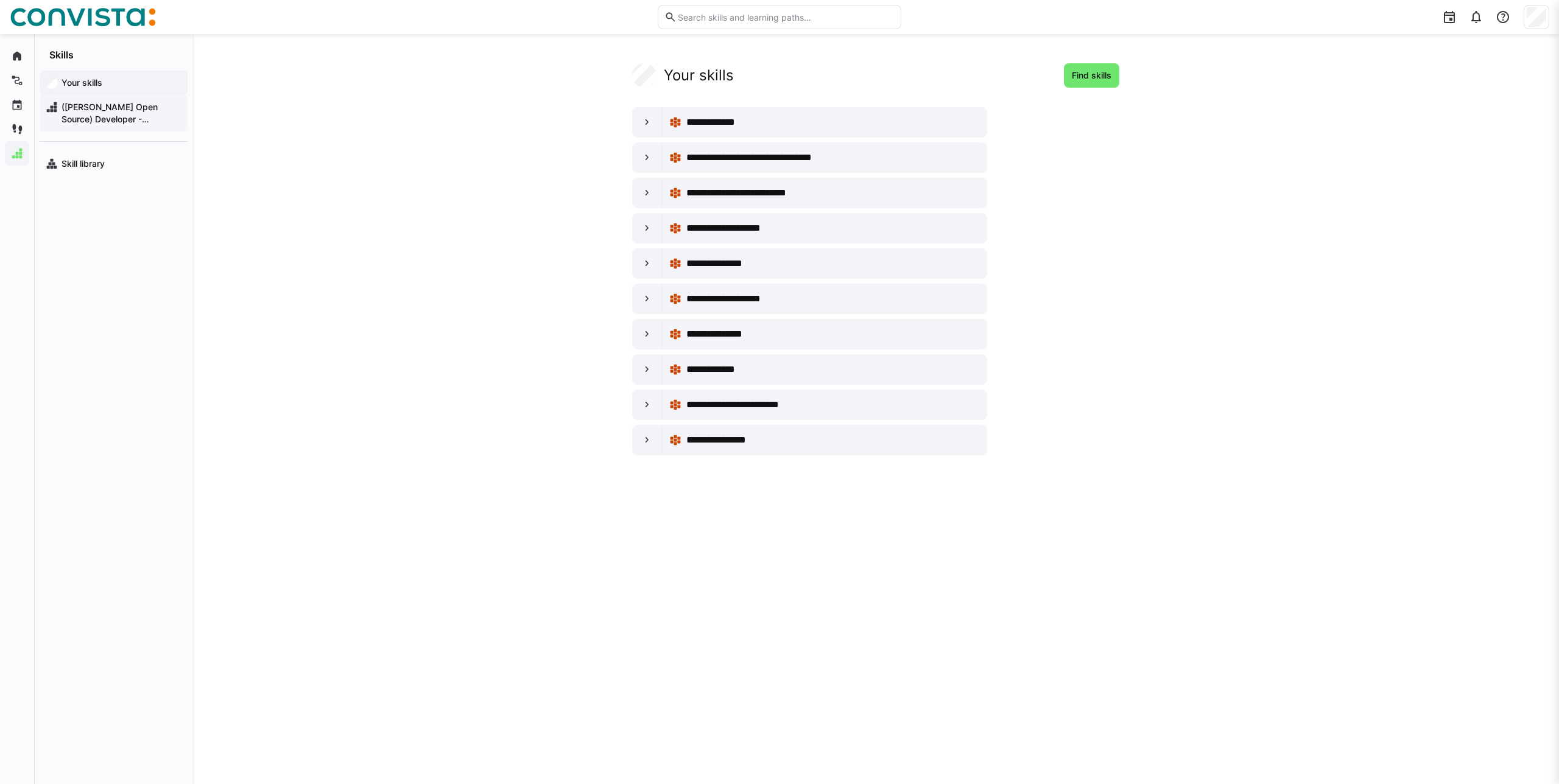
click at [93, 98] on div "([PERSON_NAME] Open Source) Developer - Frontend/Mobile" at bounding box center [113, 113] width 148 height 37
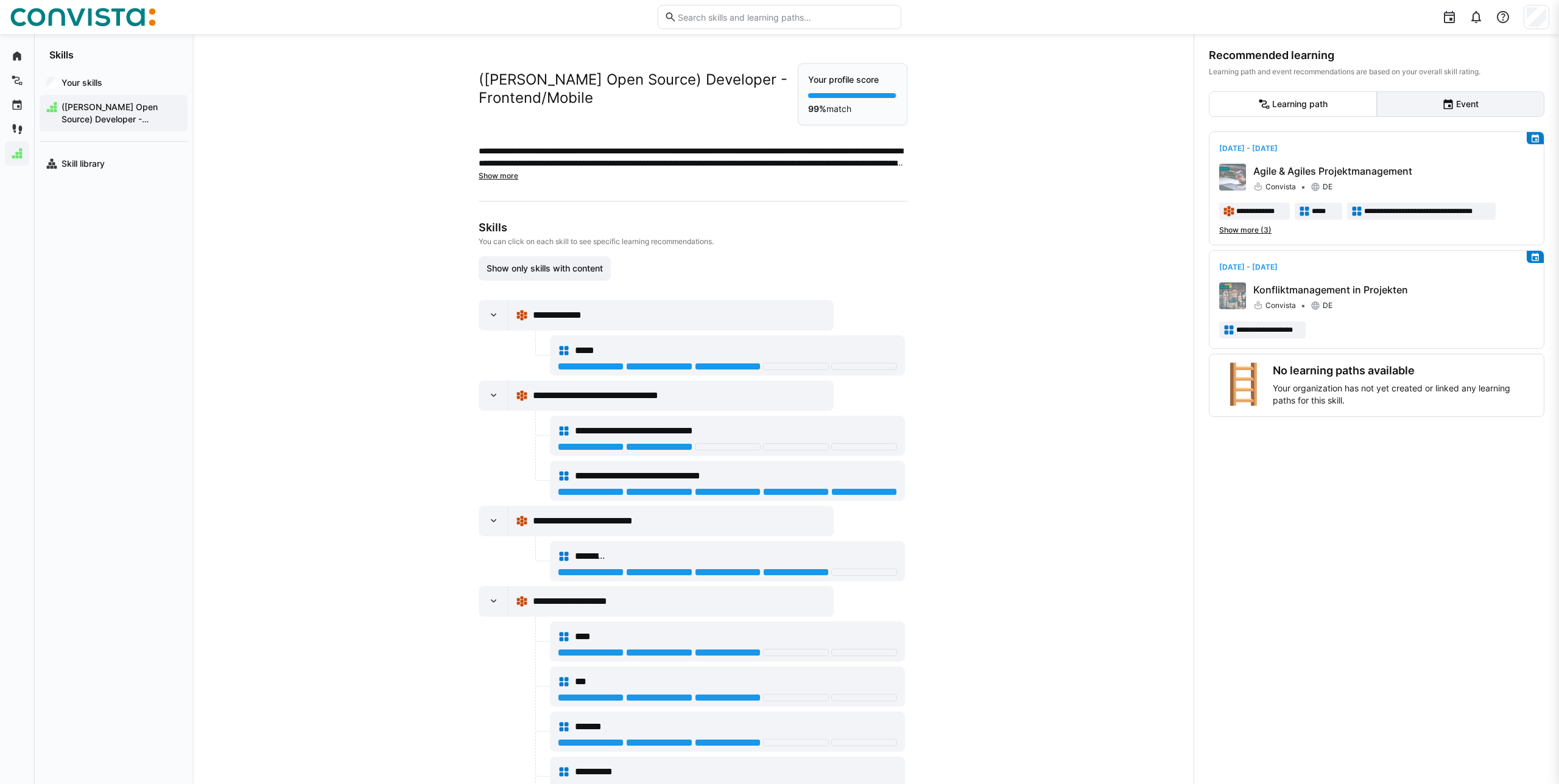
click at [1475, 108] on eds-button-option "Event" at bounding box center [1460, 104] width 168 height 25
click at [1333, 110] on eds-button-option "Learning path" at bounding box center [1292, 104] width 168 height 25
click at [1257, 231] on span "Show more (3)" at bounding box center [1245, 230] width 53 height 9
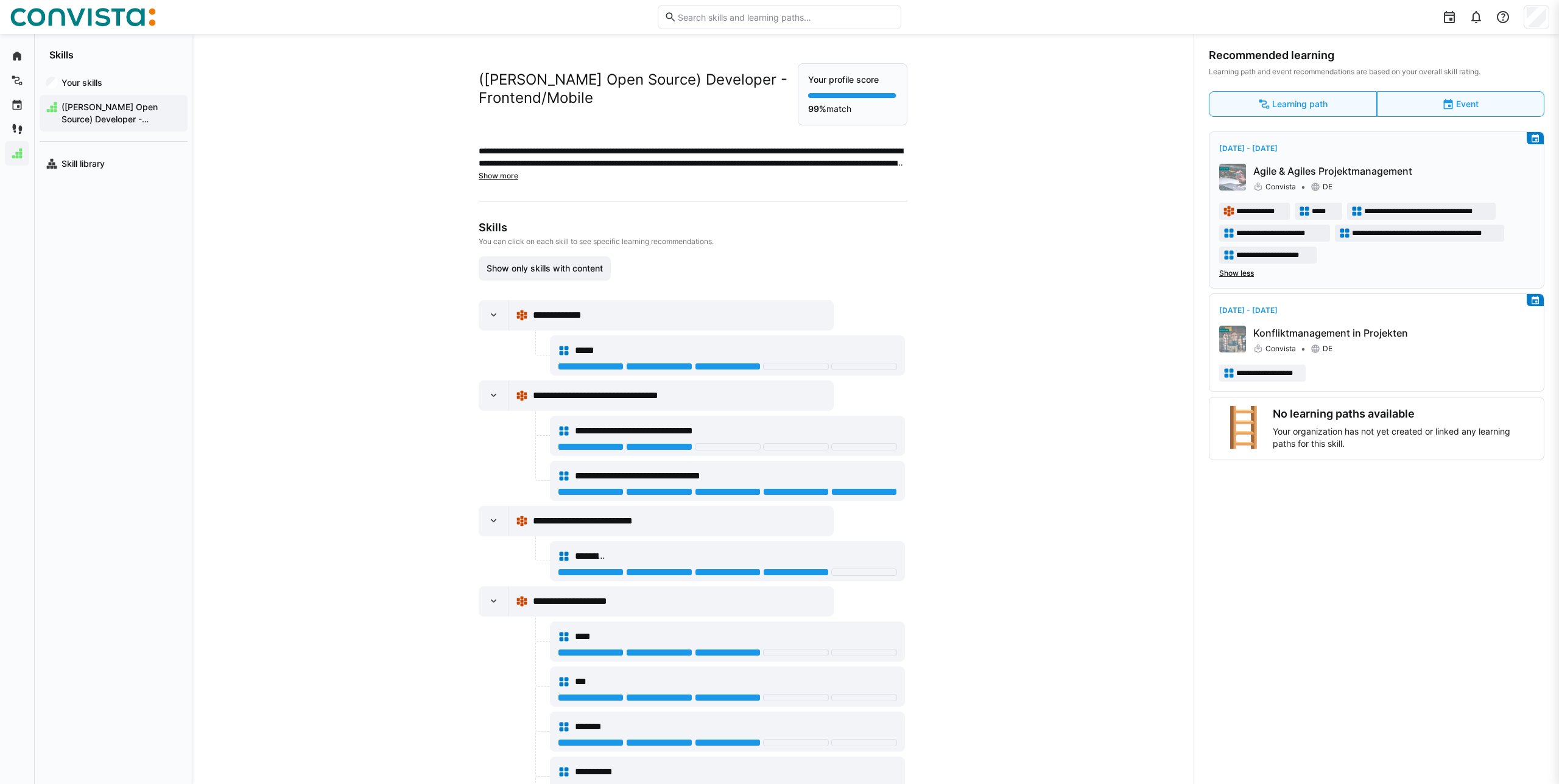
click at [1228, 271] on span "Show less" at bounding box center [1236, 273] width 35 height 9
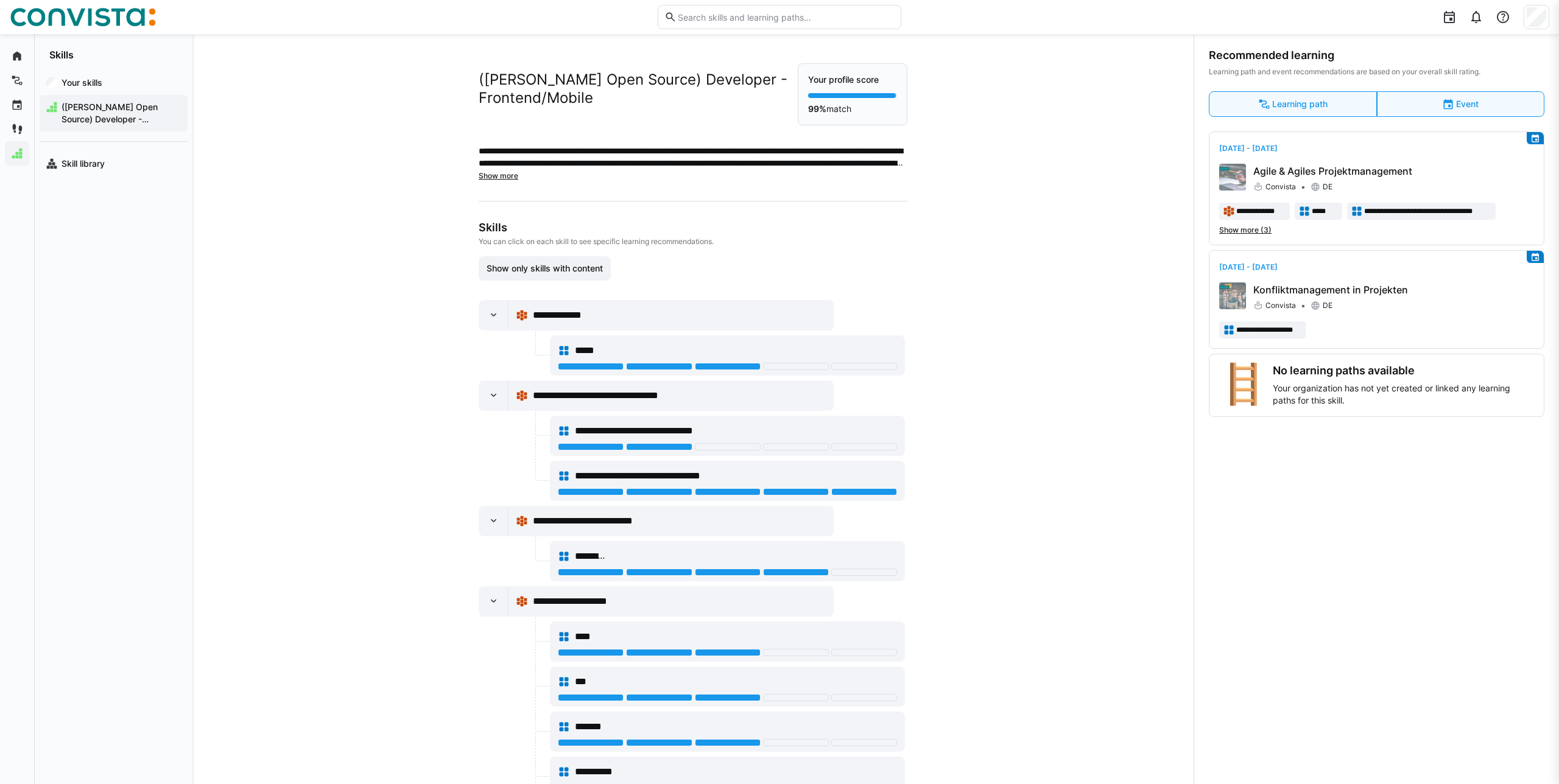
click at [1323, 374] on h3 "No learning paths available" at bounding box center [1403, 370] width 261 height 13
click at [1462, 9] on div at bounding box center [1229, 17] width 639 height 34
click at [1440, 13] on div at bounding box center [1449, 17] width 24 height 24
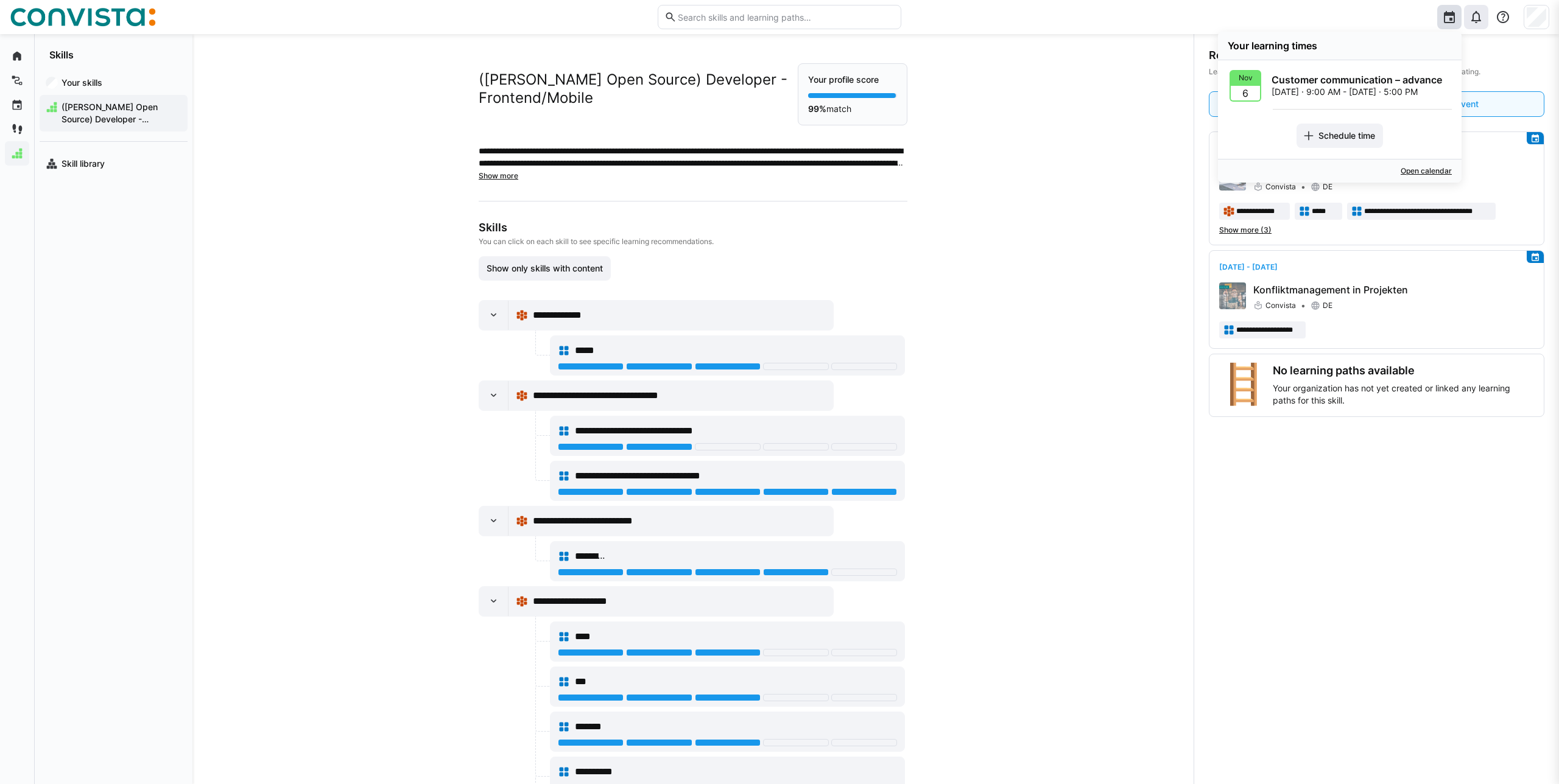
click at [1470, 11] on eds-icon at bounding box center [1476, 16] width 15 height 15
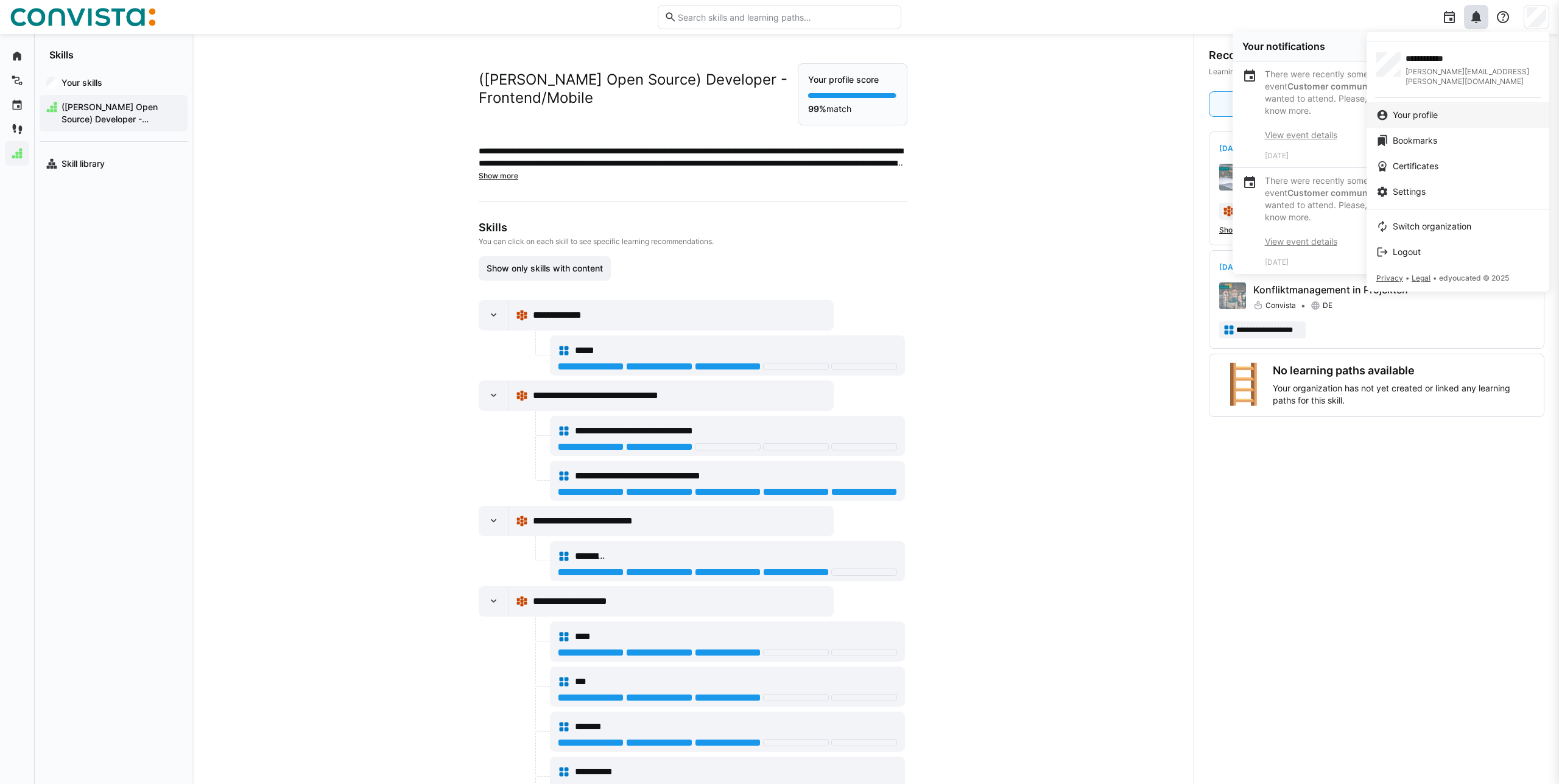
click at [1454, 102] on link "Your profile" at bounding box center [1458, 115] width 182 height 25
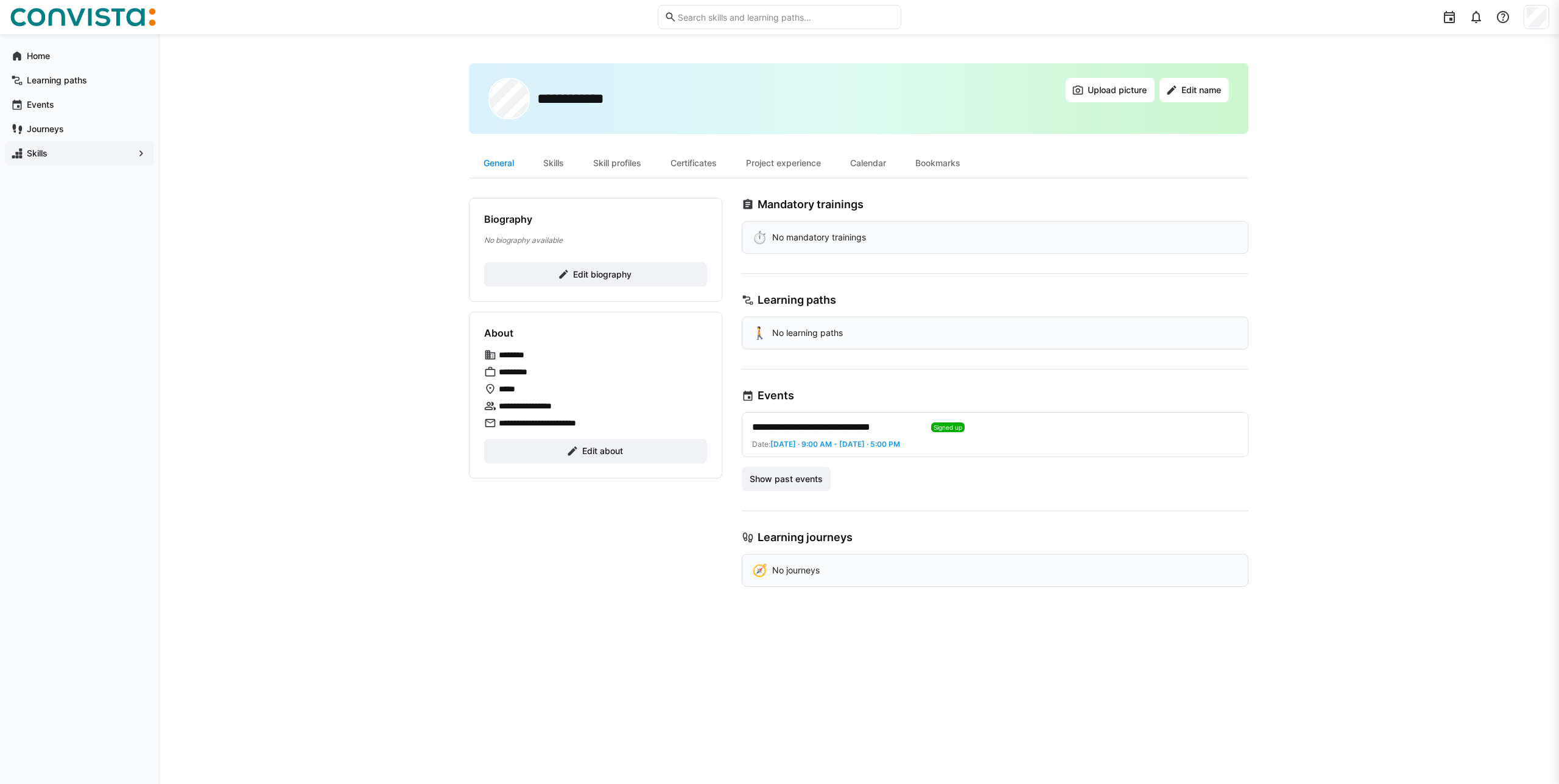
click at [526, 160] on div "General" at bounding box center [499, 163] width 60 height 29
click at [558, 164] on div "Skills" at bounding box center [553, 163] width 50 height 29
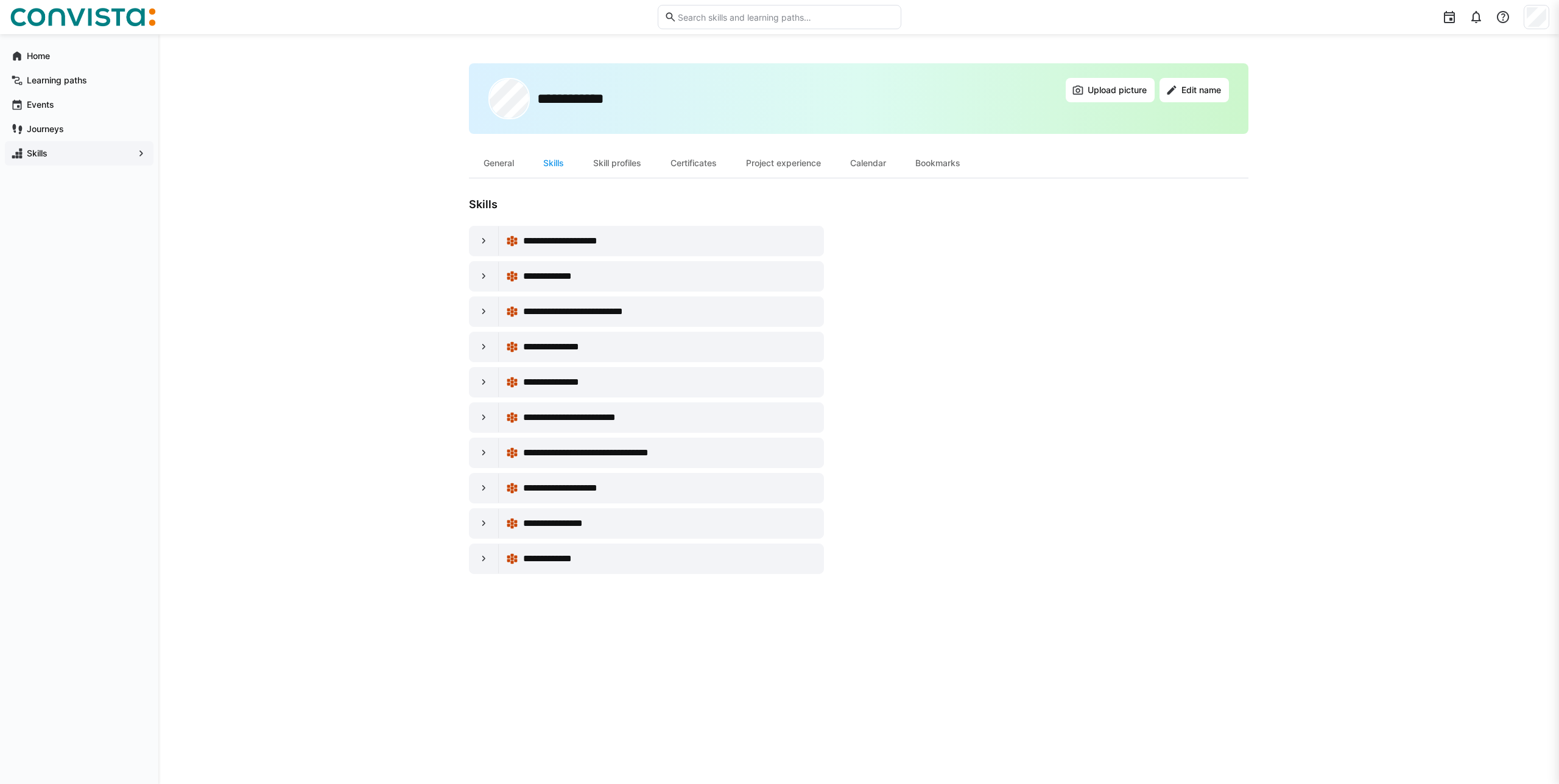
click at [612, 163] on div "Skill profiles" at bounding box center [617, 163] width 77 height 29
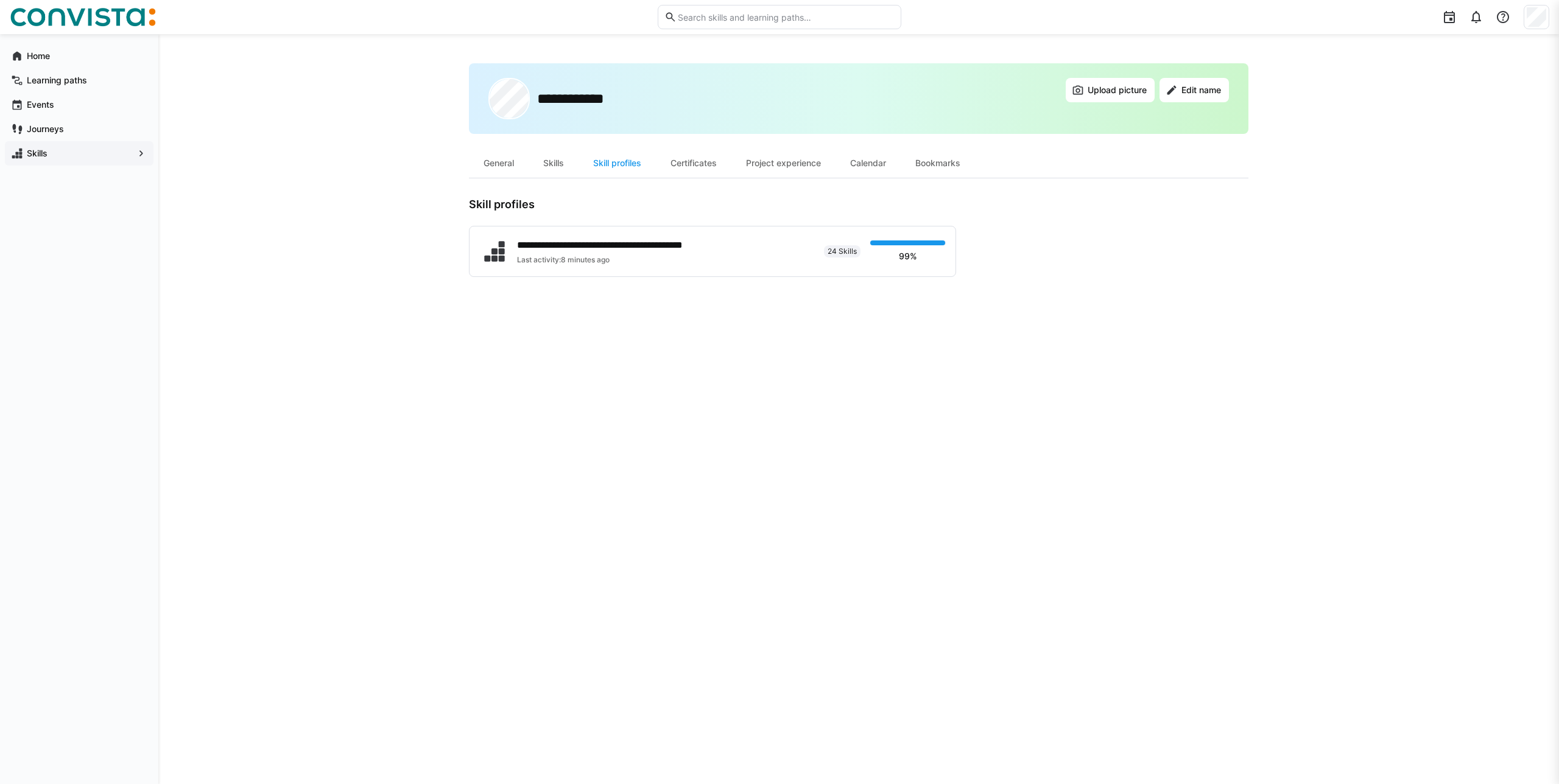
click at [678, 161] on div "Certificates" at bounding box center [693, 163] width 75 height 29
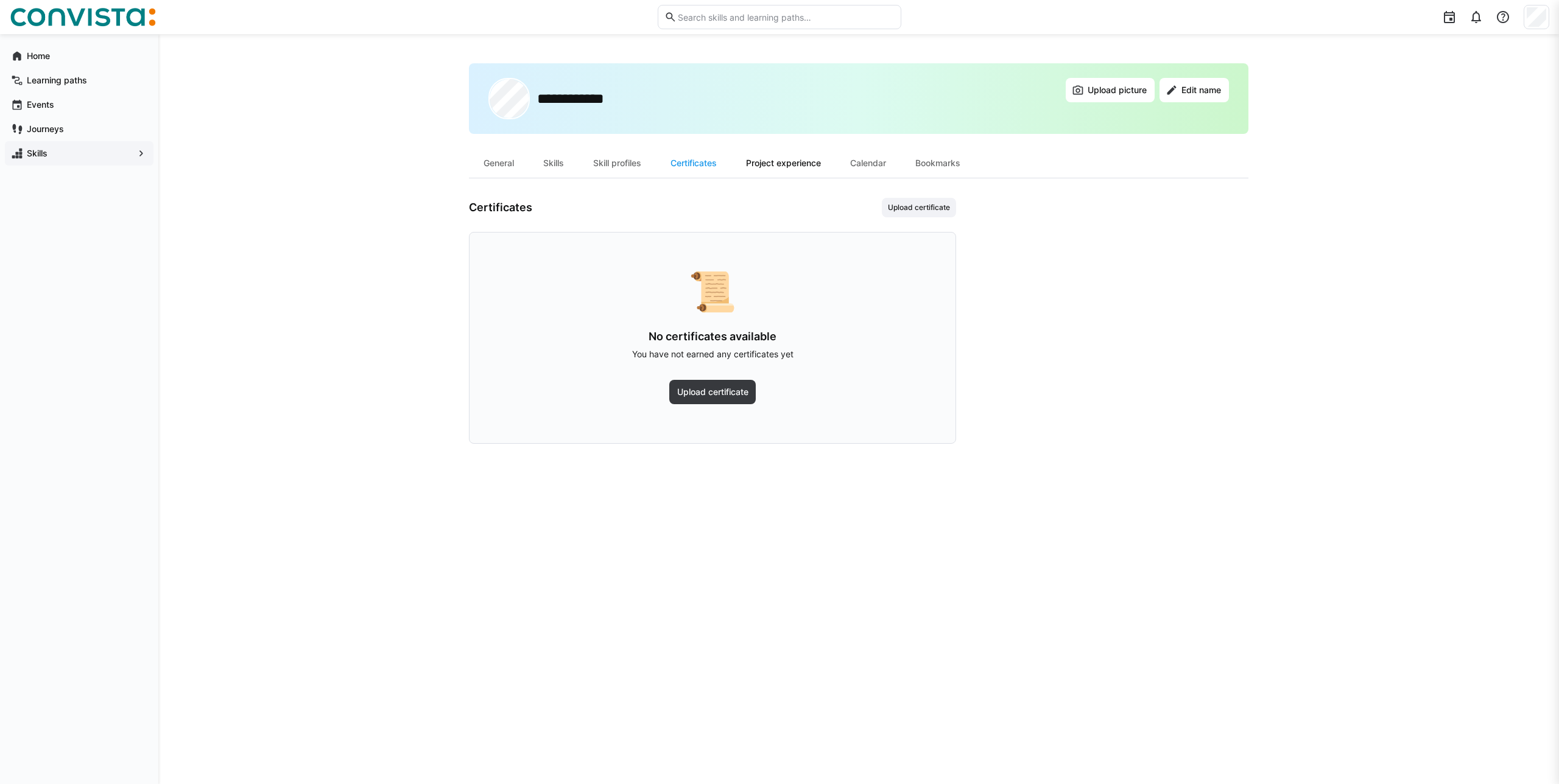
click at [747, 153] on div "Project experience" at bounding box center [783, 163] width 104 height 29
click at [852, 168] on div "Calendar" at bounding box center [868, 163] width 65 height 29
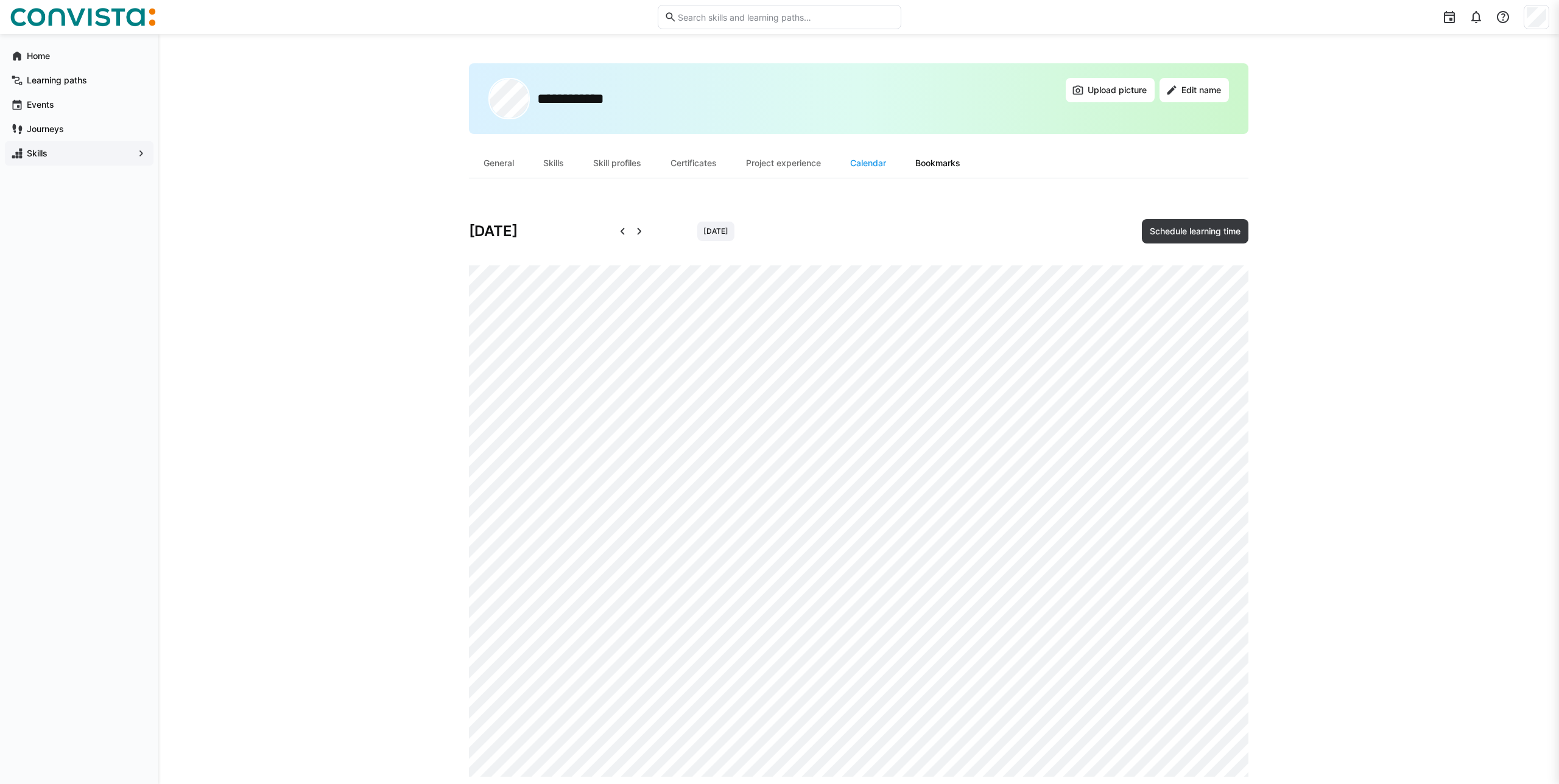
click at [957, 156] on div "Bookmarks" at bounding box center [938, 163] width 74 height 29
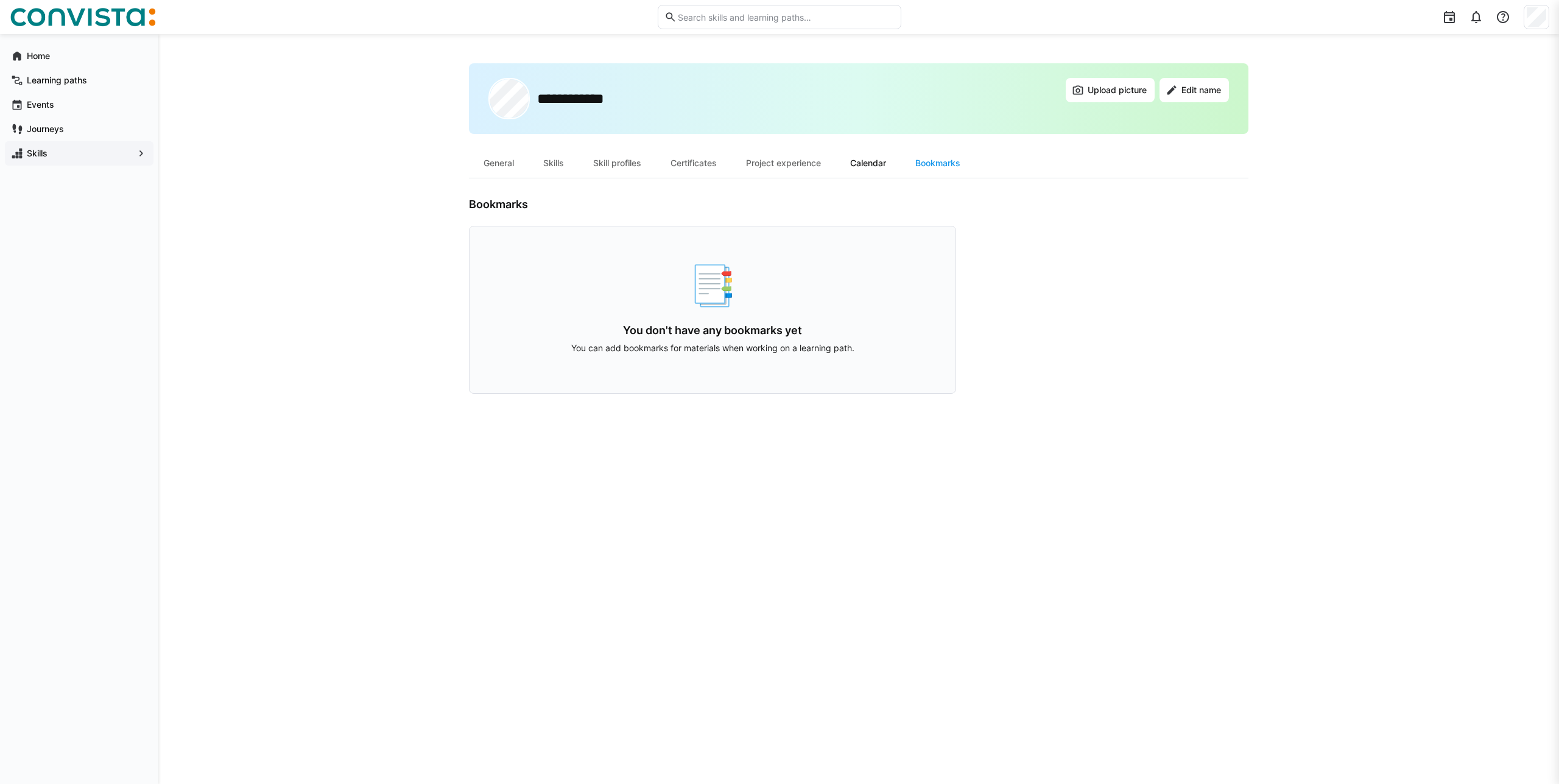
click at [886, 168] on div "Calendar" at bounding box center [868, 163] width 65 height 29
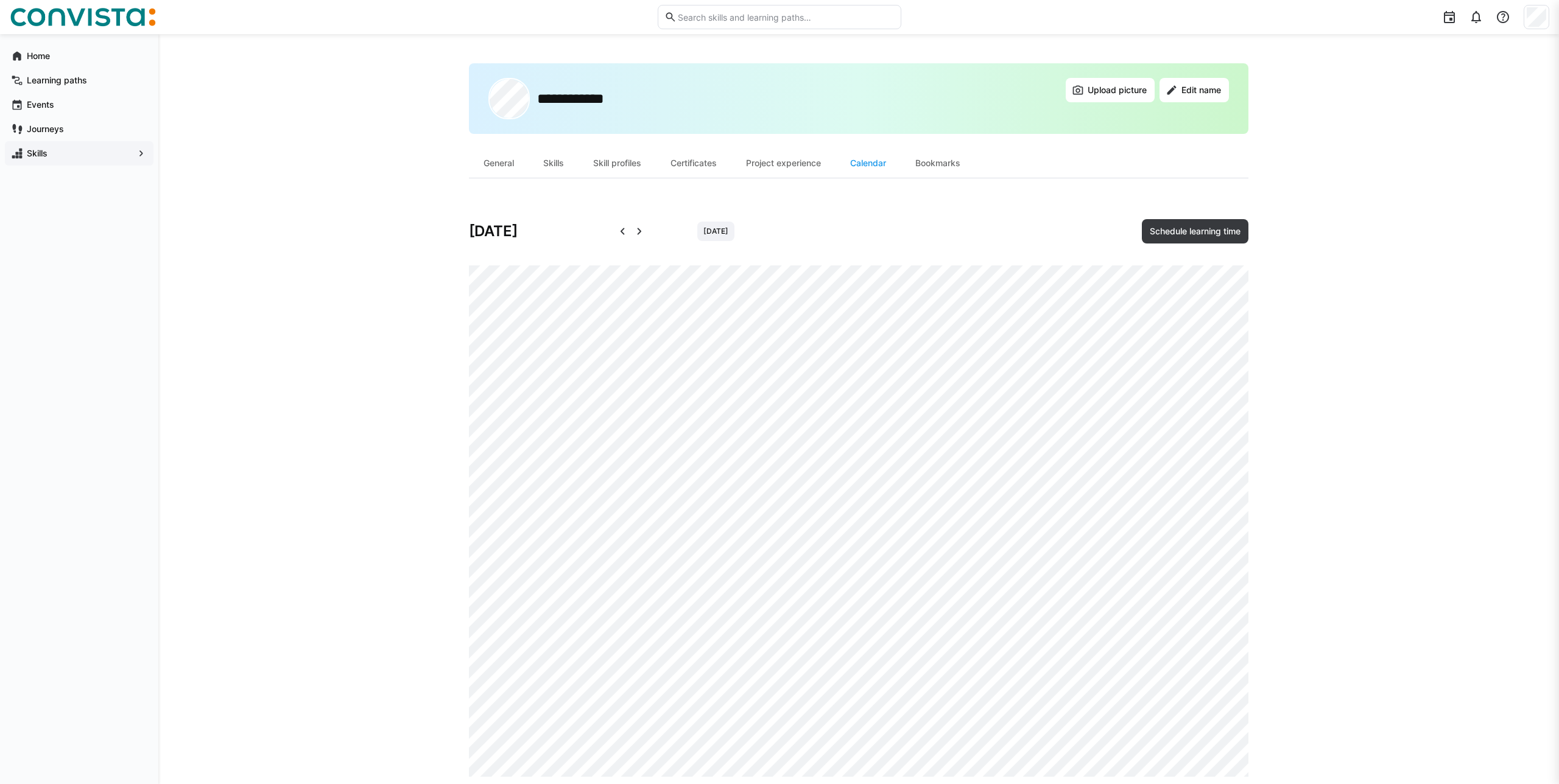
click at [637, 226] on eds-icon at bounding box center [639, 231] width 15 height 15
click at [964, 172] on div "Bookmarks" at bounding box center [938, 163] width 74 height 29
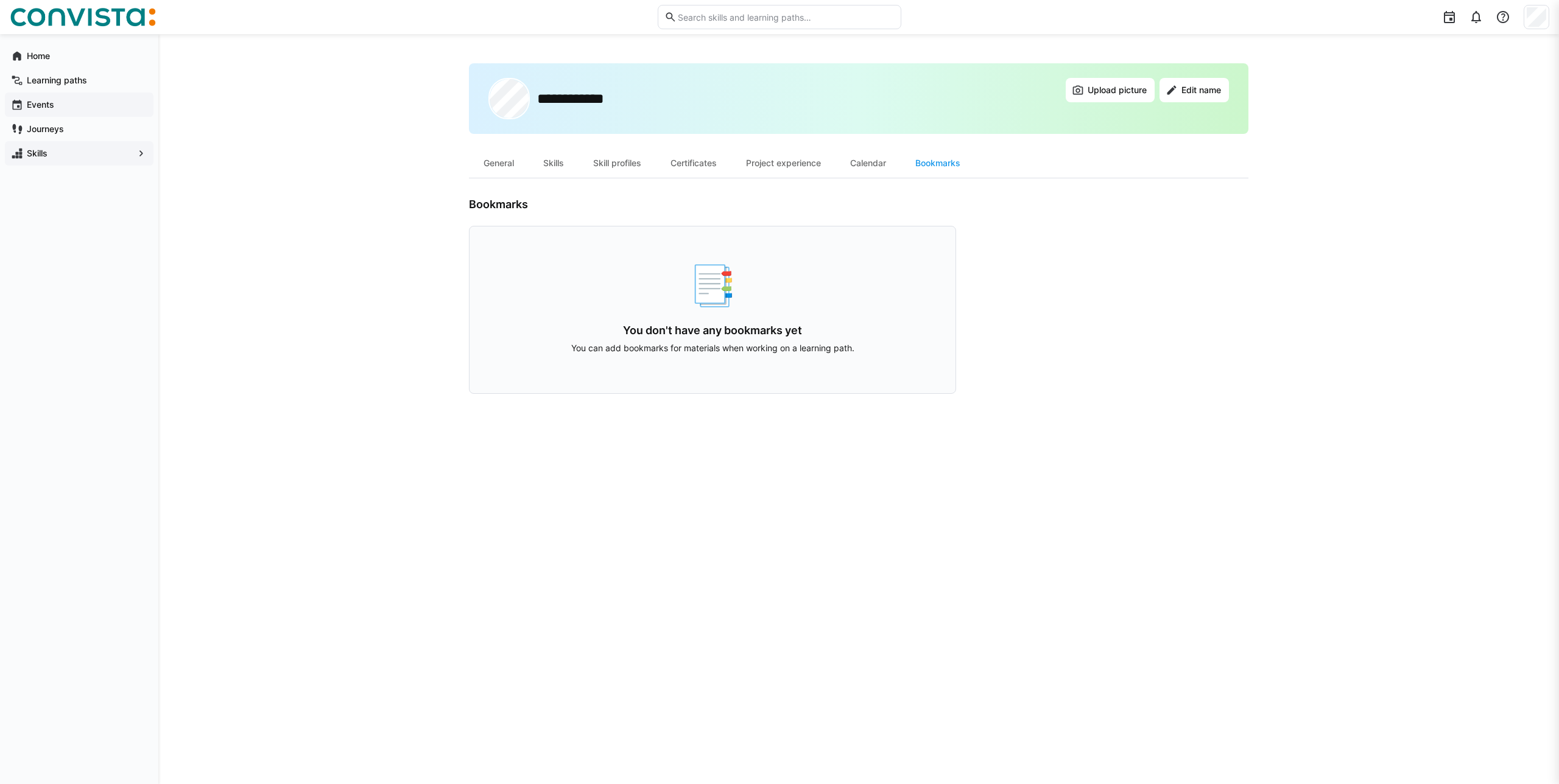
click at [0, 0] on app-navigation-label "Events" at bounding box center [0, 0] width 0 height 0
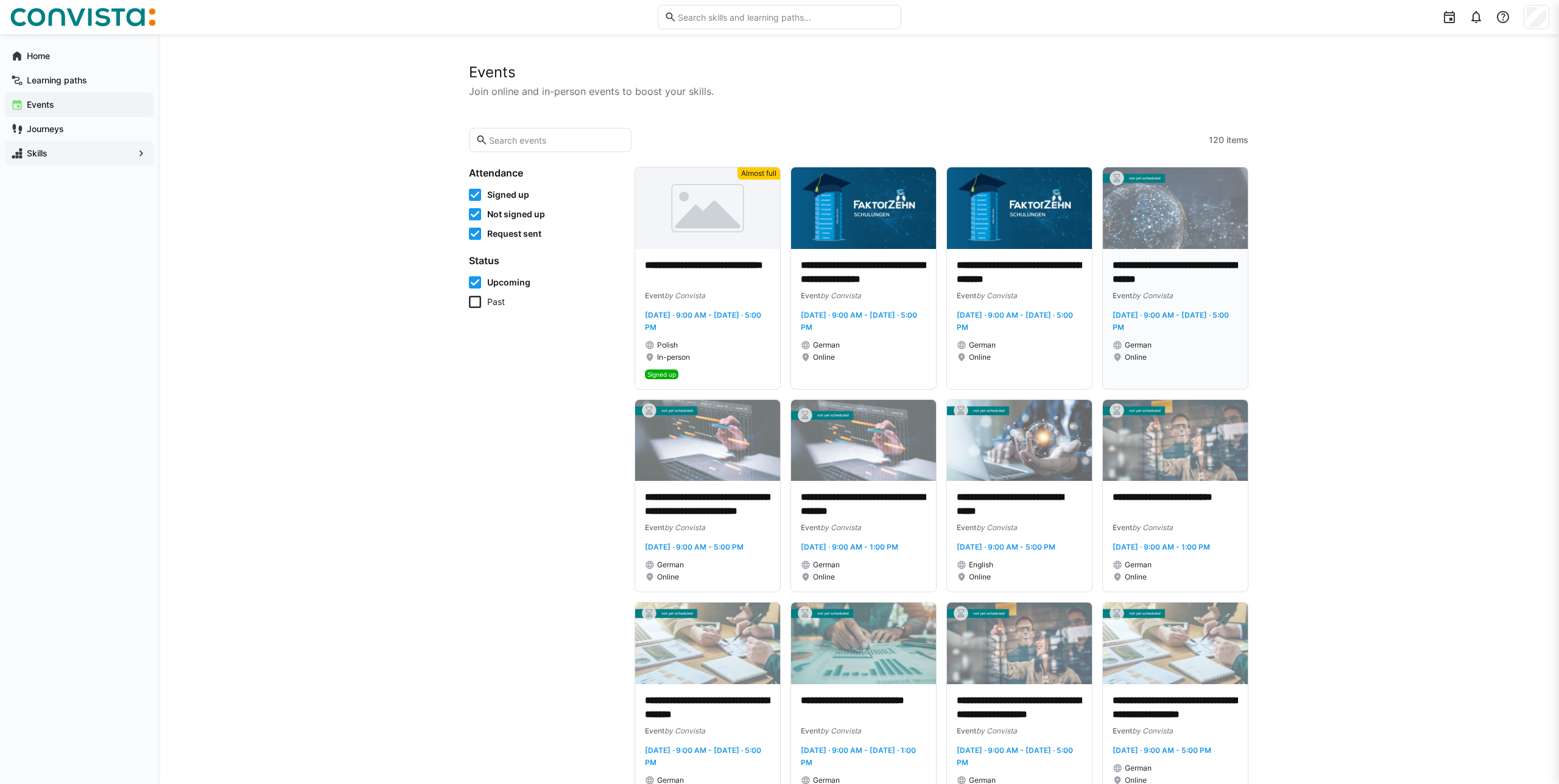
click at [1219, 262] on p "**********" at bounding box center [1175, 273] width 125 height 28
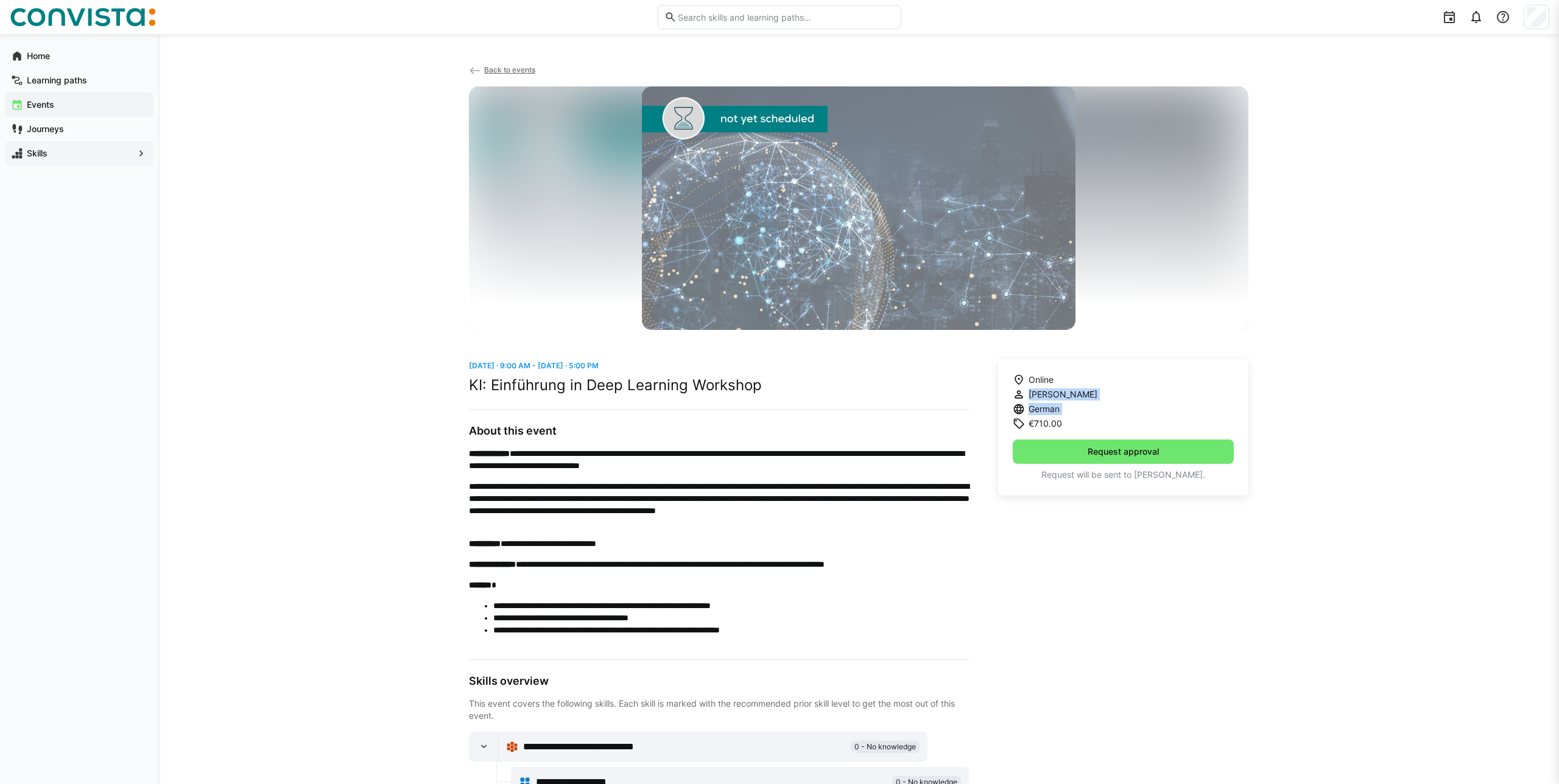
drag, startPoint x: 1063, startPoint y: 417, endPoint x: 1026, endPoint y: 399, distance: 41.1
click at [1026, 400] on app-learning-event-info-labels "Online [PERSON_NAME] German €710.00" at bounding box center [1055, 401] width 85 height 56
click at [626, 427] on h3 "About this event" at bounding box center [718, 431] width 500 height 13
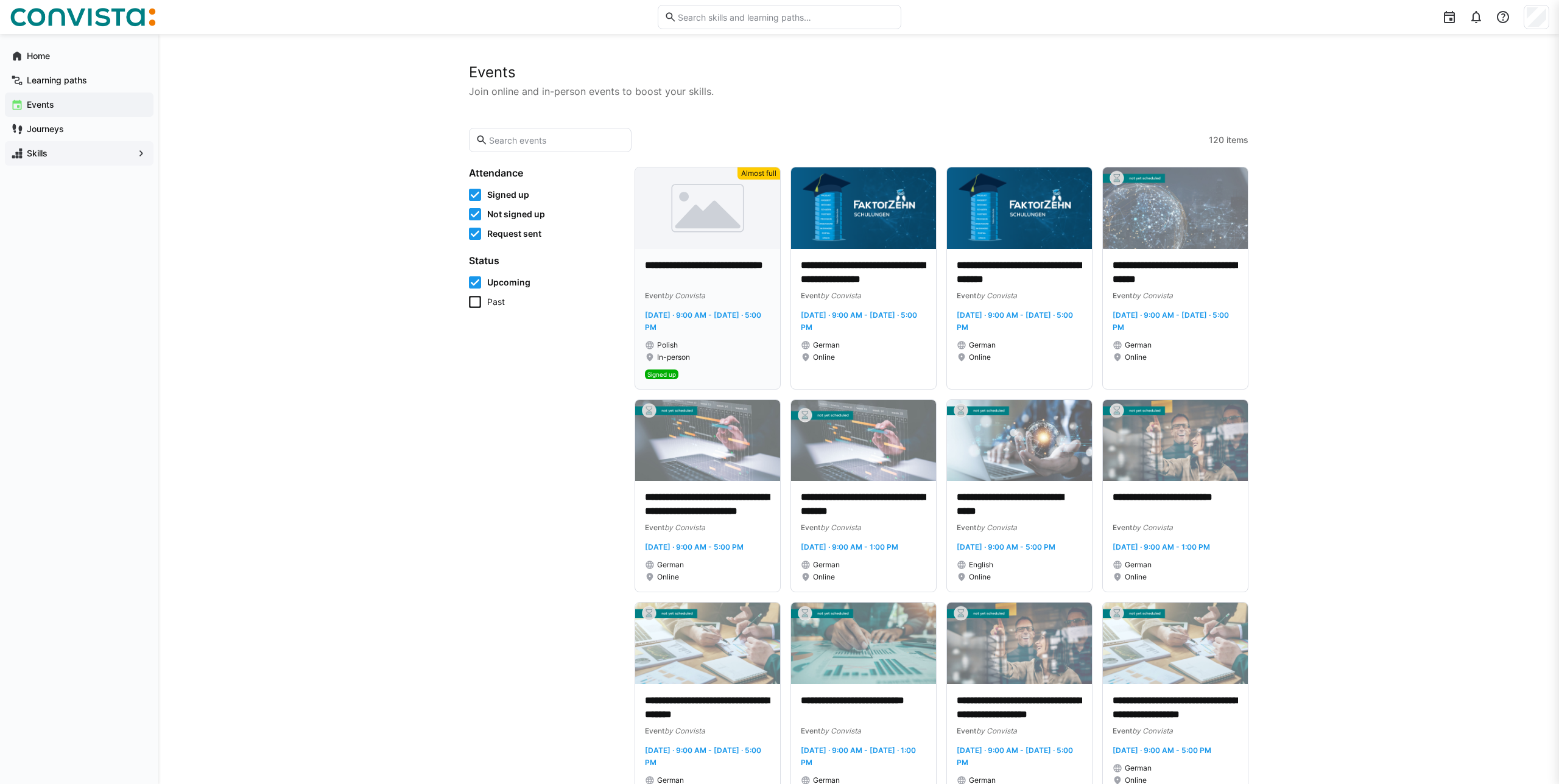
click at [741, 236] on img at bounding box center [708, 208] width 145 height 82
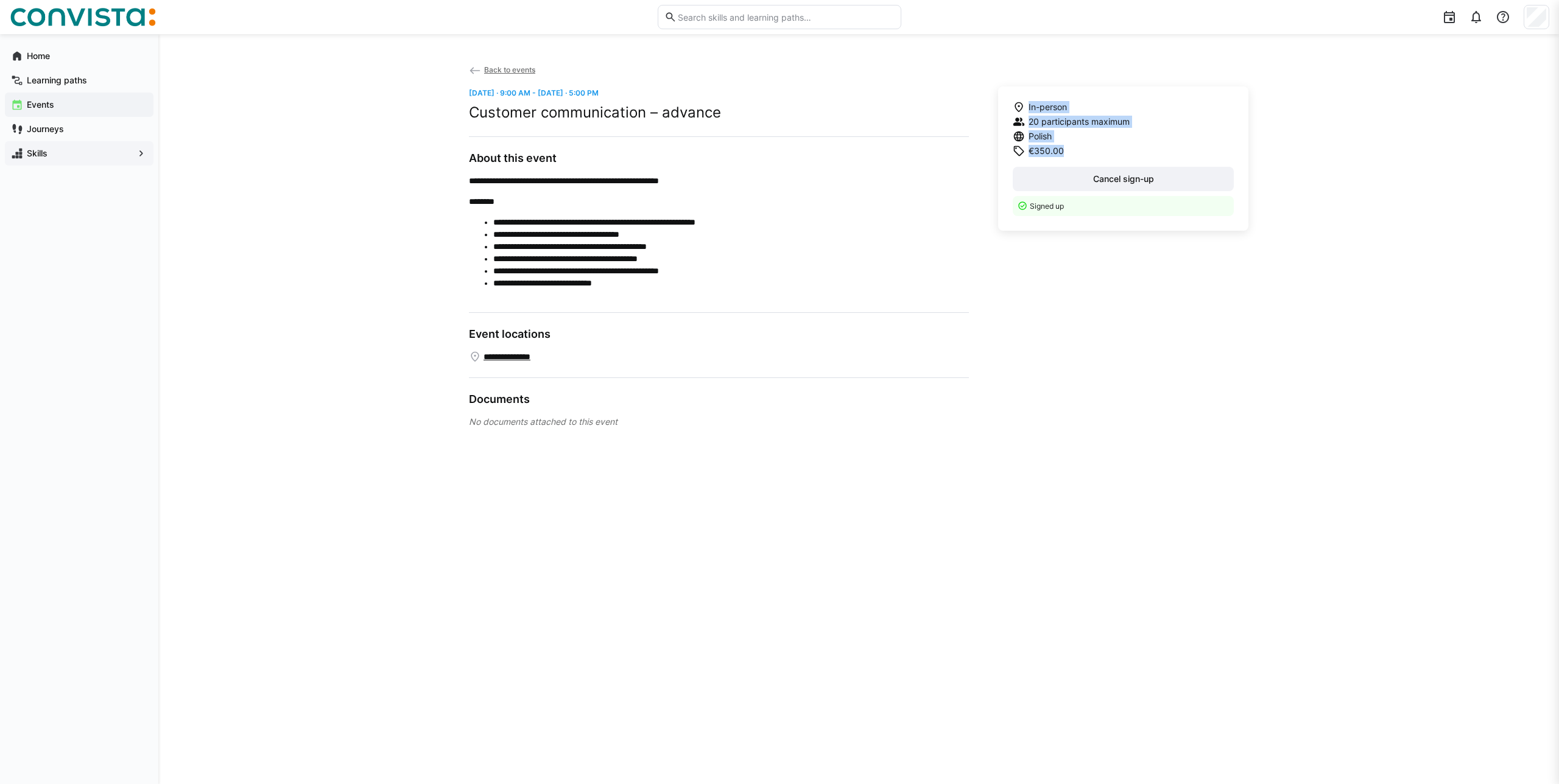
drag, startPoint x: 1066, startPoint y: 149, endPoint x: 1011, endPoint y: 100, distance: 73.7
click at [1011, 100] on div "In-person 20 participants maximum Polish €350.00 Cancel sign-up Signed up" at bounding box center [1123, 158] width 250 height 144
click at [737, 358] on div "**********" at bounding box center [718, 357] width 500 height 12
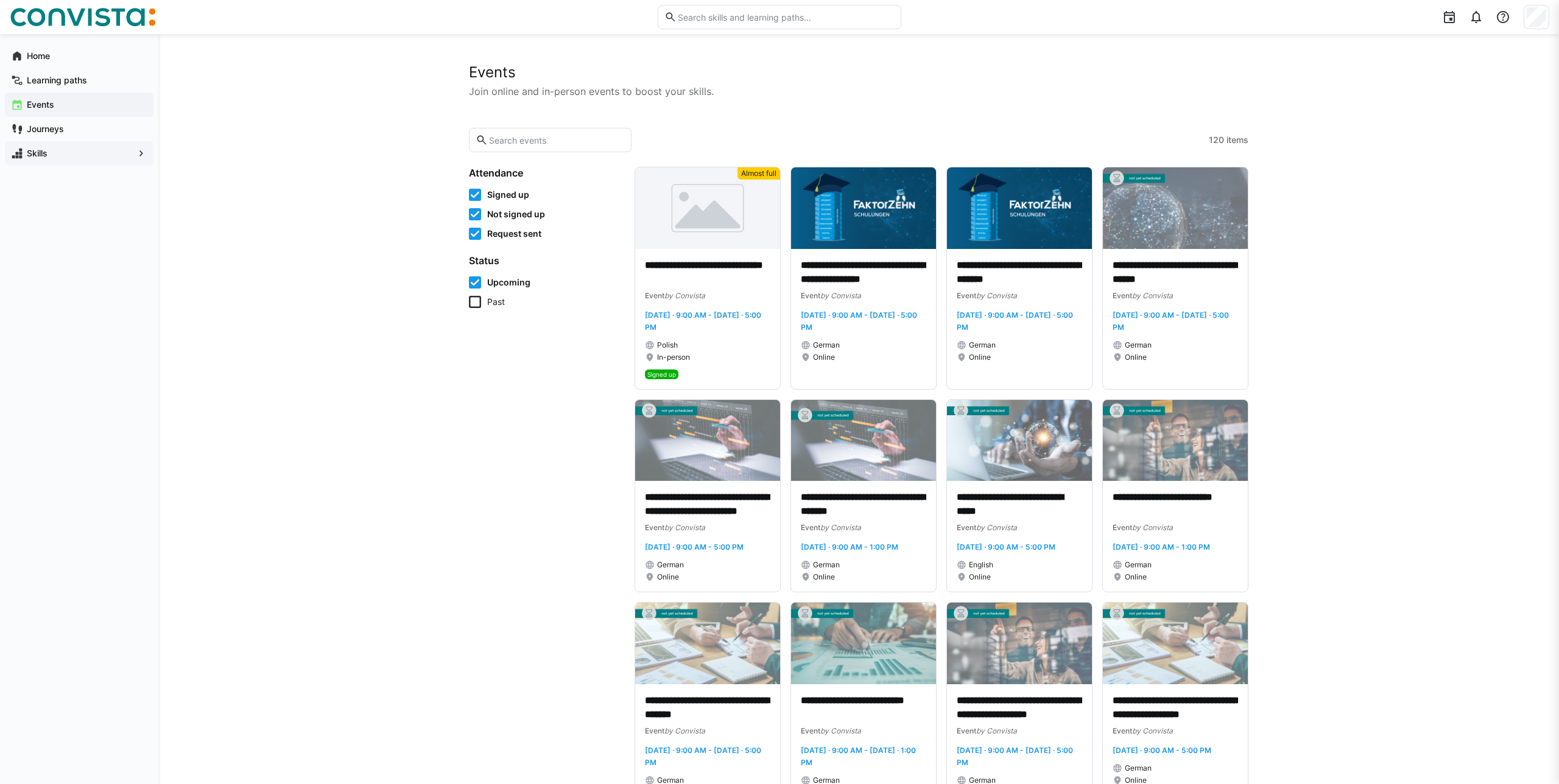
click at [471, 296] on icon at bounding box center [474, 301] width 12 height 12
click at [480, 300] on icon at bounding box center [474, 301] width 12 height 12
click at [94, 87] on div "Learning paths" at bounding box center [79, 80] width 149 height 24
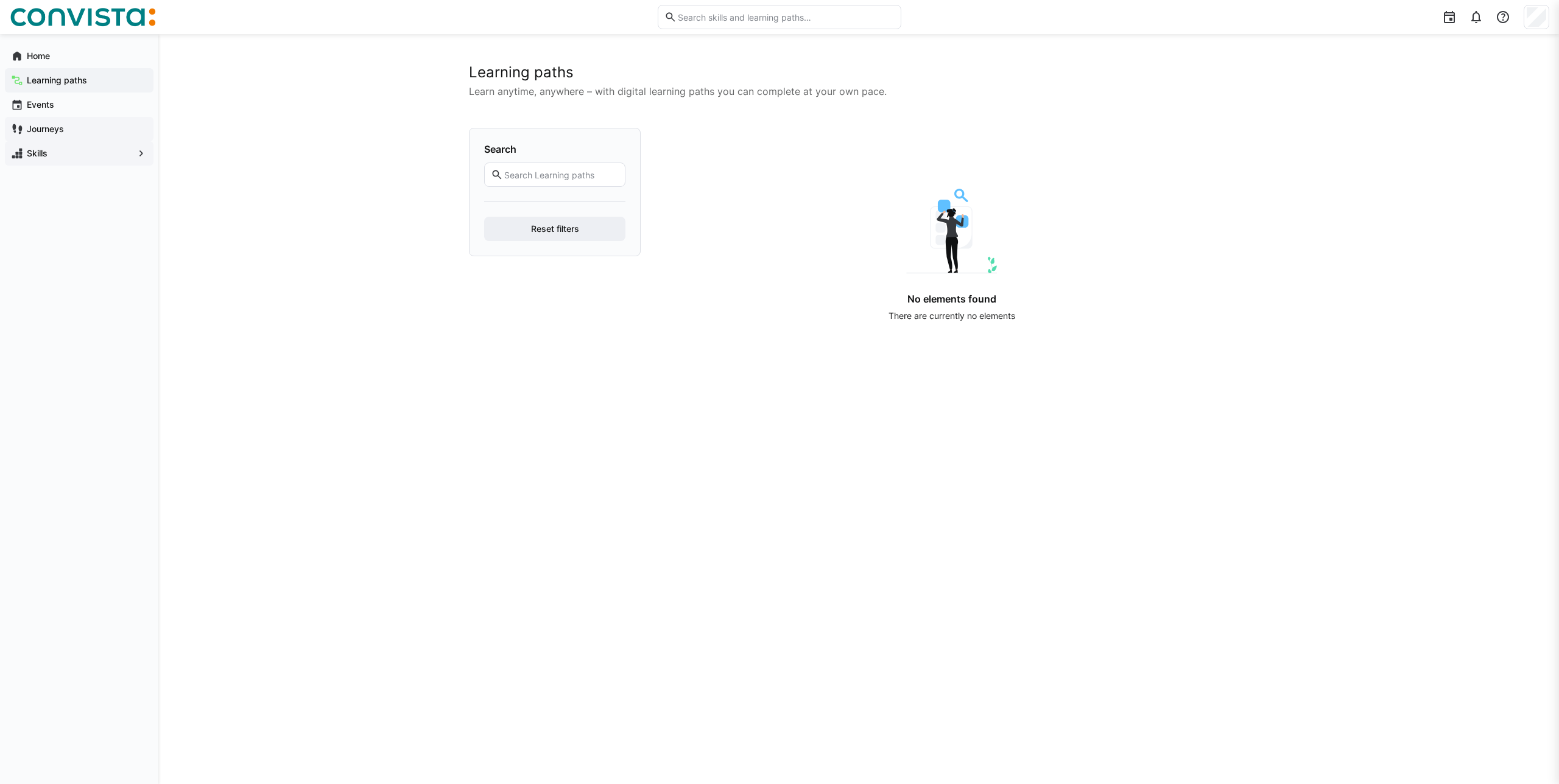
click at [67, 132] on span "Journeys" at bounding box center [86, 129] width 122 height 12
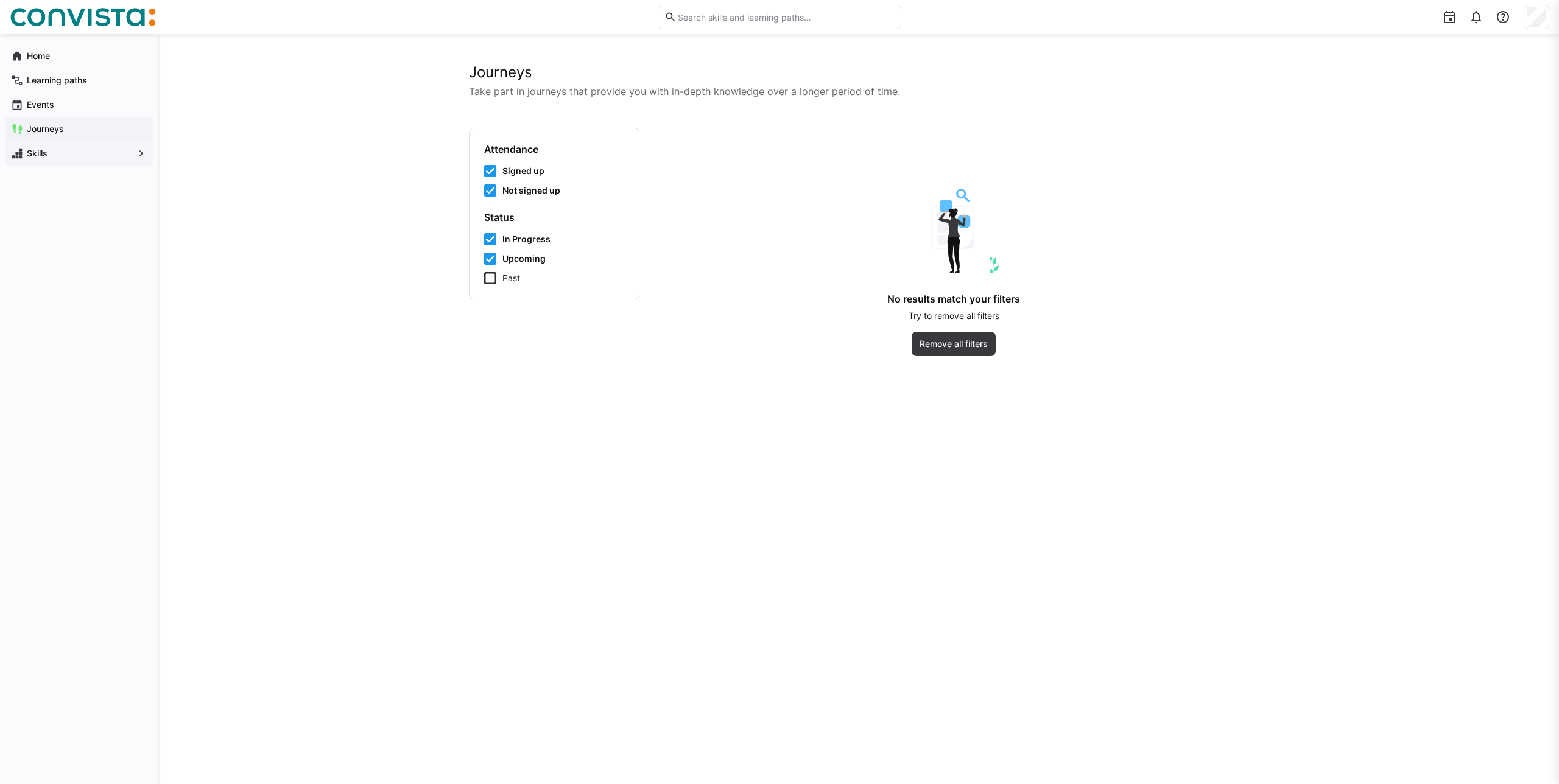
click at [64, 174] on div "Home Learning paths Events Journeys Skills" at bounding box center [79, 104] width 158 height 141
click at [72, 158] on span "Skills" at bounding box center [79, 153] width 108 height 12
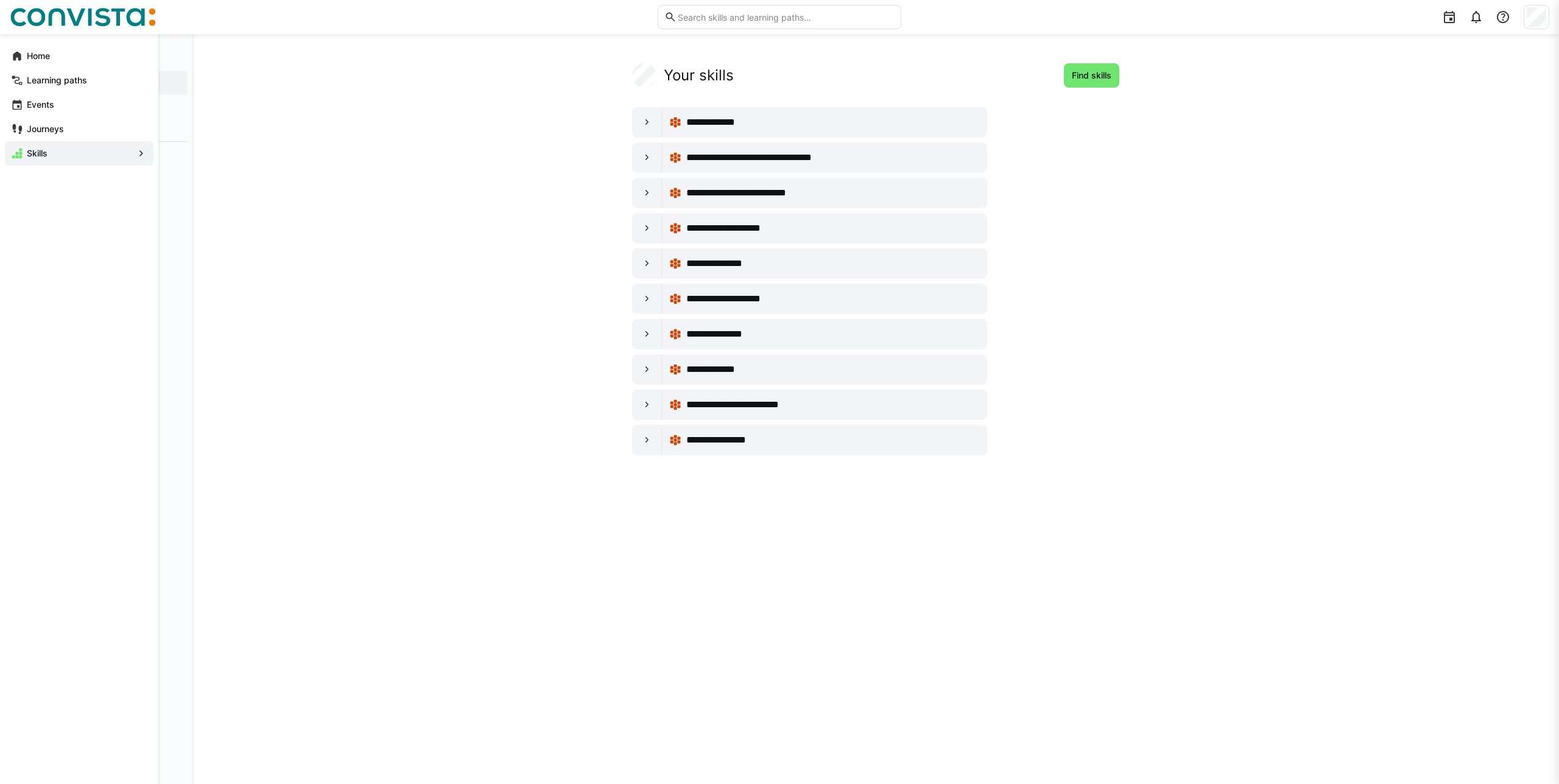
click at [145, 149] on eds-icon at bounding box center [141, 153] width 12 height 12
click at [106, 107] on span "([PERSON_NAME] Open Source) Developer - Frontend/Mobile" at bounding box center [120, 113] width 122 height 24
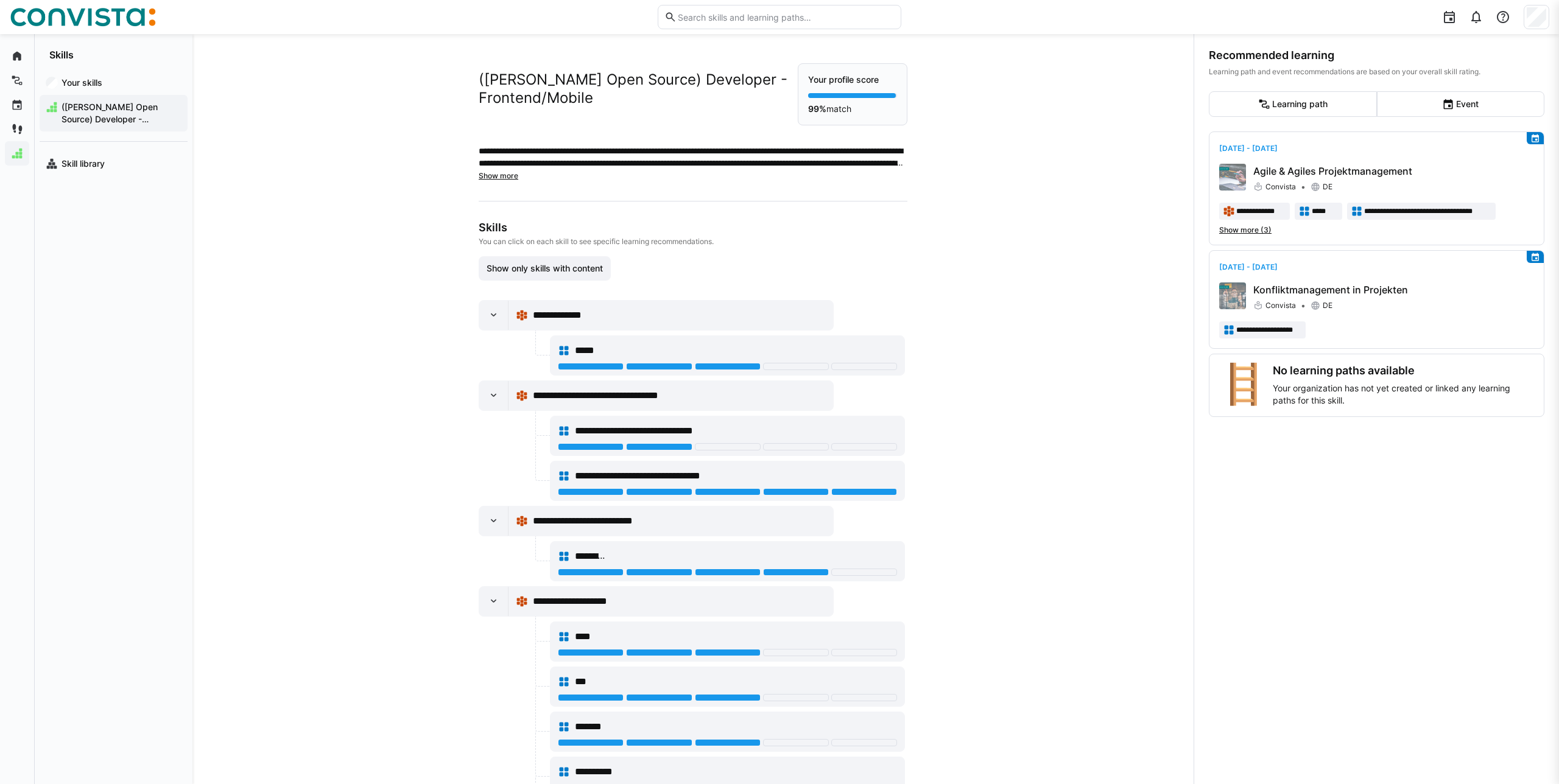
click at [104, 96] on div "([PERSON_NAME] Open Source) Developer - Frontend/Mobile" at bounding box center [113, 113] width 148 height 37
click at [112, 85] on span "Your skills" at bounding box center [120, 82] width 122 height 12
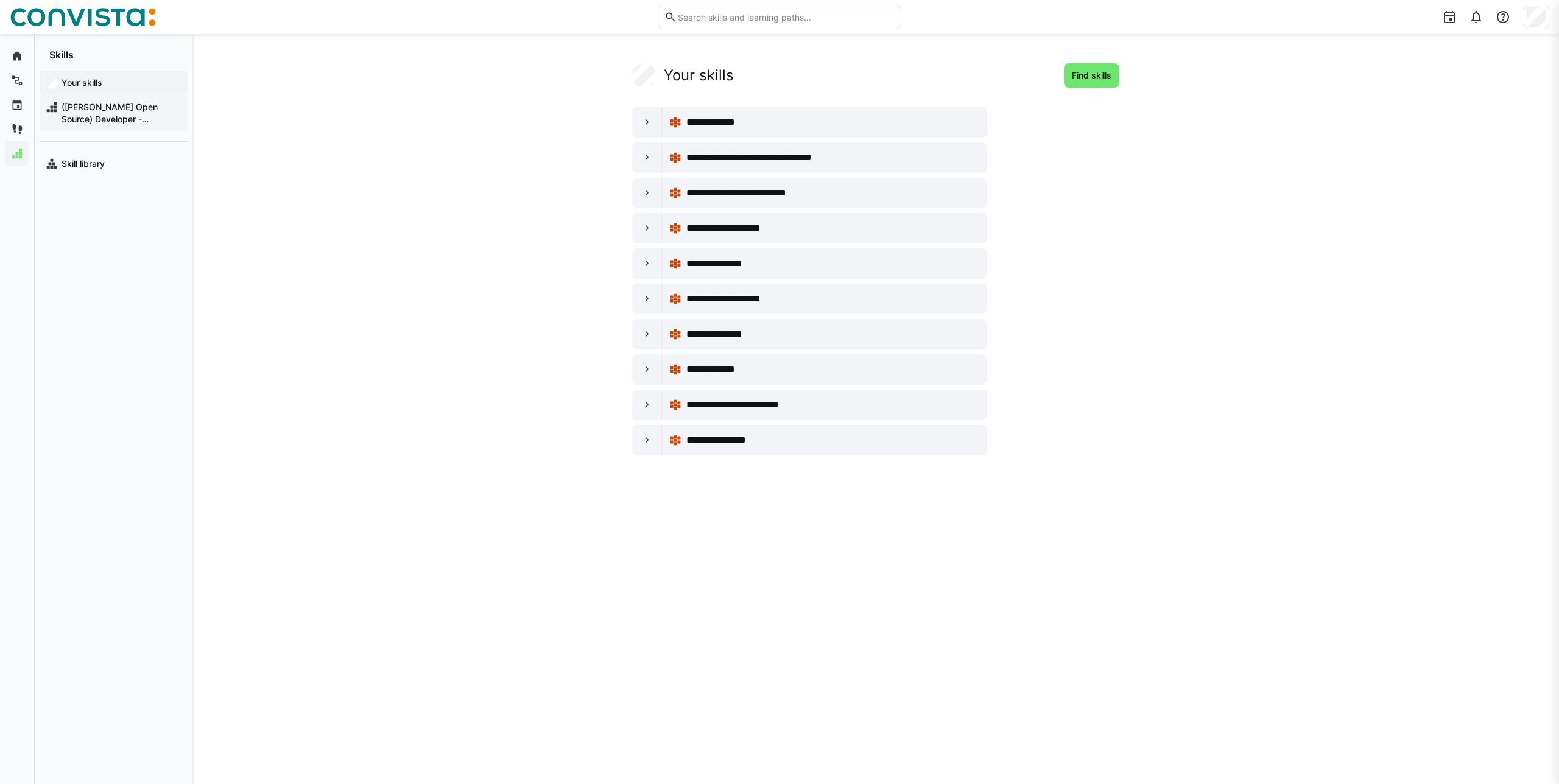
click at [78, 103] on span "([PERSON_NAME] Open Source) Developer - Frontend/Mobile" at bounding box center [120, 113] width 122 height 24
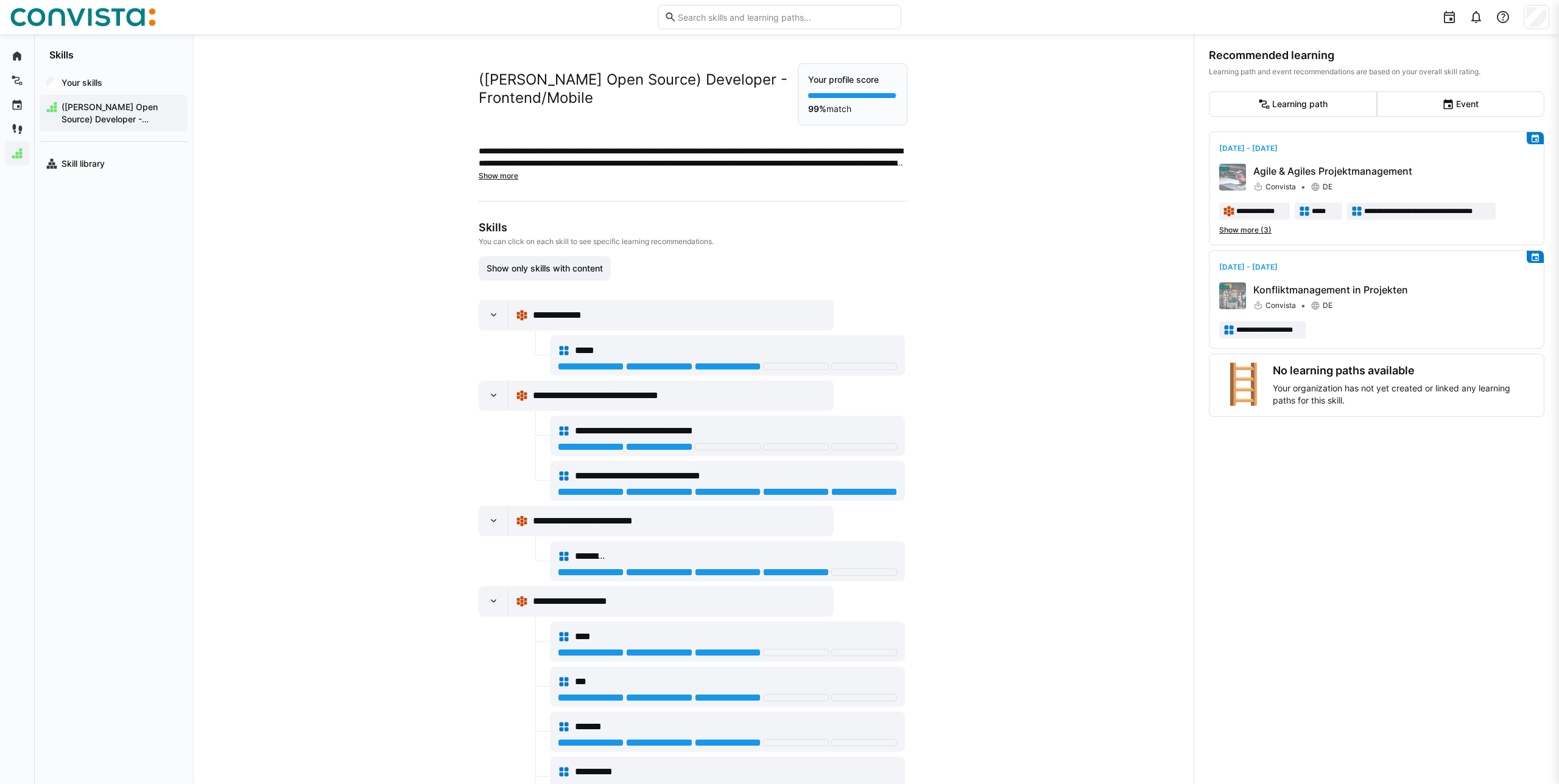
click at [58, 149] on div "Skill library" at bounding box center [113, 158] width 148 height 35
click at [60, 166] on span "Skill library" at bounding box center [120, 163] width 122 height 12
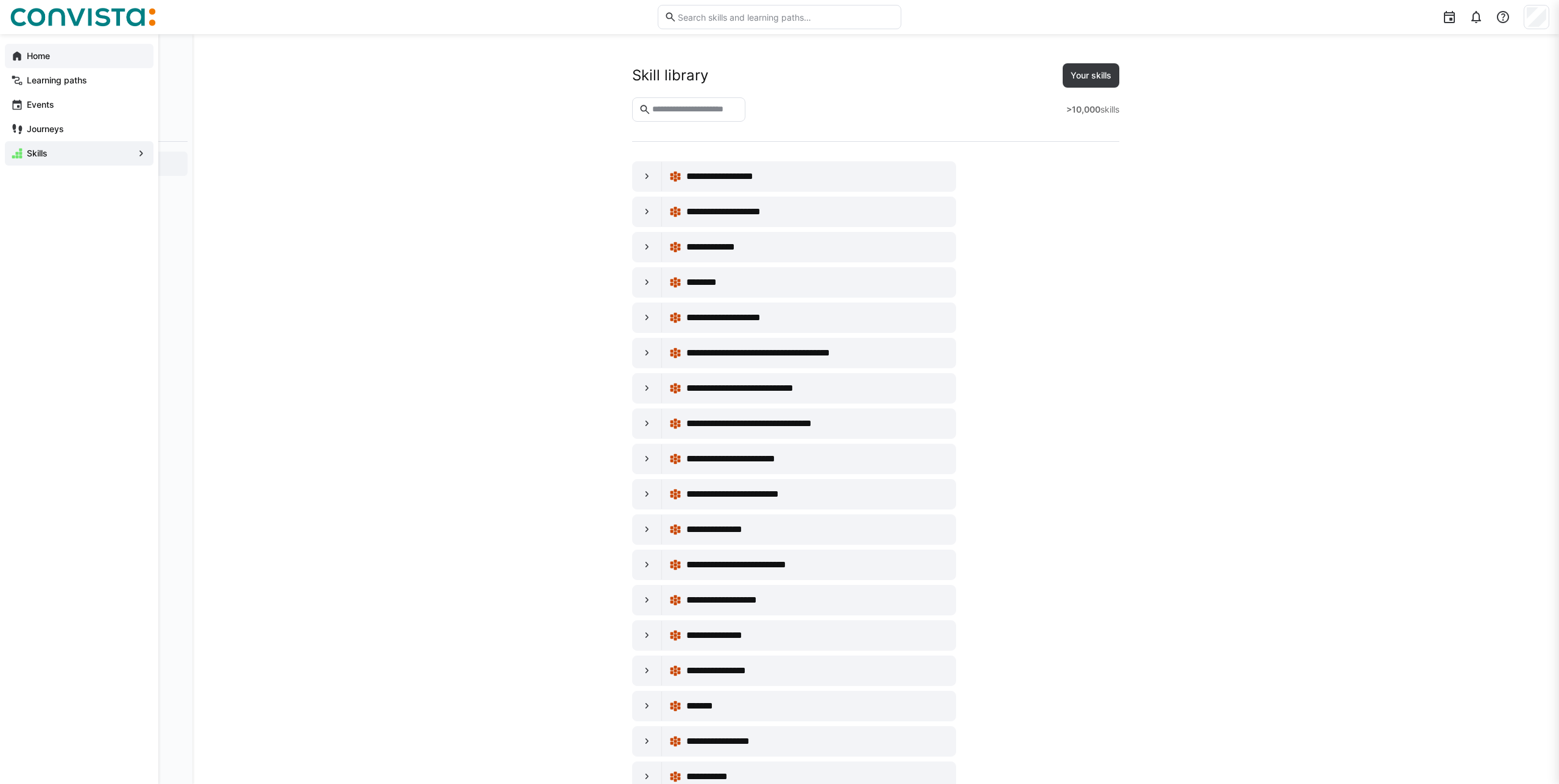
click at [25, 56] on span "Home" at bounding box center [86, 56] width 122 height 12
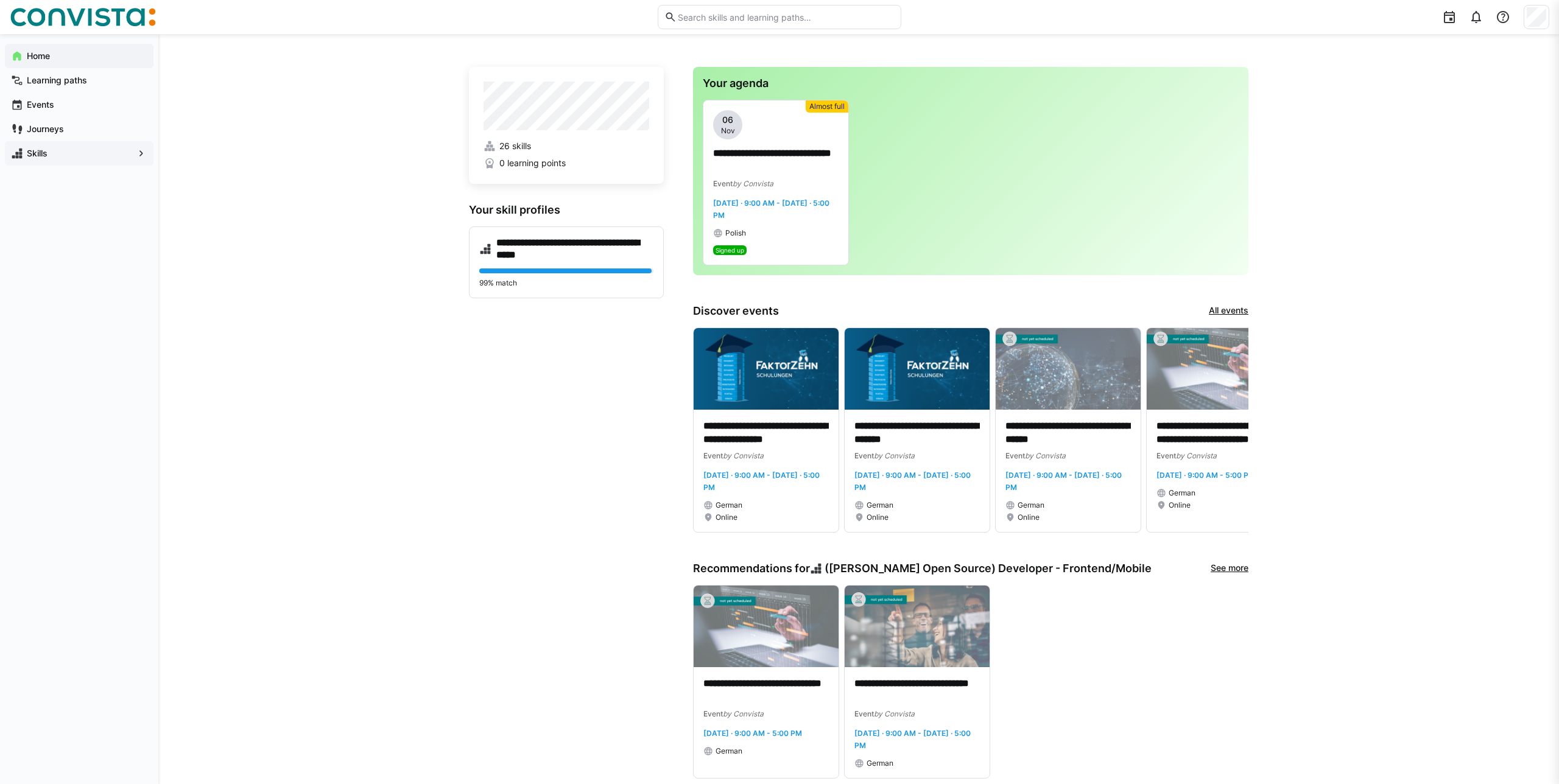
click at [124, 16] on img at bounding box center [82, 17] width 146 height 20
click at [1511, 11] on div at bounding box center [1503, 17] width 24 height 24
click at [1483, 13] on div at bounding box center [1476, 17] width 24 height 24
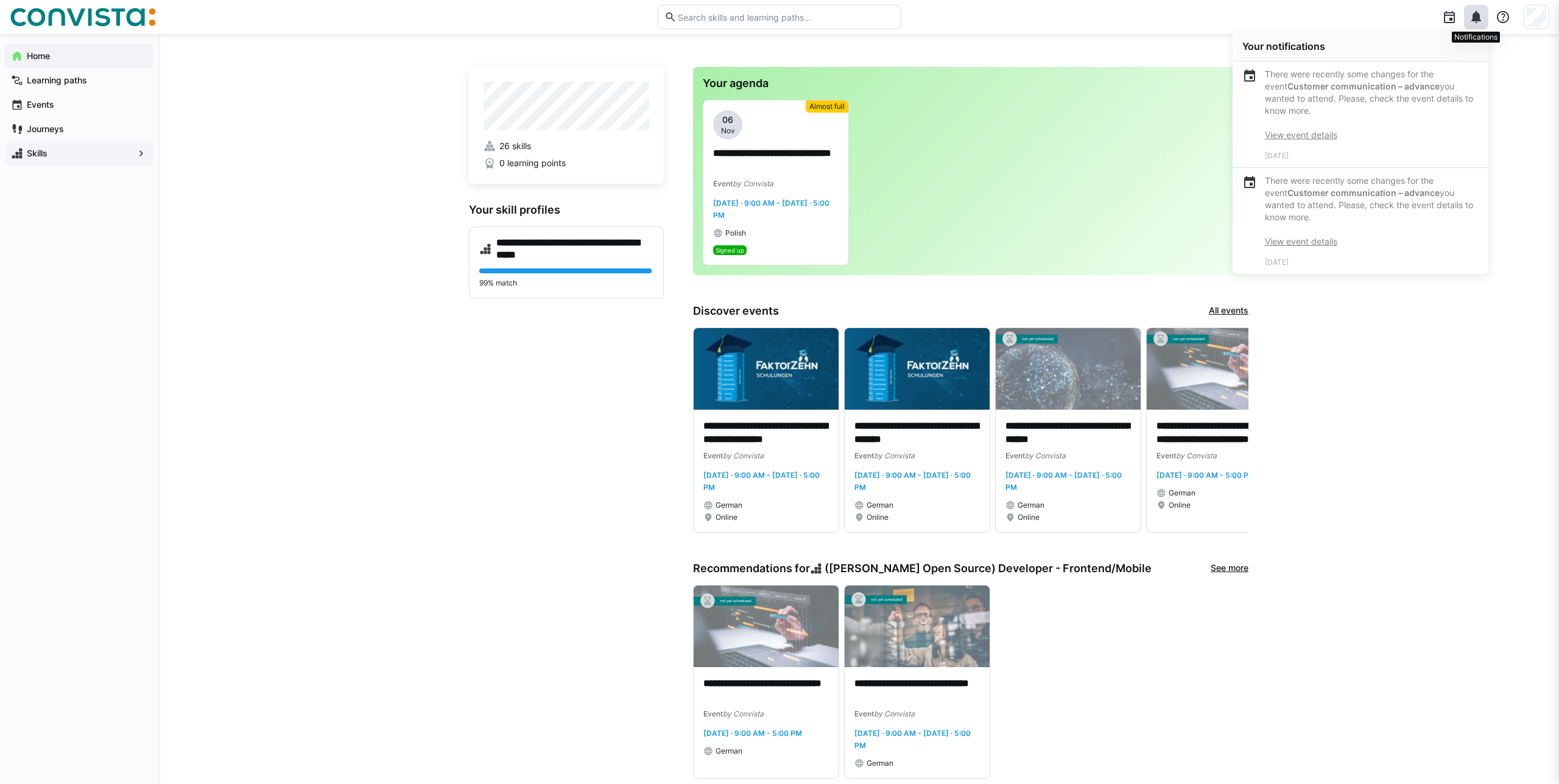
click at [1483, 13] on eds-icon at bounding box center [1476, 16] width 15 height 15
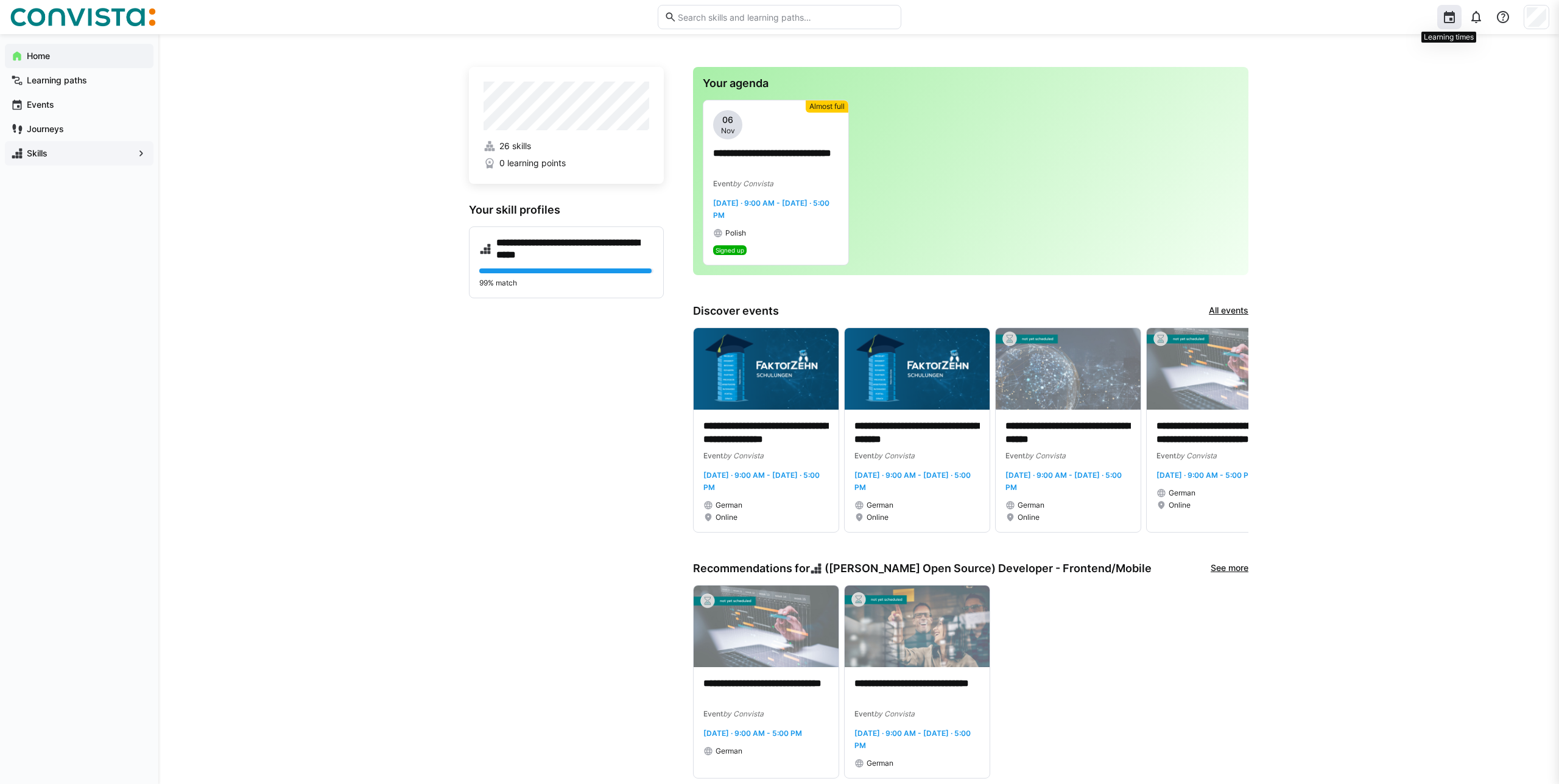
click at [1458, 14] on div at bounding box center [1449, 17] width 24 height 24
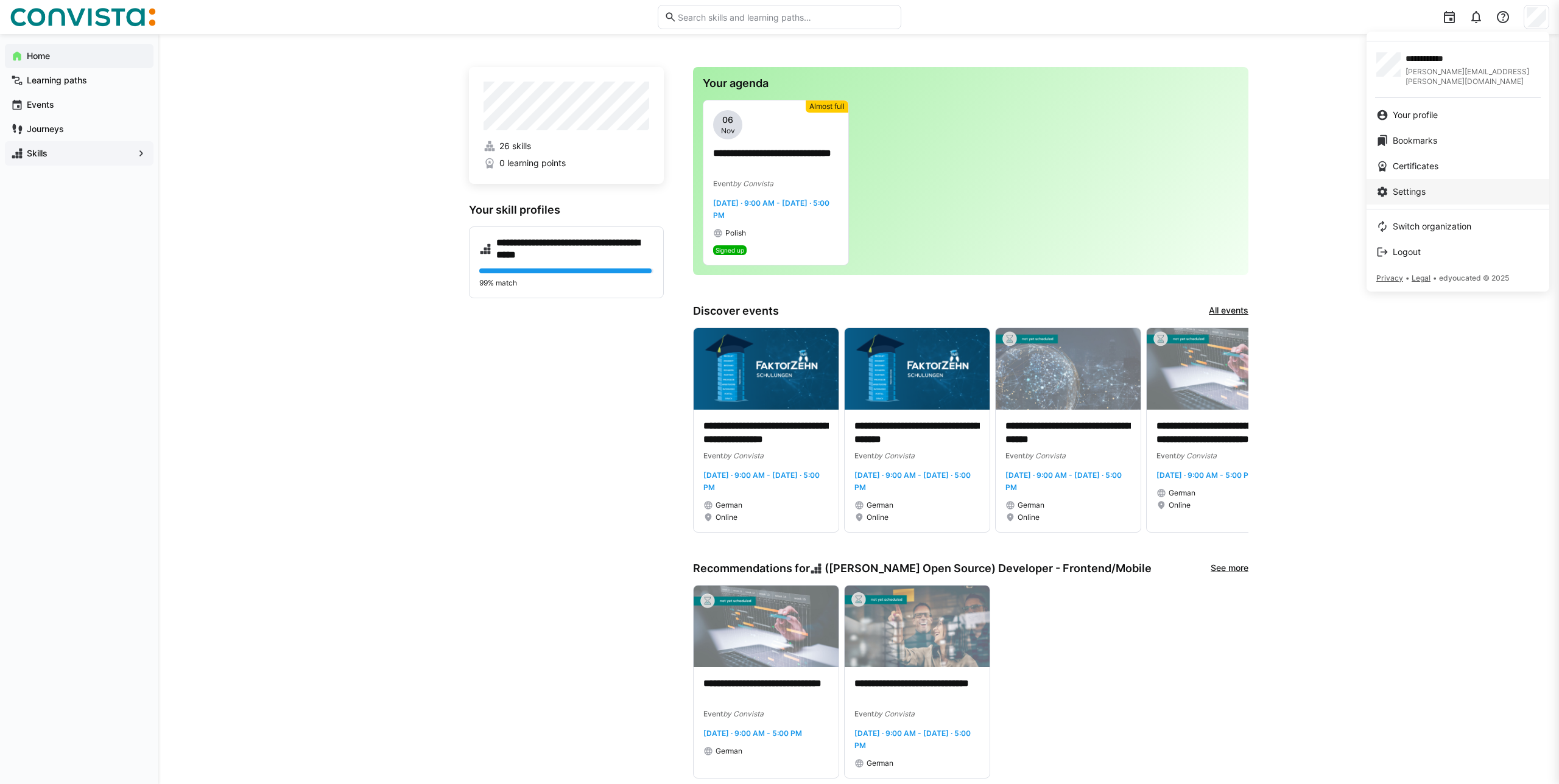
click at [1472, 179] on link "Settings" at bounding box center [1458, 192] width 182 height 25
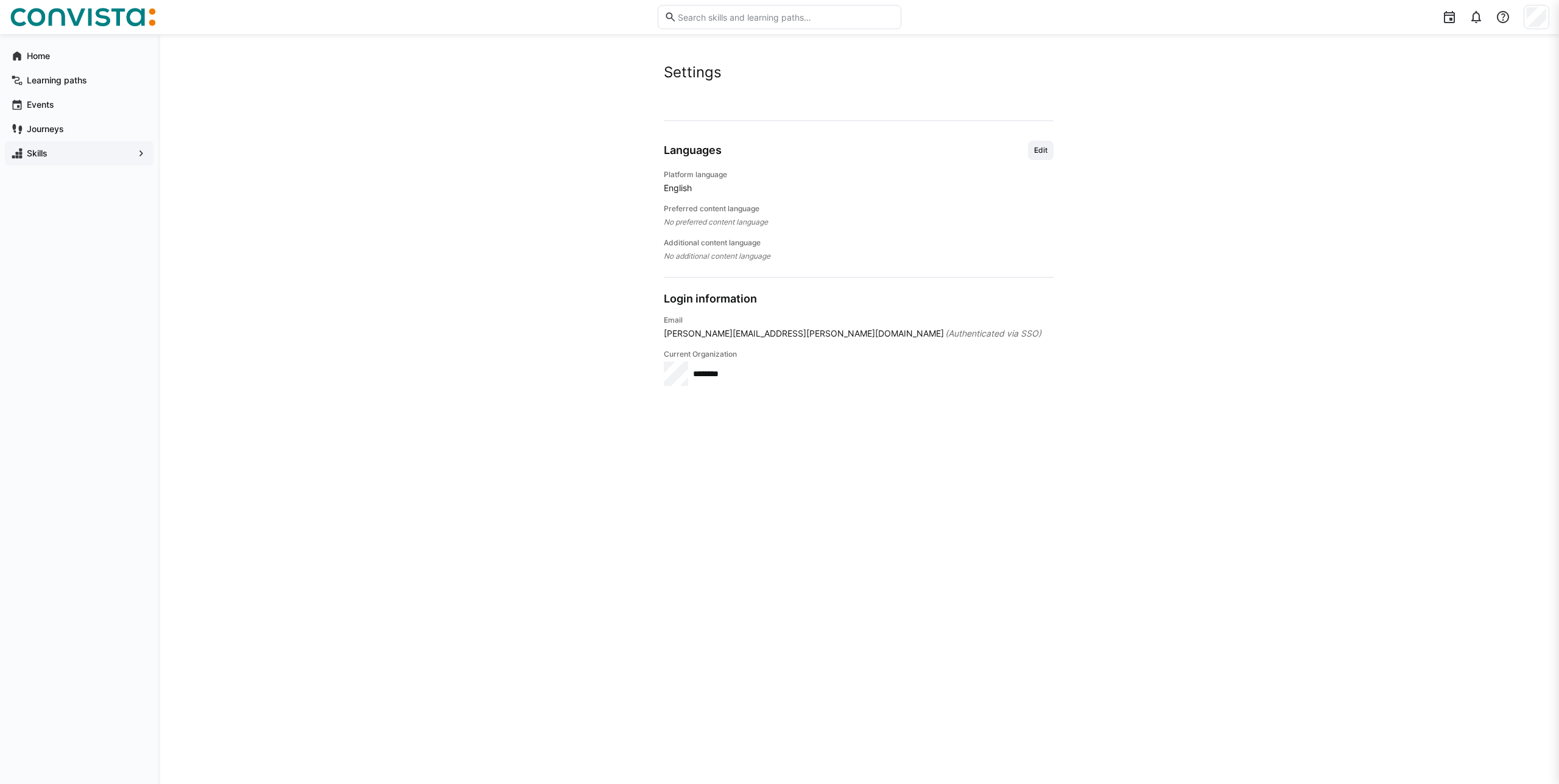
click at [44, 41] on div "Home Learning paths Events Journeys Skills" at bounding box center [79, 104] width 158 height 141
click at [44, 47] on div "Home" at bounding box center [79, 56] width 149 height 24
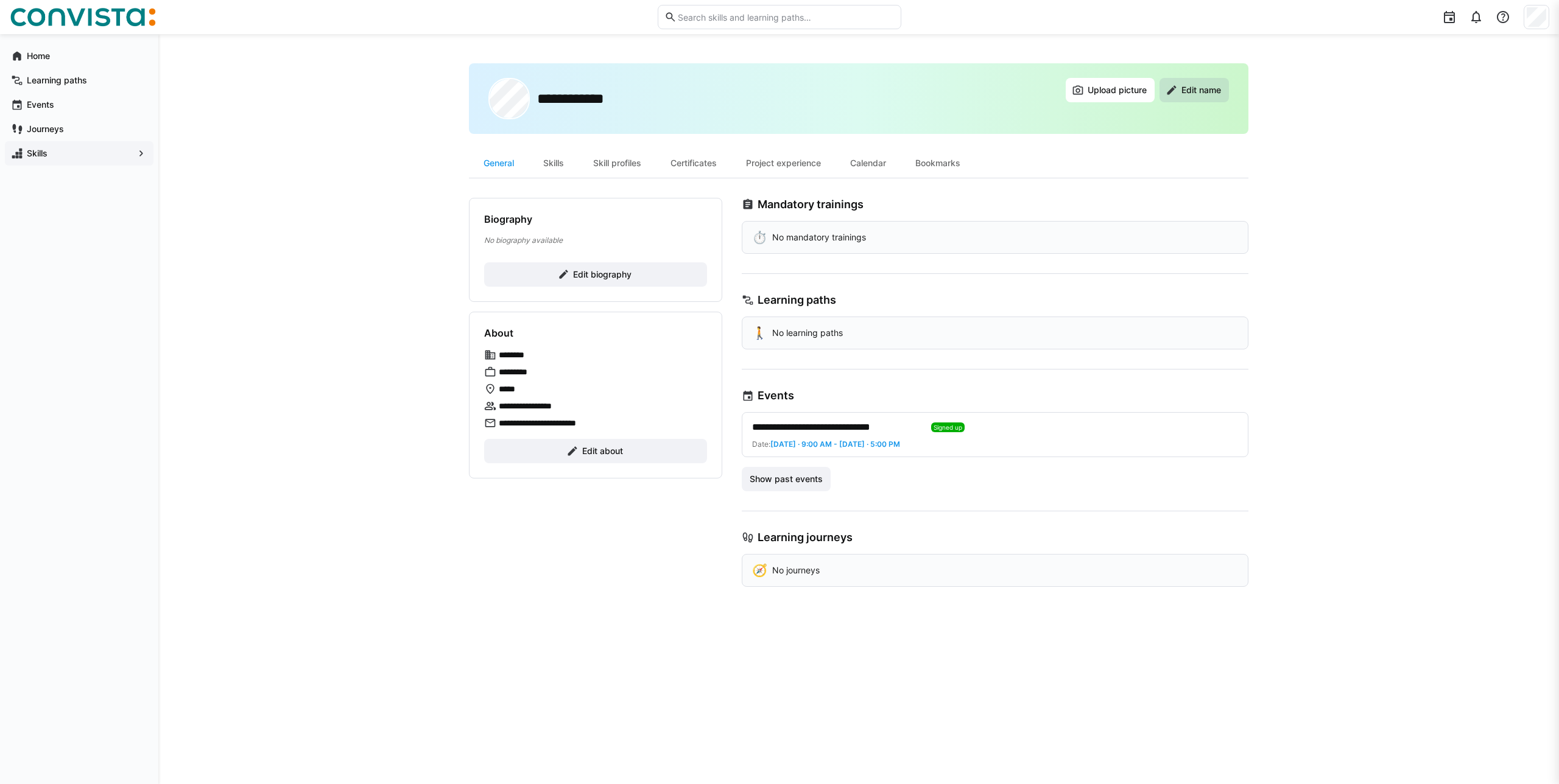
click at [1209, 93] on span "Edit name" at bounding box center [1201, 90] width 43 height 12
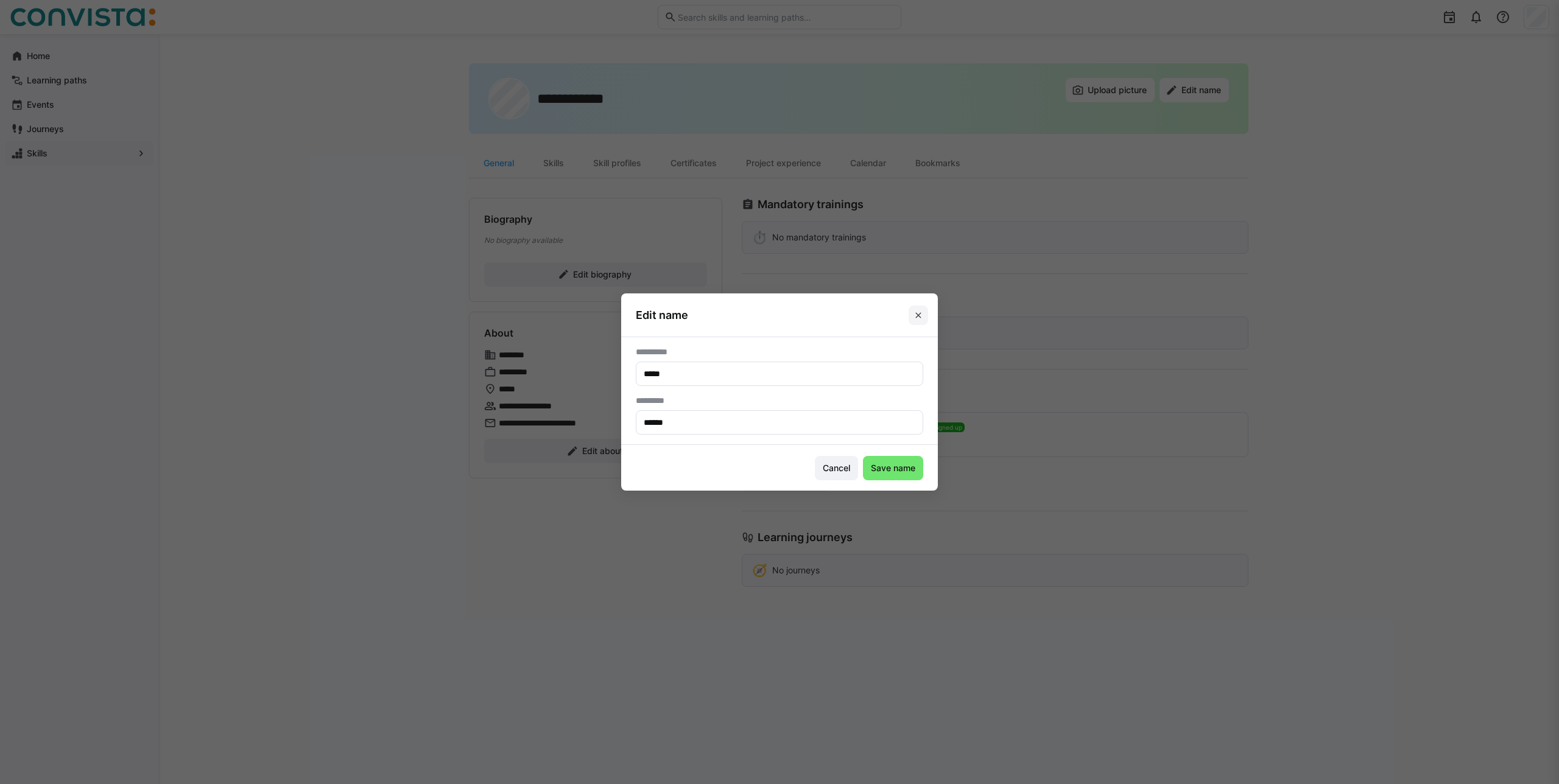
click at [915, 306] on span at bounding box center [918, 315] width 20 height 20
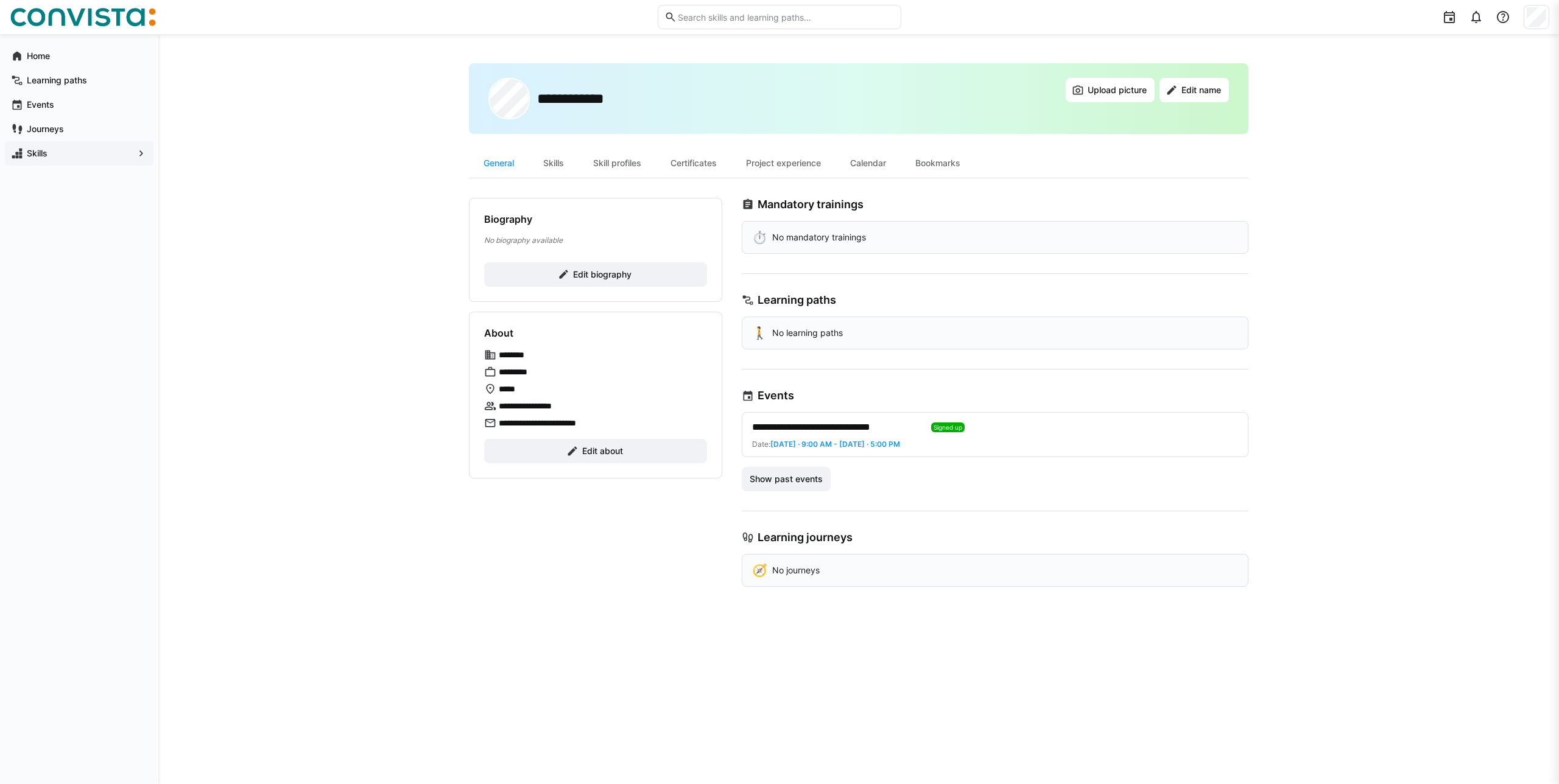
click at [1104, 72] on div "**********" at bounding box center [858, 99] width 779 height 71
click at [1100, 78] on span "Upload picture" at bounding box center [1110, 90] width 89 height 24
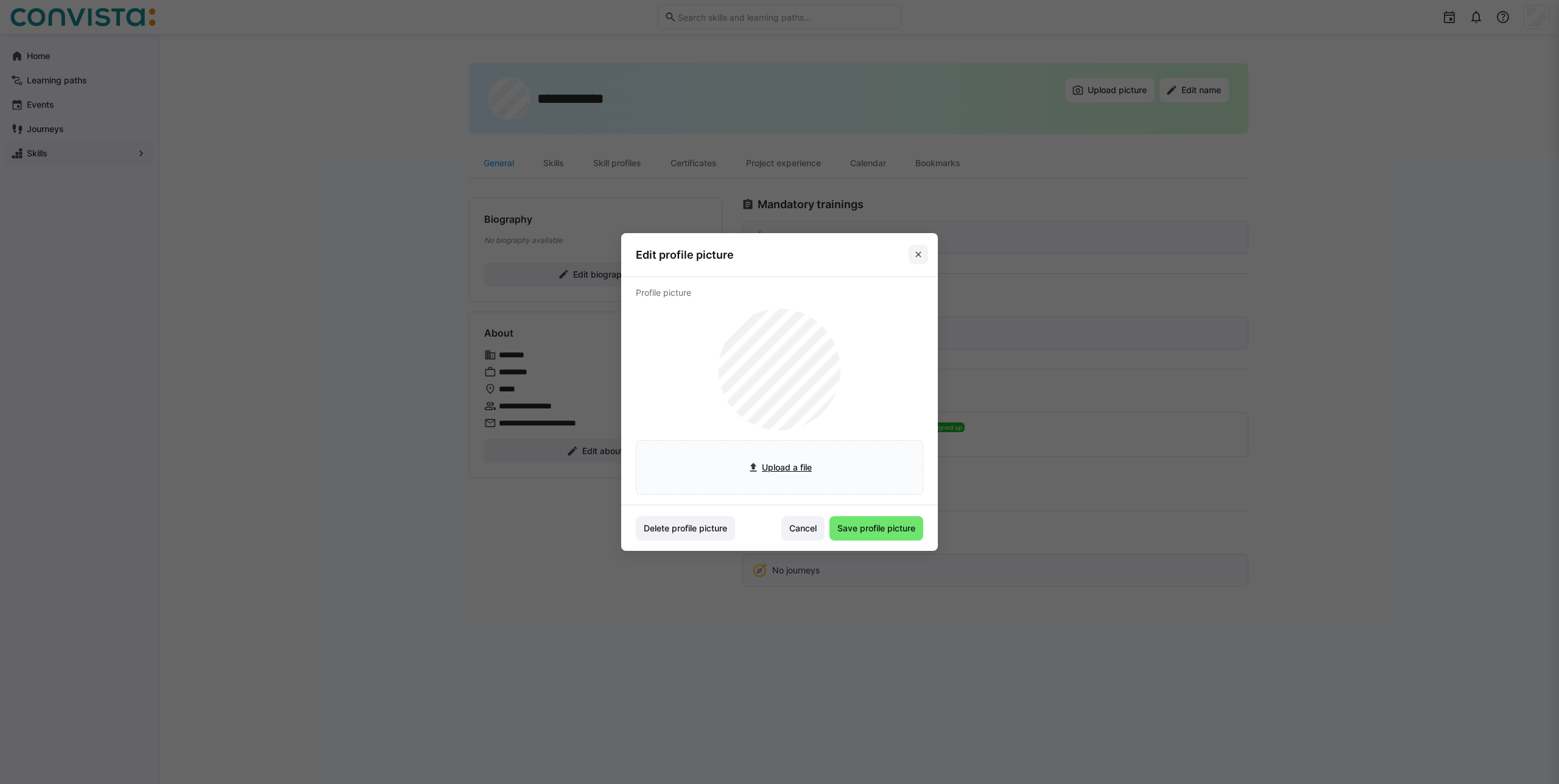
click at [912, 255] on span at bounding box center [918, 254] width 20 height 20
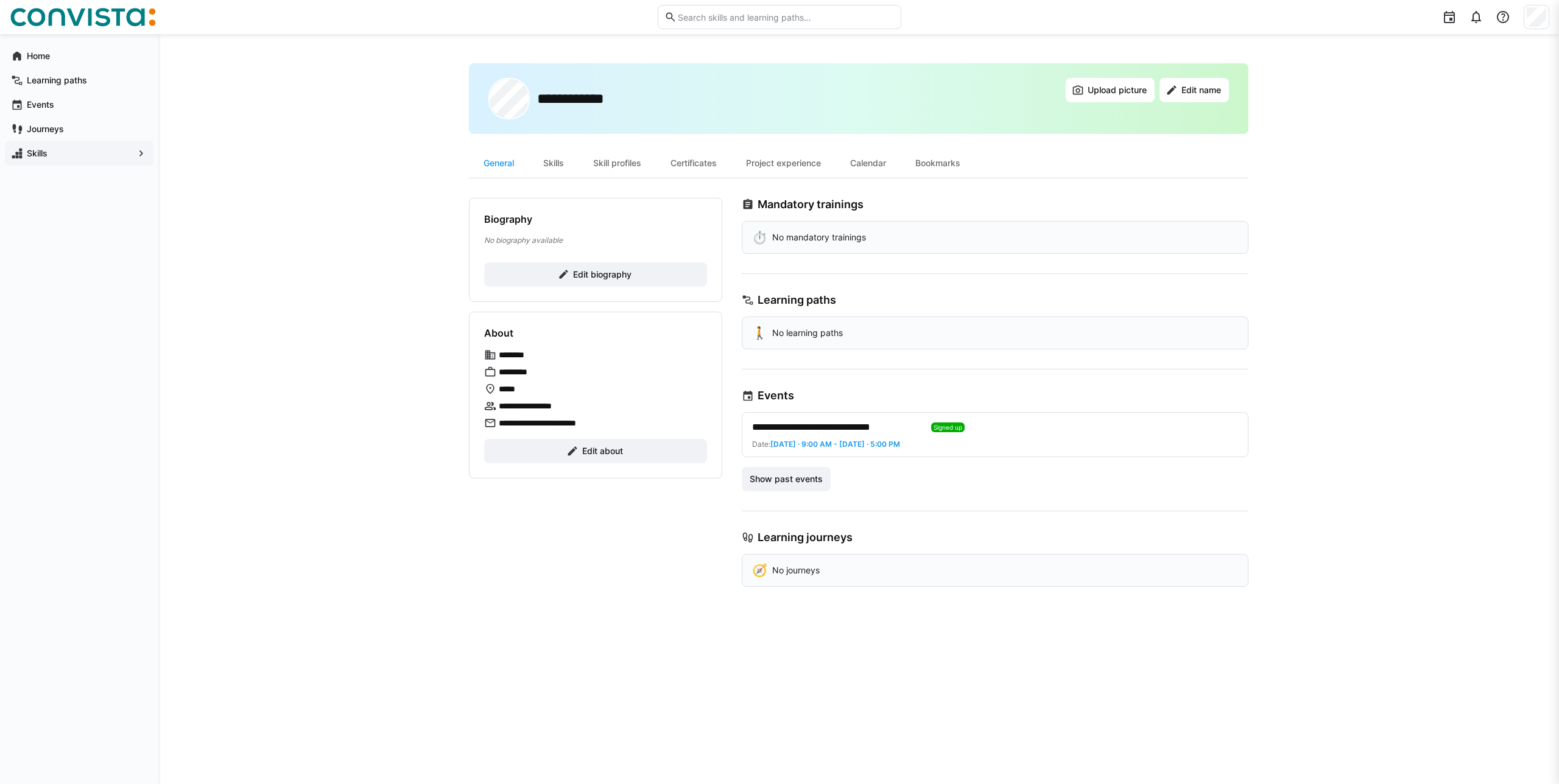
click at [802, 571] on p "No journeys" at bounding box center [796, 570] width 48 height 12
